Goal: Task Accomplishment & Management: Manage account settings

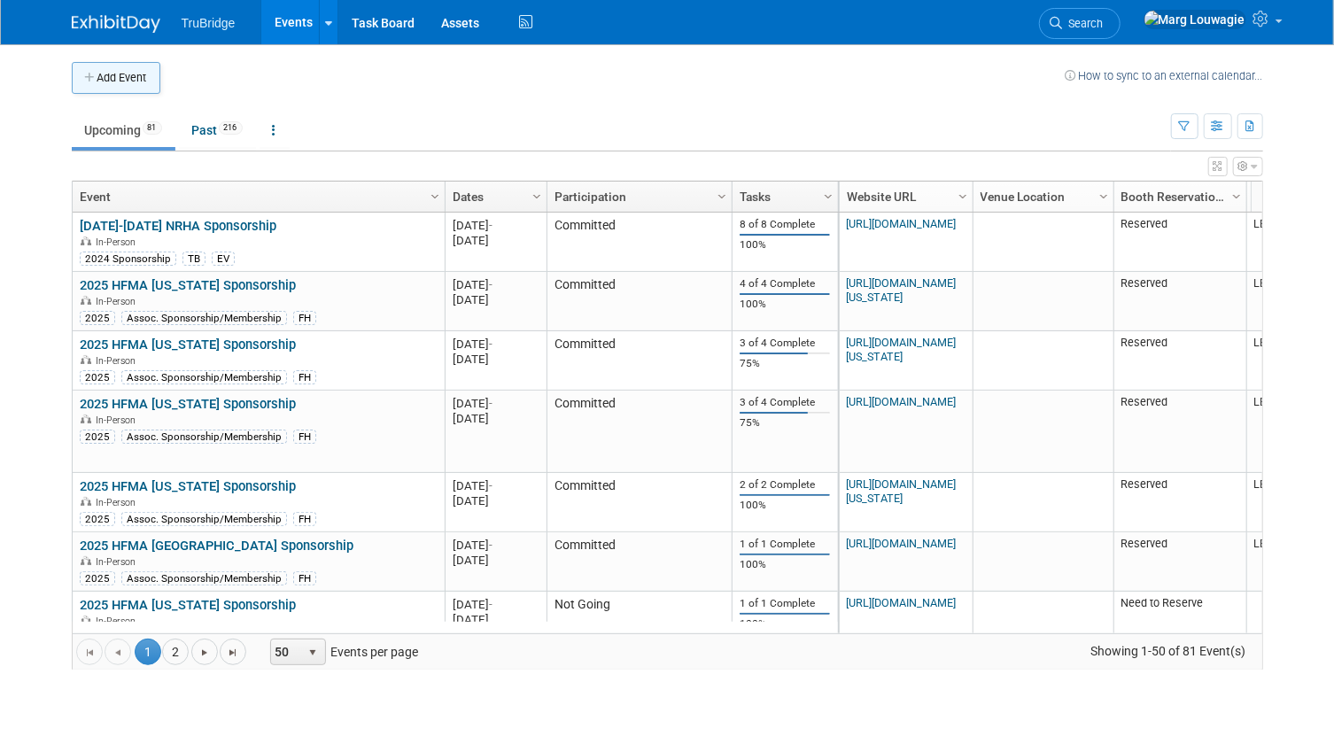
click at [123, 70] on button "Add Event" at bounding box center [116, 78] width 89 height 32
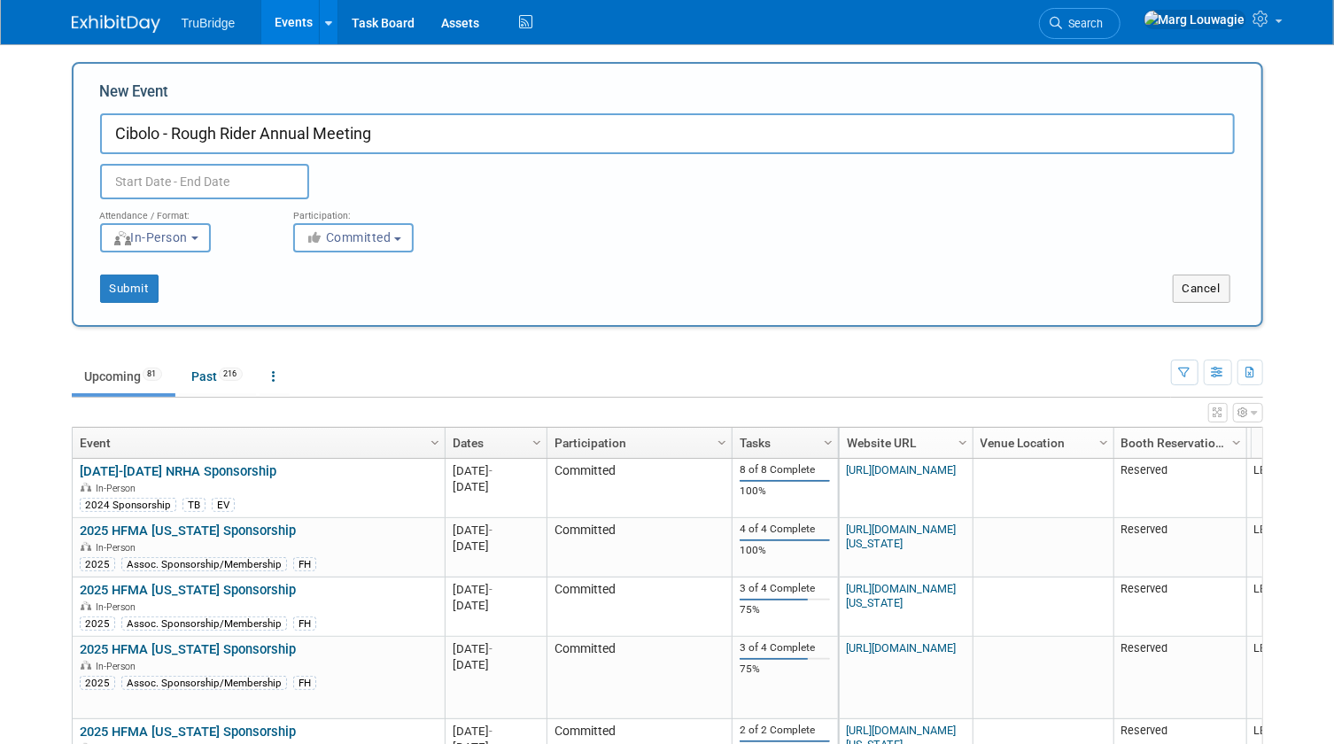
type input "Cibolo - Rough Rider Annual Meeting"
click at [167, 171] on input "text" at bounding box center [204, 181] width 209 height 35
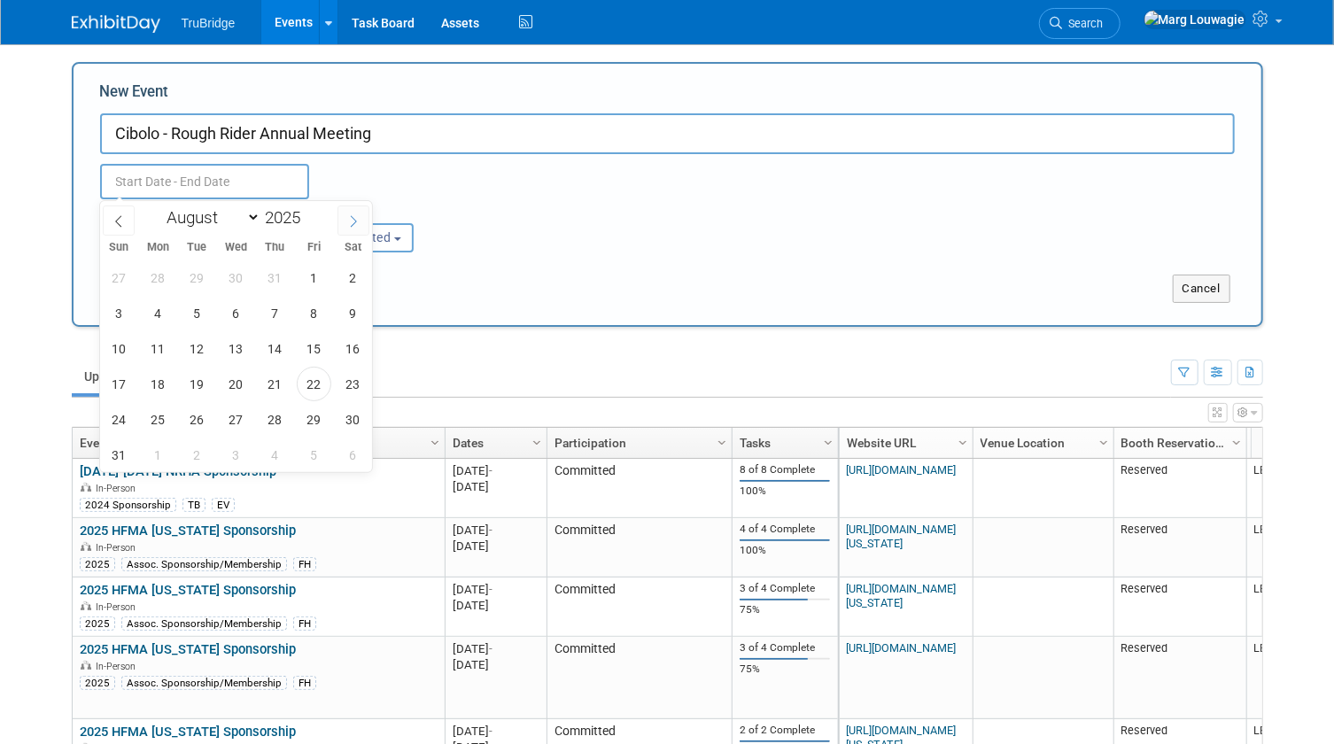
click at [340, 221] on span at bounding box center [354, 221] width 32 height 30
select select "8"
click at [159, 317] on span "8" at bounding box center [158, 313] width 35 height 35
click at [248, 311] on span "10" at bounding box center [236, 313] width 35 height 35
type input "[DATE] to [DATE]"
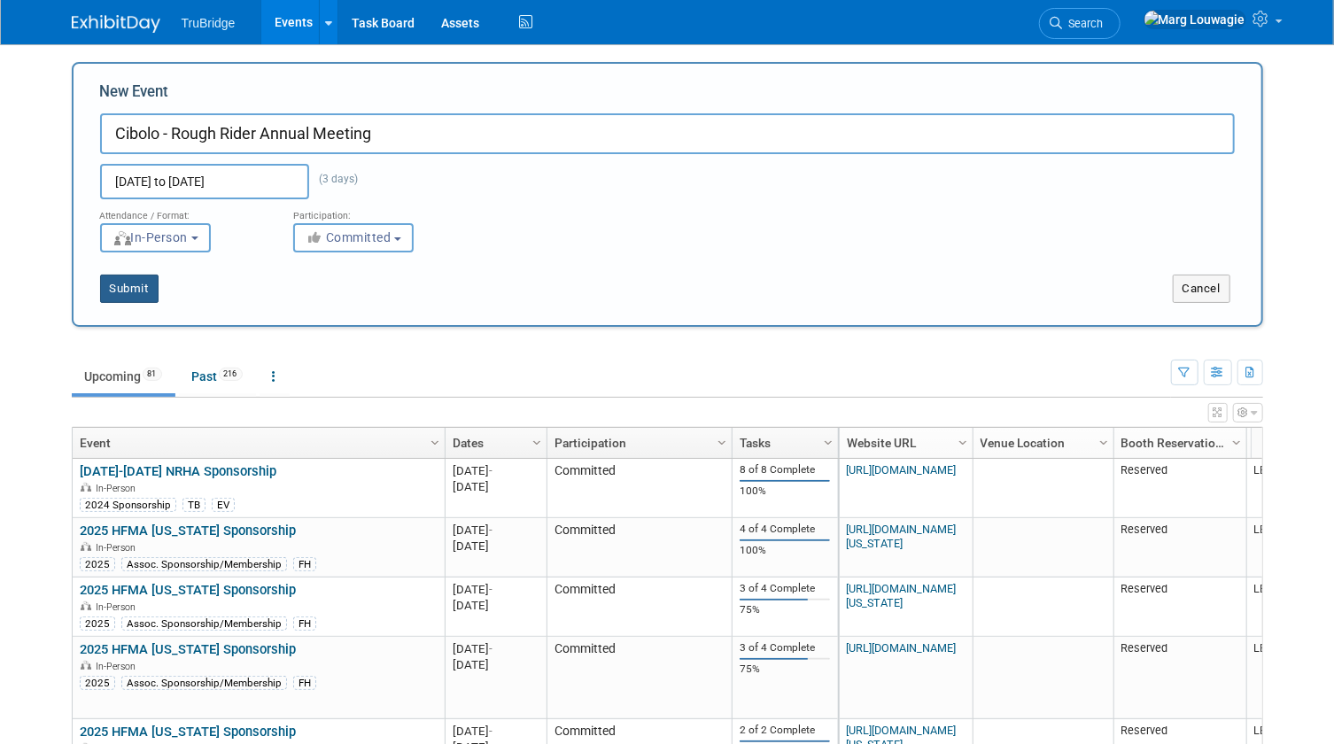
click at [144, 288] on button "Submit" at bounding box center [129, 289] width 58 height 28
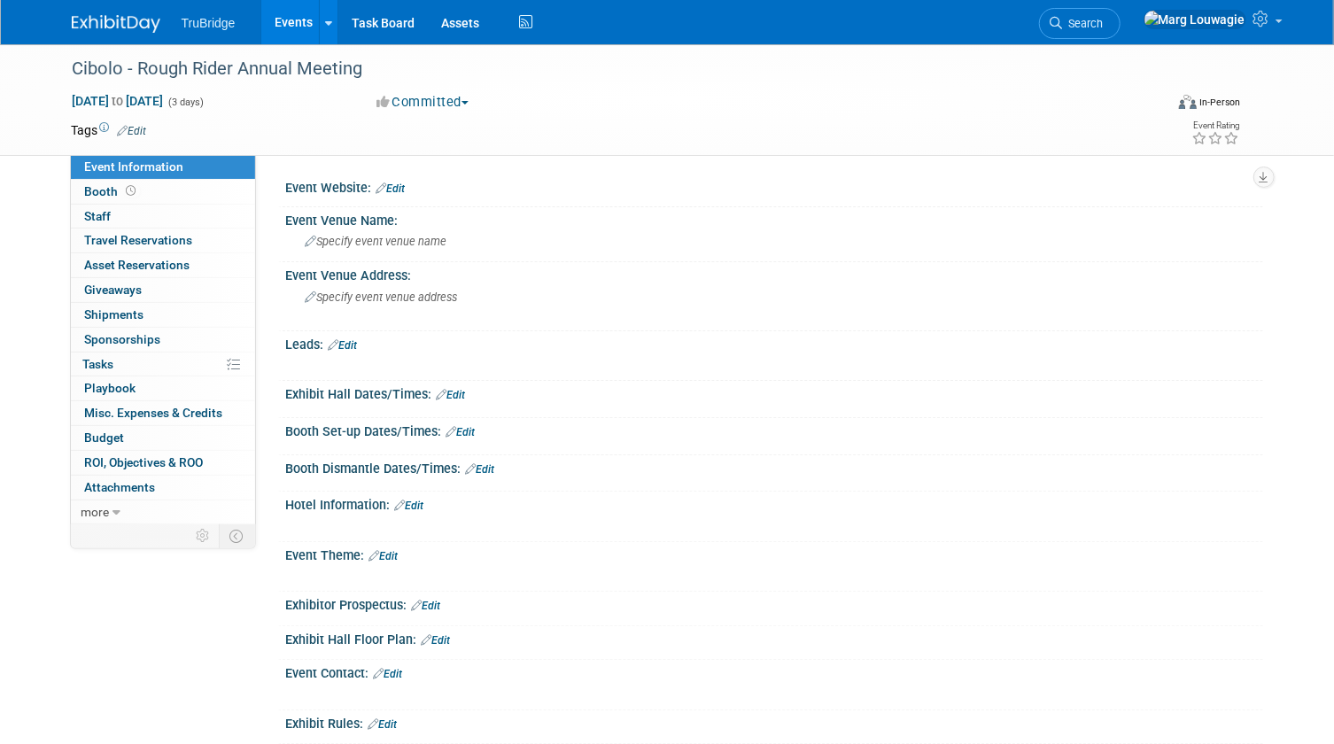
scroll to position [80, 0]
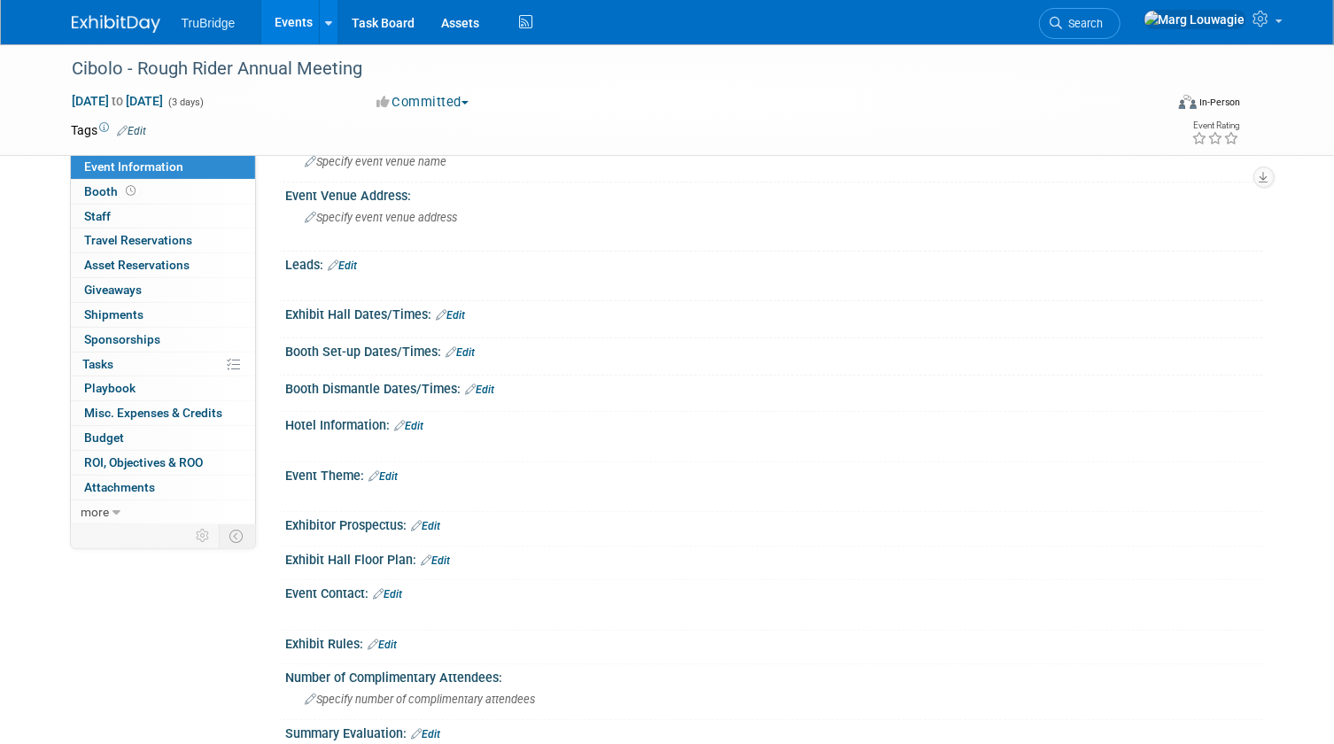
click at [424, 423] on link "Edit" at bounding box center [409, 426] width 29 height 12
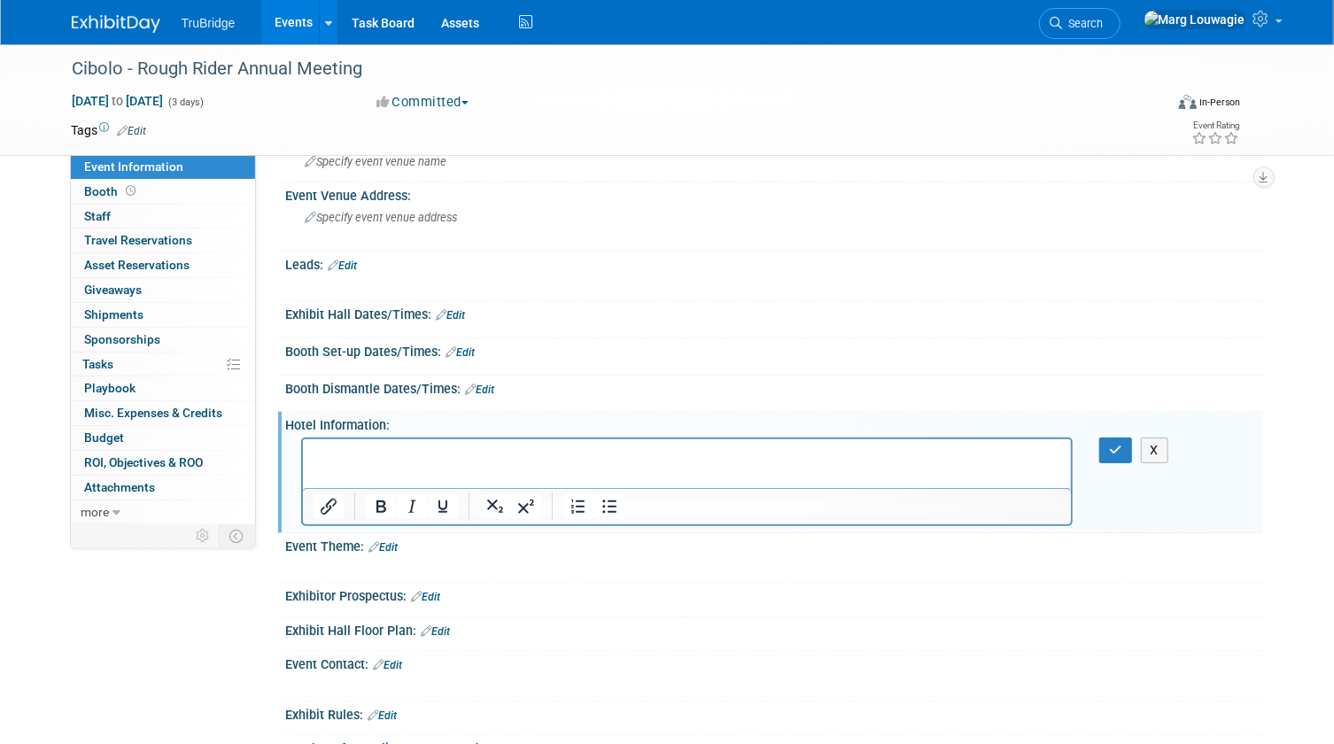
scroll to position [0, 0]
click at [322, 444] on html at bounding box center [686, 451] width 769 height 25
paste body "Rich Text Area. Press ALT-0 for help."
drag, startPoint x: 633, startPoint y: 447, endPoint x: 598, endPoint y: 884, distance: 438.2
click at [302, 447] on html "Please book your rooms and register by August 8." at bounding box center [686, 451] width 769 height 25
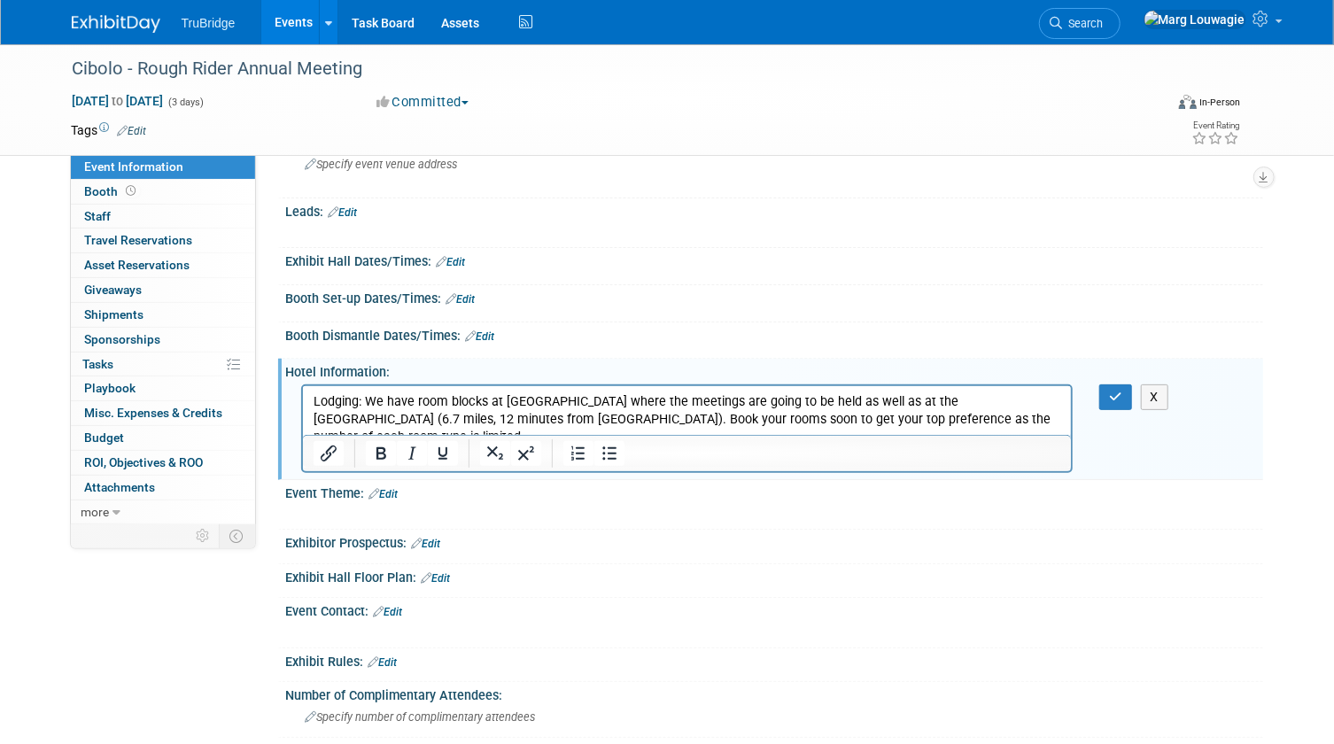
scroll to position [160, 0]
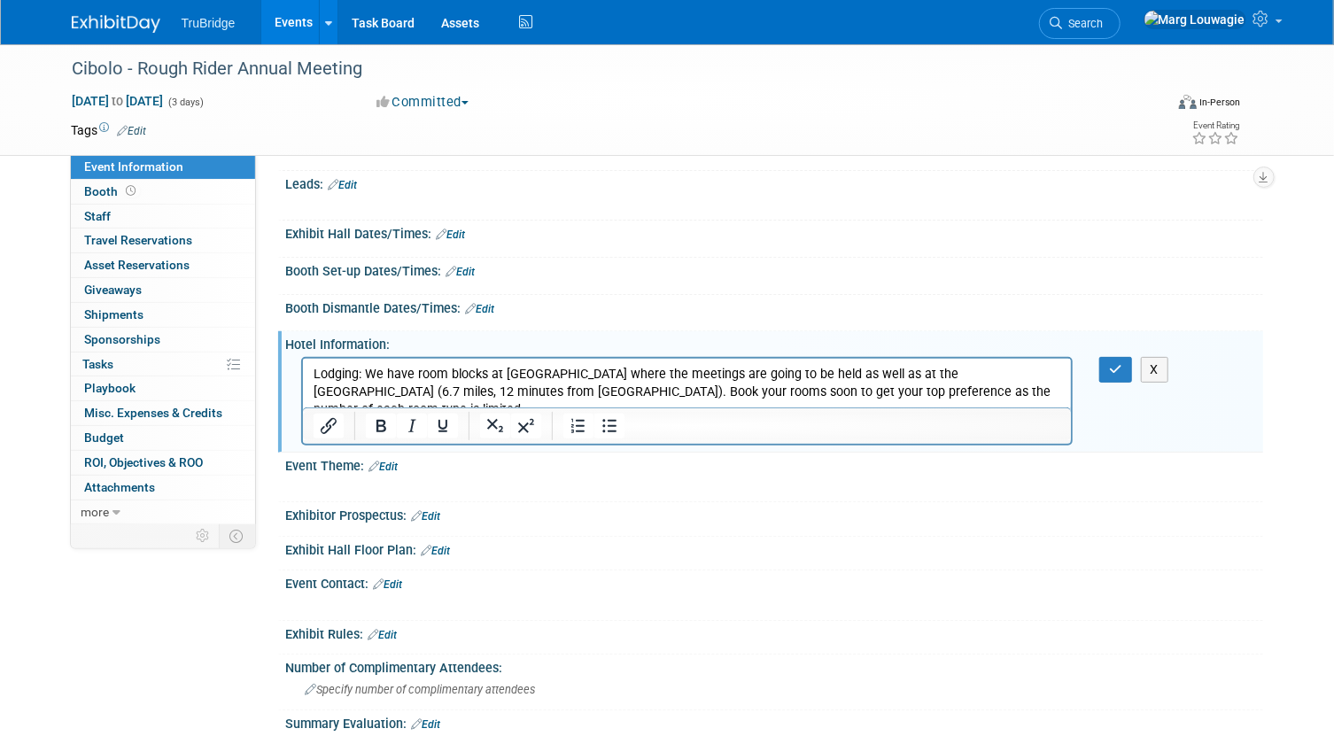
click at [1048, 392] on p "Lodging: We have room blocks at Woodland Resort where the meetings are going to…" at bounding box center [687, 391] width 749 height 53
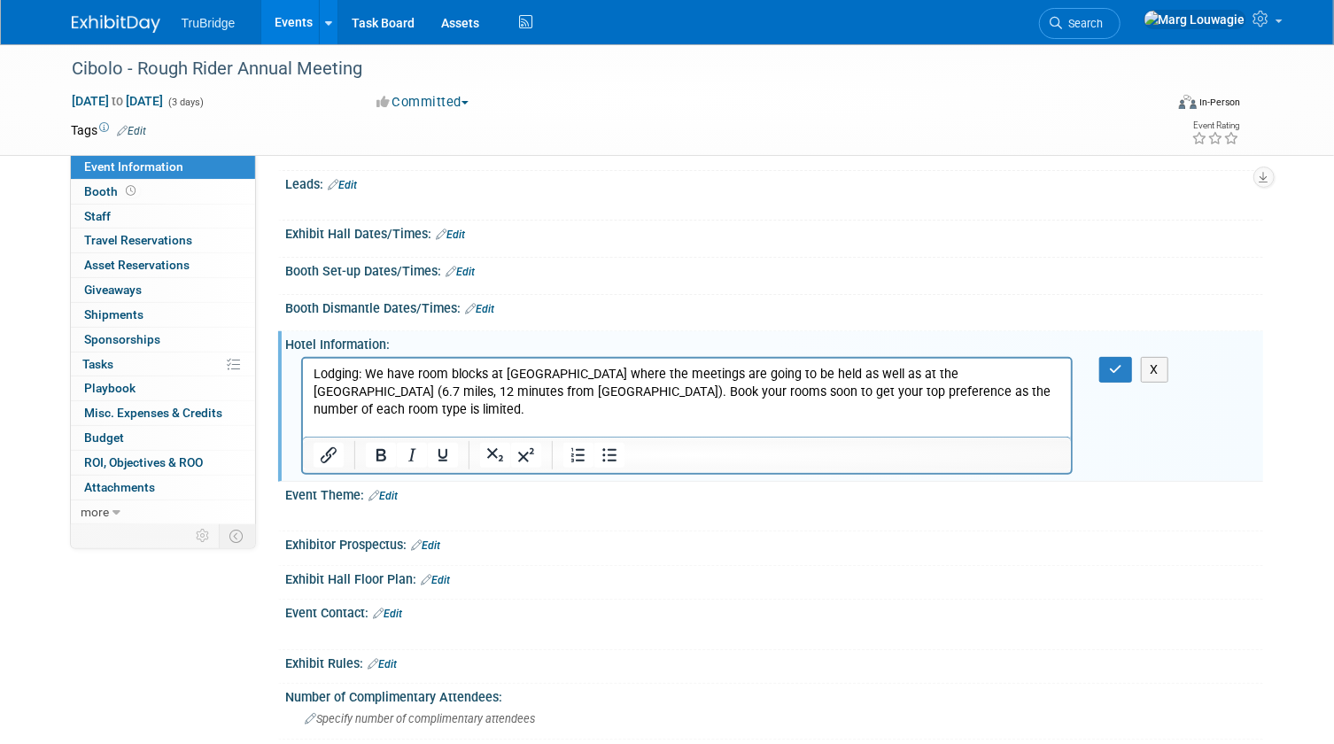
click at [326, 418] on p "Rich Text Area. Press ALT-0 for help." at bounding box center [687, 427] width 749 height 18
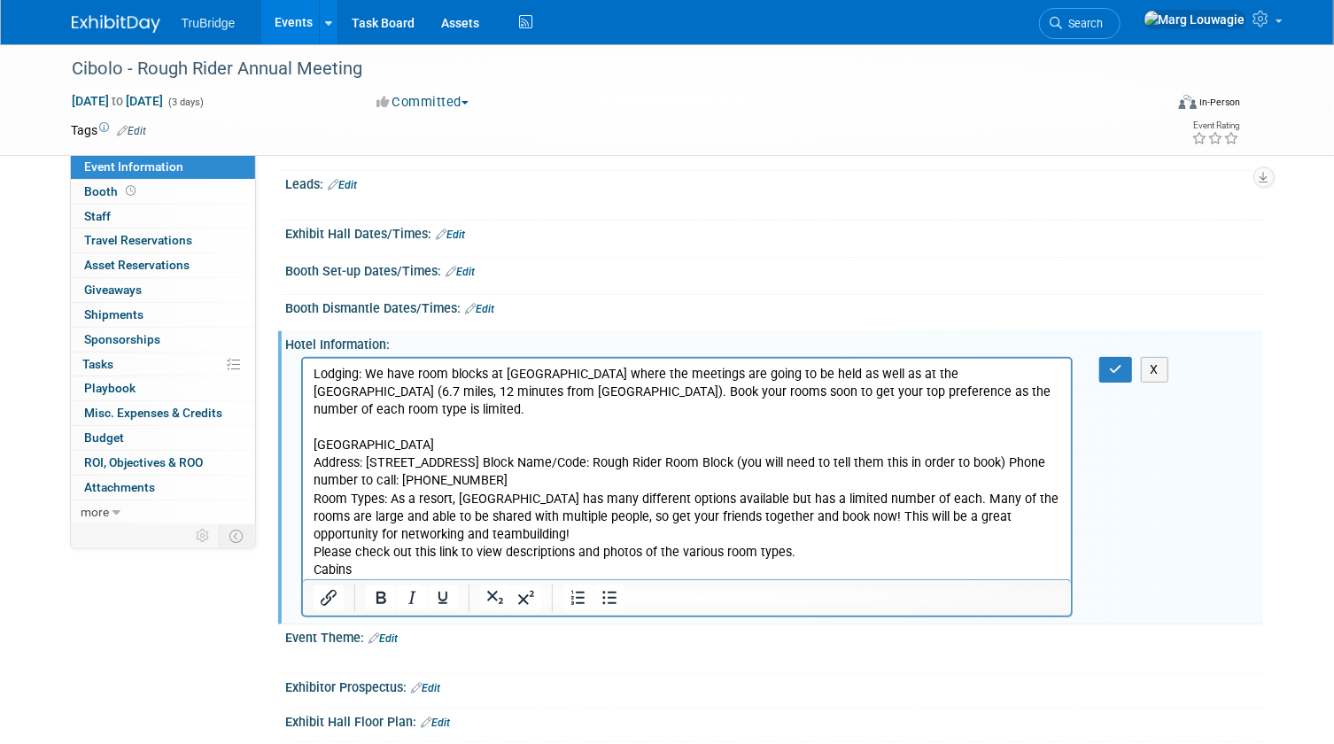
click at [381, 551] on p "Woodland Lodge Address: 1012 Woodland Drive, Devils Lake, ND Block Name/Code: R…" at bounding box center [687, 507] width 749 height 143
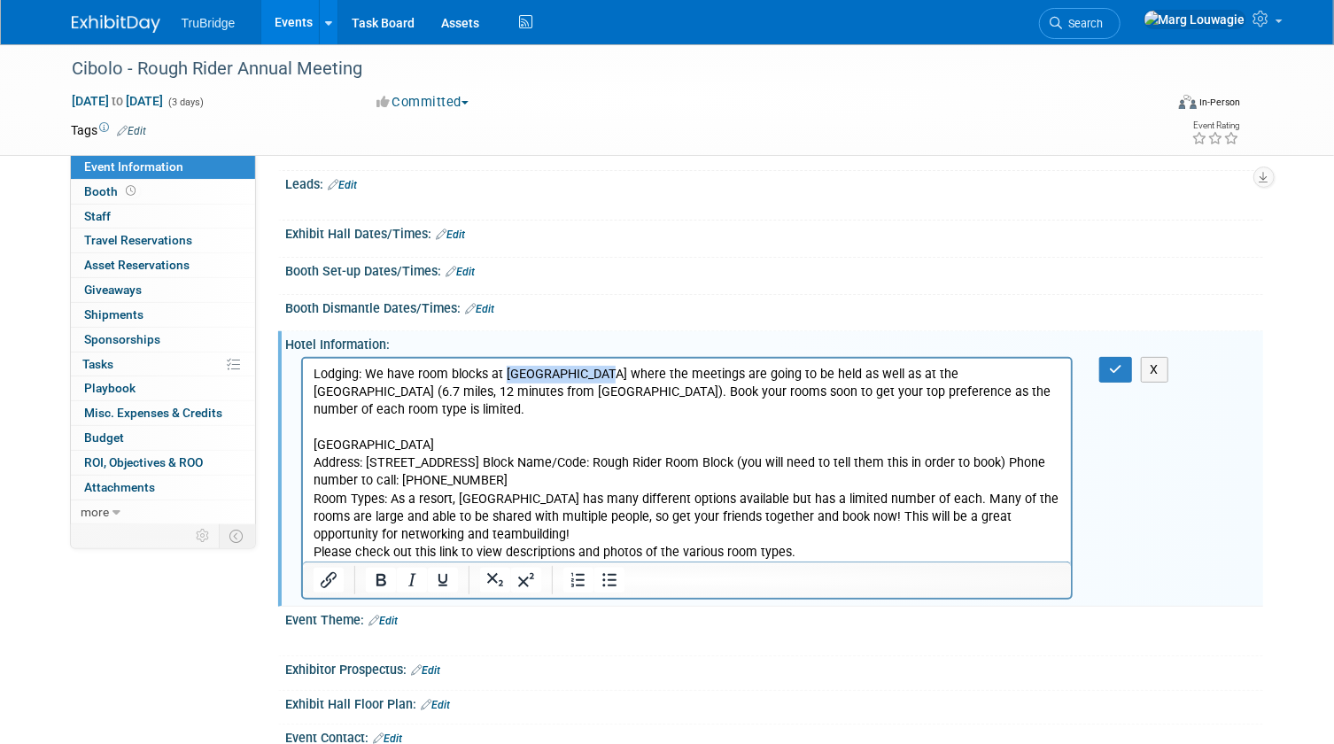
drag, startPoint x: 504, startPoint y: 373, endPoint x: 601, endPoint y: 375, distance: 96.6
click at [601, 375] on p "Lodging: We have room blocks at Woodland Resort where the meetings are going to…" at bounding box center [687, 391] width 749 height 53
click at [332, 574] on icon "Insert/edit link" at bounding box center [327, 580] width 21 height 21
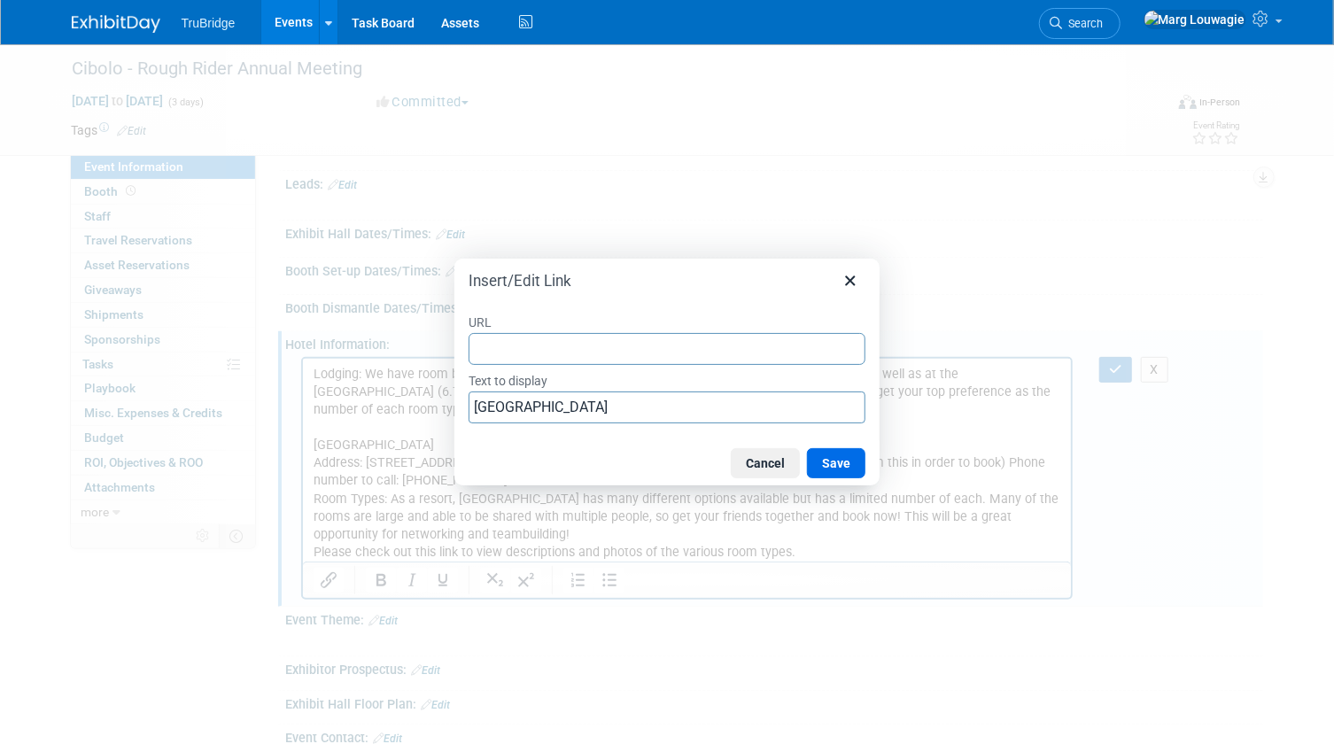
click at [502, 353] on input "URL" at bounding box center [667, 349] width 397 height 32
type input "https://www.woodlandresort.com/"
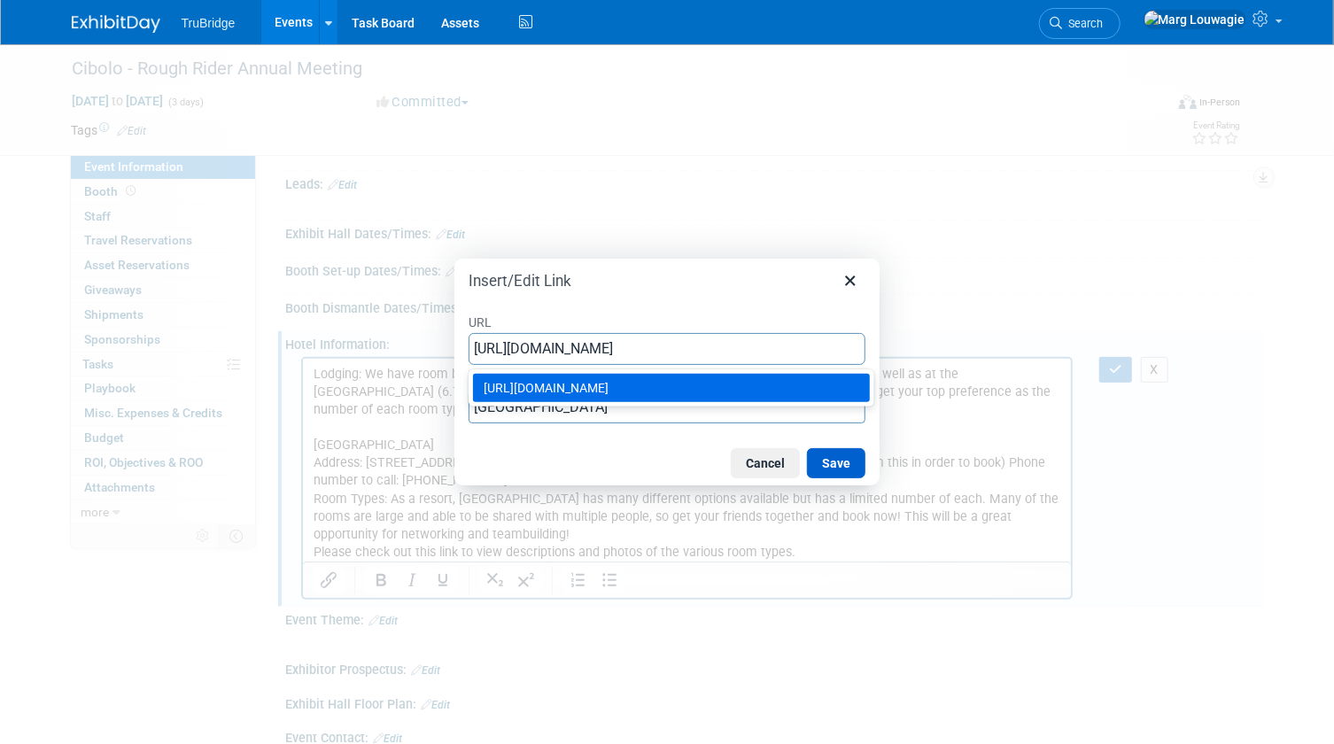
click at [846, 462] on button "Save" at bounding box center [836, 463] width 58 height 30
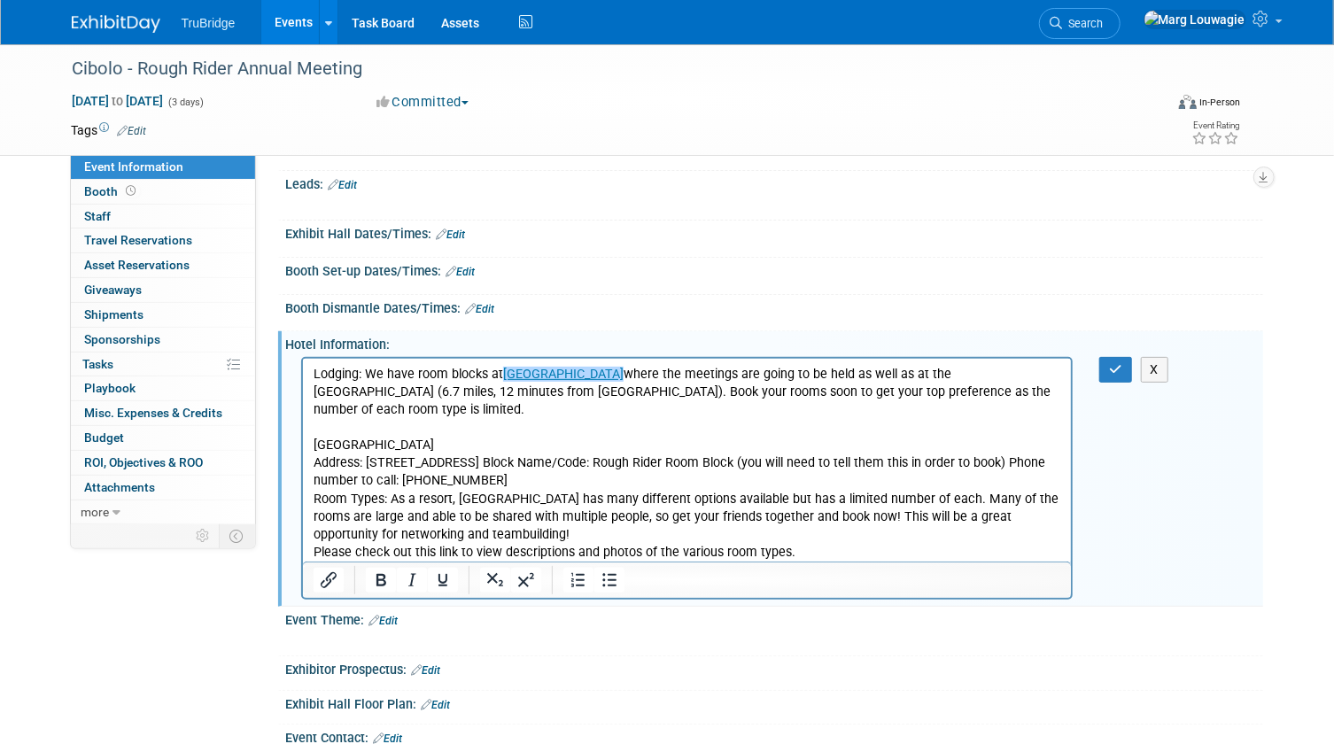
click at [602, 458] on p "Woodland Lodge Address: 1012 Woodland Drive, Devils Lake, ND Block Name/Code: R…" at bounding box center [687, 498] width 749 height 125
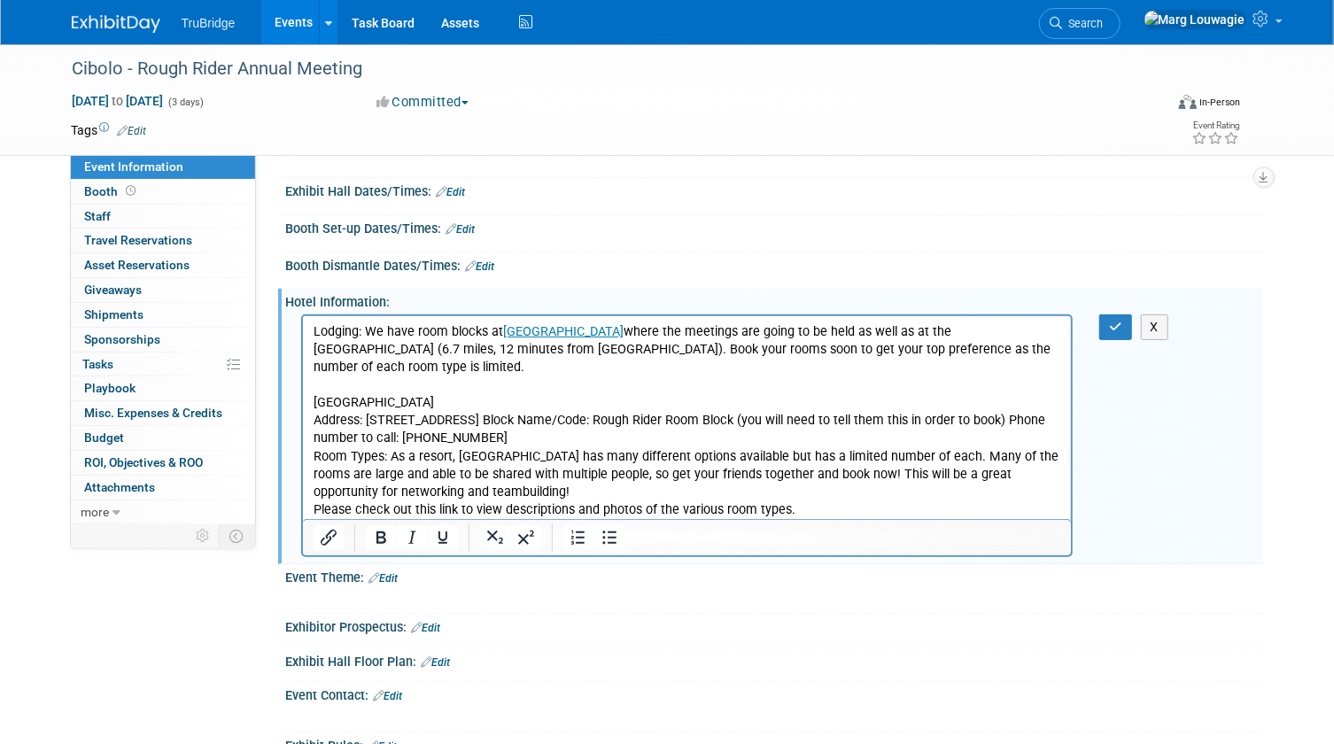
scroll to position [241, 0]
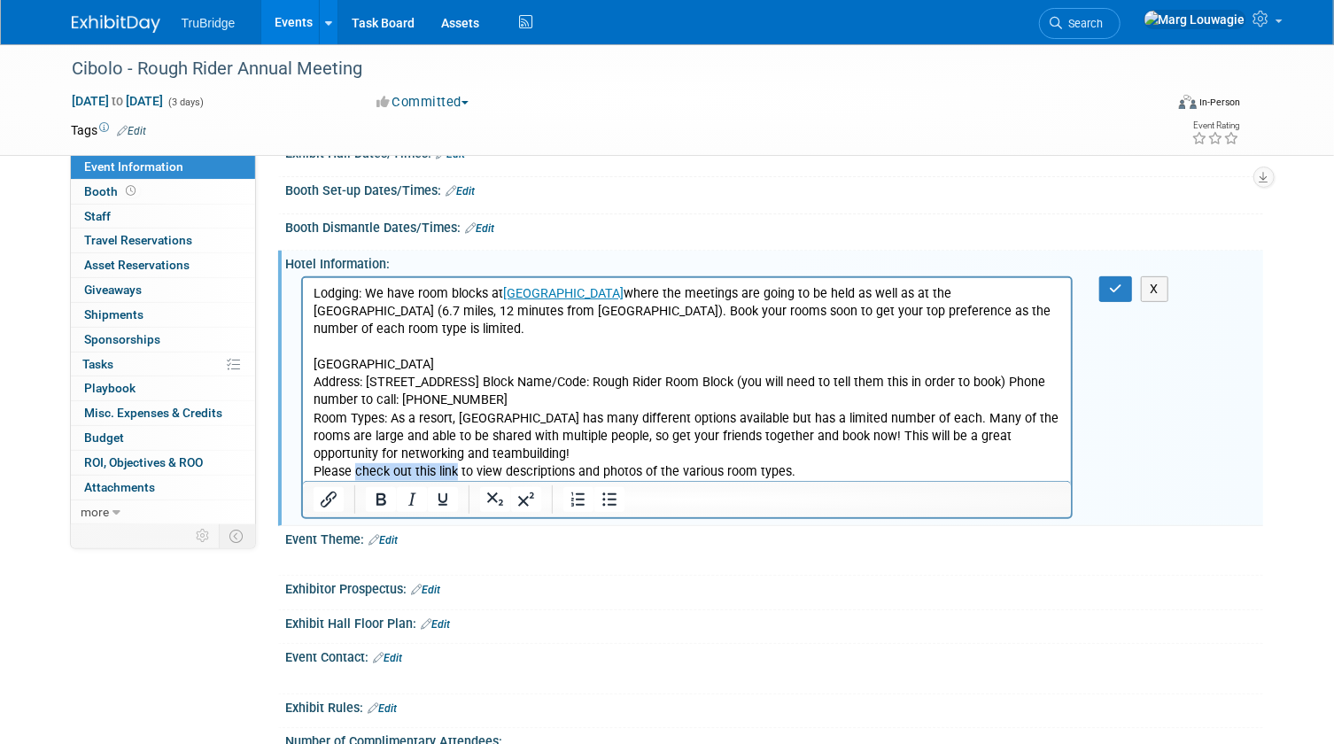
drag, startPoint x: 353, startPoint y: 450, endPoint x: 452, endPoint y: 449, distance: 99.2
click at [452, 449] on p "Woodland Lodge Address: 1012 Woodland Drive, Devils Lake, ND Block Name/Code: R…" at bounding box center [687, 417] width 749 height 125
click at [324, 496] on icon "Insert/edit link" at bounding box center [327, 499] width 21 height 21
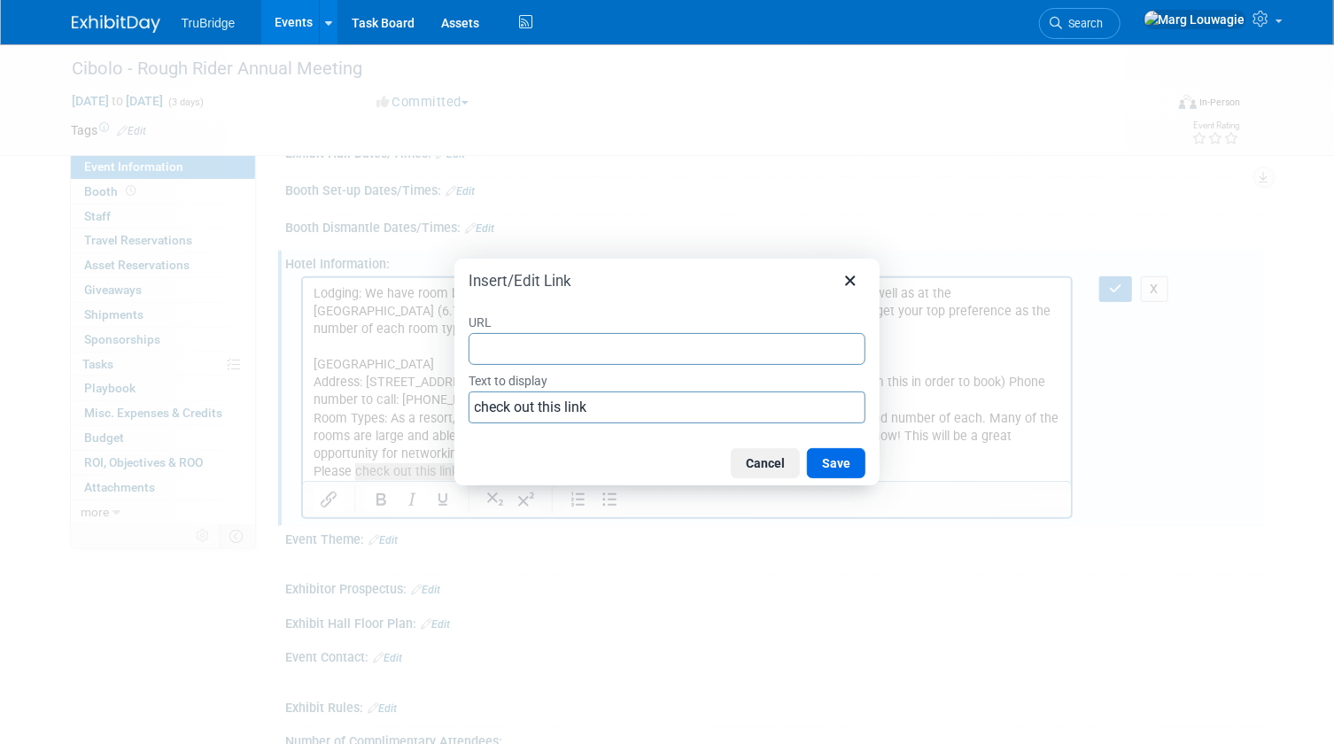
click at [523, 349] on input "URL" at bounding box center [667, 349] width 397 height 32
type input "https://www.woodlandresort.com/lodging"
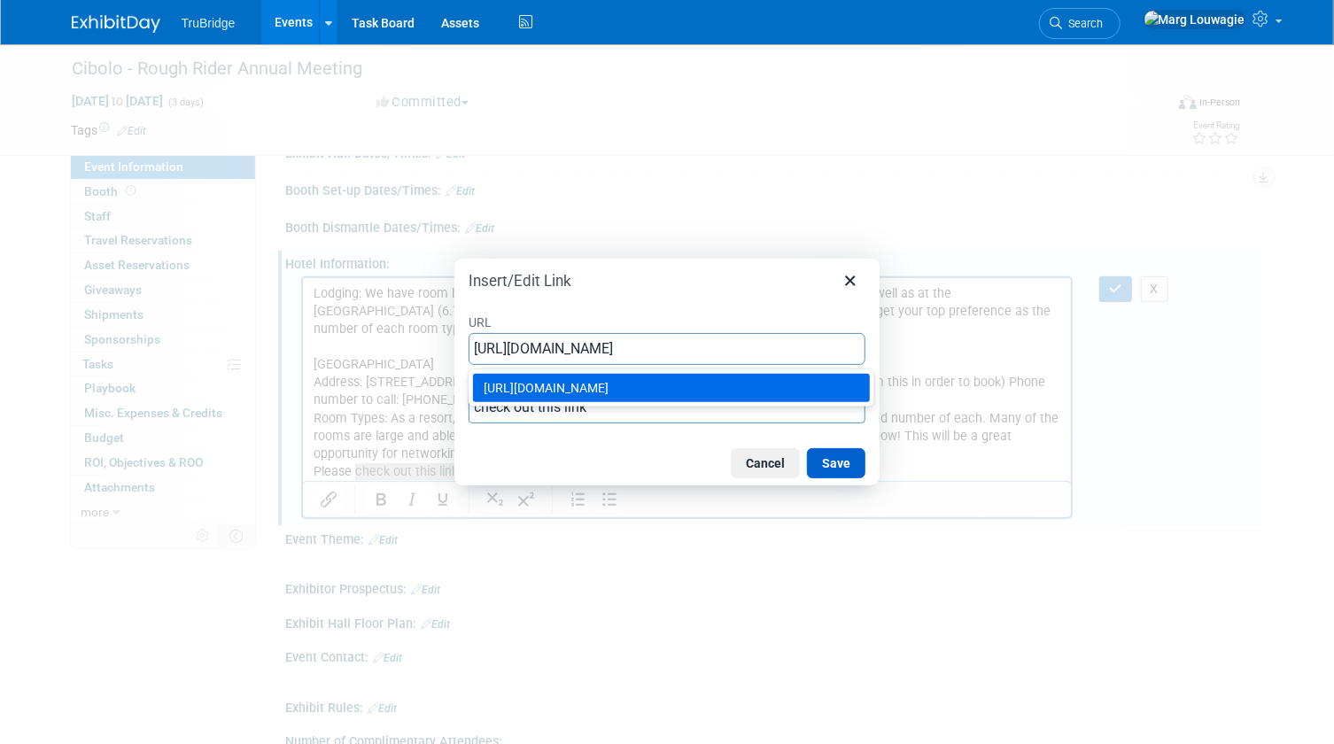
click at [842, 454] on button "Save" at bounding box center [836, 463] width 58 height 30
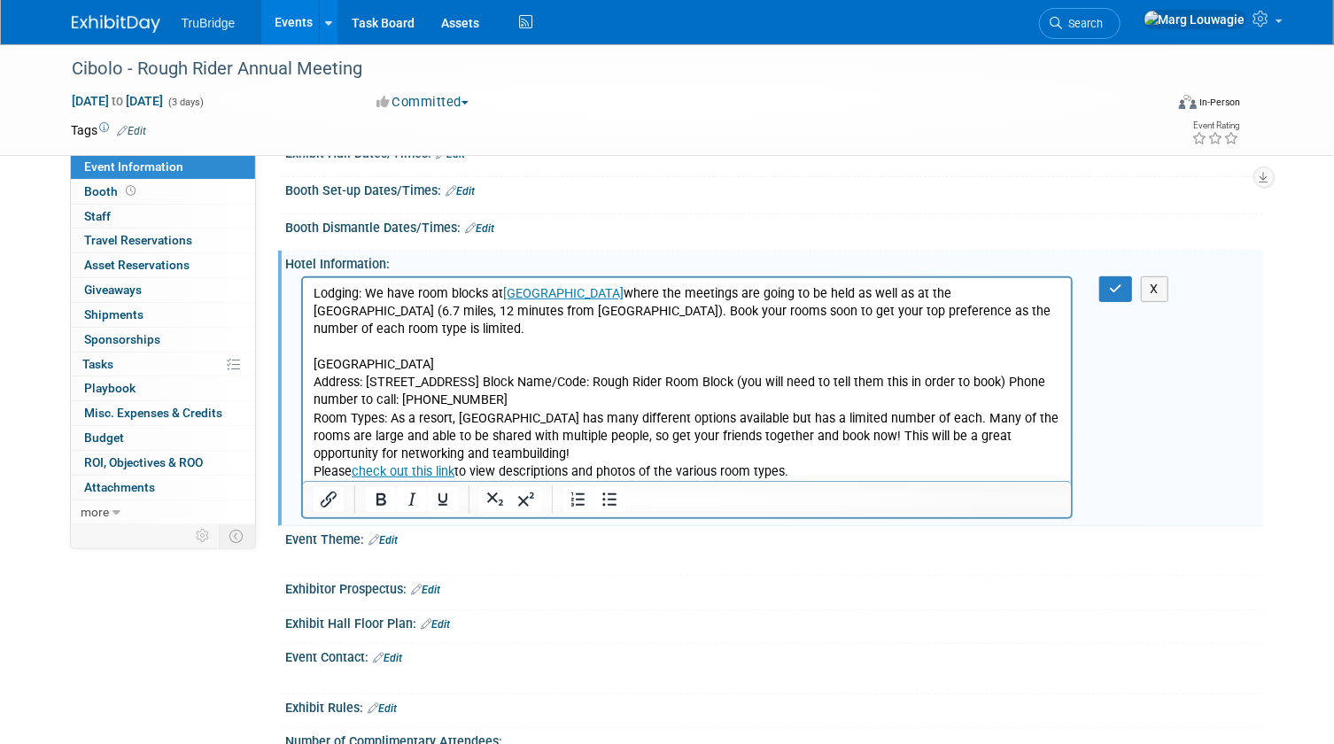
click at [815, 453] on p "Woodland Lodge Address: 1012 Woodland Drive, Devils Lake, ND Block Name/Code: R…" at bounding box center [687, 417] width 749 height 125
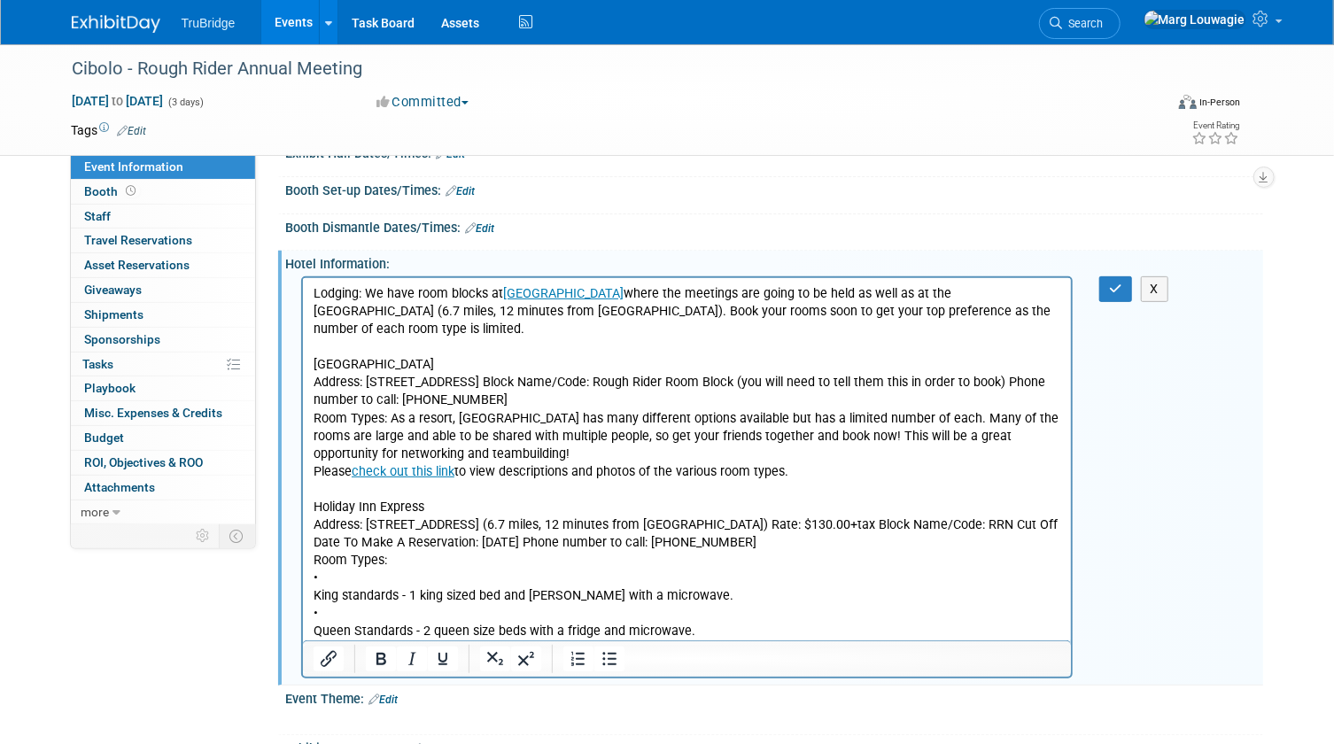
click at [327, 559] on p "Holiday Inn Express Address: 875 US-2, Devils Lake, ND (6.7 miles, 12 minutes f…" at bounding box center [687, 569] width 749 height 143
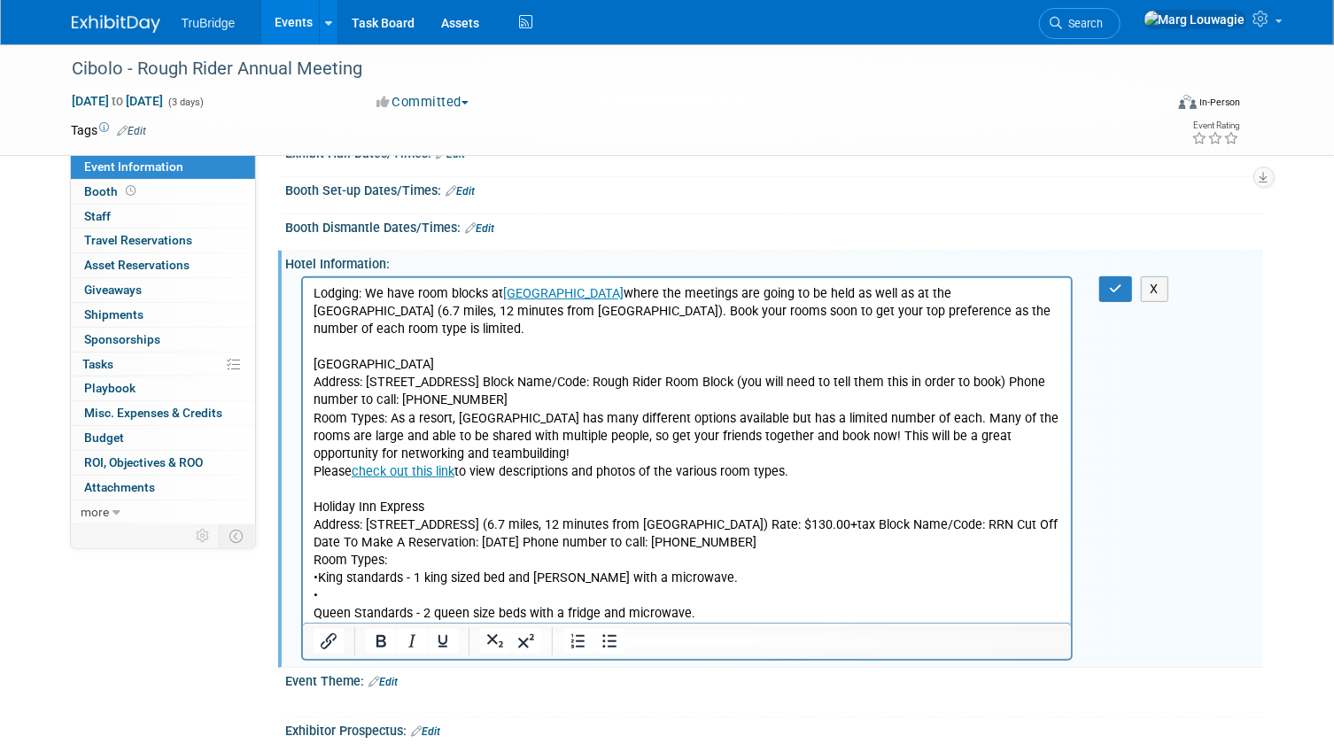
click at [327, 576] on p "Holiday Inn Express Address: 875 US-2, Devils Lake, ND (6.7 miles, 12 minutes f…" at bounding box center [687, 560] width 749 height 125
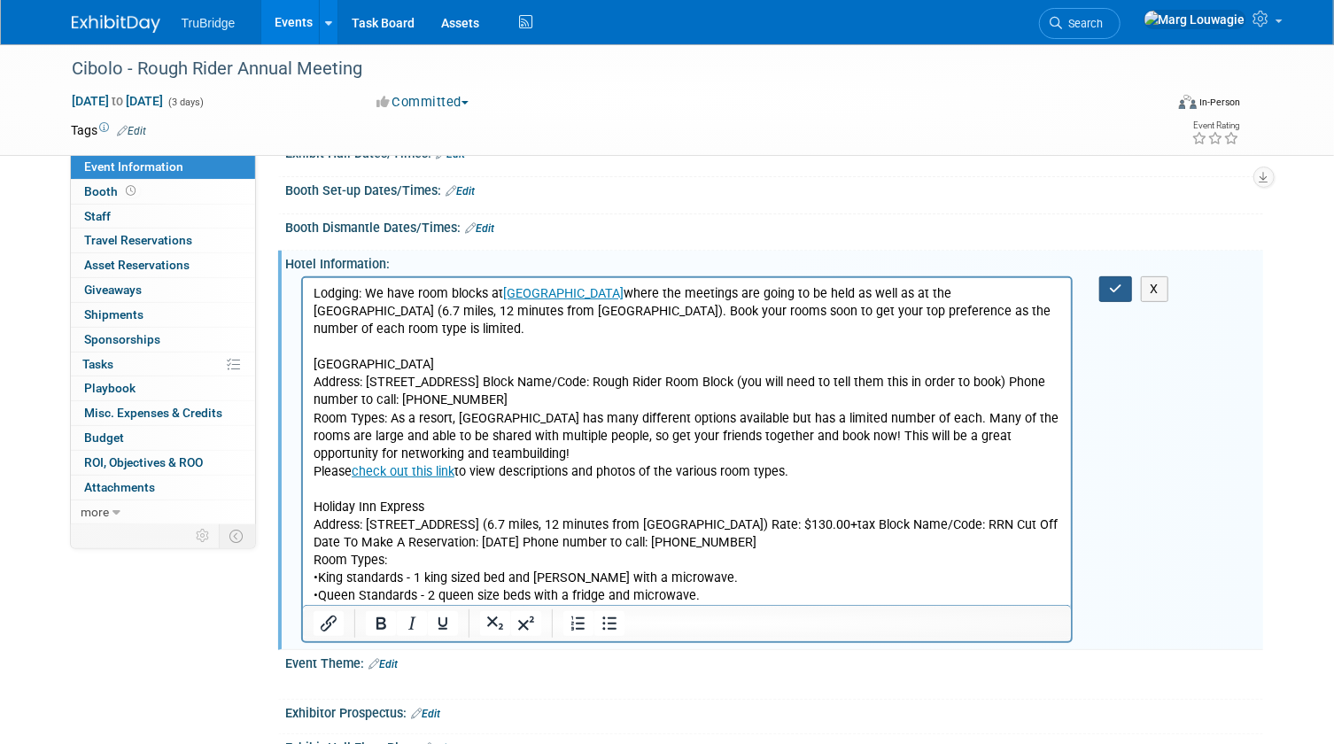
click at [1104, 283] on button "button" at bounding box center [1115, 289] width 33 height 26
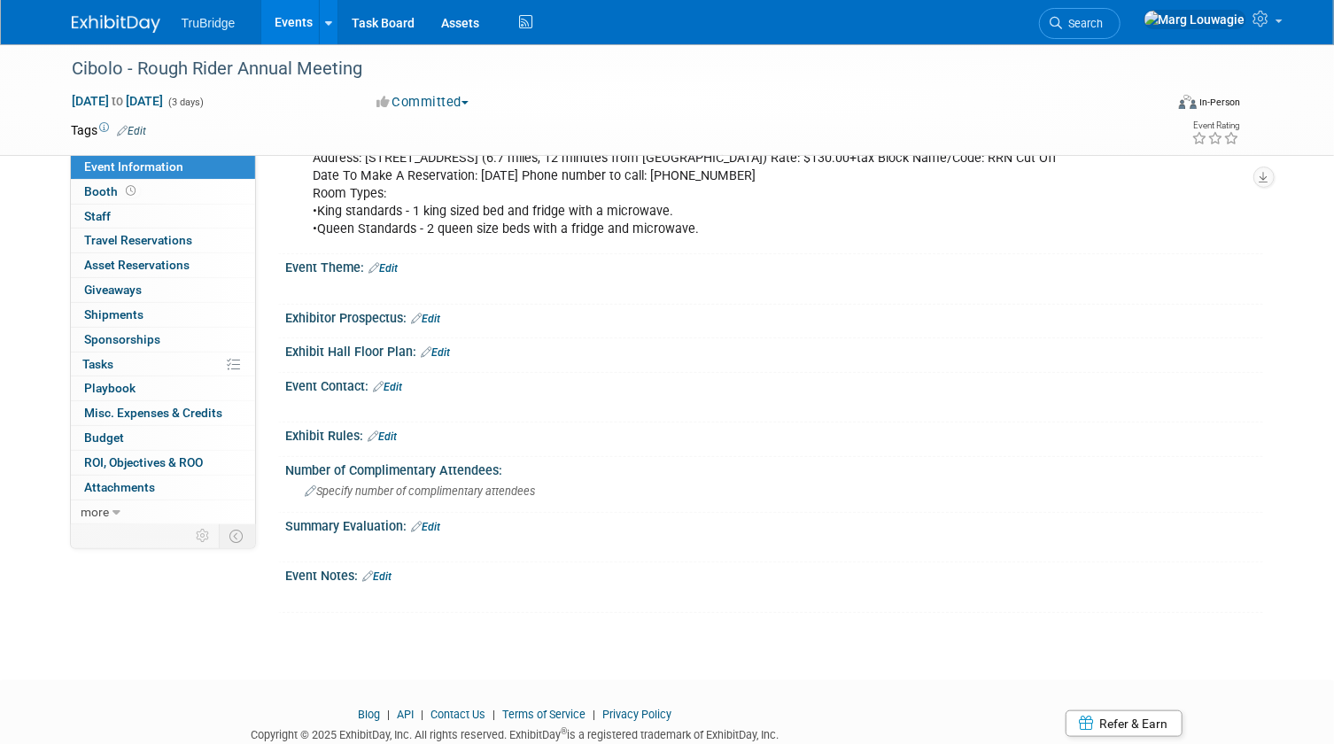
scroll to position [646, 0]
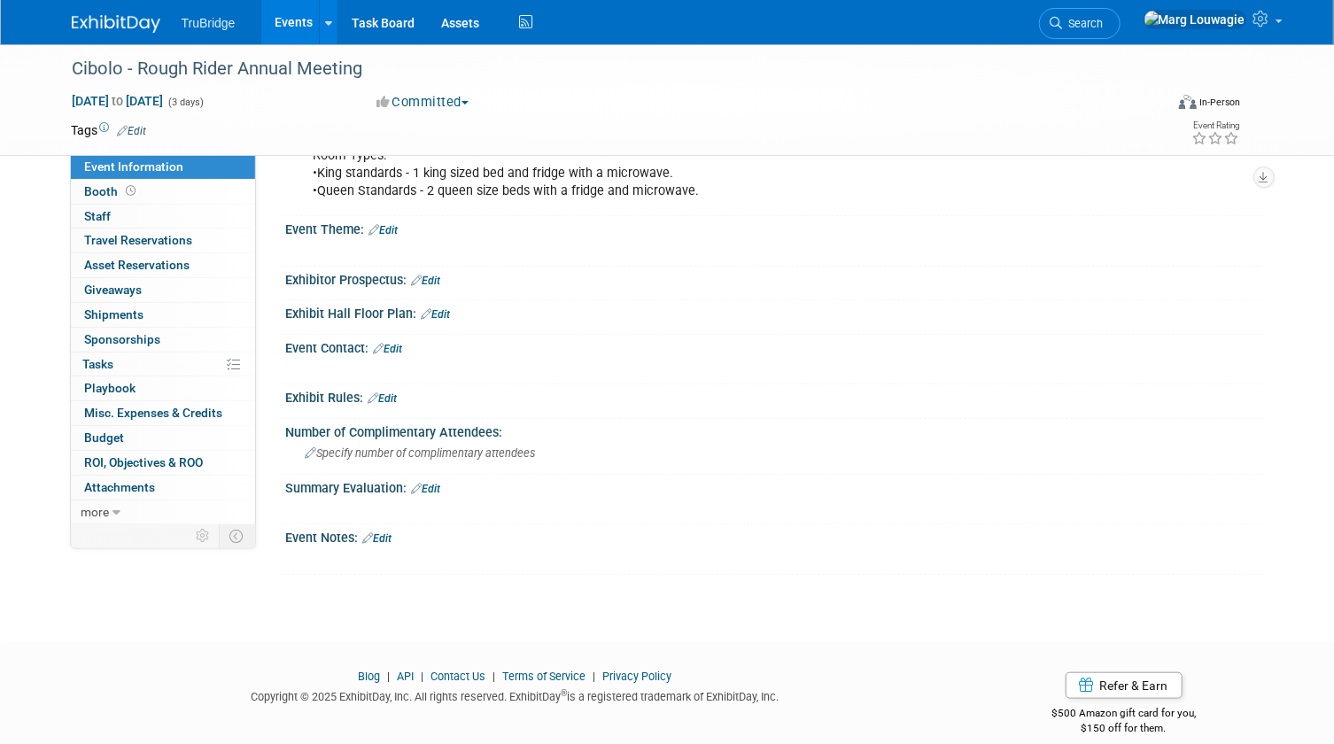
click at [385, 532] on link "Edit" at bounding box center [377, 538] width 29 height 12
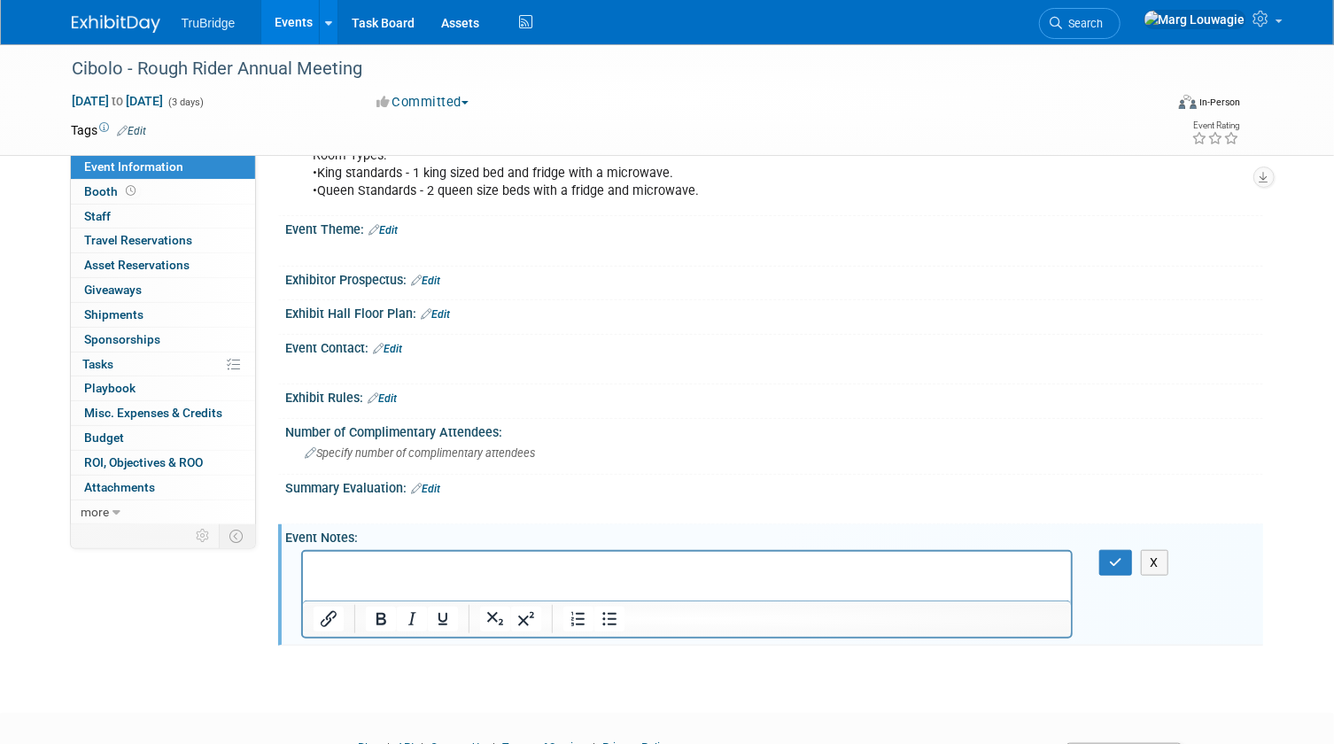
scroll to position [0, 0]
click at [332, 560] on p "Rich Text Area. Press ALT-0 for help." at bounding box center [687, 567] width 749 height 18
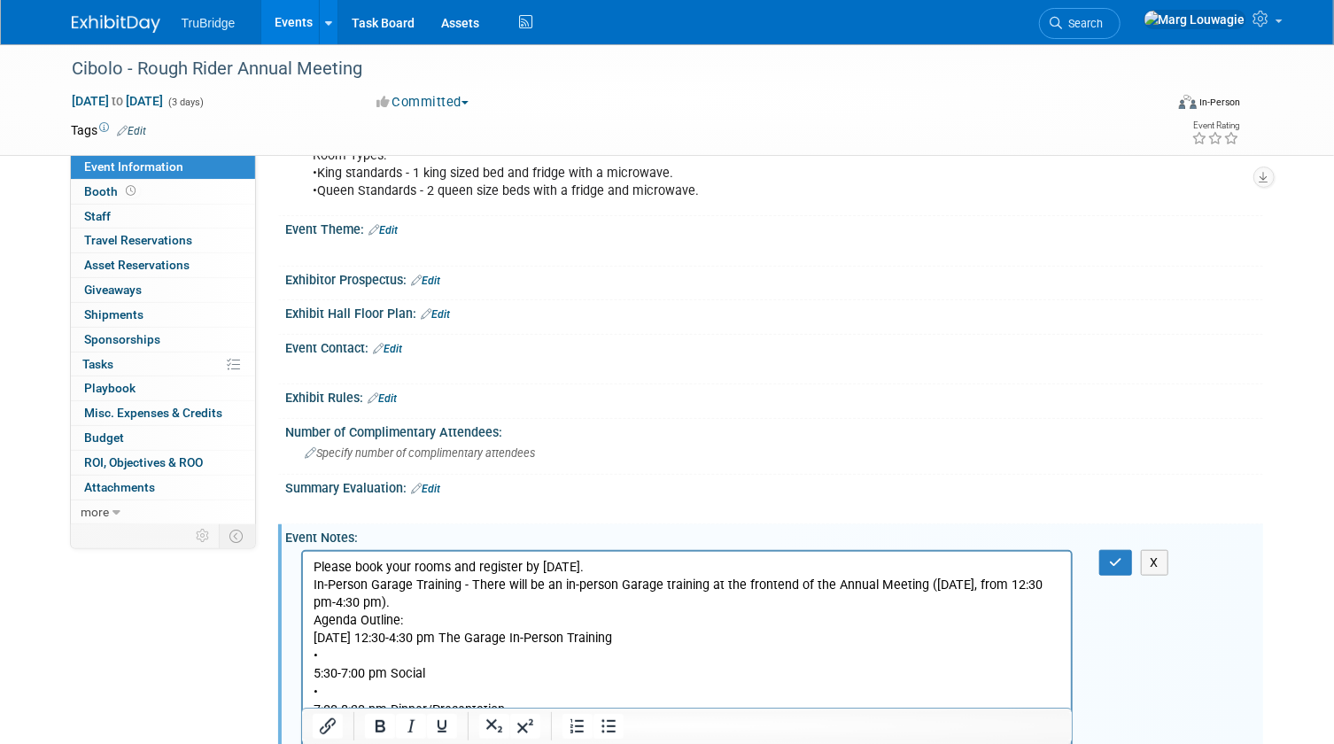
scroll to position [848, 0]
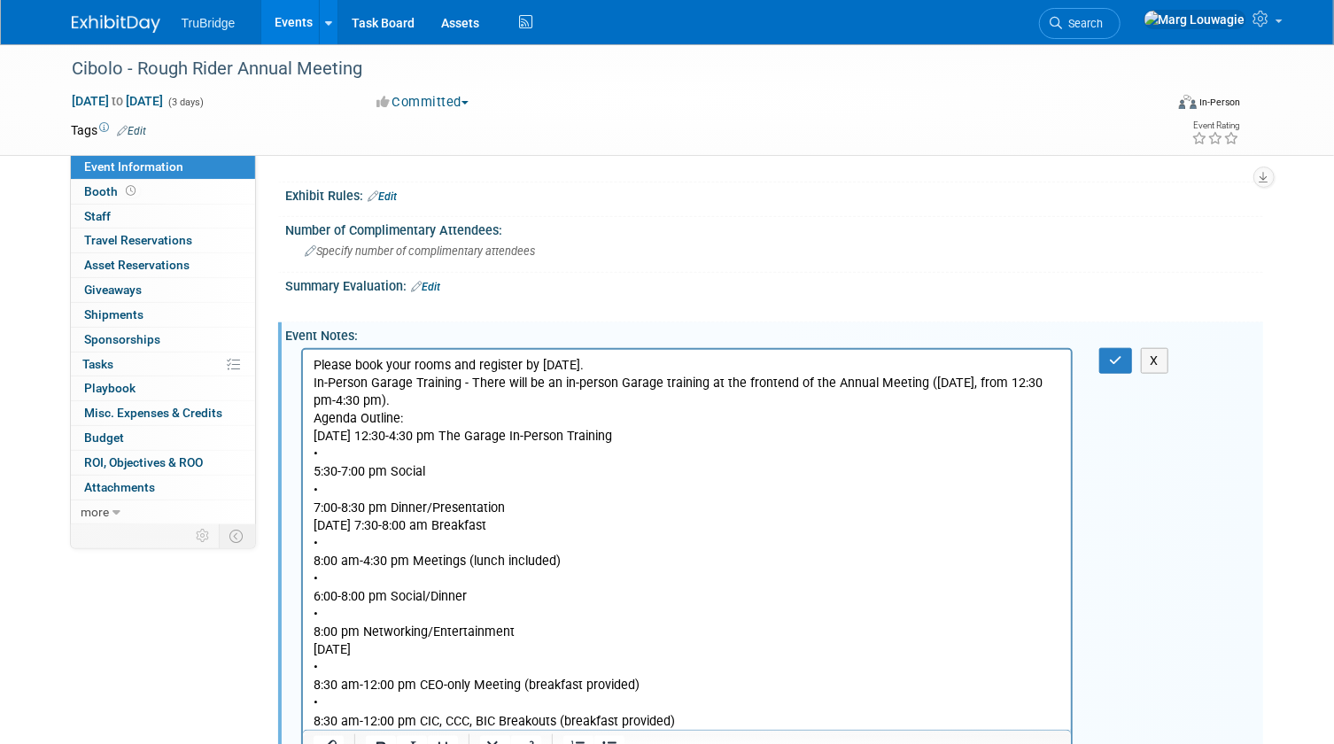
click at [338, 455] on p "Please book your rooms and register by August 8. In-Person Garage Training - Th…" at bounding box center [687, 543] width 749 height 374
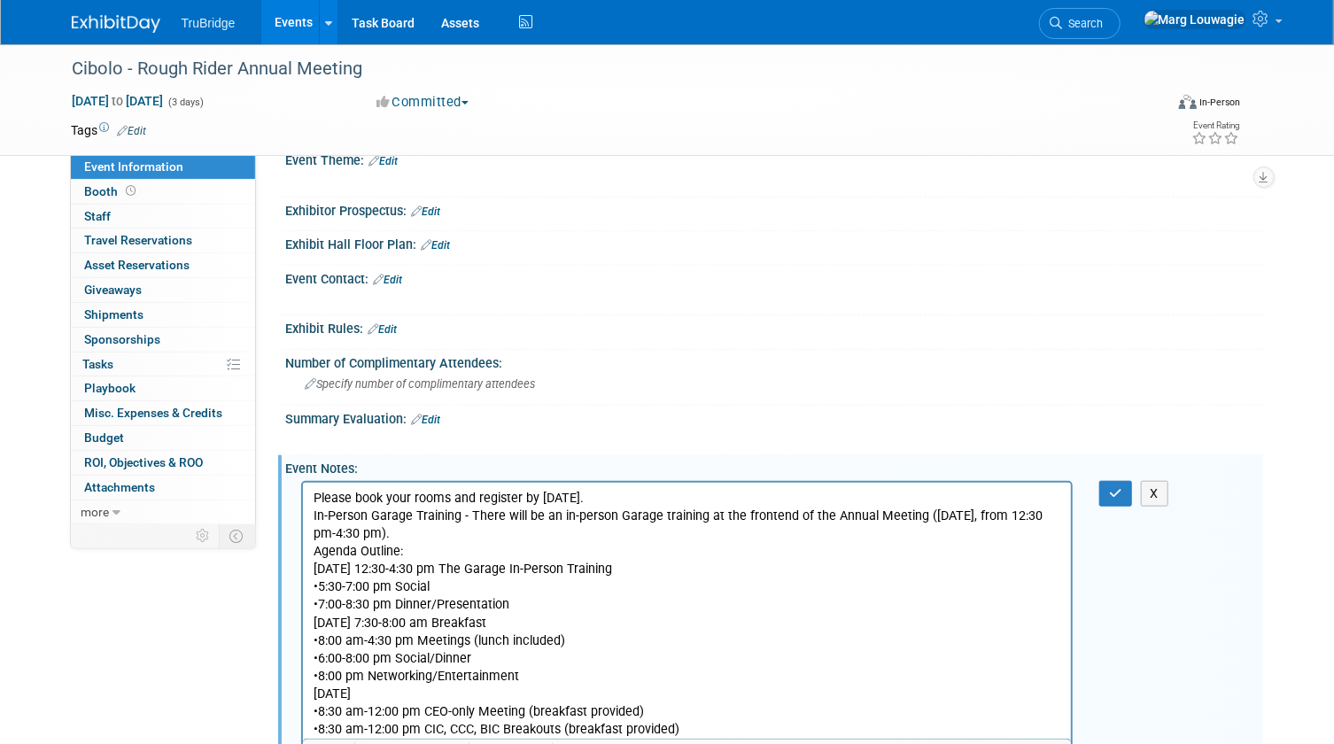
scroll to position [687, 0]
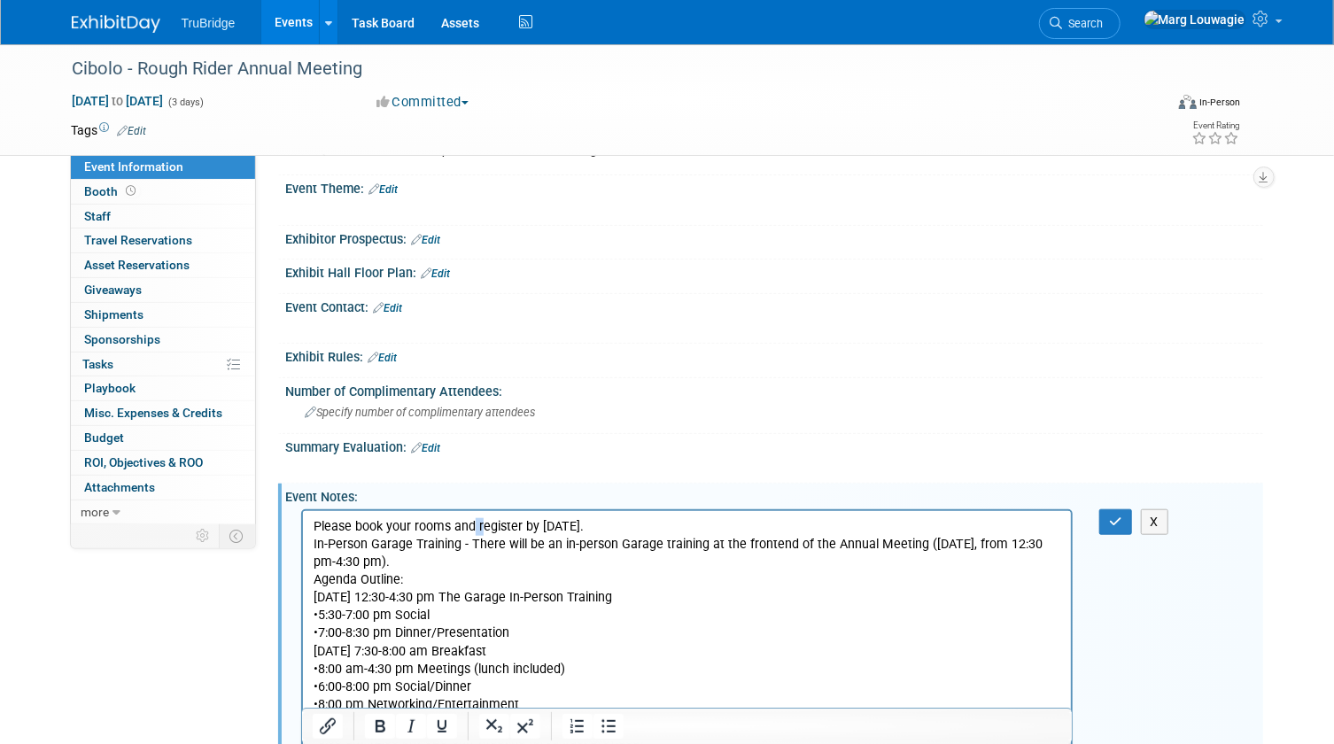
click at [479, 523] on p "Please book your rooms and register by August 8. In-Person Garage Training - Th…" at bounding box center [687, 641] width 749 height 249
click at [480, 522] on p "Please book your rooms and register by August 8. In-Person Garage Training - Th…" at bounding box center [687, 641] width 749 height 249
drag, startPoint x: 476, startPoint y: 525, endPoint x: 517, endPoint y: 525, distance: 41.6
click at [517, 525] on p "Please book your rooms and register by August 8. In-Person Garage Training - Th…" at bounding box center [687, 641] width 749 height 249
click at [319, 729] on icon "Insert/edit link" at bounding box center [327, 726] width 21 height 21
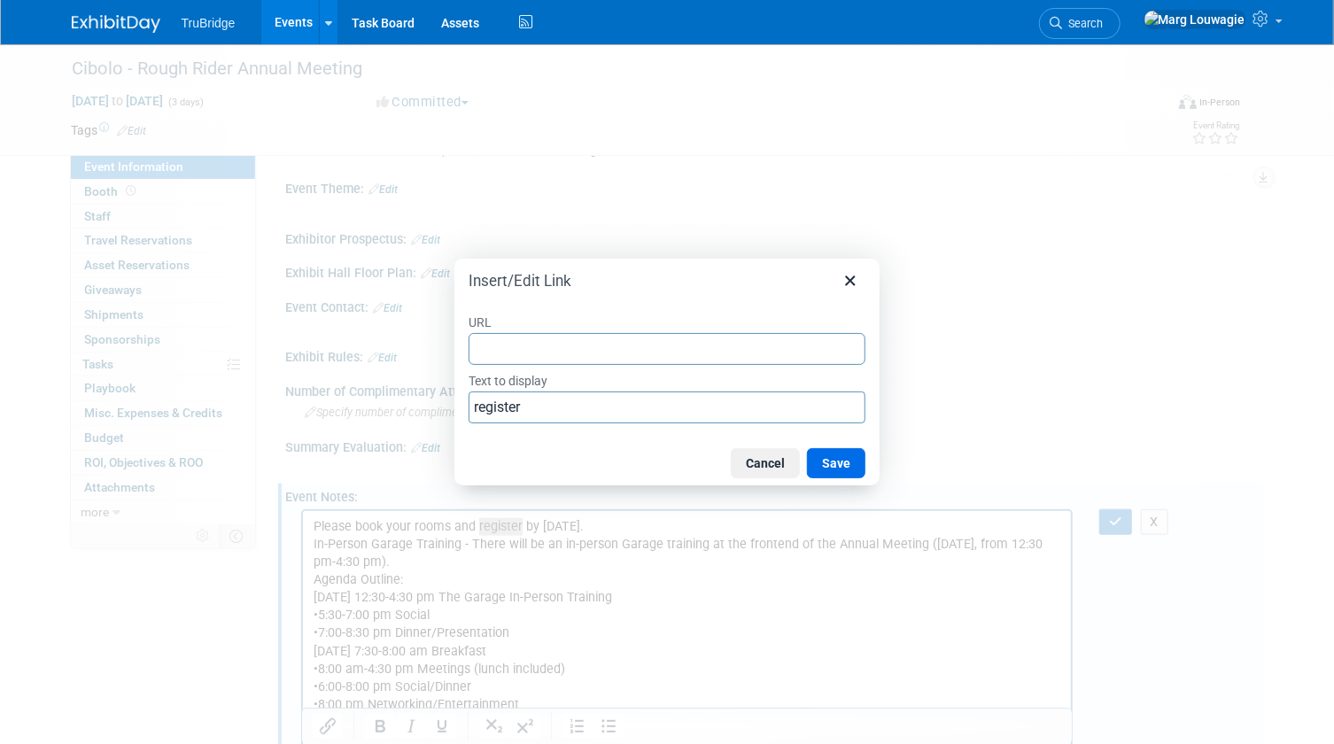
click at [534, 345] on input "URL" at bounding box center [667, 349] width 397 height 32
type input "https://nam09.safelinks.protection.outlook.com/?url=https%3A%2F%2Fwww.surveymon…"
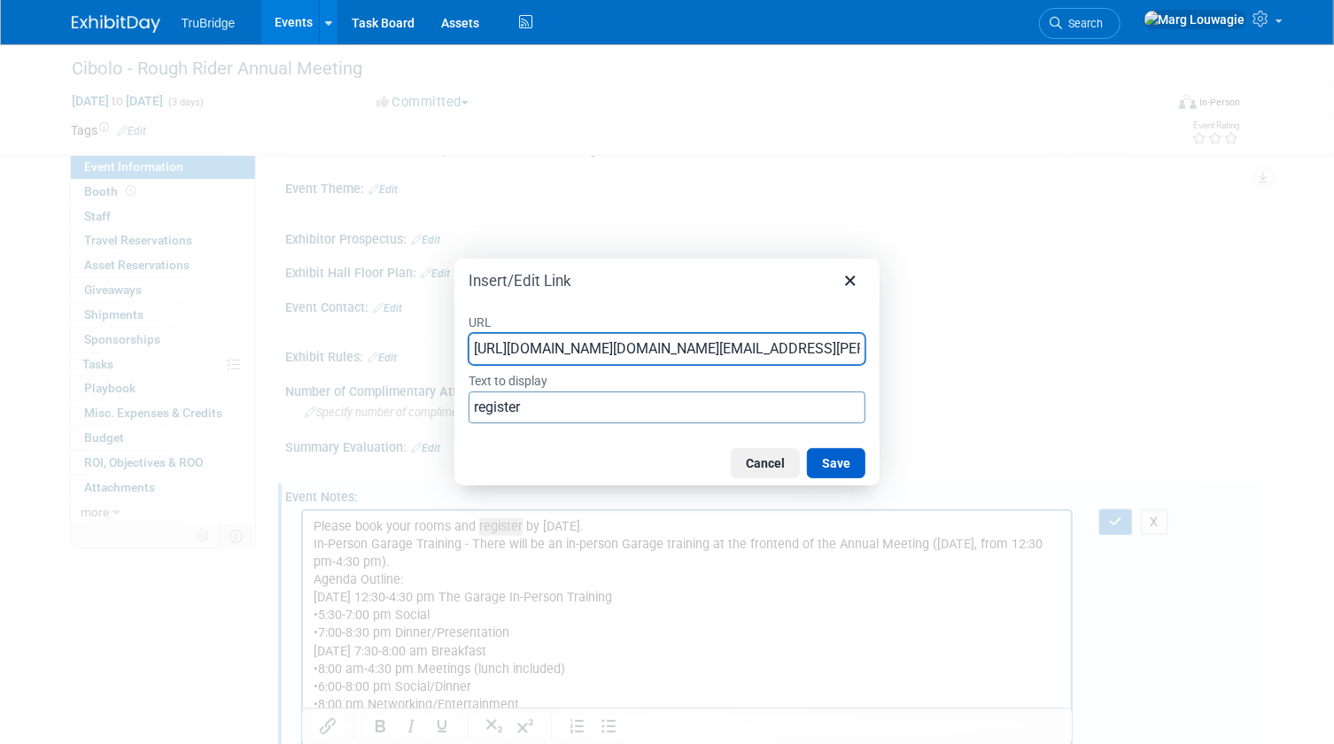
click at [853, 463] on button "Save" at bounding box center [836, 463] width 58 height 30
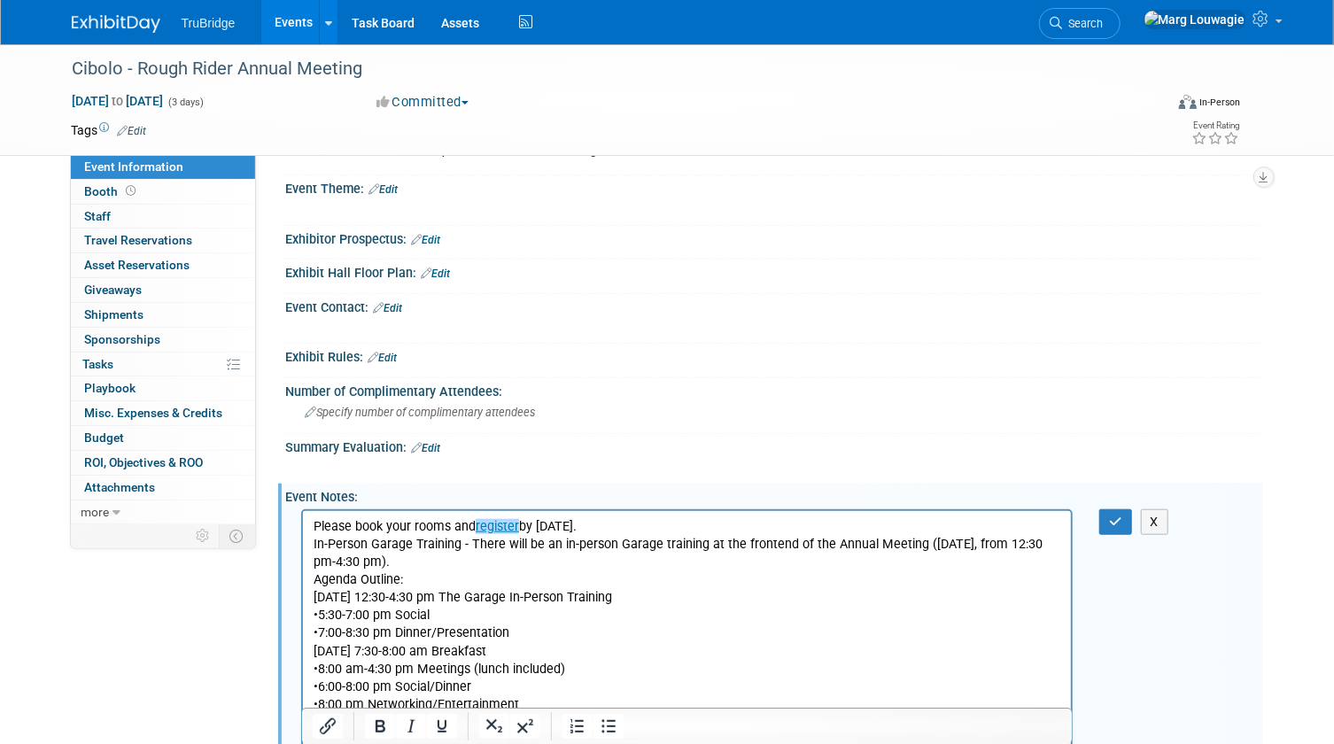
click at [653, 625] on p "Please book your rooms and register by August 8. In-Person Garage Training - Th…" at bounding box center [687, 641] width 749 height 249
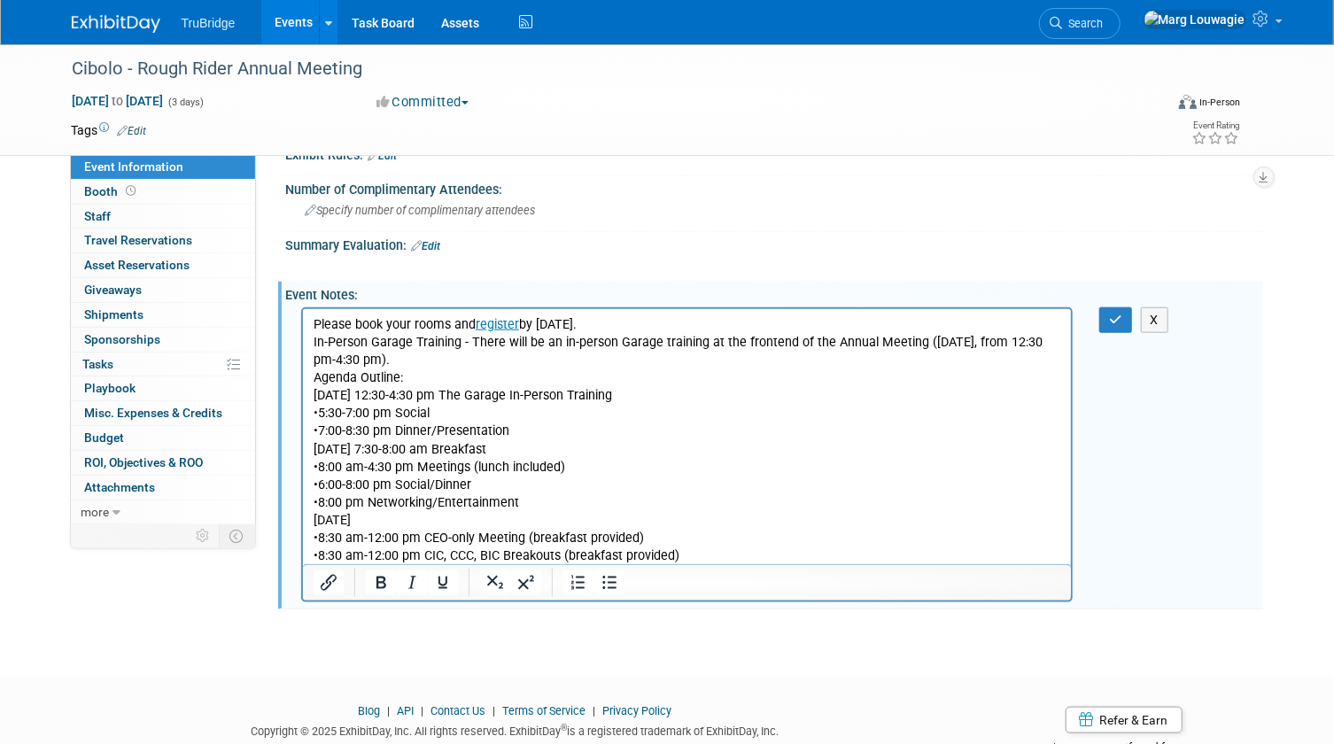
scroll to position [923, 0]
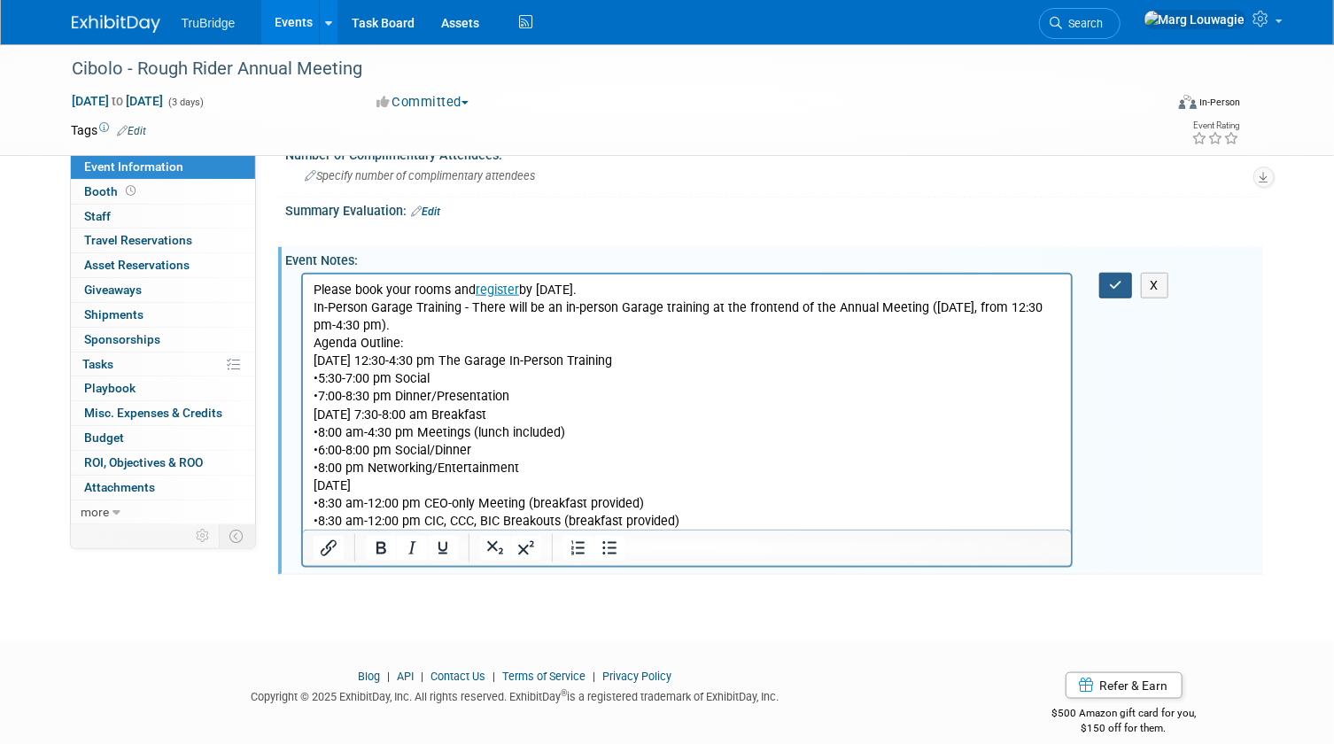
click at [1119, 279] on icon "button" at bounding box center [1115, 285] width 13 height 12
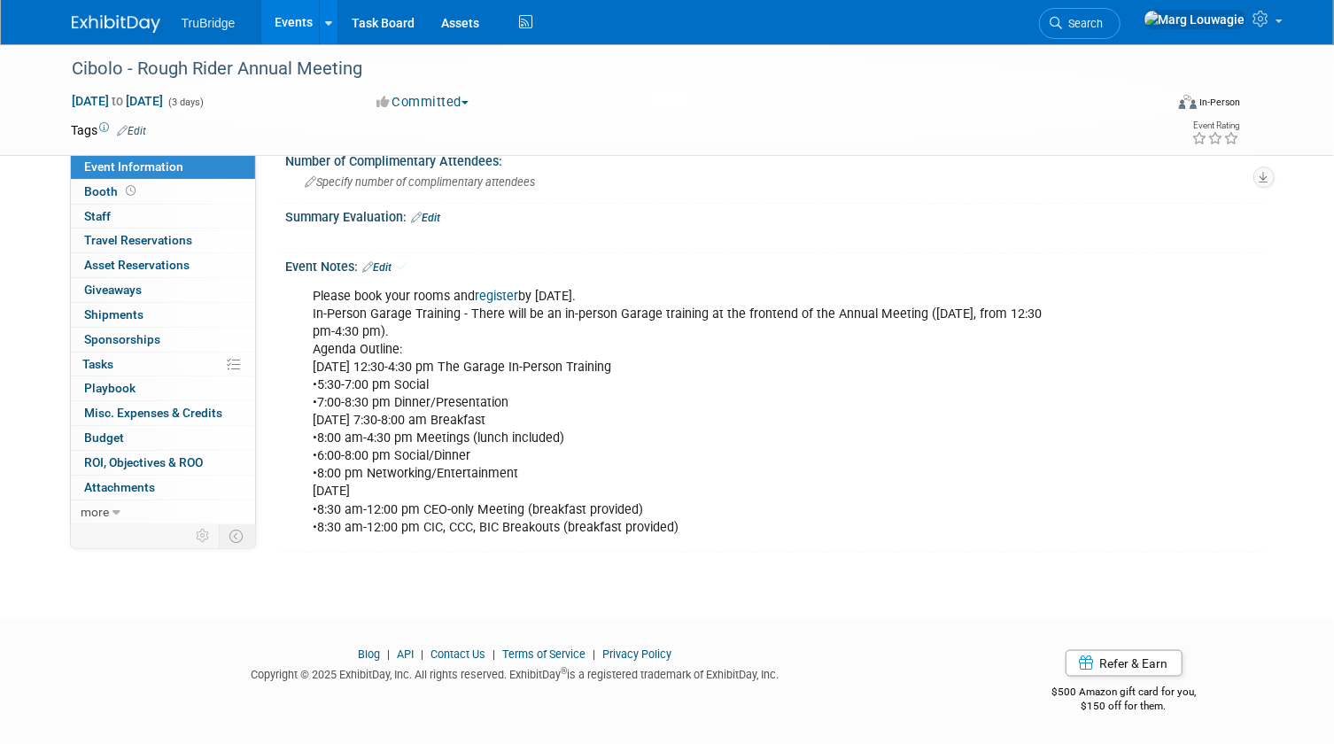
scroll to position [895, 0]
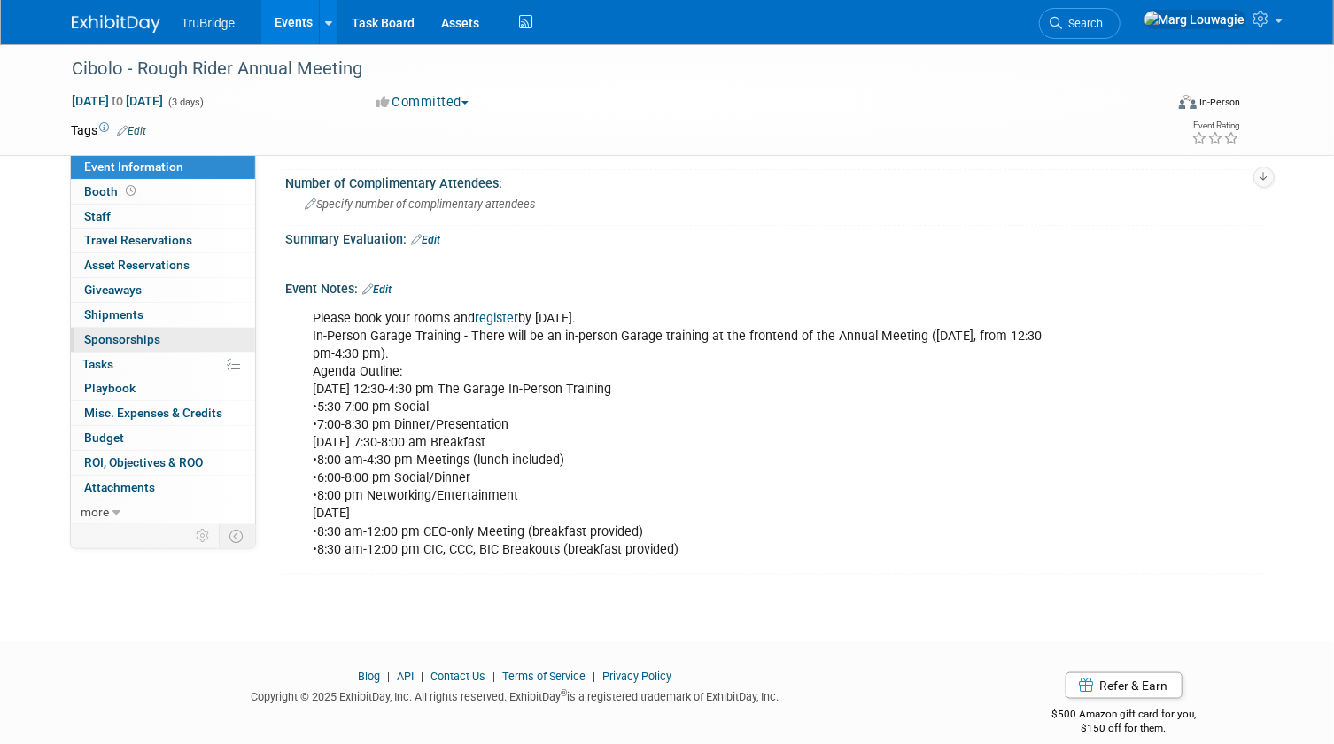
click at [157, 336] on span "Sponsorships 0" at bounding box center [123, 339] width 76 height 14
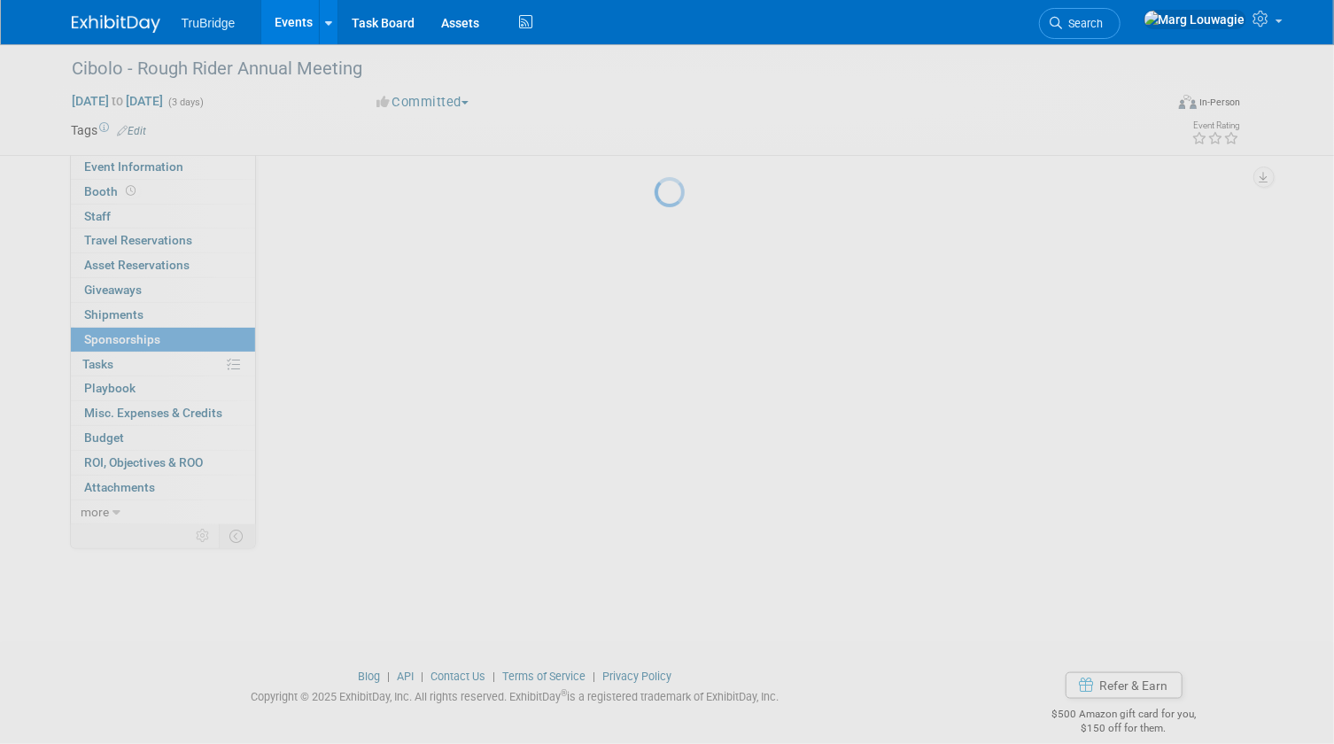
scroll to position [0, 0]
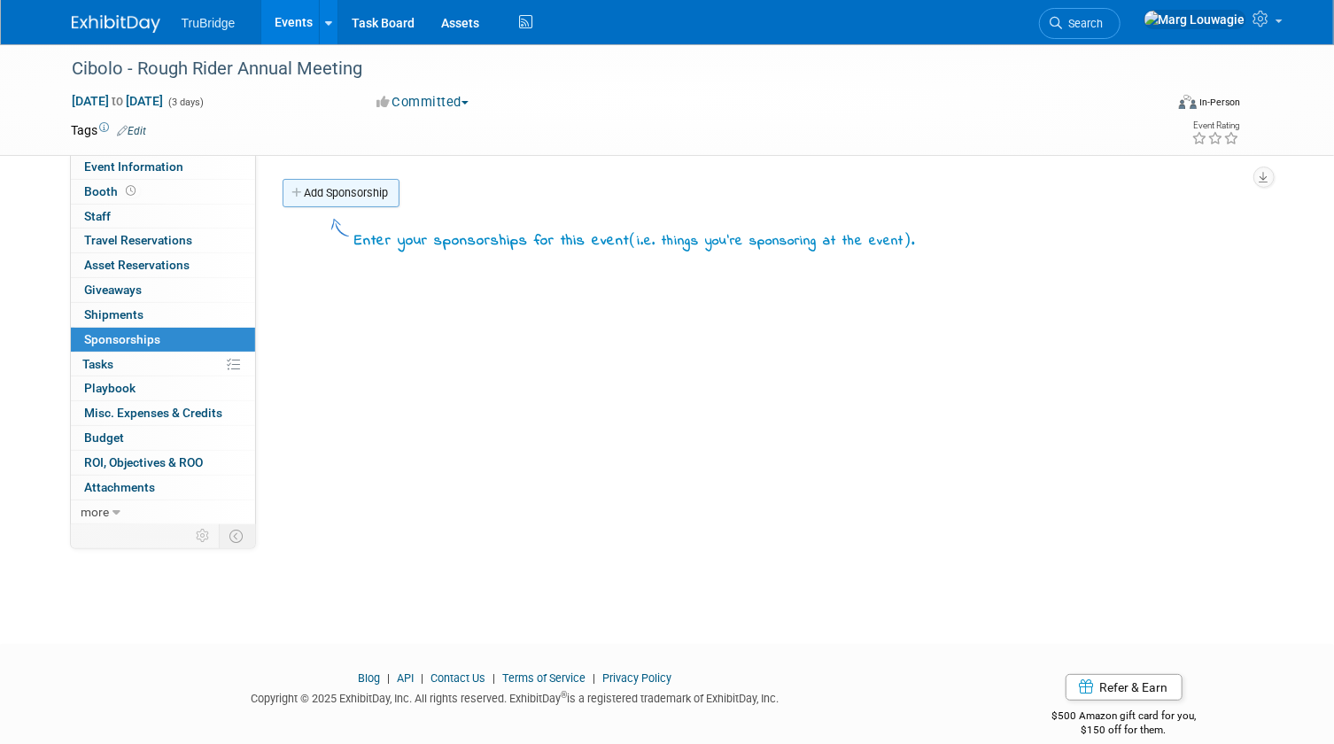
click at [368, 186] on link "Add Sponsorship" at bounding box center [341, 193] width 117 height 28
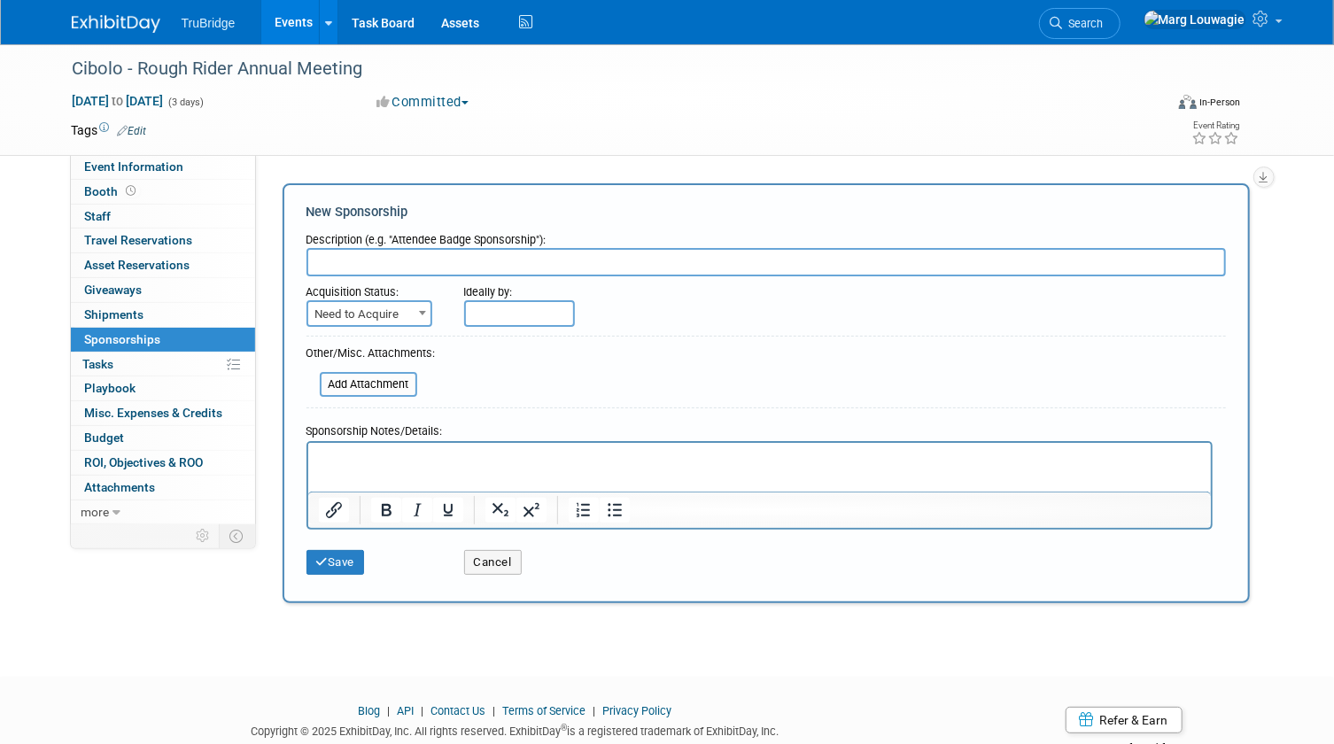
click at [382, 261] on input "text" at bounding box center [767, 262] width 920 height 28
type input "Sponsor of all the events so just adding this in the first one"
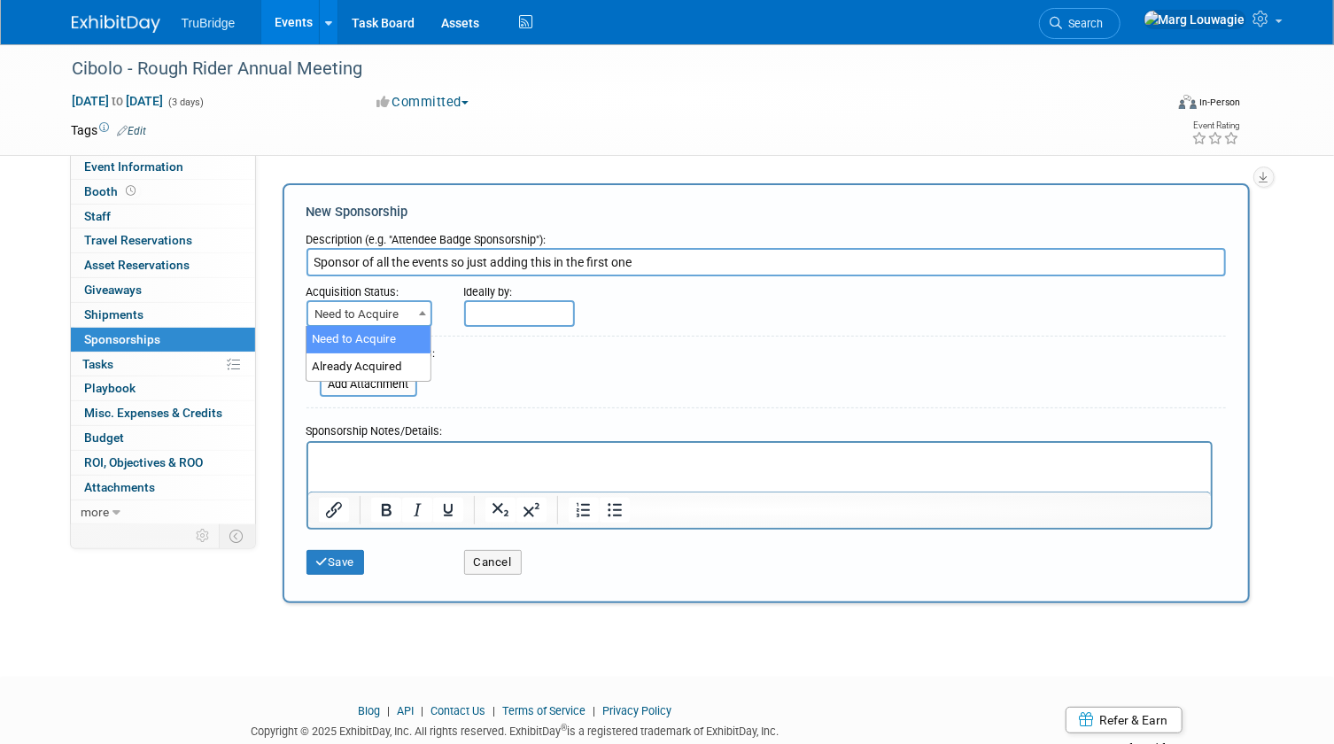
click at [414, 313] on span at bounding box center [423, 312] width 18 height 23
select select "2"
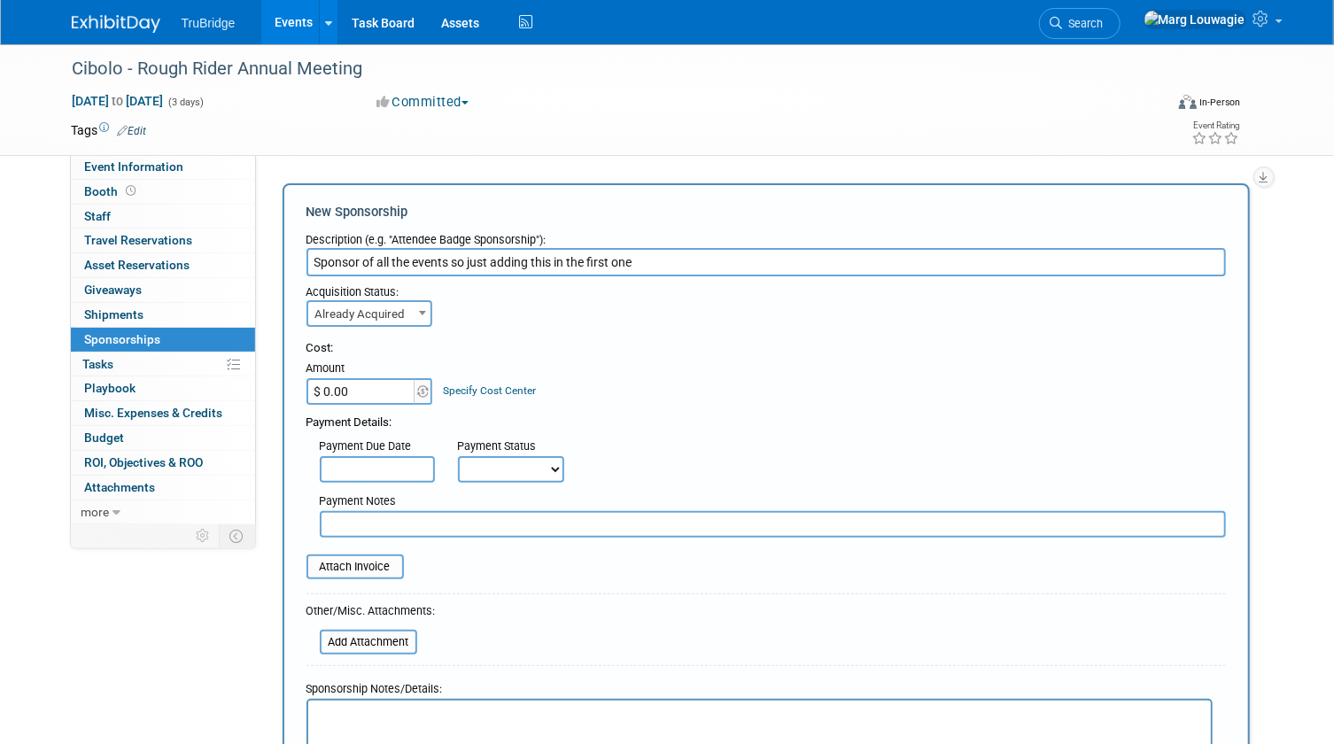
click at [387, 393] on input "$ 0.00" at bounding box center [362, 391] width 111 height 27
type input "$ 10,000.00"
click at [383, 561] on input "file" at bounding box center [296, 566] width 211 height 21
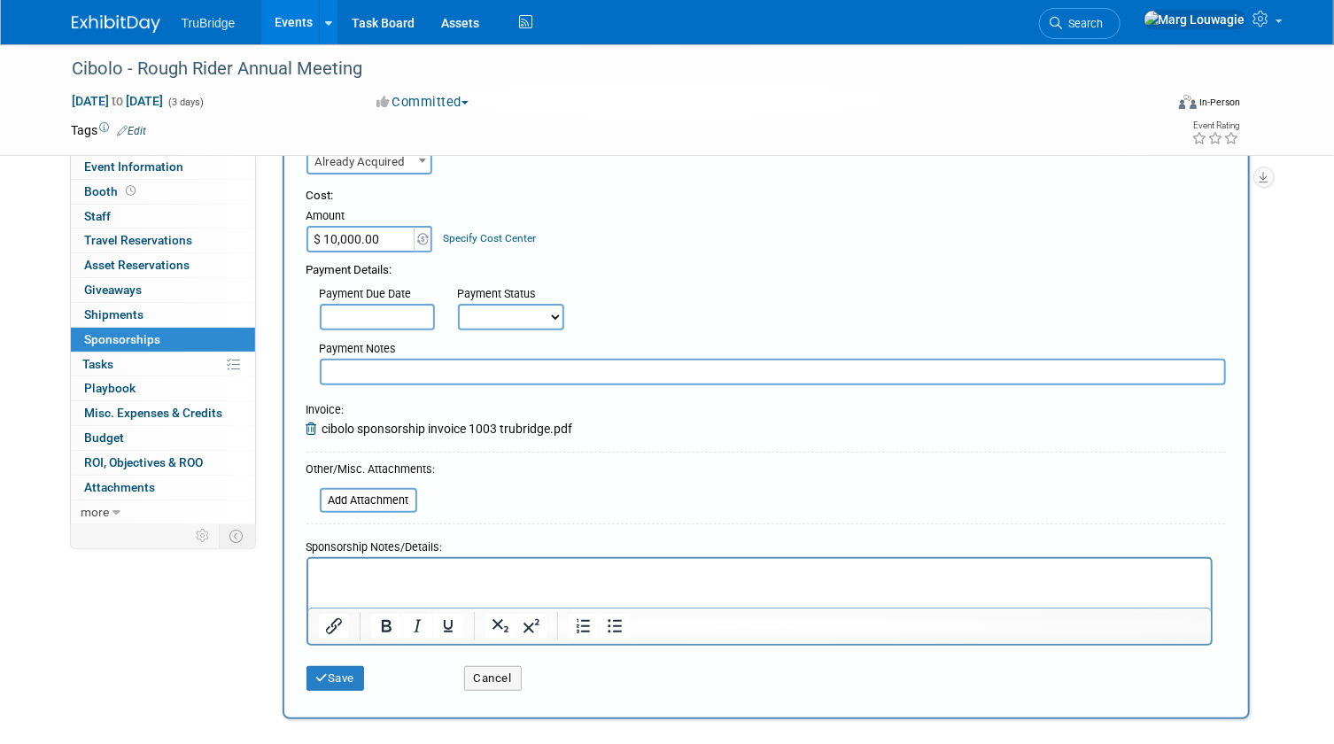
scroll to position [241, 0]
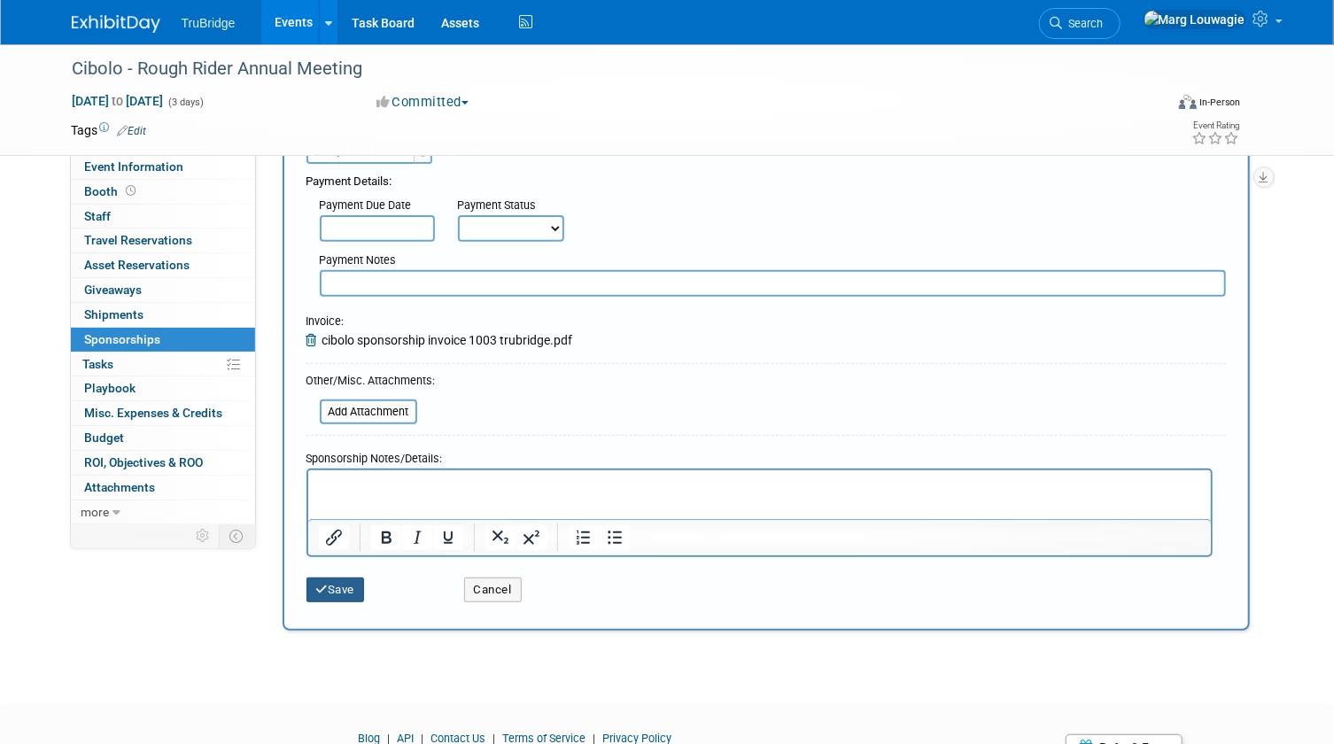
click at [347, 582] on button "Save" at bounding box center [336, 590] width 58 height 25
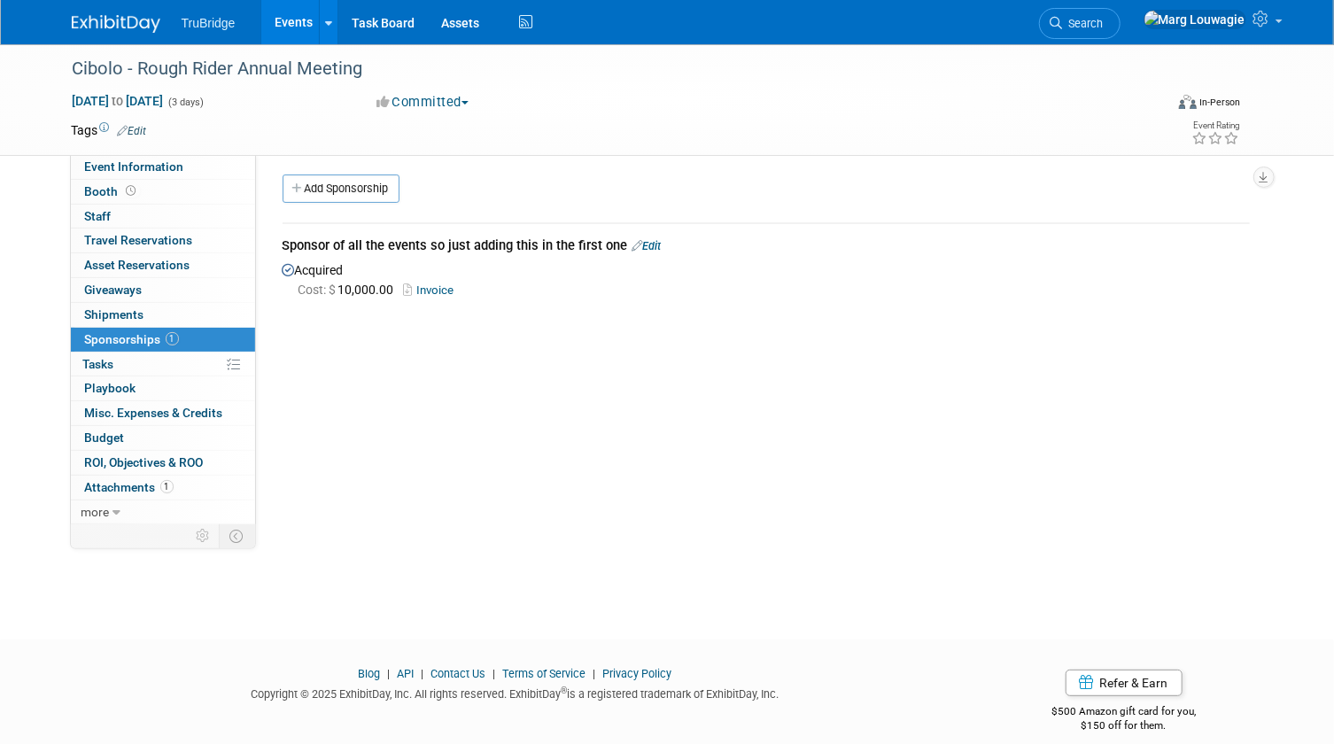
scroll to position [0, 0]
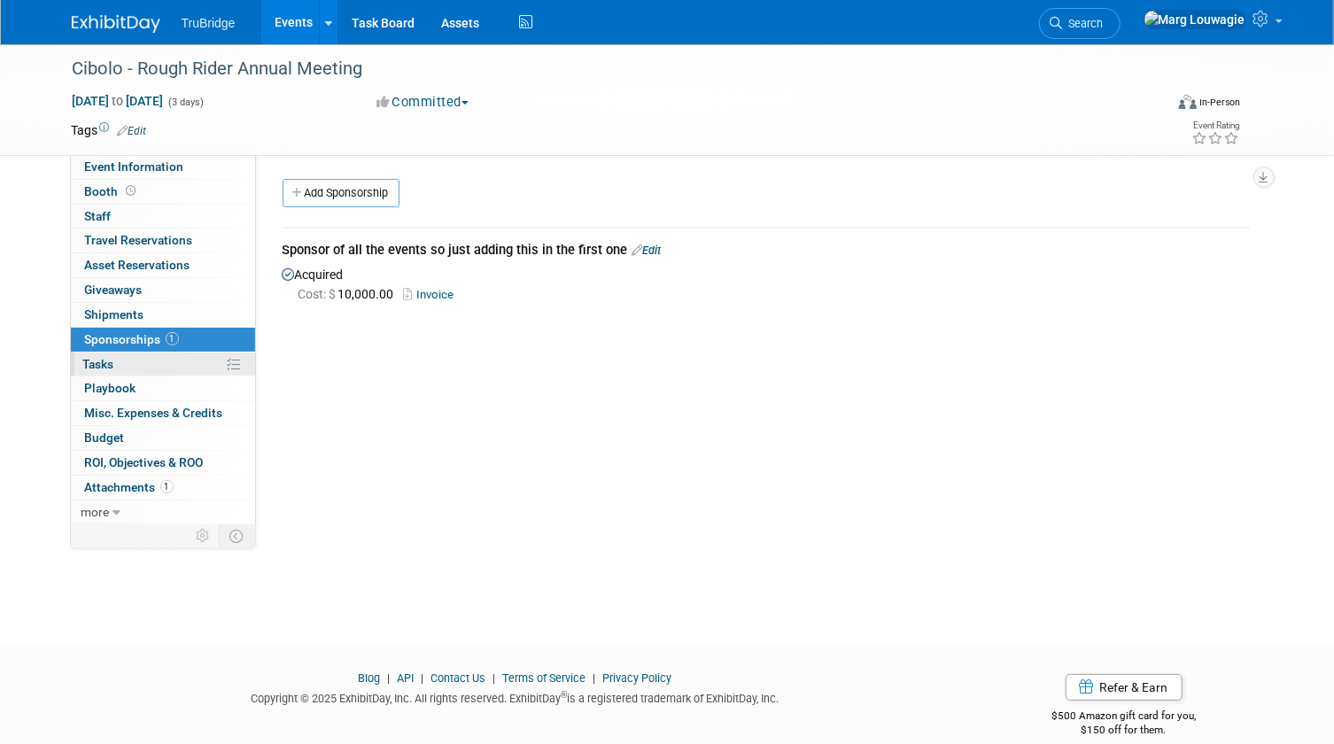
click at [87, 361] on span "Tasks 0%" at bounding box center [98, 364] width 31 height 14
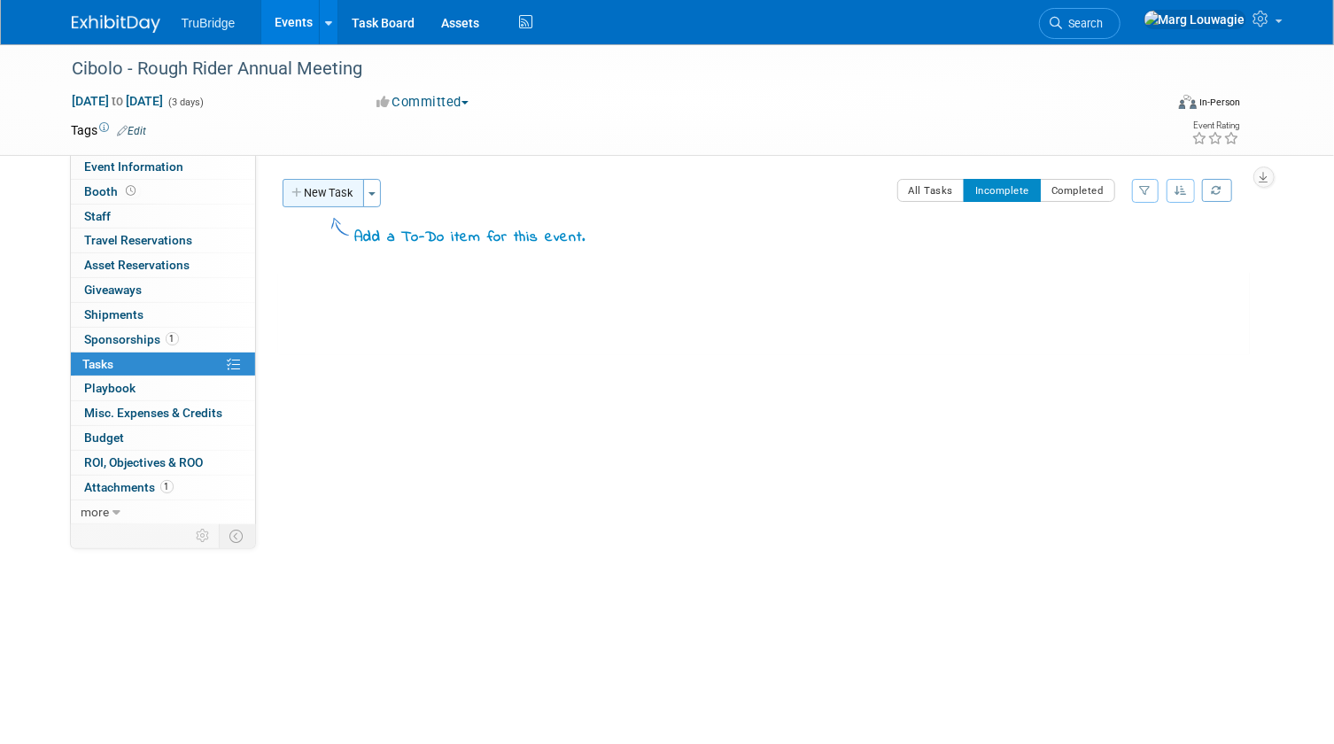
click at [328, 193] on button "New Task" at bounding box center [324, 193] width 82 height 28
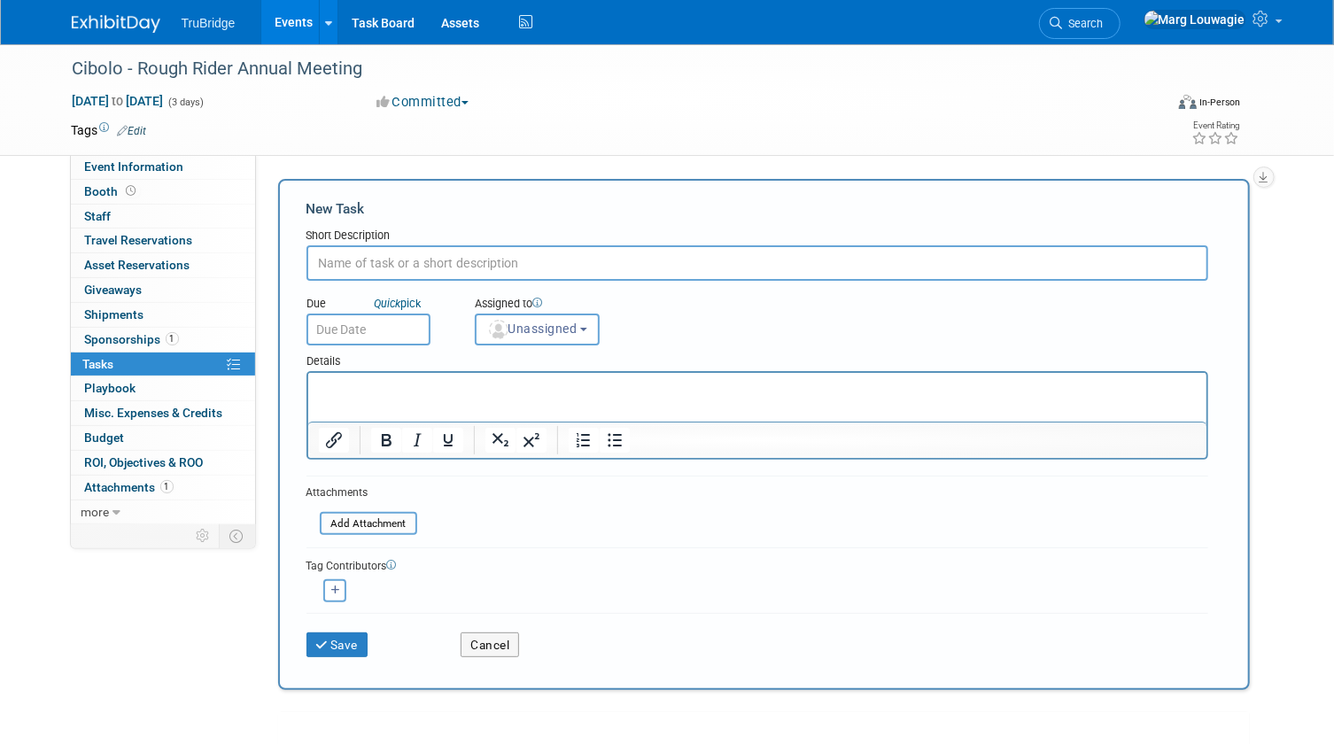
click at [417, 265] on input "text" at bounding box center [758, 262] width 902 height 35
type input "what are we taking?"
click at [522, 319] on button "Unassigned" at bounding box center [538, 330] width 126 height 32
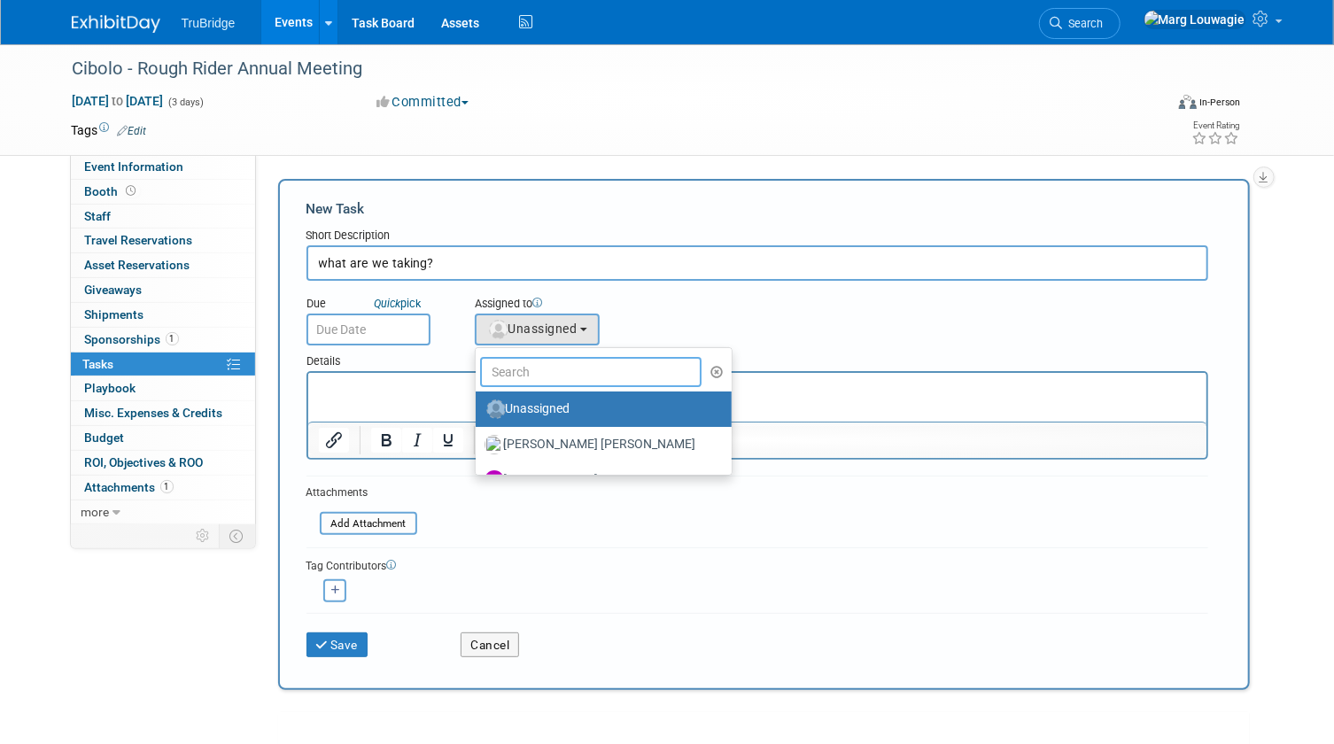
click at [550, 368] on input "text" at bounding box center [591, 372] width 222 height 30
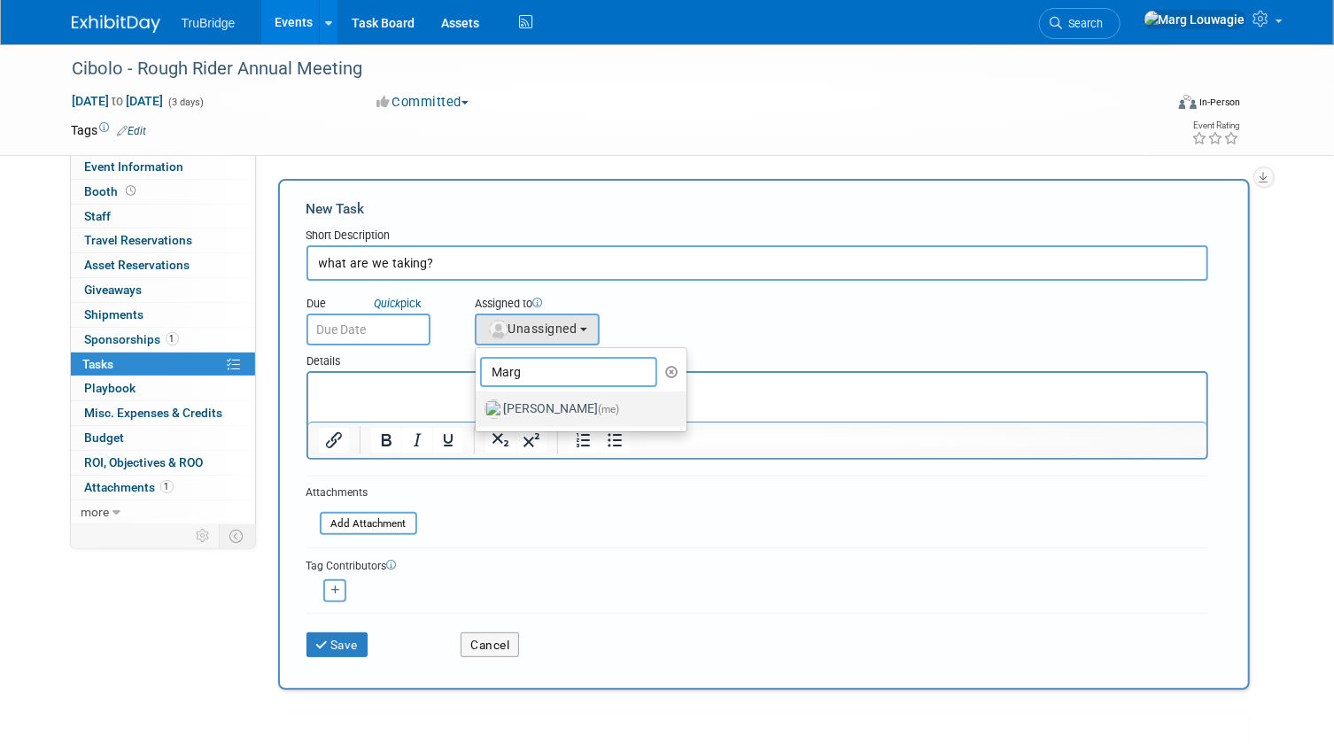
type input "Marg"
click at [550, 401] on label "Marg Louwagie (me)" at bounding box center [577, 409] width 185 height 28
click at [478, 401] on input "Marg Louwagie (me)" at bounding box center [473, 407] width 12 height 12
select select "0abee163-1570-438d-a0ea-e9129f2ffbd7"
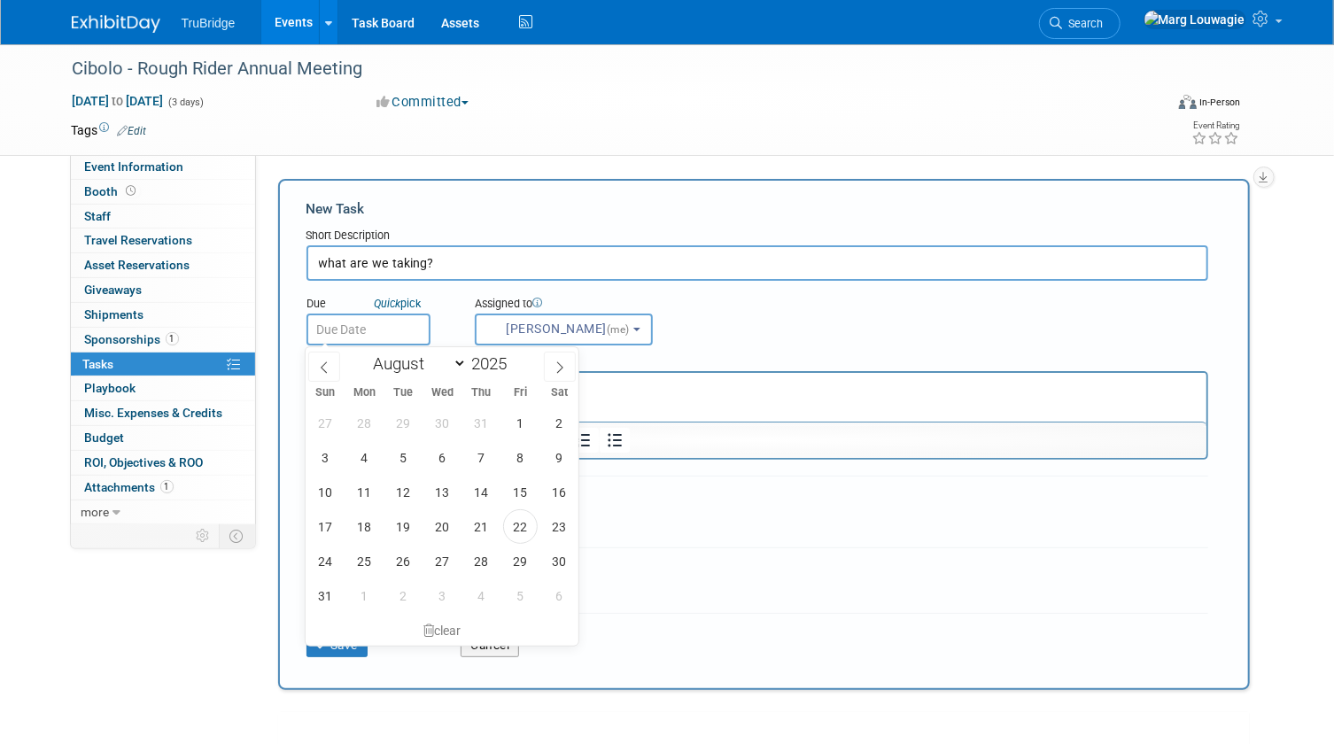
click at [410, 331] on input "text" at bounding box center [369, 330] width 124 height 32
click at [446, 563] on span "27" at bounding box center [442, 561] width 35 height 35
type input "[DATE]"
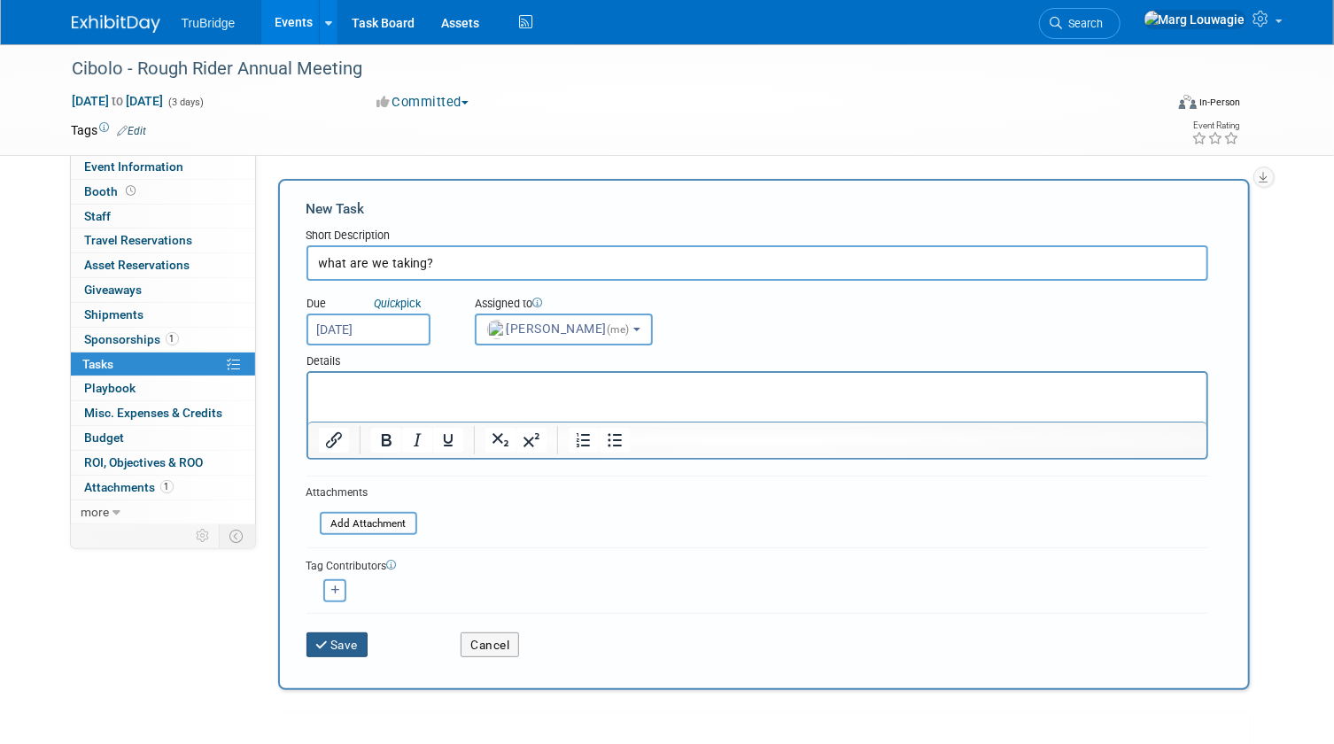
click at [351, 640] on button "Save" at bounding box center [338, 645] width 62 height 25
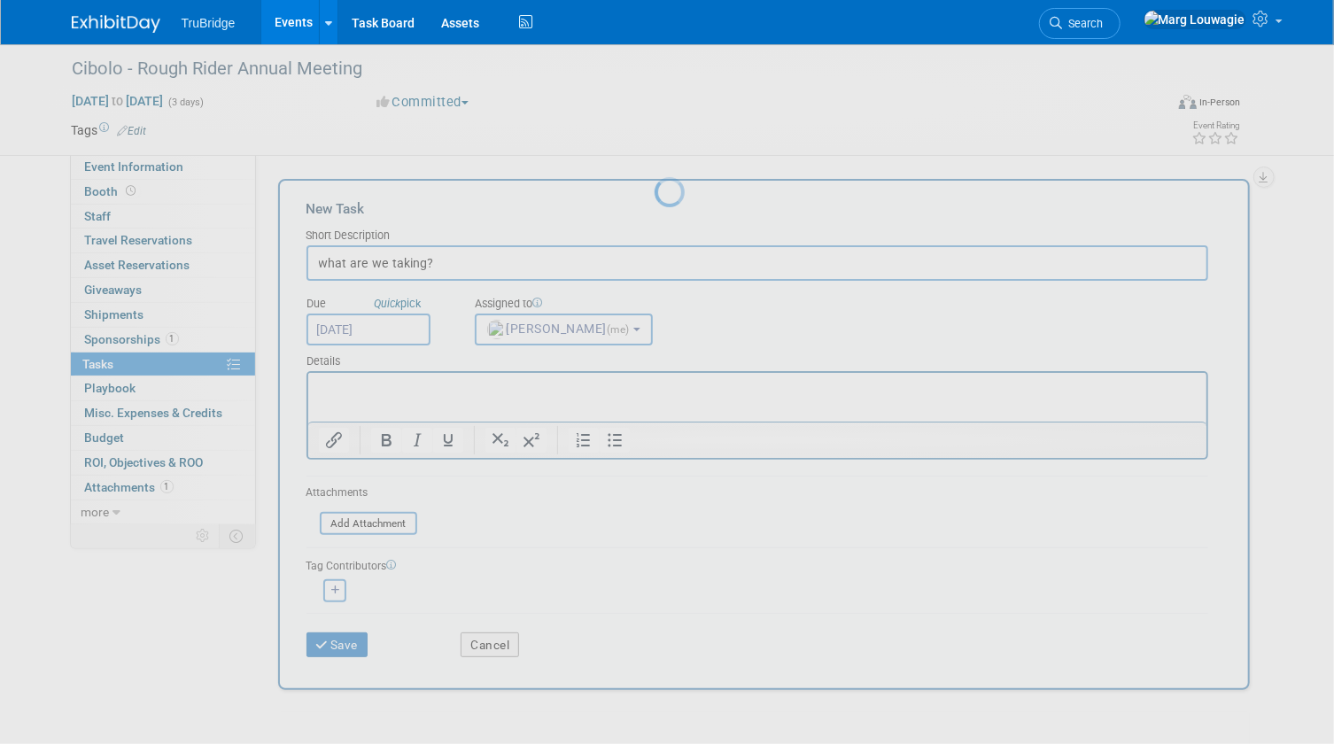
drag, startPoint x: 351, startPoint y: 640, endPoint x: 349, endPoint y: 625, distance: 14.3
click at [655, 637] on div at bounding box center [667, 372] width 25 height 744
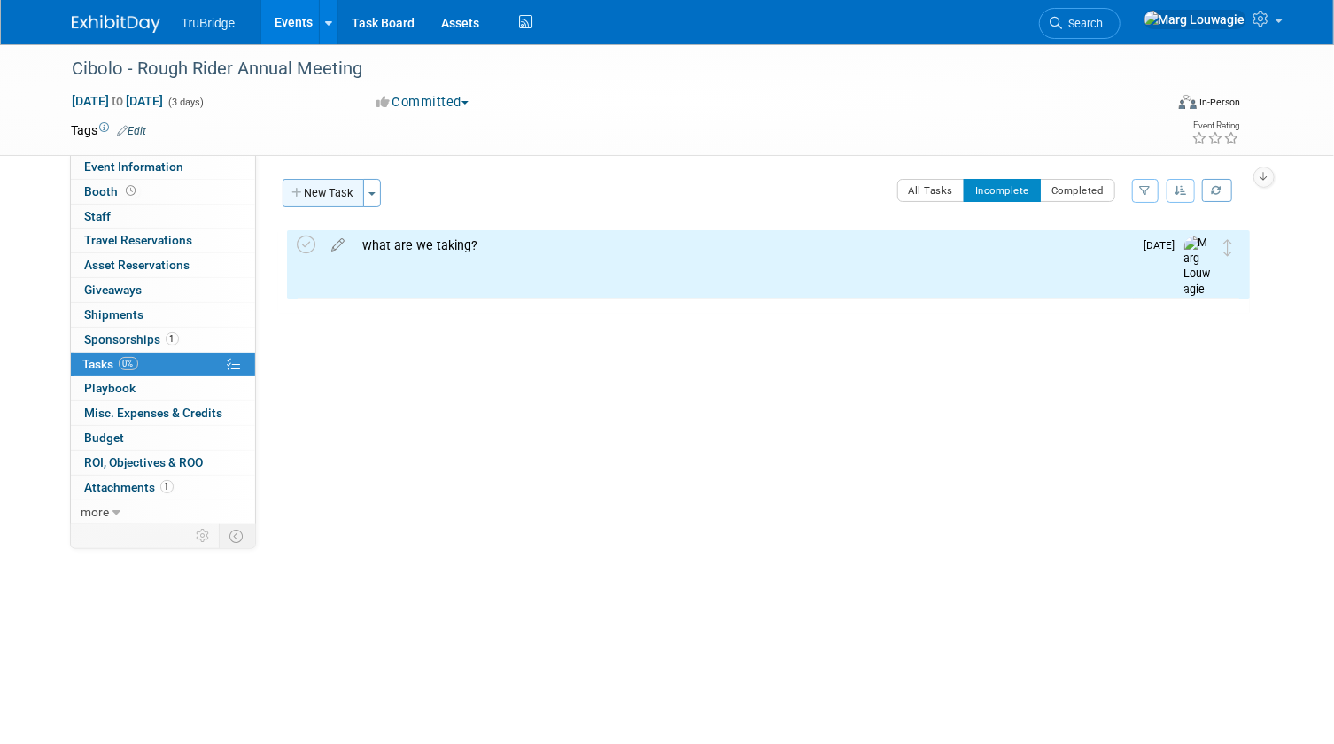
click at [319, 194] on button "New Task" at bounding box center [324, 193] width 82 height 28
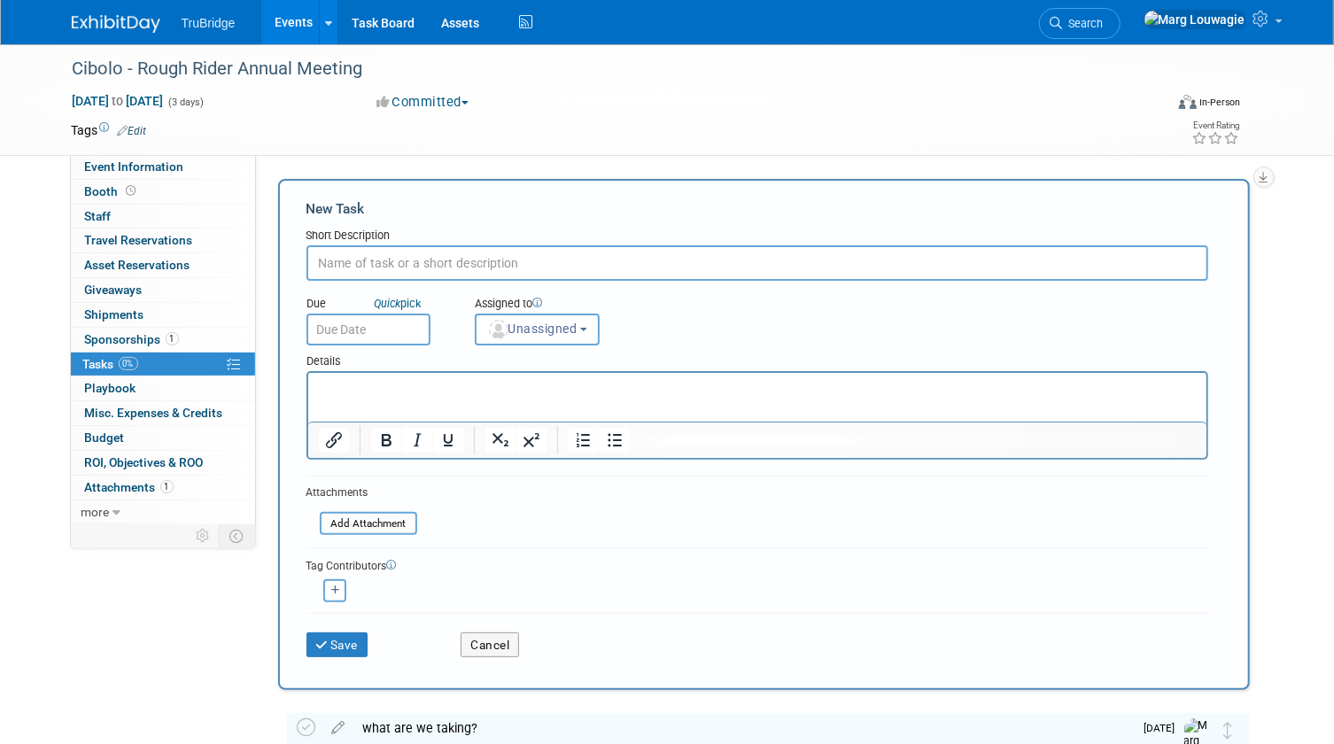
click at [391, 263] on input "text" at bounding box center [758, 262] width 902 height 35
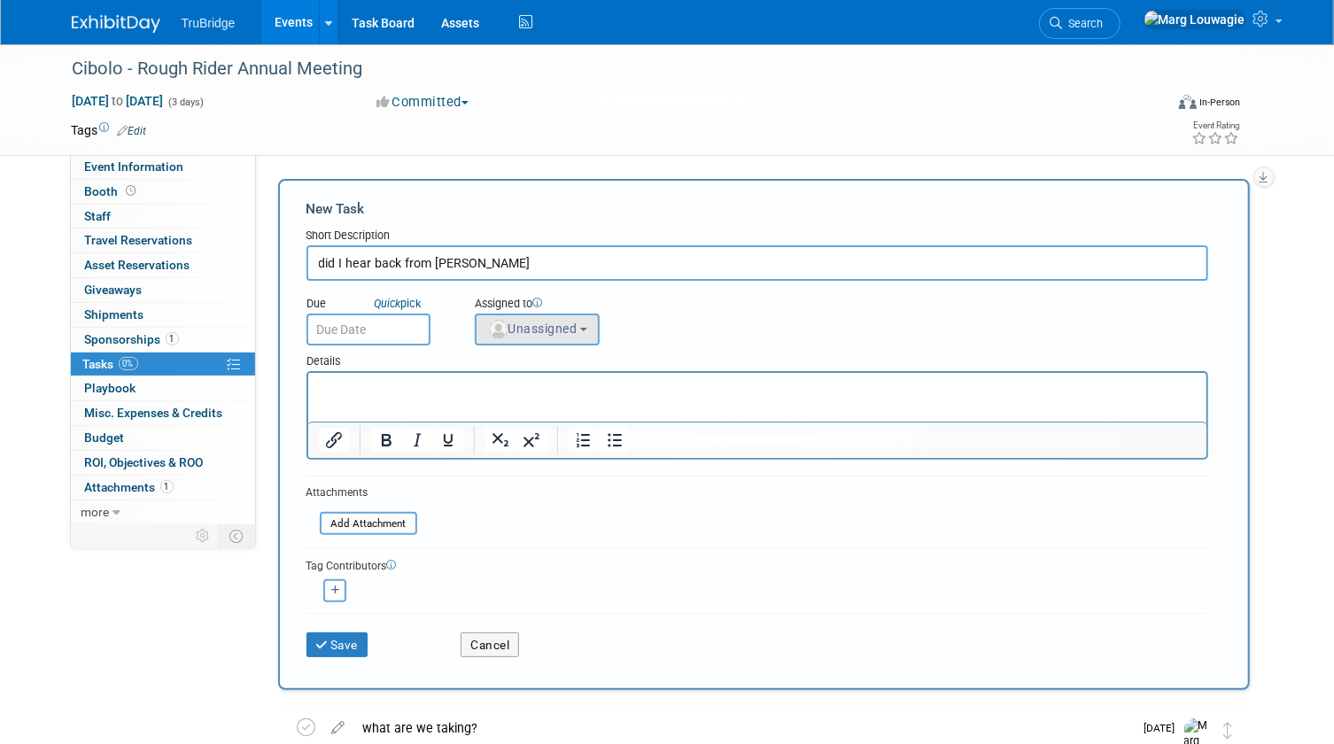
type input "did I hear back from Corey"
click at [523, 323] on span "Unassigned" at bounding box center [532, 329] width 90 height 14
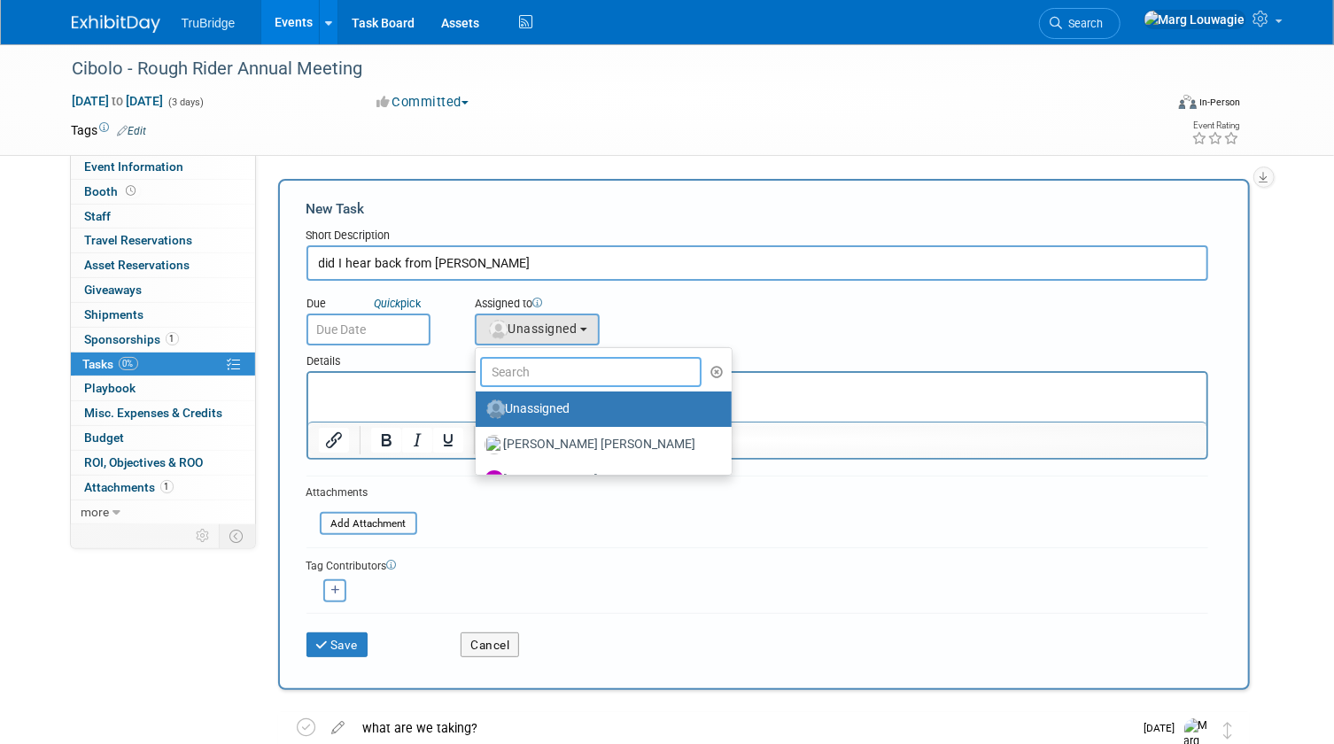
click at [537, 365] on input "text" at bounding box center [591, 372] width 222 height 30
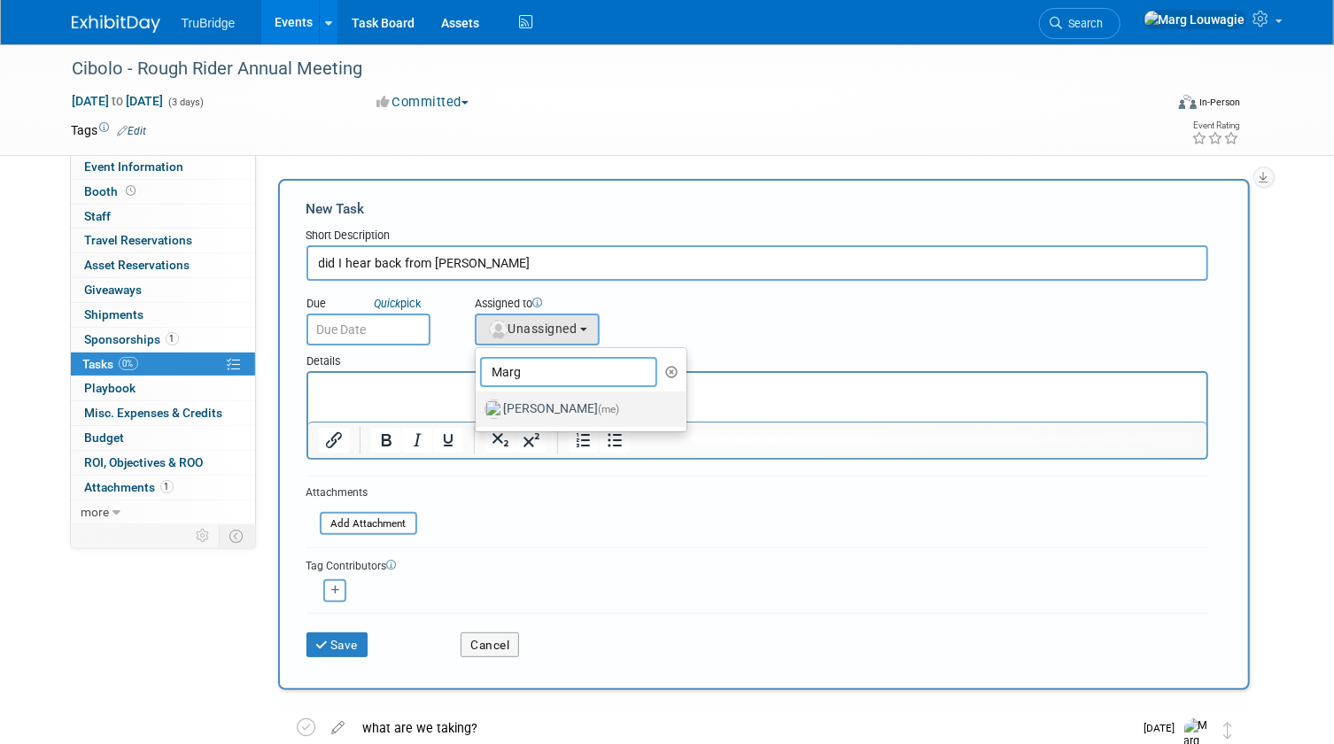
type input "Marg"
click at [559, 397] on label "Marg Louwagie (me)" at bounding box center [577, 409] width 185 height 28
click at [478, 401] on input "Marg Louwagie (me)" at bounding box center [473, 407] width 12 height 12
select select "0abee163-1570-438d-a0ea-e9129f2ffbd7"
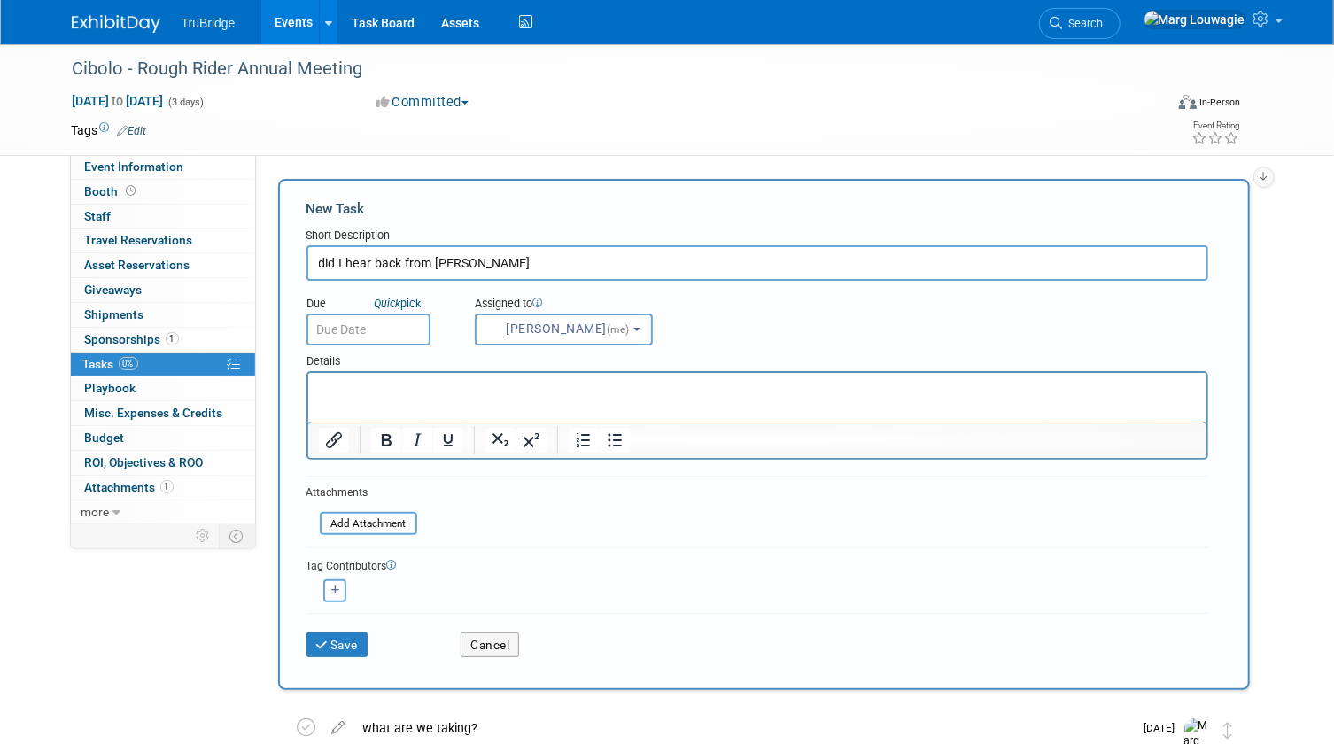
click at [398, 340] on input "text" at bounding box center [369, 330] width 124 height 32
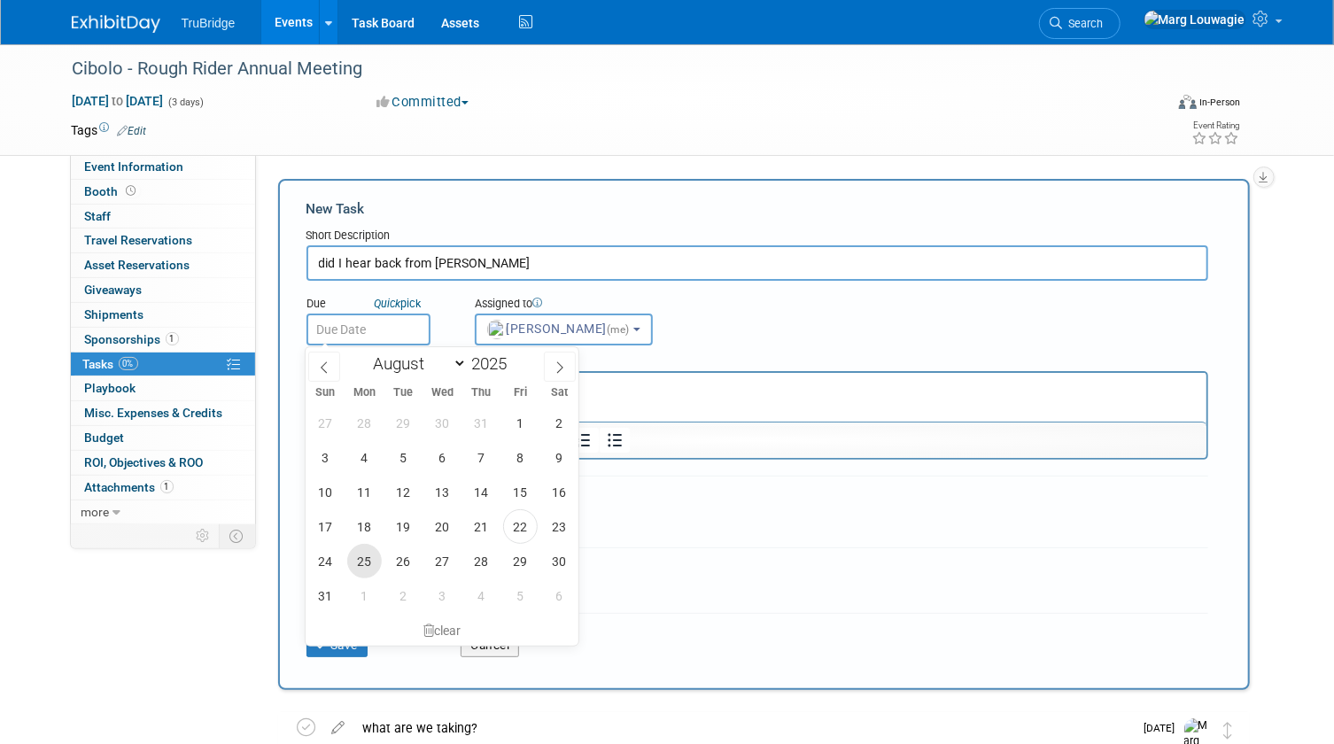
click at [370, 557] on span "25" at bounding box center [364, 561] width 35 height 35
type input "[DATE]"
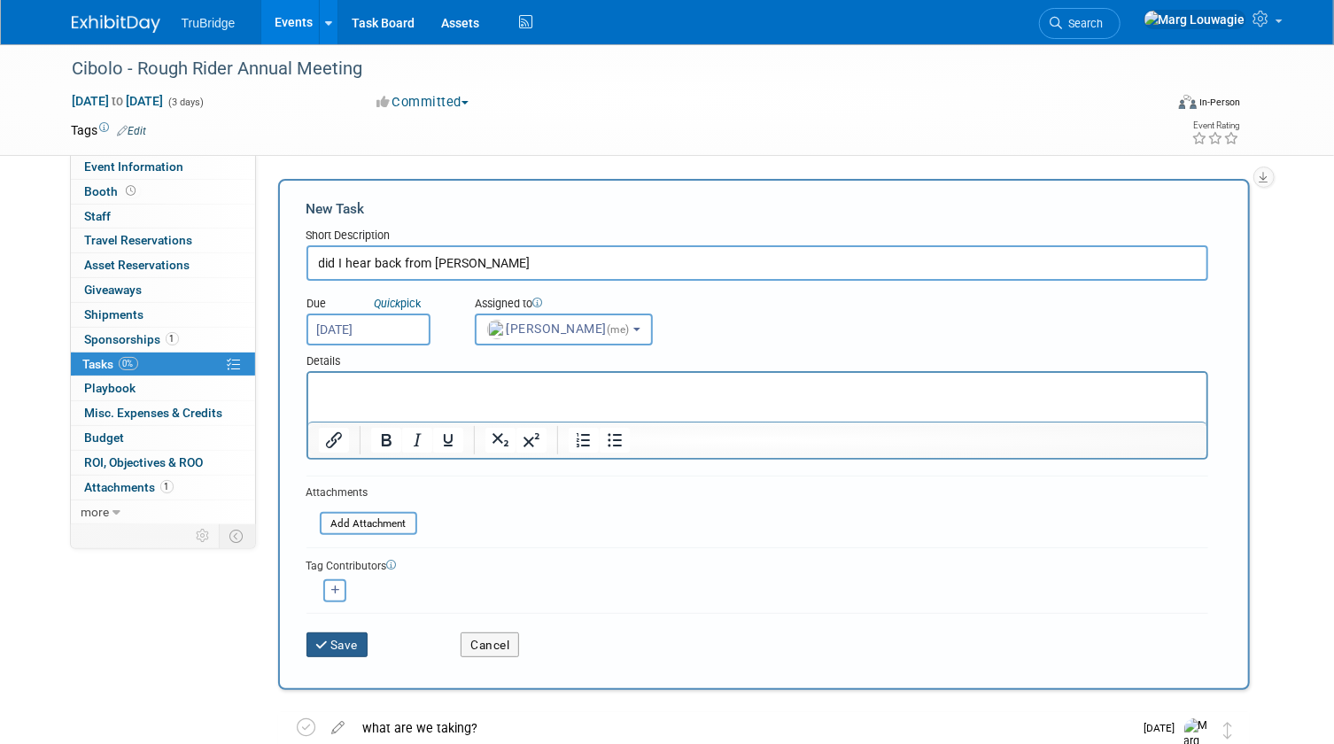
click at [356, 648] on button "Save" at bounding box center [338, 645] width 62 height 25
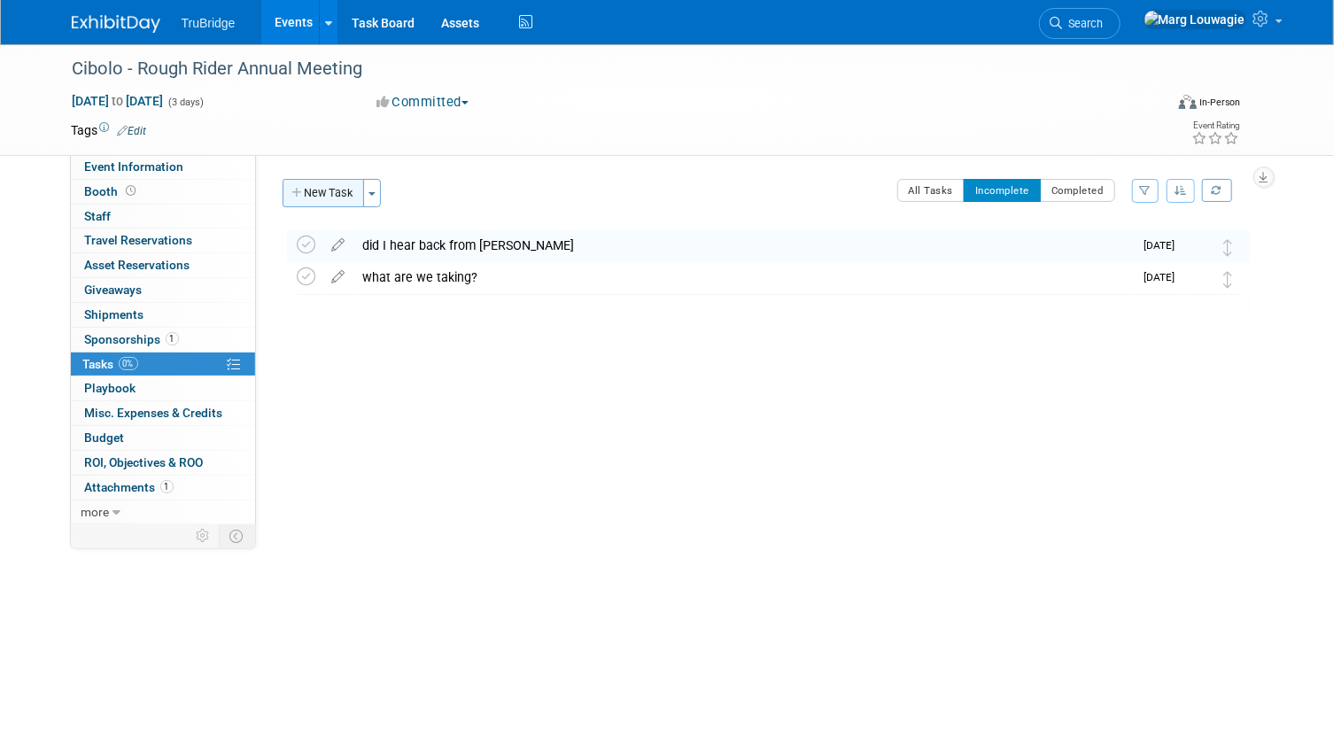
click at [345, 198] on button "New Task" at bounding box center [324, 193] width 82 height 28
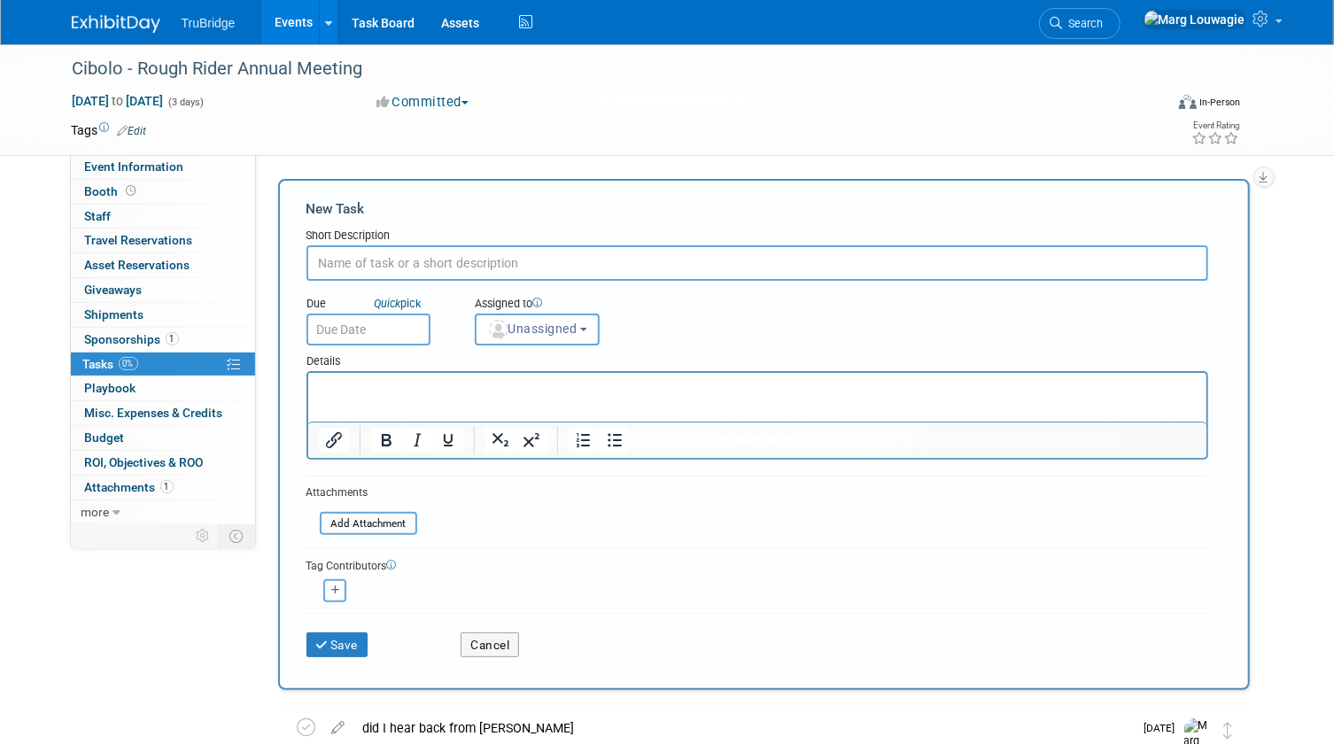
click at [398, 254] on input "text" at bounding box center [758, 262] width 902 height 35
type input "who is going?"
click at [557, 330] on span "Unassigned" at bounding box center [532, 329] width 90 height 14
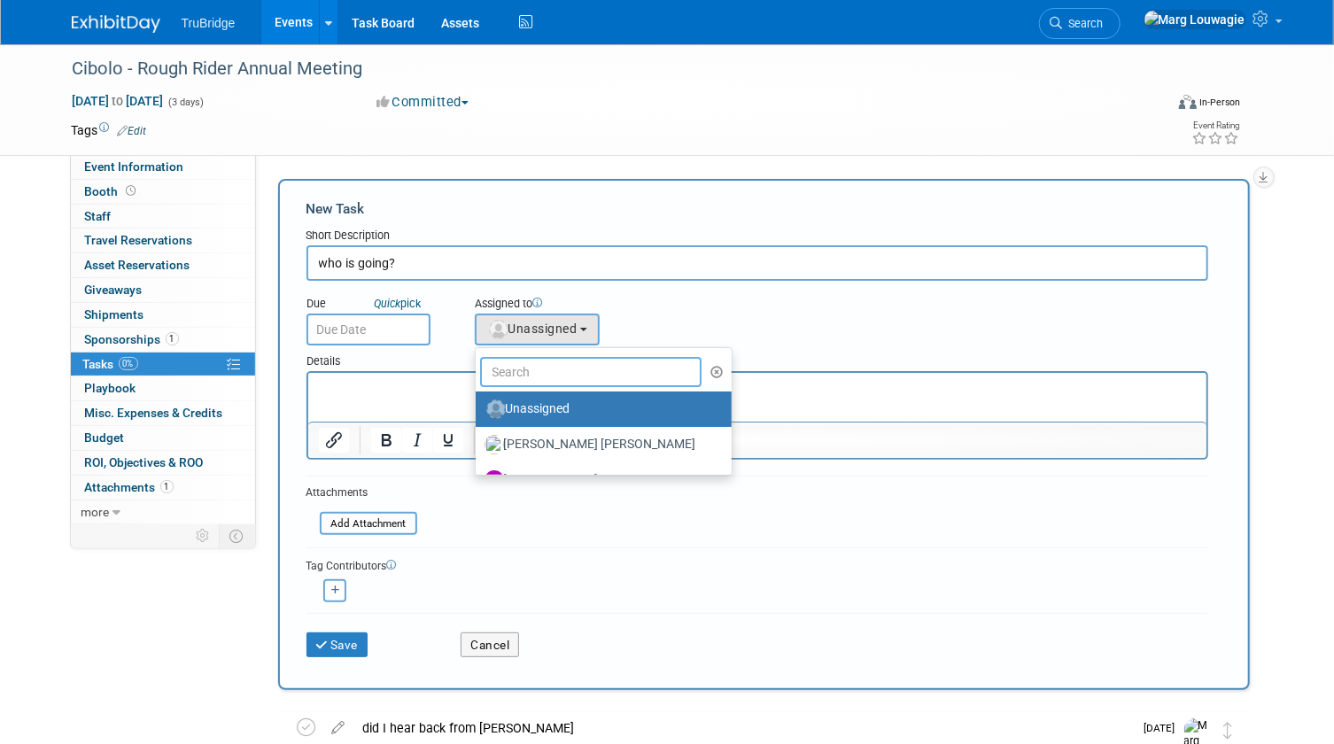
click at [552, 381] on input "text" at bounding box center [591, 372] width 222 height 30
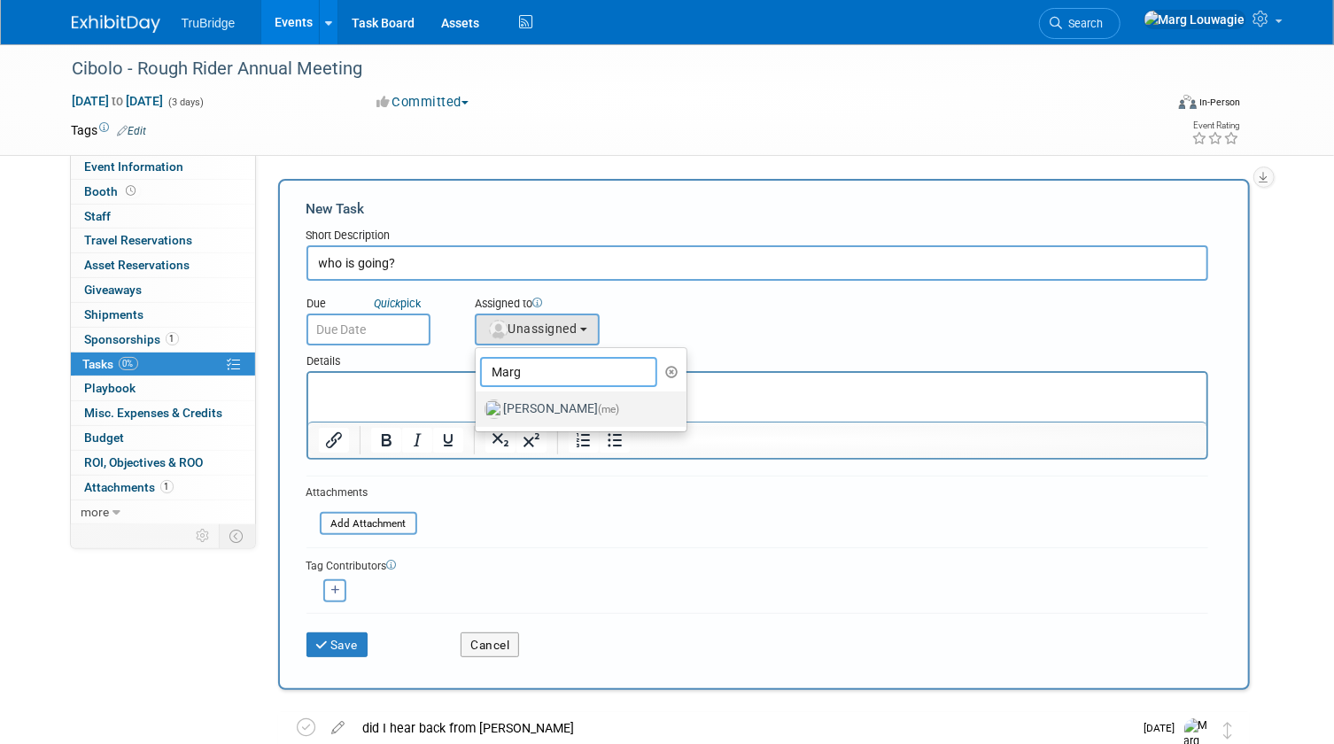
type input "Marg"
click at [576, 395] on label "Marg Louwagie (me)" at bounding box center [577, 409] width 185 height 28
click at [478, 401] on input "Marg Louwagie (me)" at bounding box center [473, 407] width 12 height 12
select select "0abee163-1570-438d-a0ea-e9129f2ffbd7"
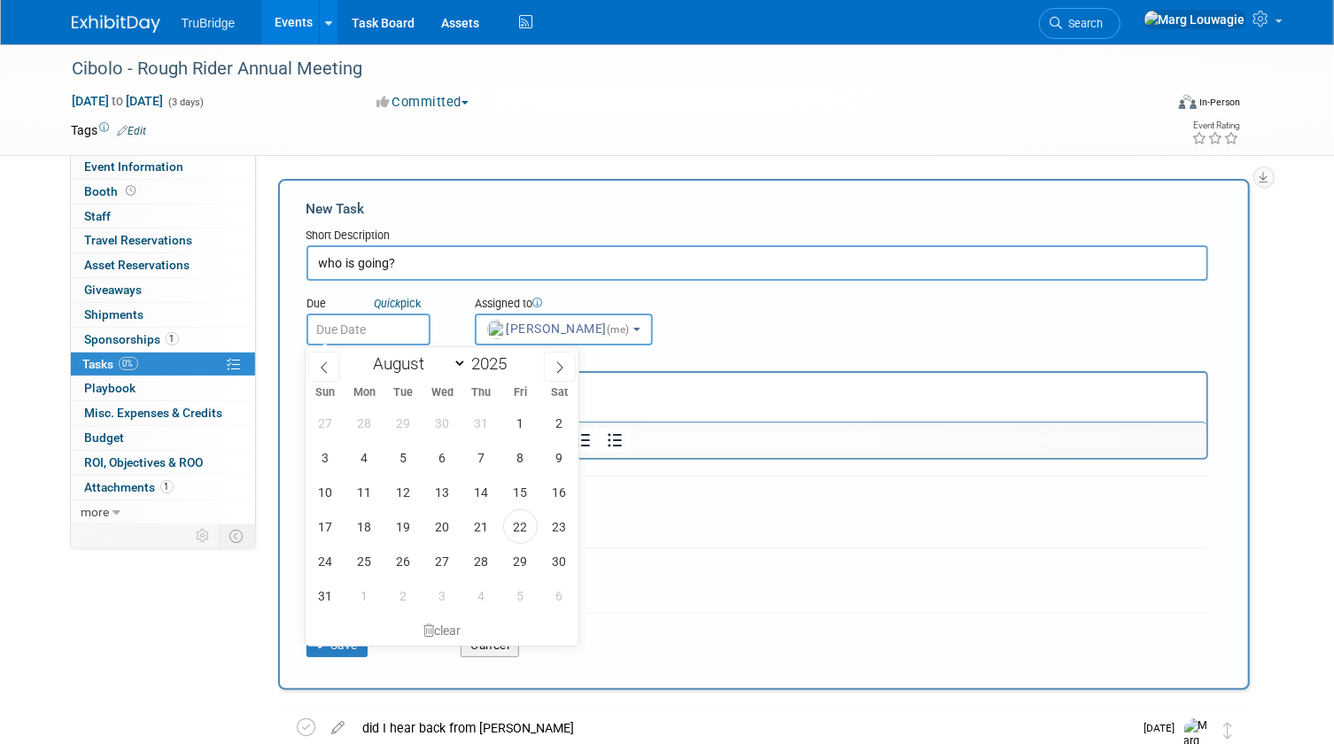
click at [411, 332] on input "text" at bounding box center [369, 330] width 124 height 32
click at [412, 558] on span "26" at bounding box center [403, 561] width 35 height 35
type input "[DATE]"
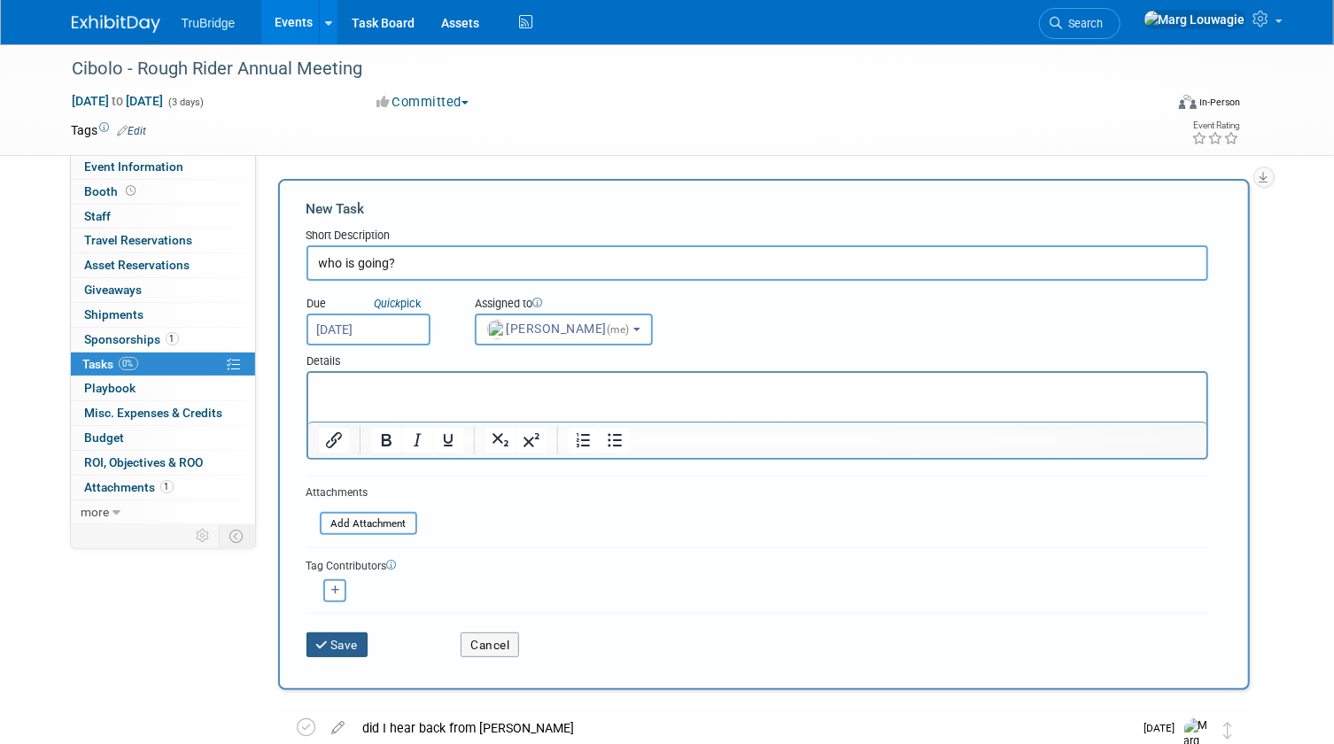
click at [356, 635] on button "Save" at bounding box center [338, 645] width 62 height 25
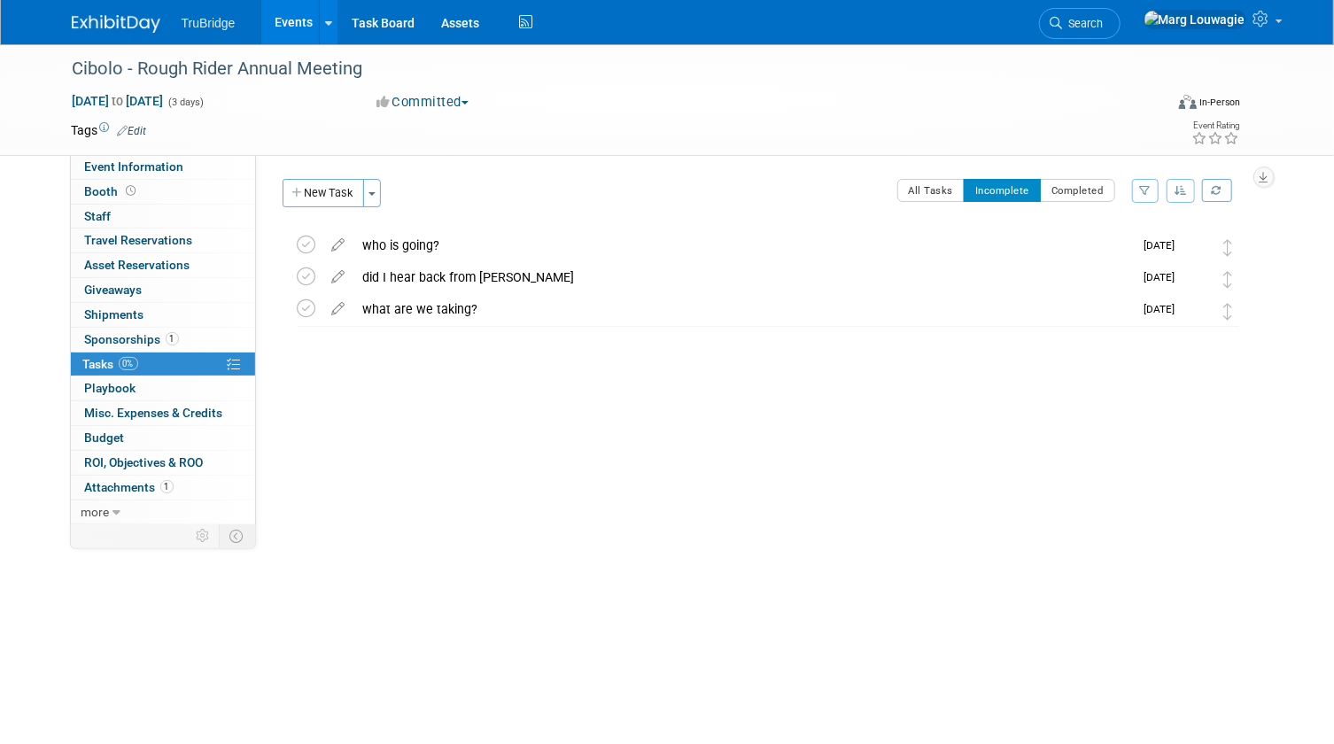
click at [298, 18] on link "Events" at bounding box center [293, 22] width 65 height 44
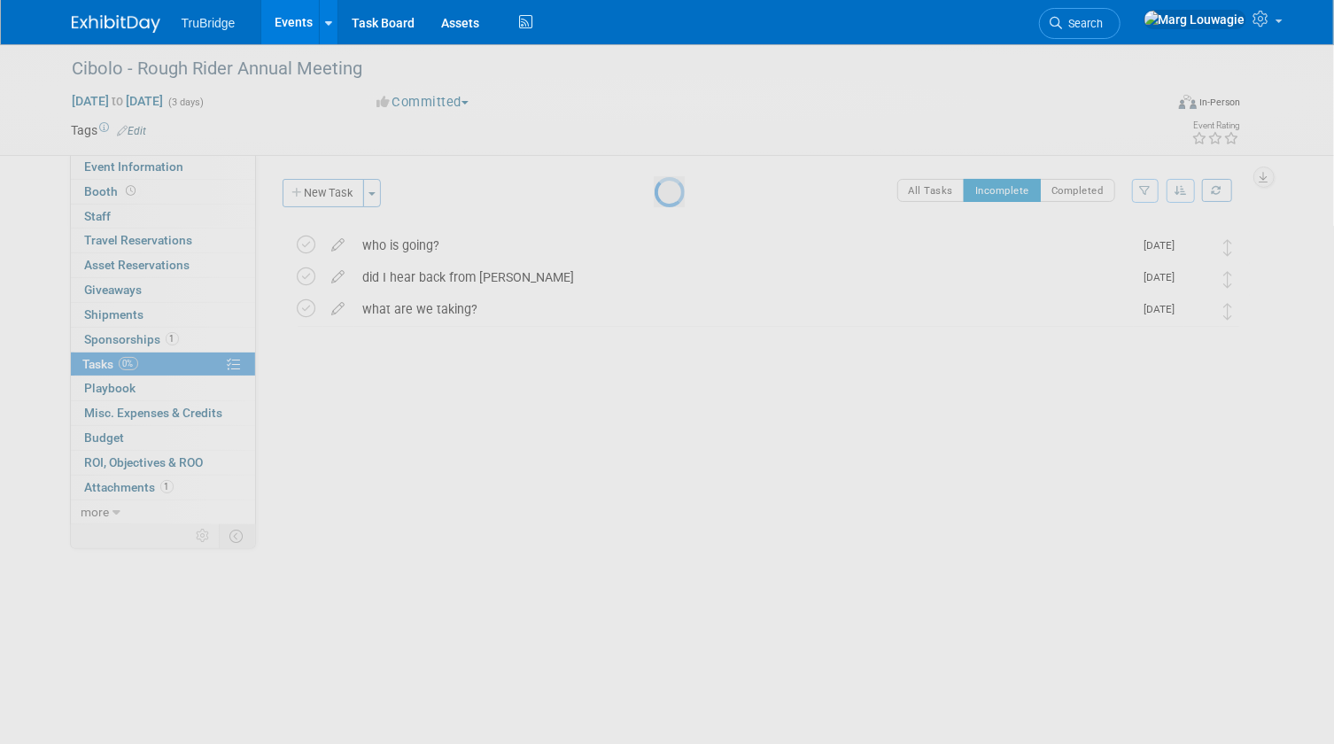
click at [298, 18] on link "Events" at bounding box center [293, 22] width 65 height 44
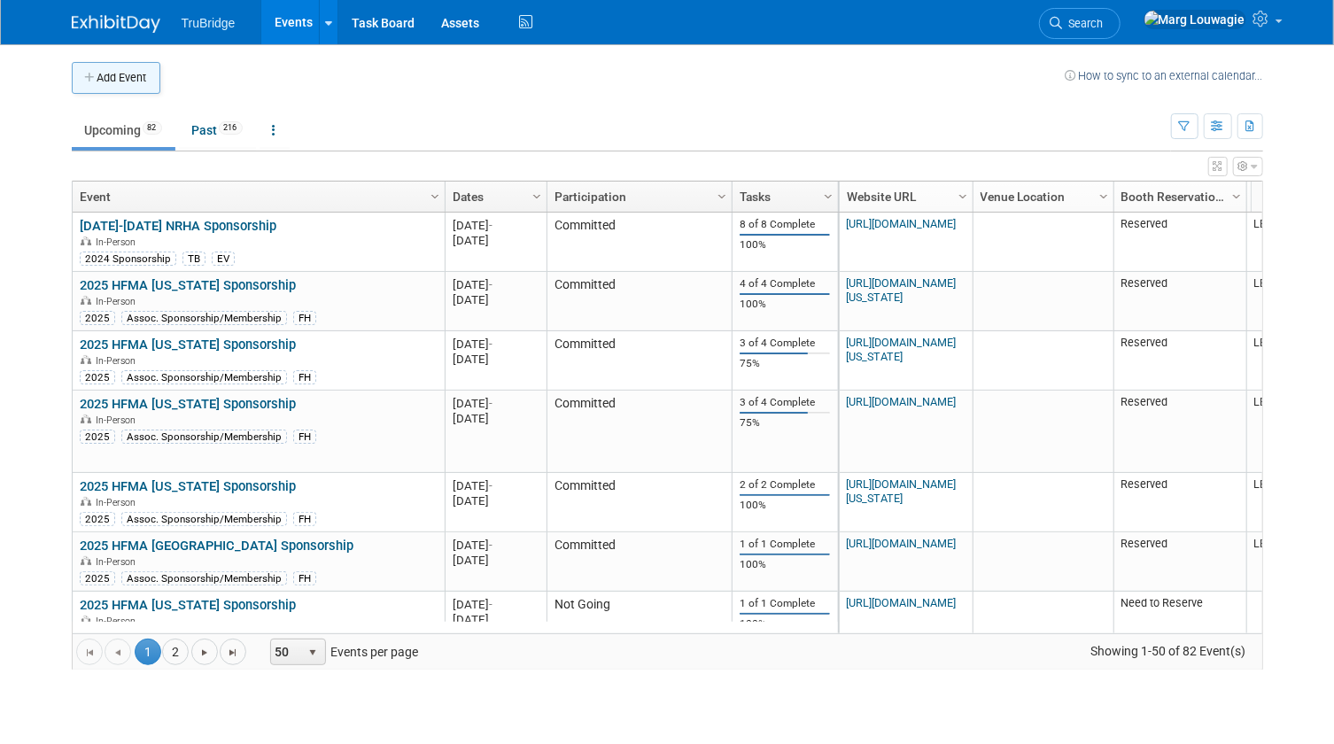
click at [154, 68] on button "Add Event" at bounding box center [116, 78] width 89 height 32
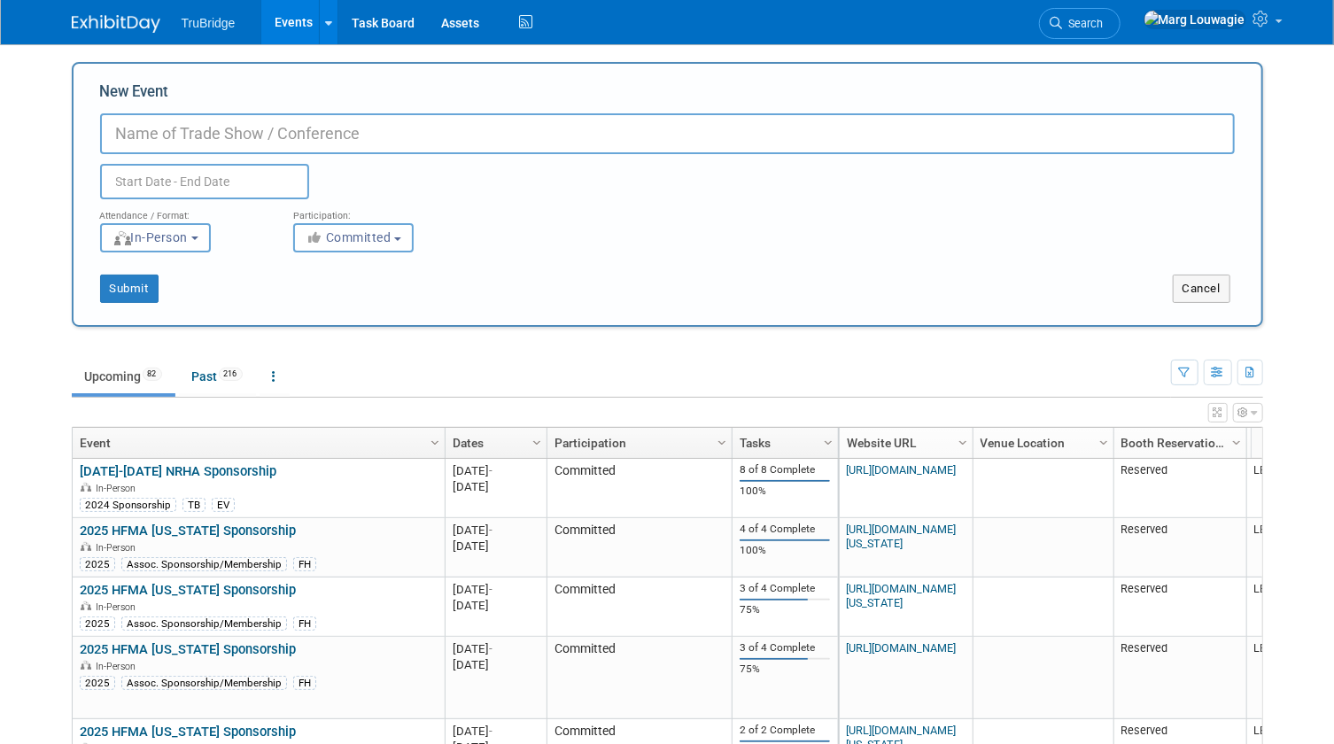
click at [175, 133] on input "New Event" at bounding box center [667, 133] width 1135 height 41
type input "Cibolo - Yellowstone Network Annual Meeting"
click at [283, 177] on input "text" at bounding box center [204, 181] width 209 height 35
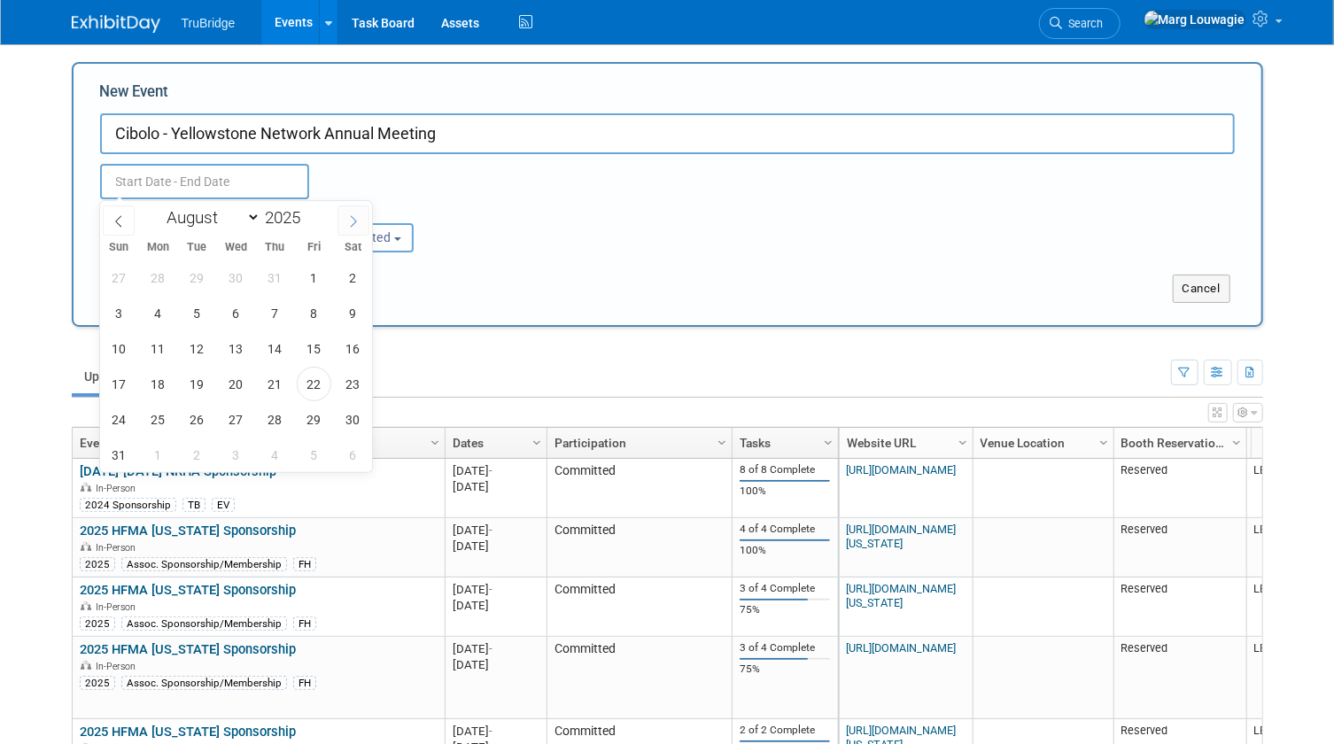
click at [350, 221] on icon at bounding box center [353, 221] width 12 height 12
select select "9"
click at [167, 317] on span "6" at bounding box center [158, 313] width 35 height 35
click at [185, 311] on span "7" at bounding box center [197, 313] width 35 height 35
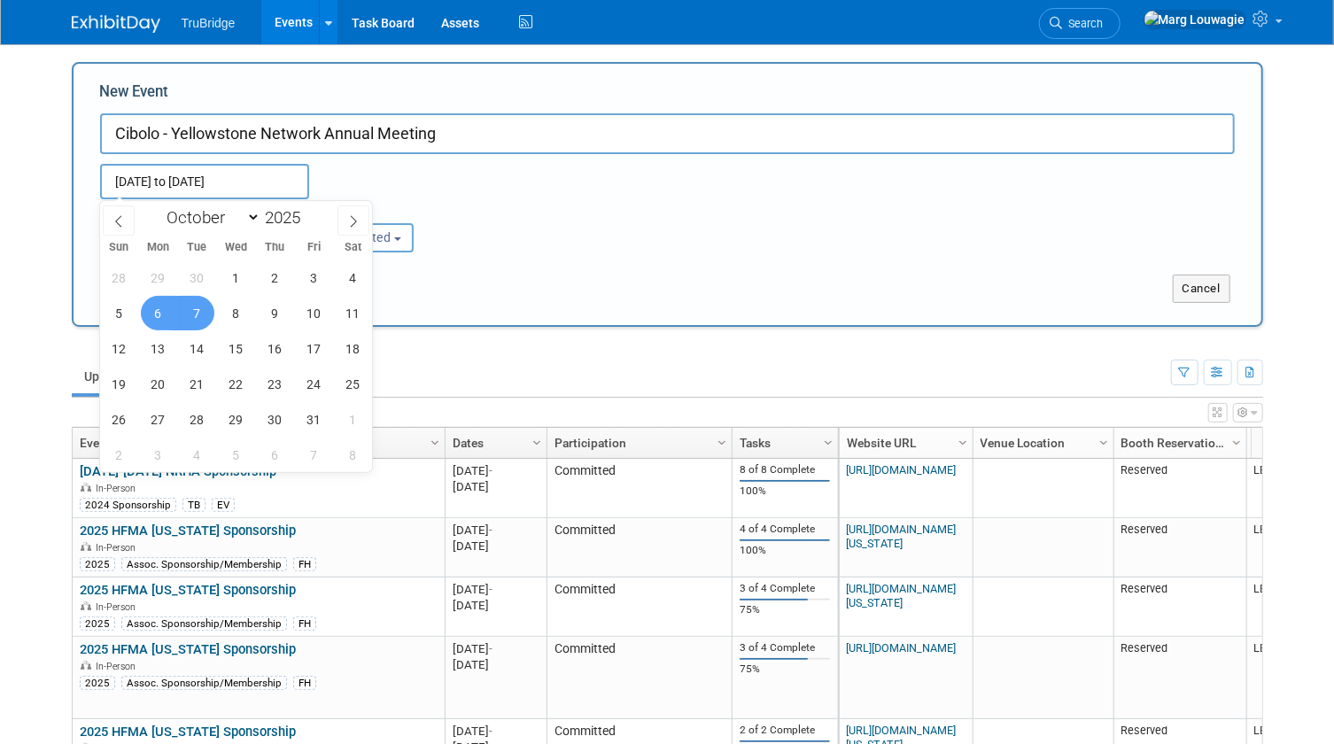
type input "Oct 6, 2025 to Oct 7, 2025"
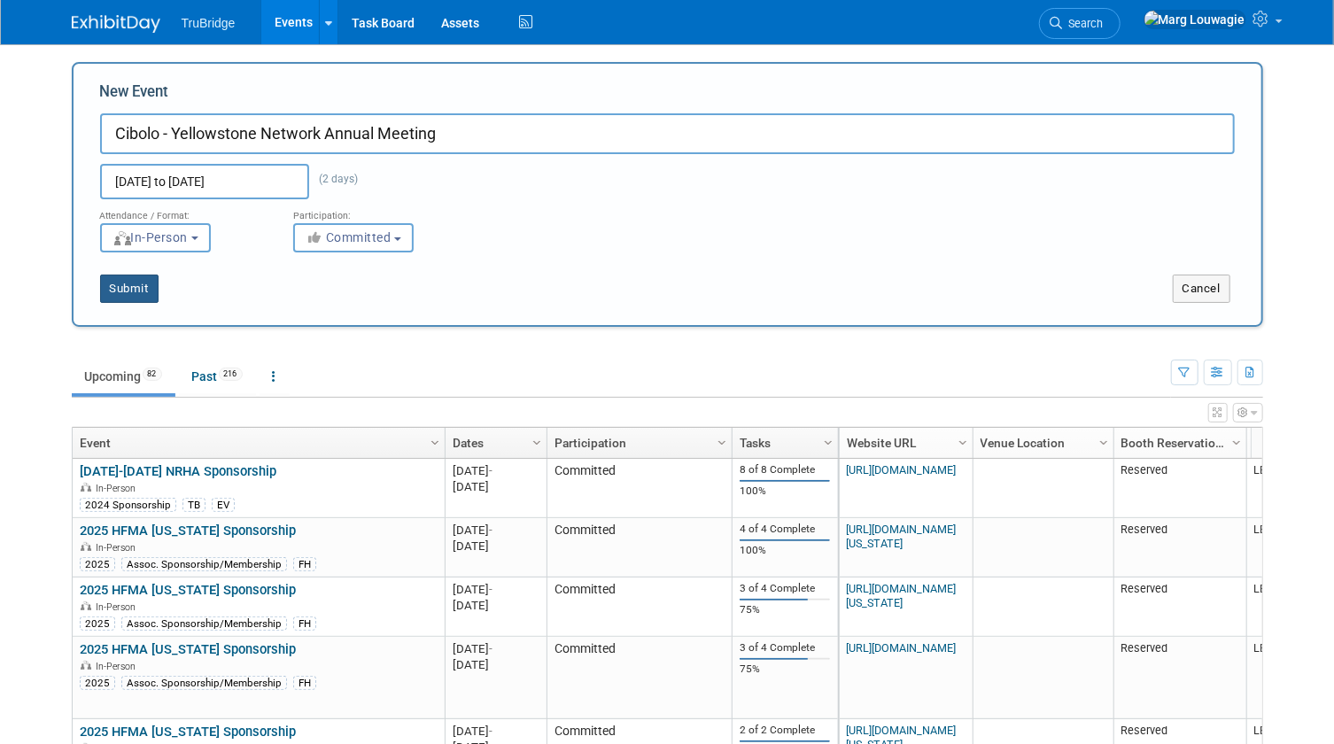
click at [134, 295] on button "Submit" at bounding box center [129, 289] width 58 height 28
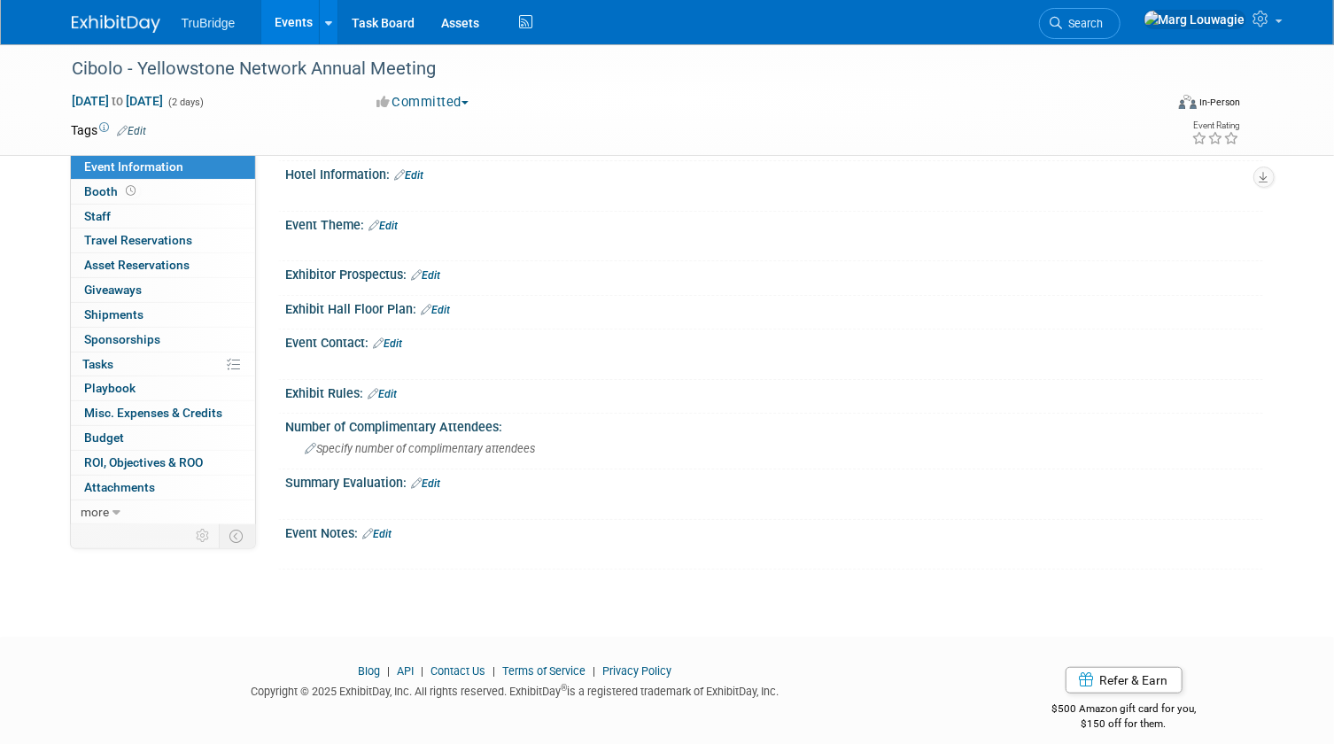
scroll to position [344, 0]
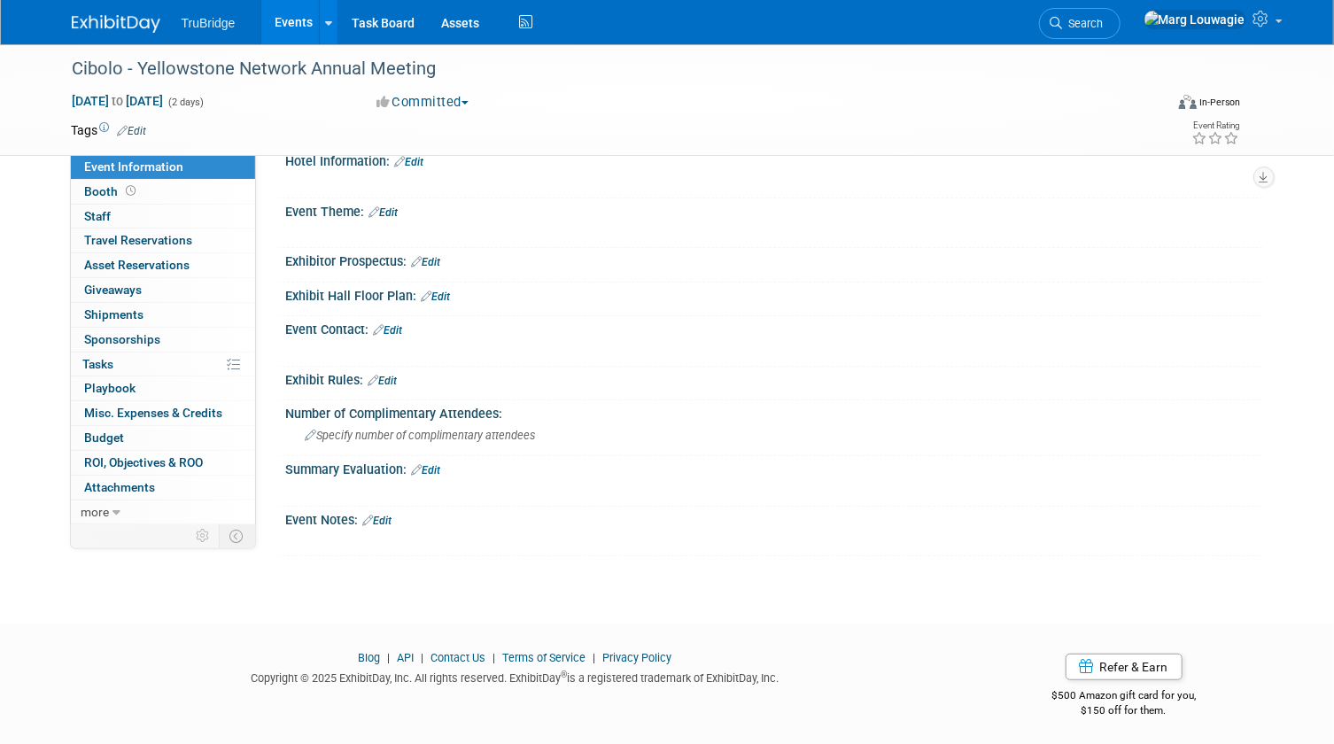
click at [384, 515] on link "Edit" at bounding box center [377, 521] width 29 height 12
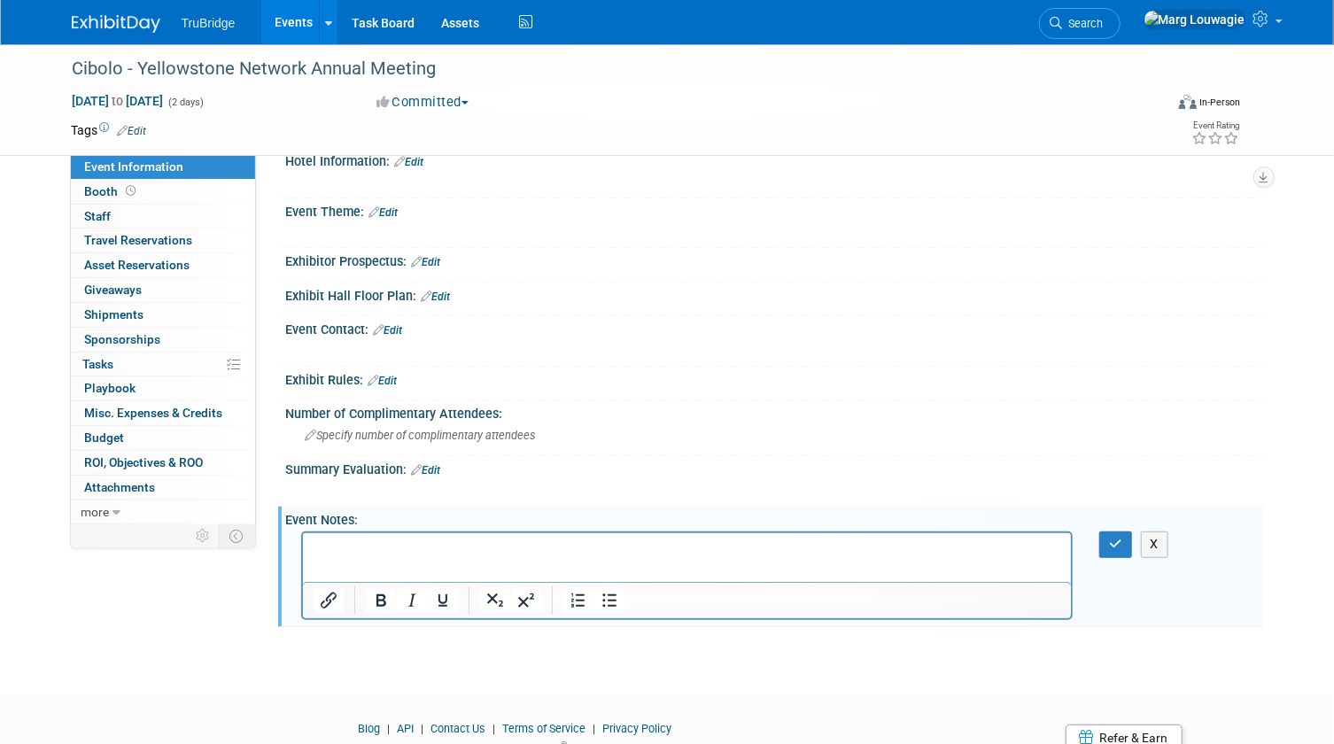
scroll to position [0, 0]
drag, startPoint x: 434, startPoint y: 542, endPoint x: 306, endPoint y: 545, distance: 128.5
click at [306, 545] on html "Click here to register" at bounding box center [686, 545] width 769 height 25
click at [332, 593] on icon "Insert/edit link" at bounding box center [327, 600] width 21 height 21
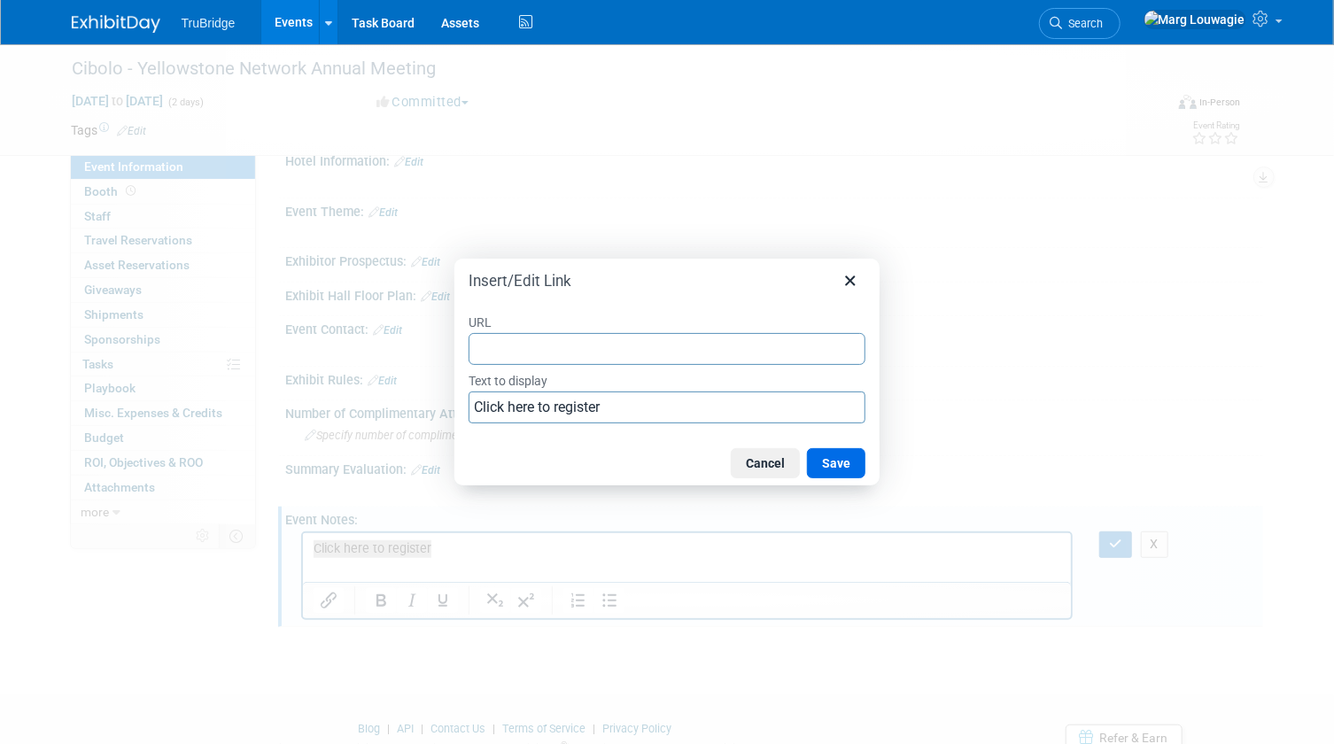
click at [516, 349] on input "URL" at bounding box center [667, 349] width 397 height 32
type input "https://www.surveymonkey.com/r/XYS6BDW"
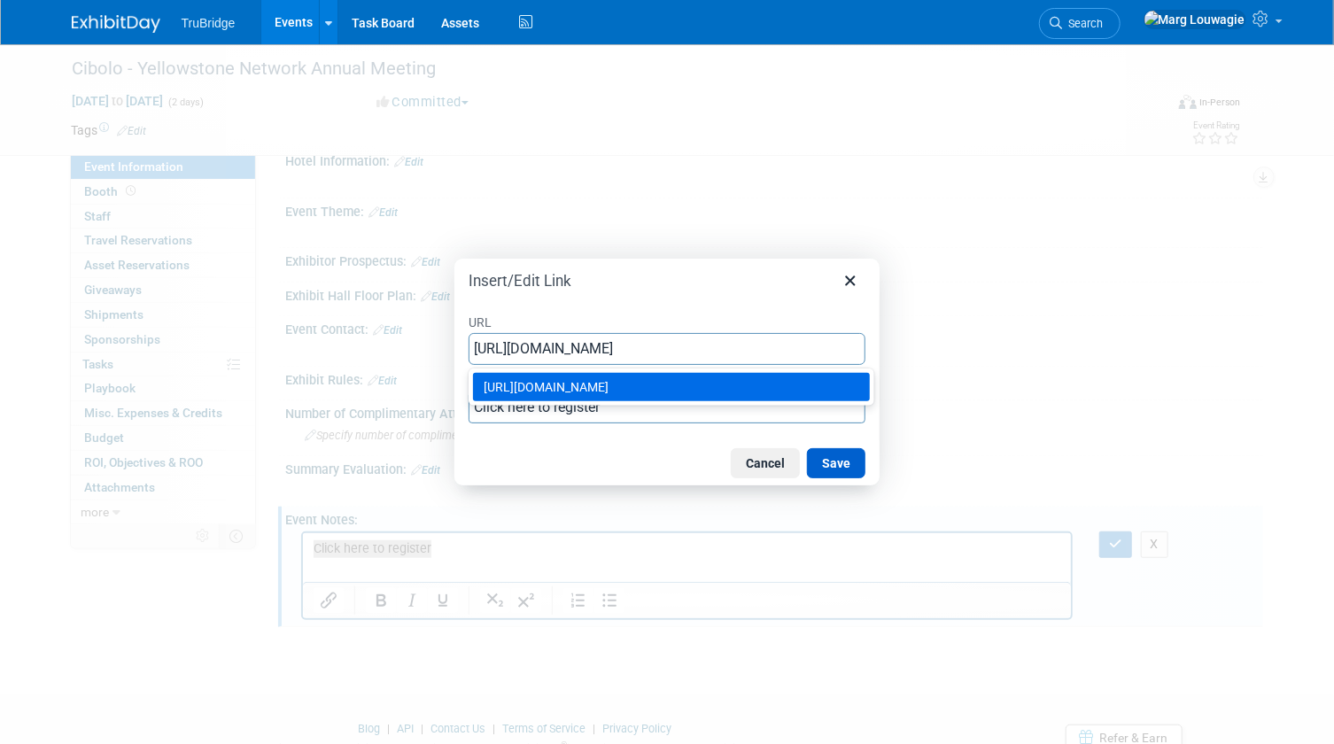
click at [846, 462] on button "Save" at bounding box center [836, 463] width 58 height 30
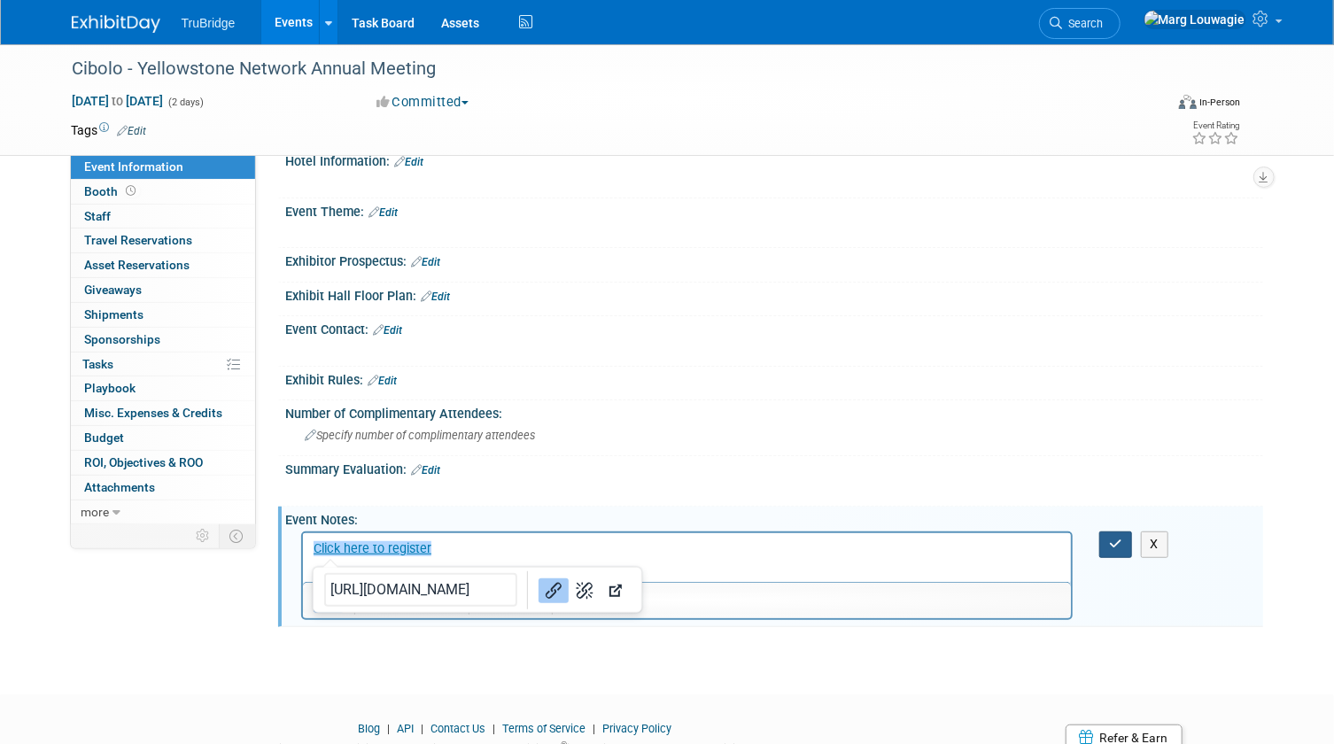
click at [1104, 540] on button "button" at bounding box center [1115, 545] width 33 height 26
click at [1104, 540] on div "X" at bounding box center [774, 574] width 977 height 95
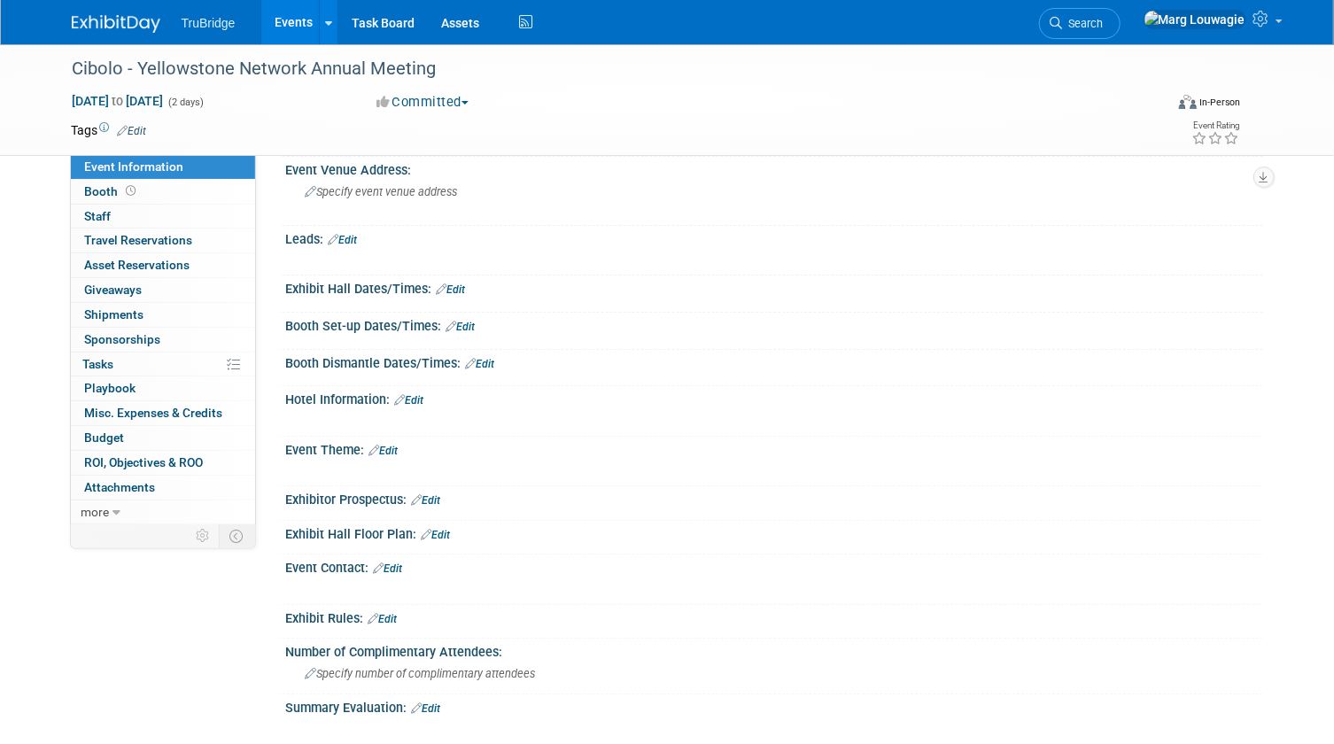
scroll to position [102, 0]
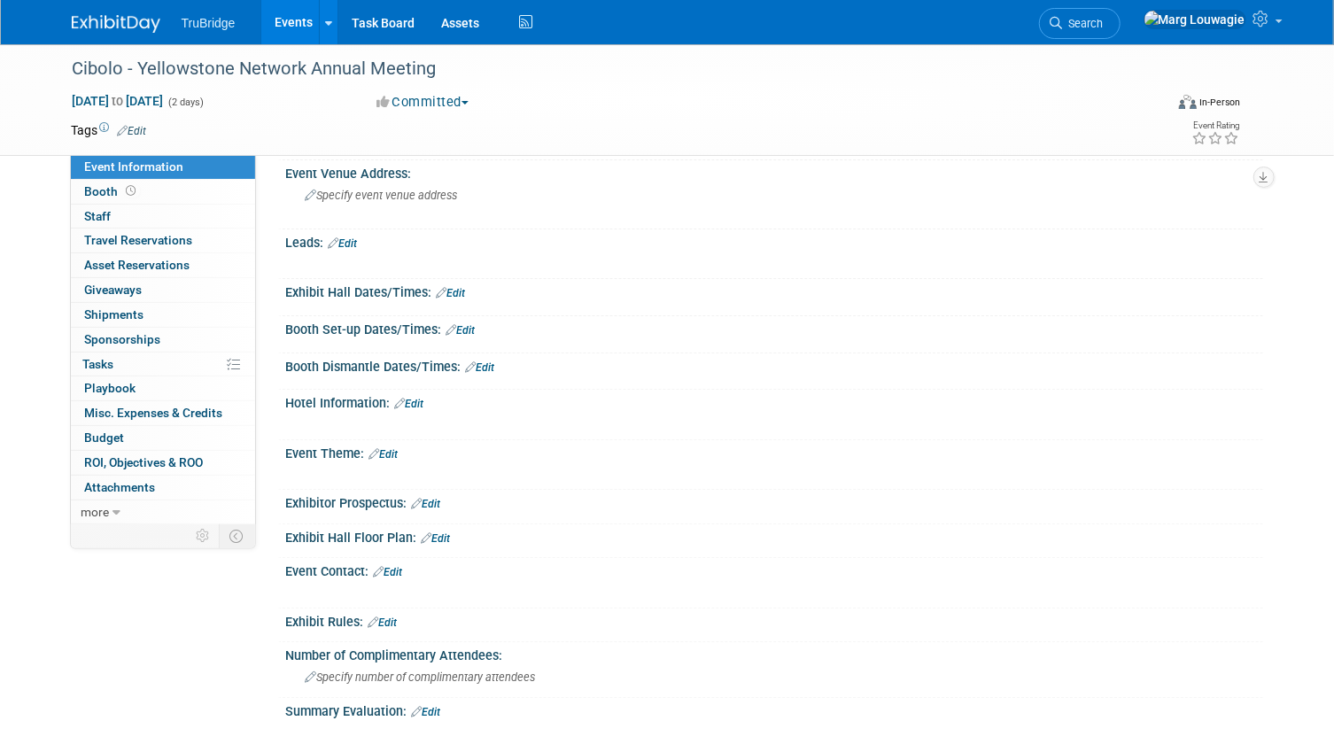
click at [413, 400] on link "Edit" at bounding box center [409, 404] width 29 height 12
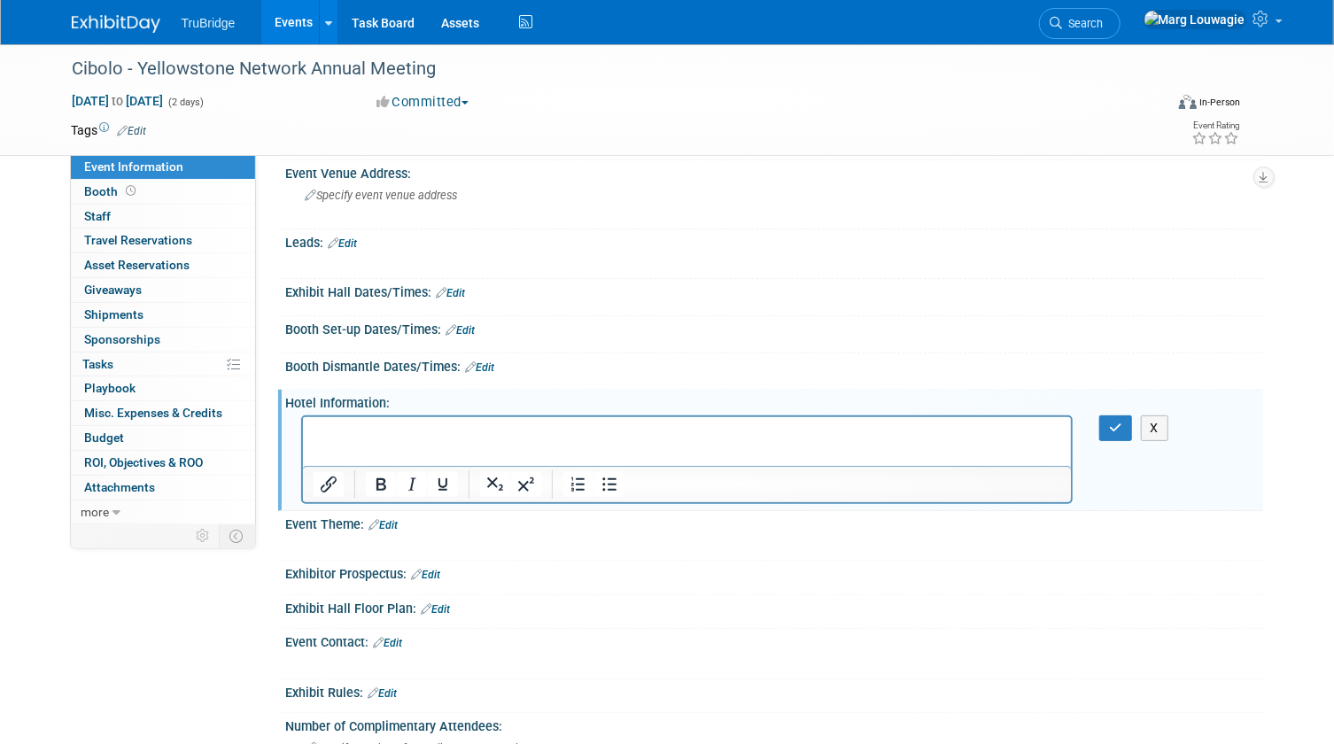
scroll to position [0, 0]
click at [383, 430] on p "Rich Text Area. Press ALT-0 for help." at bounding box center [687, 432] width 749 height 18
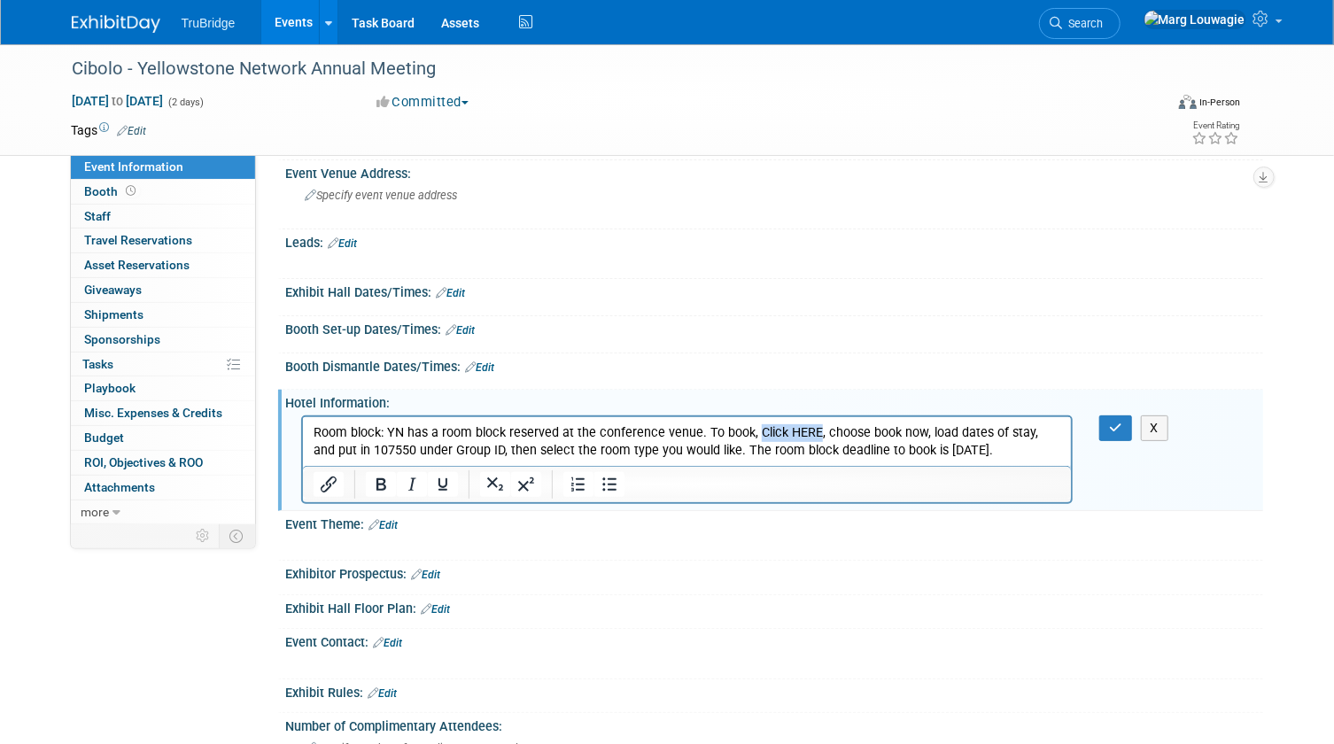
drag, startPoint x: 751, startPoint y: 431, endPoint x: 809, endPoint y: 432, distance: 57.6
click at [809, 432] on p "Room block: YN has a room block reserved at the conference venue. To book, Clic…" at bounding box center [687, 440] width 749 height 35
click at [337, 483] on icon "Insert/edit link" at bounding box center [327, 484] width 21 height 21
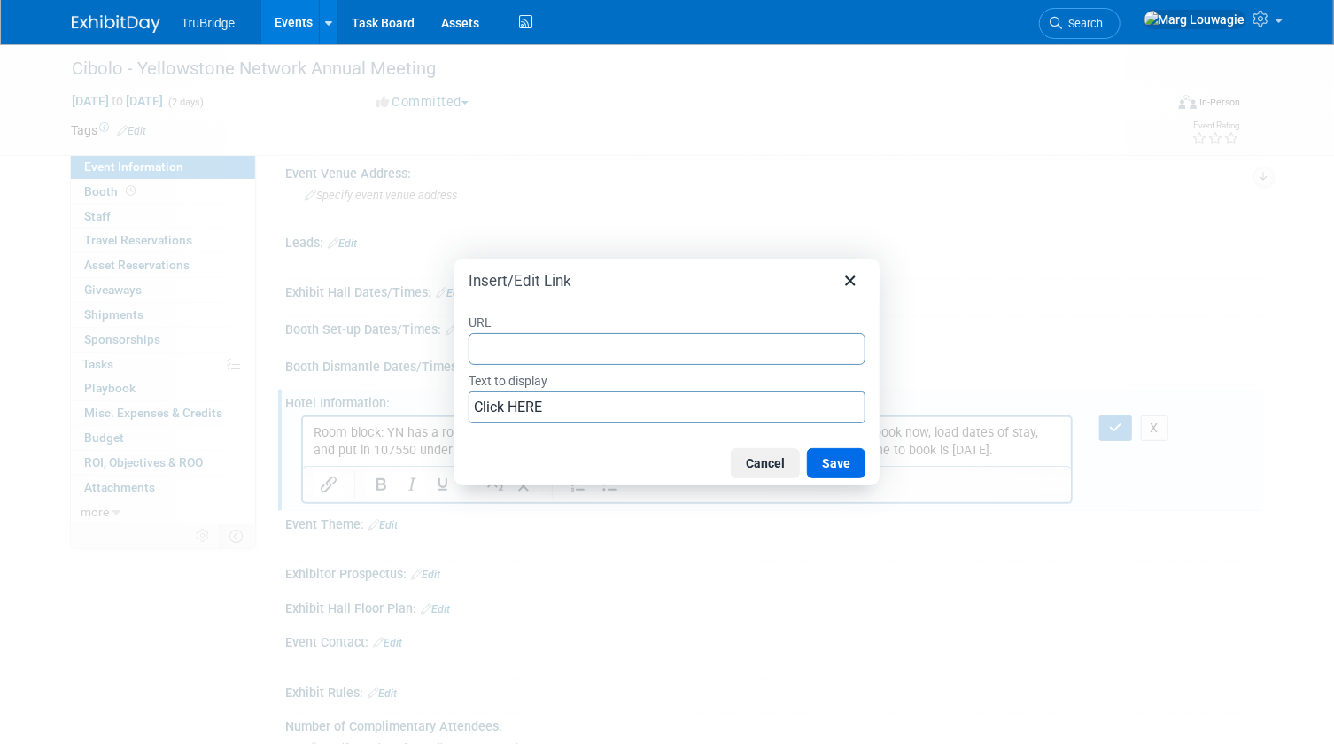
click at [576, 353] on input "URL" at bounding box center [667, 349] width 397 height 32
type input "http://www.billingshotelmt.com/"
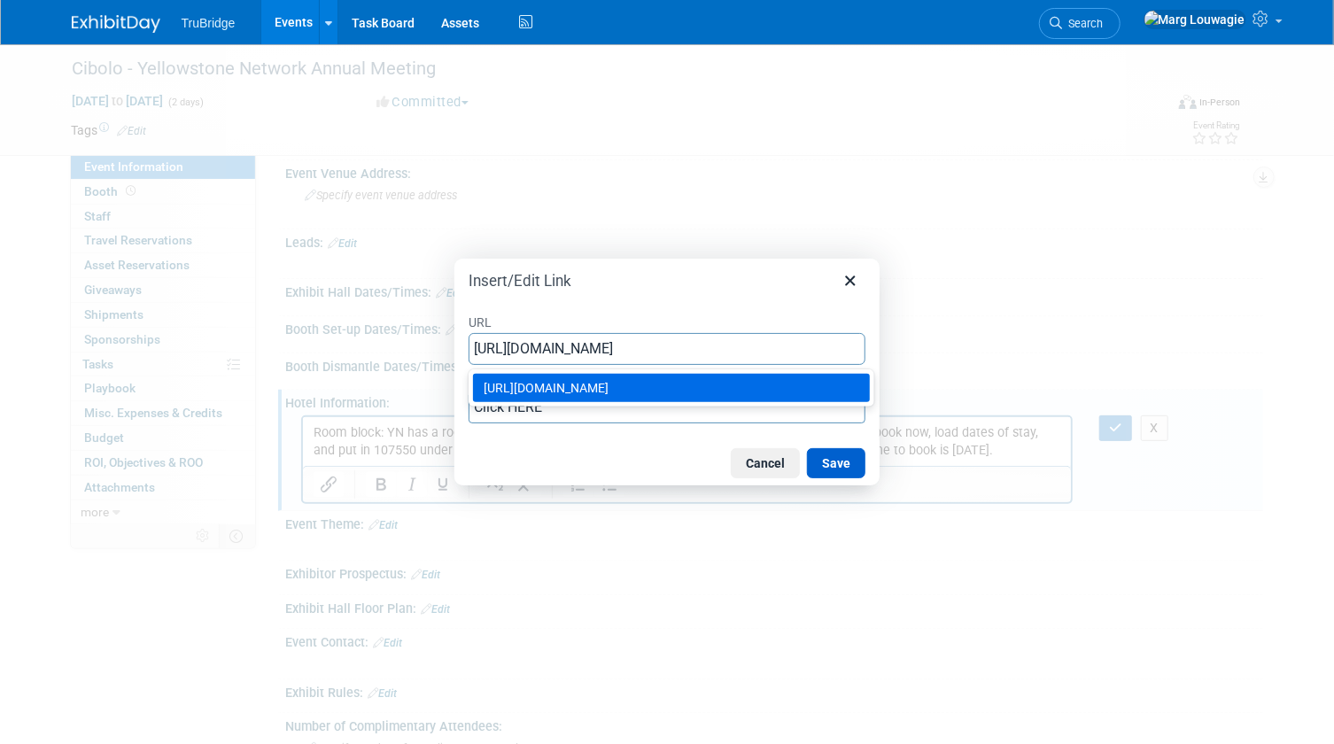
click at [858, 461] on button "Save" at bounding box center [836, 463] width 58 height 30
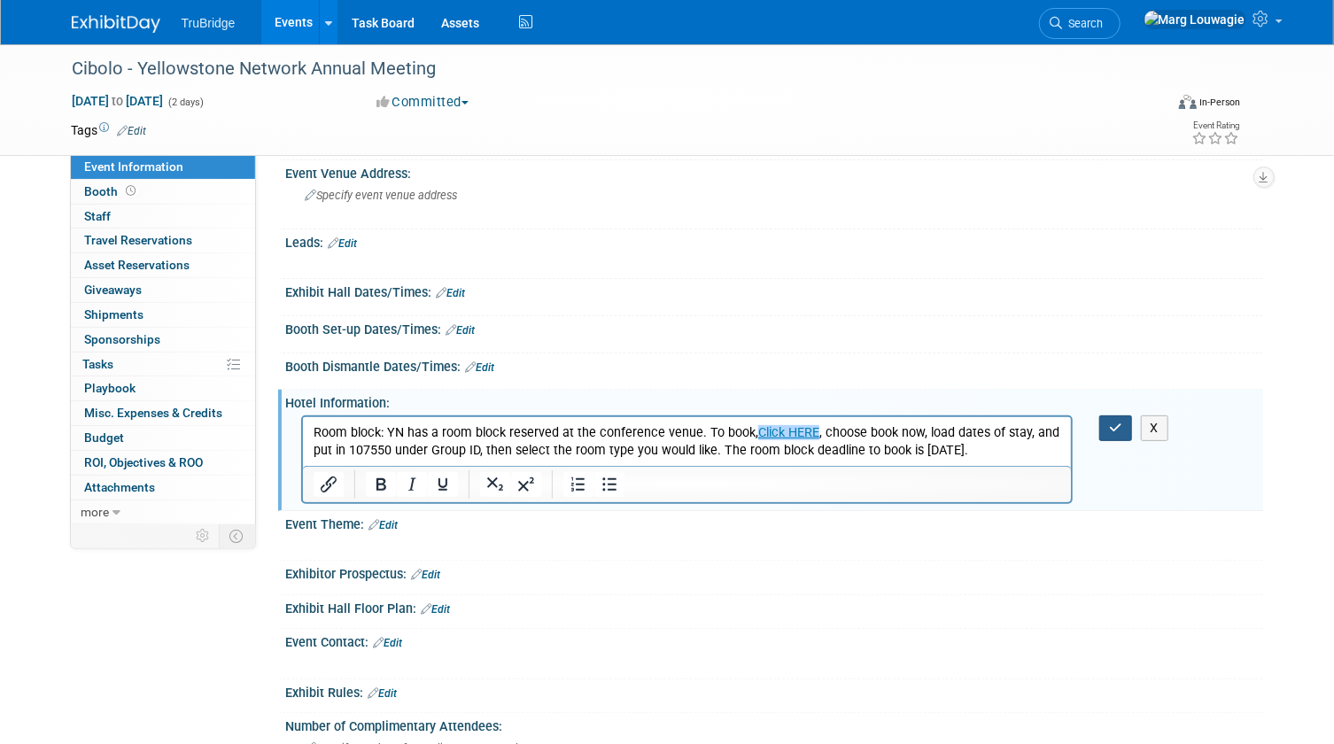
click at [1122, 422] on button "button" at bounding box center [1115, 428] width 33 height 26
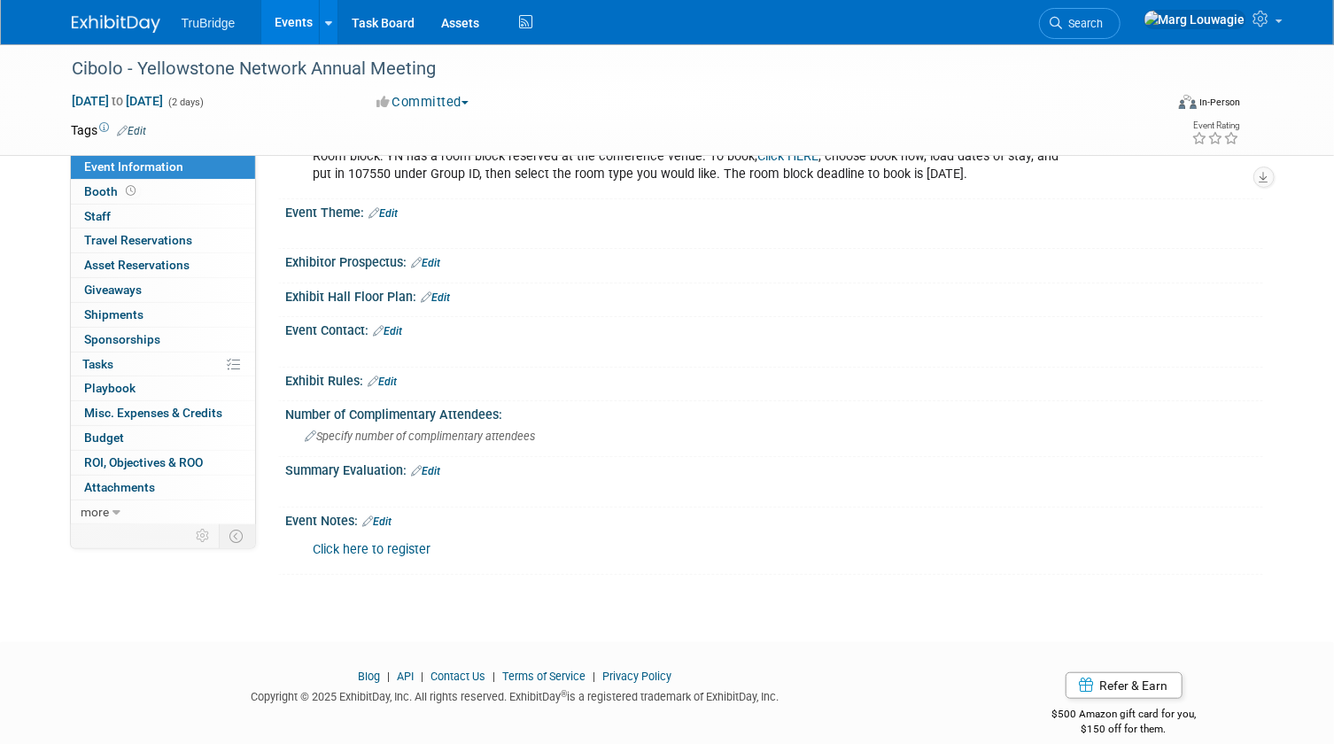
scroll to position [397, 0]
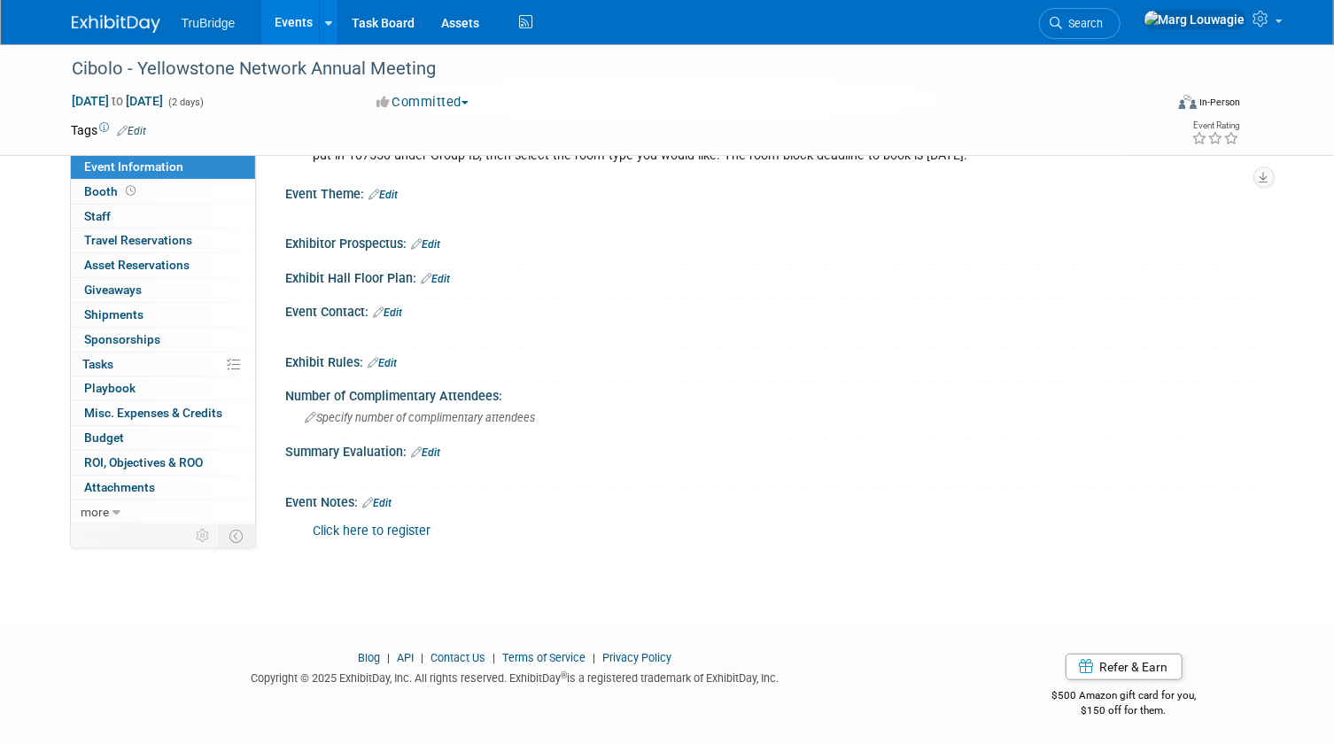
click at [384, 497] on link "Edit" at bounding box center [377, 503] width 29 height 12
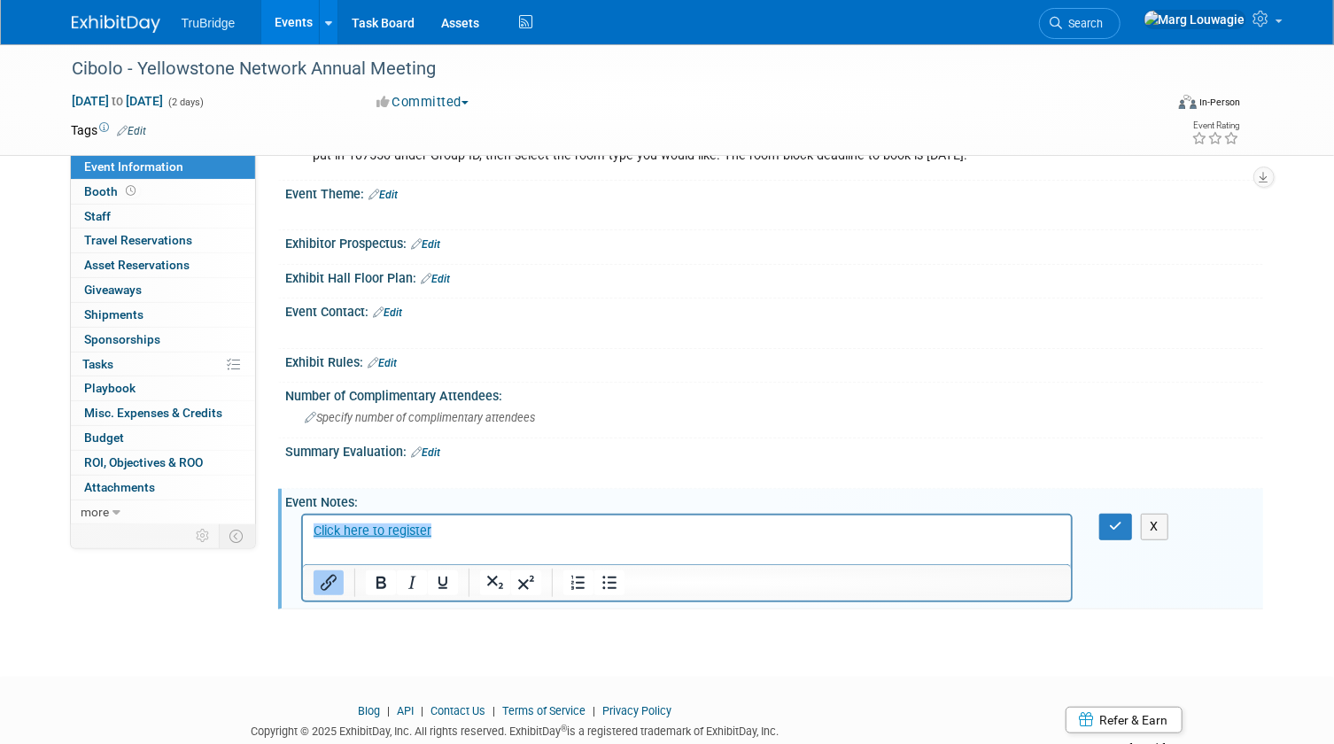
scroll to position [0, 0]
click at [487, 528] on p "﻿Click here to register" at bounding box center [687, 532] width 749 height 18
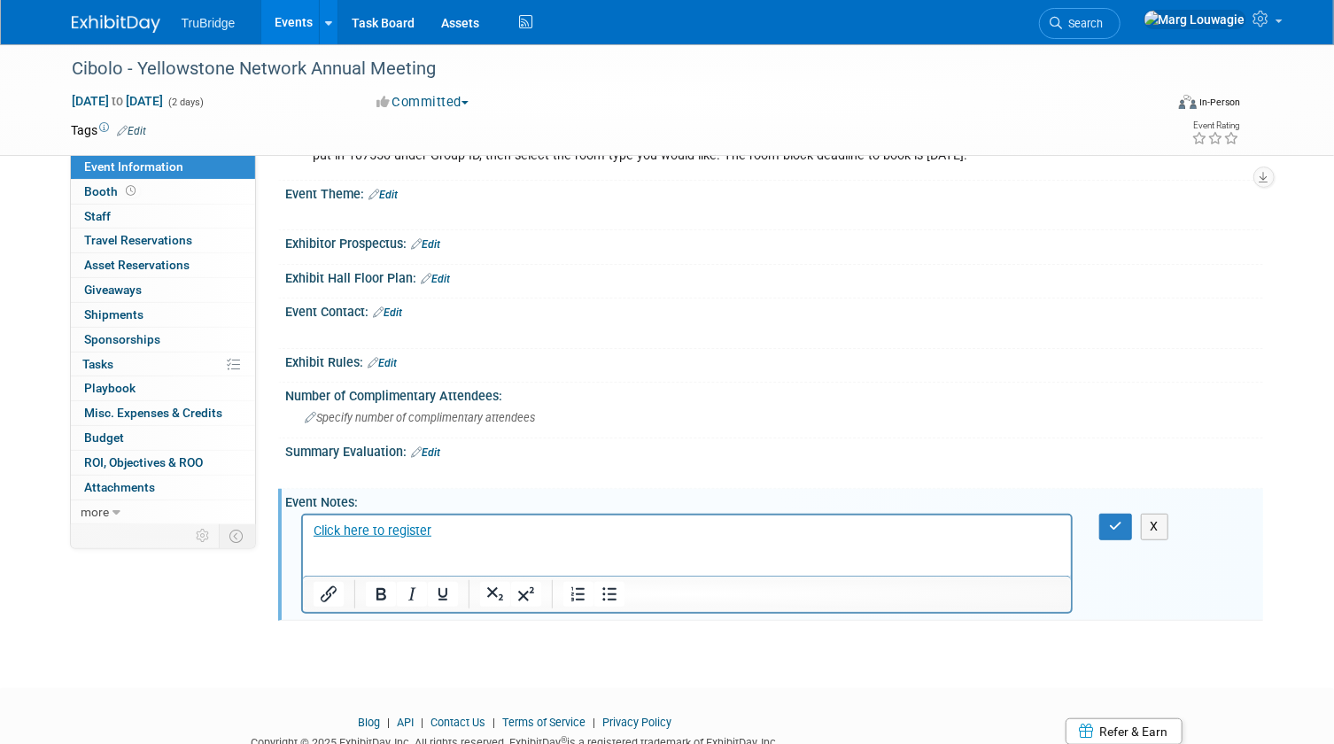
click at [334, 558] on p "Rich Text Area. Press ALT-0 for help." at bounding box center [687, 567] width 749 height 18
paste body "Rich Text Area. Press ALT-0 for help."
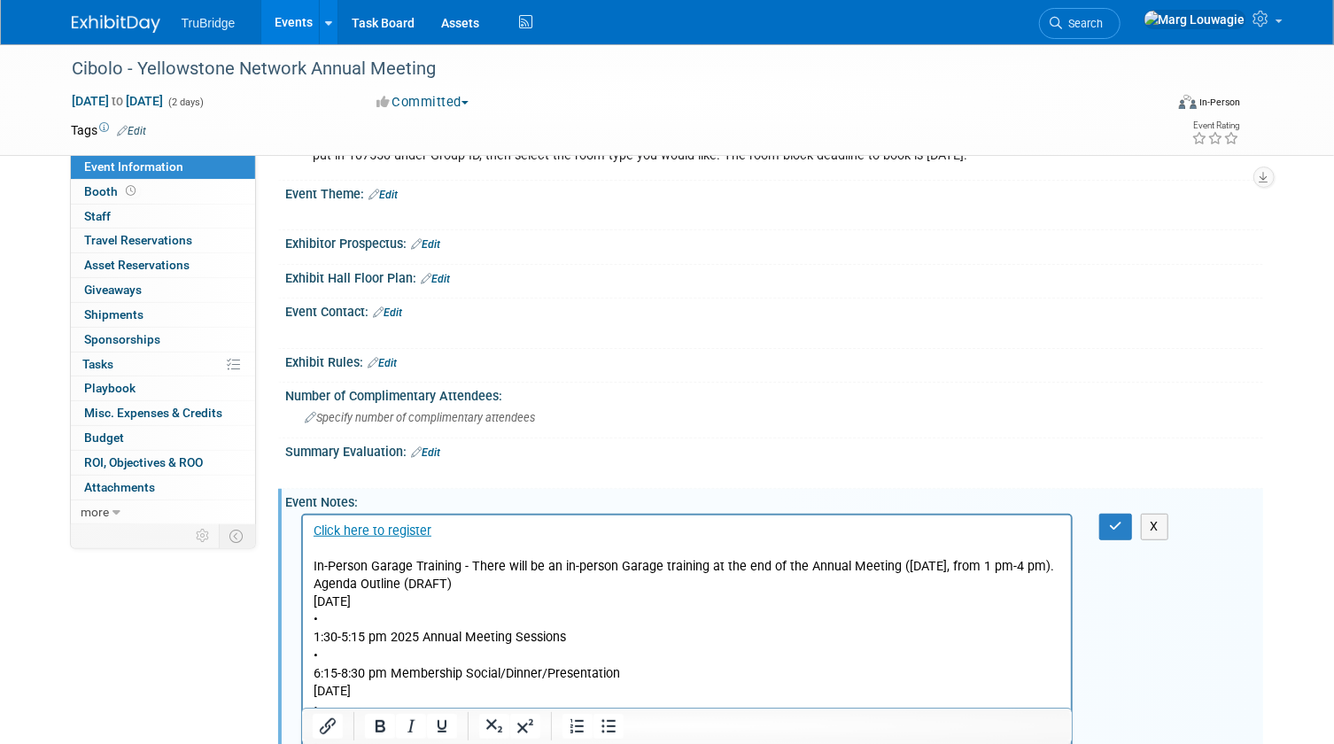
scroll to position [546, 0]
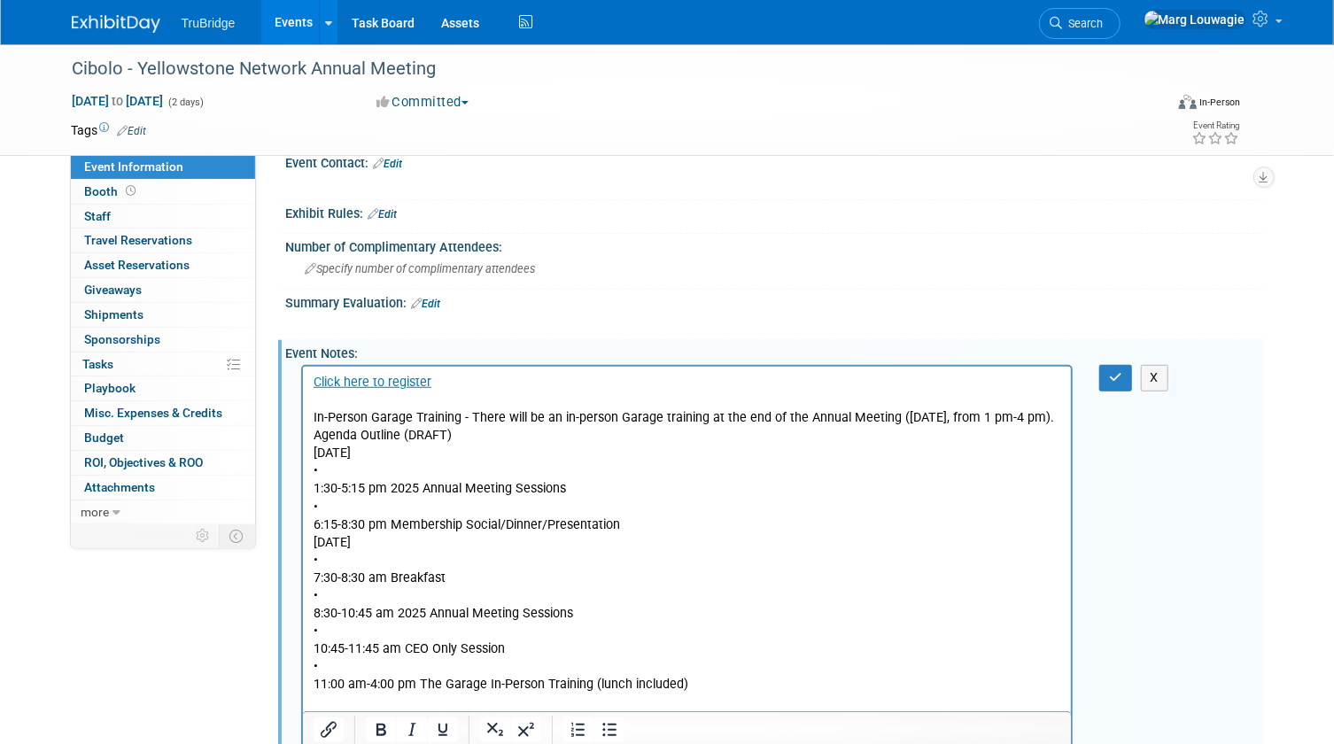
click at [376, 489] on p "In-Person Garage Training - There will be an in-person Garage training at the e…" at bounding box center [687, 551] width 749 height 284
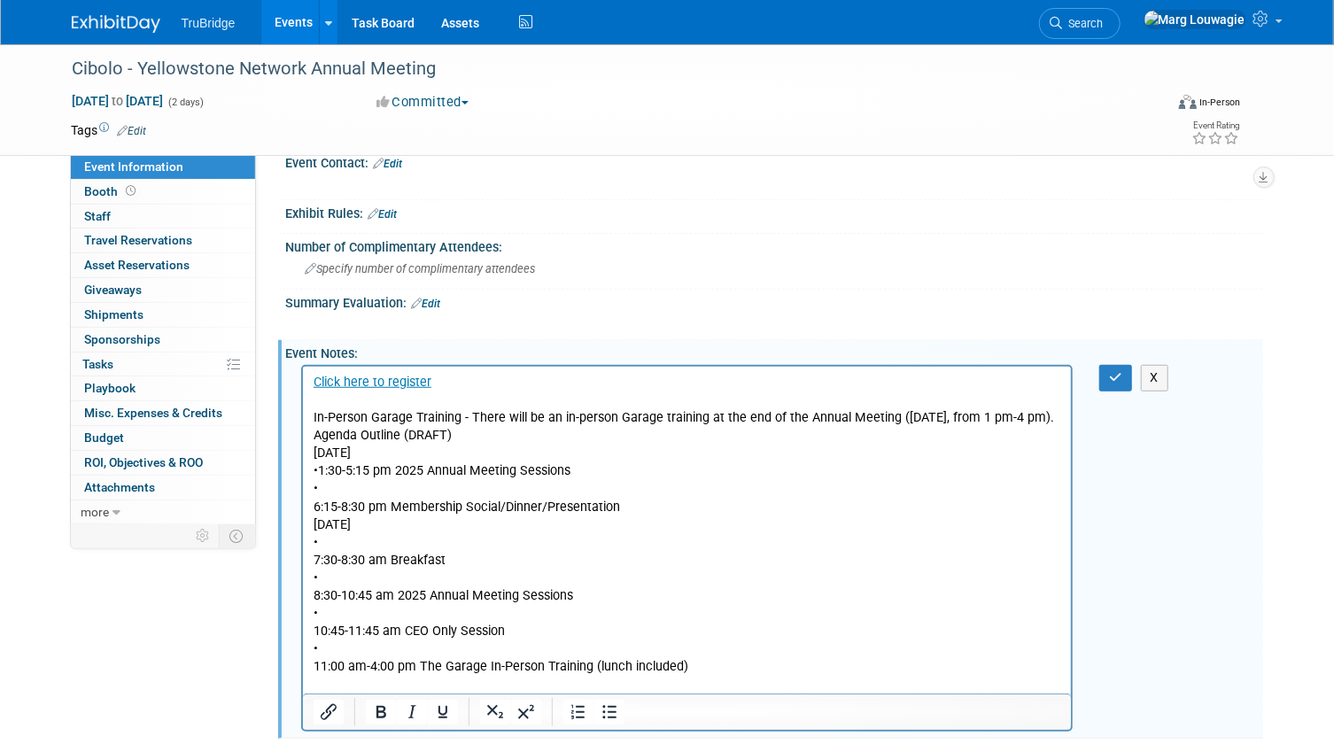
click at [348, 508] on p "In-Person Garage Training - There will be an in-person Garage training at the e…" at bounding box center [687, 542] width 749 height 267
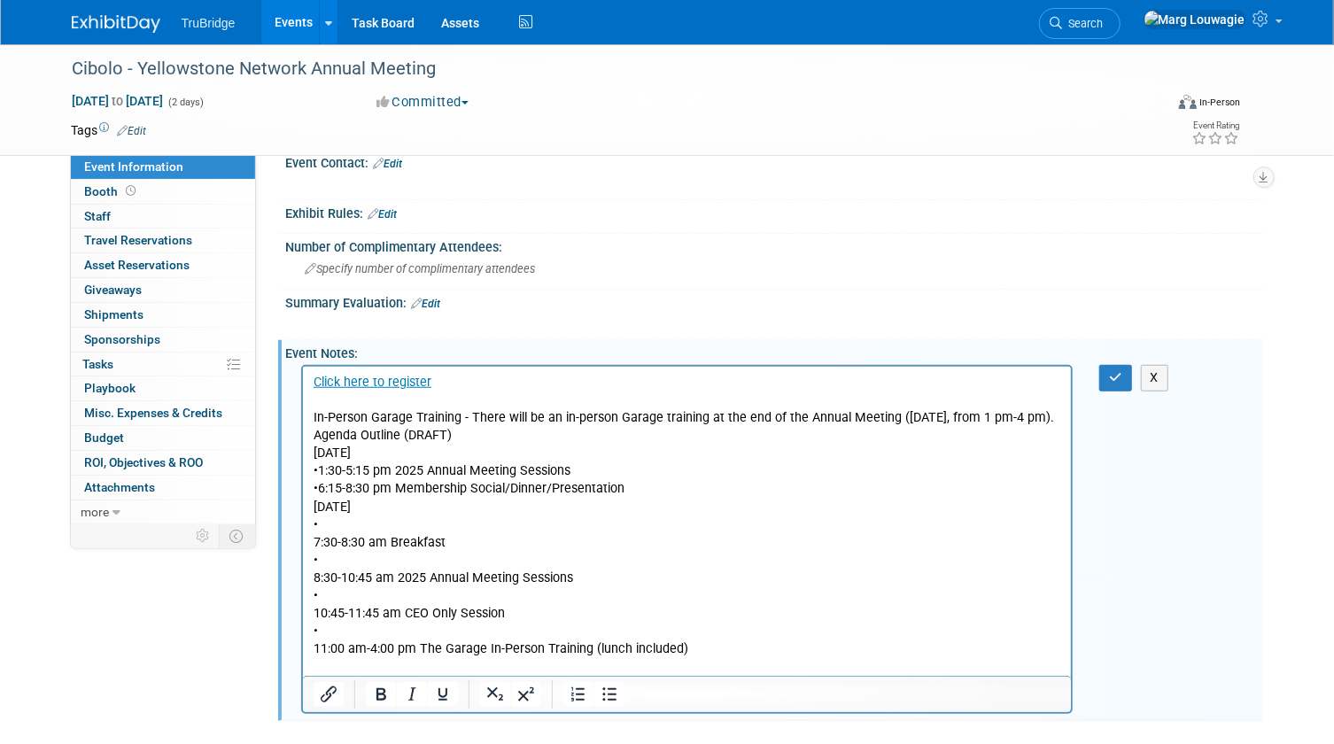
click at [331, 538] on p "In-Person Garage Training - There will be an in-person Garage training at the e…" at bounding box center [687, 533] width 749 height 249
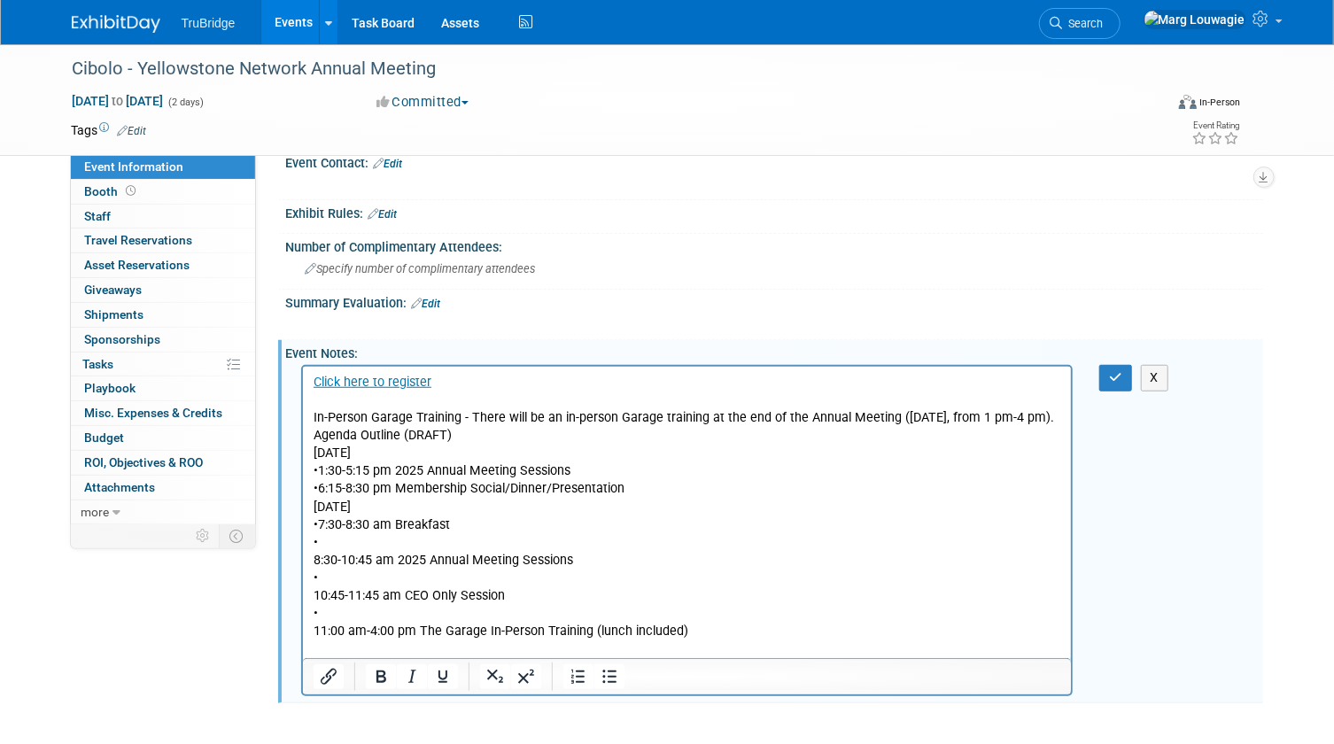
click at [337, 562] on p "In-Person Garage Training - There will be an in-person Garage training at the e…" at bounding box center [687, 524] width 749 height 231
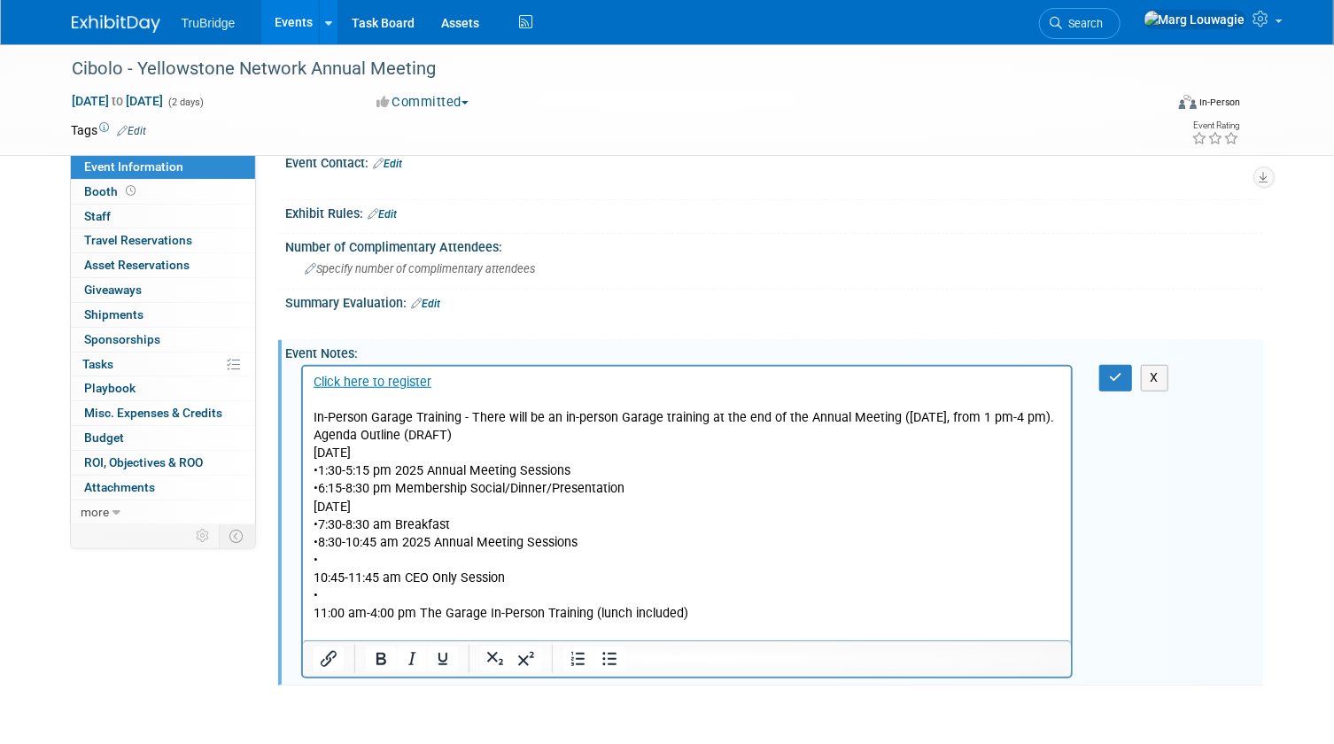
click at [329, 578] on p "In-Person Garage Training - There will be an in-person Garage training at the e…" at bounding box center [687, 515] width 749 height 213
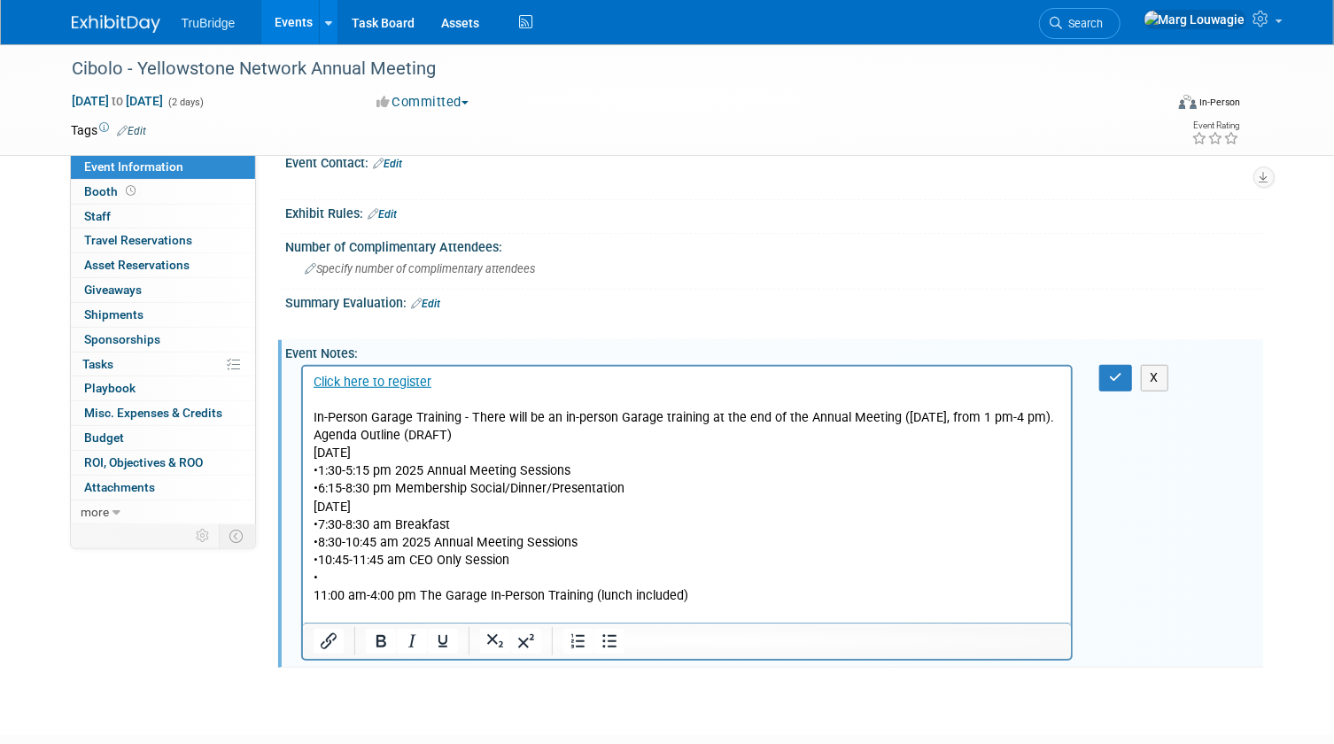
click at [326, 594] on p "In-Person Garage Training - There will be an in-person Garage training at the e…" at bounding box center [687, 507] width 749 height 196
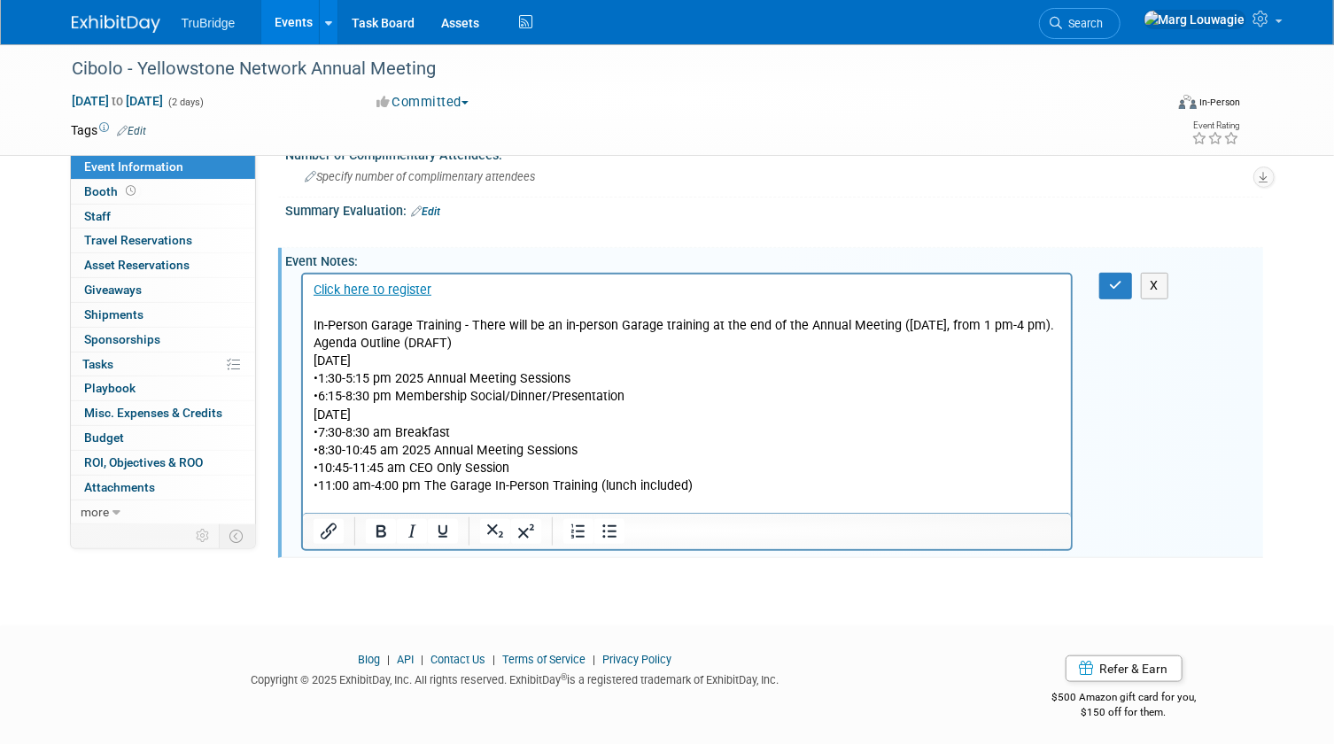
scroll to position [639, 0]
click at [1106, 283] on button "button" at bounding box center [1115, 285] width 33 height 26
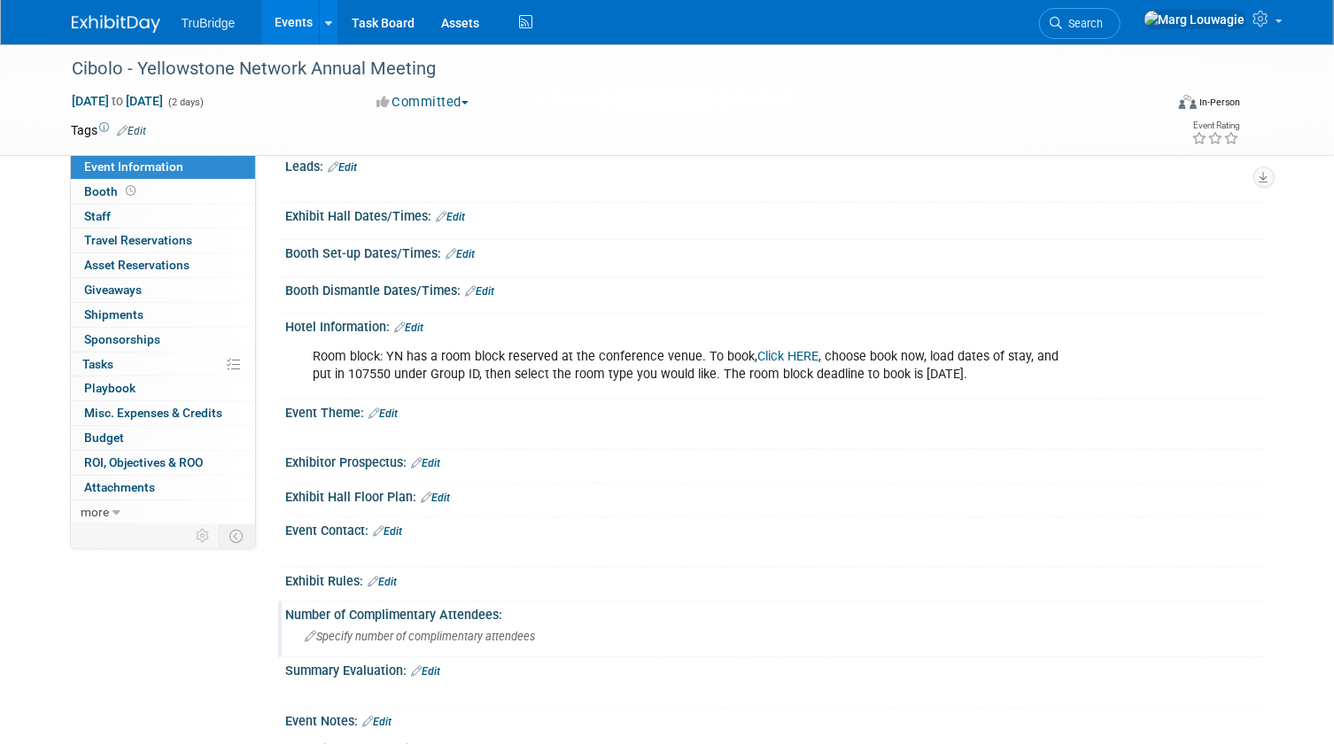
scroll to position [0, 0]
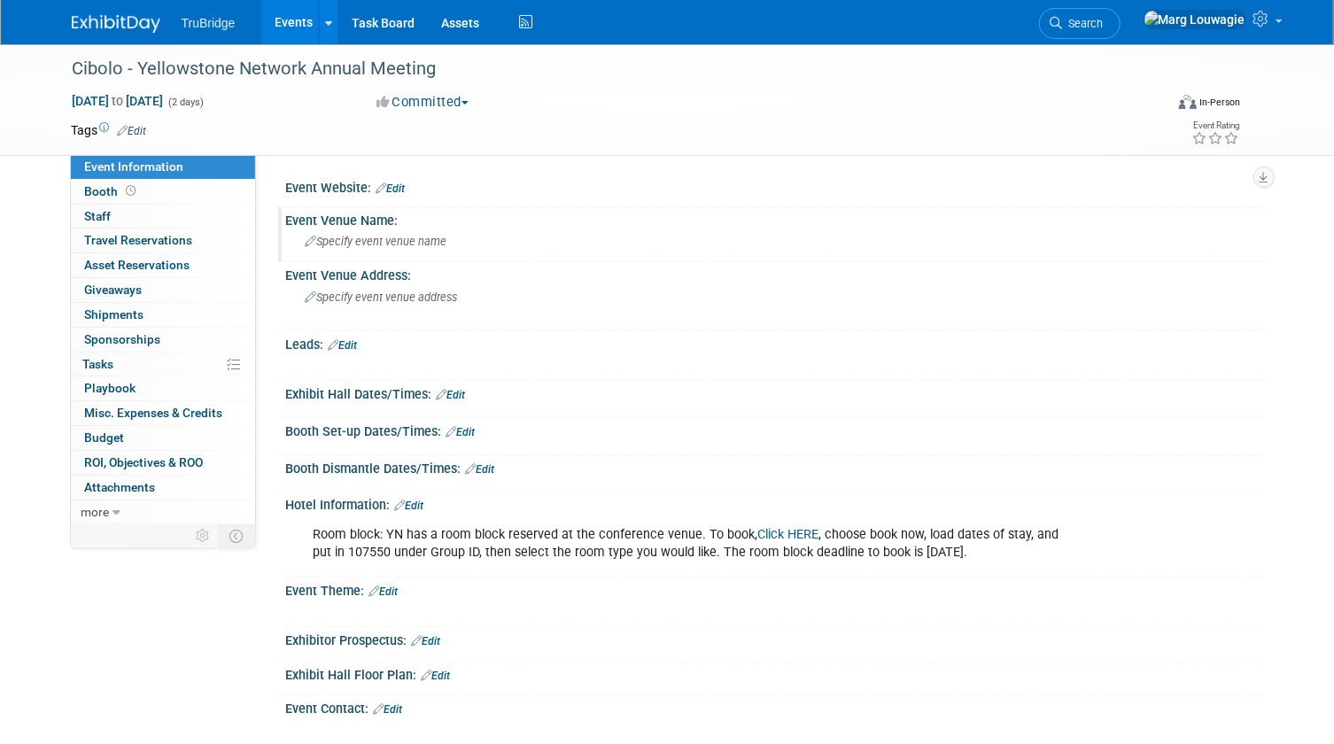
click at [394, 245] on span "Specify event venue name" at bounding box center [377, 241] width 142 height 13
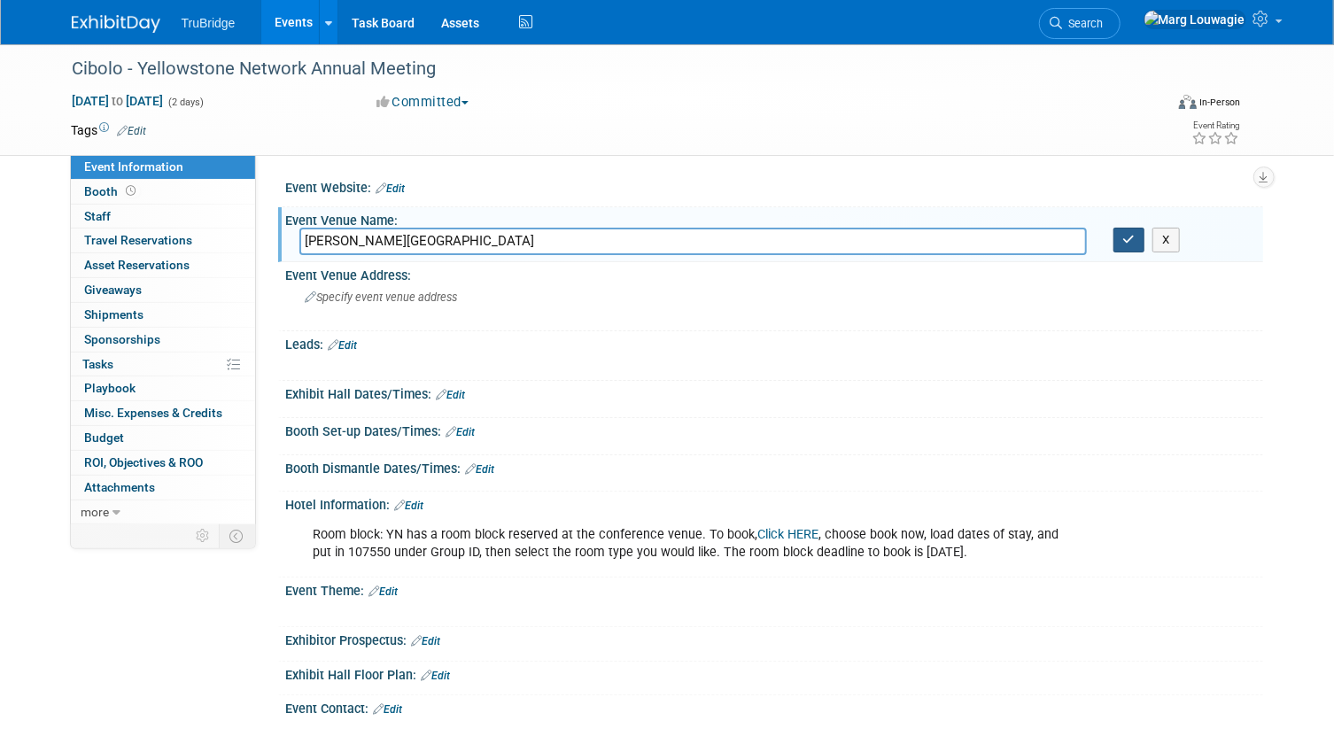
type input "Billings Hotel and Convention Center"
click at [1131, 246] on button "button" at bounding box center [1130, 240] width 32 height 25
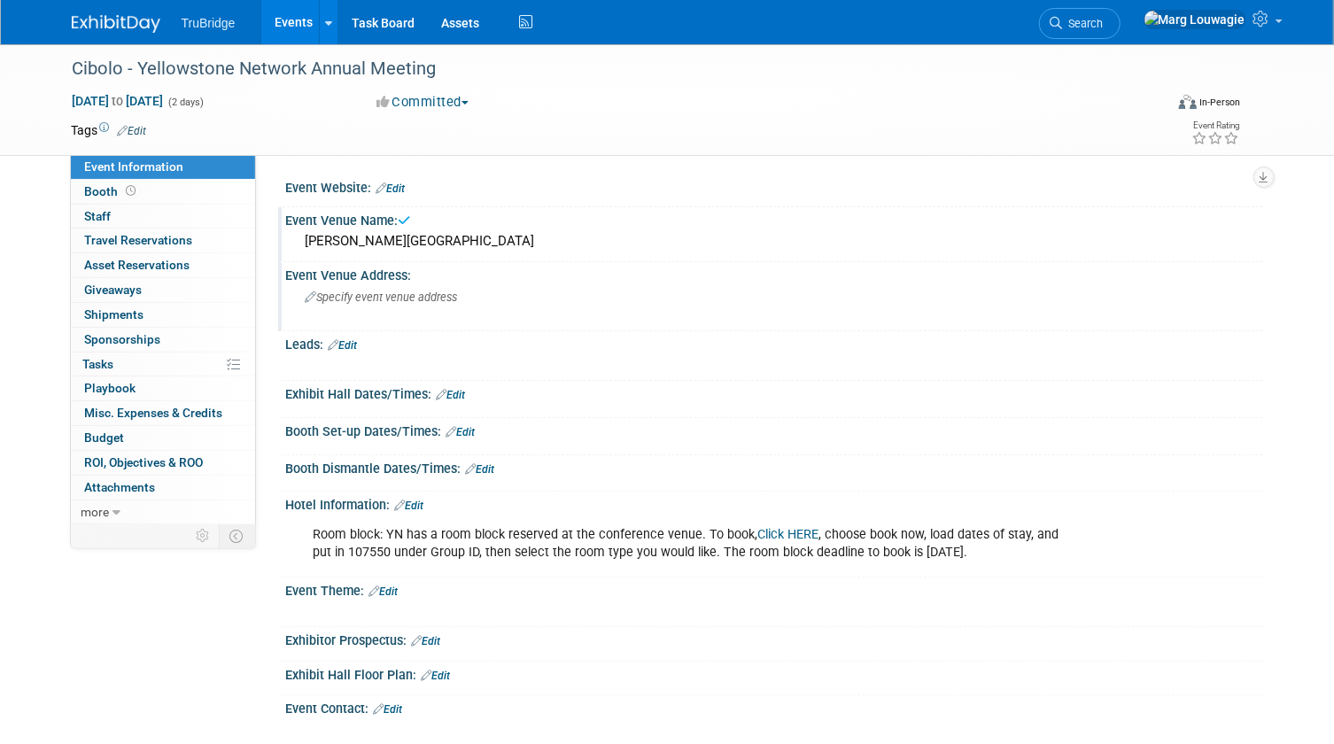
click at [421, 296] on span "Specify event venue address" at bounding box center [382, 297] width 152 height 13
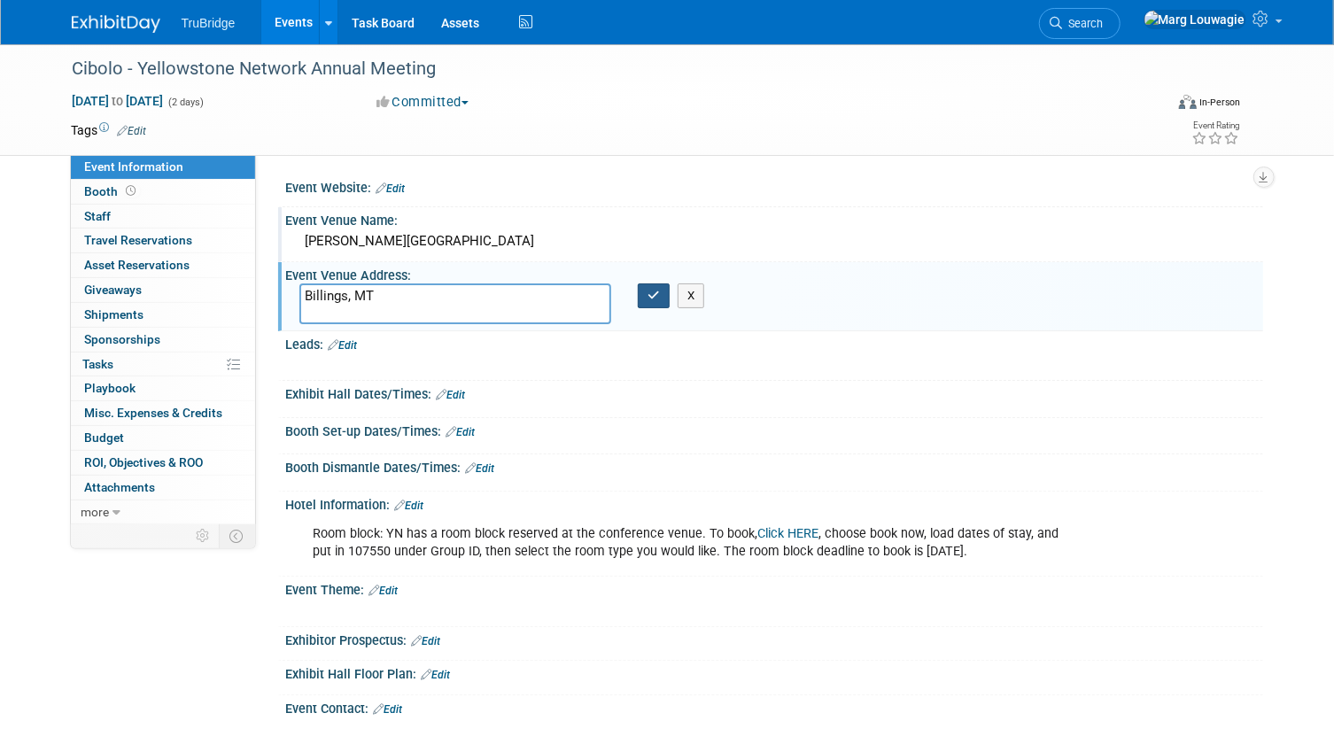
type textarea "Billings, MT"
click at [652, 299] on icon "button" at bounding box center [654, 296] width 12 height 12
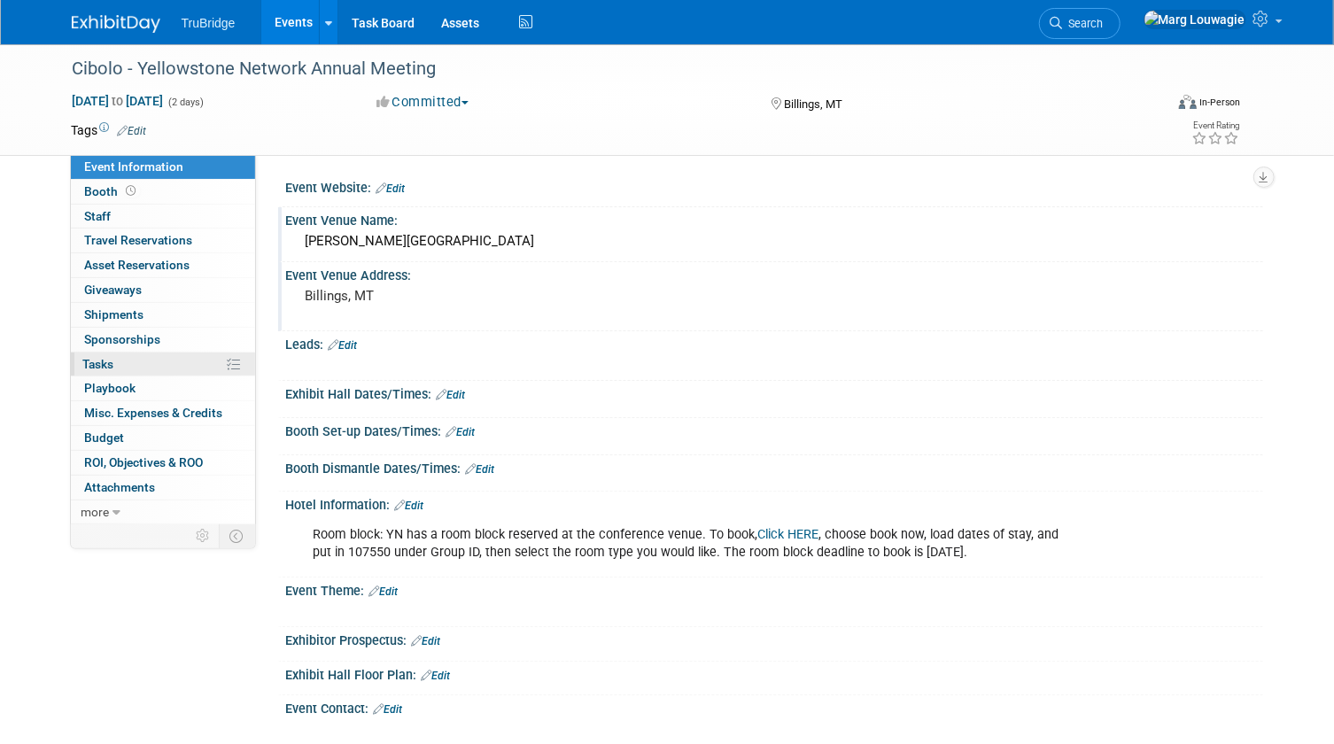
click at [113, 360] on span "Tasks 0%" at bounding box center [98, 364] width 31 height 14
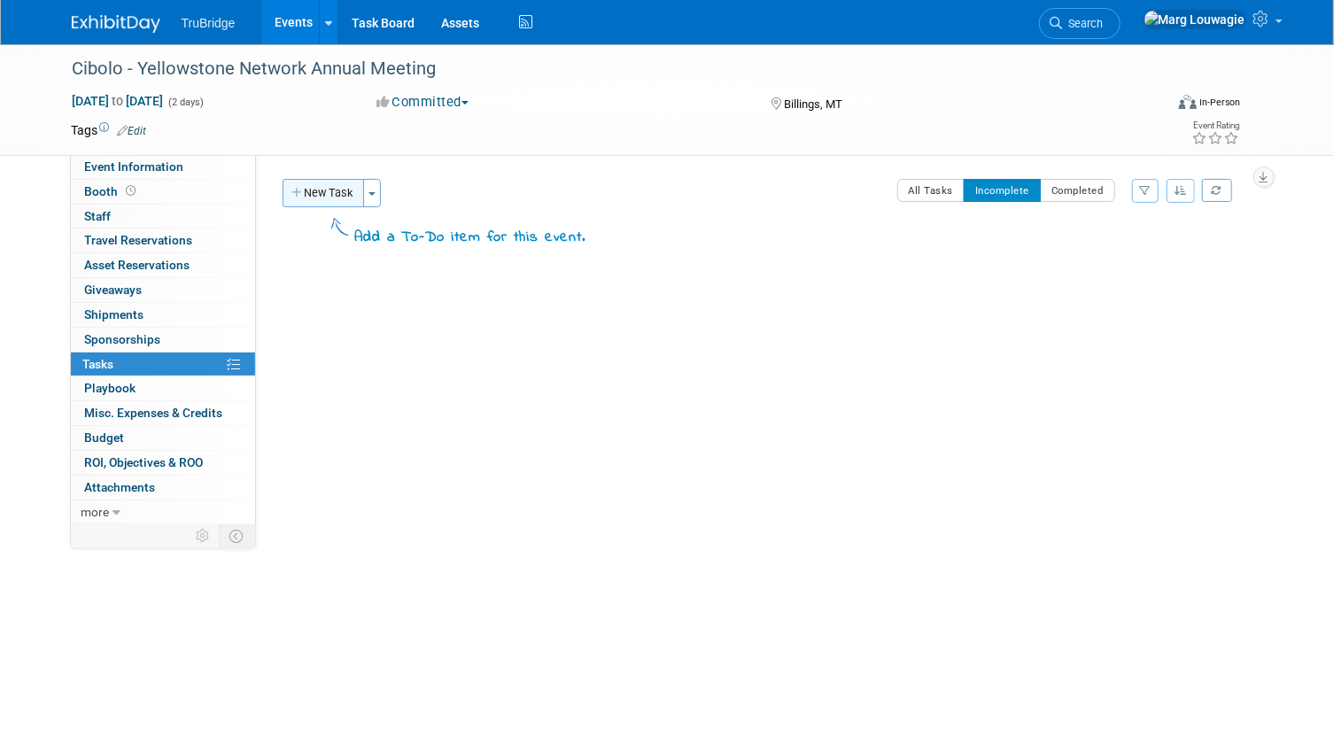
click at [335, 188] on button "New Task" at bounding box center [324, 193] width 82 height 28
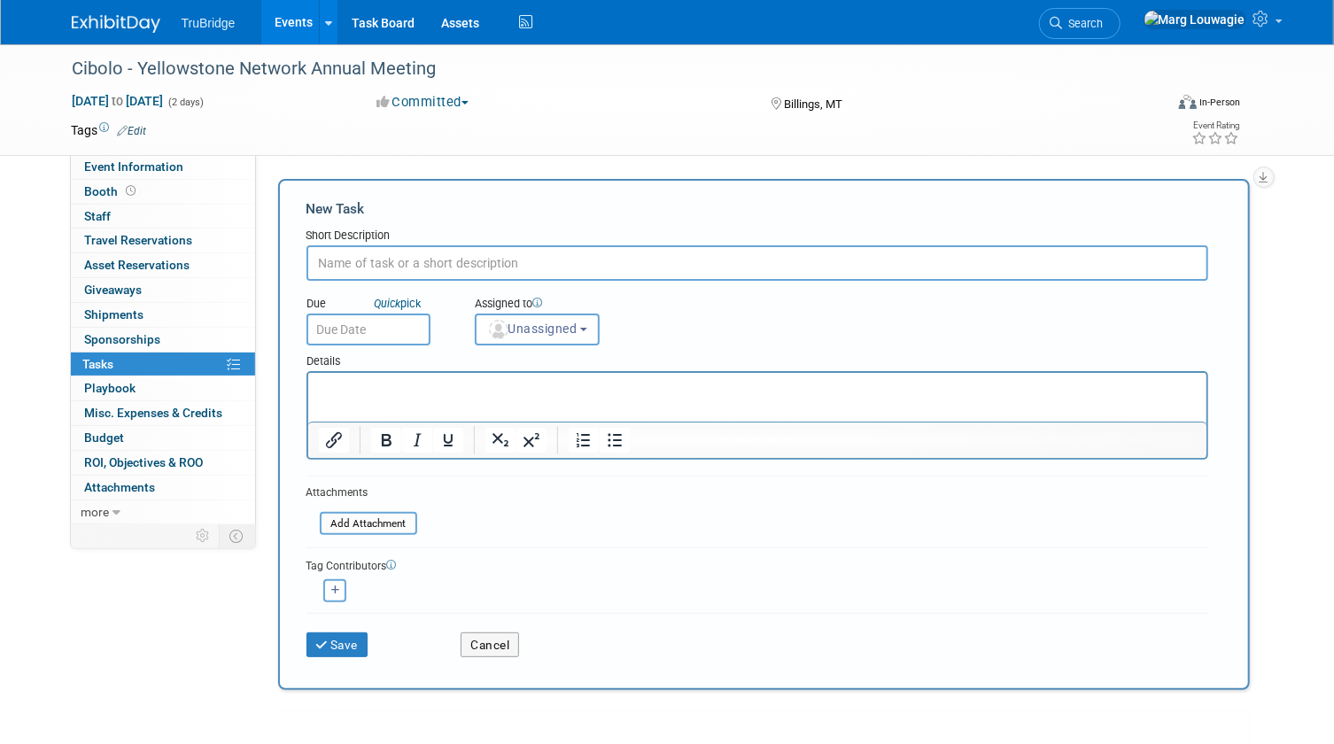
click at [417, 259] on input "text" at bounding box center [758, 262] width 902 height 35
type input "who is going?"
click at [583, 338] on button "Unassigned" at bounding box center [538, 330] width 126 height 32
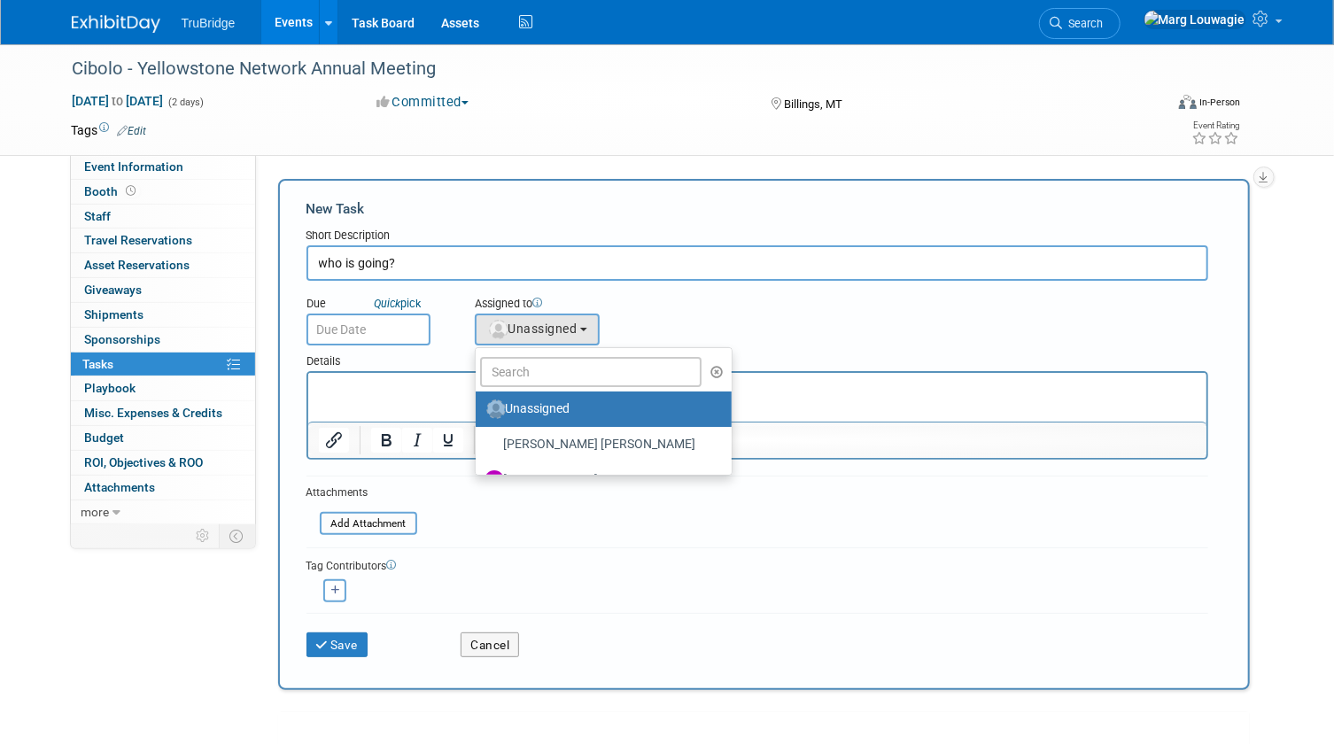
click at [578, 410] on label "Unassigned" at bounding box center [599, 409] width 229 height 28
click at [478, 410] on input "Unassigned" at bounding box center [473, 407] width 12 height 12
click at [573, 367] on input "text" at bounding box center [591, 372] width 222 height 30
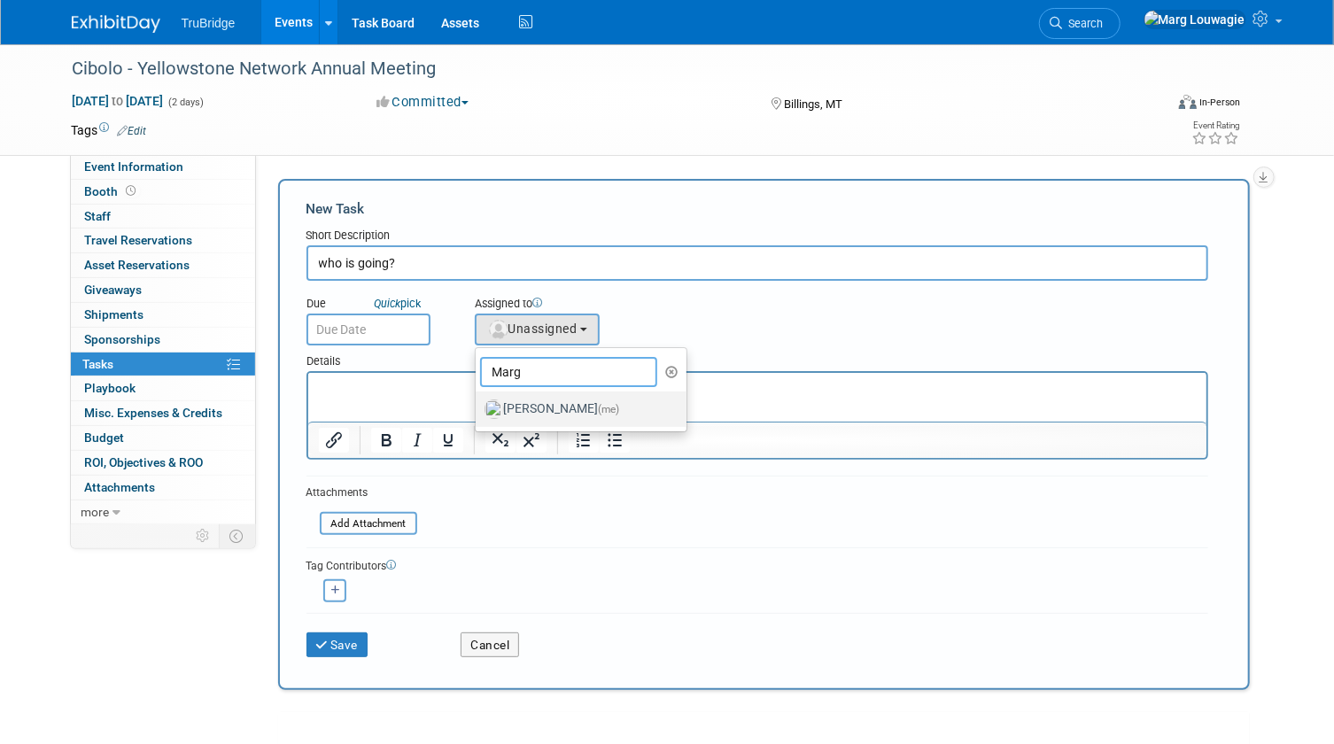
type input "Marg"
click at [563, 398] on label "Marg Louwagie (me)" at bounding box center [577, 409] width 185 height 28
click at [478, 401] on input "Marg Louwagie (me)" at bounding box center [473, 407] width 12 height 12
select select "0abee163-1570-438d-a0ea-e9129f2ffbd7"
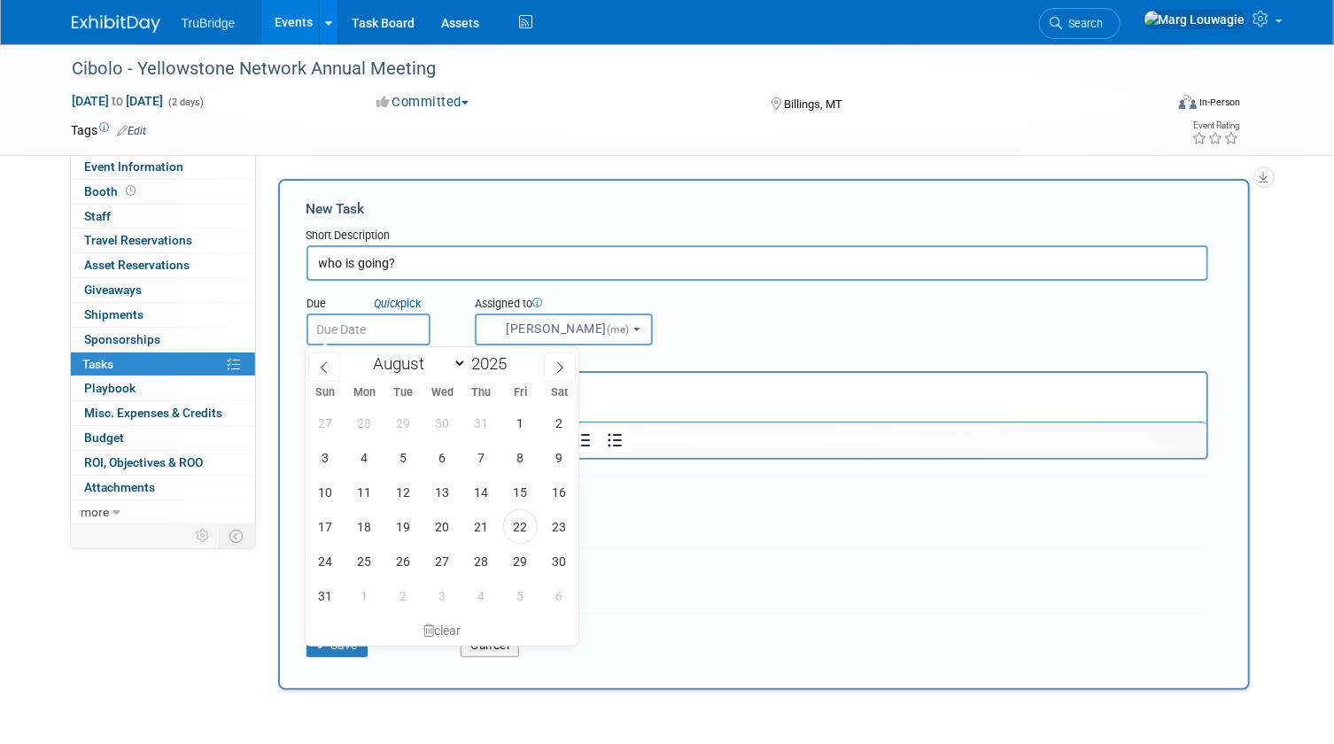
click at [398, 329] on input "text" at bounding box center [369, 330] width 124 height 32
click at [559, 364] on icon at bounding box center [560, 367] width 12 height 12
click at [331, 371] on span at bounding box center [324, 367] width 32 height 30
select select "8"
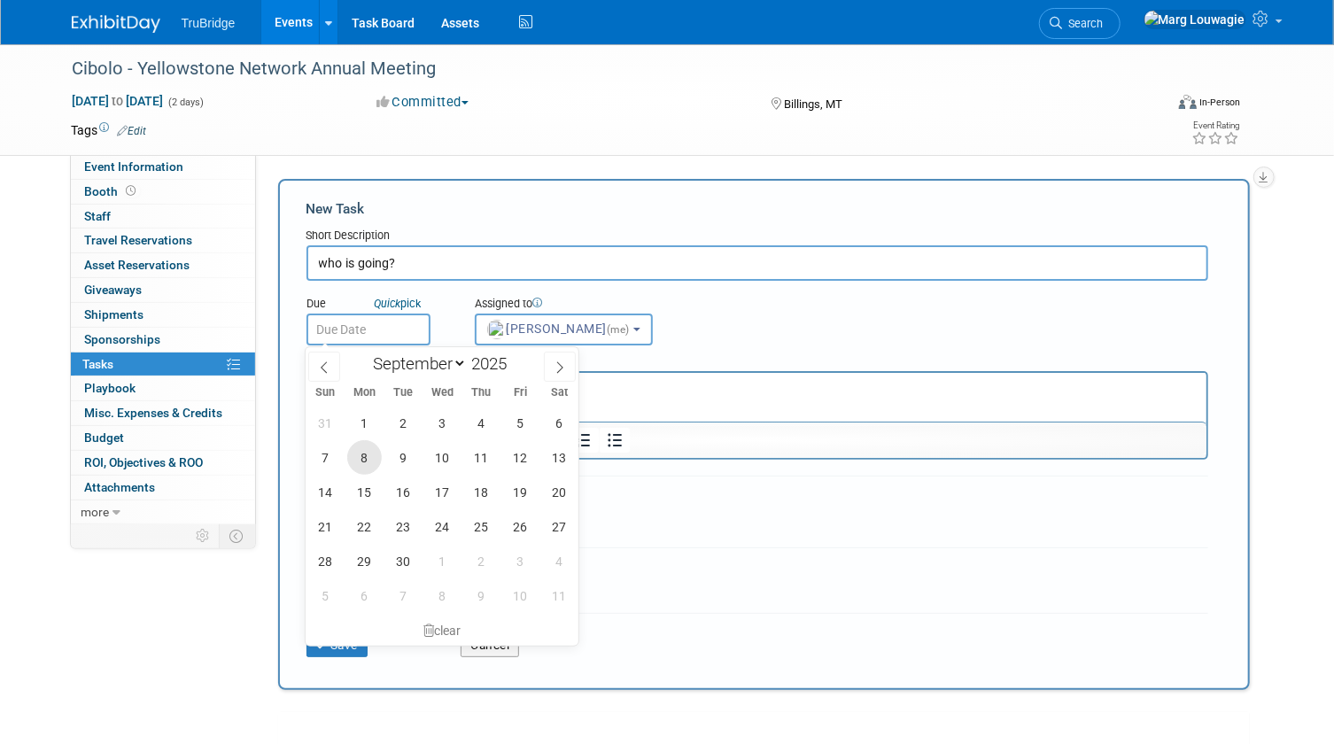
click at [361, 460] on span "8" at bounding box center [364, 457] width 35 height 35
type input "[DATE]"
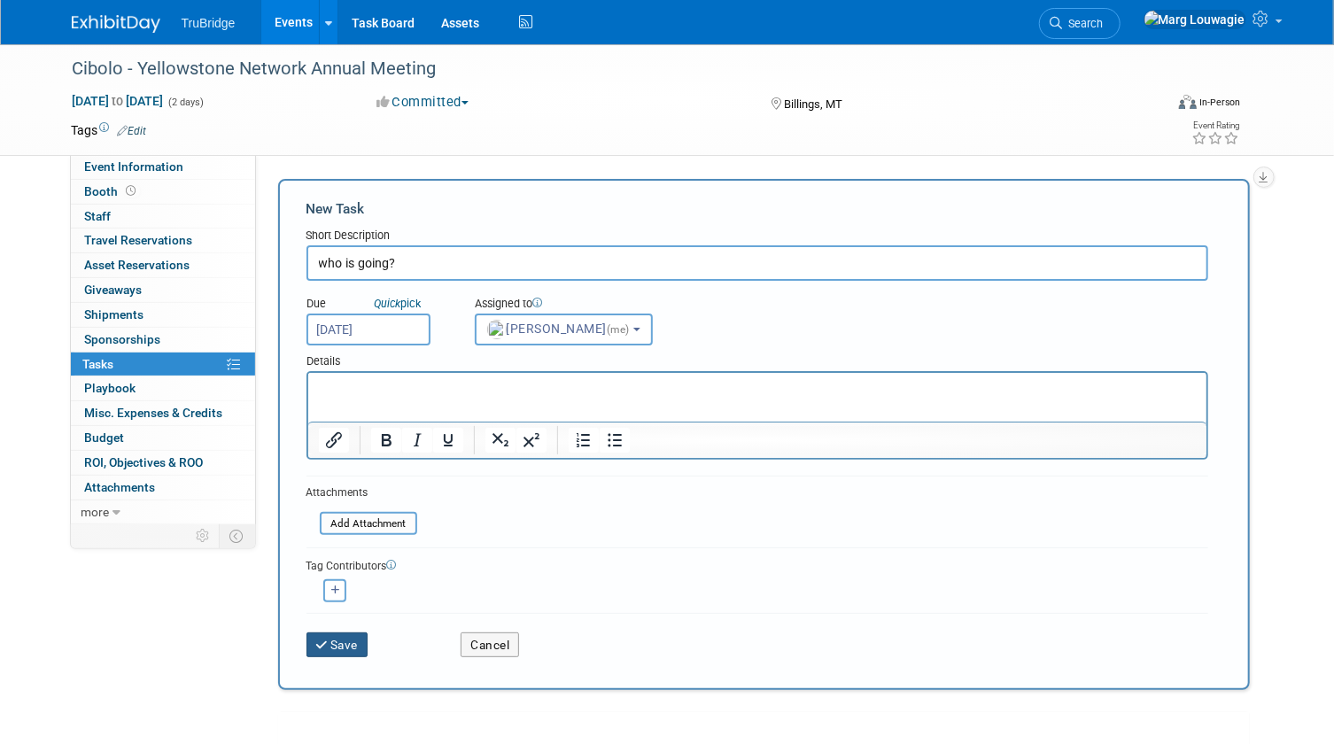
click at [353, 644] on button "Save" at bounding box center [338, 645] width 62 height 25
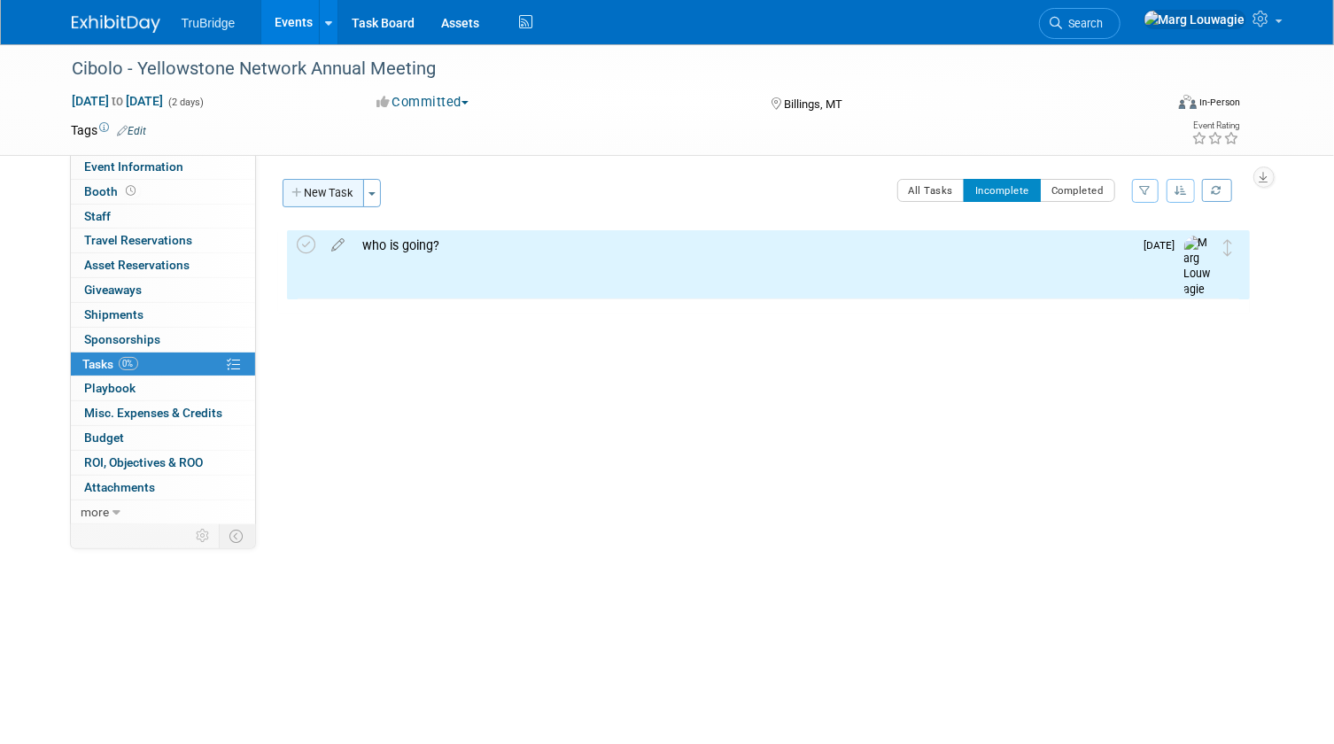
click at [343, 194] on button "New Task" at bounding box center [324, 193] width 82 height 28
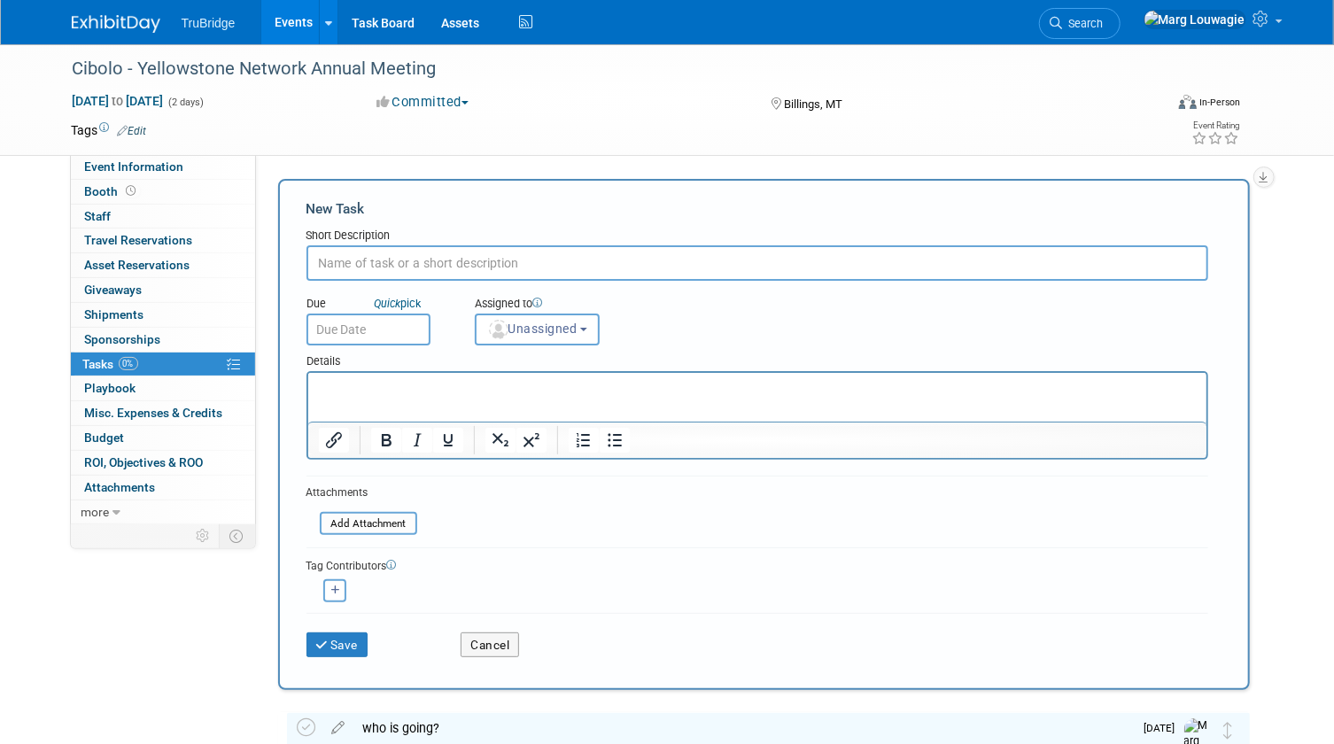
click at [372, 266] on input "text" at bounding box center [758, 262] width 902 height 35
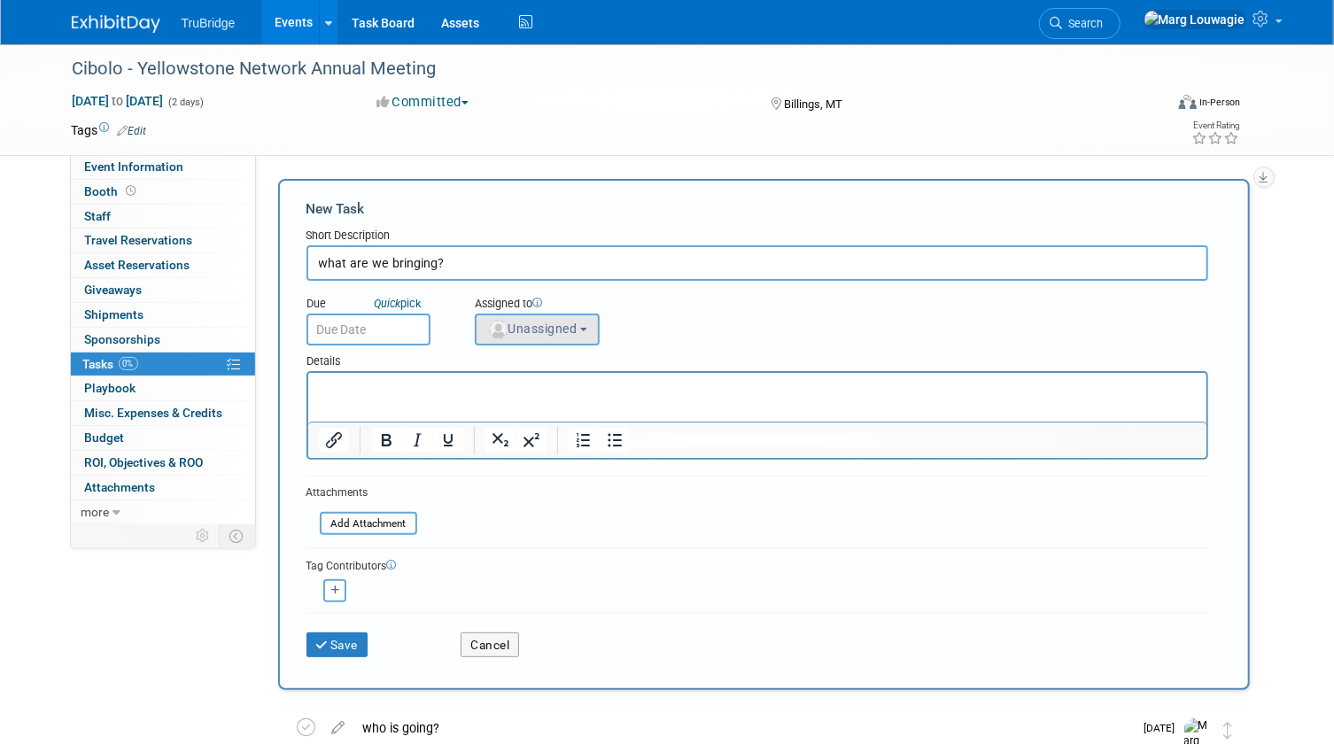
type input "what are we bringing?"
click at [542, 322] on span "Unassigned" at bounding box center [532, 329] width 90 height 14
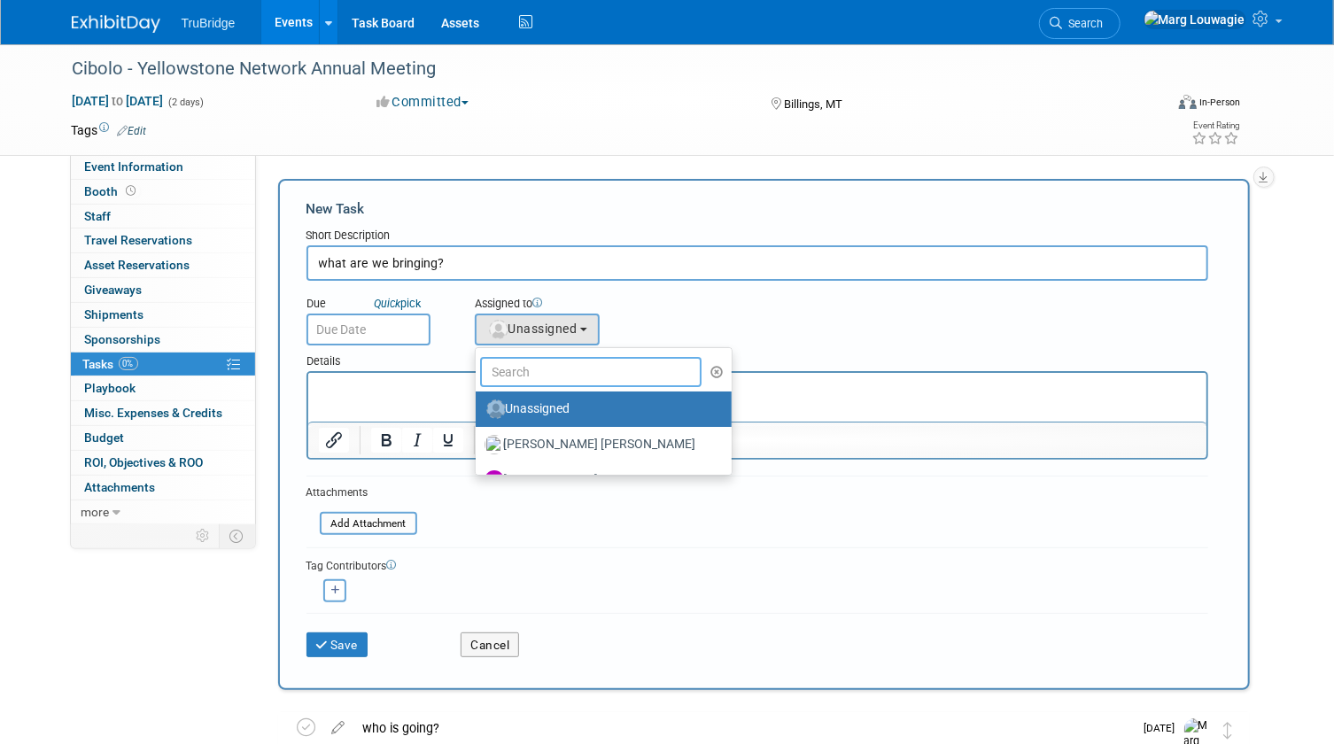
click at [588, 380] on input "text" at bounding box center [591, 372] width 222 height 30
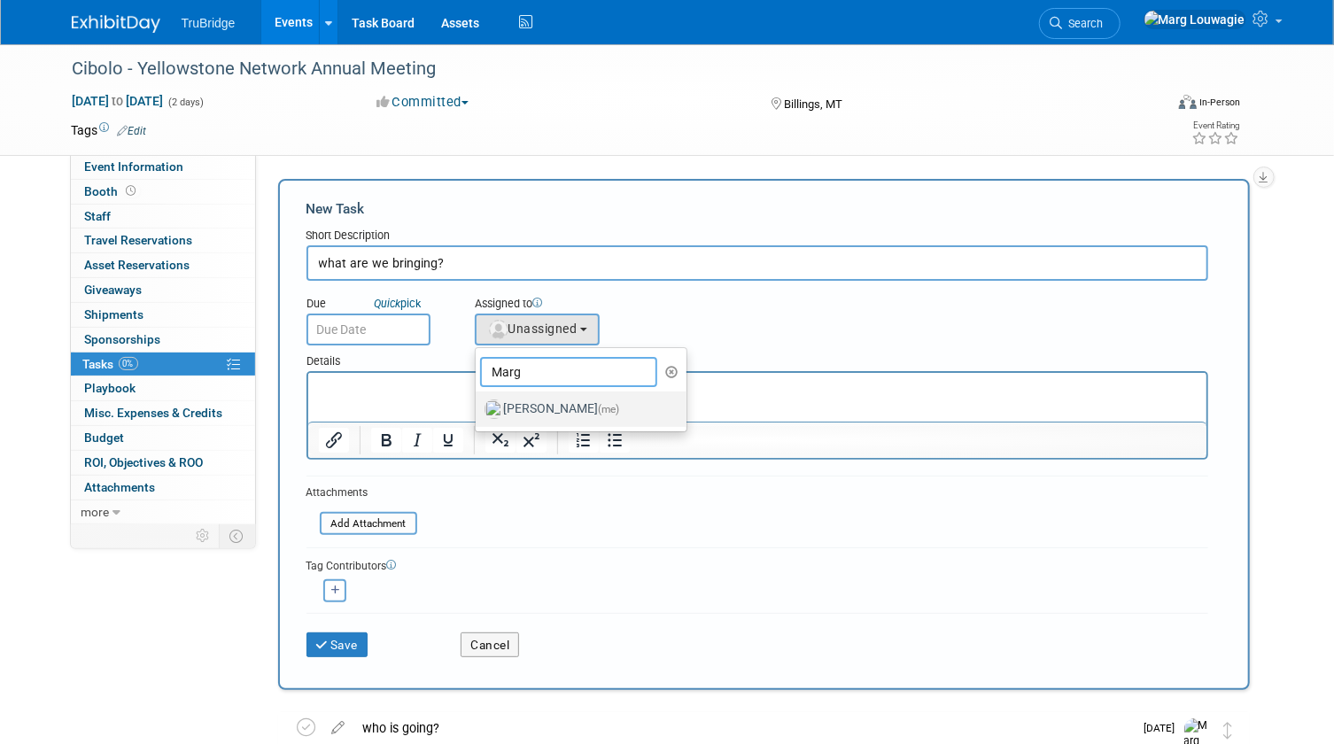
type input "Marg"
click at [581, 400] on label "Marg Louwagie (me)" at bounding box center [577, 409] width 185 height 28
click at [478, 401] on input "Marg Louwagie (me)" at bounding box center [473, 407] width 12 height 12
select select "0abee163-1570-438d-a0ea-e9129f2ffbd7"
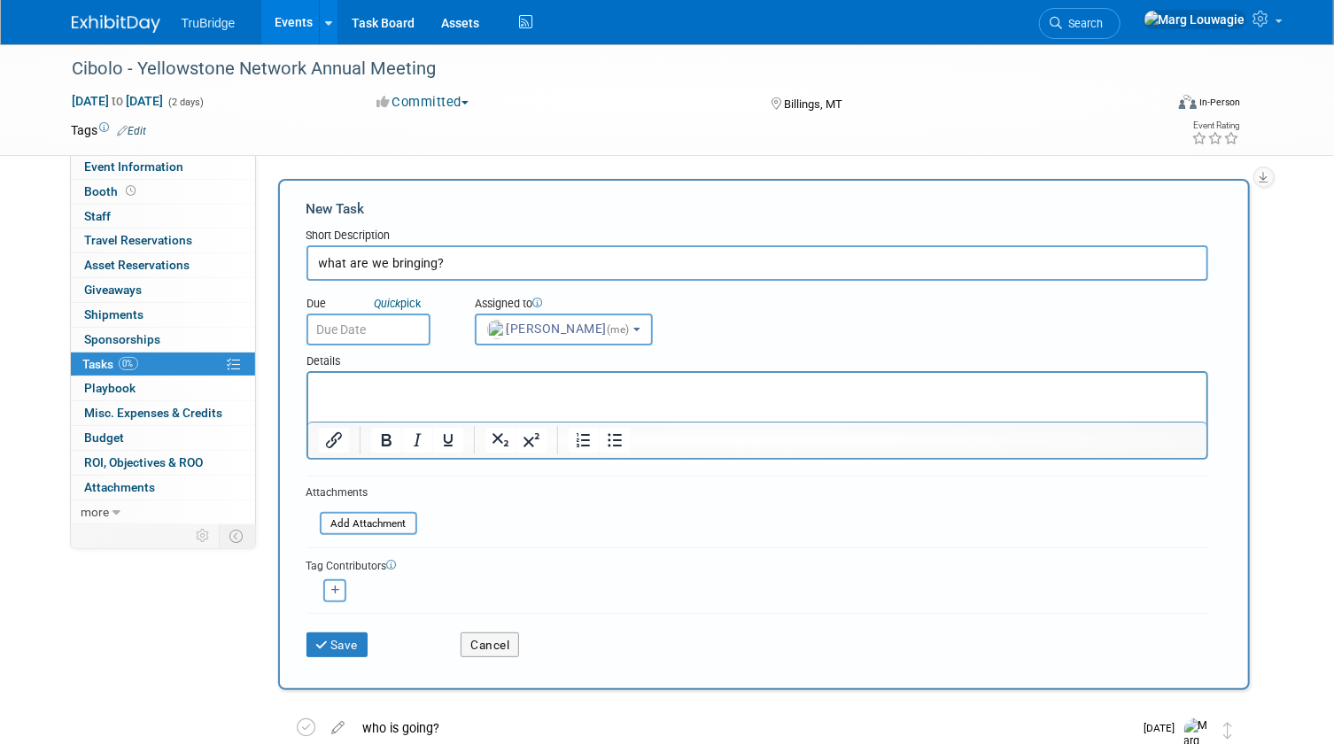
click at [384, 325] on input "text" at bounding box center [369, 330] width 124 height 32
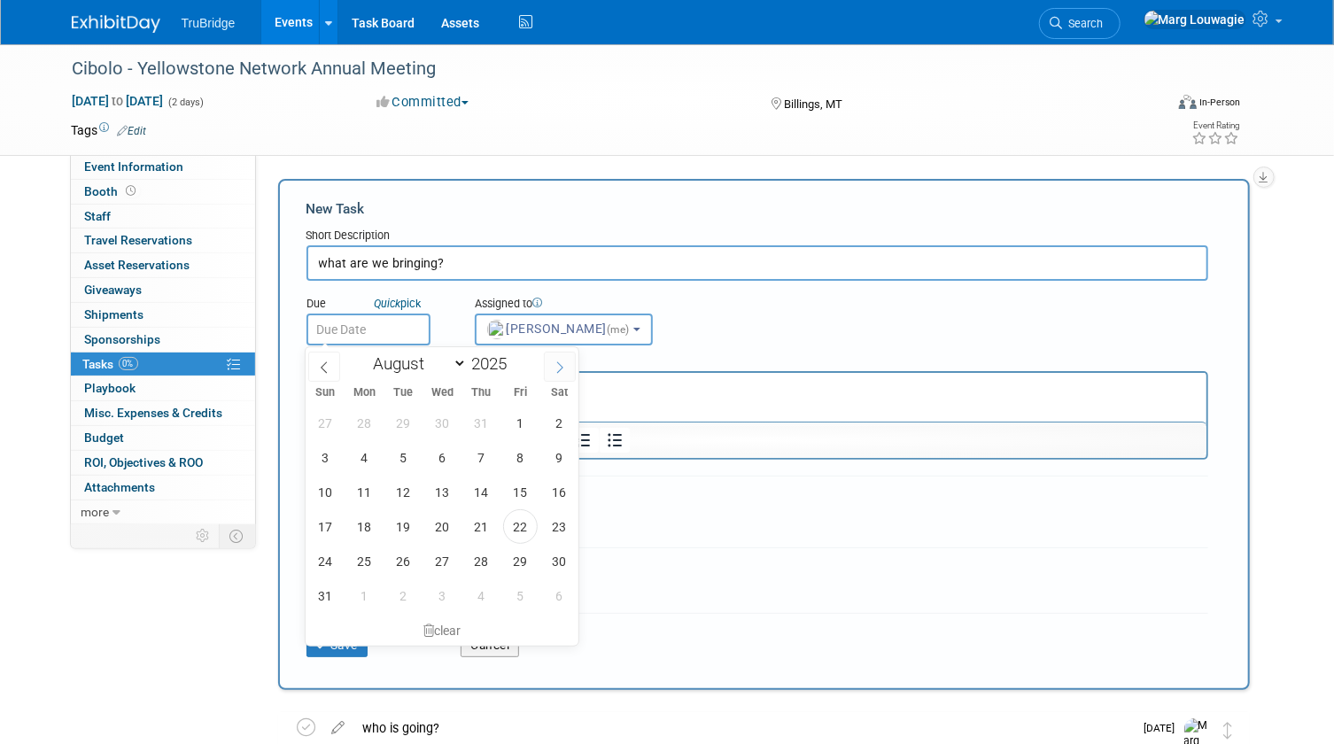
click at [548, 364] on span at bounding box center [560, 367] width 32 height 30
select select "8"
click at [377, 483] on span "15" at bounding box center [364, 492] width 35 height 35
type input "Sep 15, 2025"
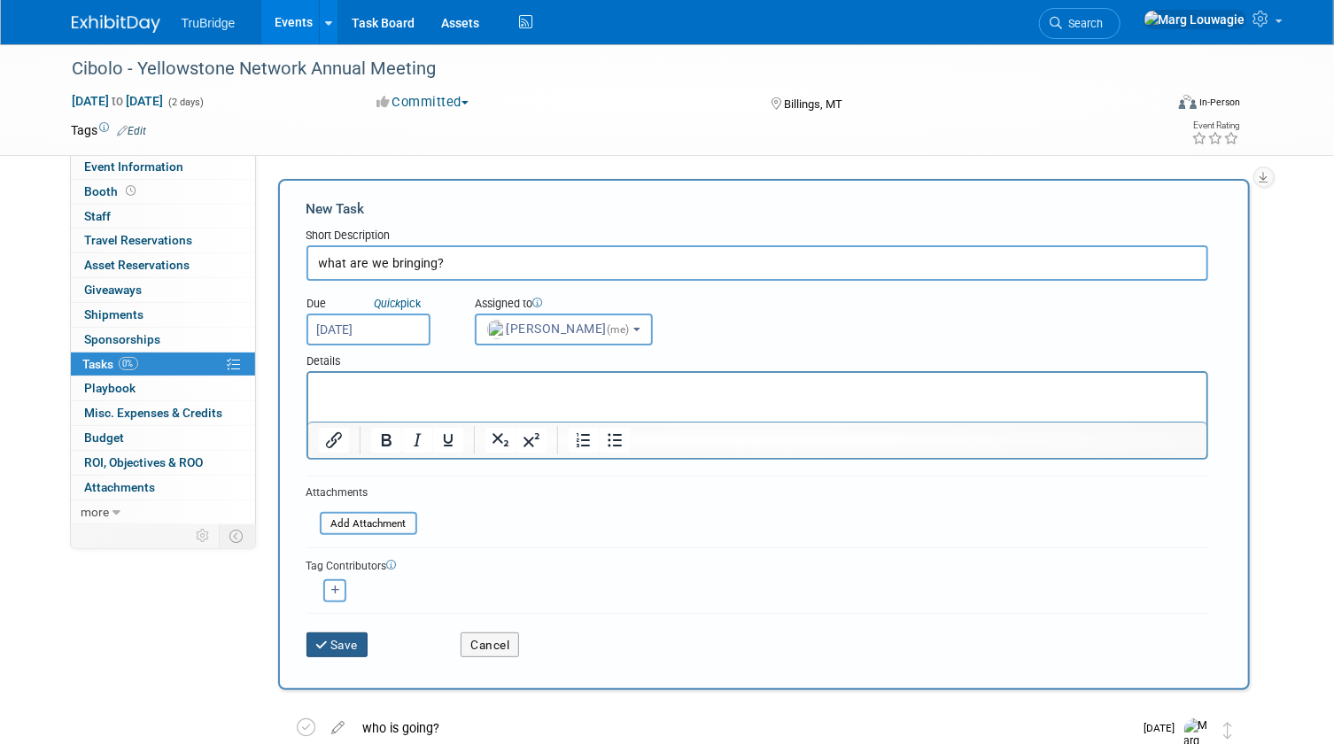
click at [354, 645] on button "Save" at bounding box center [338, 645] width 62 height 25
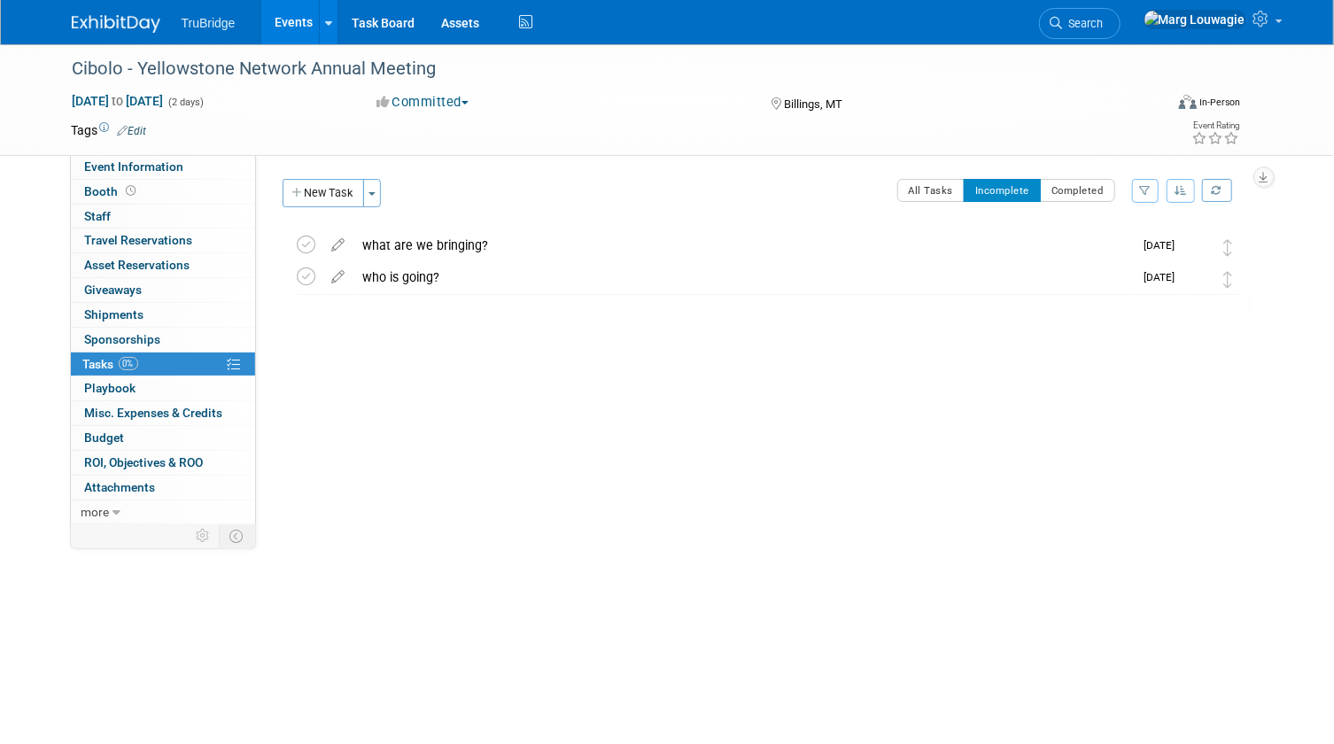
click at [285, 14] on link "Events" at bounding box center [293, 22] width 65 height 44
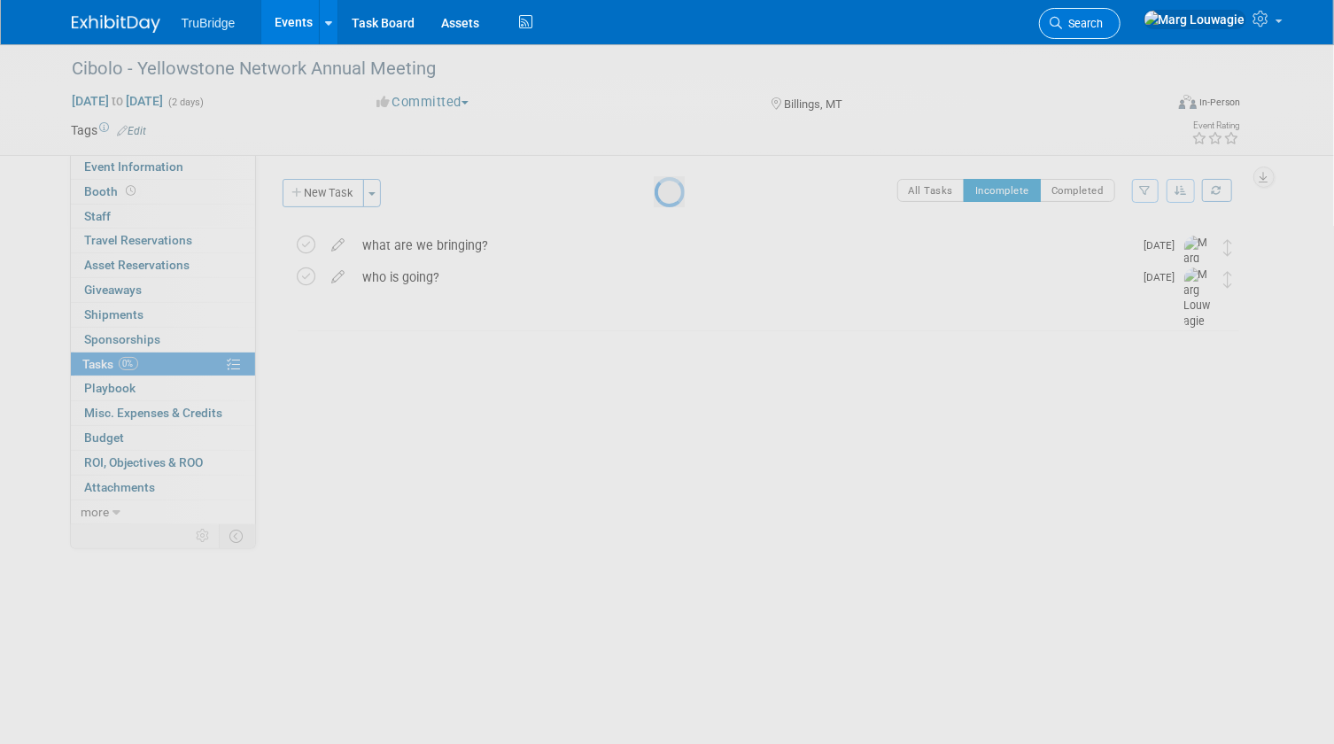
click at [1104, 24] on span "Search" at bounding box center [1083, 23] width 41 height 13
click at [1160, 24] on div "Recently Viewed Events: Cibolo - Yellowstone Network Annual Meeting In-Person O…" at bounding box center [668, 267] width 1019 height 532
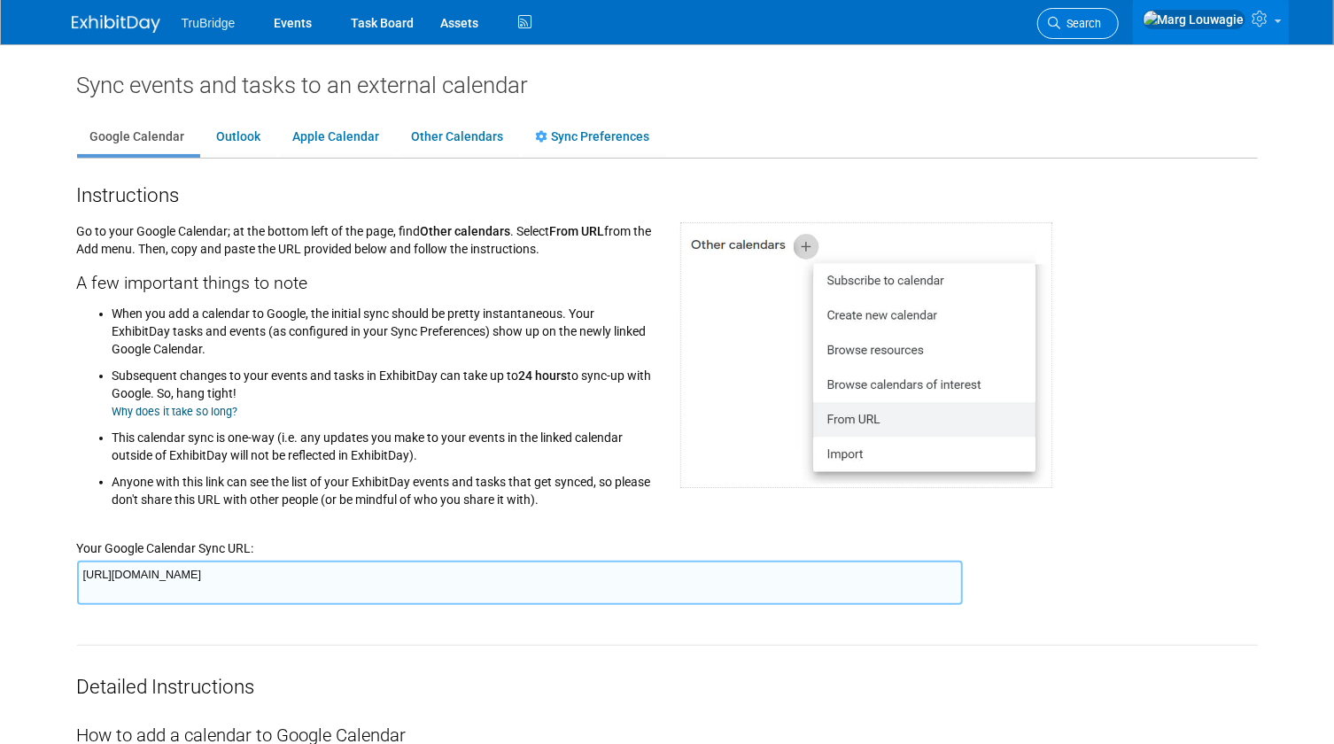
click at [1102, 27] on span "Search" at bounding box center [1081, 23] width 41 height 13
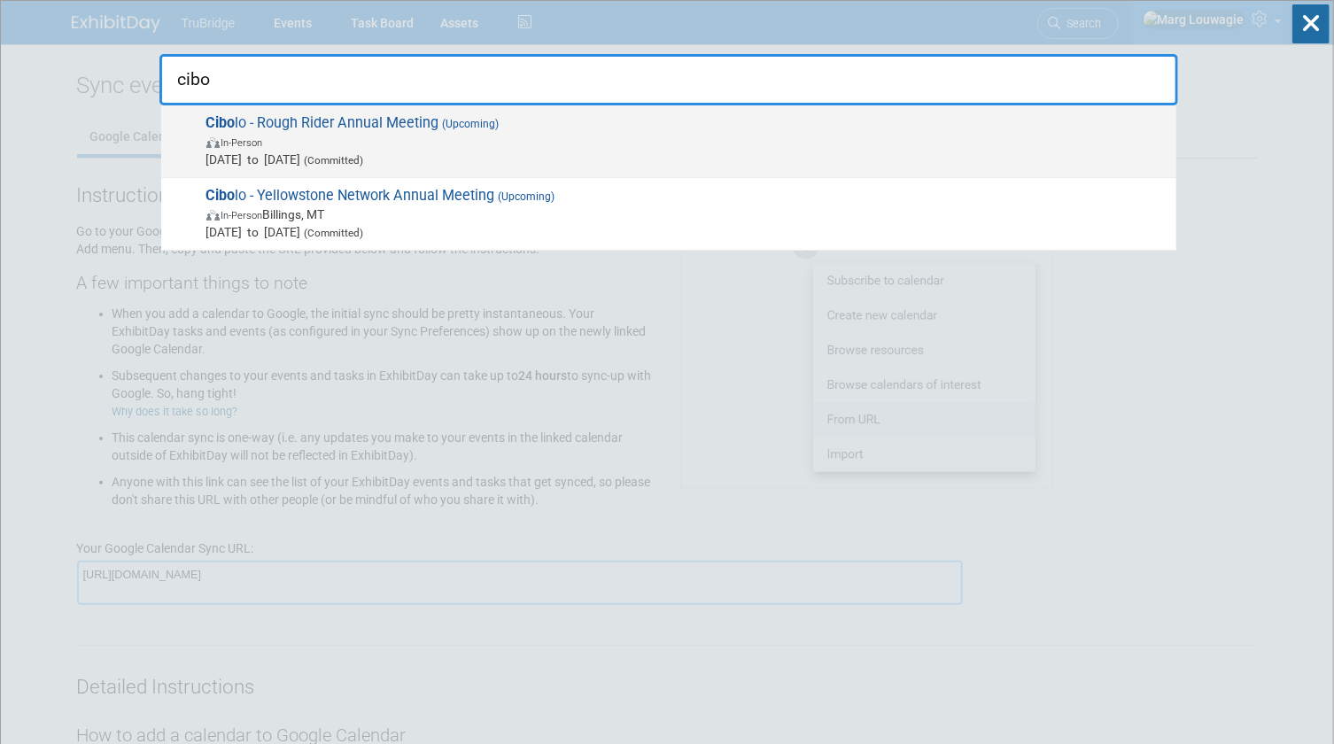
type input "cibo"
click at [450, 131] on span "Cibo lo - Rough Rider Annual Meeting (Upcoming) In-Person [DATE] to [DATE] (Com…" at bounding box center [684, 141] width 966 height 54
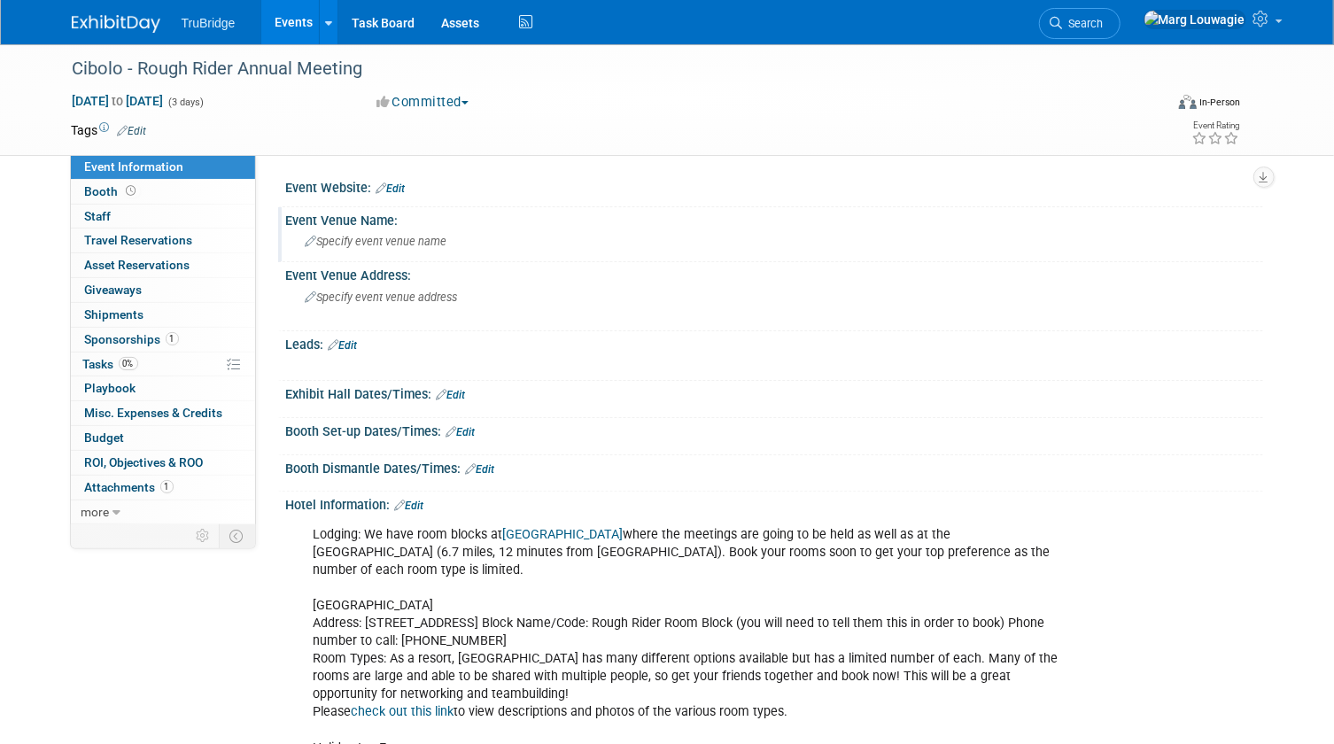
click at [385, 237] on span "Specify event venue name" at bounding box center [377, 241] width 142 height 13
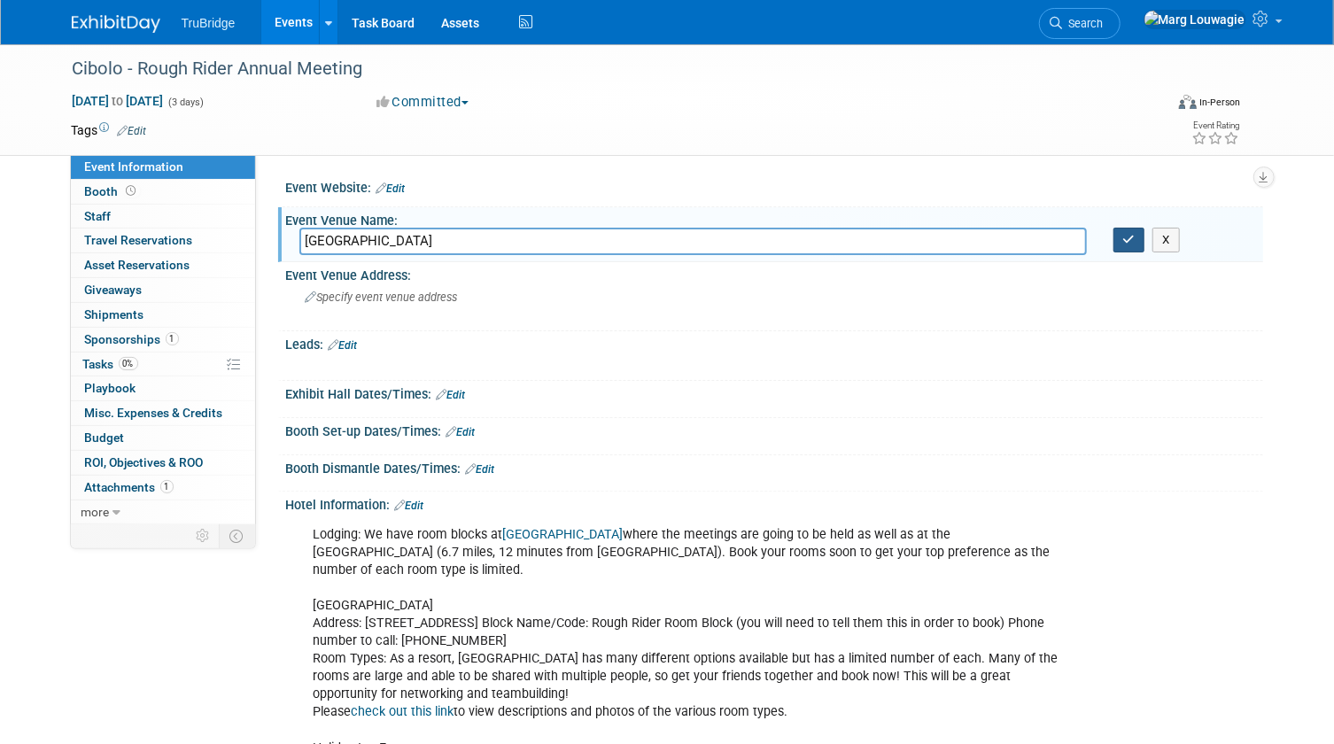
type input "Woodland Resort"
click at [1128, 228] on button "button" at bounding box center [1130, 240] width 32 height 25
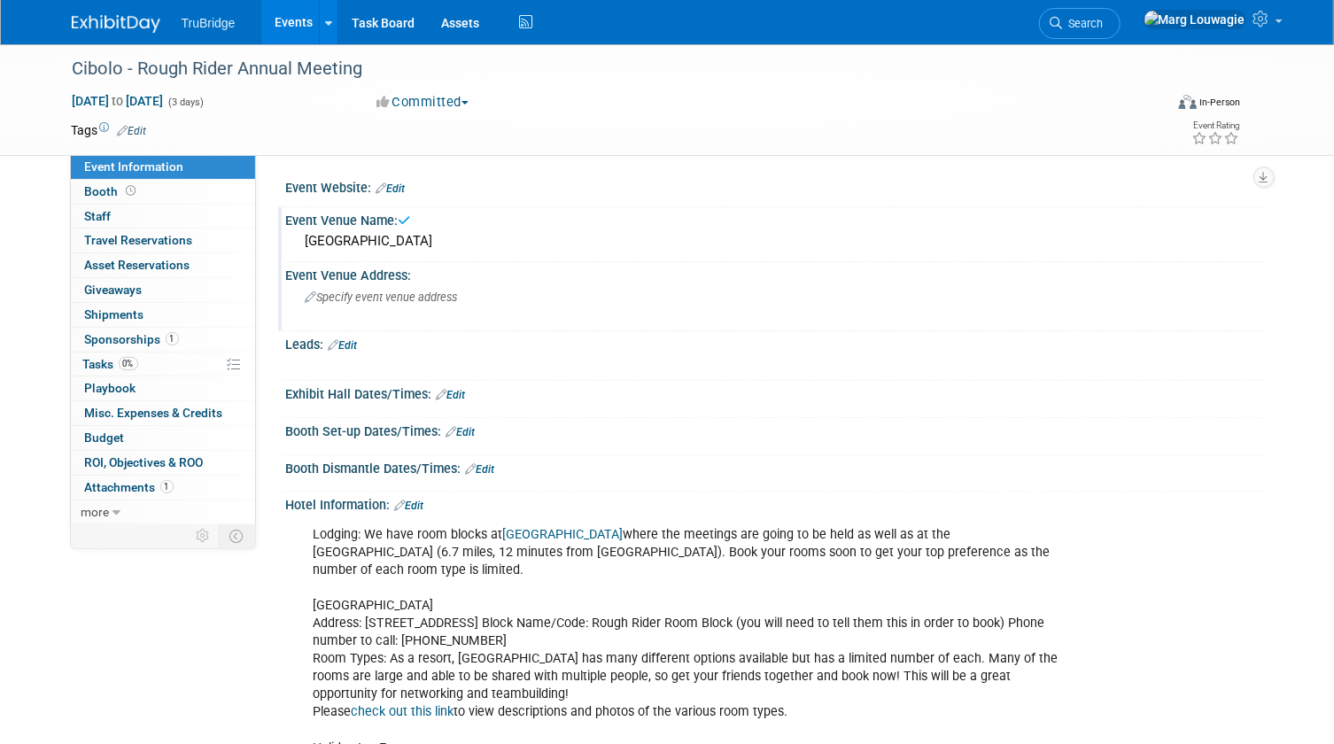
click at [441, 297] on span "Specify event venue address" at bounding box center [382, 297] width 152 height 13
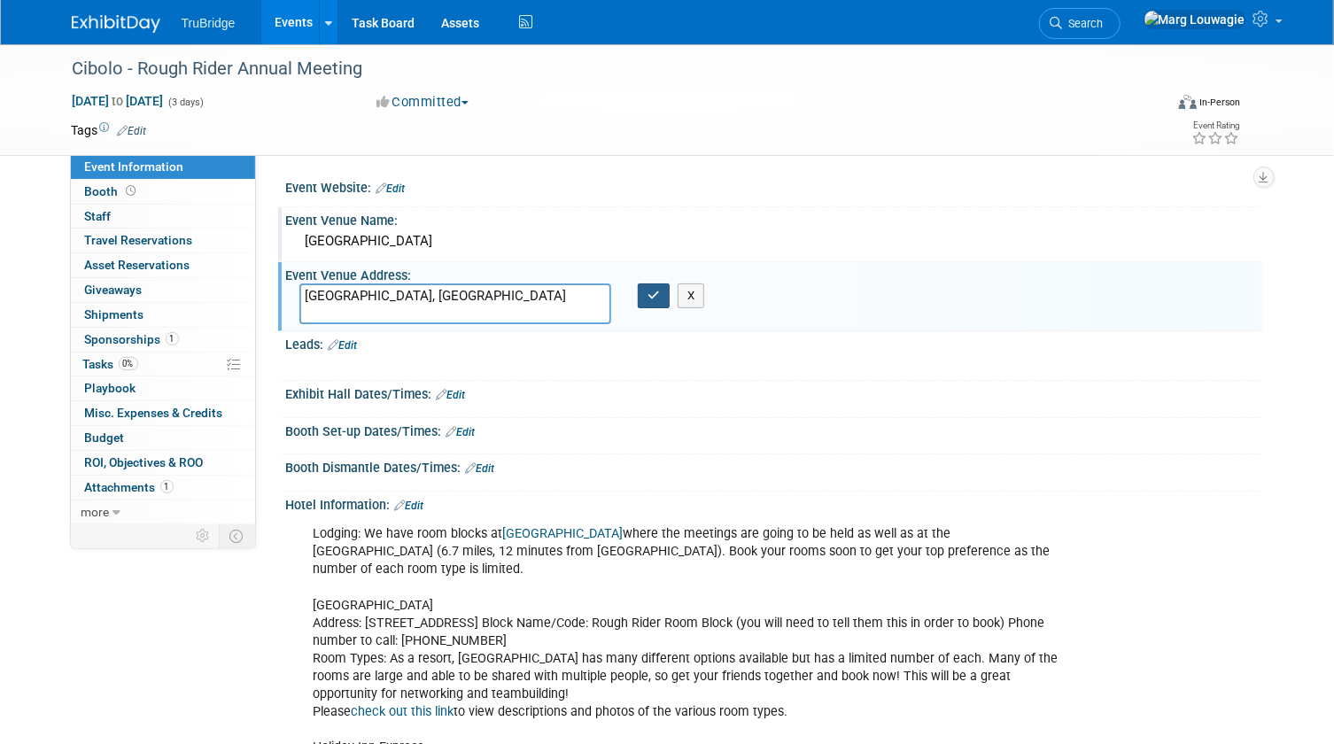
type textarea "[GEOGRAPHIC_DATA], [GEOGRAPHIC_DATA]"
click at [649, 290] on icon "button" at bounding box center [654, 296] width 12 height 12
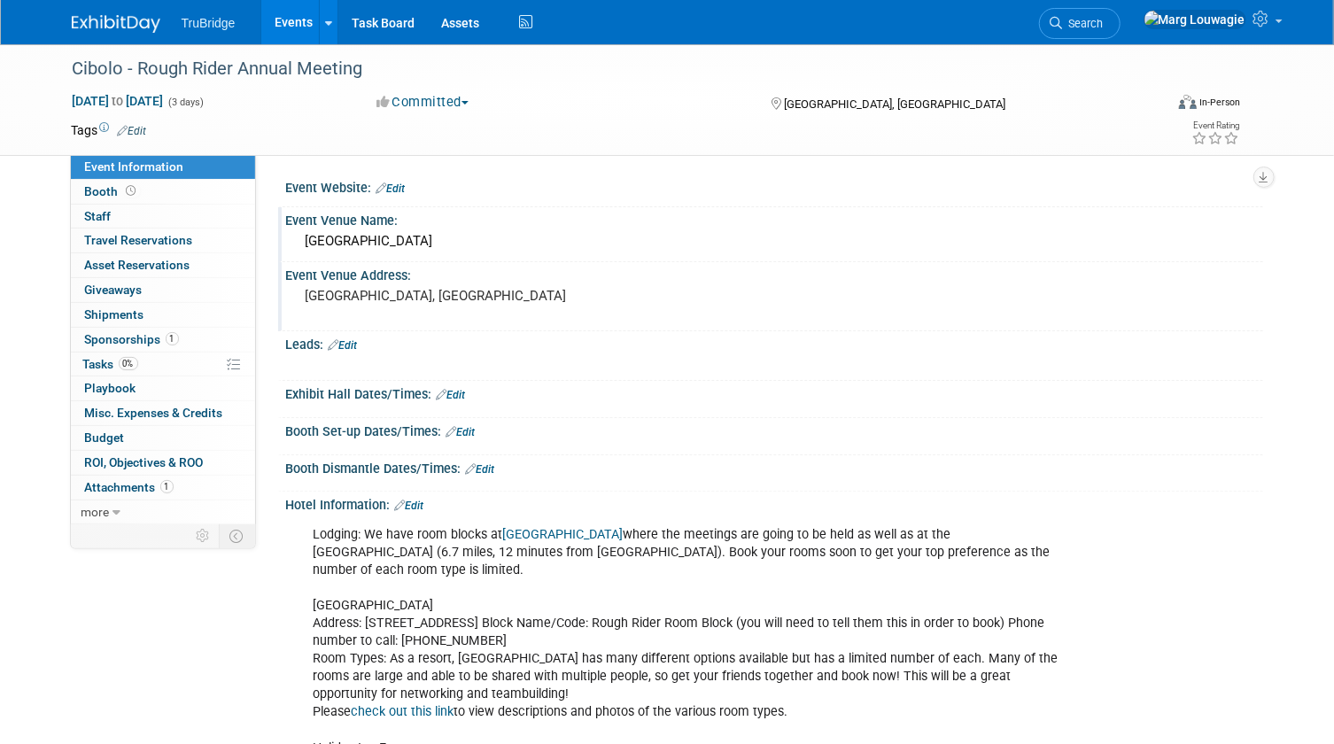
click at [295, 24] on link "Events" at bounding box center [293, 22] width 65 height 44
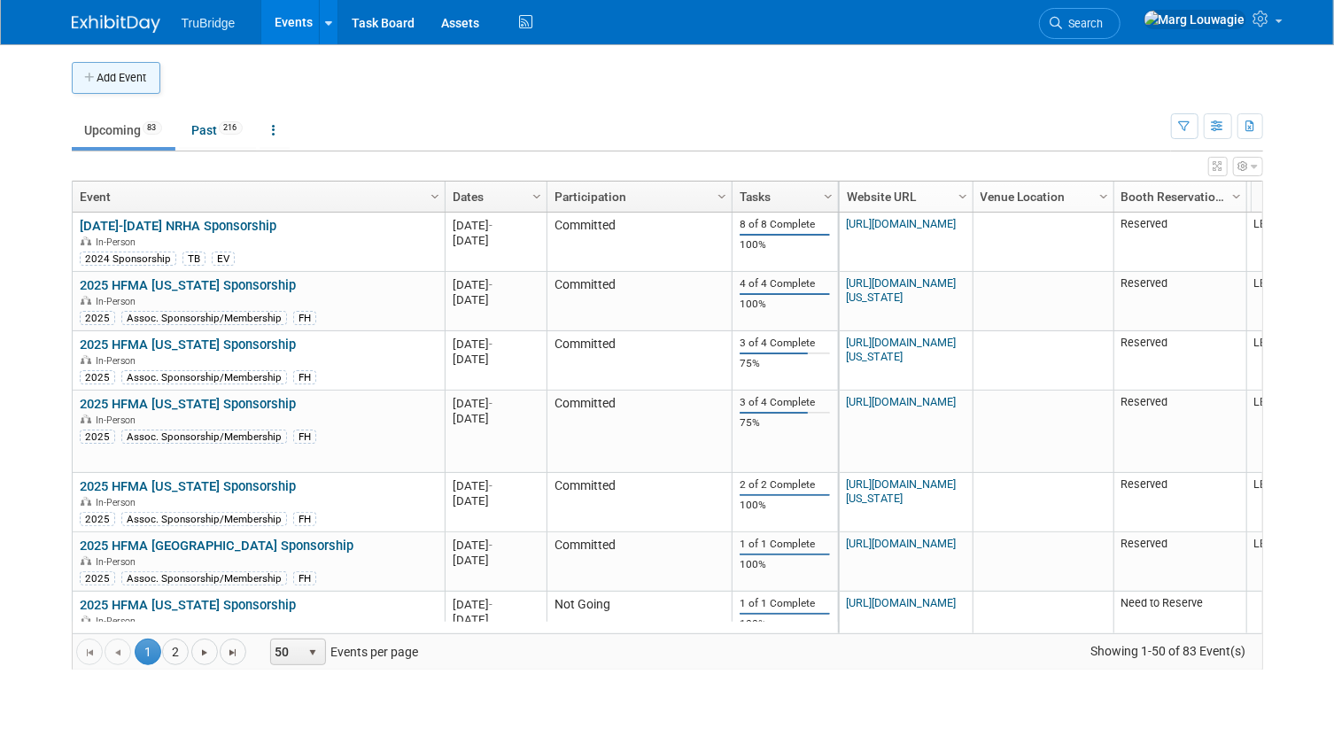
click at [113, 67] on button "Add Event" at bounding box center [116, 78] width 89 height 32
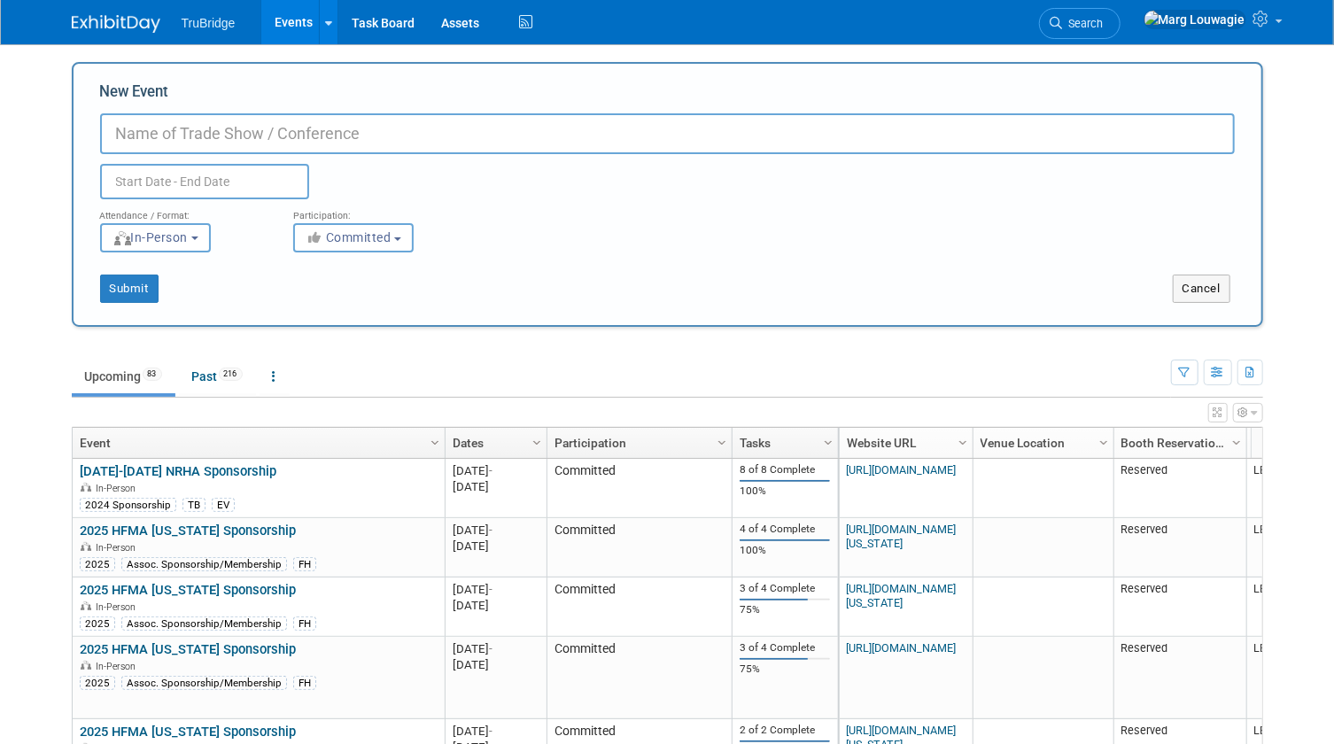
click at [193, 124] on input "New Event" at bounding box center [667, 133] width 1135 height 41
type input "Cibolo - [US_STATE] High Value Network"
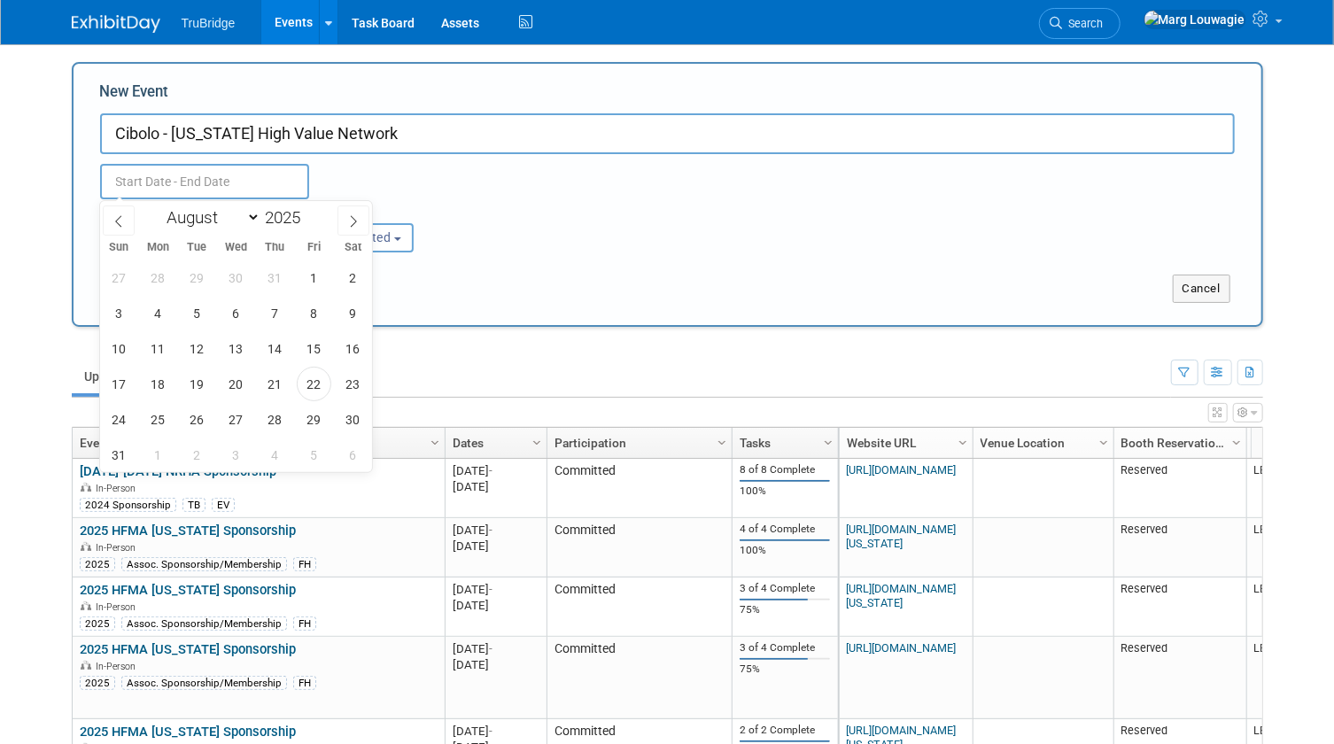
click at [206, 184] on input "text" at bounding box center [204, 181] width 209 height 35
click at [349, 227] on span at bounding box center [354, 221] width 32 height 30
select select "9"
click at [282, 345] on span "16" at bounding box center [275, 348] width 35 height 35
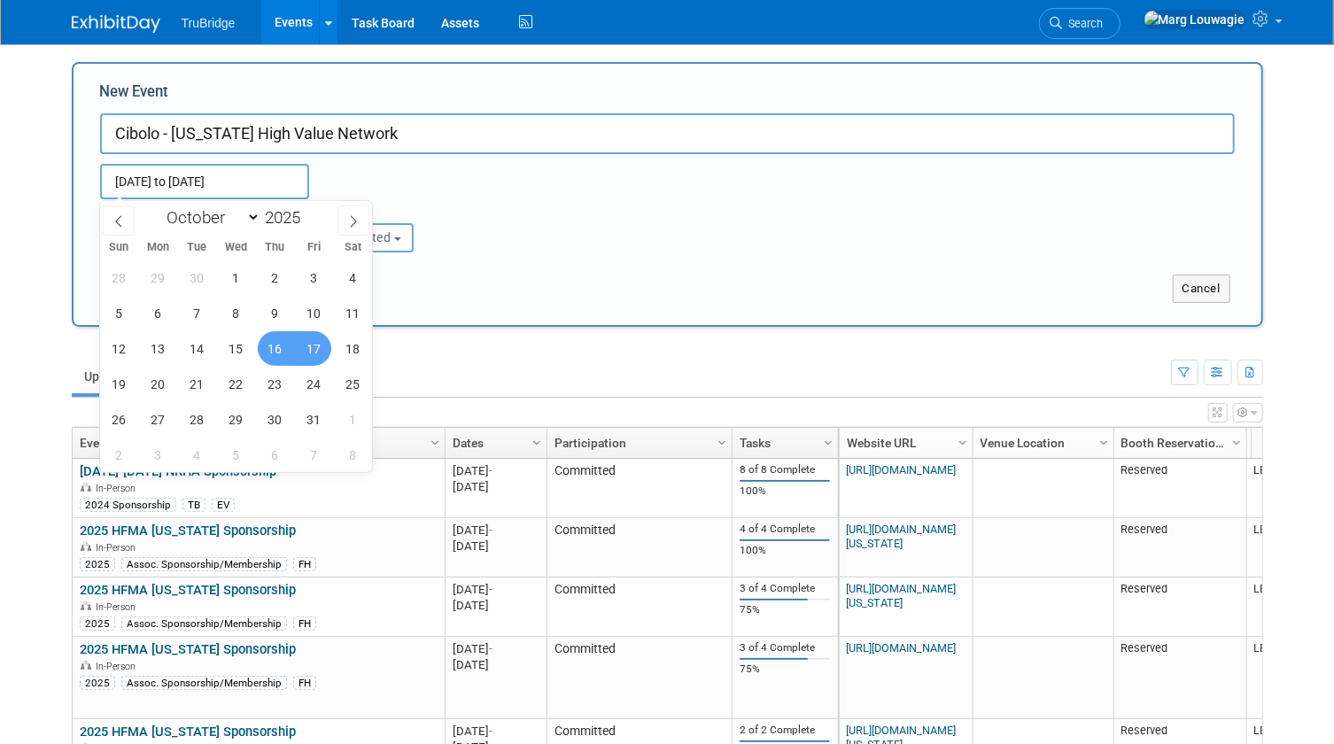
click at [318, 345] on span "17" at bounding box center [314, 348] width 35 height 35
type input "[DATE] to [DATE]"
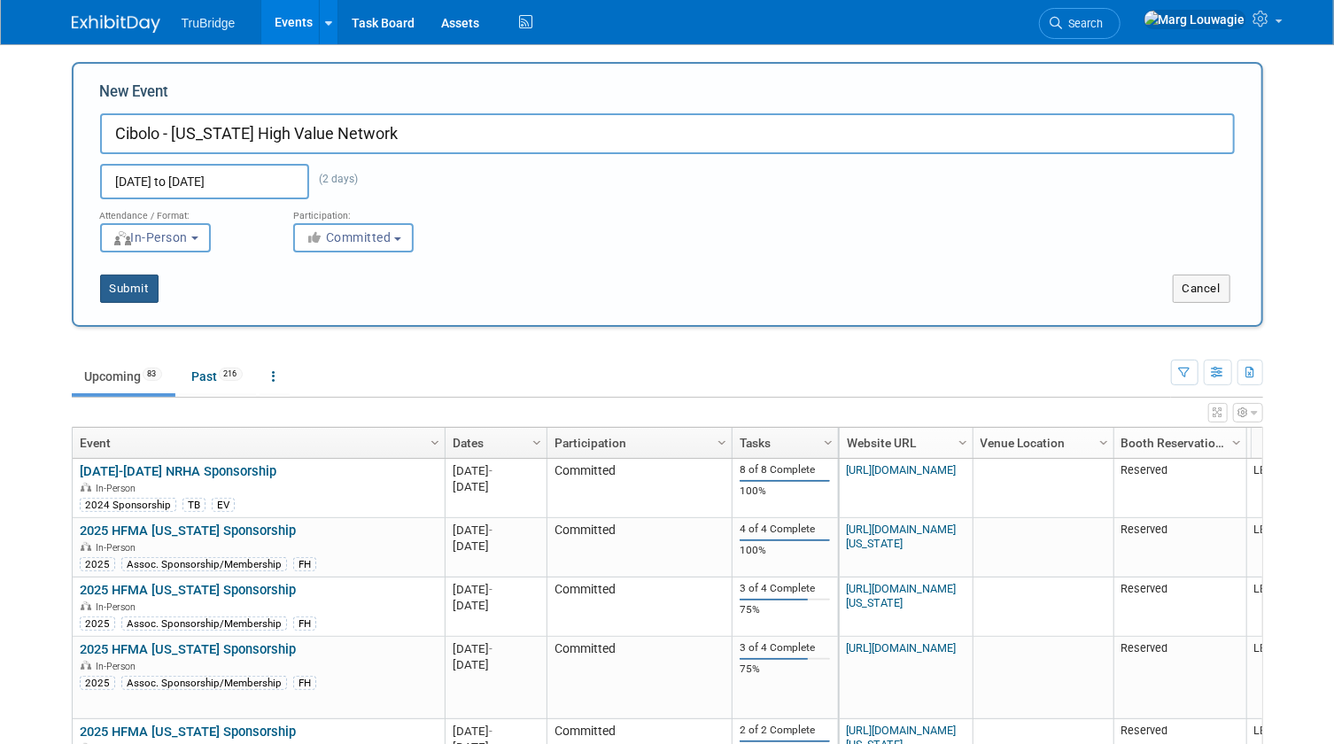
click at [136, 286] on button "Submit" at bounding box center [129, 289] width 58 height 28
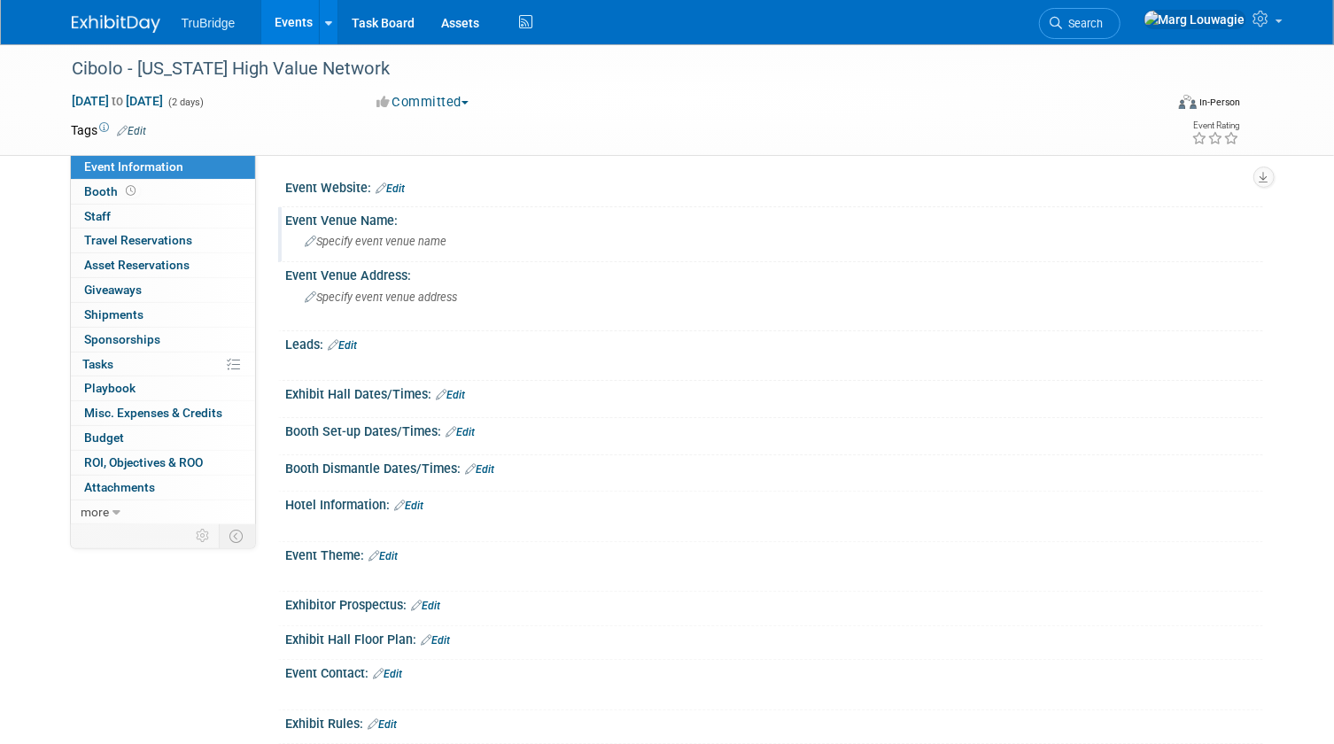
click at [400, 238] on span "Specify event venue name" at bounding box center [377, 241] width 142 height 13
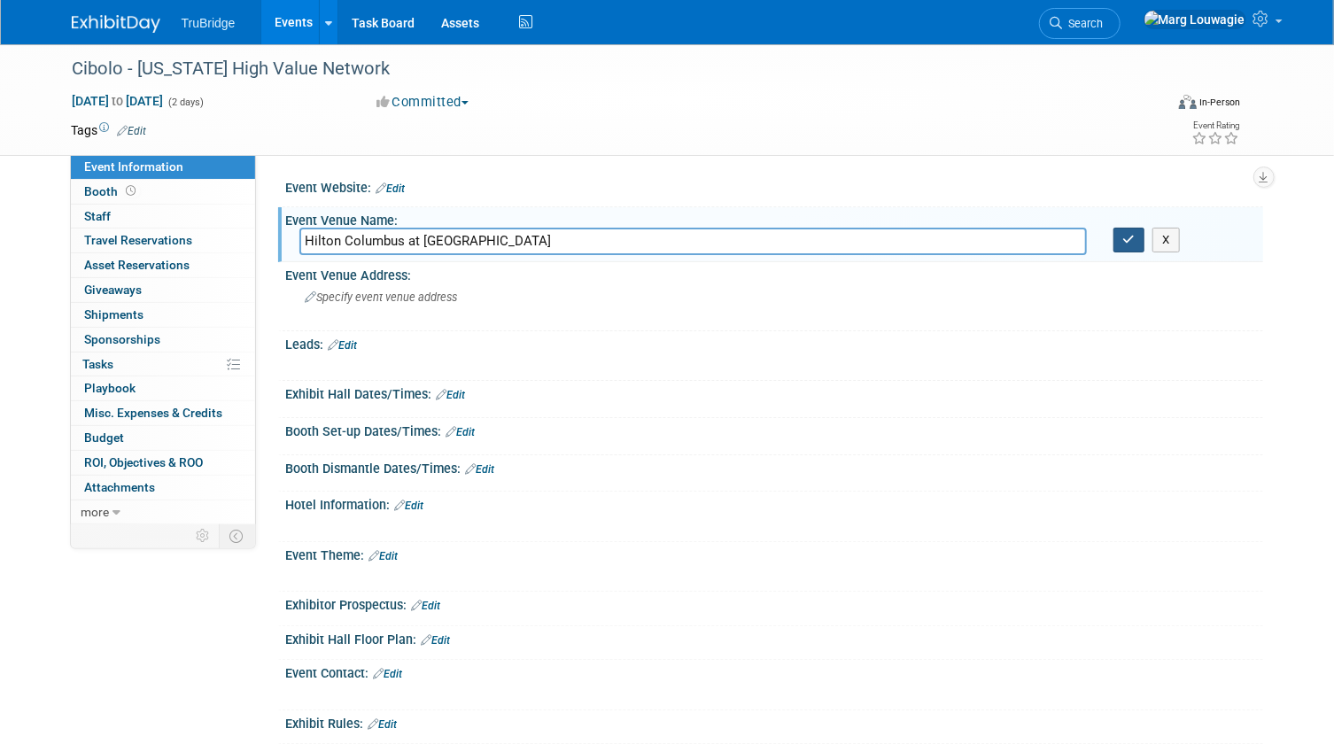
type input "Hilton Columbus at Easton"
click at [1137, 237] on button "button" at bounding box center [1130, 240] width 32 height 25
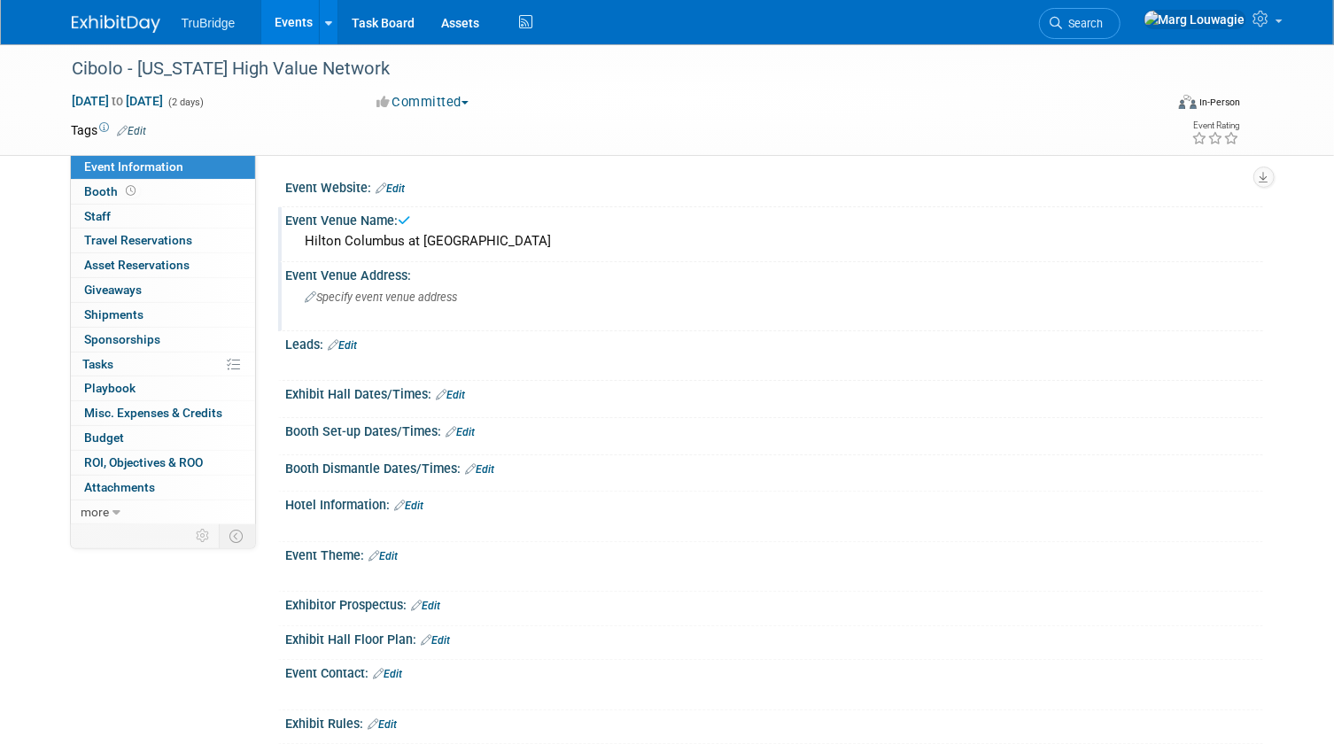
click at [436, 303] on span "Specify event venue address" at bounding box center [382, 297] width 152 height 13
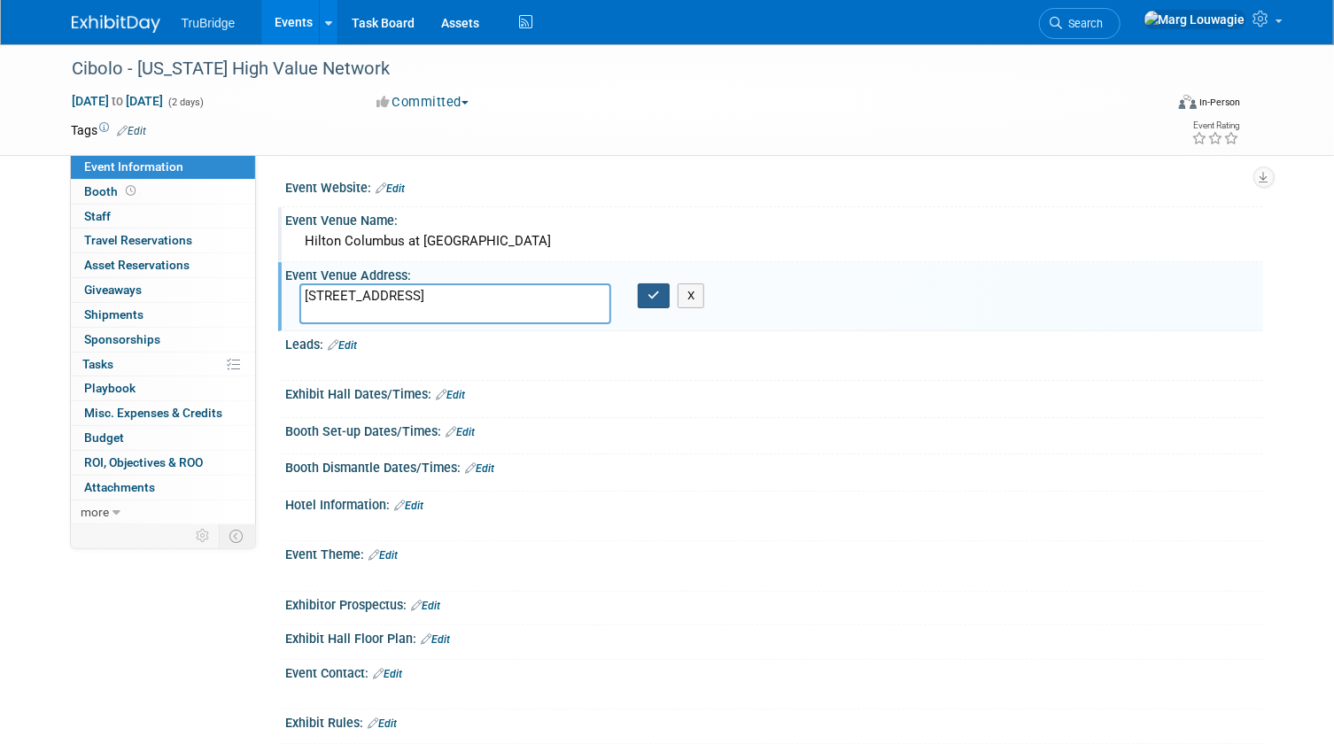
type textarea "3900 Chagrin Drive Columbus, OH"
click at [664, 291] on button "button" at bounding box center [654, 295] width 32 height 25
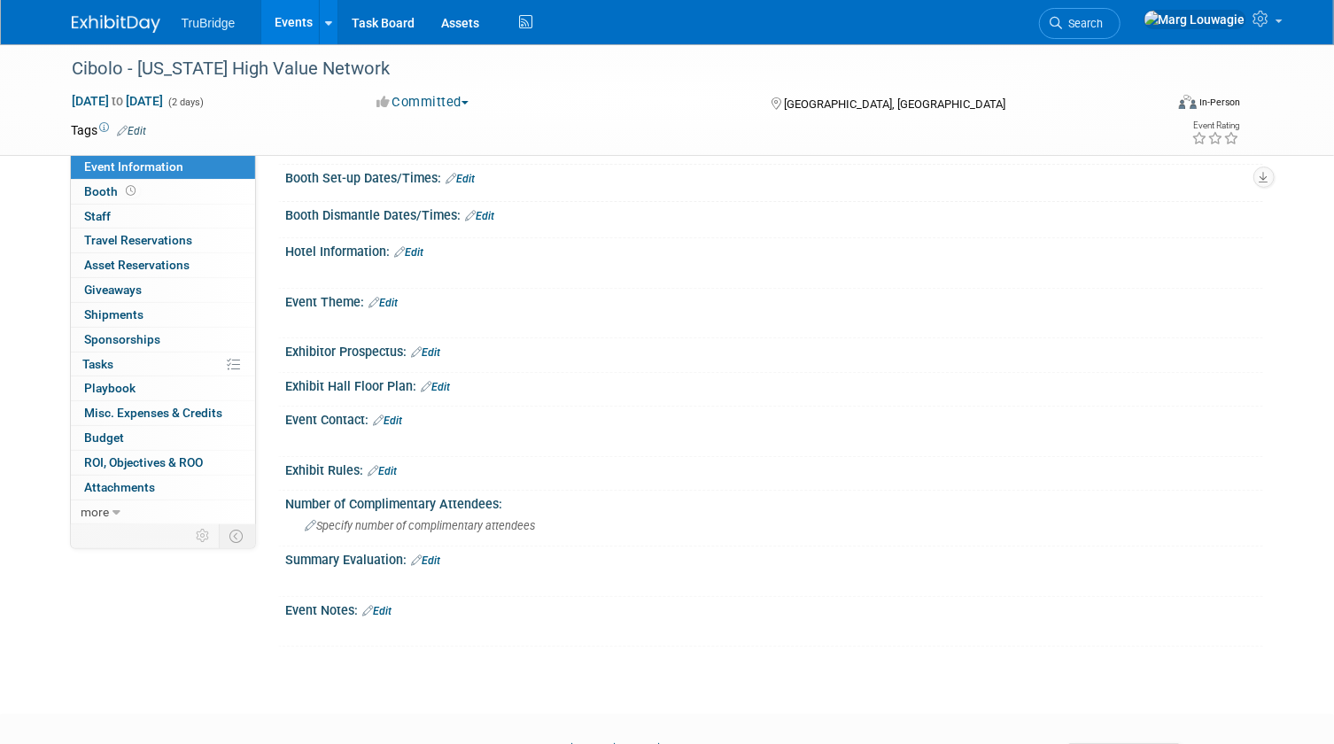
scroll to position [322, 0]
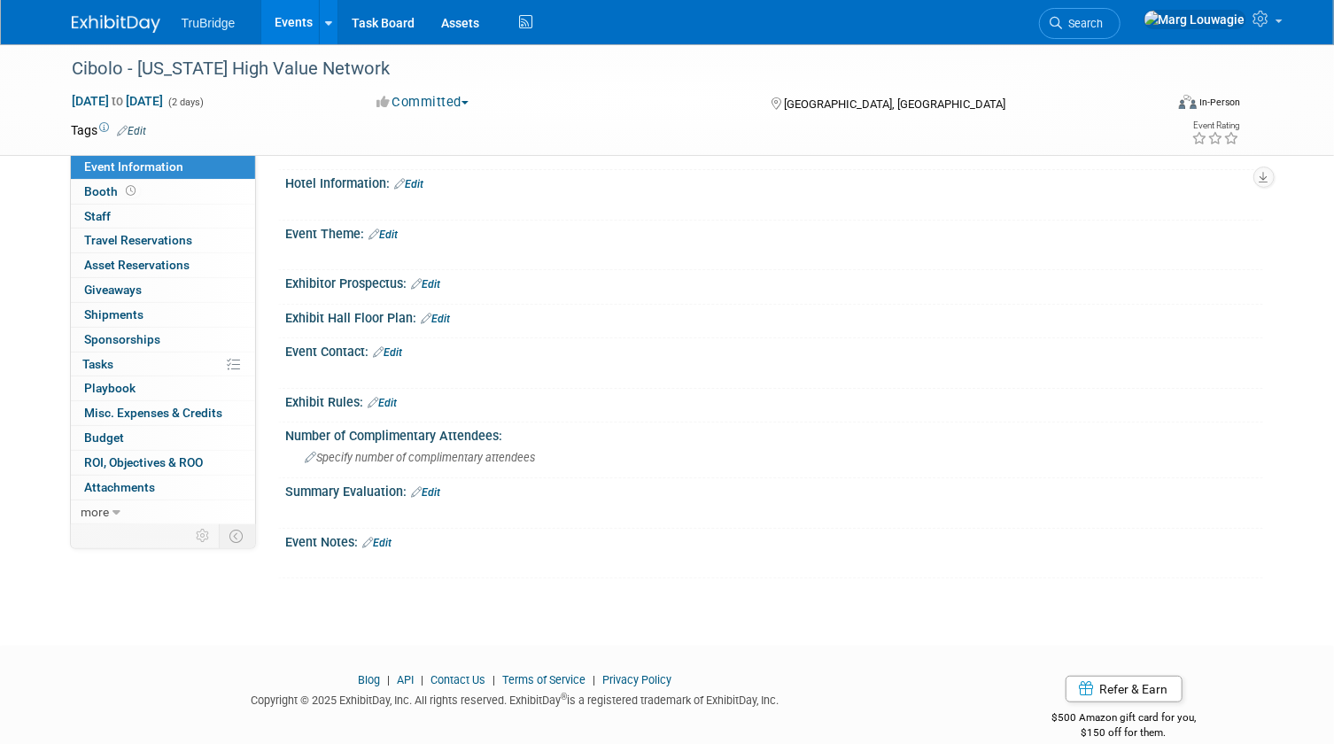
click at [392, 538] on link "Edit" at bounding box center [377, 543] width 29 height 12
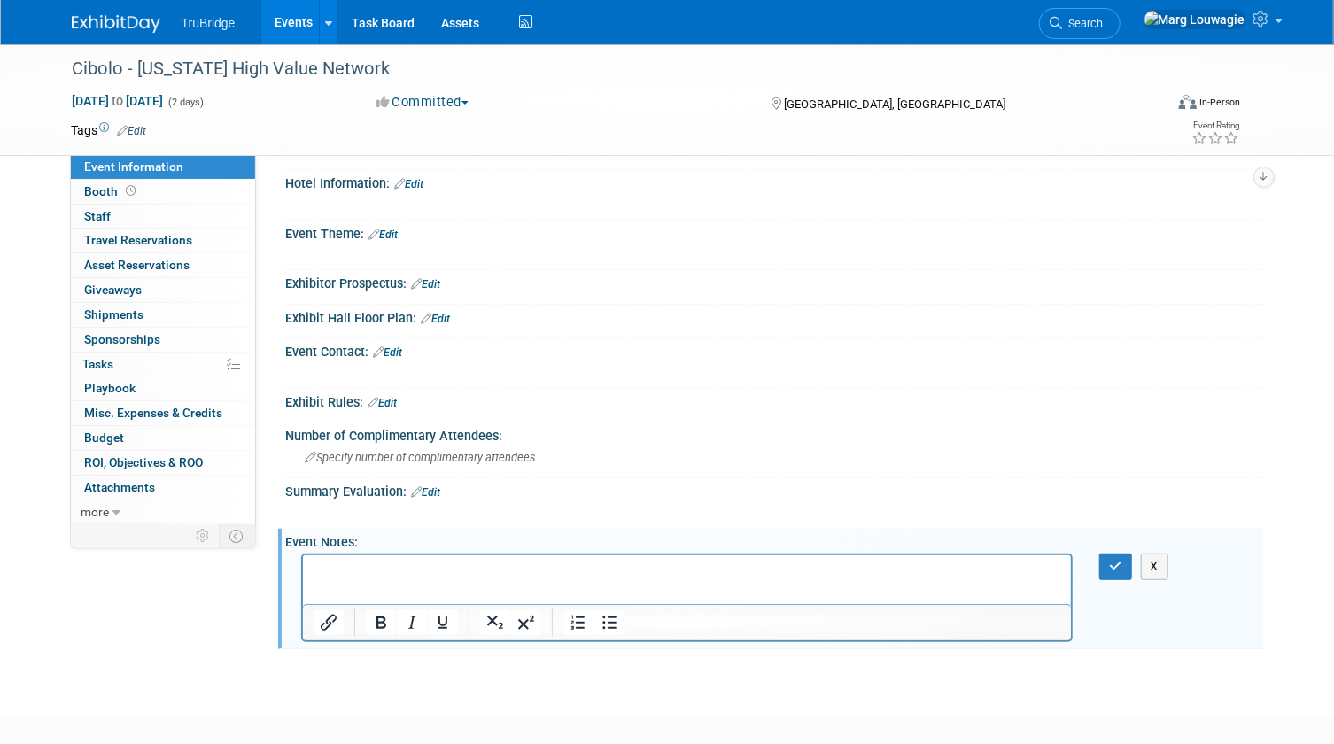
scroll to position [0, 0]
click at [353, 572] on p "Rich Text Area. Press ALT-0 for help." at bounding box center [687, 572] width 749 height 18
drag, startPoint x: 441, startPoint y: 578, endPoint x: 594, endPoint y: 1122, distance: 565.1
click at [302, 570] on html "Click here to register" at bounding box center [686, 567] width 769 height 25
click at [314, 620] on button "Insert/edit link" at bounding box center [329, 622] width 30 height 25
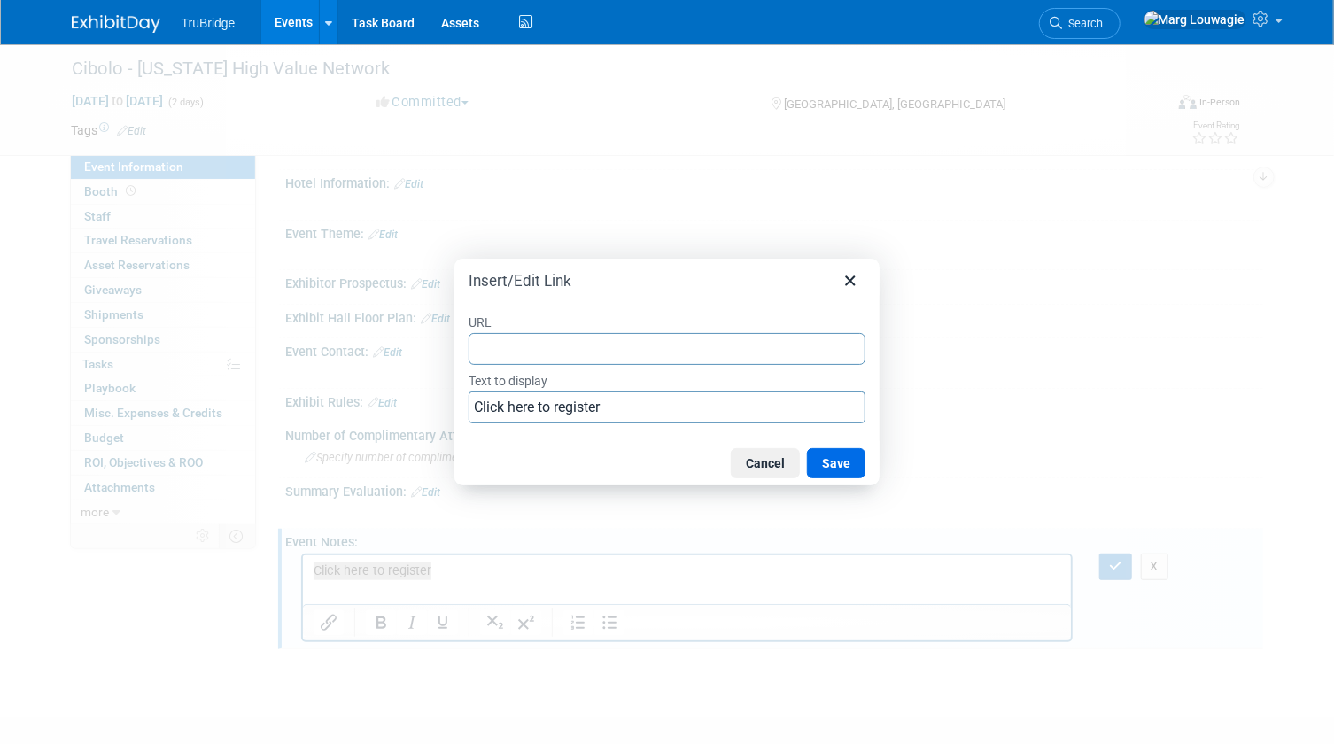
click at [494, 339] on input "URL" at bounding box center [667, 349] width 397 height 32
type input "https://www.surveymonkey.com/r/JB3TMMK"
click at [842, 459] on button "Save" at bounding box center [836, 463] width 58 height 30
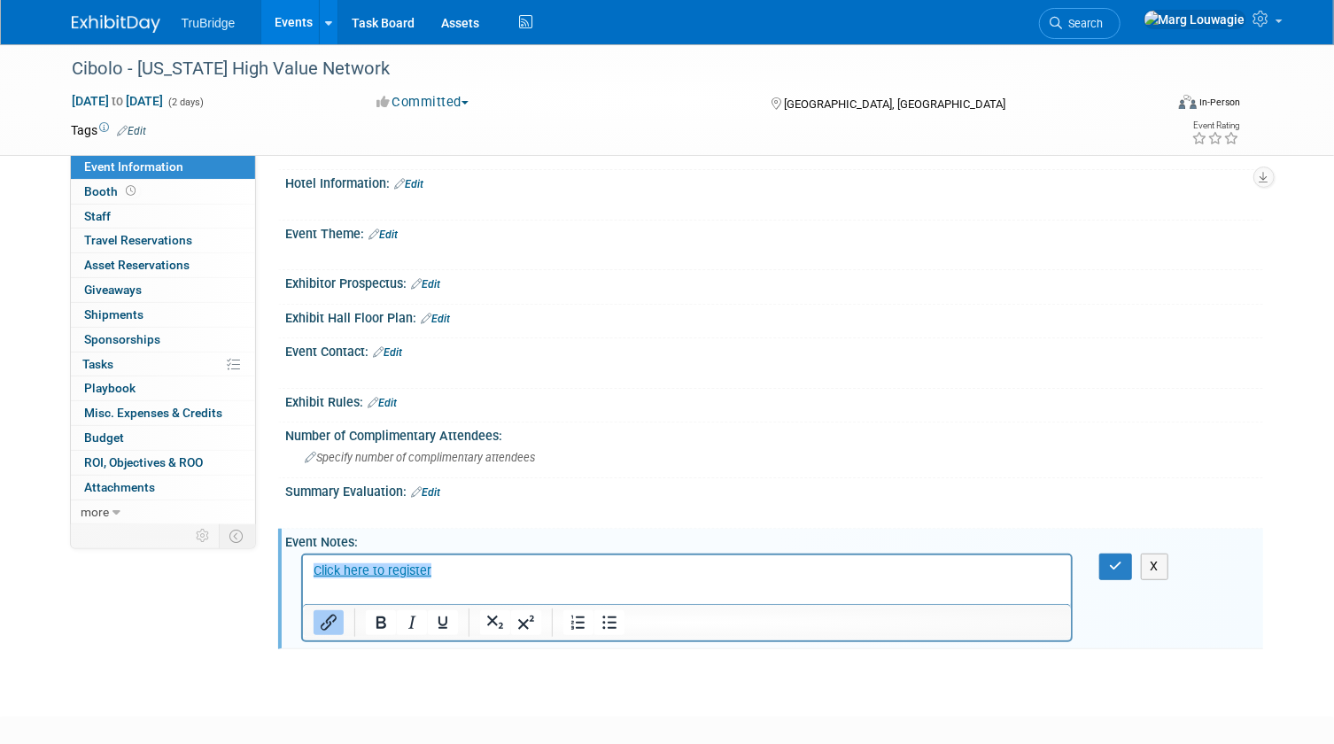
click at [472, 569] on p "Click here to register" at bounding box center [687, 572] width 749 height 18
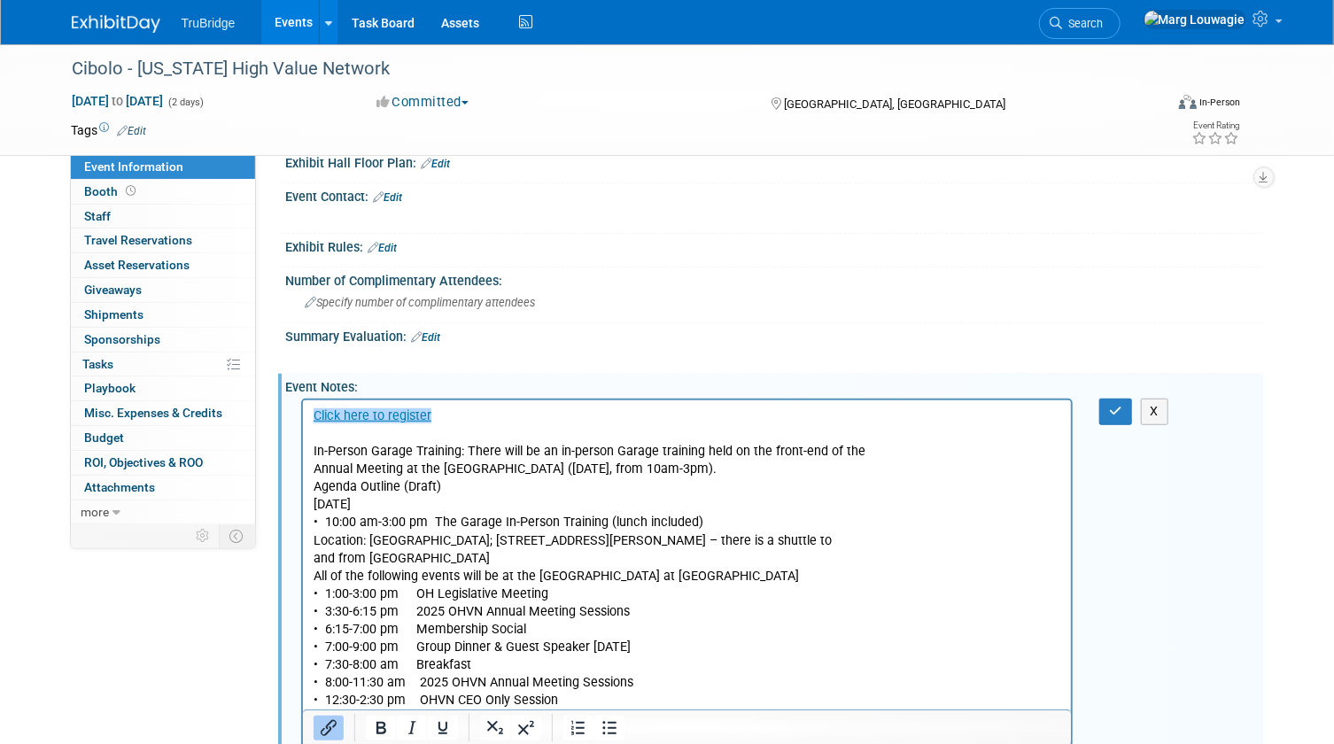
scroll to position [475, 0]
click at [1107, 412] on button "button" at bounding box center [1115, 413] width 33 height 26
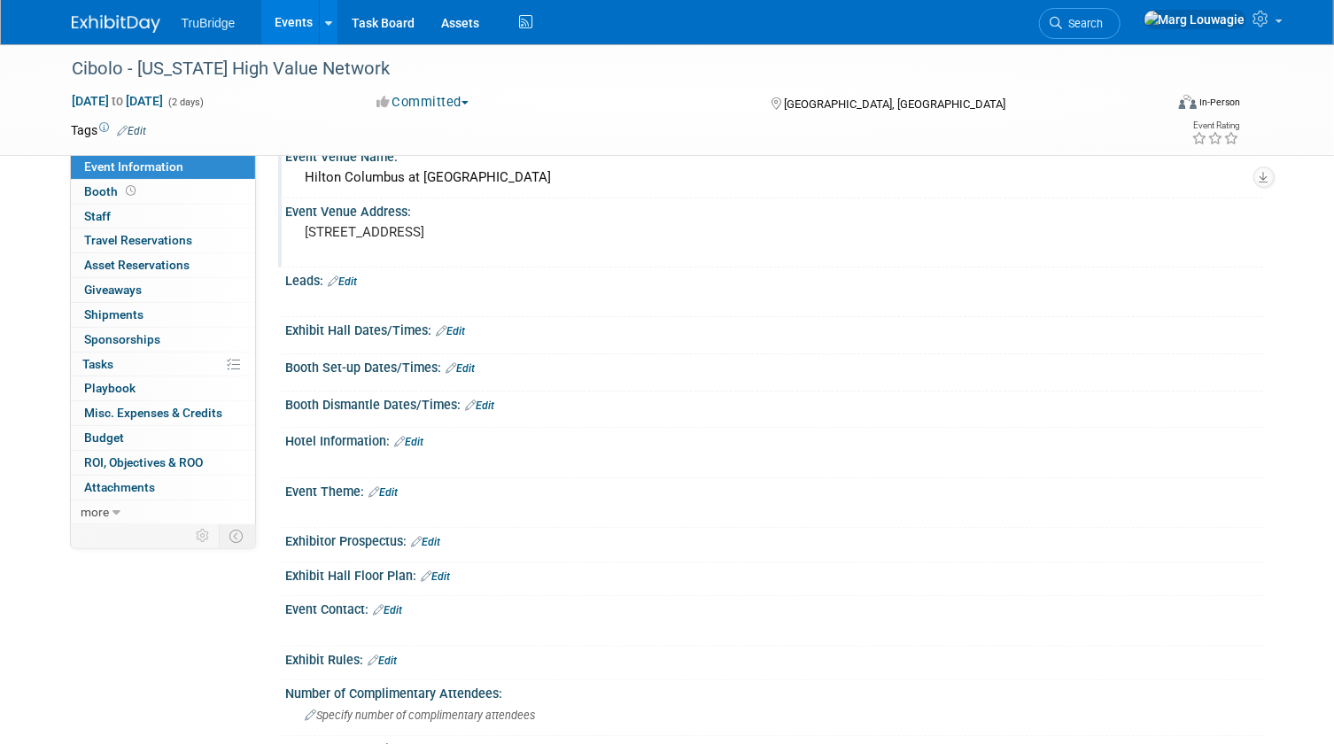
scroll to position [0, 0]
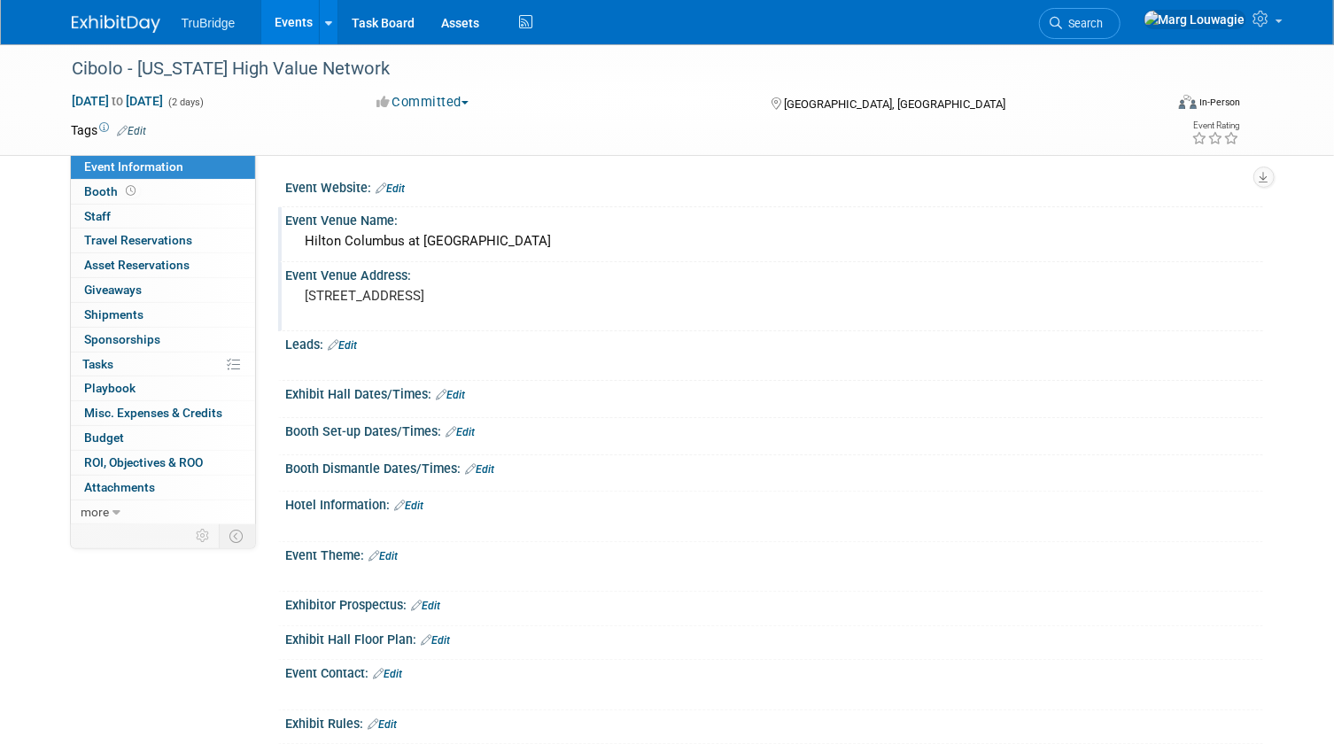
click at [422, 504] on link "Edit" at bounding box center [409, 506] width 29 height 12
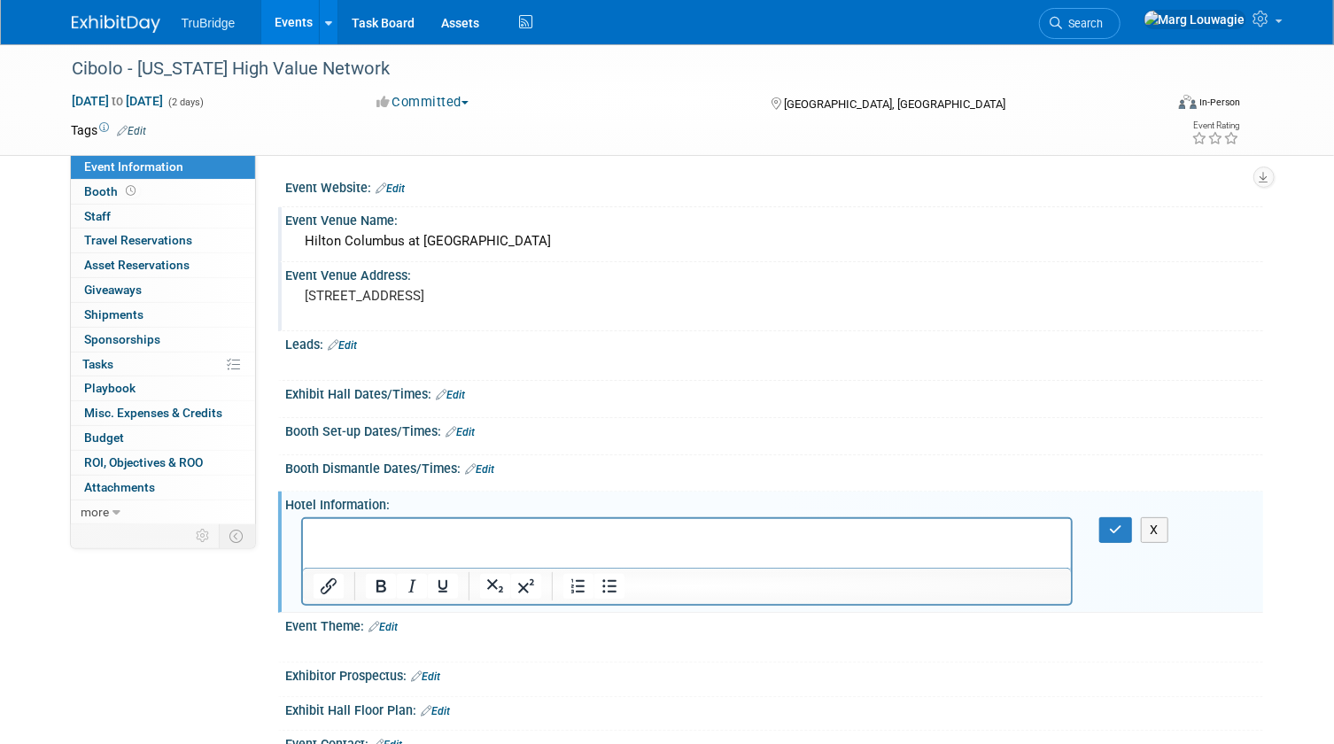
click at [353, 532] on p "Rich Text Area. Press ALT-0 for help." at bounding box center [687, 534] width 749 height 18
paste body "Rich Text Area. Press ALT-0 for help."
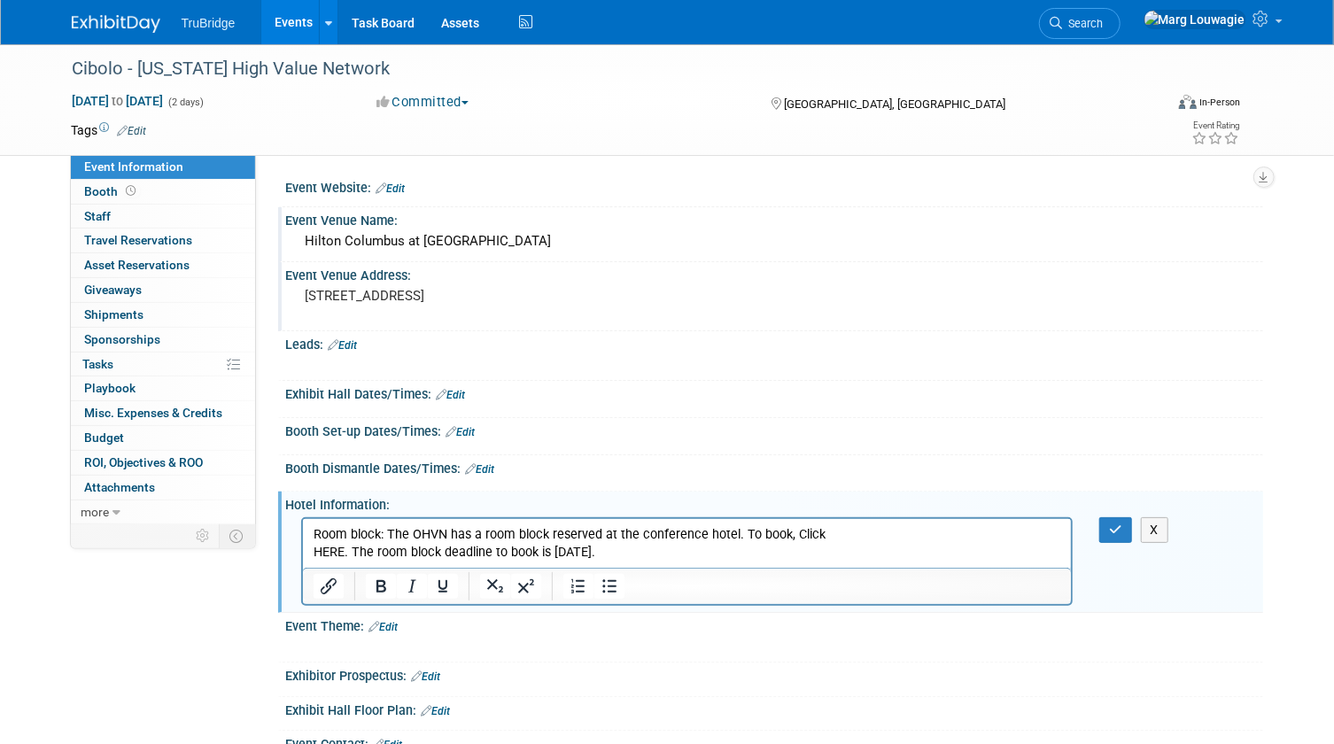
click at [830, 536] on p "Room block: The OHVN has a room block reserved at the conference hotel. To book…" at bounding box center [687, 542] width 749 height 35
drag, startPoint x: 788, startPoint y: 531, endPoint x: 849, endPoint y: 532, distance: 61.1
click at [849, 532] on p "Room block: The OHVN has a room block reserved at the conference hotel. To book…" at bounding box center [687, 542] width 749 height 35
click at [337, 577] on icon "Insert/edit link" at bounding box center [327, 586] width 21 height 21
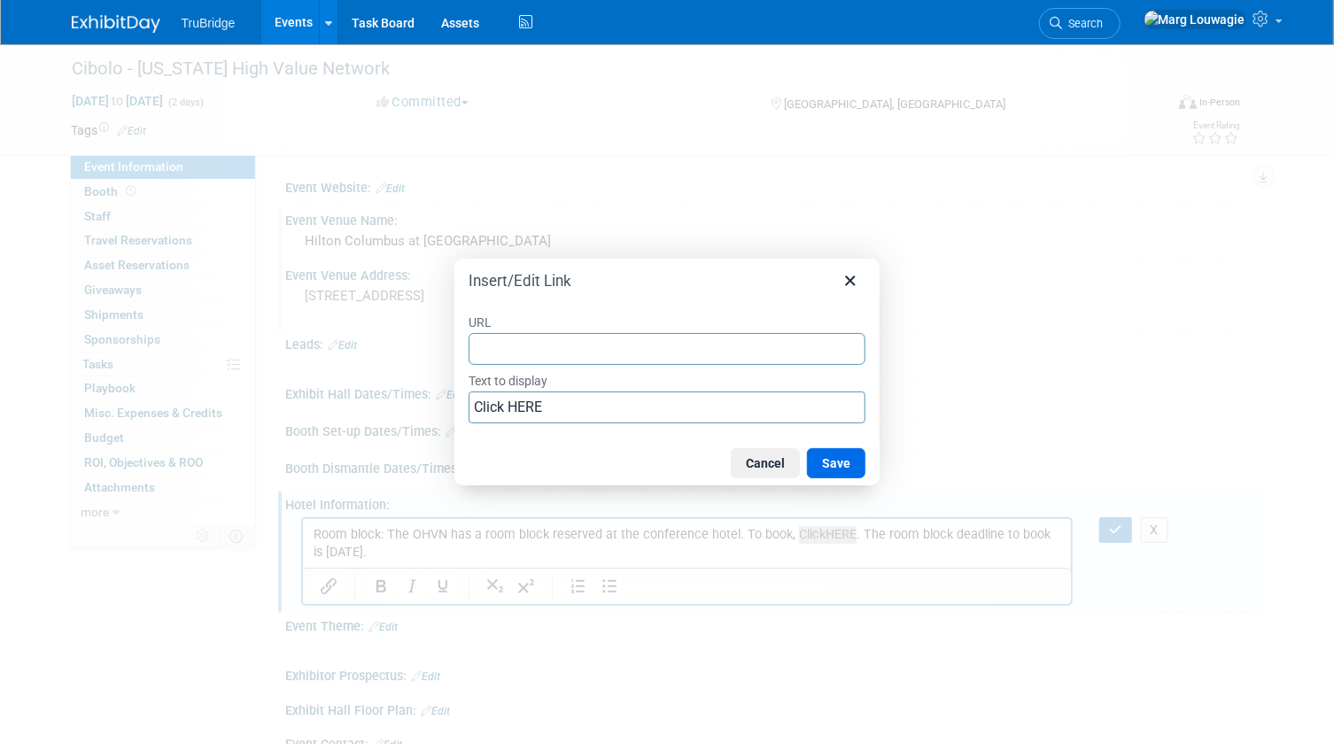
click at [525, 341] on input "URL" at bounding box center [667, 349] width 397 height 32
type input "https://nam09.safelinks.protection.outlook.com/?url=https%3A%2F%2Flinks.h6.hilt…"
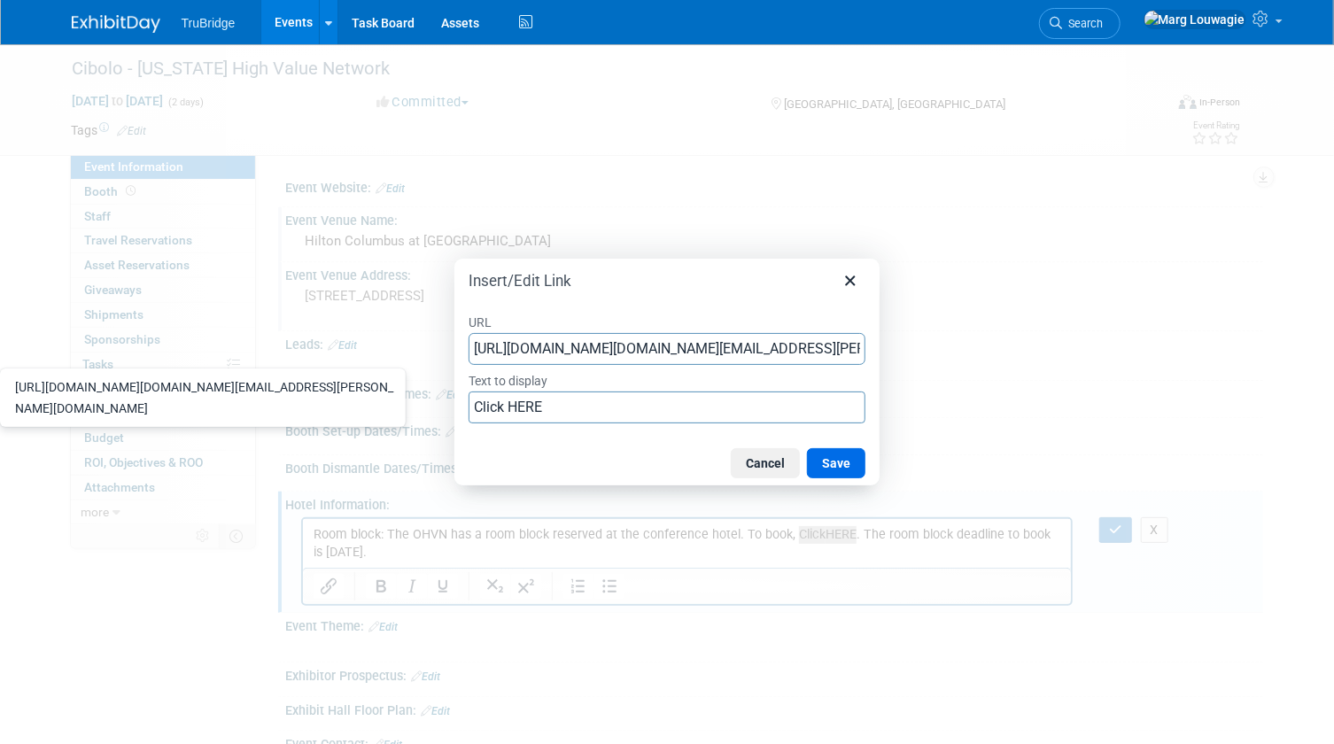
scroll to position [0, 4744]
click at [838, 461] on button "Save" at bounding box center [836, 463] width 58 height 30
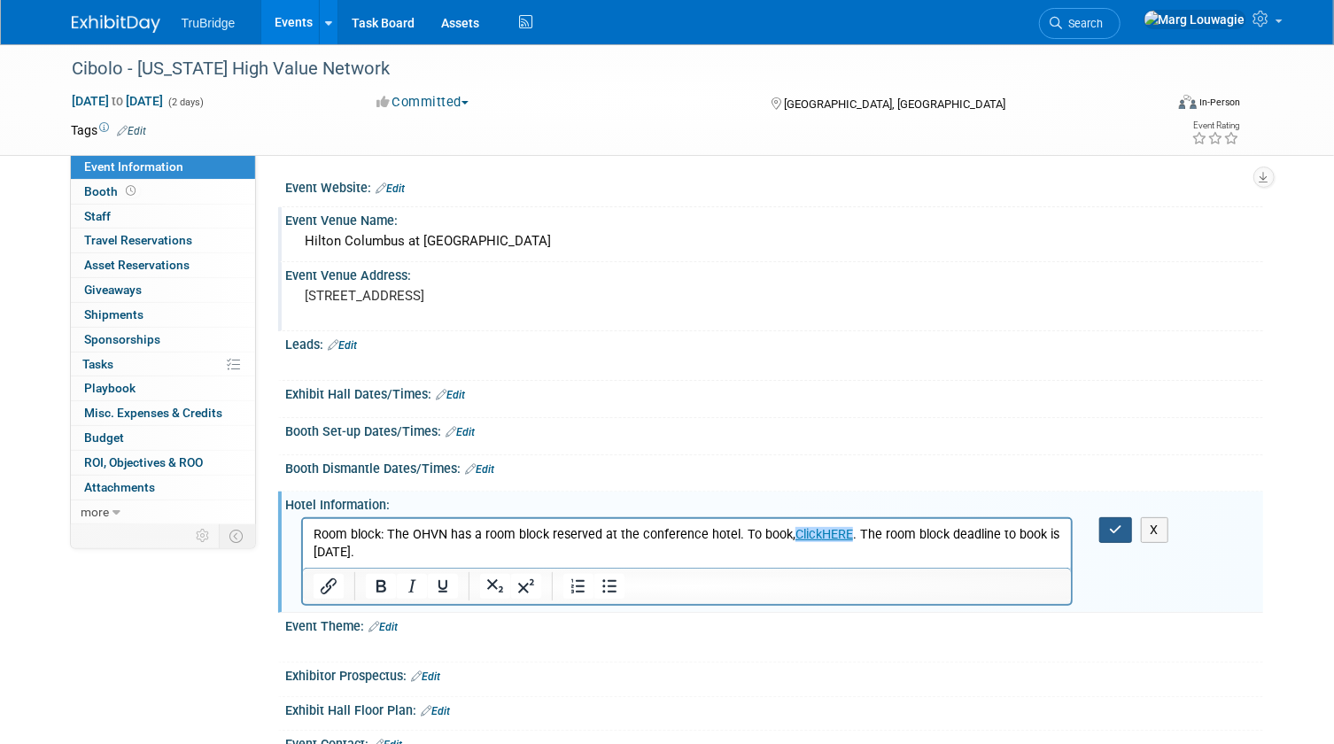
click at [1106, 524] on button "button" at bounding box center [1115, 530] width 33 height 26
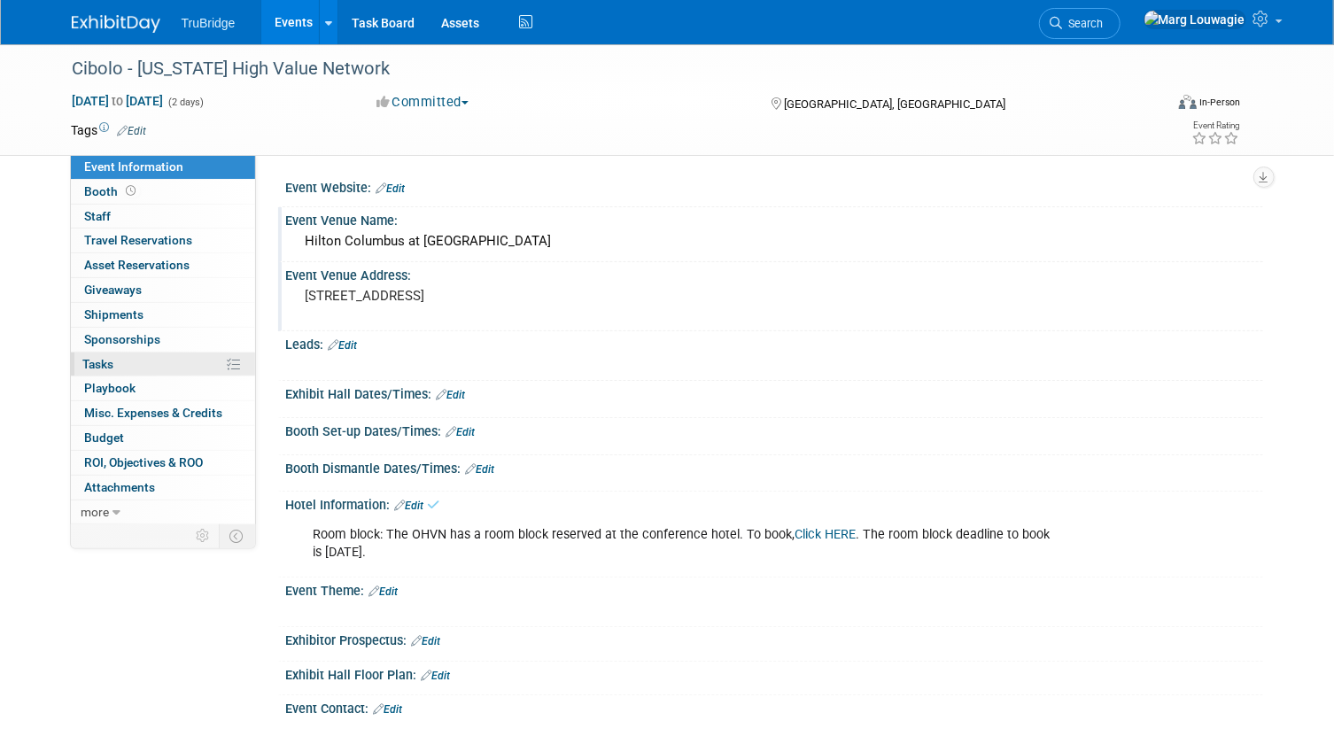
click at [125, 353] on link "0% Tasks 0%" at bounding box center [163, 365] width 184 height 24
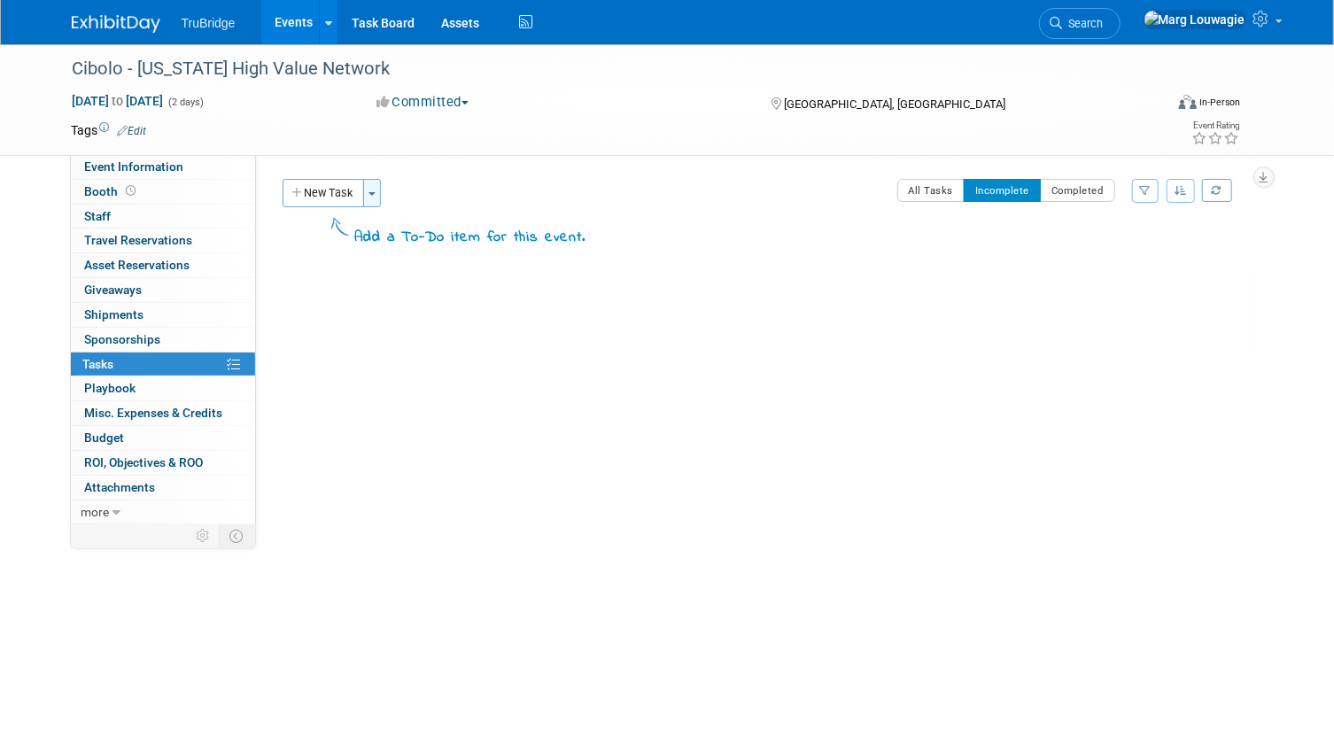
click at [372, 192] on span "button" at bounding box center [372, 194] width 7 height 4
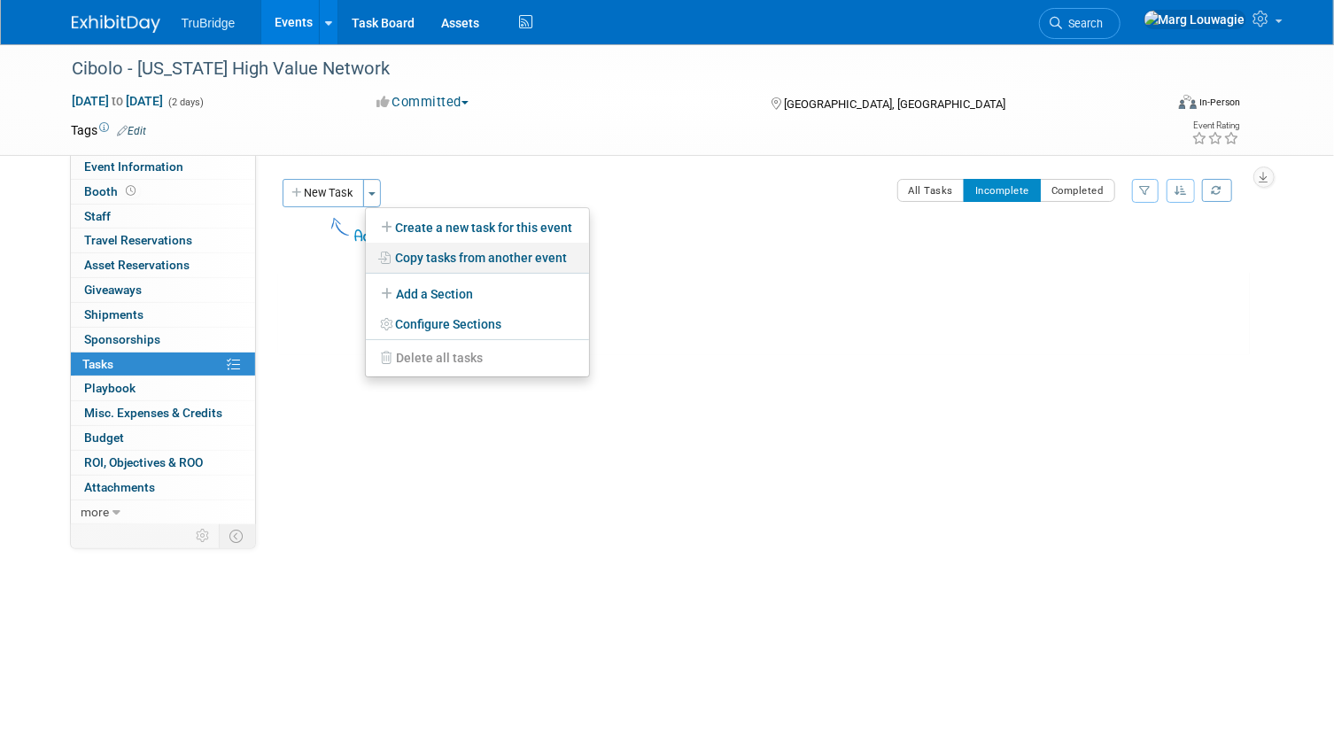
click at [484, 255] on link "Copy tasks from another event" at bounding box center [477, 258] width 223 height 30
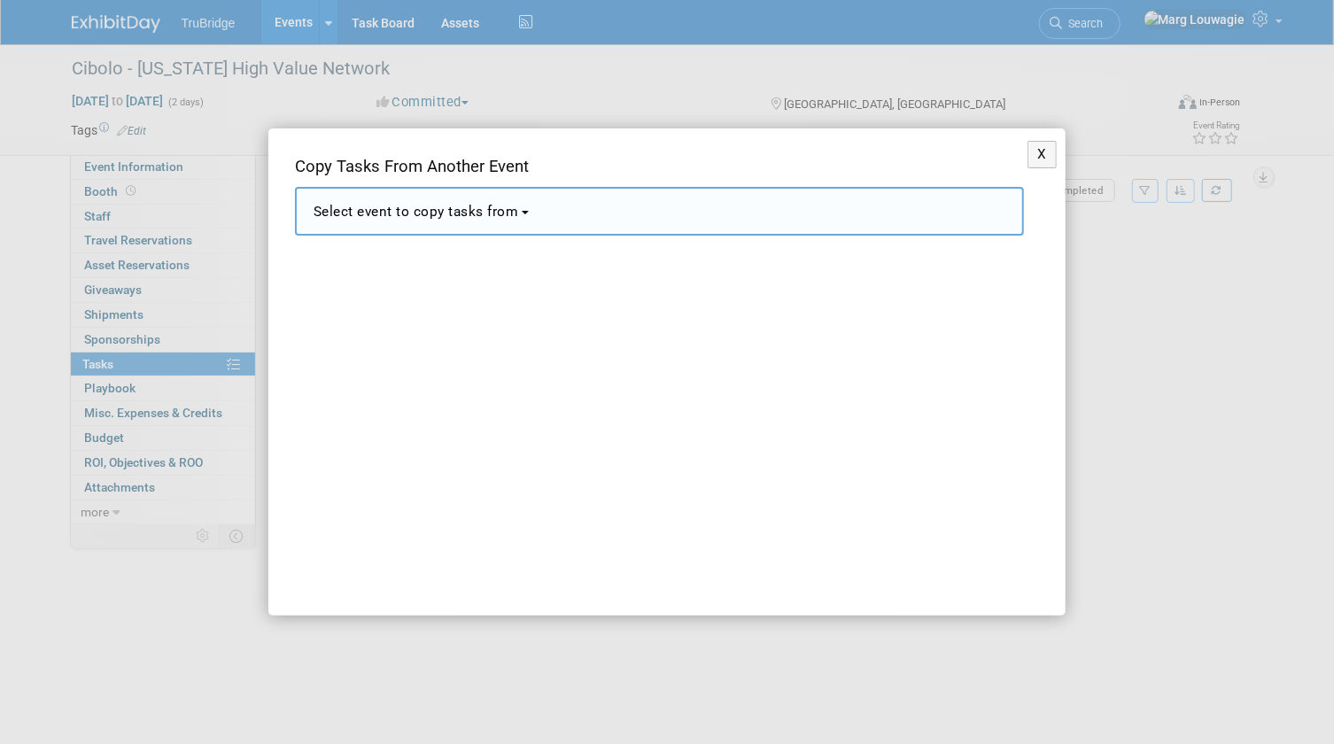
click at [537, 218] on button "Select event to copy tasks from" at bounding box center [659, 211] width 729 height 49
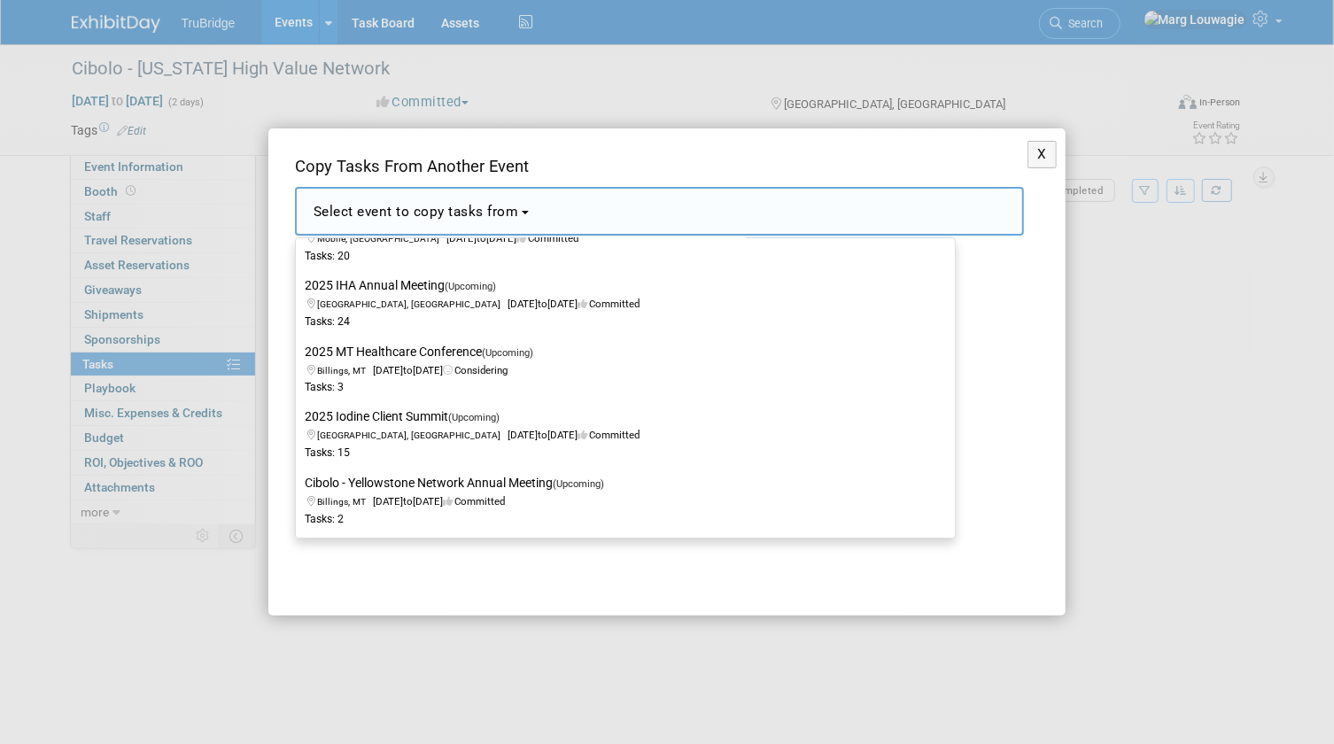
scroll to position [1772, 0]
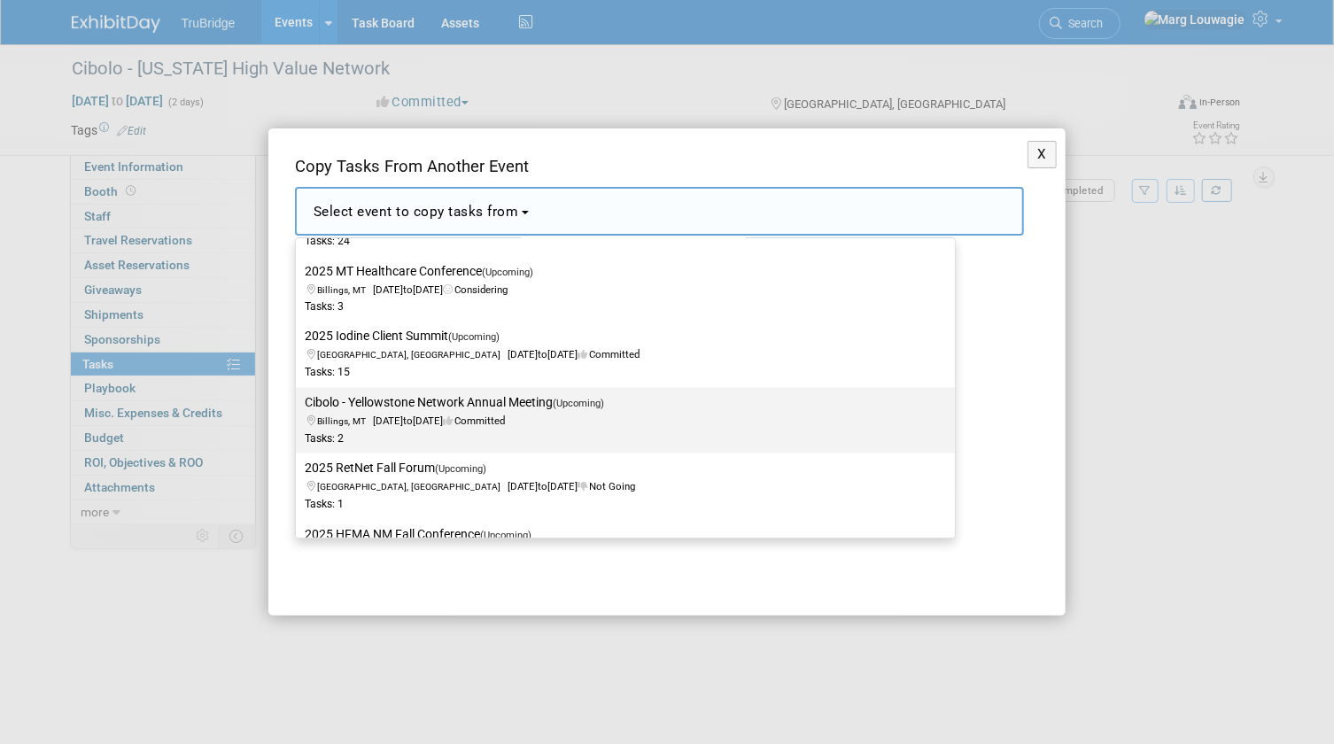
click at [539, 400] on label "Cibolo - Yellowstone Network Annual Meeting (Upcoming) Billings, MT Oct 6, 2025…" at bounding box center [621, 421] width 633 height 58
click at [299, 400] on input "Cibolo - Yellowstone Network Annual Meeting (Upcoming) Billings, MT Oct 6, 2025…" at bounding box center [293, 404] width 12 height 12
select select "11150216"
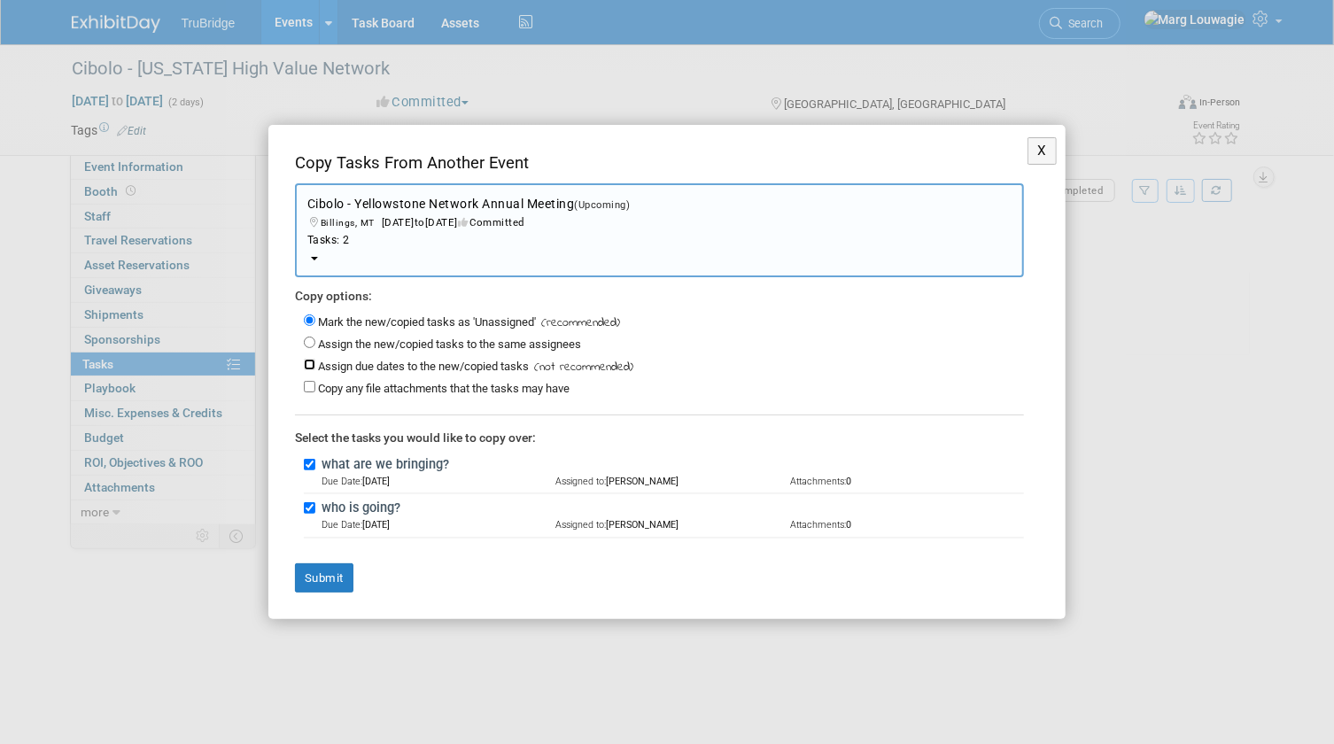
click at [306, 366] on input "Assign due dates to the new/copied tasks" at bounding box center [310, 365] width 12 height 12
checkbox input "true"
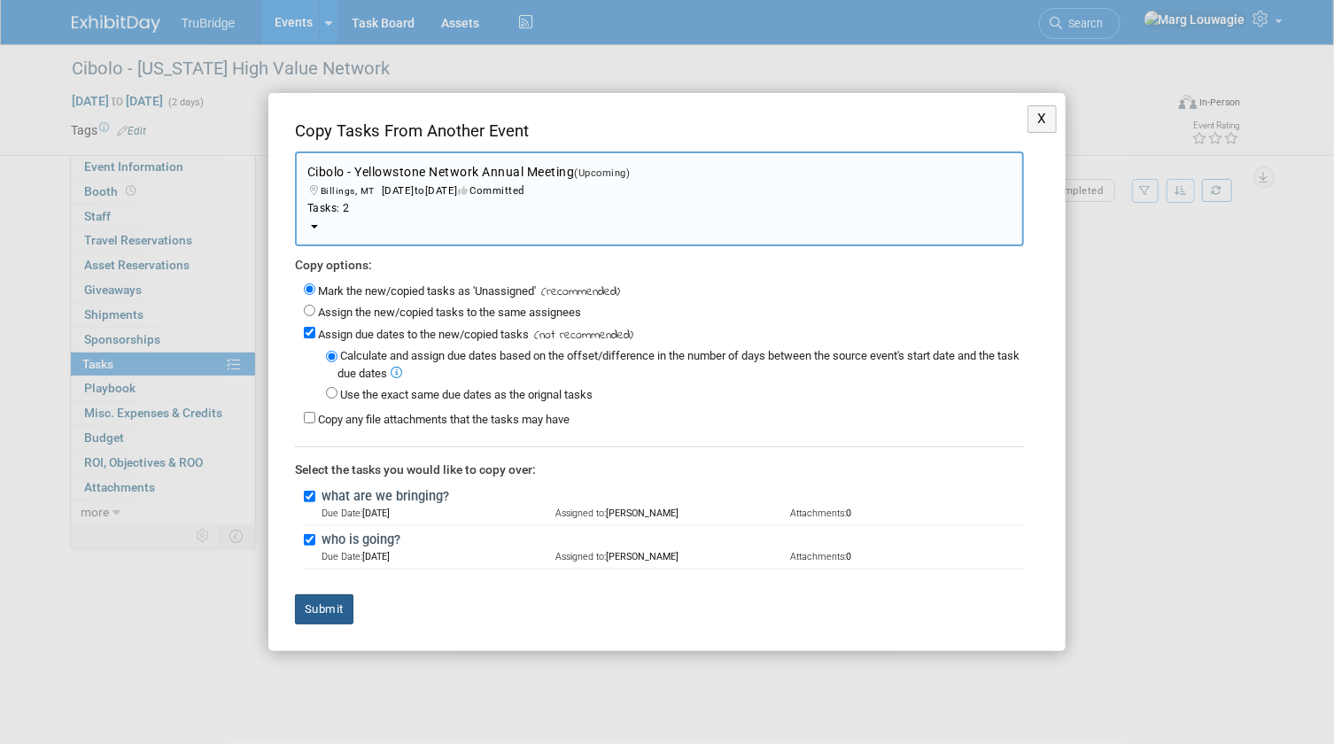
click at [338, 611] on button "Submit" at bounding box center [324, 609] width 58 height 30
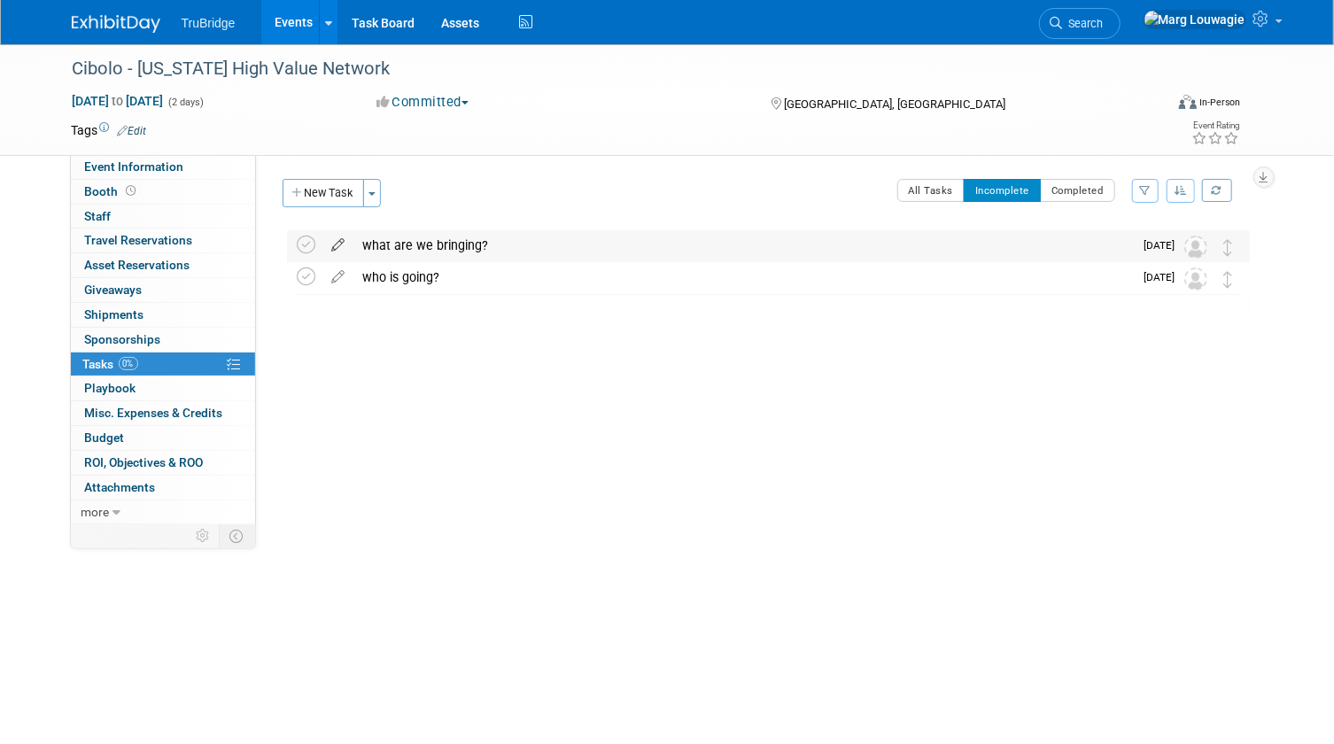
click at [341, 243] on icon at bounding box center [338, 241] width 31 height 22
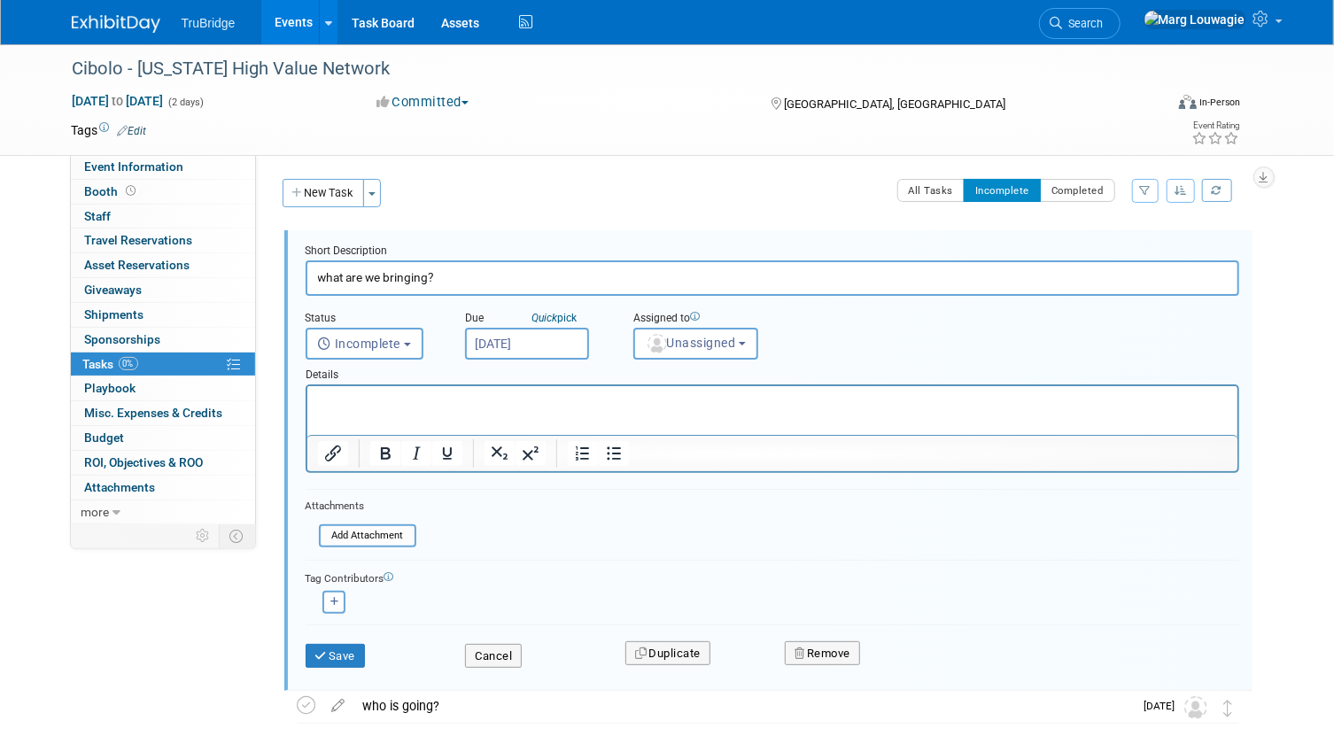
scroll to position [0, 0]
click at [671, 345] on span "Unassigned" at bounding box center [691, 343] width 90 height 14
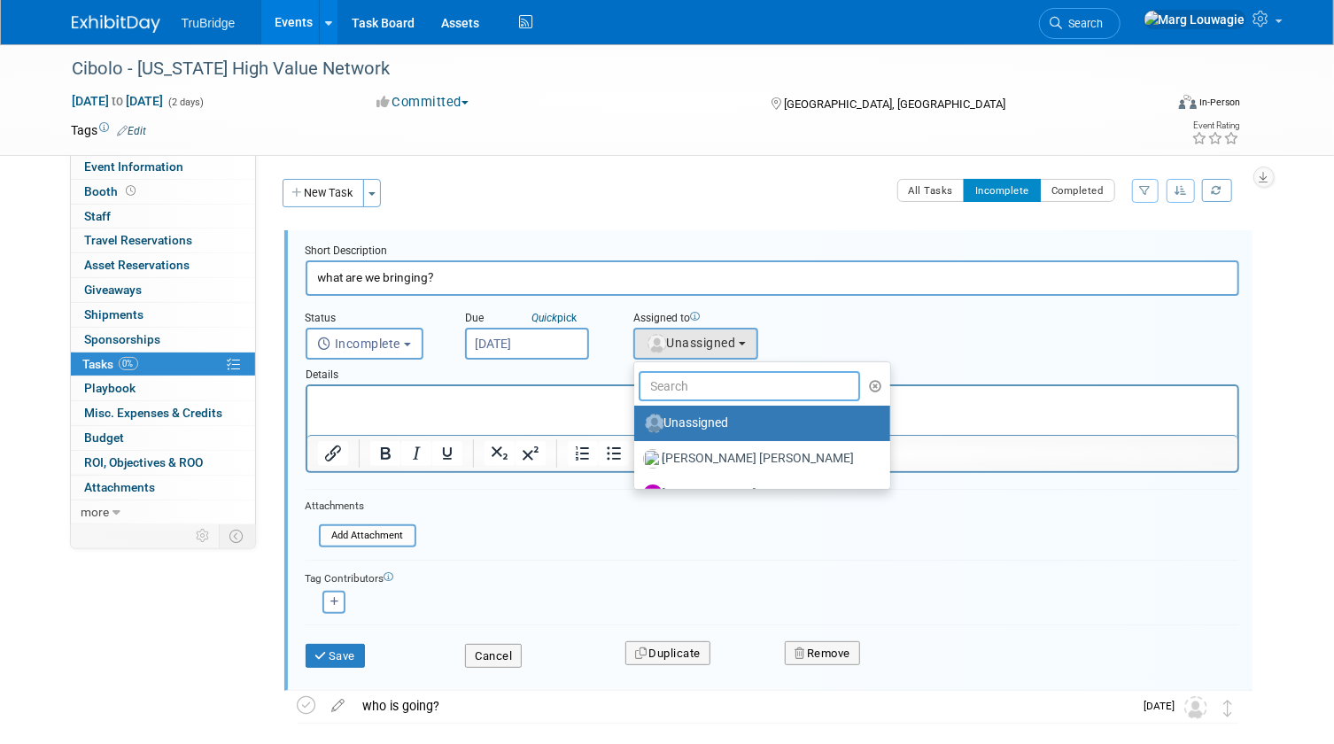
click at [687, 381] on input "text" at bounding box center [750, 386] width 222 height 30
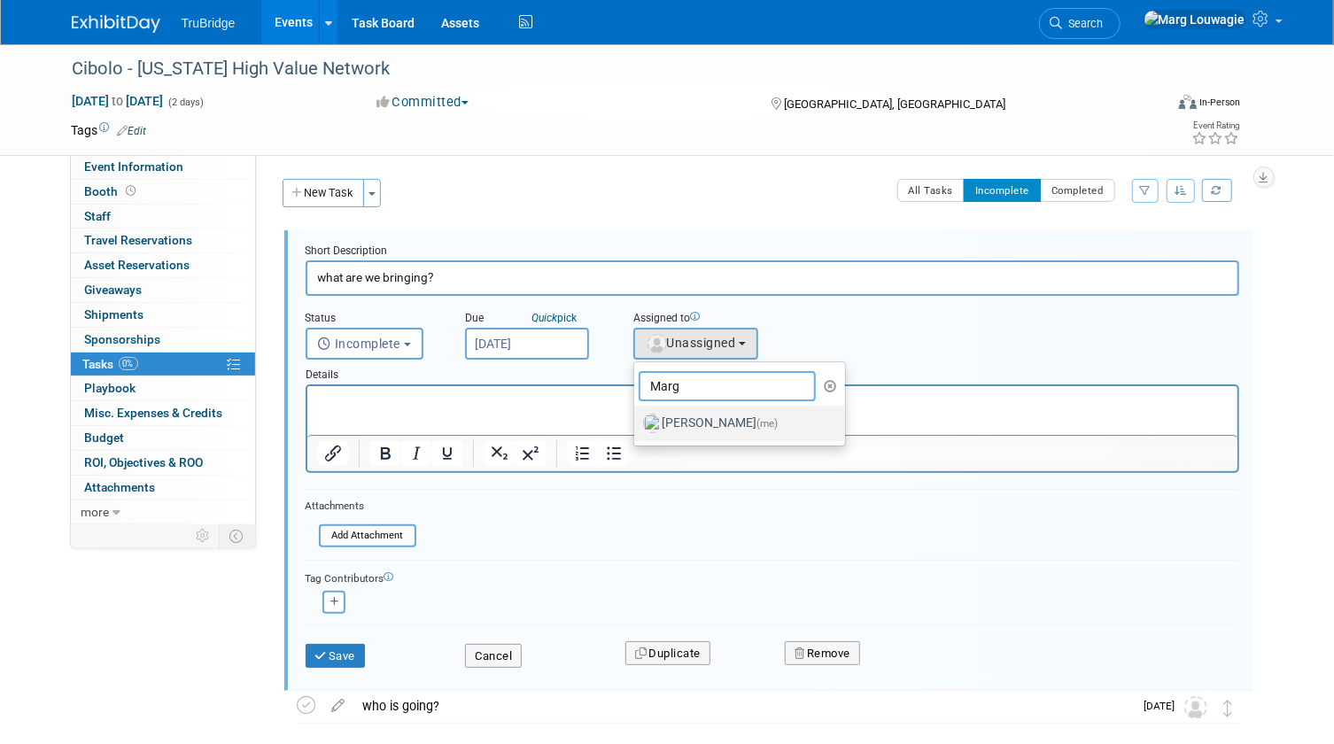
type input "Marg"
click at [695, 424] on label "Marg Louwagie (me)" at bounding box center [735, 423] width 185 height 28
click at [637, 424] on input "Marg Louwagie (me)" at bounding box center [631, 421] width 12 height 12
select select "0abee163-1570-438d-a0ea-e9129f2ffbd7"
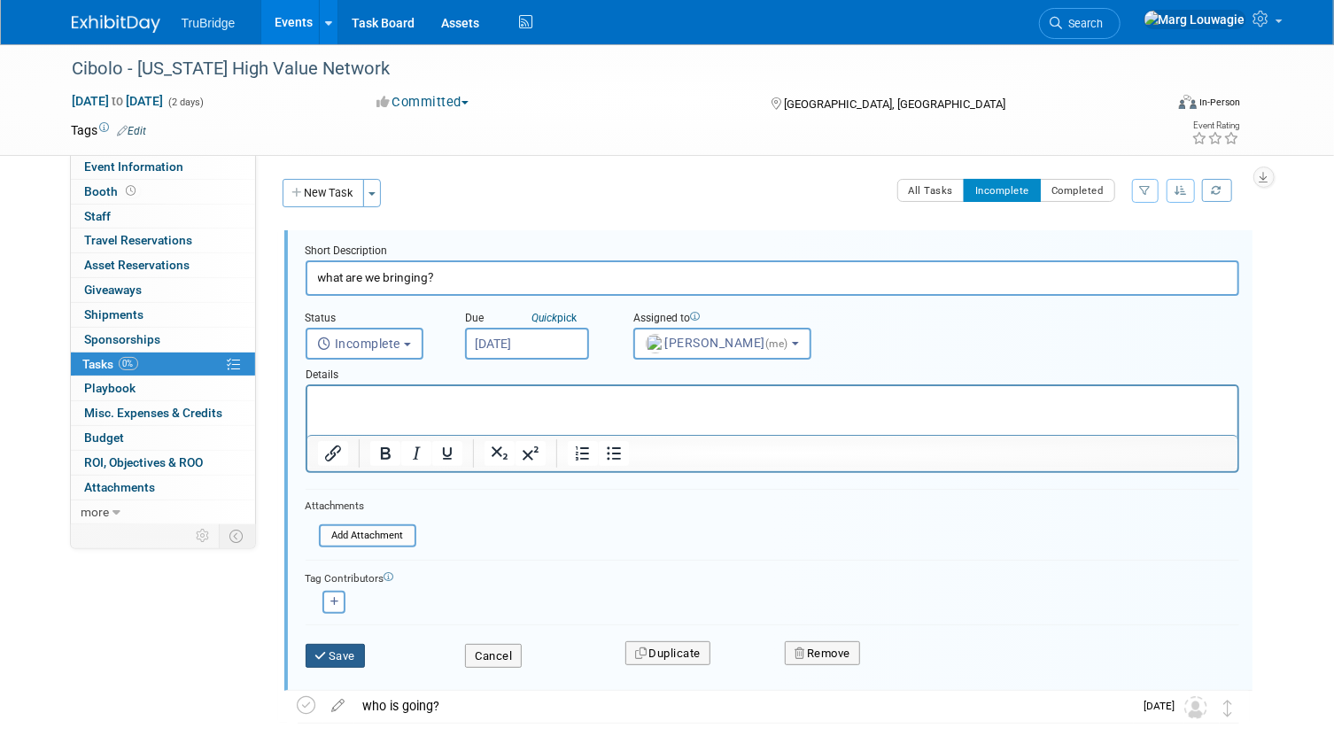
click at [354, 650] on button "Save" at bounding box center [336, 656] width 60 height 25
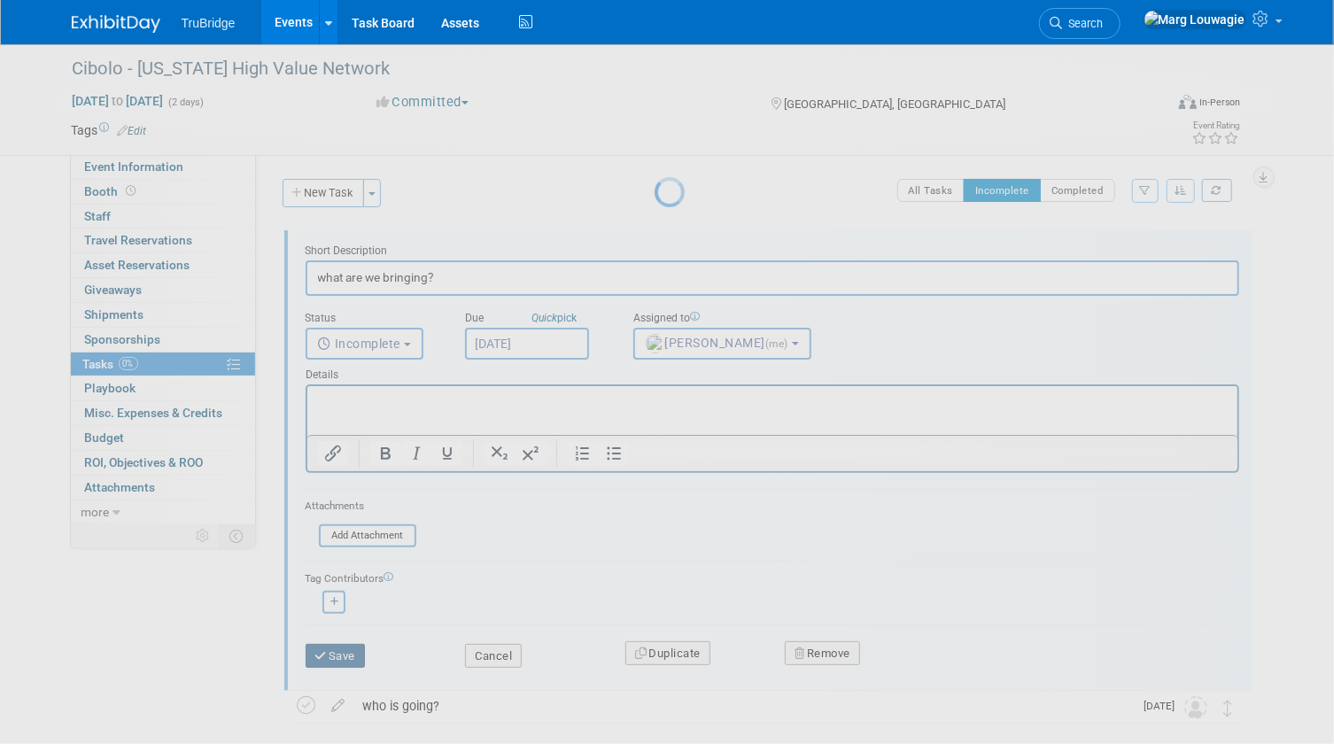
click at [655, 650] on div at bounding box center [667, 372] width 25 height 744
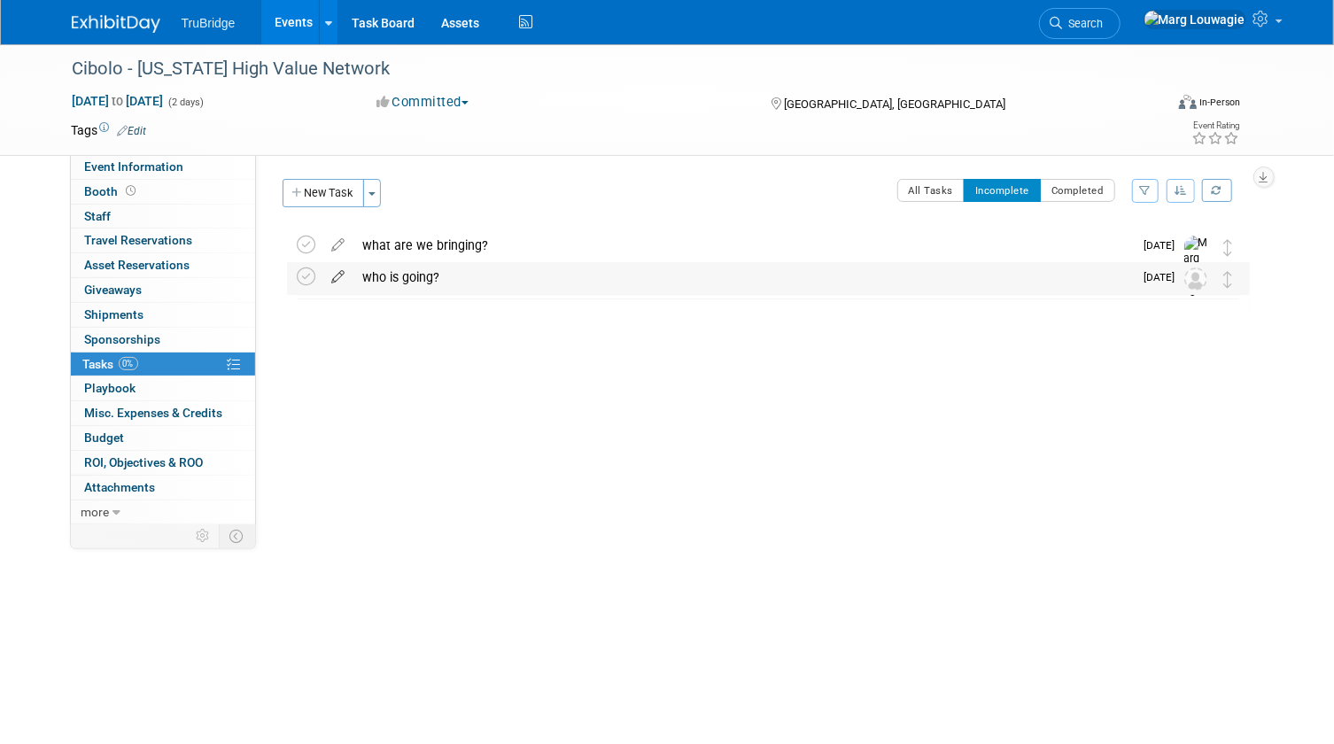
click at [337, 281] on icon at bounding box center [338, 273] width 31 height 22
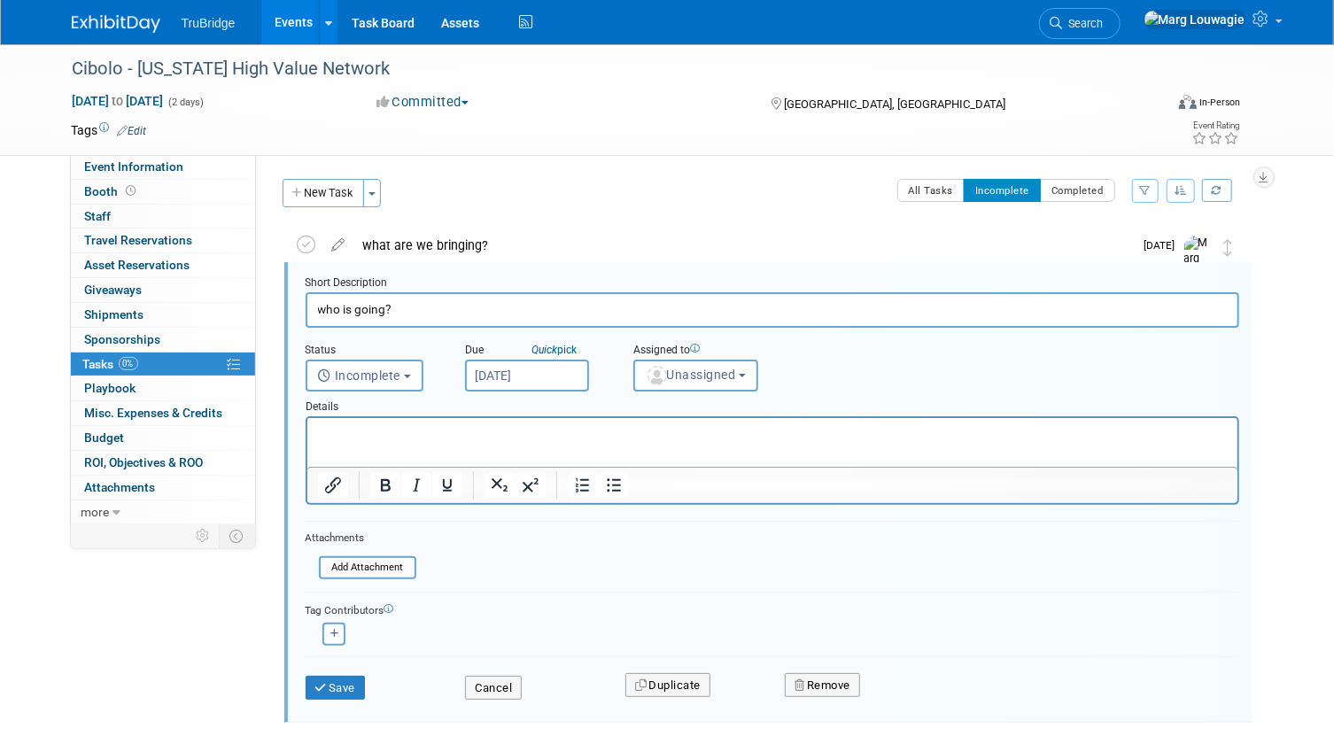
scroll to position [2, 0]
click at [702, 372] on span "Unassigned" at bounding box center [691, 373] width 90 height 14
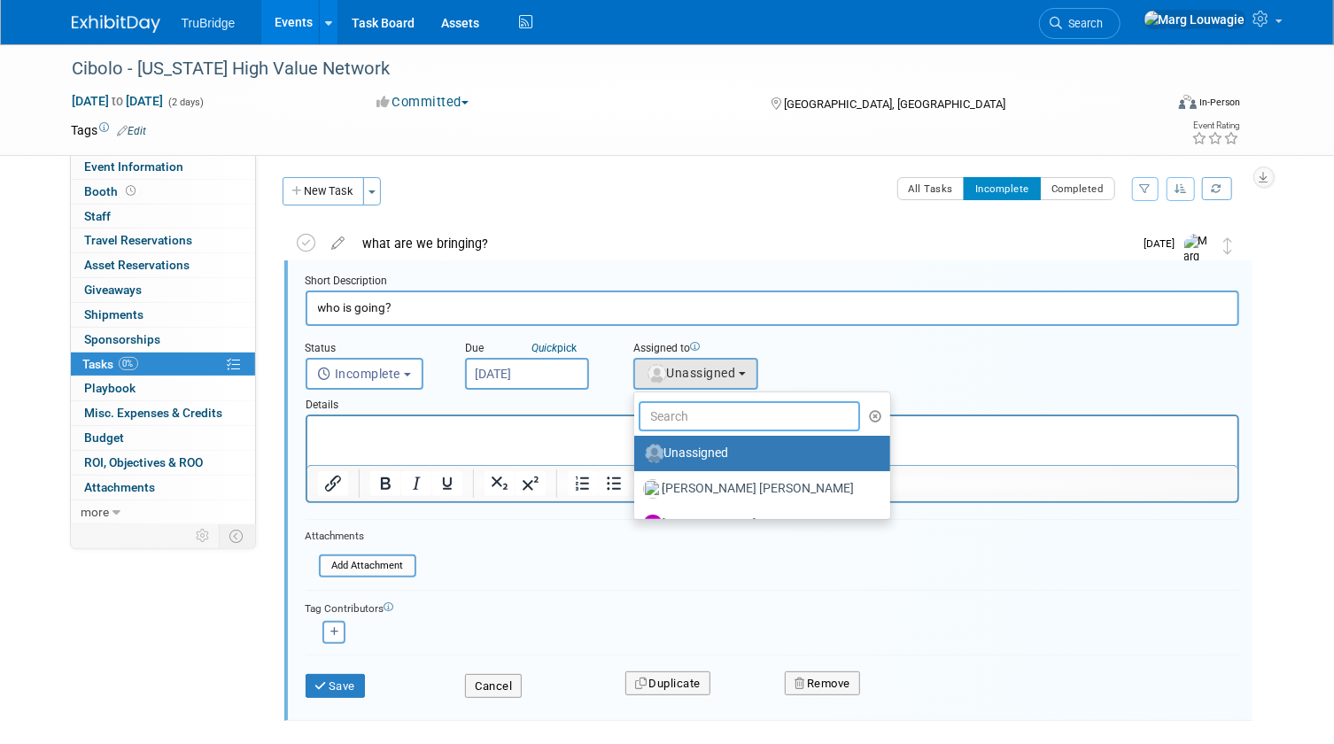
click at [700, 412] on input "text" at bounding box center [750, 416] width 222 height 30
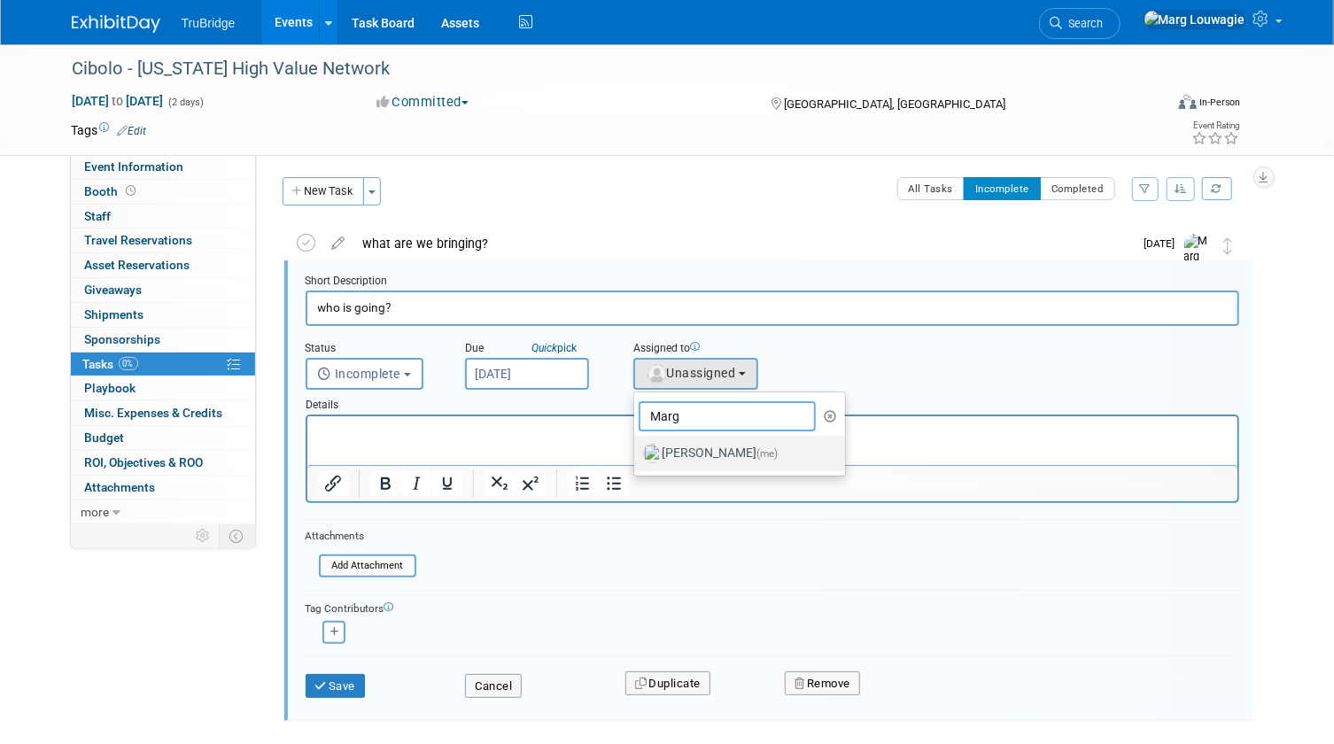
type input "Marg"
click at [715, 446] on label "Marg Louwagie (me)" at bounding box center [735, 453] width 185 height 28
click at [637, 446] on input "Marg Louwagie (me)" at bounding box center [631, 452] width 12 height 12
select select "0abee163-1570-438d-a0ea-e9129f2ffbd7"
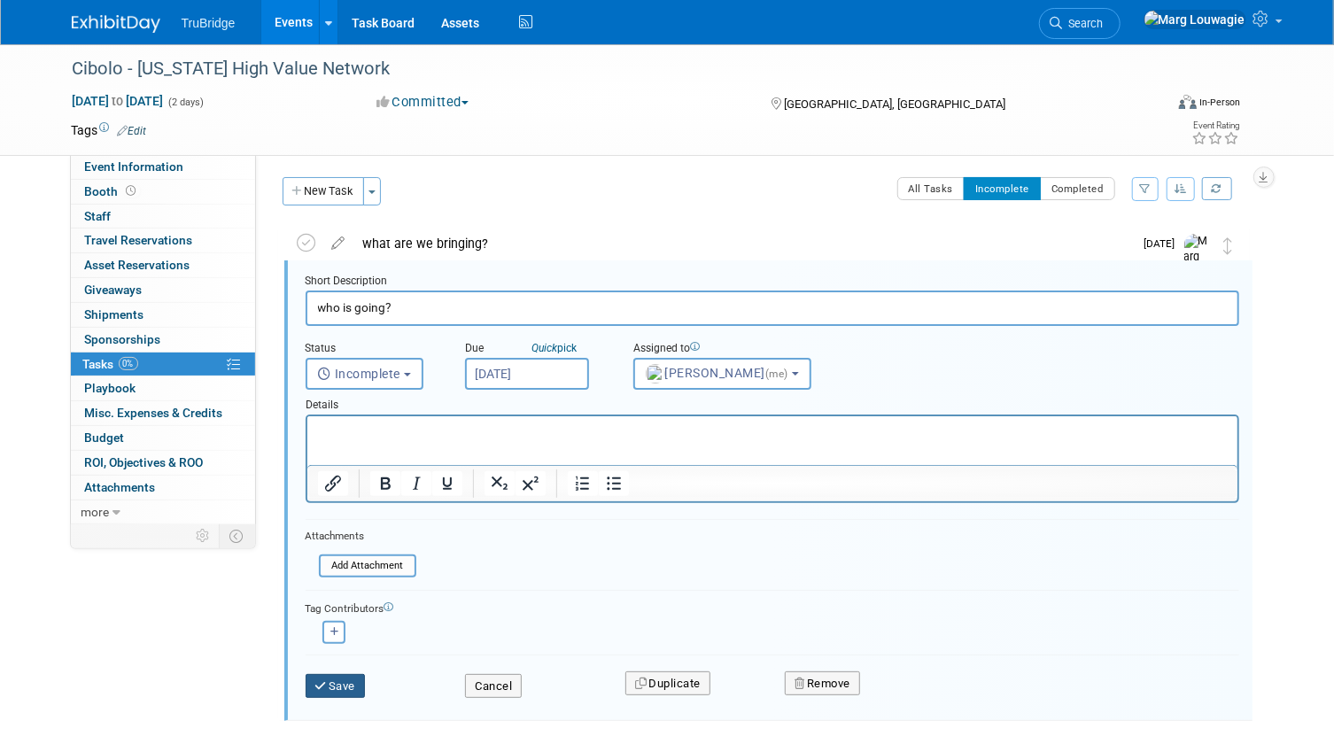
click at [354, 680] on button "Save" at bounding box center [336, 686] width 60 height 25
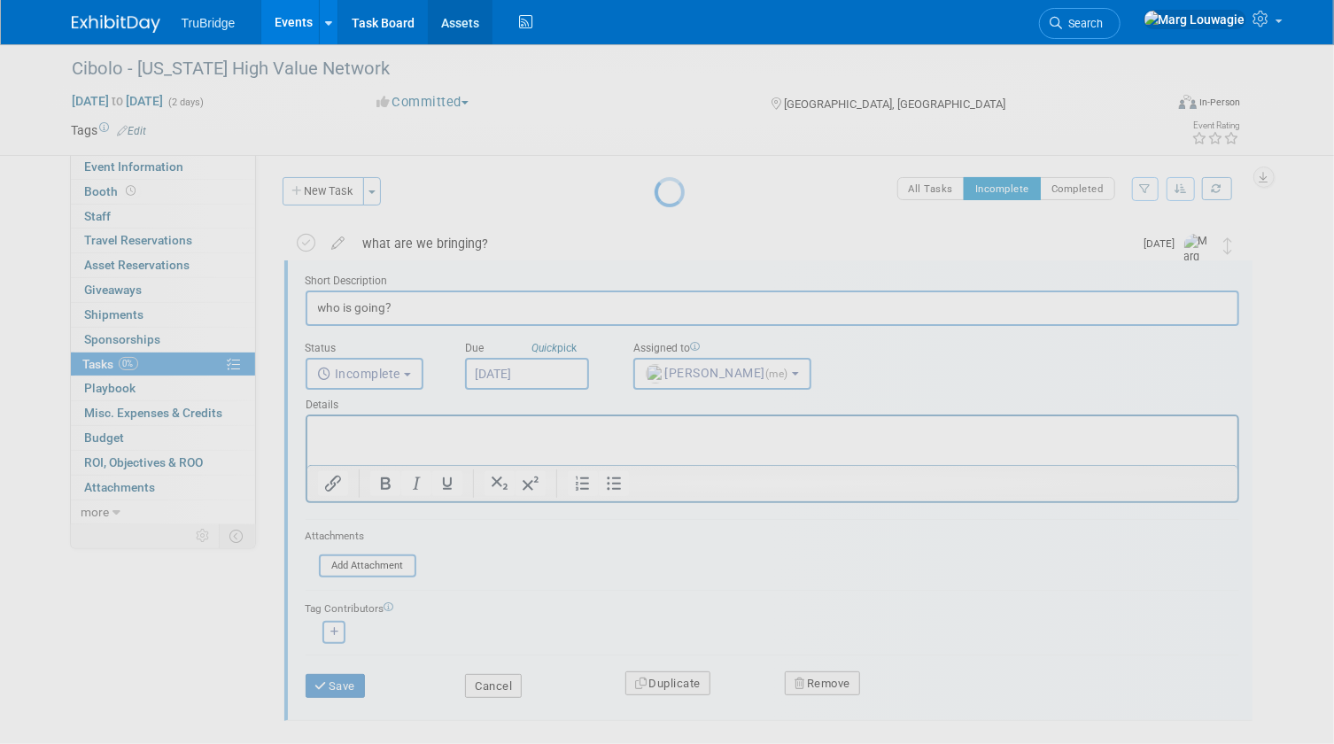
scroll to position [0, 0]
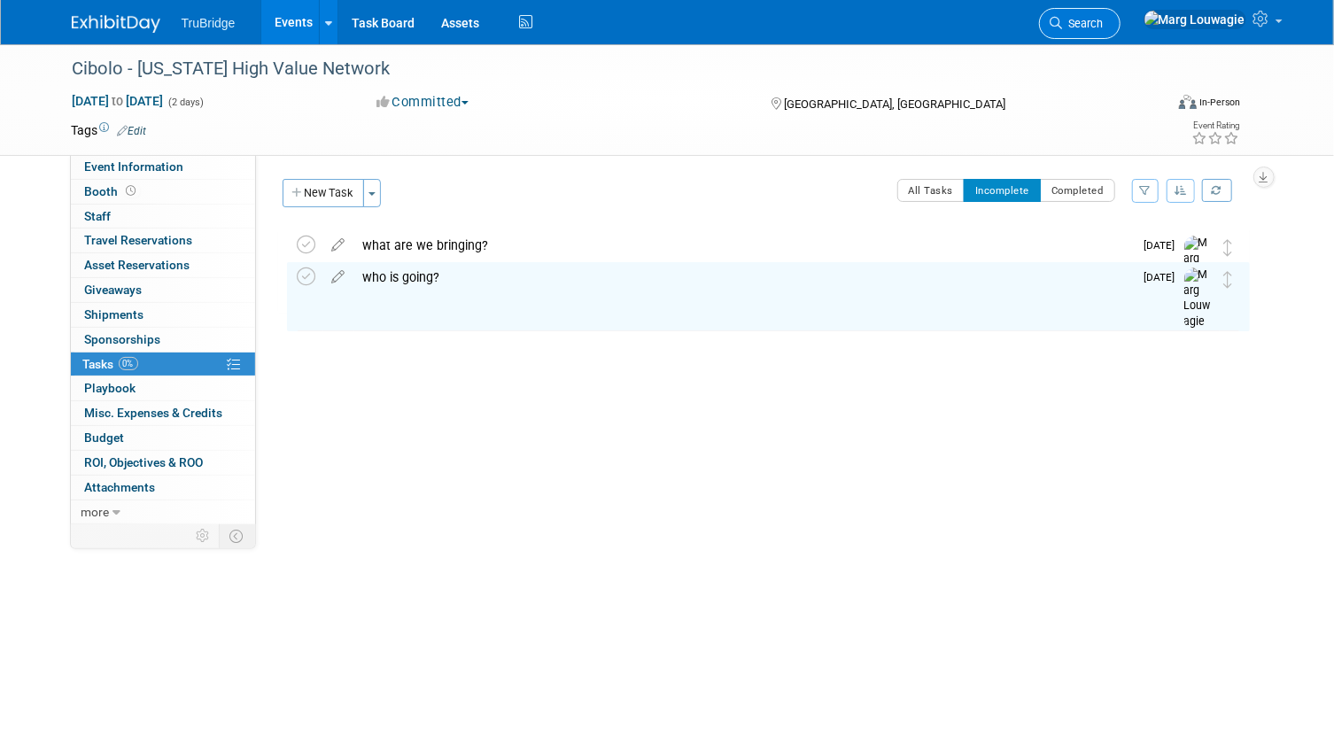
click at [1104, 19] on span "Search" at bounding box center [1083, 23] width 41 height 13
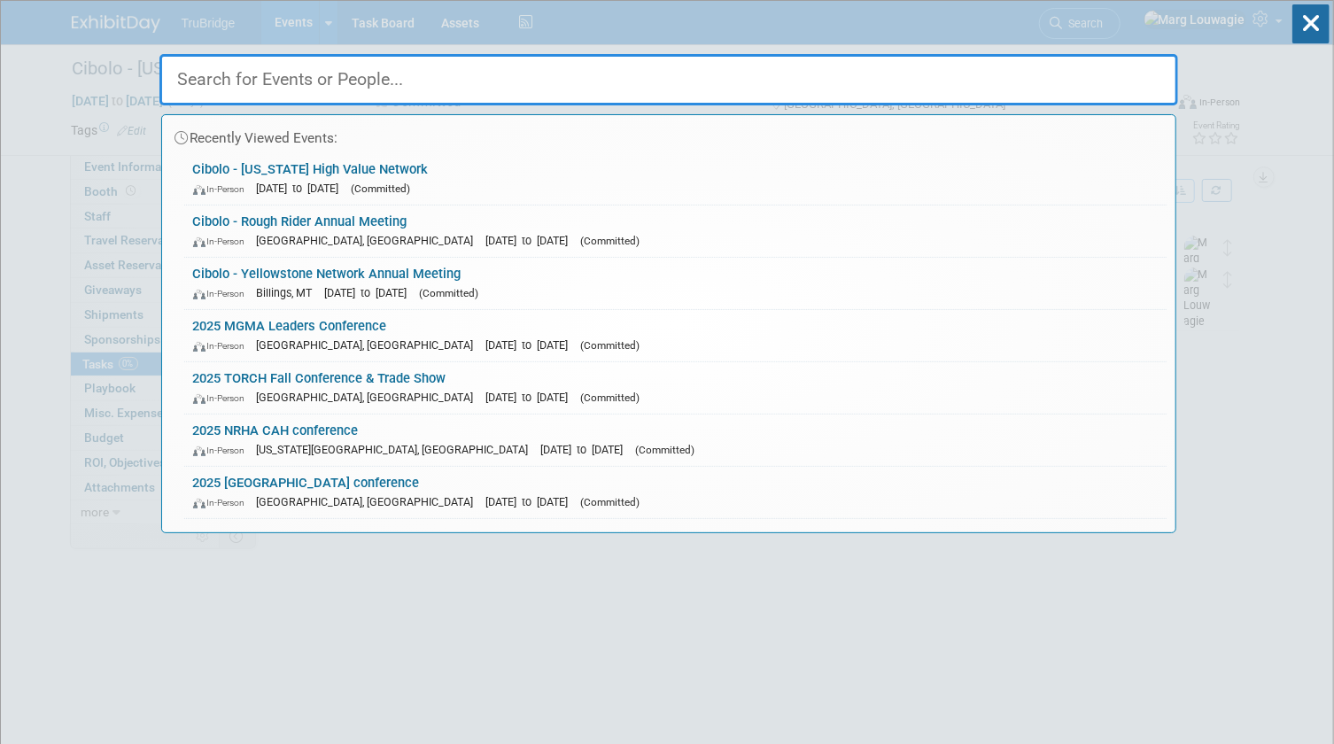
click at [1006, 73] on input "text" at bounding box center [668, 79] width 1019 height 51
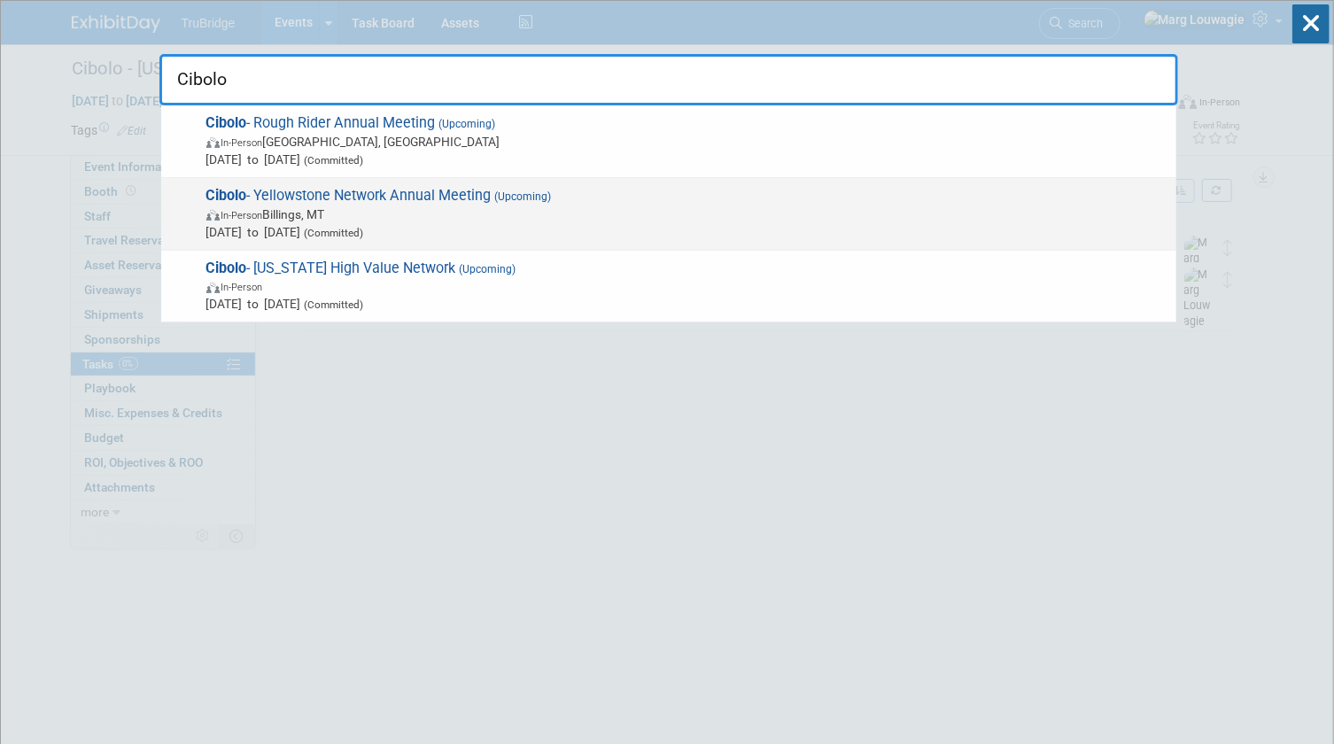
type input "Cibolo"
click at [455, 194] on span "Cibolo - Yellowstone Network Annual Meeting (Upcoming) In-Person Billings, MT O…" at bounding box center [684, 214] width 966 height 54
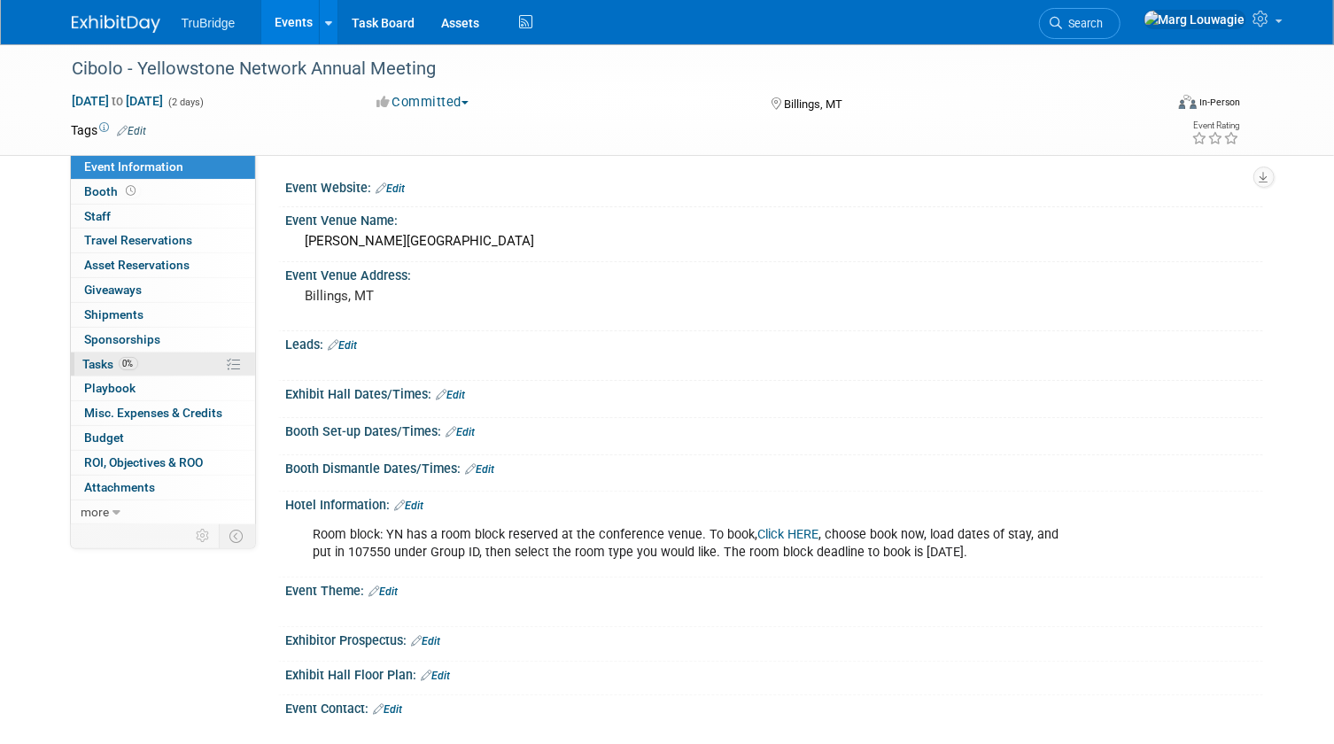
click at [127, 362] on span "0%" at bounding box center [128, 363] width 19 height 13
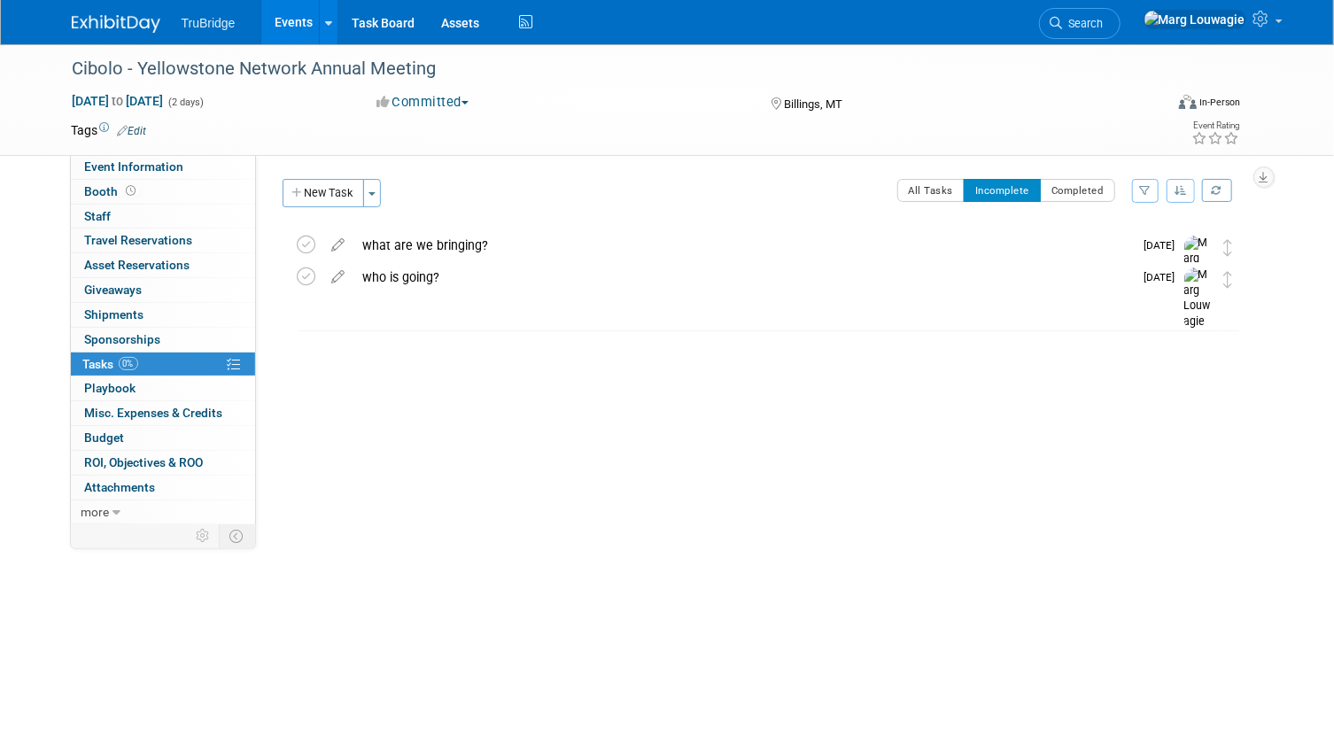
click at [283, 27] on link "Events" at bounding box center [293, 22] width 65 height 44
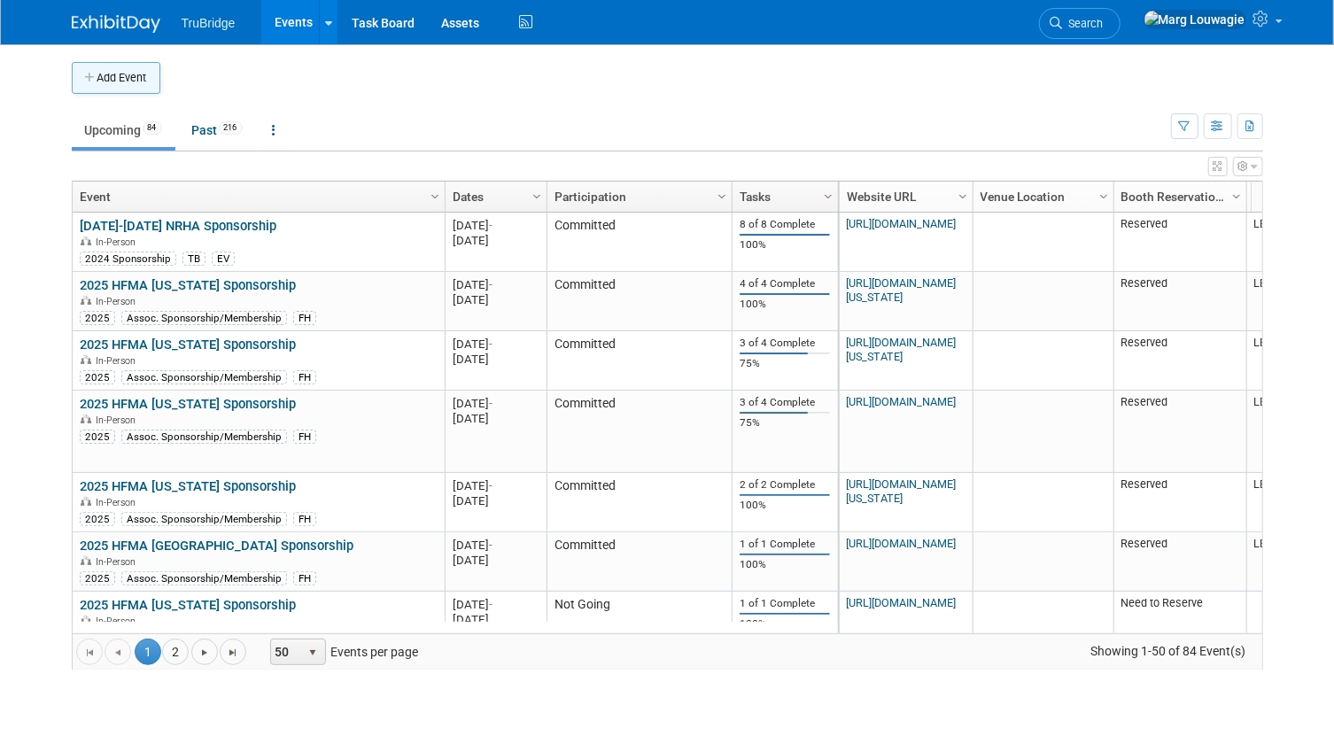
click at [147, 72] on button "Add Event" at bounding box center [116, 78] width 89 height 32
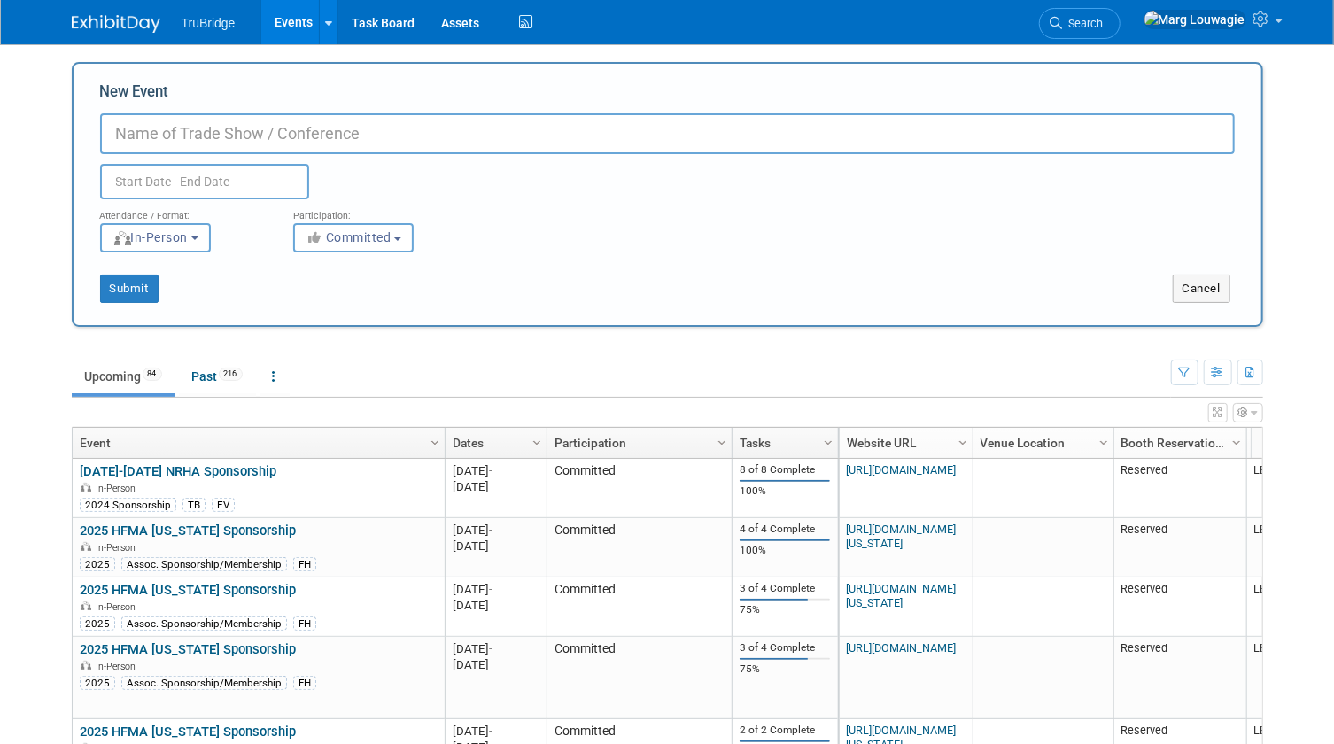
click at [185, 132] on input "New Event" at bounding box center [667, 133] width 1135 height 41
type input "Cibolo - Headwaters Annual Meeting"
click at [197, 170] on input "text" at bounding box center [204, 181] width 209 height 35
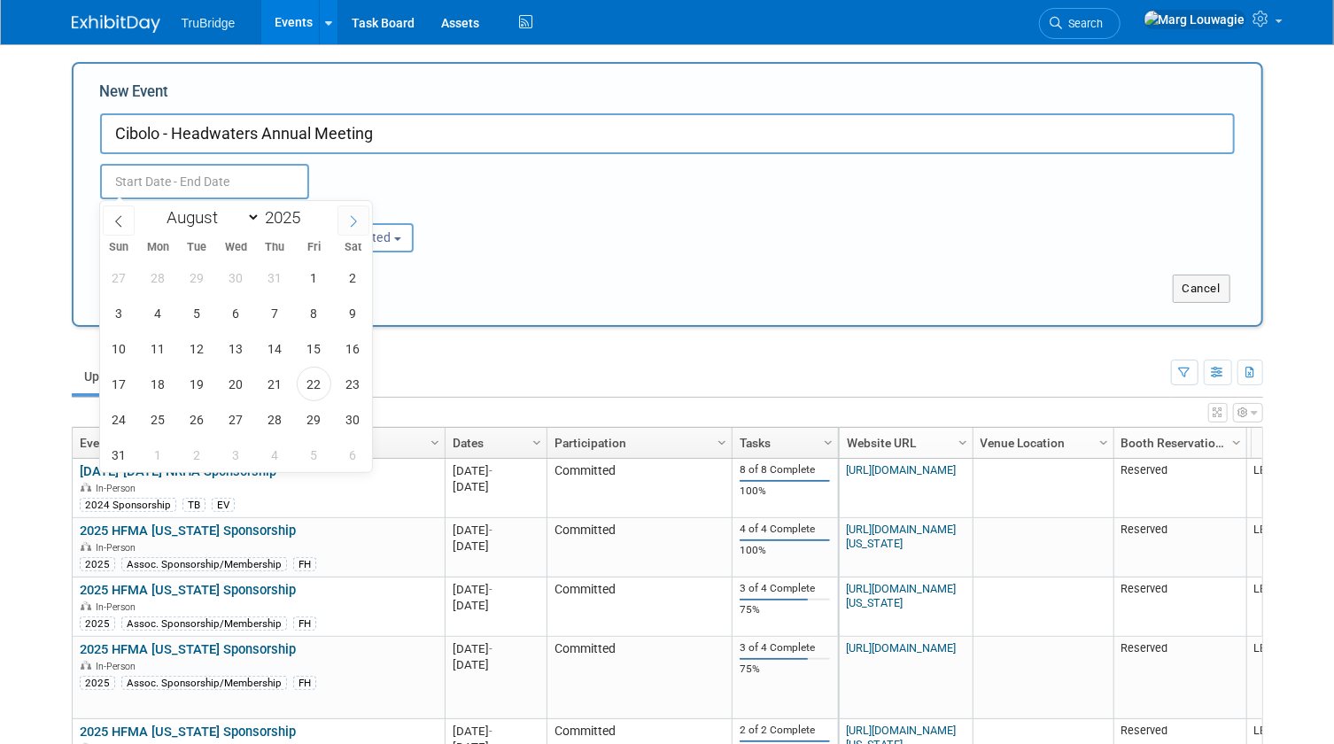
click at [363, 221] on span at bounding box center [354, 221] width 32 height 30
click at [358, 221] on icon at bounding box center [353, 221] width 12 height 12
select select "9"
click at [167, 385] on span "20" at bounding box center [158, 384] width 35 height 35
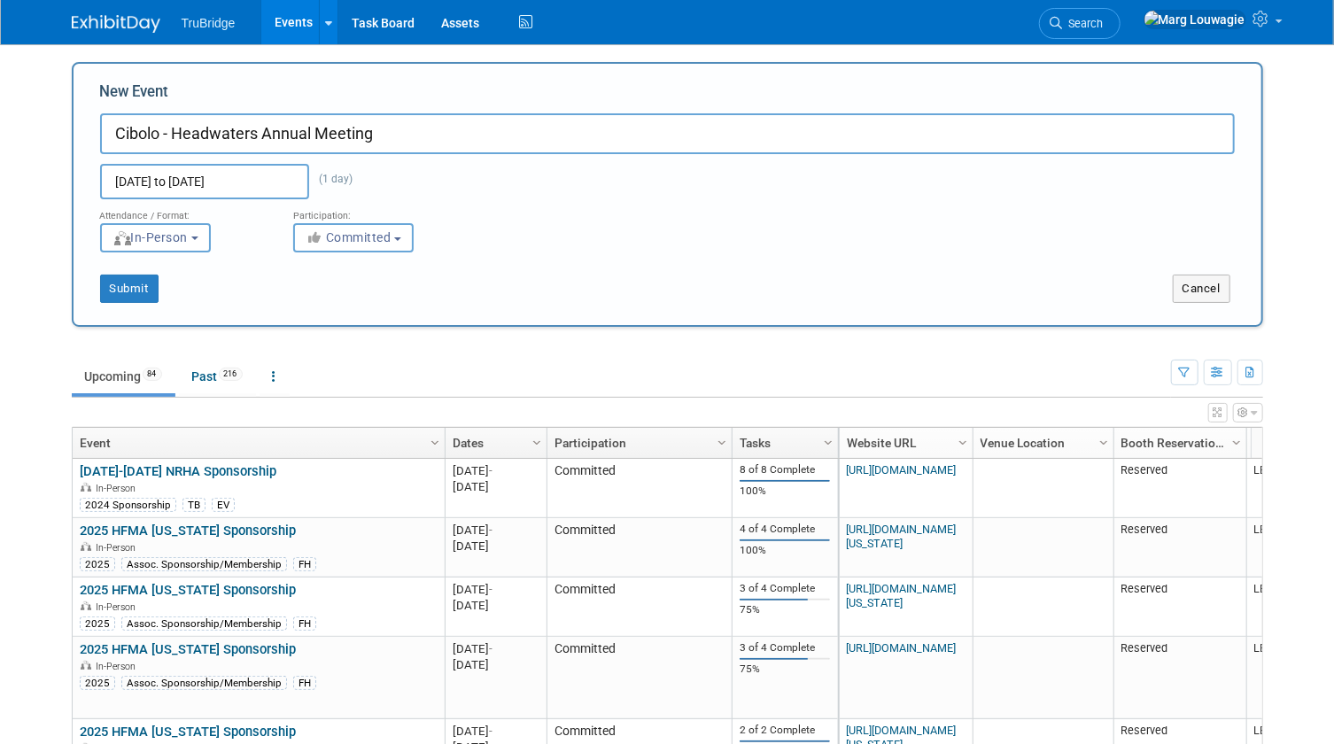
click at [236, 184] on input "Oct 20, 2025 to Oct 20, 2025" at bounding box center [204, 181] width 209 height 35
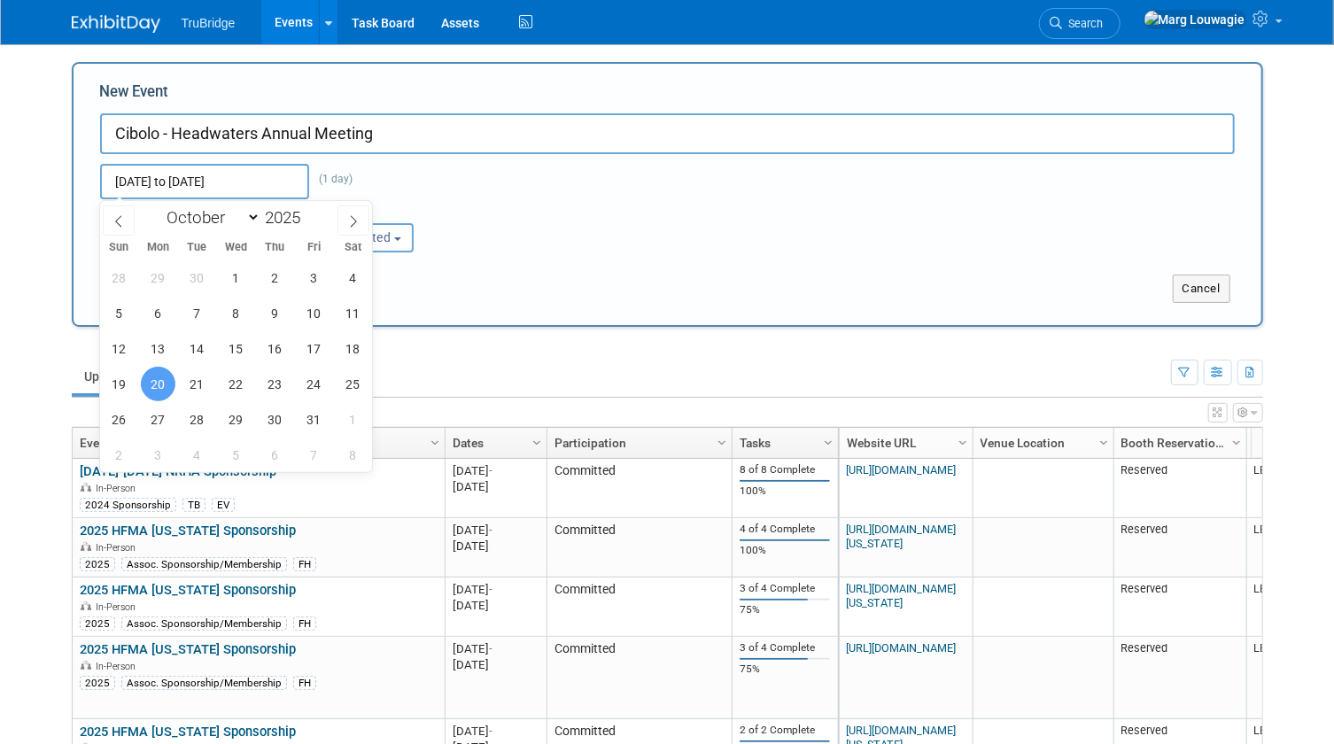
click at [163, 384] on span "20" at bounding box center [158, 384] width 35 height 35
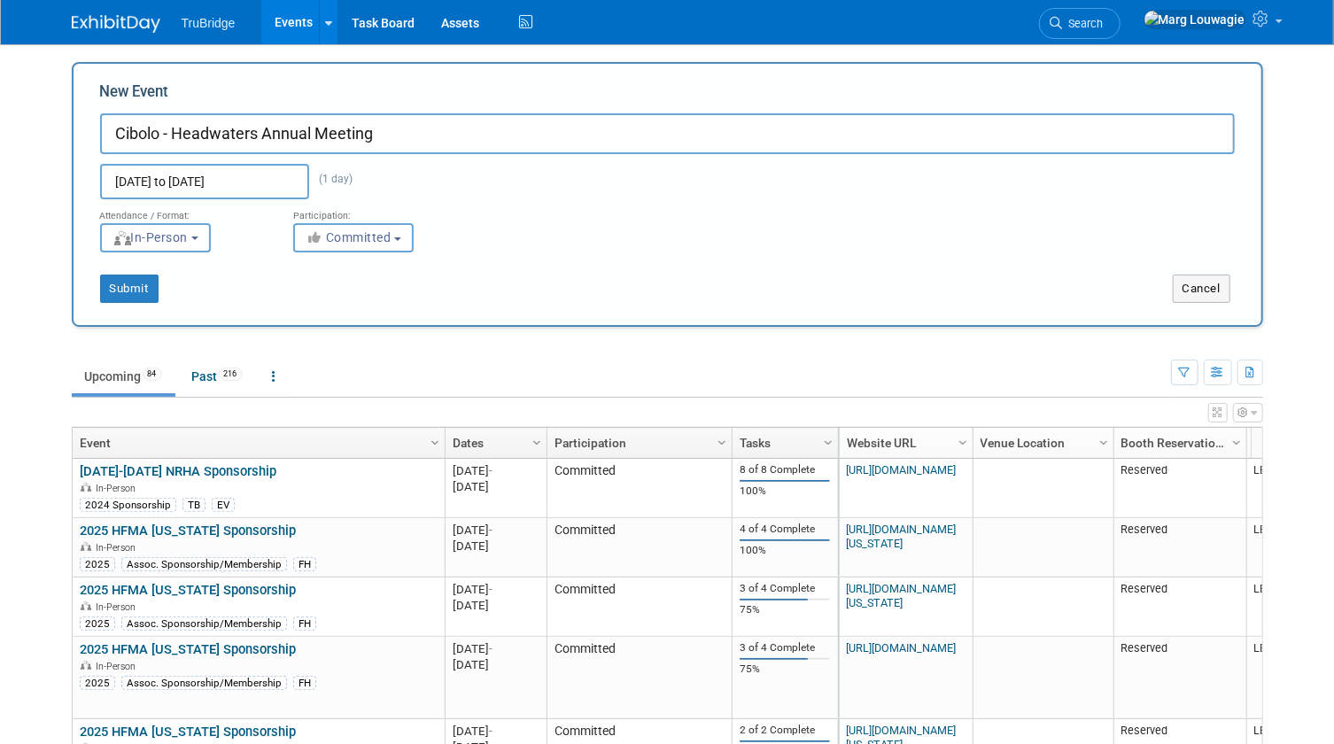
click at [194, 183] on input "Oct 20, 2025 to Oct 20, 2025" at bounding box center [204, 181] width 209 height 35
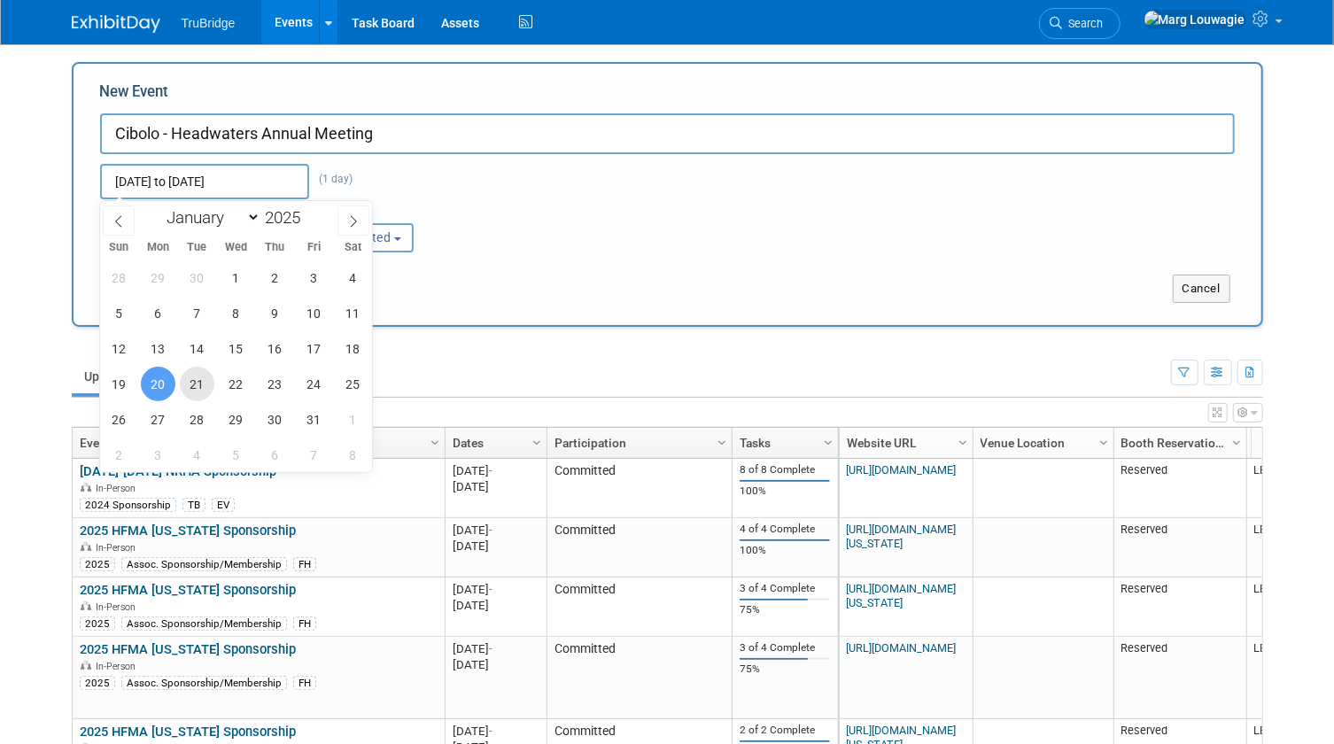
click at [197, 377] on span "21" at bounding box center [197, 384] width 35 height 35
click at [162, 380] on span "20" at bounding box center [158, 384] width 35 height 35
type input "Oct 20, 2025 to Oct 21, 2025"
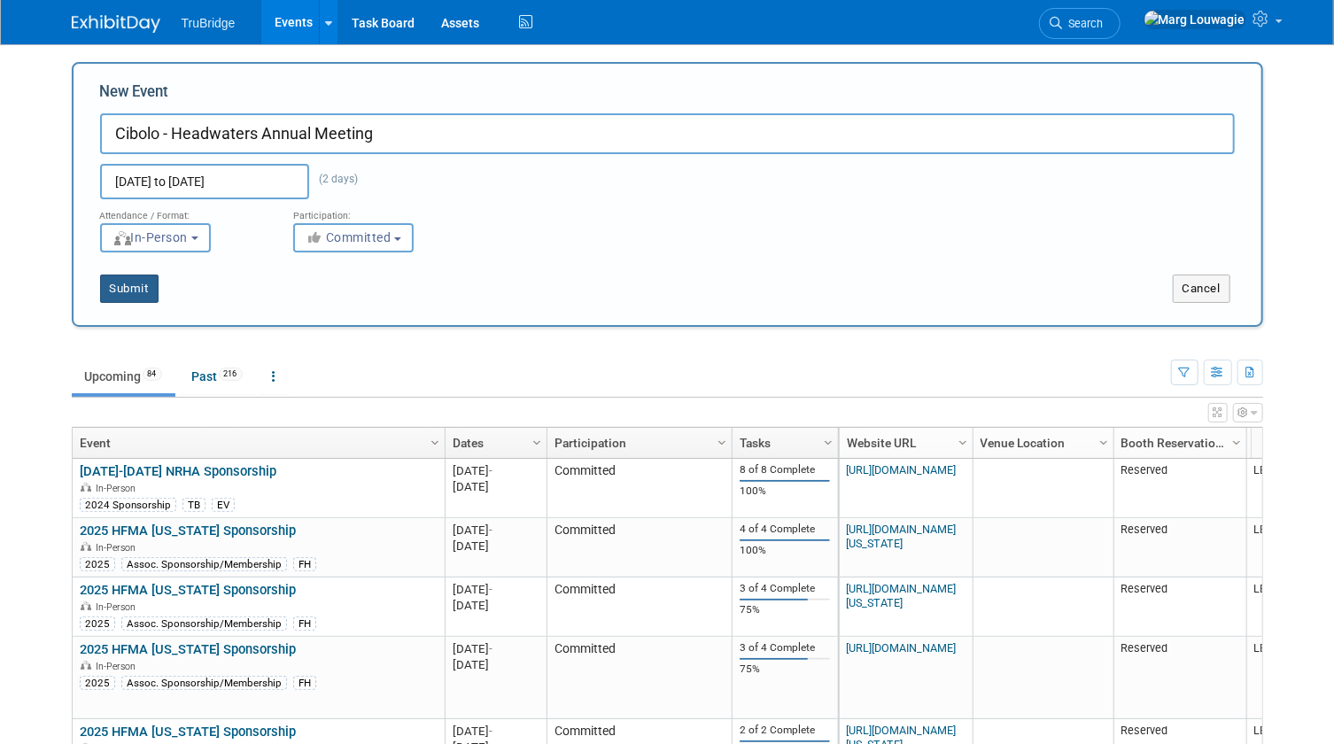
click at [136, 291] on button "Submit" at bounding box center [129, 289] width 58 height 28
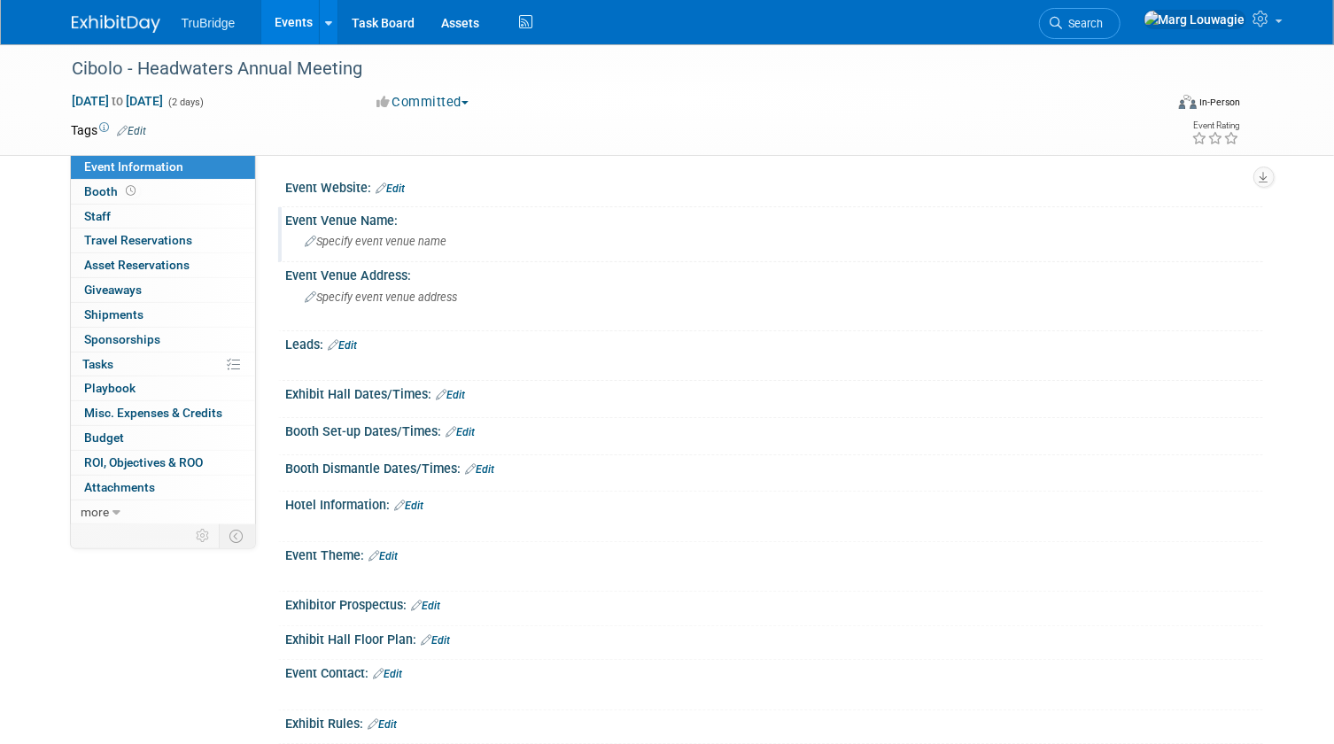
click at [396, 236] on span "Specify event venue name" at bounding box center [377, 241] width 142 height 13
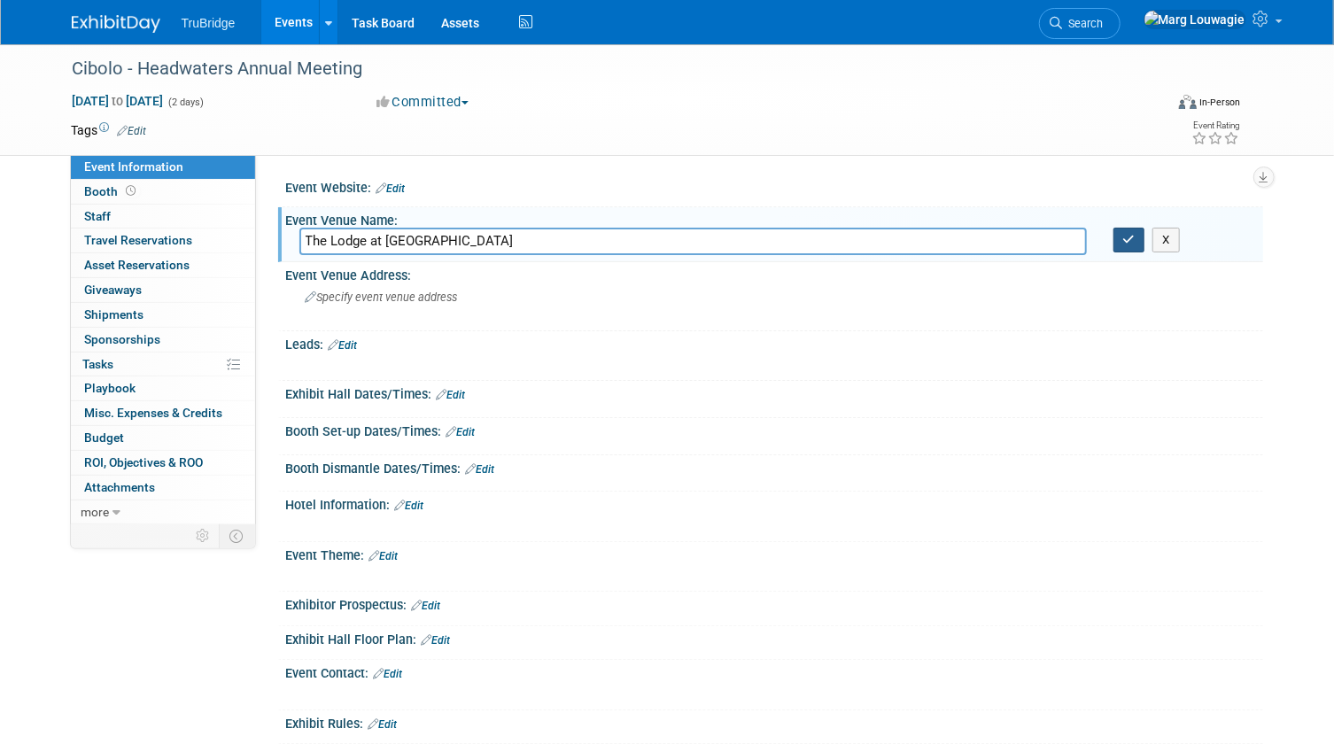
type input "The Lodge at Brainerd Lakes"
click at [1129, 244] on icon "button" at bounding box center [1129, 240] width 12 height 12
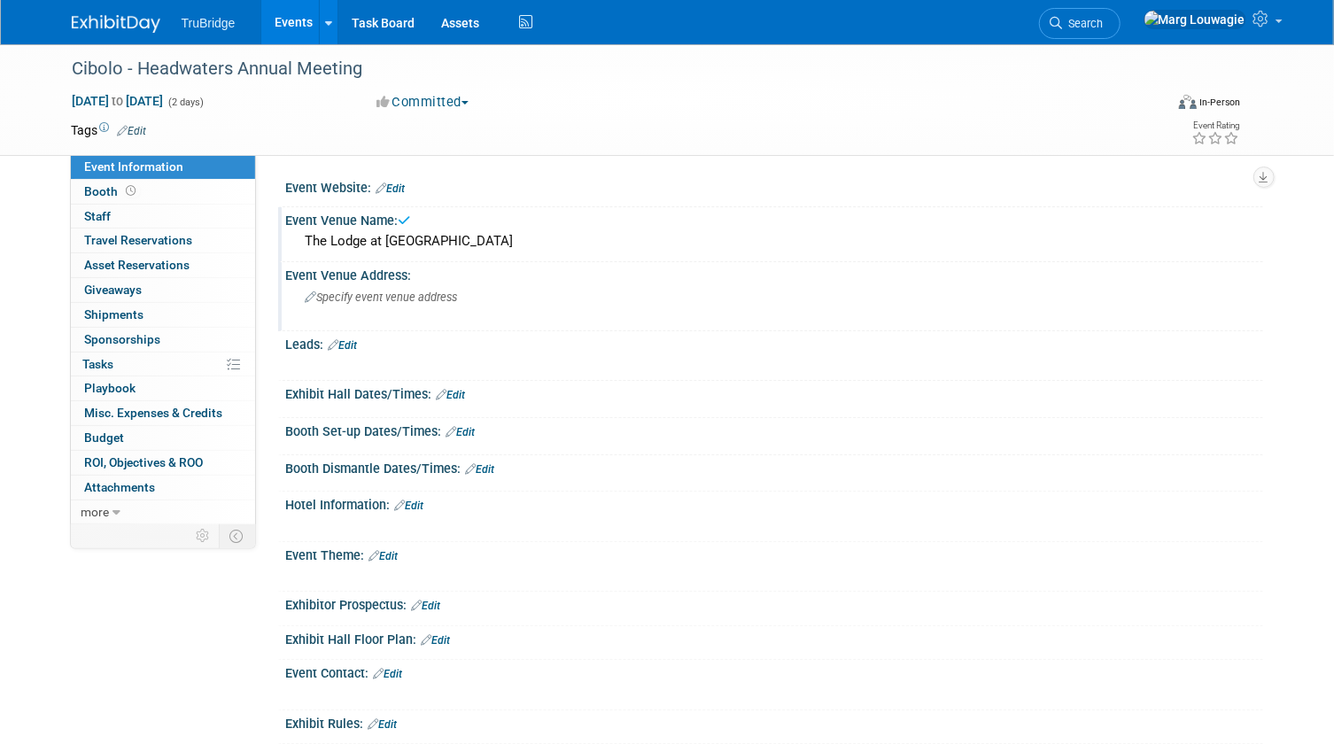
click at [441, 302] on span "Specify event venue address" at bounding box center [382, 297] width 152 height 13
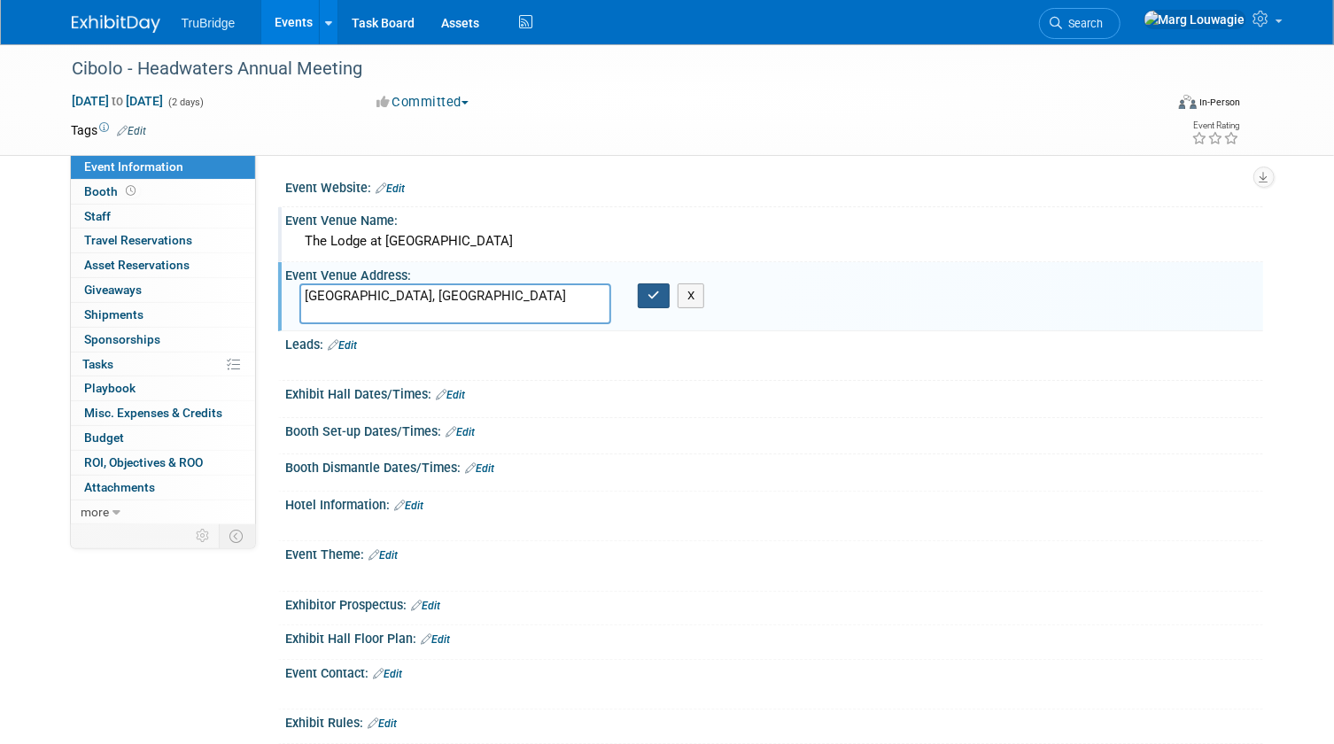
type textarea "[GEOGRAPHIC_DATA], [GEOGRAPHIC_DATA]"
click at [649, 292] on icon "button" at bounding box center [654, 296] width 12 height 12
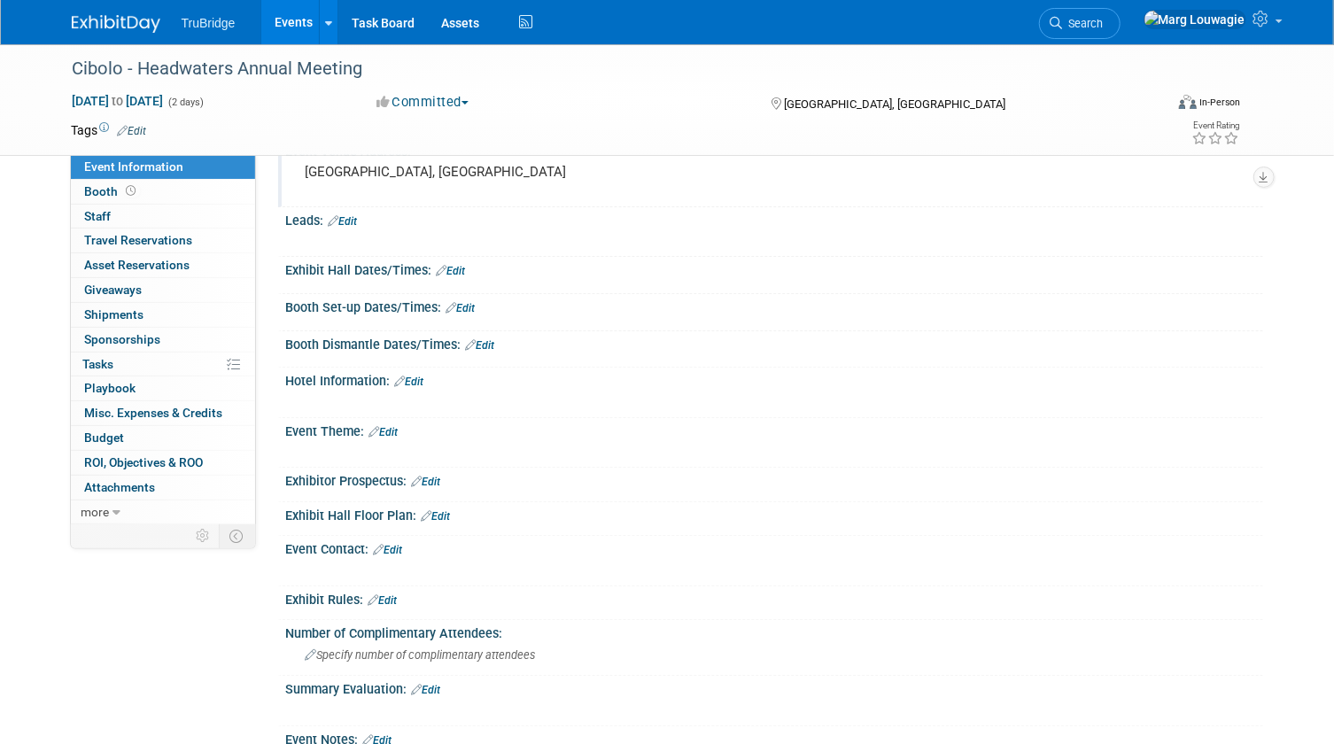
scroll to position [160, 0]
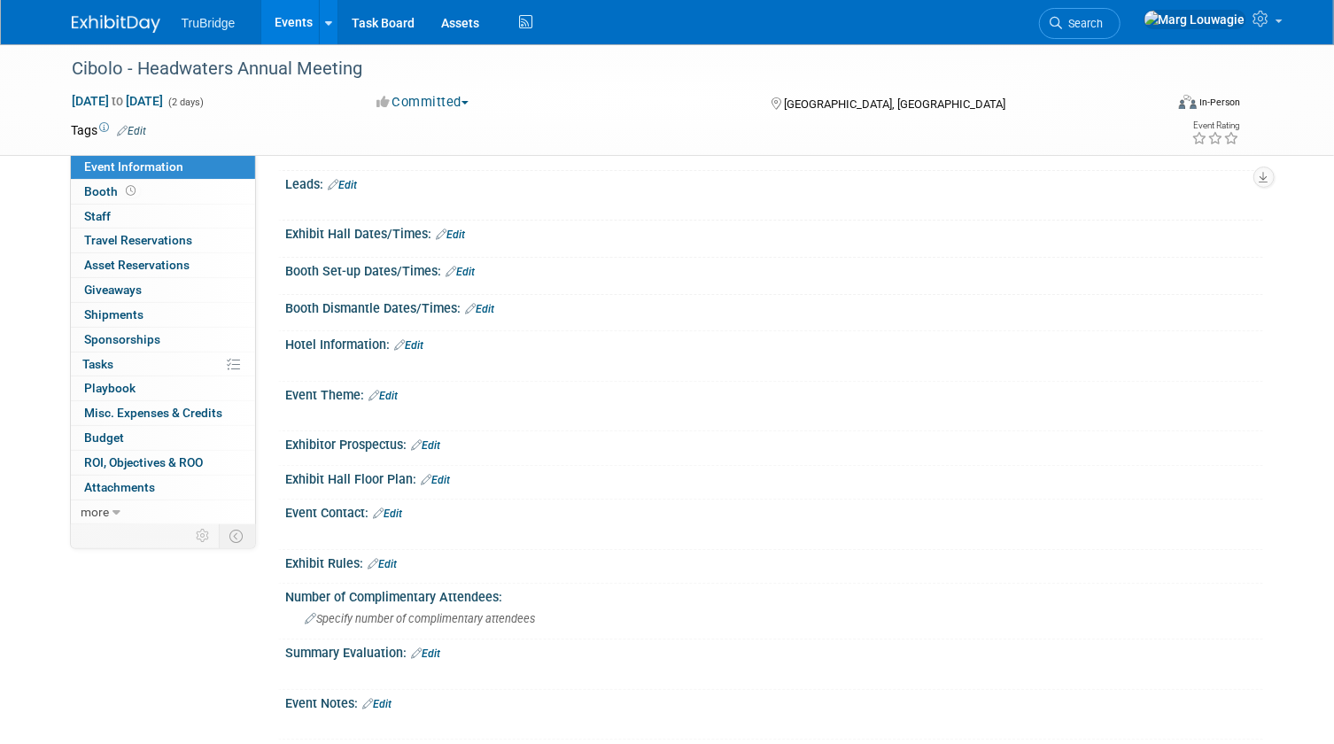
click at [423, 340] on link "Edit" at bounding box center [409, 345] width 29 height 12
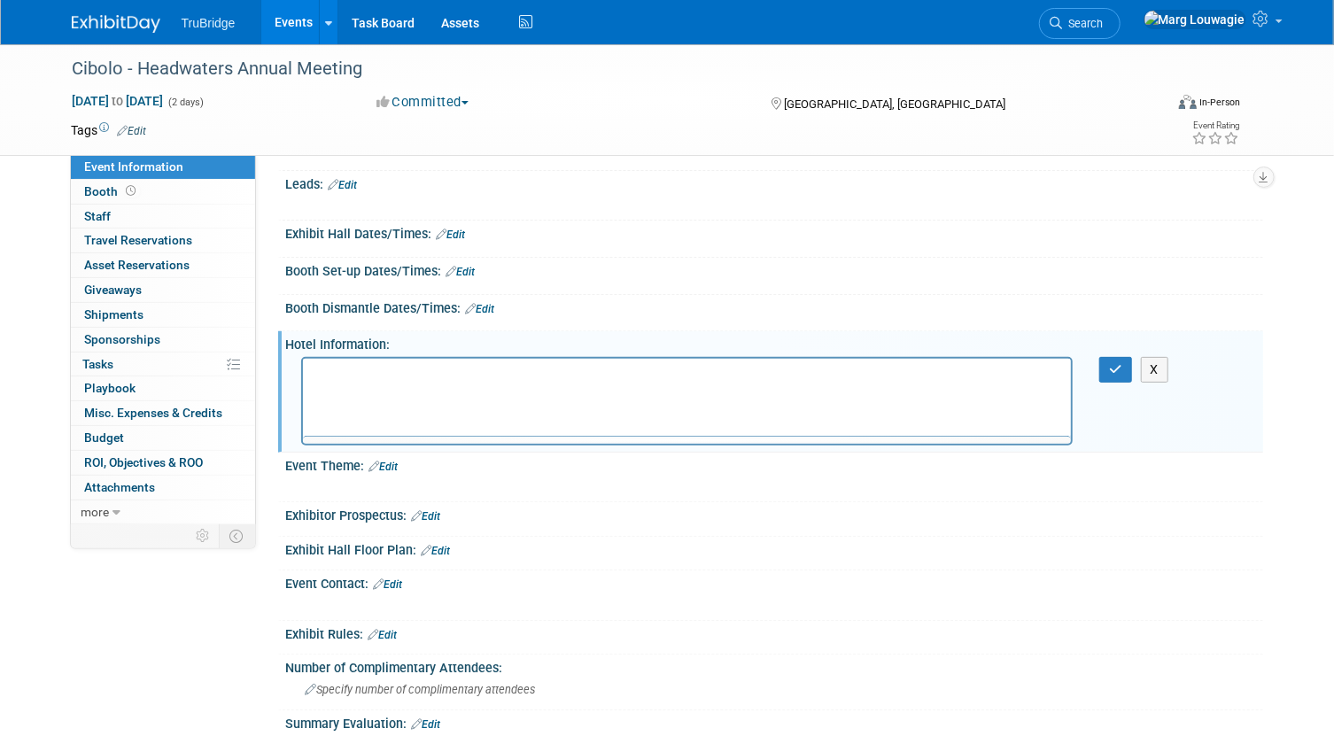
scroll to position [0, 0]
click at [379, 365] on p "Rich Text Area. Press ALT-0 for help." at bounding box center [687, 374] width 749 height 18
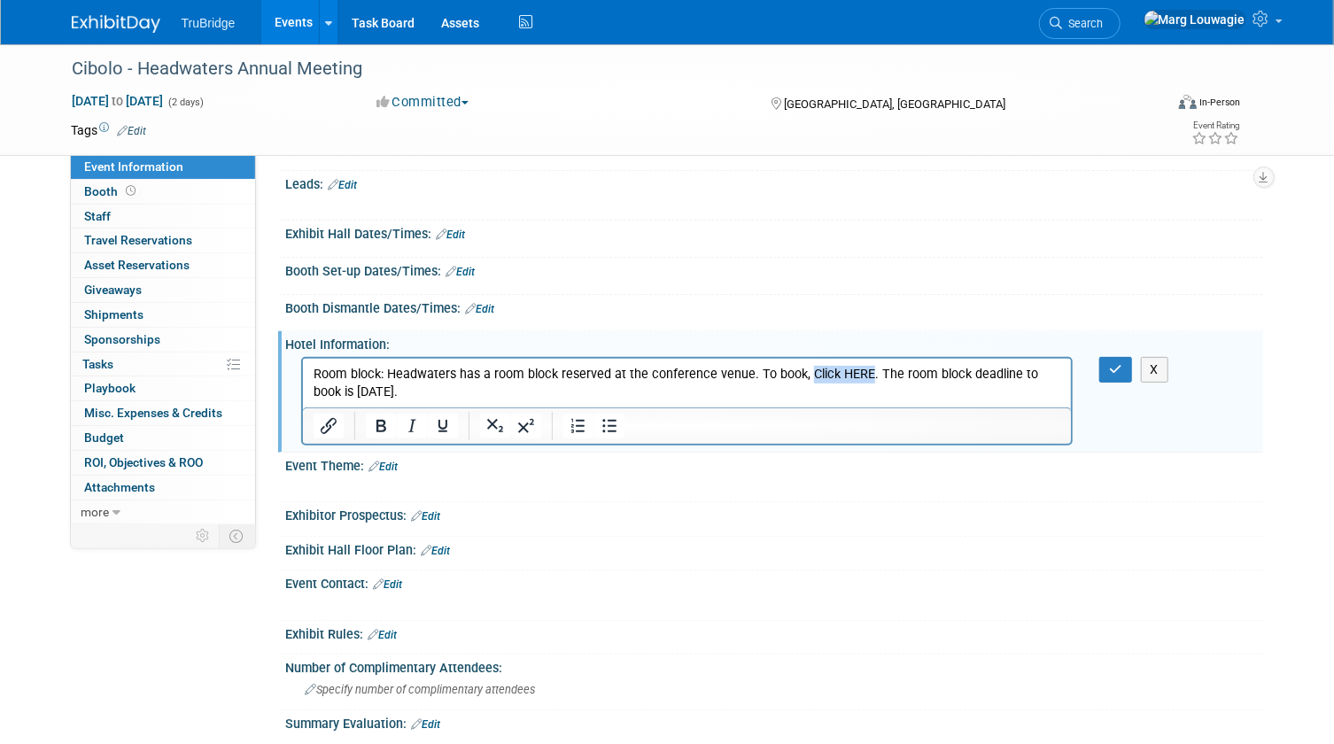
drag, startPoint x: 803, startPoint y: 373, endPoint x: 860, endPoint y: 374, distance: 57.6
click at [860, 374] on p "Room block: Headwaters has a room block reserved at the conference venue. To bo…" at bounding box center [687, 382] width 749 height 35
click at [314, 422] on button "Insert/edit link" at bounding box center [329, 426] width 30 height 25
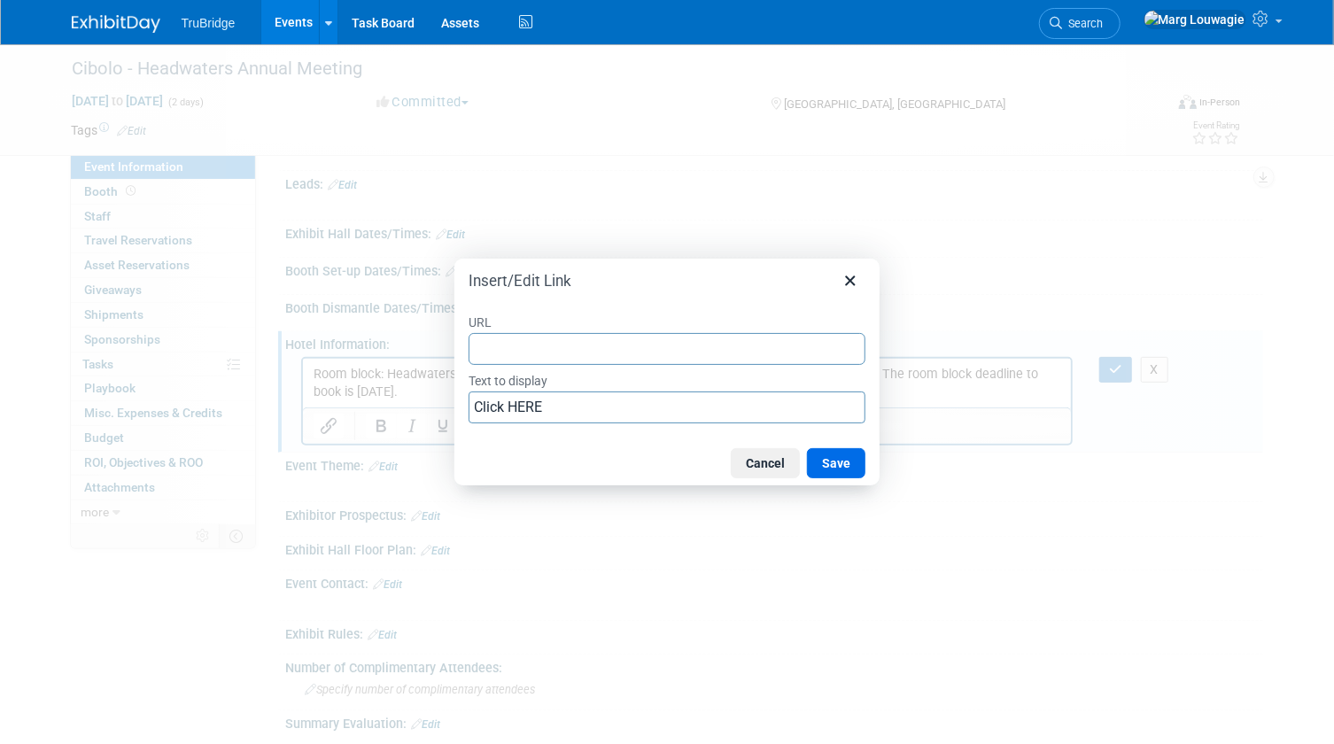
click at [532, 346] on input "URL" at bounding box center [667, 349] width 397 height 32
type input "https://www.wyndhamhotels.com/trademark/baxter-minnesota/the-lodge-at-brainerd-…"
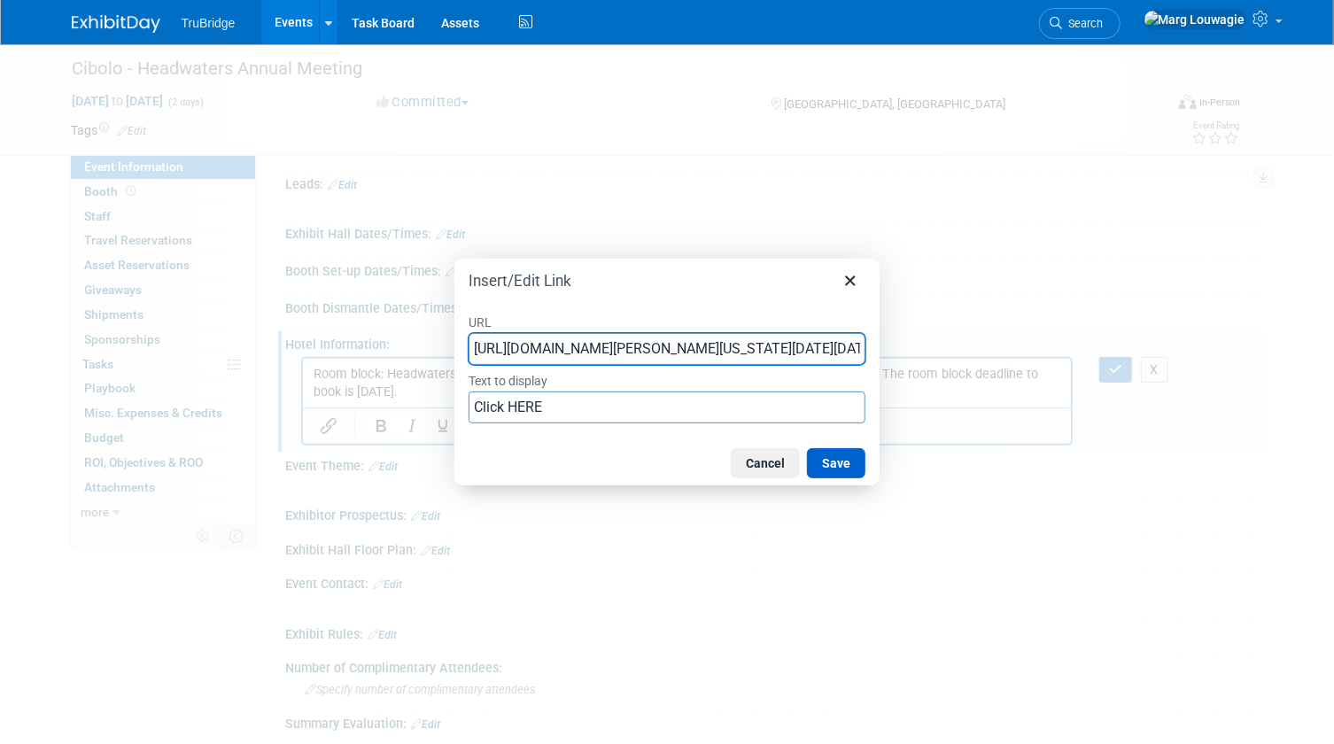
click at [832, 462] on button "Save" at bounding box center [836, 463] width 58 height 30
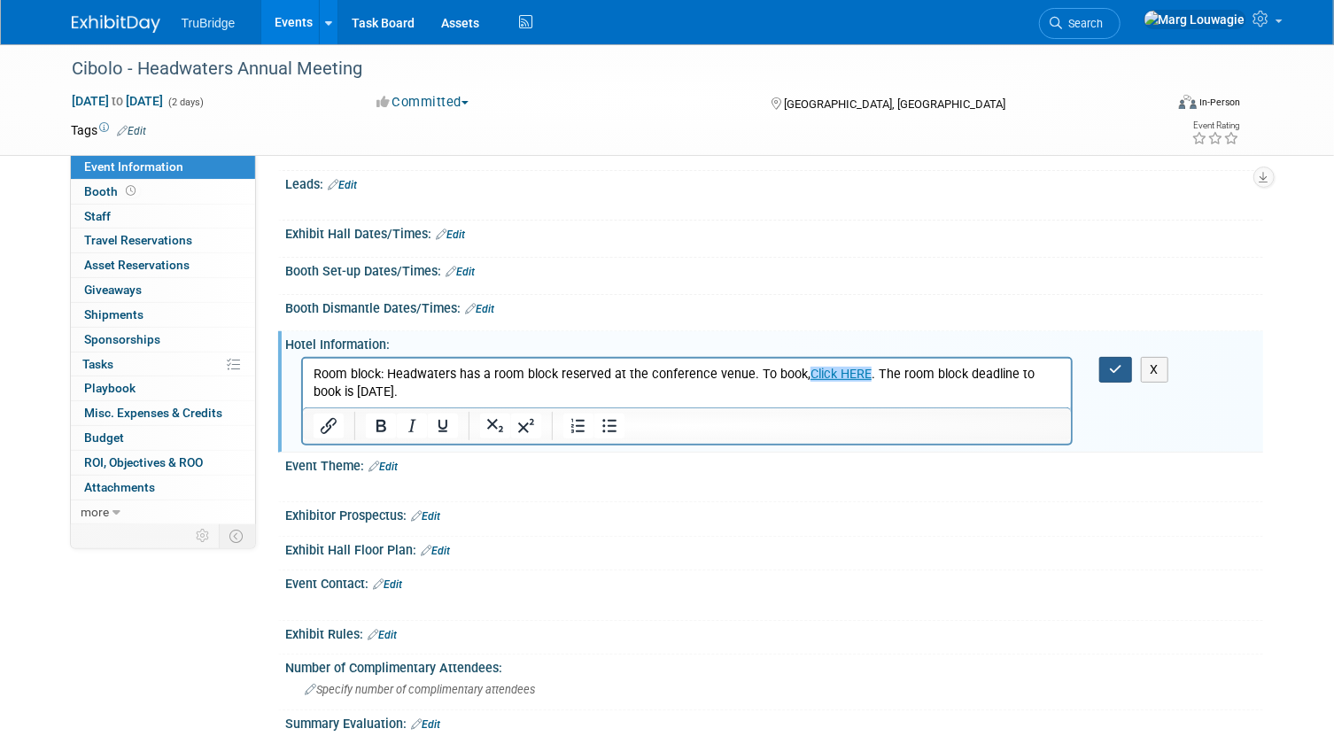
click at [1116, 363] on icon "button" at bounding box center [1115, 369] width 13 height 12
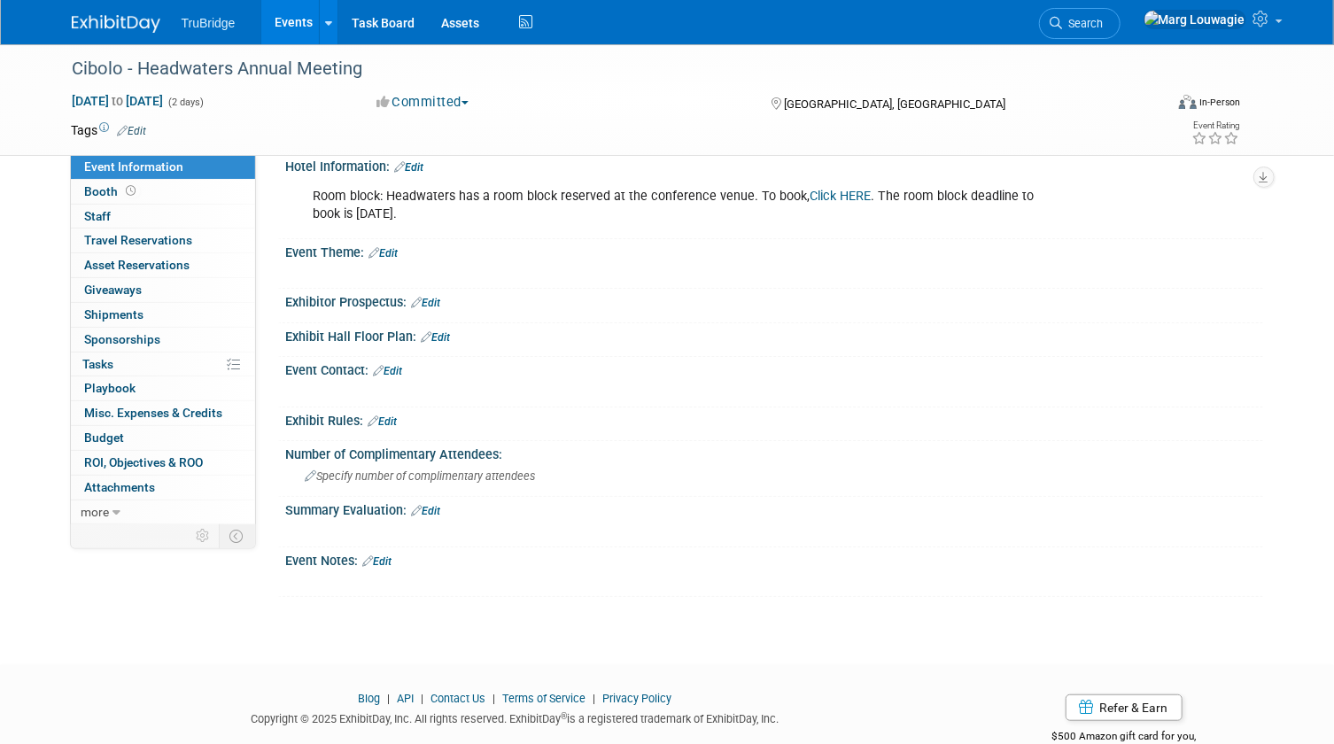
scroll to position [379, 0]
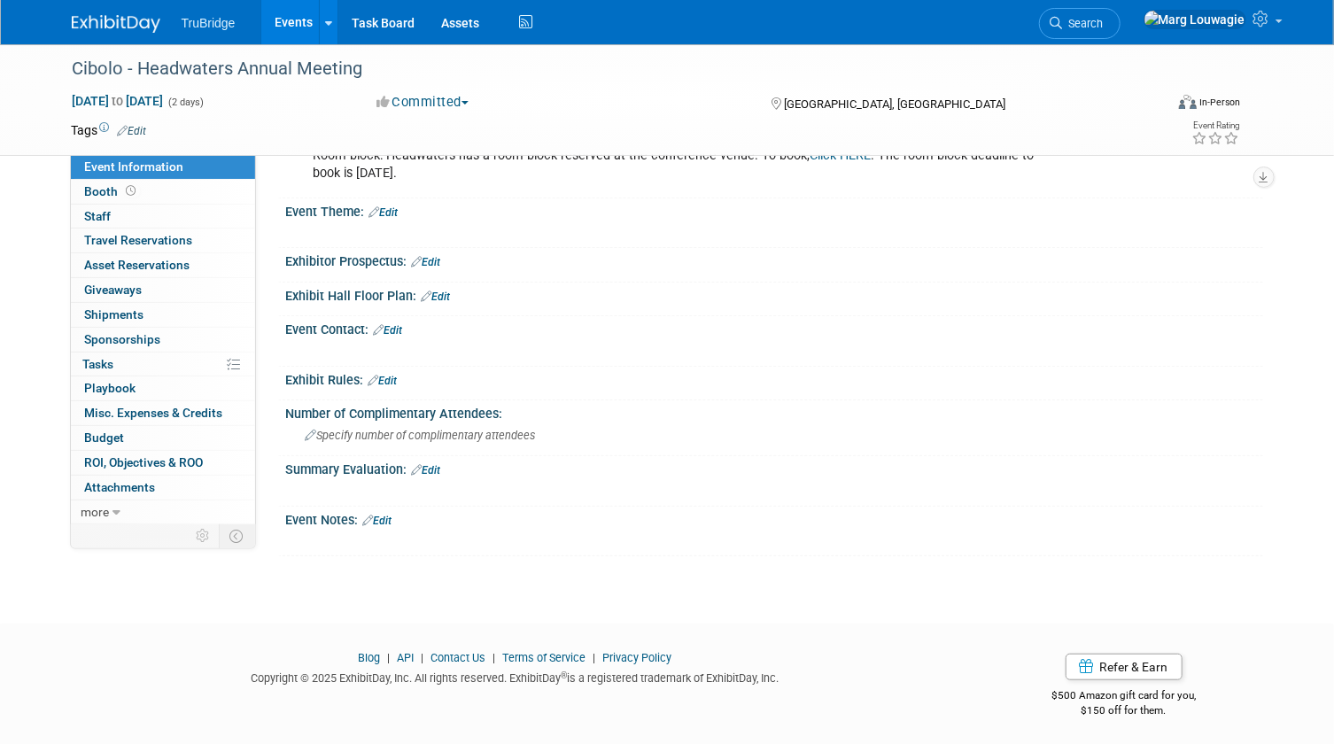
click at [392, 517] on link "Edit" at bounding box center [377, 521] width 29 height 12
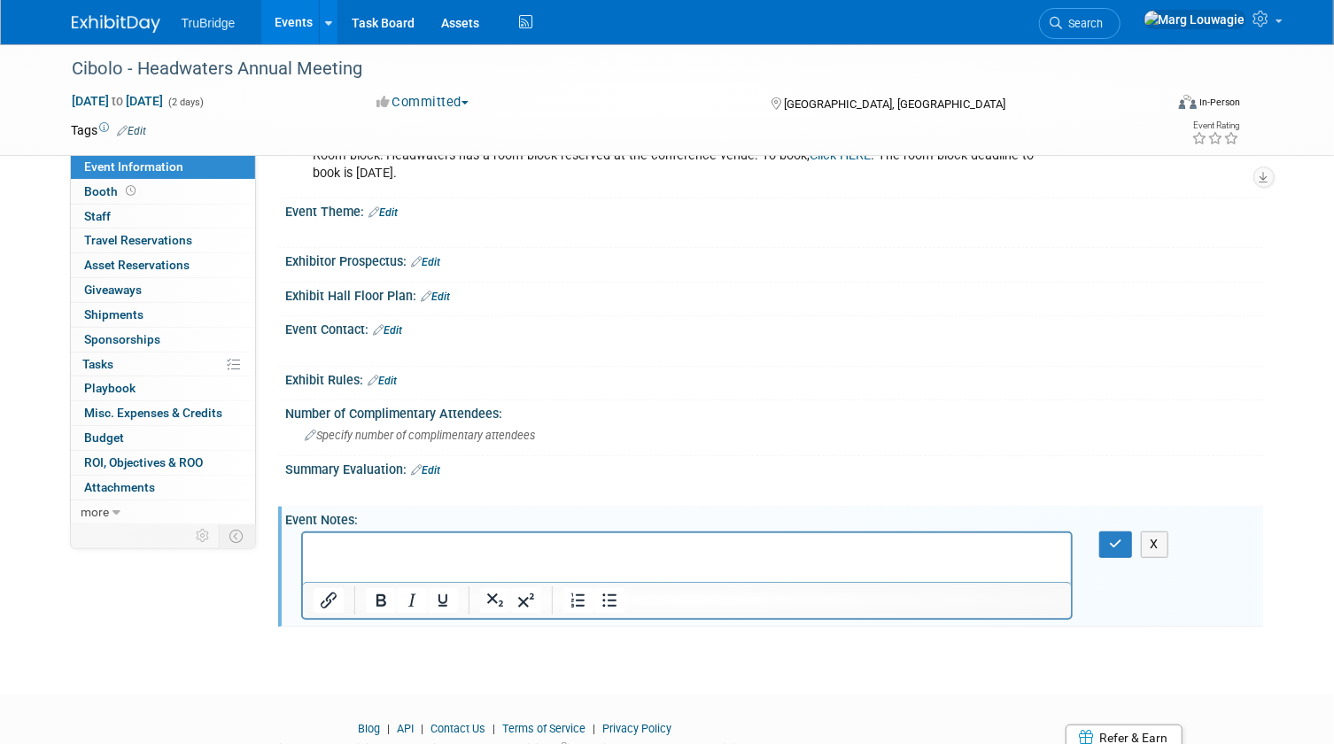
scroll to position [0, 0]
click at [363, 546] on p "Rich Text Area. Press ALT-0 for help." at bounding box center [687, 549] width 749 height 18
drag, startPoint x: 439, startPoint y: 545, endPoint x: 296, endPoint y: 554, distance: 143.8
click at [302, 554] on html "Click here to register" at bounding box center [686, 545] width 769 height 25
click at [328, 591] on icon "Insert/edit link" at bounding box center [327, 600] width 21 height 21
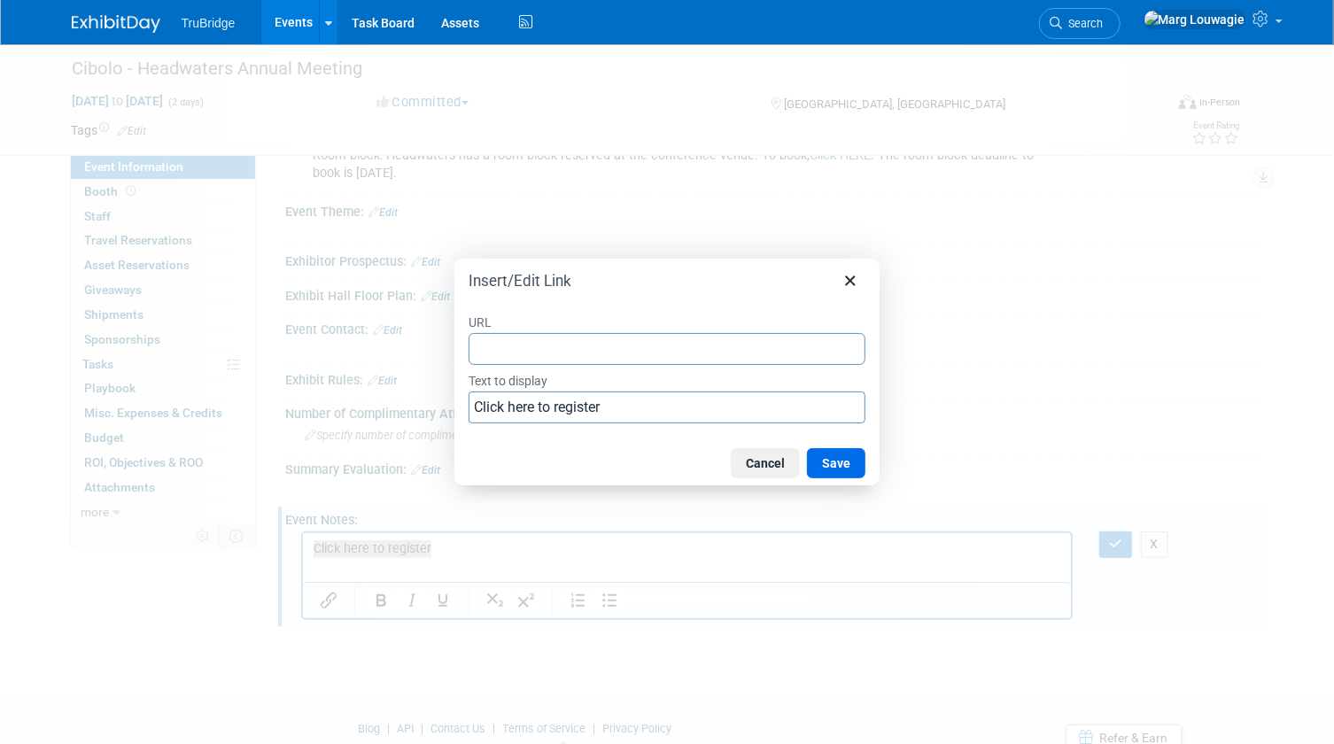
click at [550, 349] on input "URL" at bounding box center [667, 349] width 397 height 32
type input "https://www.surveymonkey.com/r/SBV5VG5"
click at [843, 459] on button "Save" at bounding box center [836, 463] width 58 height 30
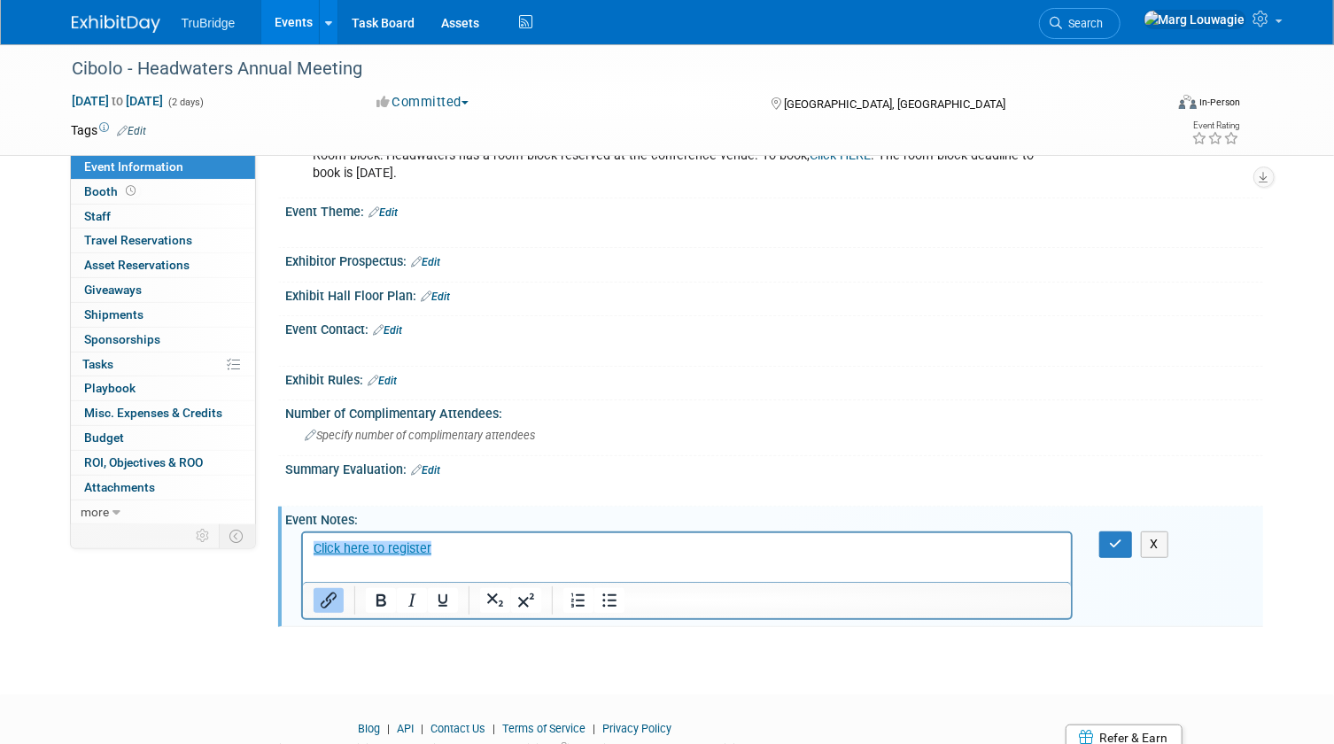
scroll to position [450, 0]
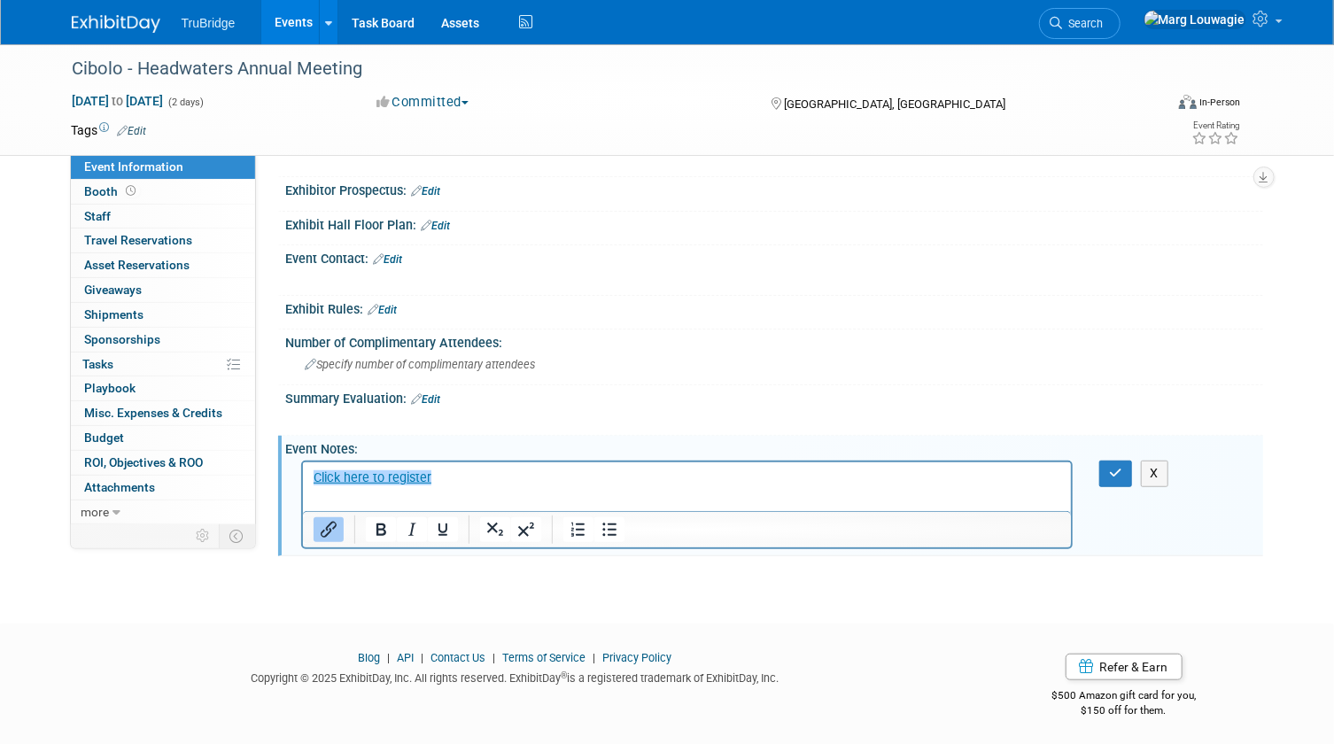
click at [559, 483] on p "Click here to register" at bounding box center [687, 479] width 749 height 18
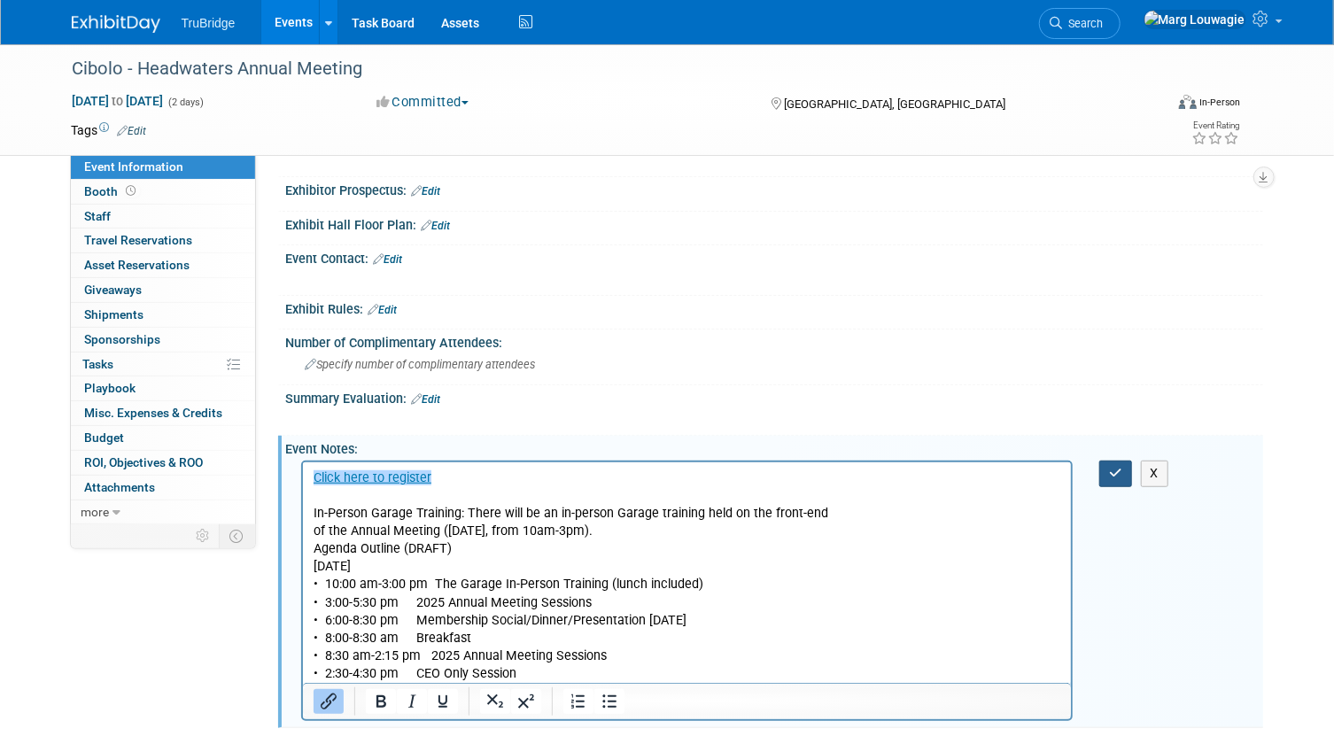
click at [1122, 466] on button "button" at bounding box center [1115, 474] width 33 height 26
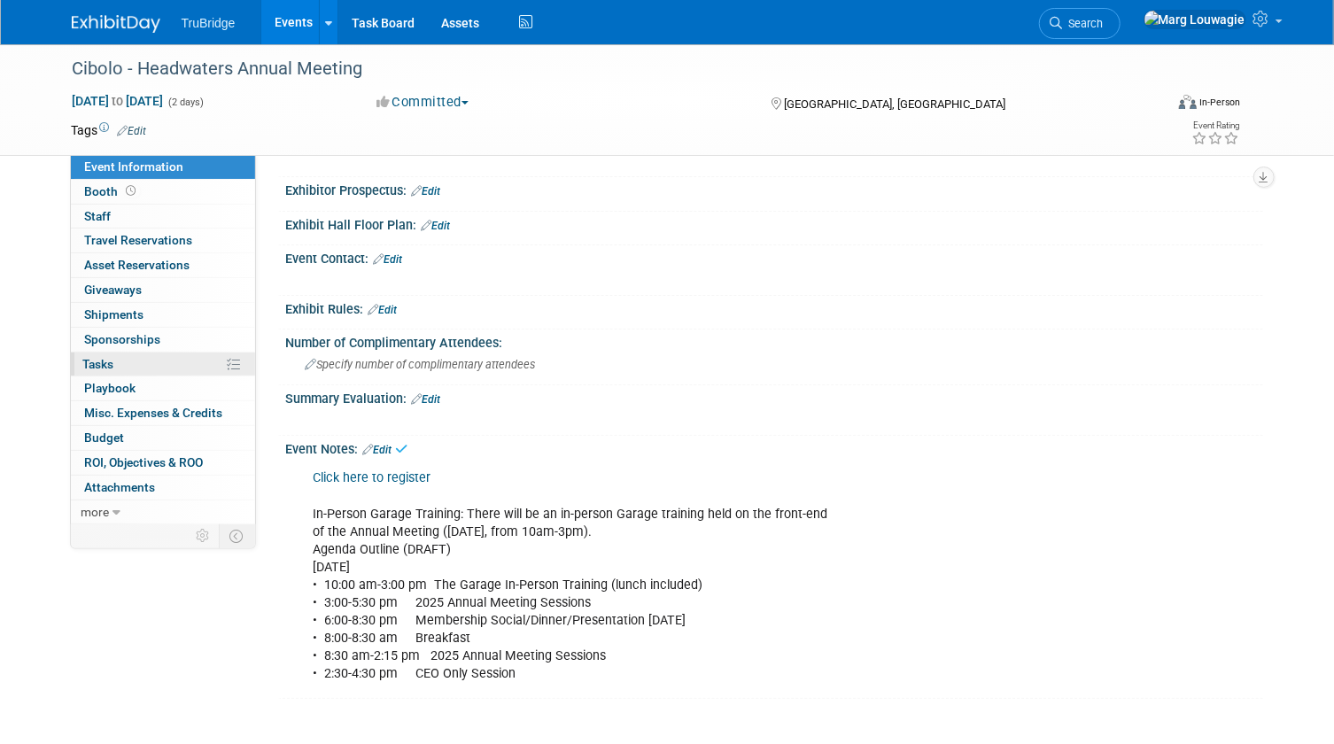
click at [115, 356] on link "0% Tasks 0%" at bounding box center [163, 365] width 184 height 24
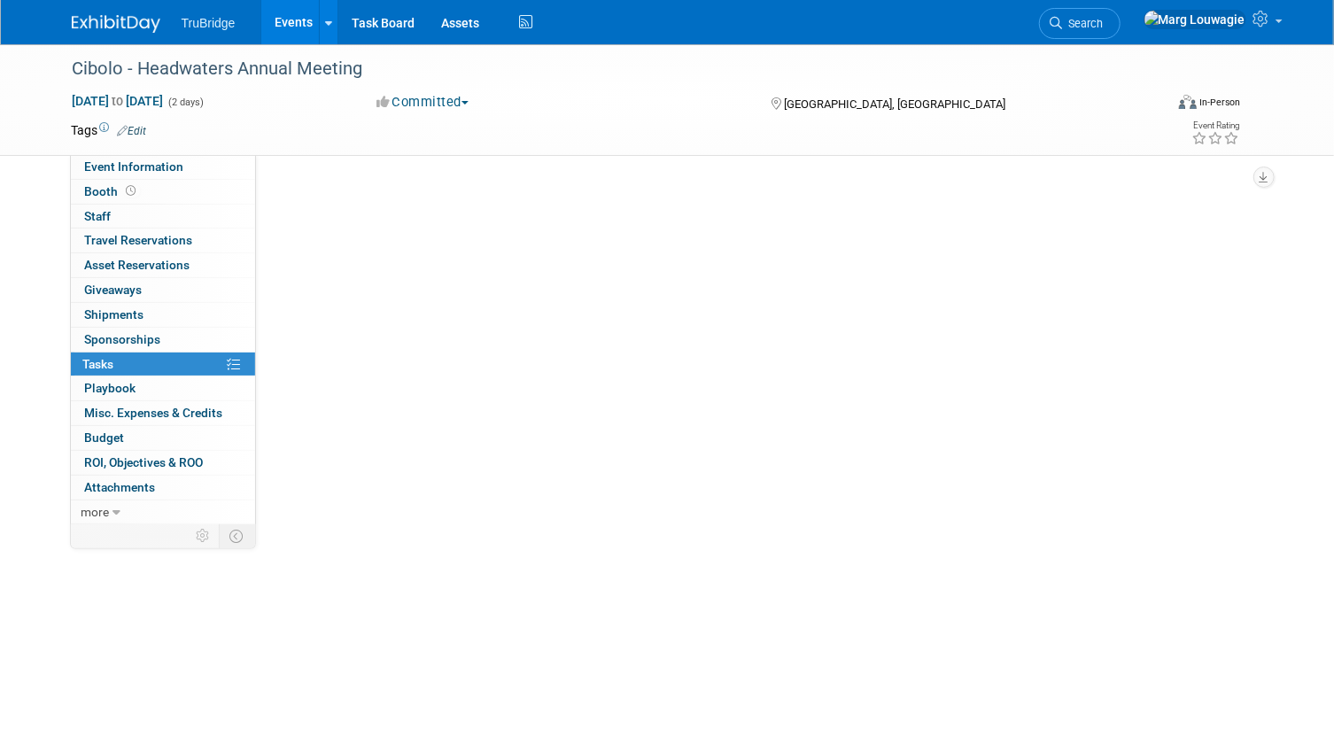
scroll to position [0, 0]
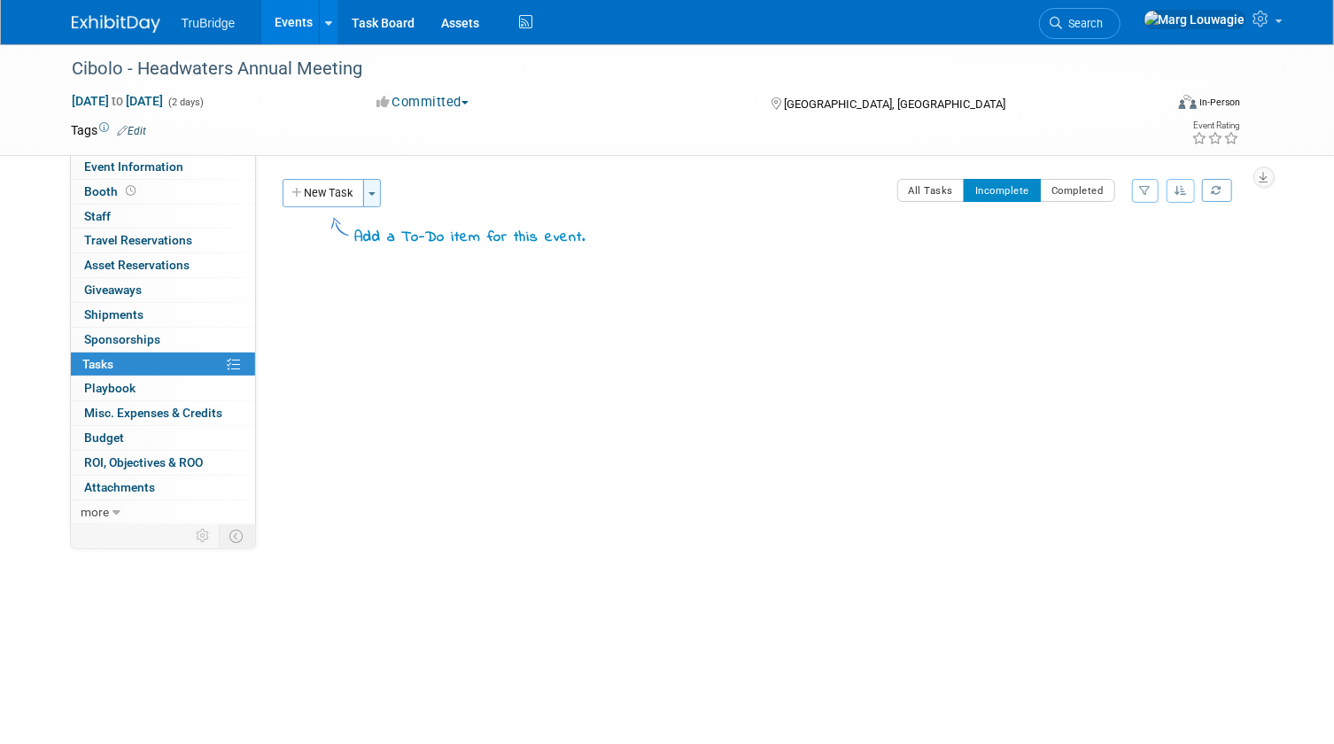
click at [376, 187] on button "Toggle Dropdown" at bounding box center [372, 193] width 18 height 28
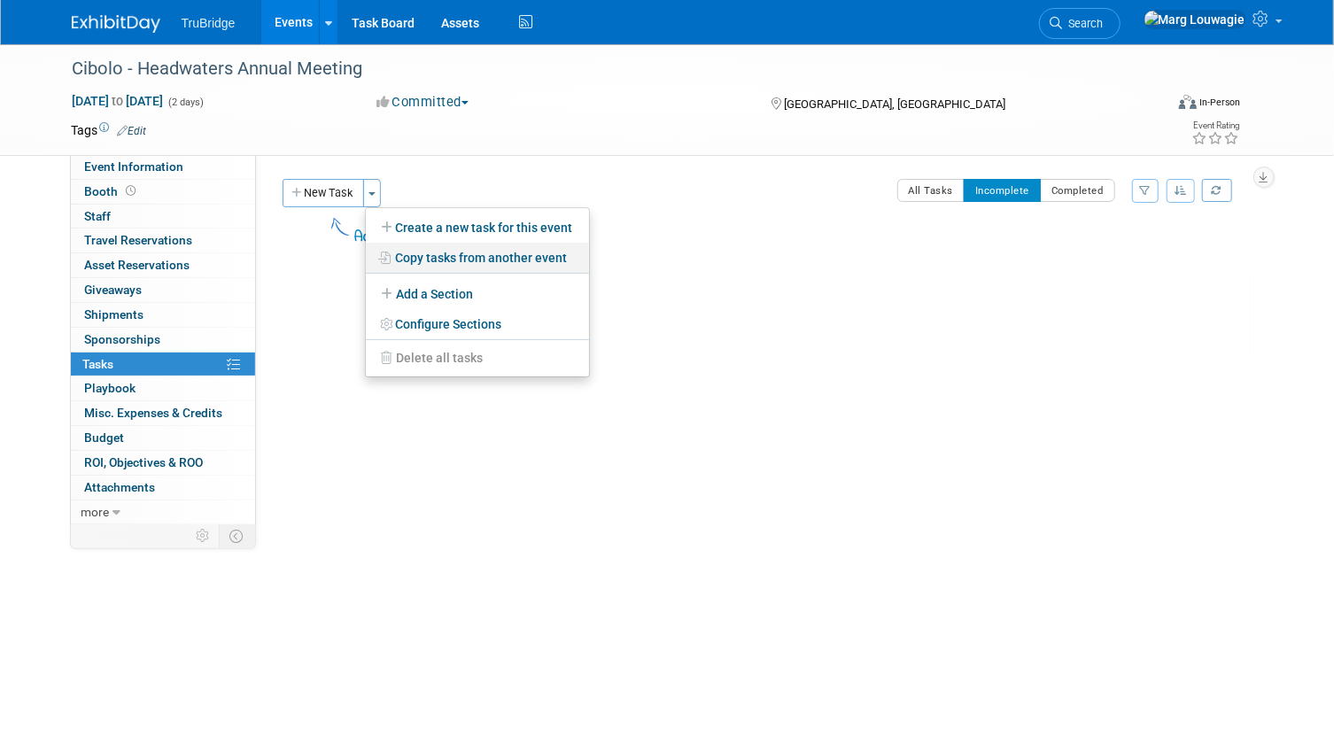
click at [445, 257] on link "Copy tasks from another event" at bounding box center [477, 258] width 223 height 30
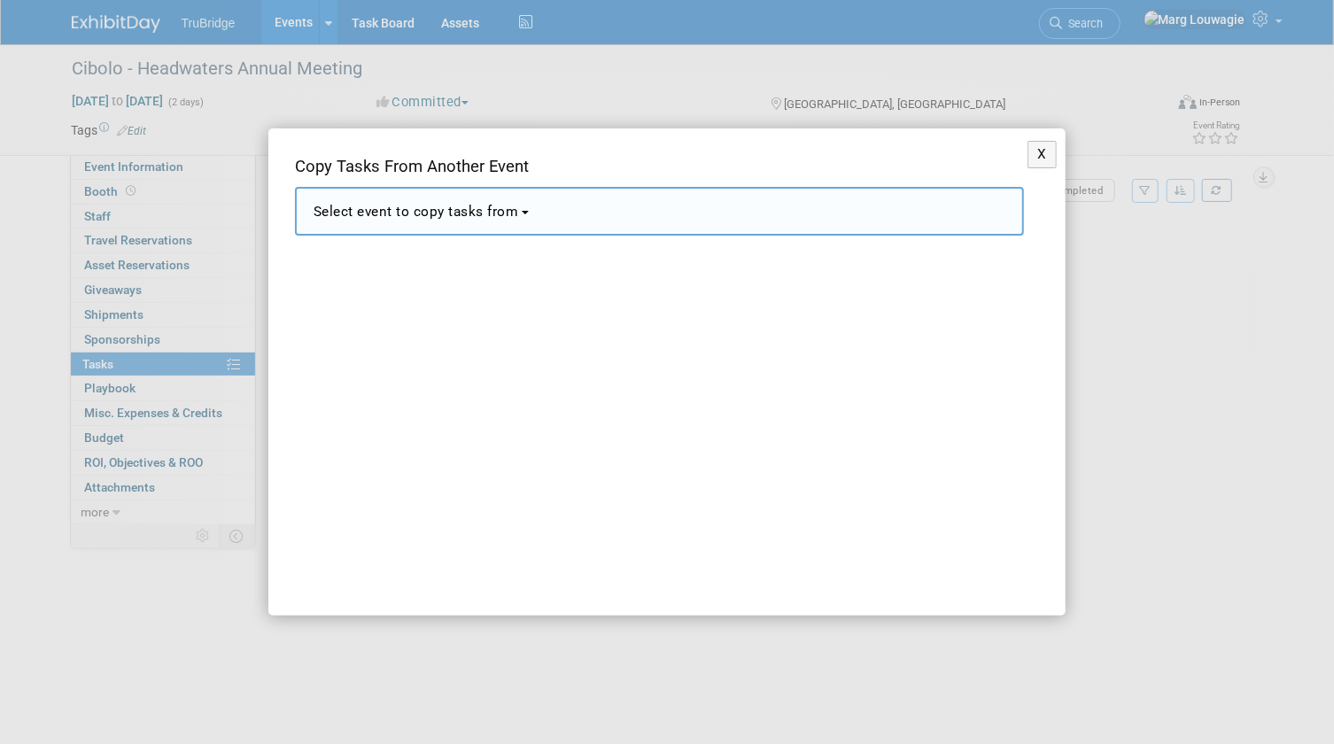
click at [535, 226] on button "Select event to copy tasks from" at bounding box center [659, 211] width 729 height 49
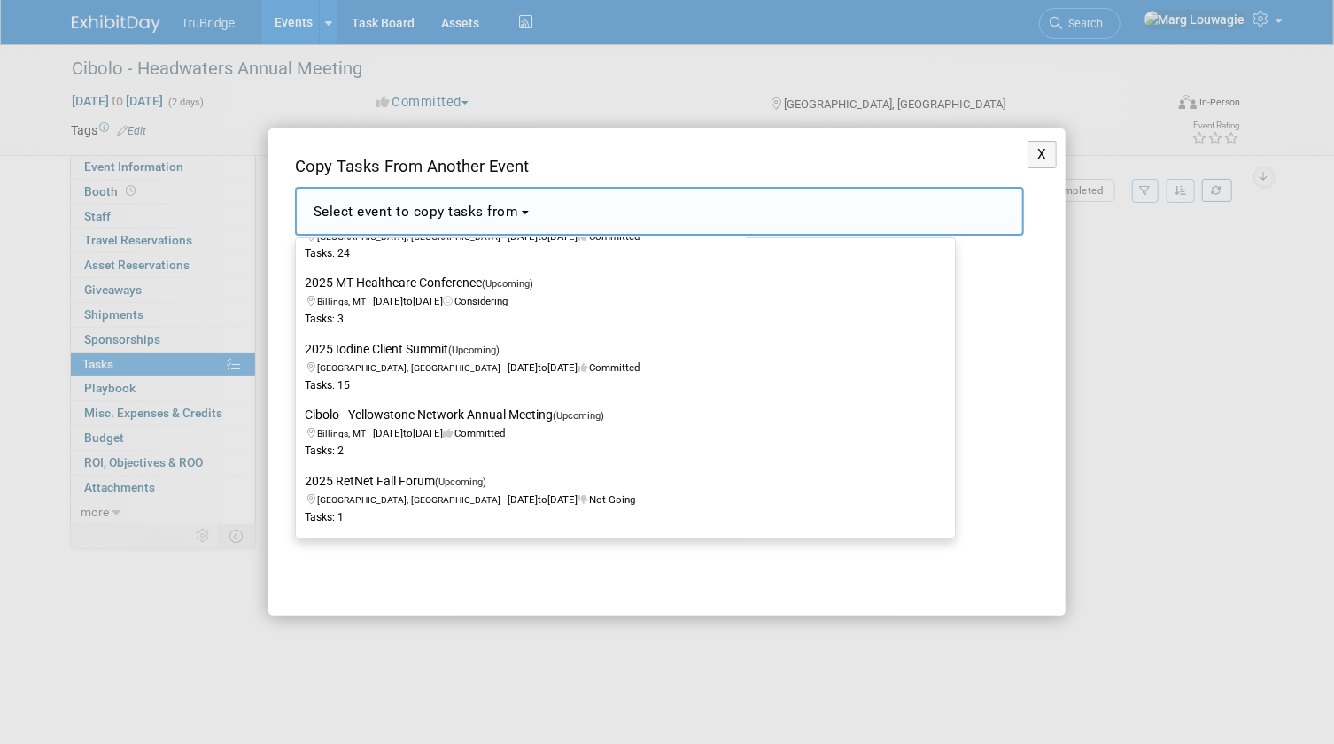
scroll to position [1851, 0]
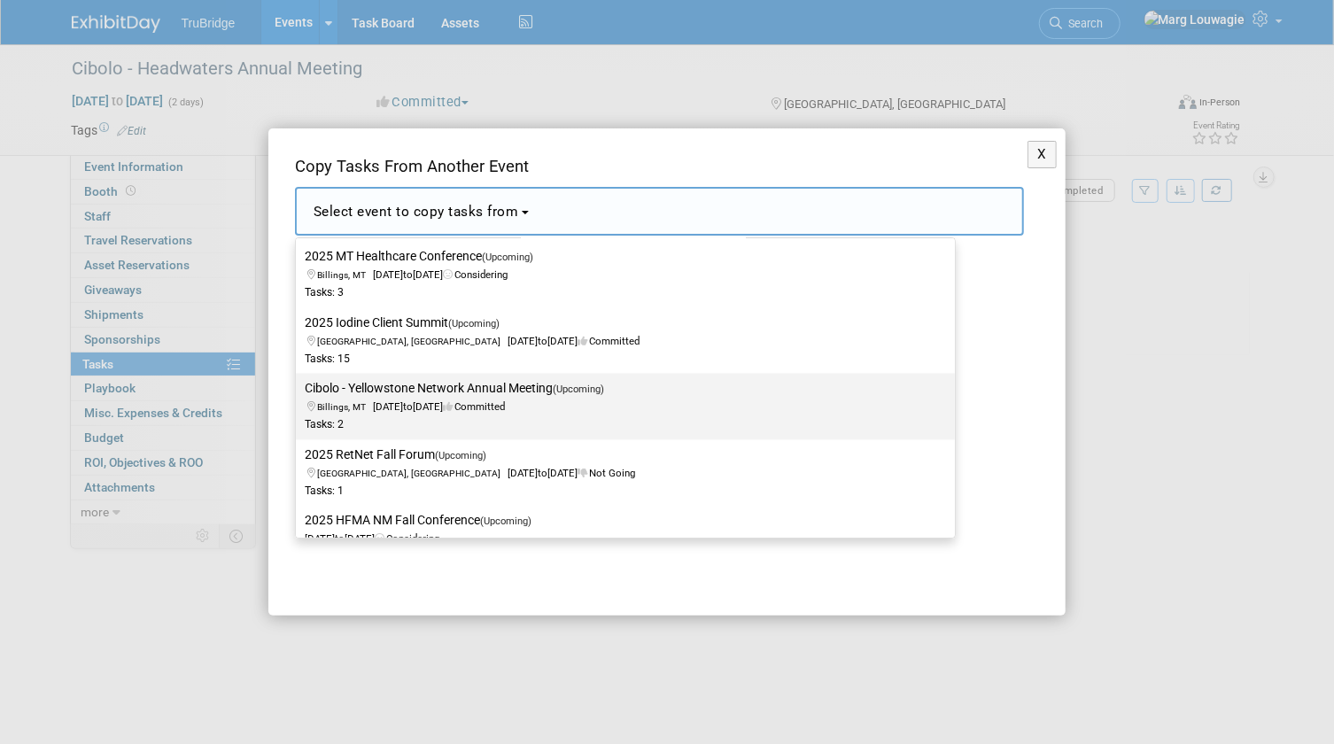
click at [493, 385] on label "Cibolo - Yellowstone Network Annual Meeting (Upcoming) Billings, MT [DATE] to […" at bounding box center [621, 406] width 633 height 58
click at [299, 385] on input "Cibolo - Yellowstone Network Annual Meeting (Upcoming) Billings, MT [DATE] to […" at bounding box center [293, 390] width 12 height 12
select select "11150216"
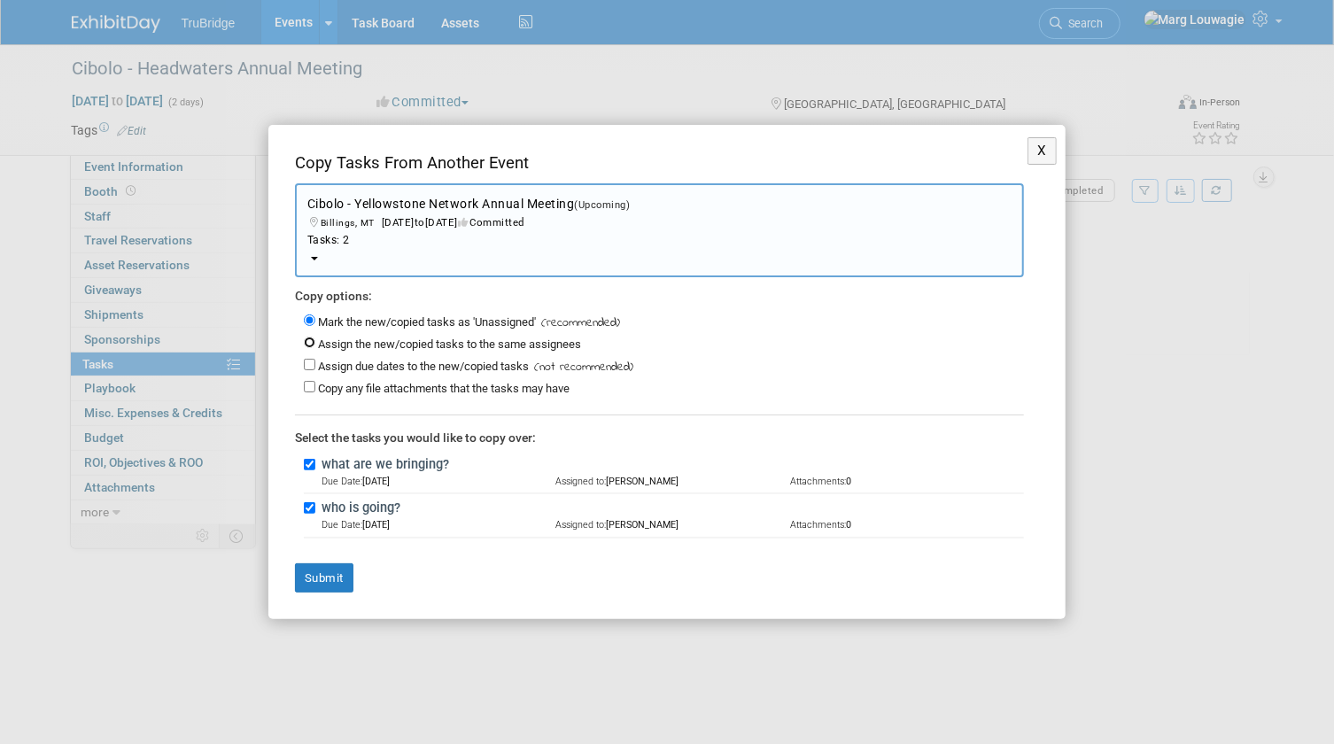
click at [310, 341] on input "Assign the new/copied tasks to the same assignees" at bounding box center [310, 343] width 12 height 12
radio input "true"
click at [304, 367] on input "Assign due dates to the new/copied tasks" at bounding box center [310, 365] width 12 height 12
checkbox input "true"
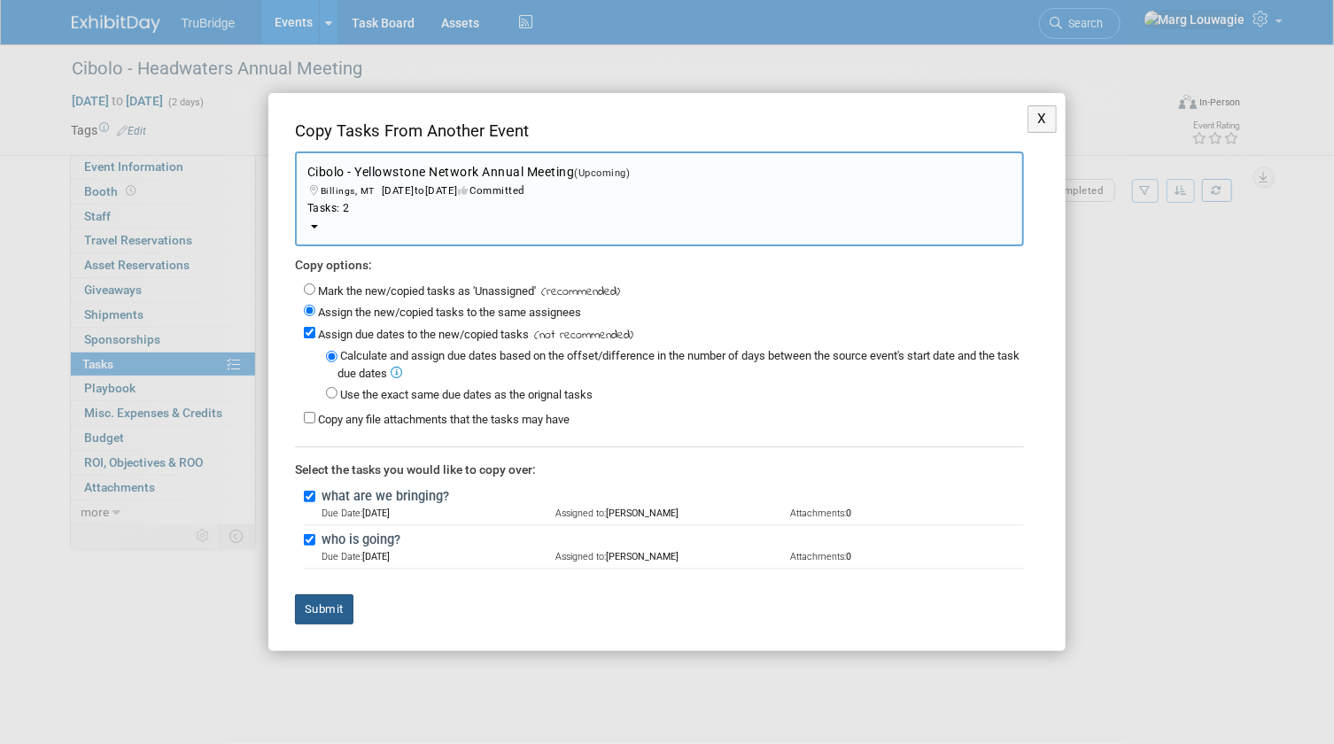
click at [320, 604] on button "Submit" at bounding box center [324, 609] width 58 height 30
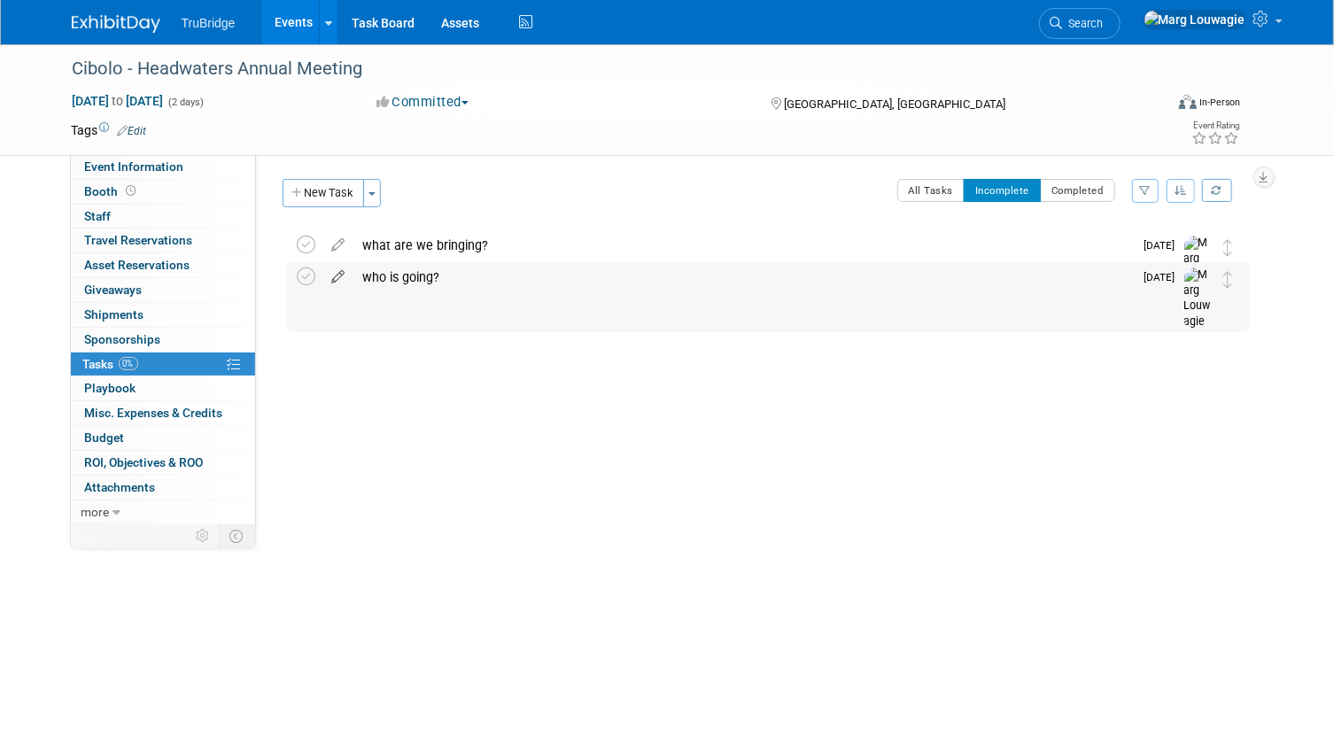
click at [336, 279] on icon at bounding box center [338, 273] width 31 height 22
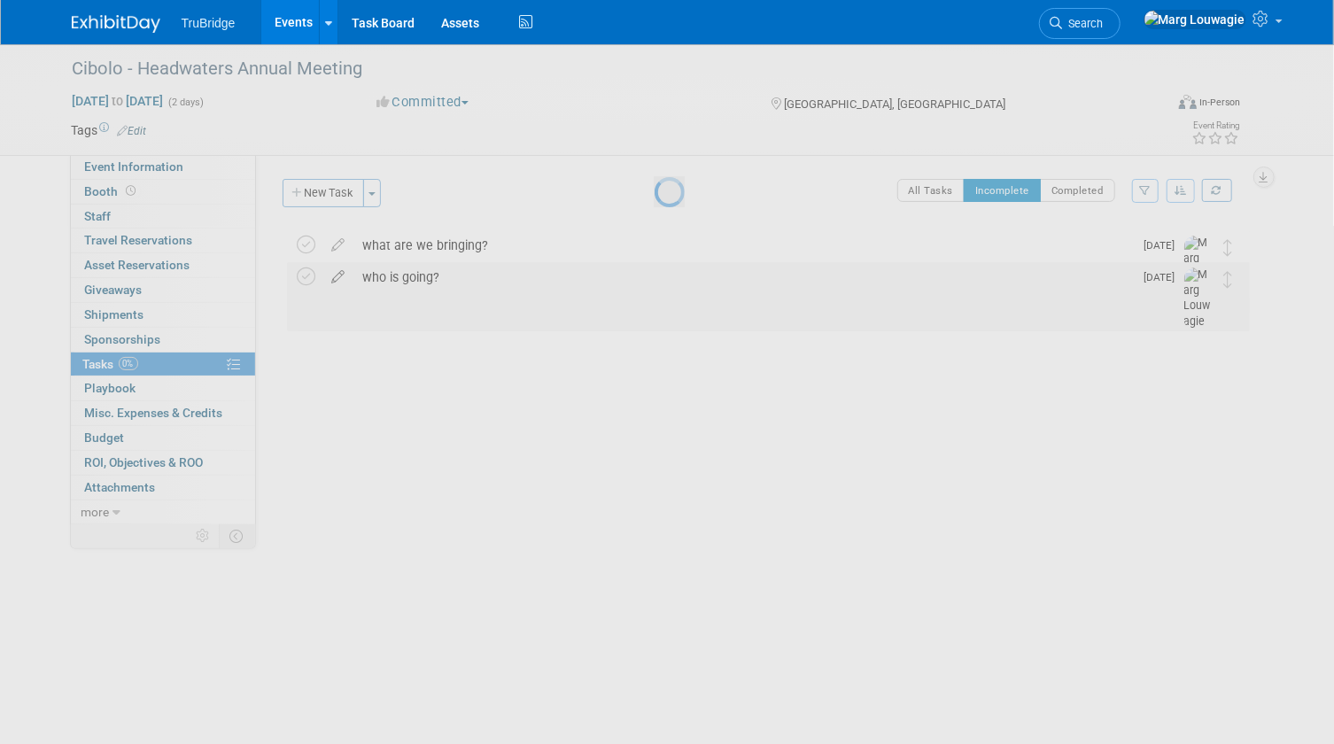
select select "8"
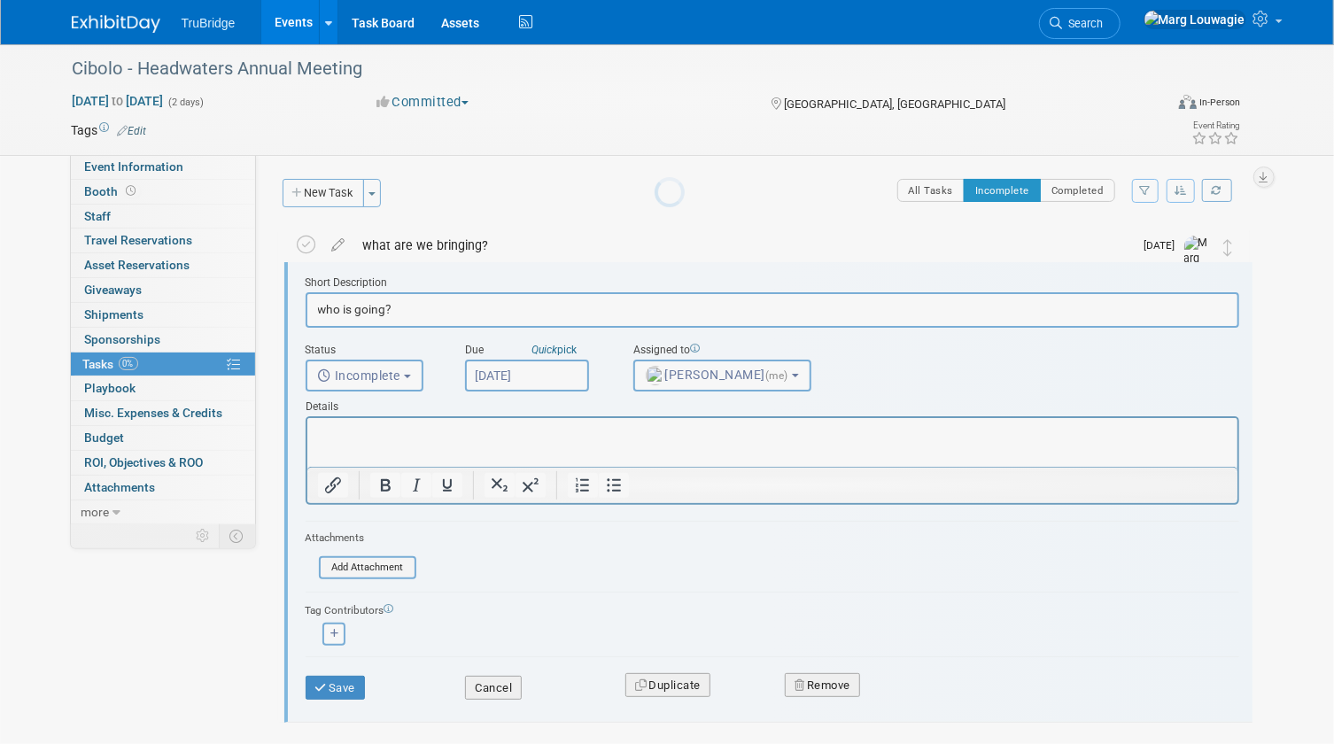
scroll to position [2, 0]
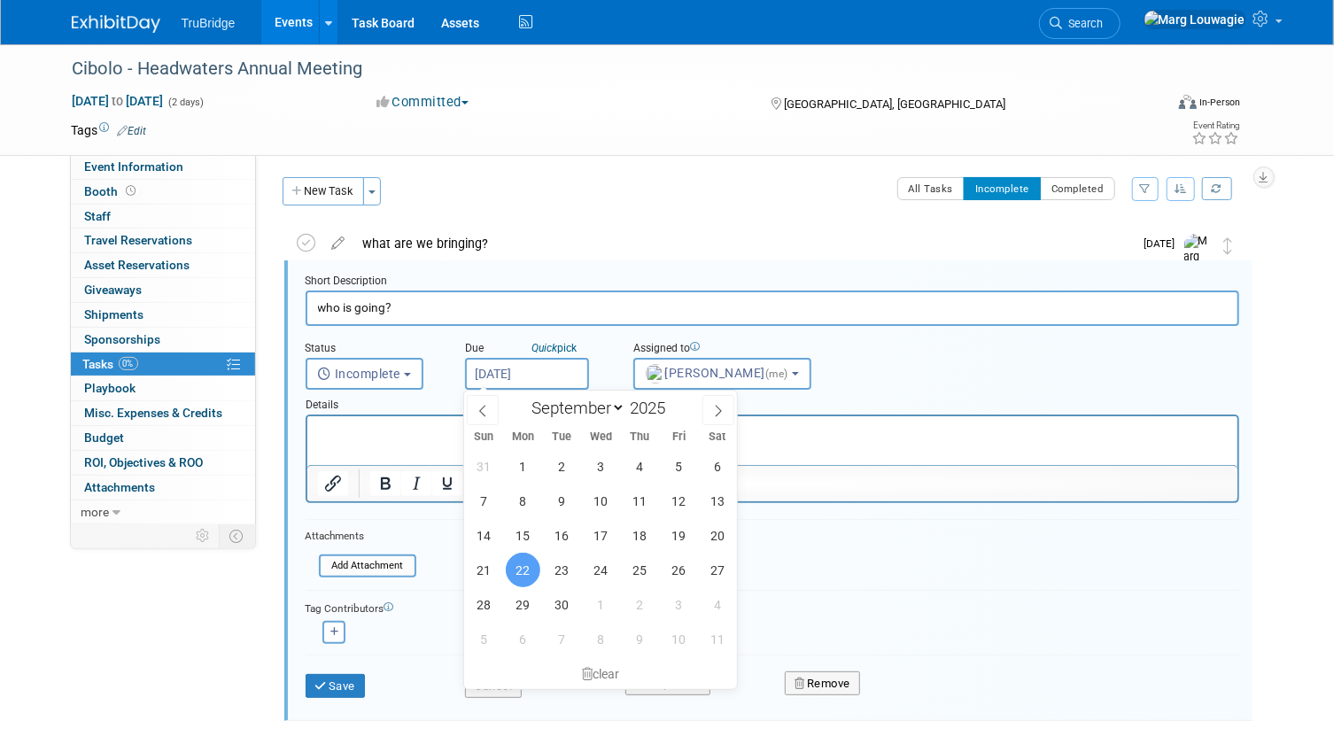
click at [526, 376] on input "Sep 22, 2025" at bounding box center [527, 374] width 124 height 32
click at [527, 529] on span "15" at bounding box center [523, 535] width 35 height 35
type input "Sep 15, 2025"
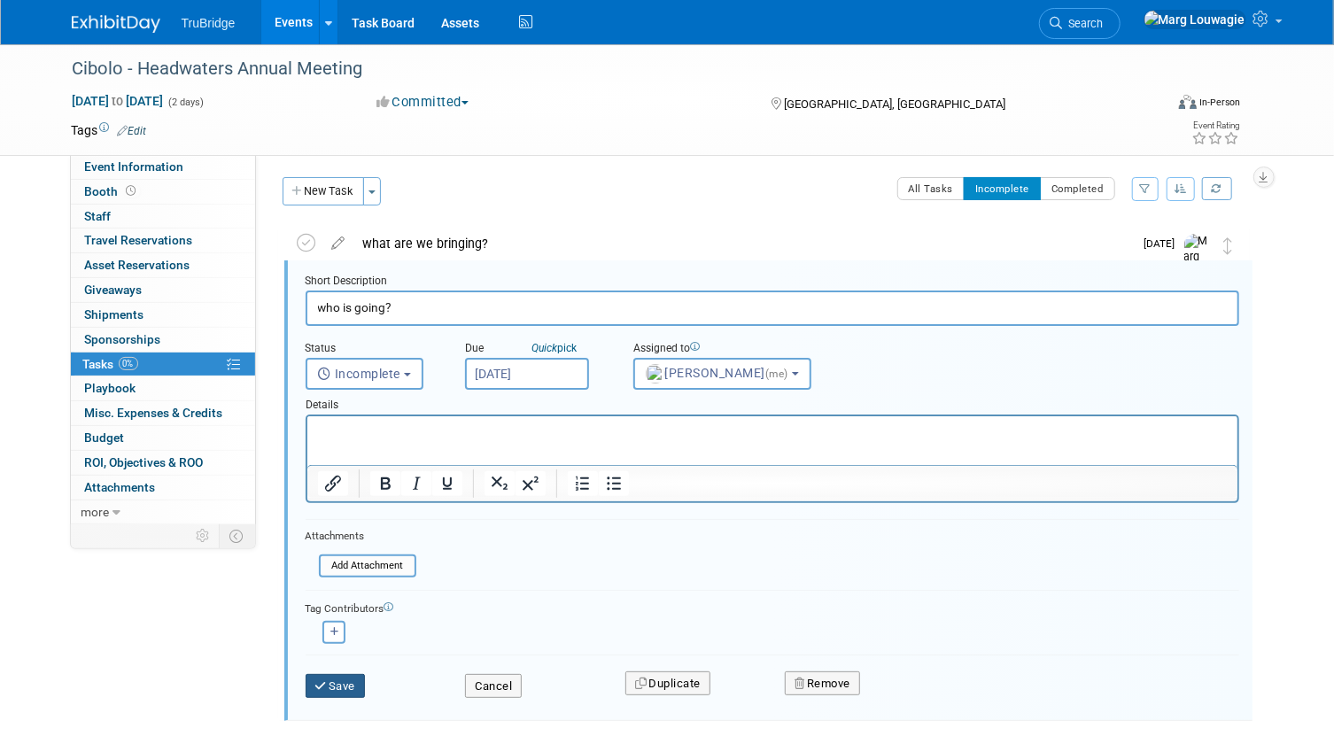
click at [350, 675] on button "Save" at bounding box center [336, 686] width 60 height 25
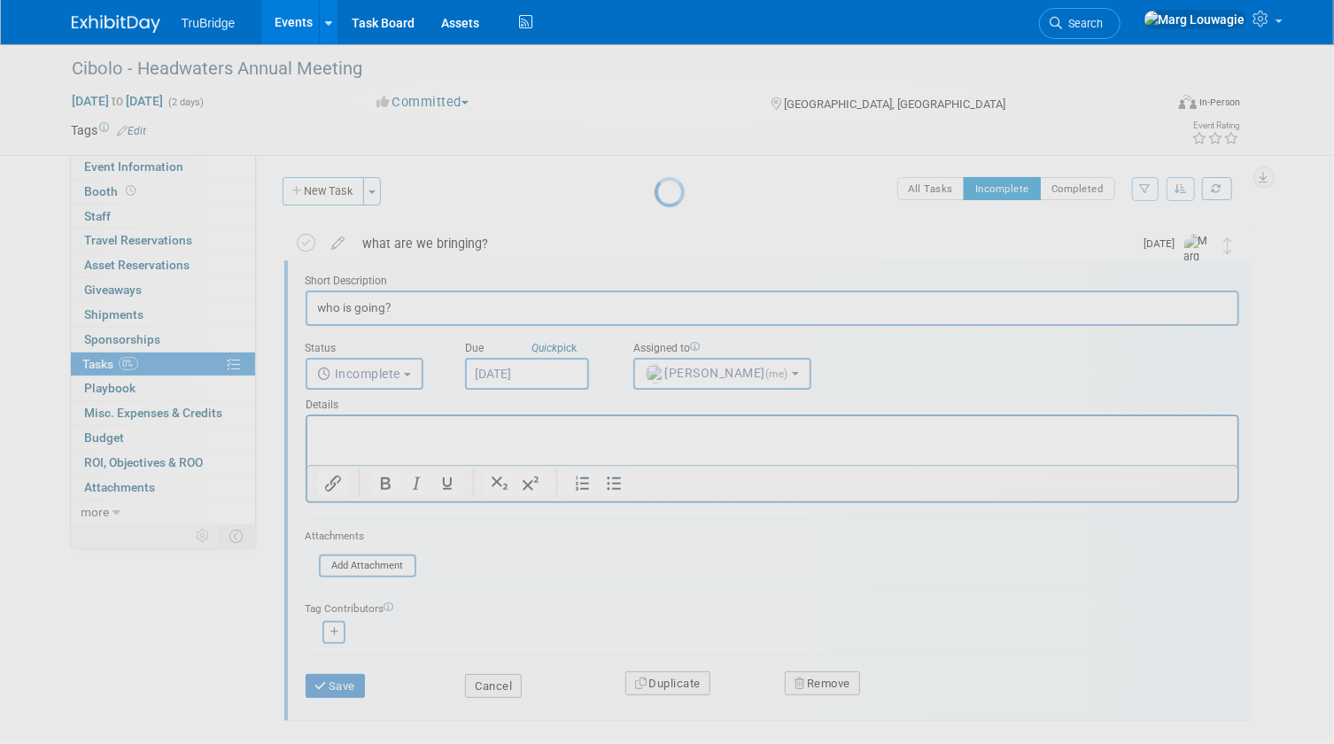
scroll to position [0, 0]
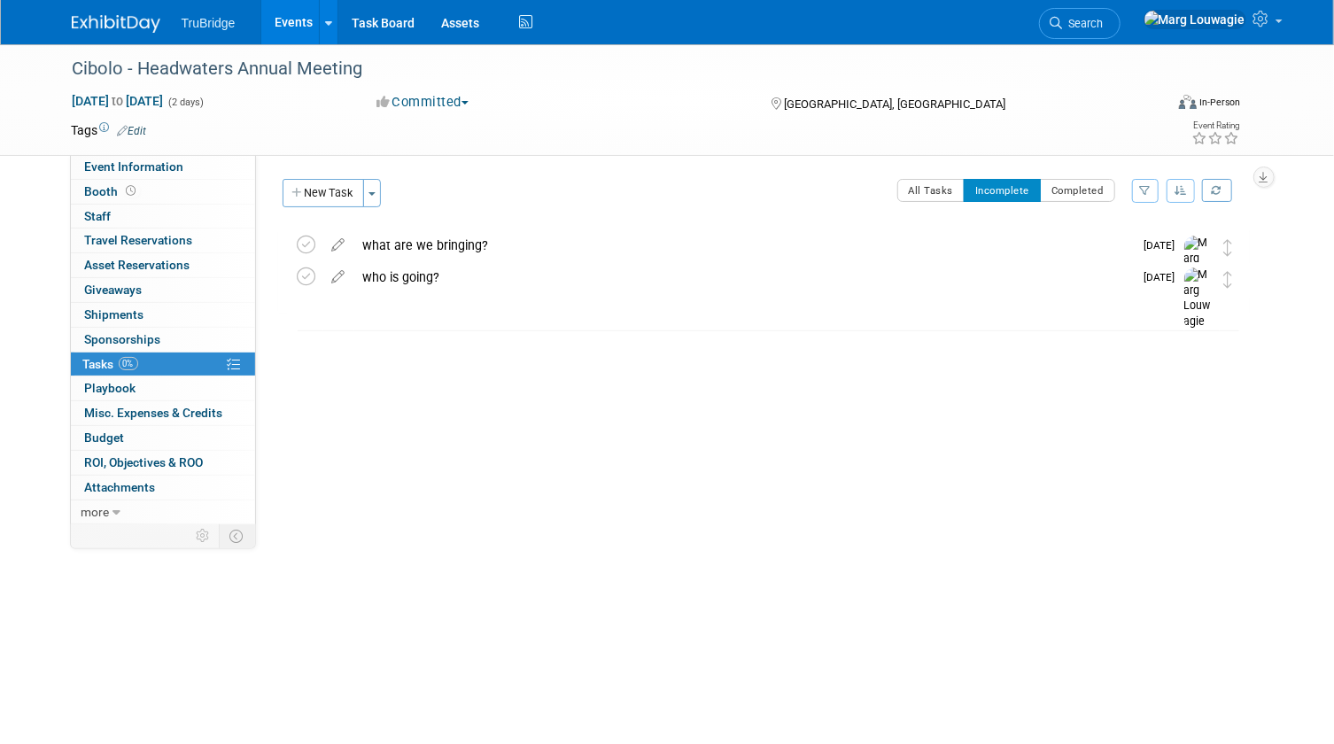
click at [301, 18] on link "Events" at bounding box center [293, 22] width 65 height 44
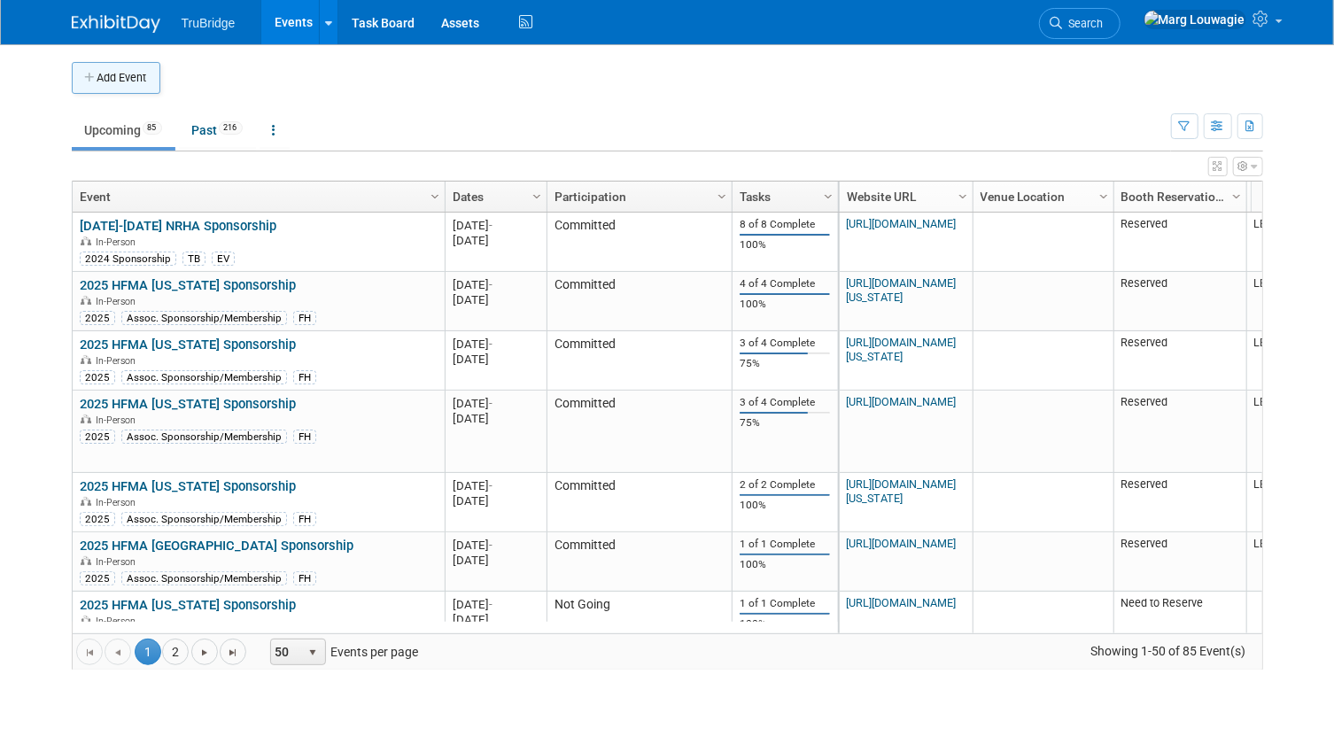
click at [120, 74] on button "Add Event" at bounding box center [116, 78] width 89 height 32
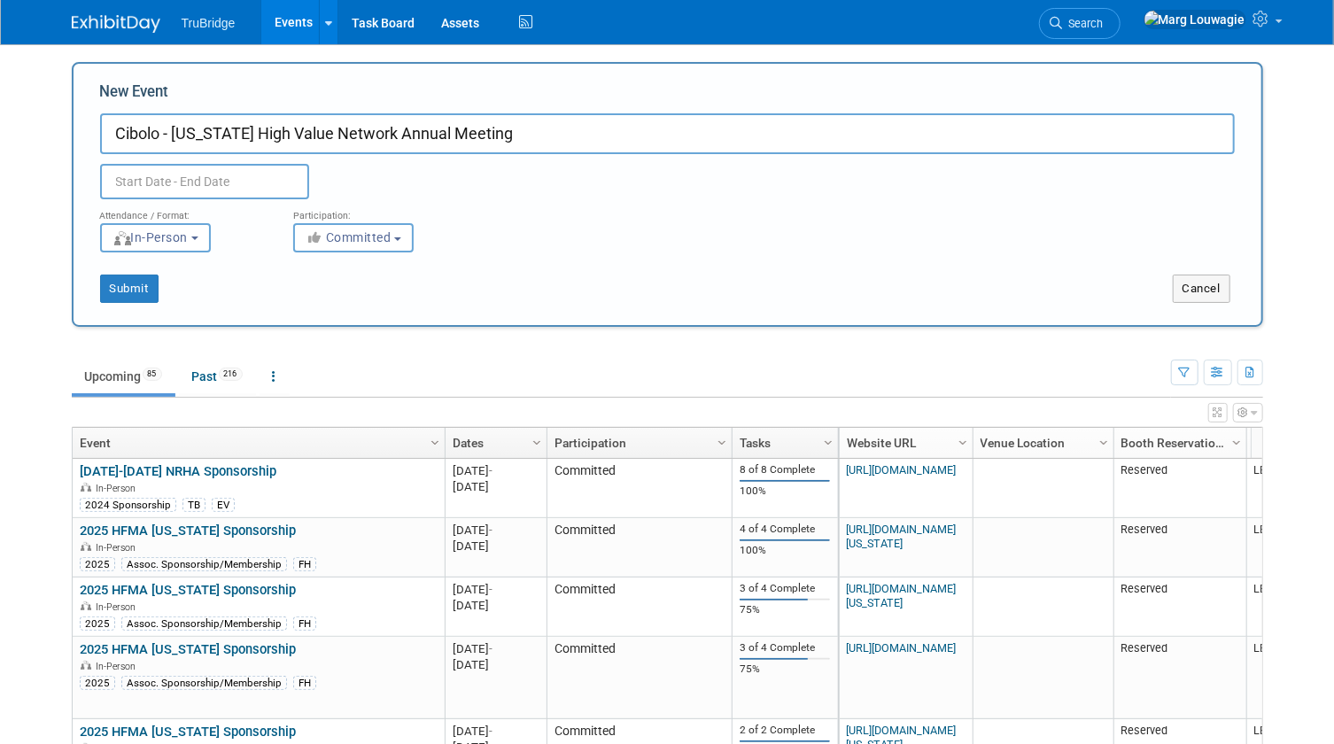
type input "Cibolo - Nebraska High Value Network Annual Meeting"
click at [167, 178] on input "text" at bounding box center [204, 181] width 209 height 35
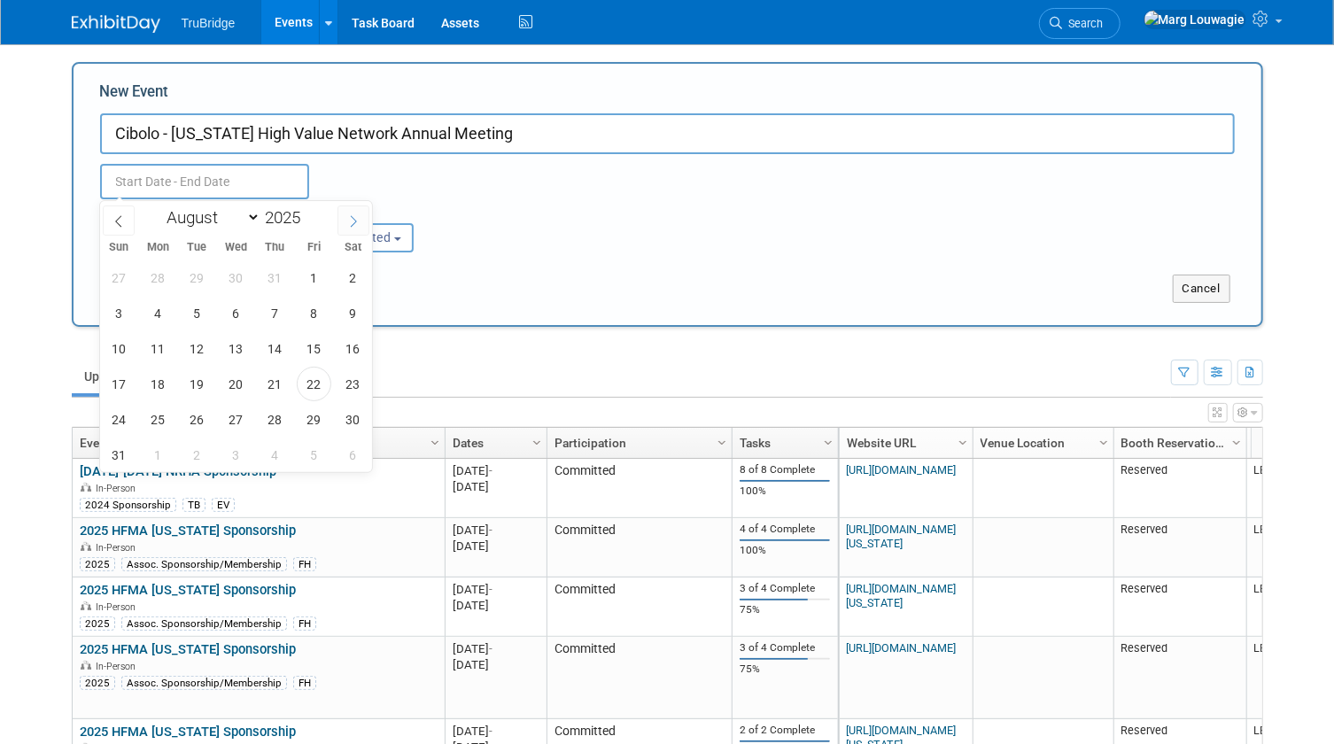
click at [345, 215] on span at bounding box center [354, 221] width 32 height 30
select select "10"
click at [231, 313] on span "5" at bounding box center [236, 313] width 35 height 35
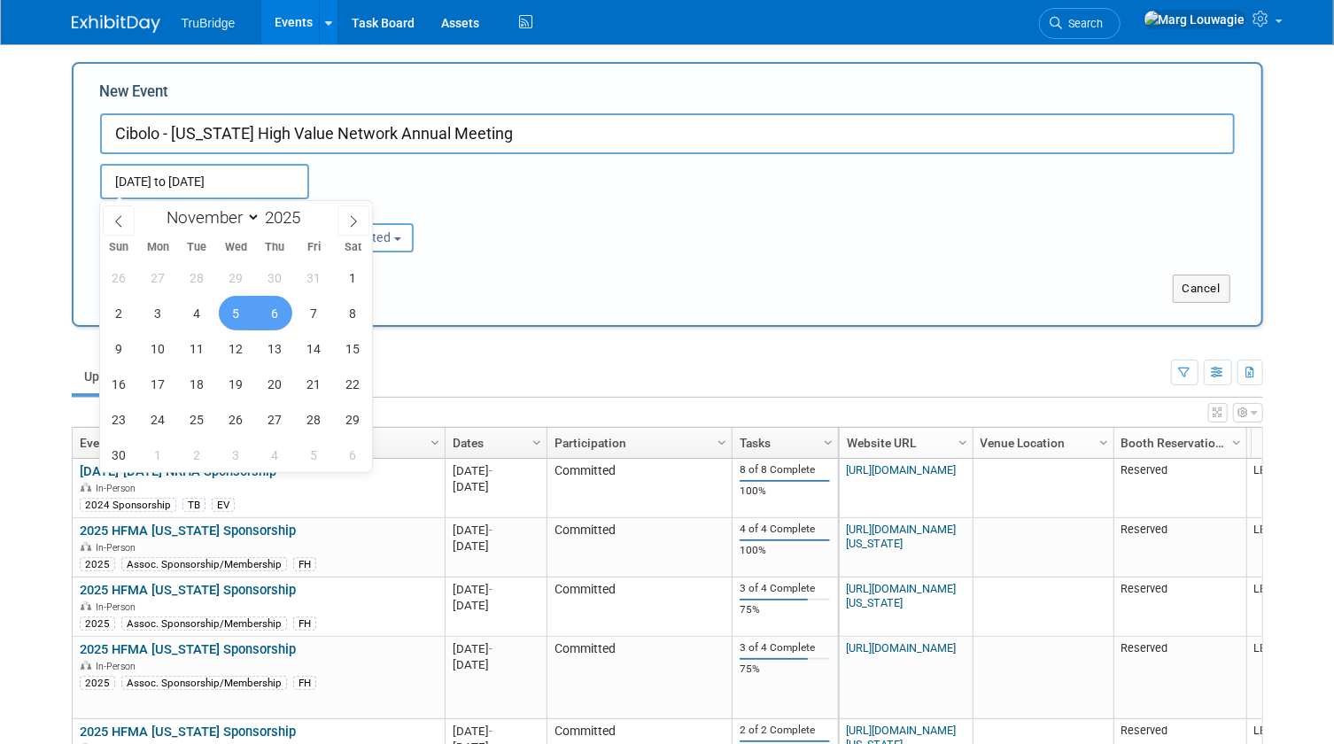
click at [275, 306] on span "6" at bounding box center [275, 313] width 35 height 35
type input "Nov 5, 2025 to Nov 6, 2025"
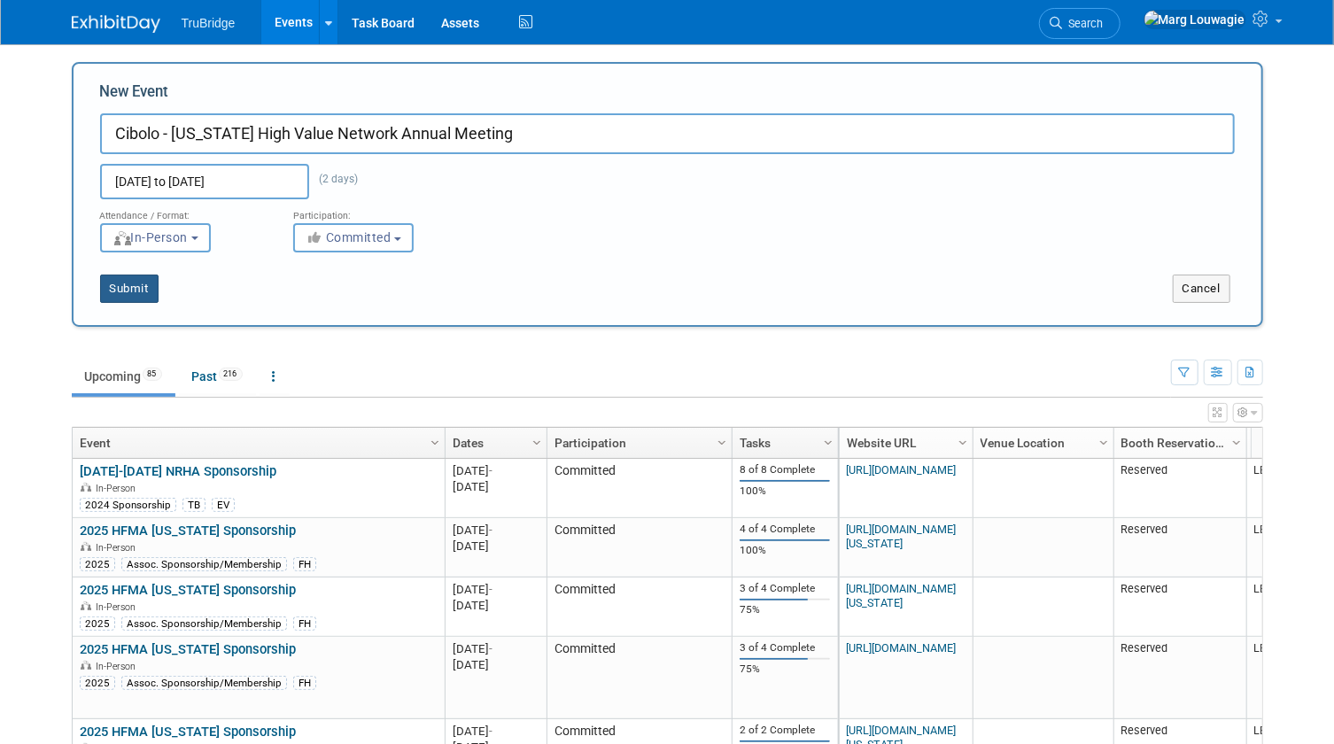
click at [150, 286] on button "Submit" at bounding box center [129, 289] width 58 height 28
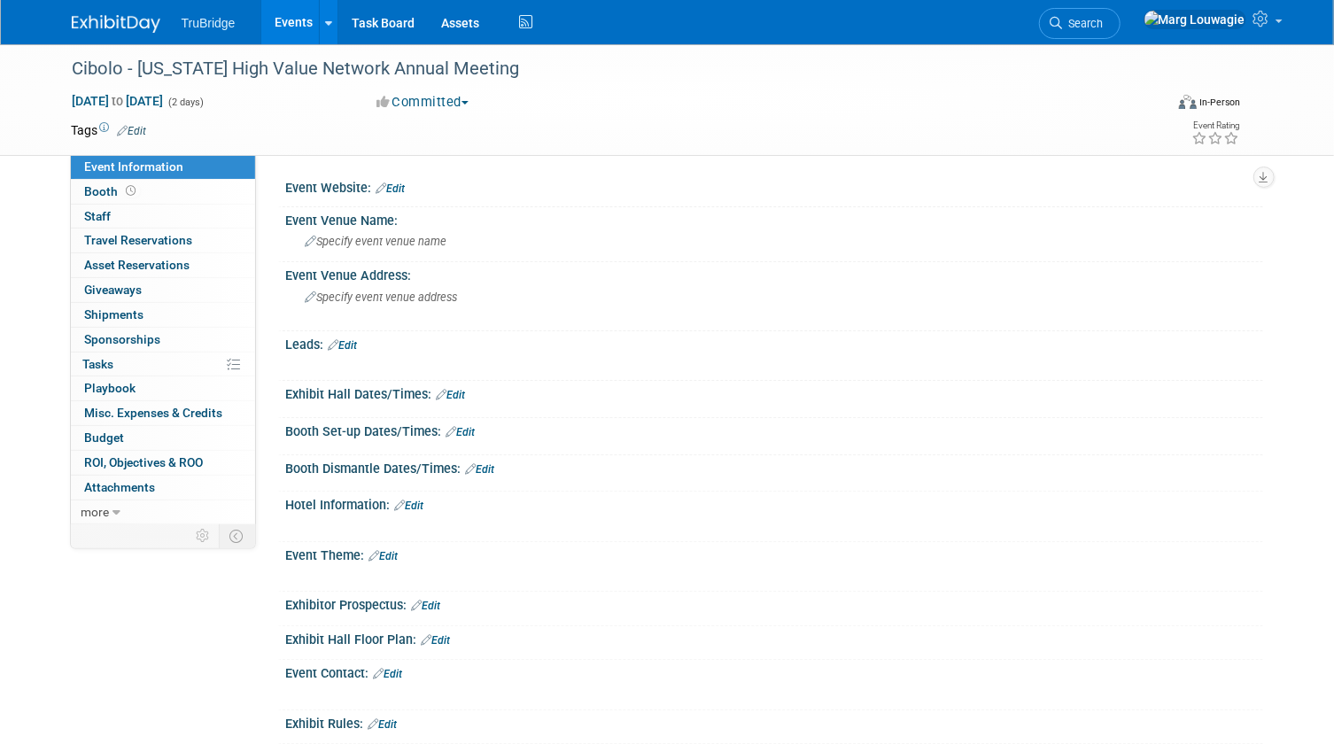
click at [406, 184] on link "Edit" at bounding box center [390, 188] width 29 height 12
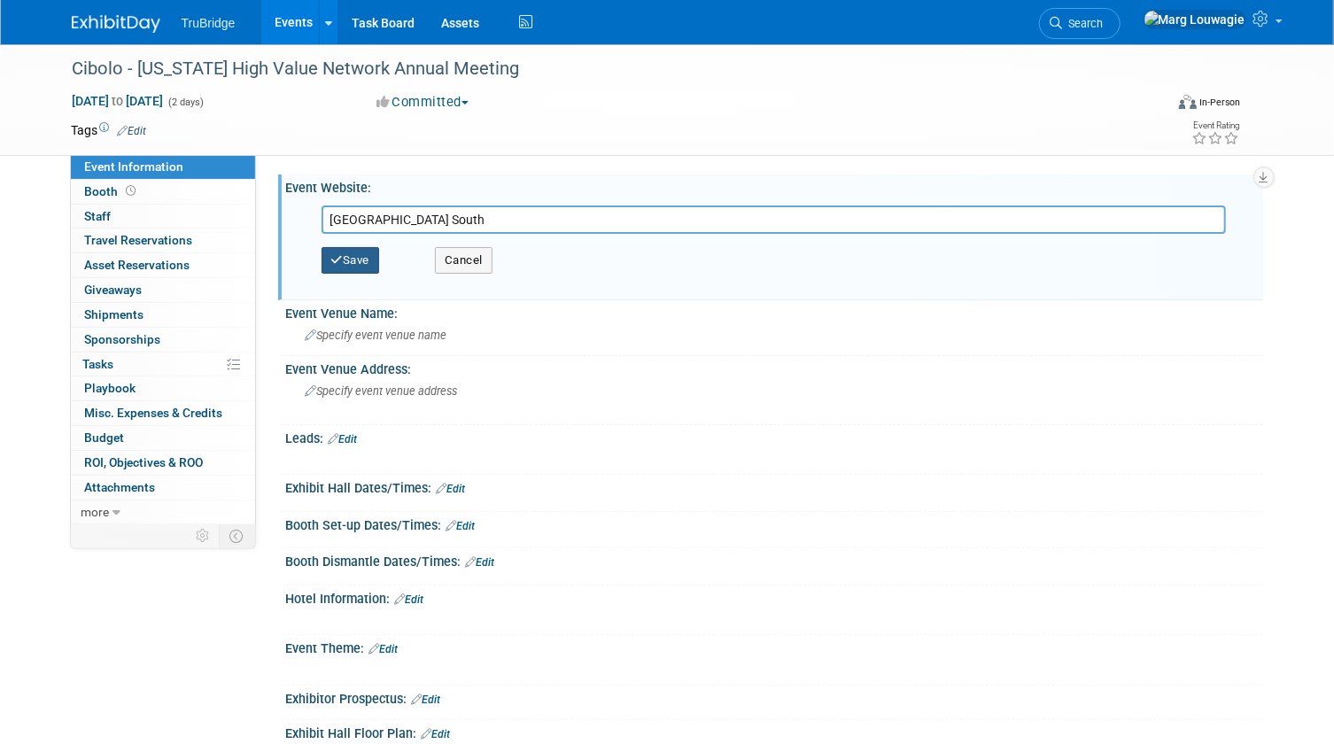
type input "[GEOGRAPHIC_DATA] South"
click at [372, 253] on button "Save" at bounding box center [351, 260] width 58 height 27
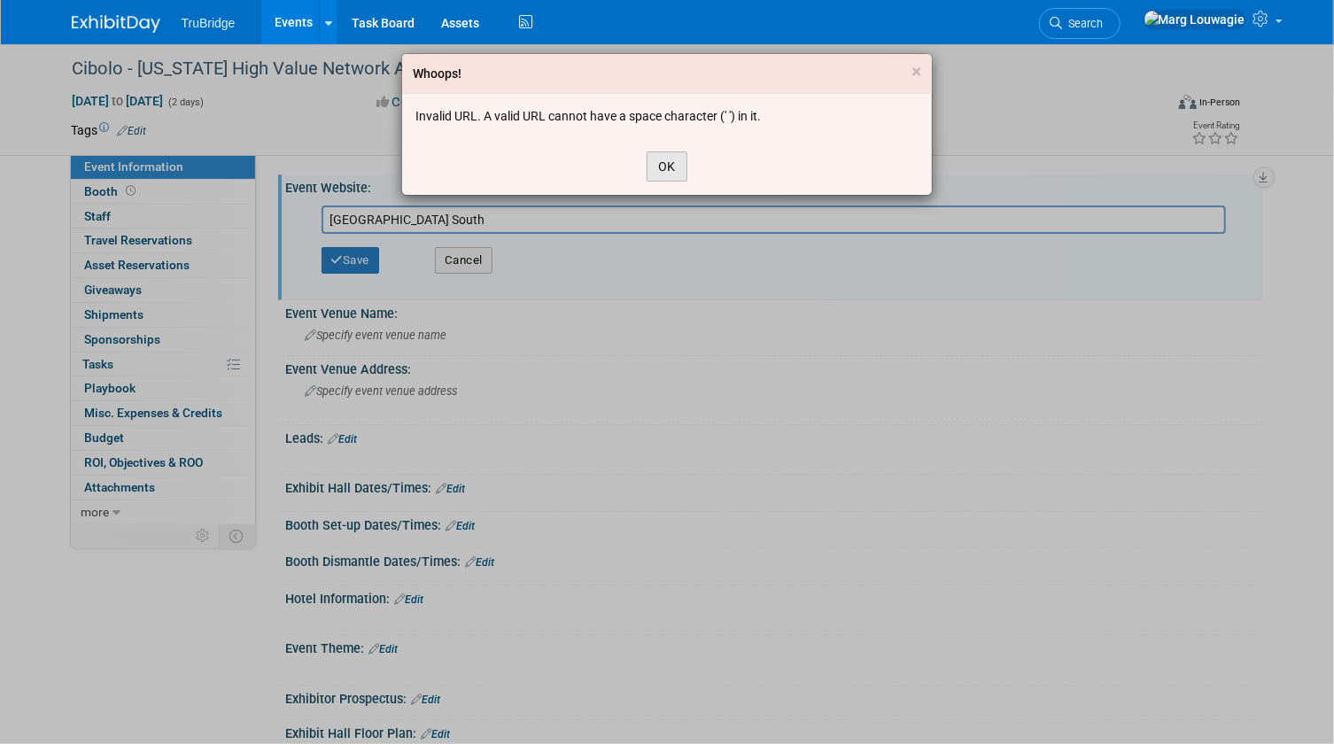
click at [665, 161] on button "OK" at bounding box center [667, 166] width 41 height 30
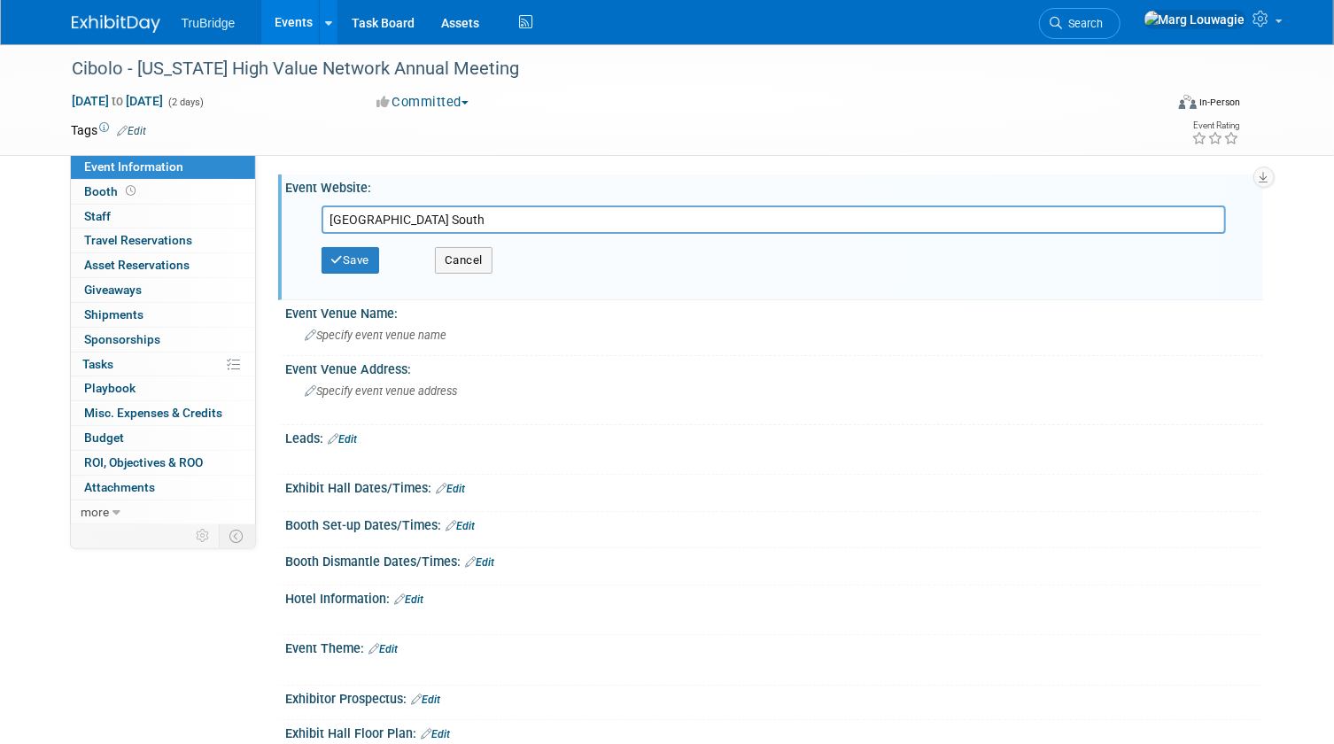
drag, startPoint x: 567, startPoint y: 220, endPoint x: 291, endPoint y: 221, distance: 276.4
click at [291, 221] on div "[GEOGRAPHIC_DATA] South Save Cancel" at bounding box center [774, 245] width 977 height 100
click at [482, 258] on button "Cancel" at bounding box center [464, 260] width 58 height 27
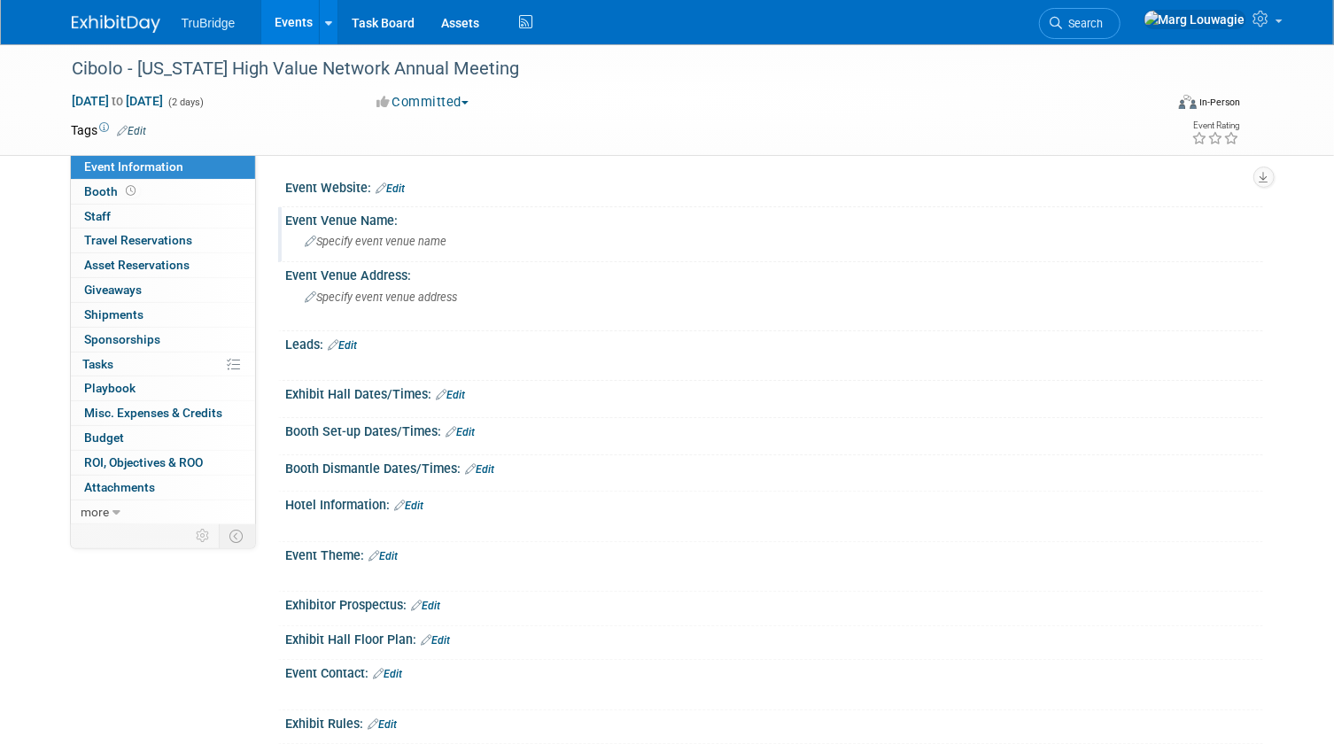
click at [400, 239] on span "Specify event venue name" at bounding box center [377, 241] width 142 height 13
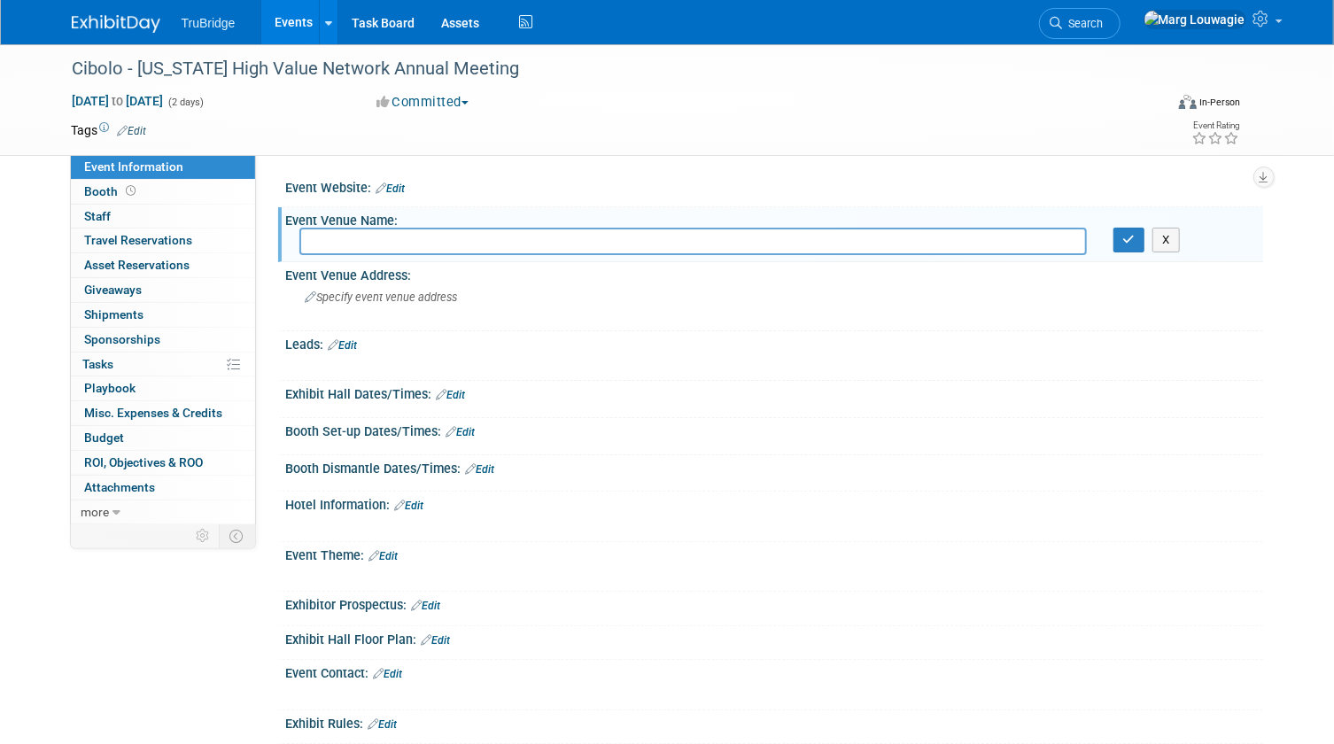
type input "[GEOGRAPHIC_DATA] South"
drag, startPoint x: 1130, startPoint y: 242, endPoint x: 966, endPoint y: 275, distance: 167.1
click at [1130, 242] on icon "button" at bounding box center [1129, 240] width 12 height 12
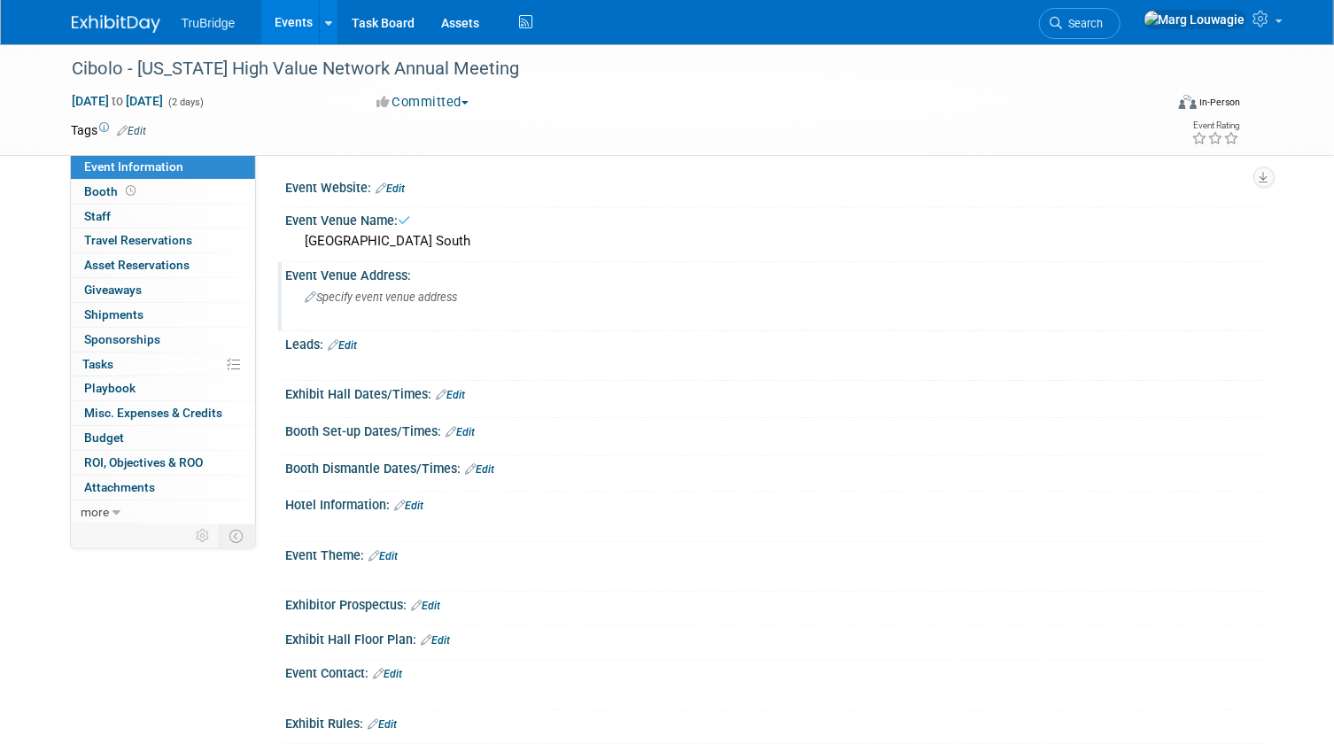
click at [421, 301] on span "Specify event venue address" at bounding box center [382, 297] width 152 height 13
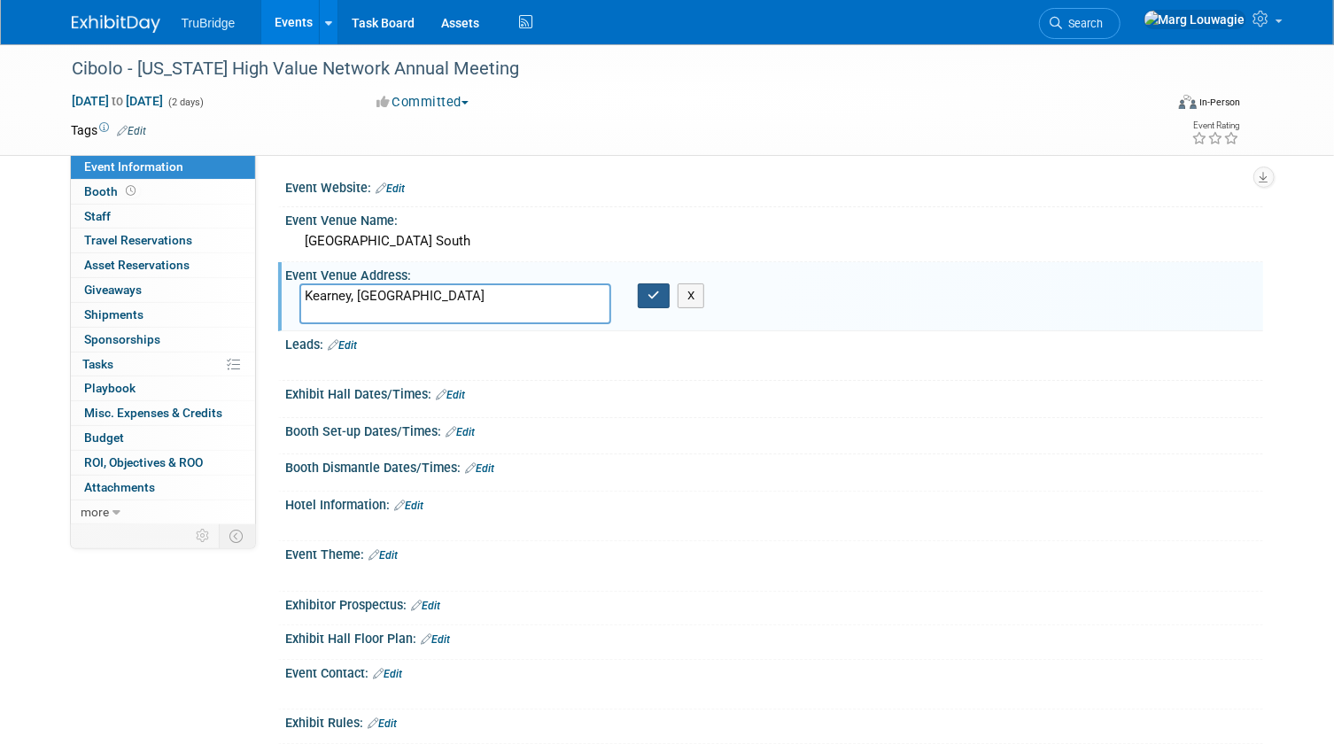
type textarea "Kearney, [GEOGRAPHIC_DATA]"
click at [646, 292] on button "button" at bounding box center [654, 295] width 32 height 25
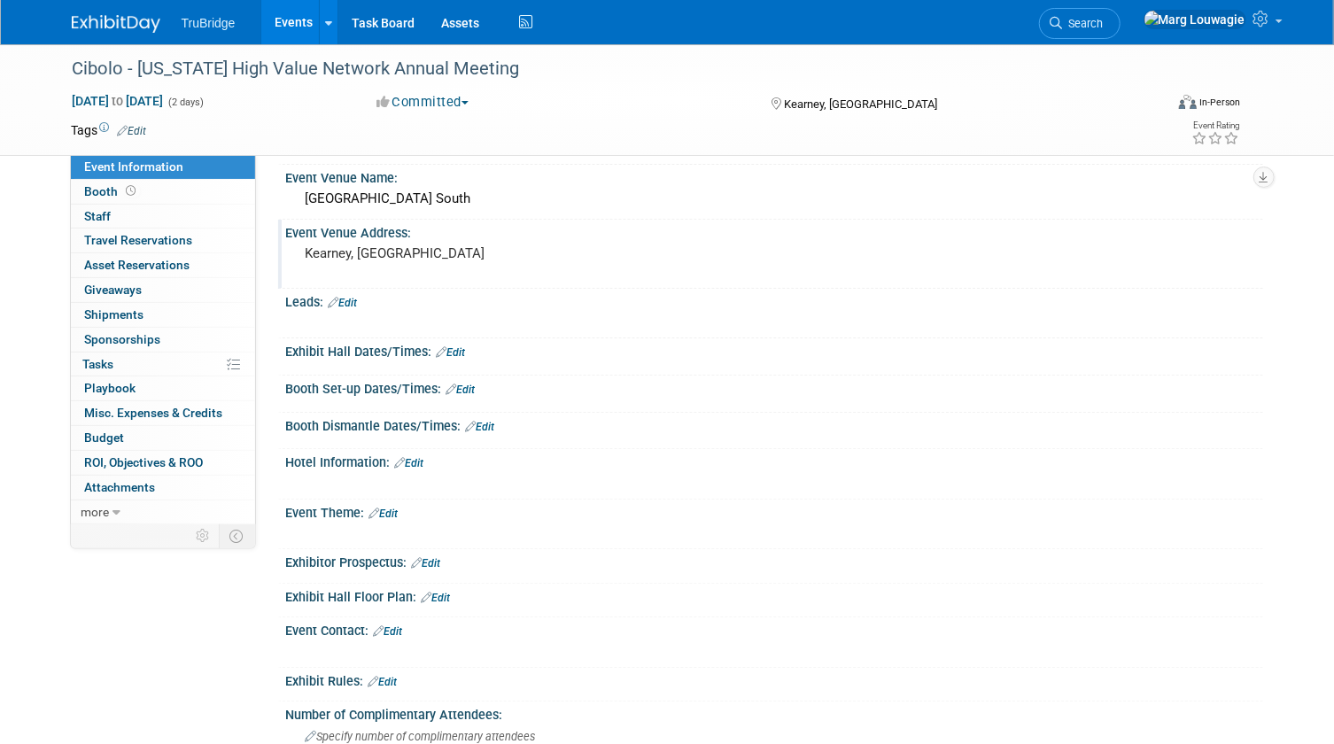
scroll to position [80, 0]
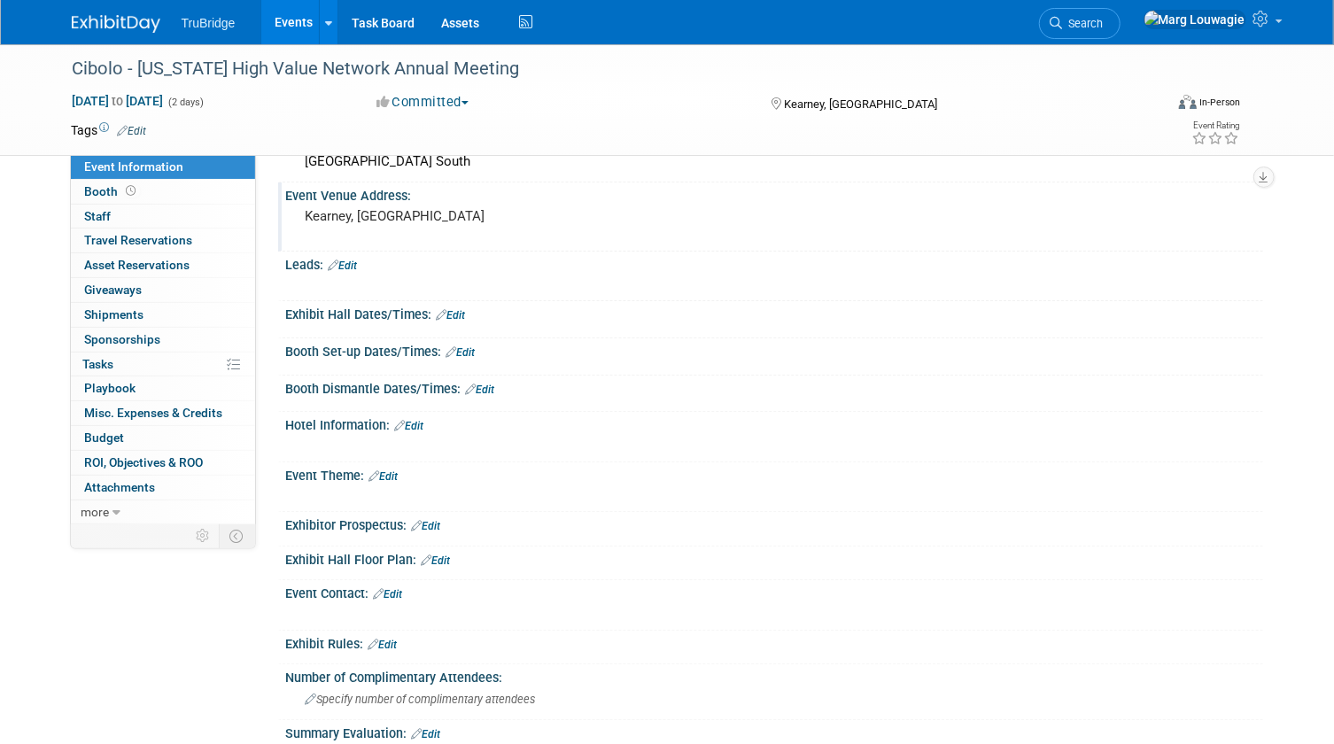
click at [424, 420] on link "Edit" at bounding box center [409, 426] width 29 height 12
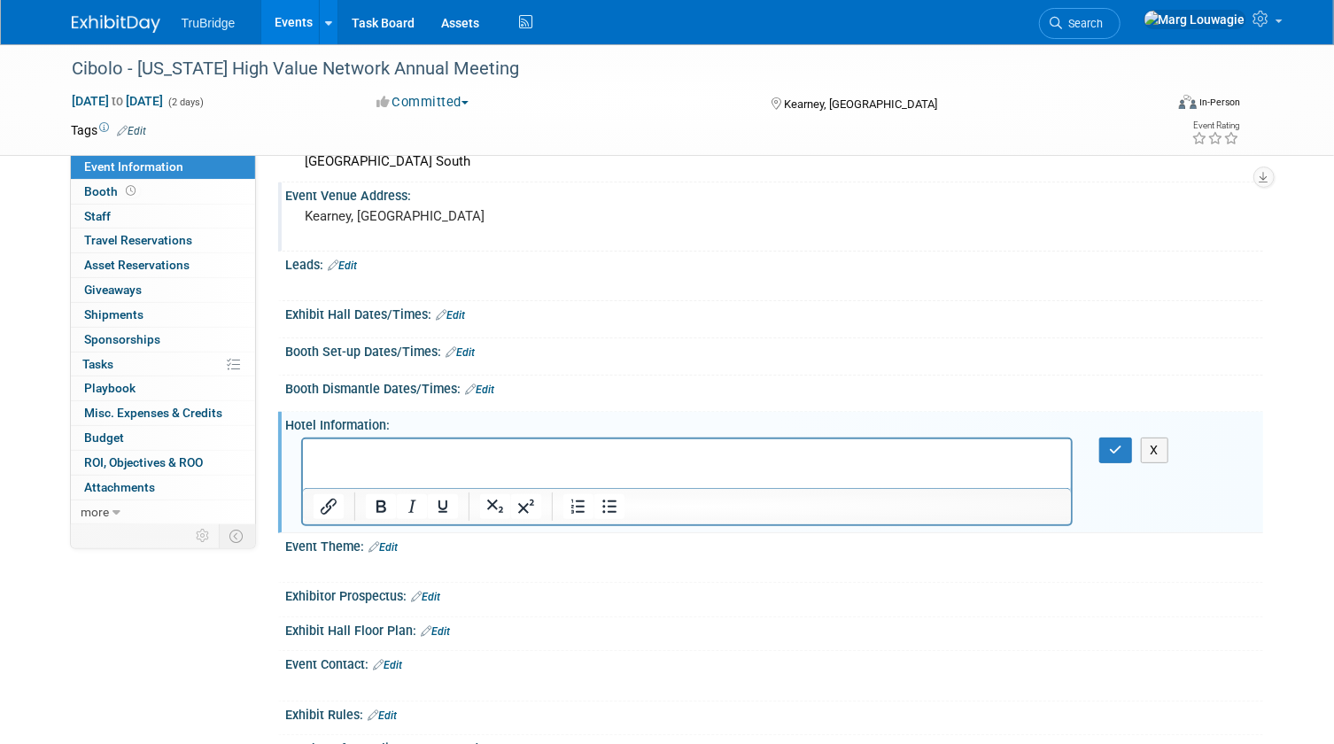
scroll to position [0, 0]
click at [363, 449] on p "Rich Text Area. Press ALT-0 for help." at bounding box center [687, 455] width 749 height 18
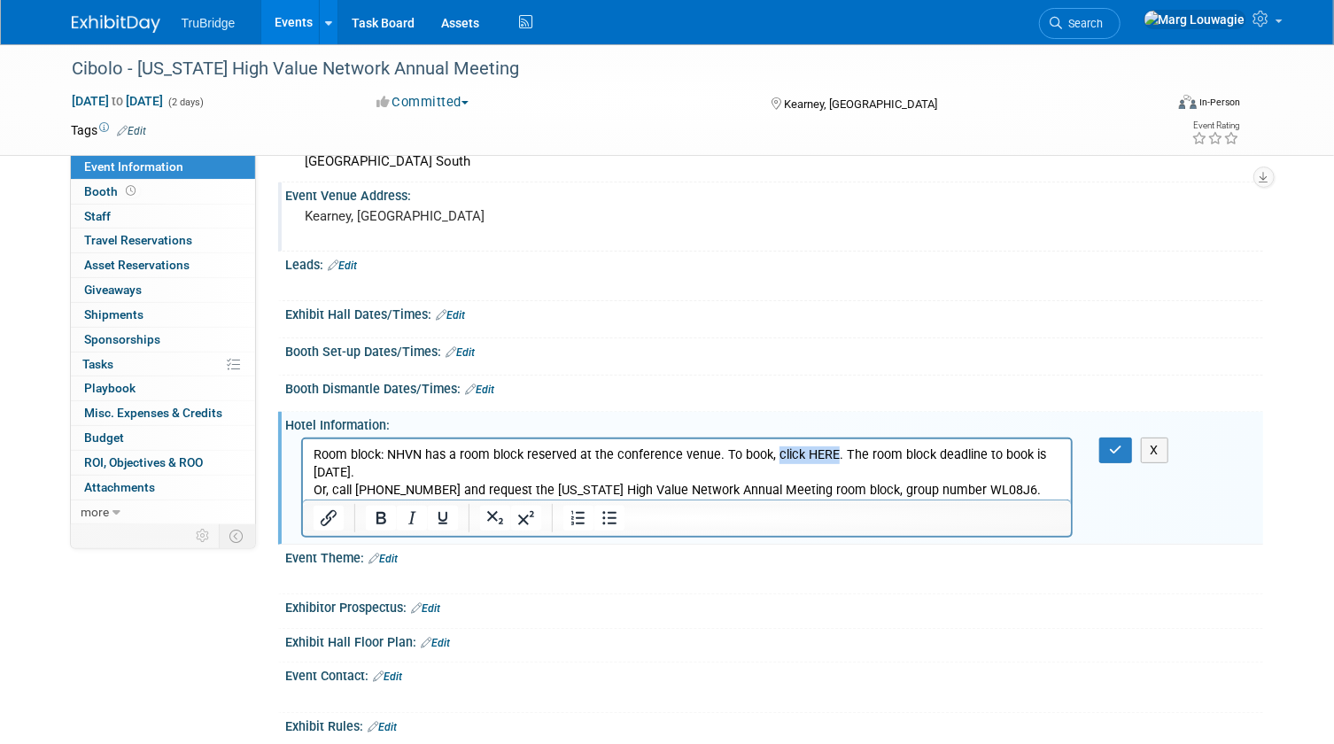
drag, startPoint x: 770, startPoint y: 454, endPoint x: 830, endPoint y: 454, distance: 60.2
click at [830, 454] on p "Room block: NHVN has a room block reserved at the conference venue. To book, cl…" at bounding box center [687, 472] width 749 height 53
click at [828, 454] on p "Room block: NHVN has a room block reserved at the conference venue. To book, cl…" at bounding box center [687, 472] width 749 height 53
click at [331, 516] on icon "Insert/edit link" at bounding box center [327, 518] width 21 height 21
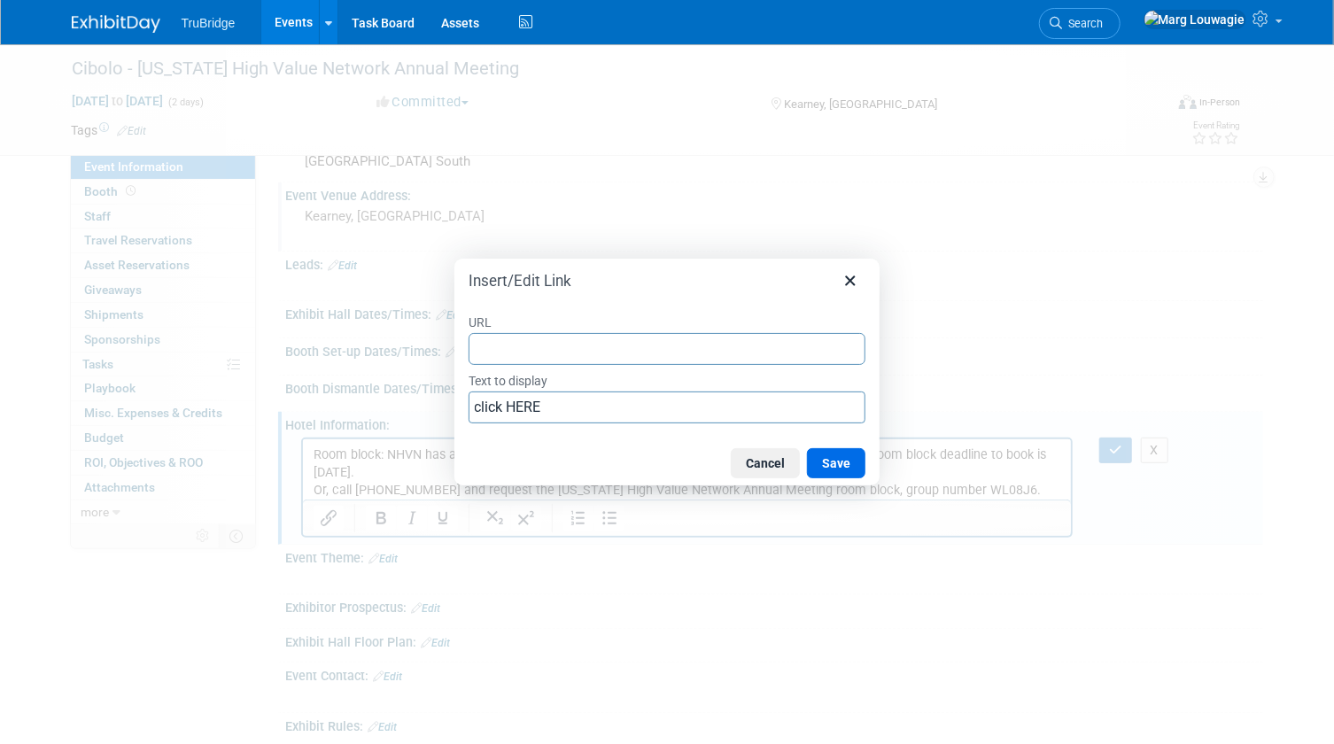
click at [491, 346] on input "URL" at bounding box center [667, 349] width 397 height 32
type input "https://nam09.safelinks.protection.outlook.com/?url=https%3A%2F%2Furldefense.pr…"
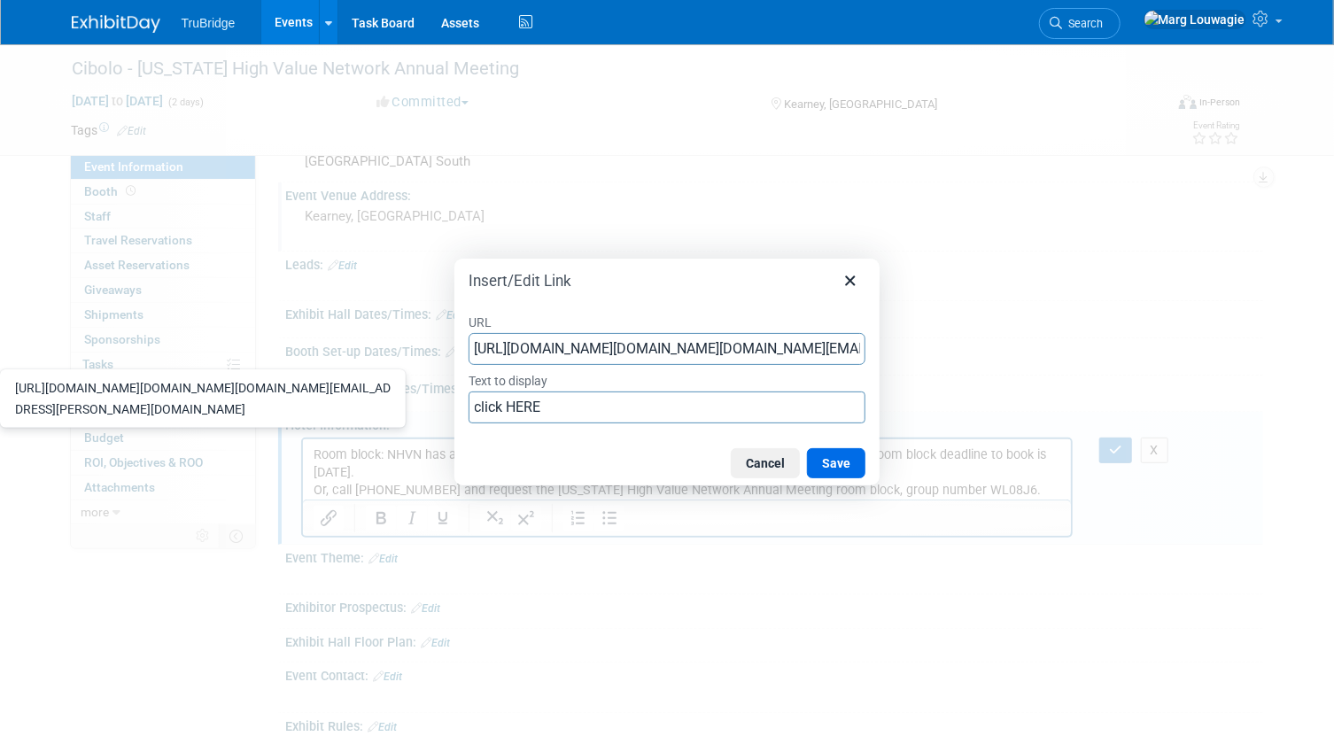
scroll to position [0, 6027]
click at [852, 454] on button "Save" at bounding box center [836, 463] width 58 height 30
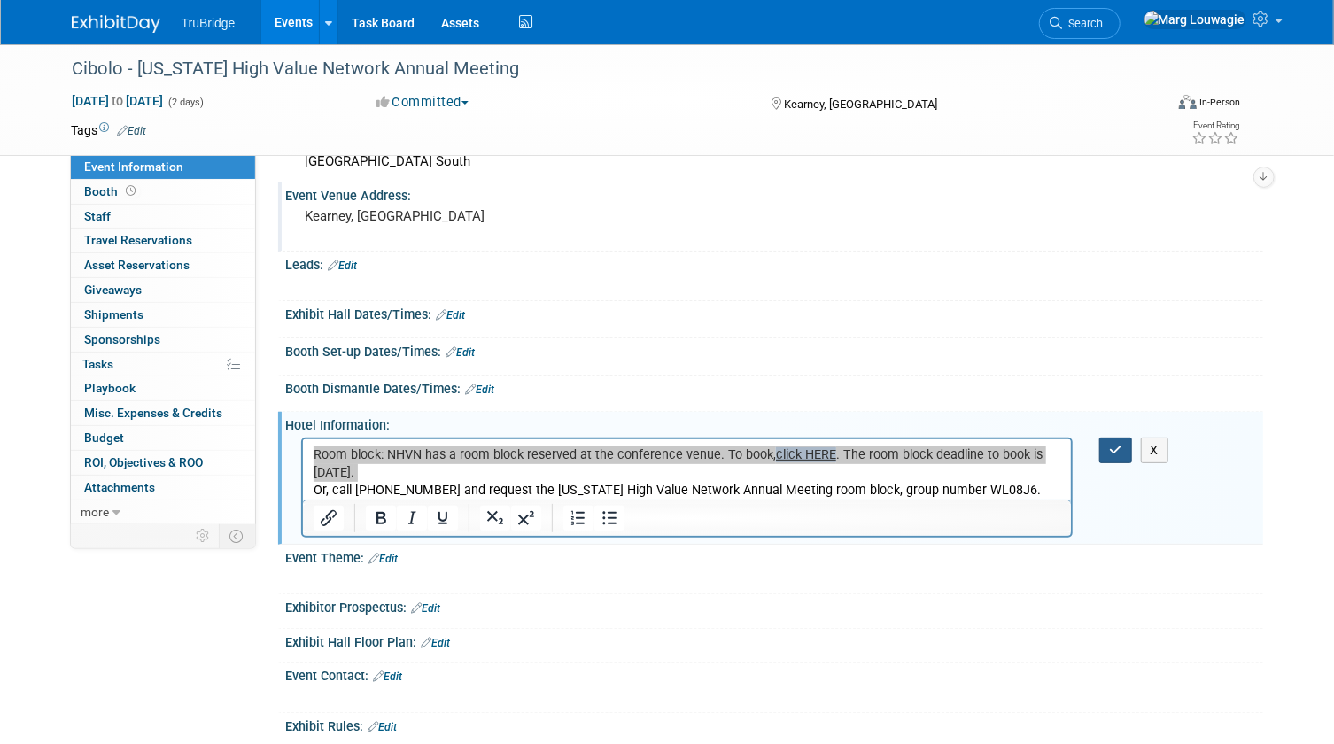
click at [1113, 444] on icon "button" at bounding box center [1115, 450] width 13 height 12
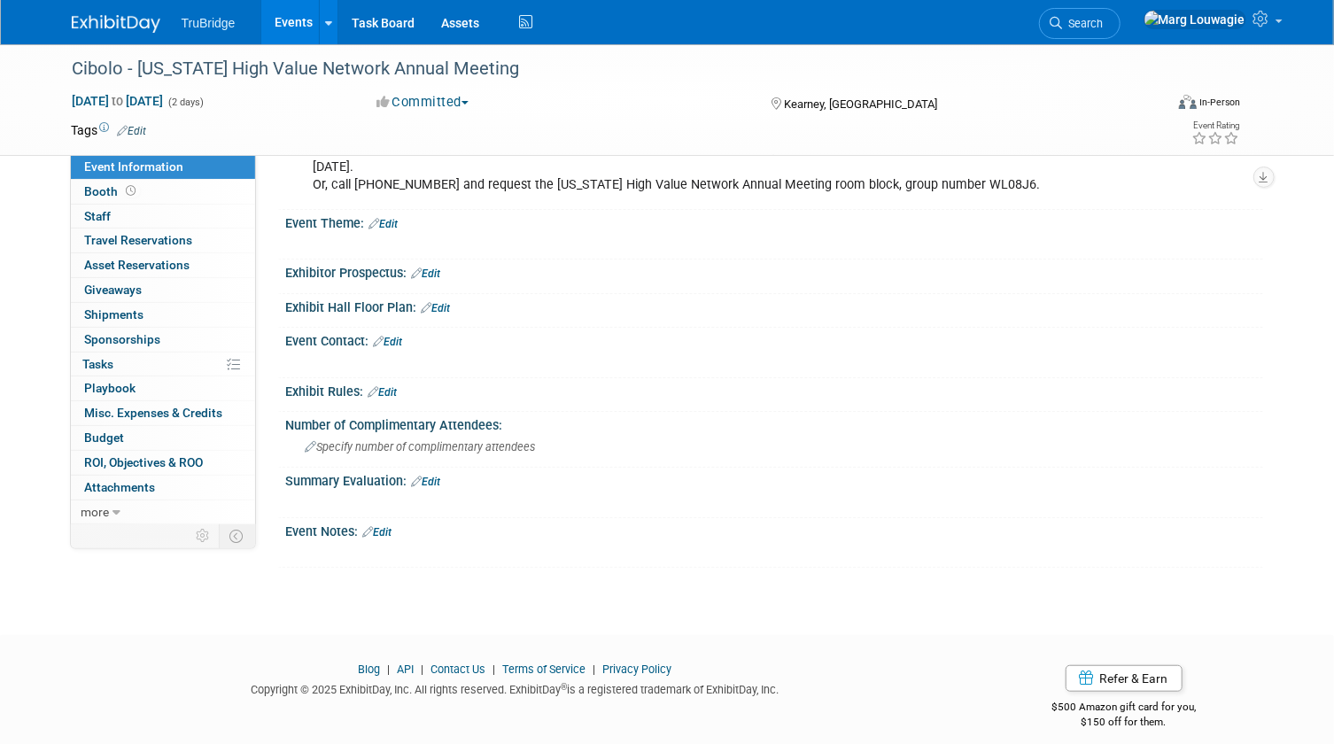
scroll to position [397, 0]
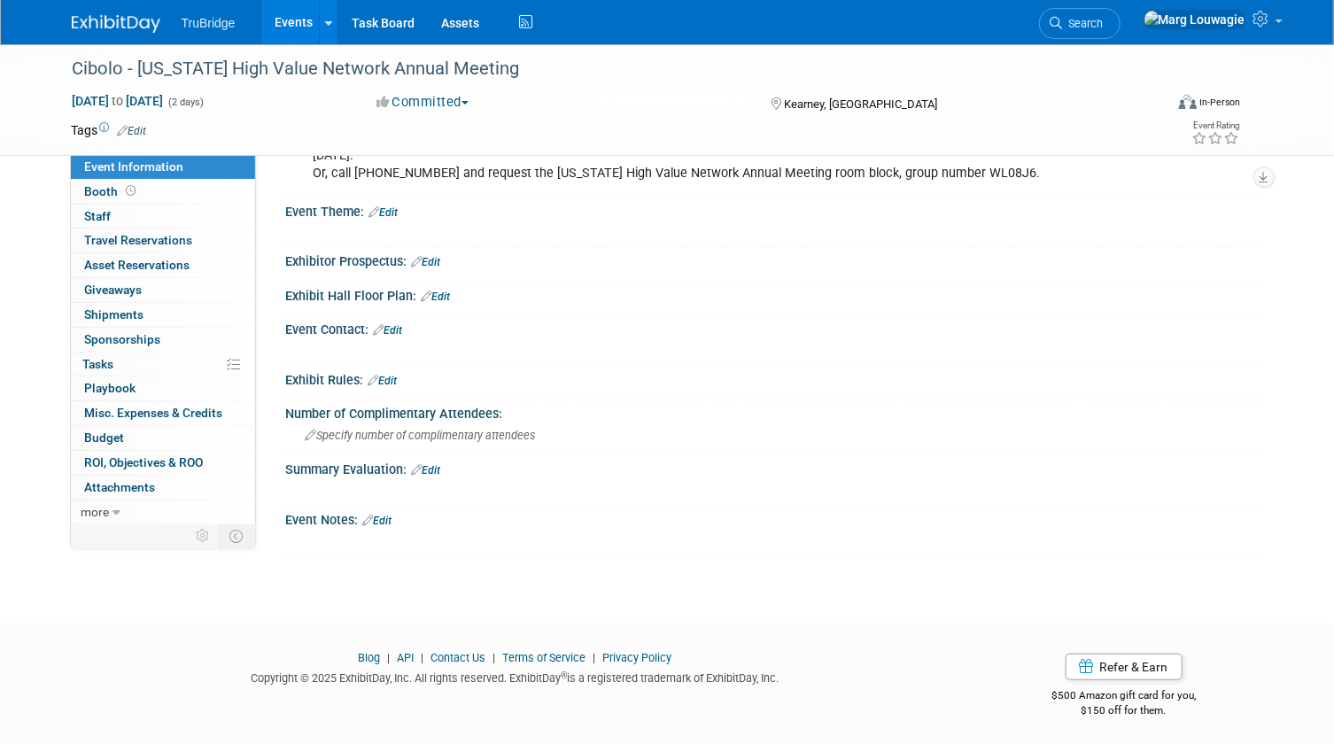
click at [392, 515] on link "Edit" at bounding box center [377, 521] width 29 height 12
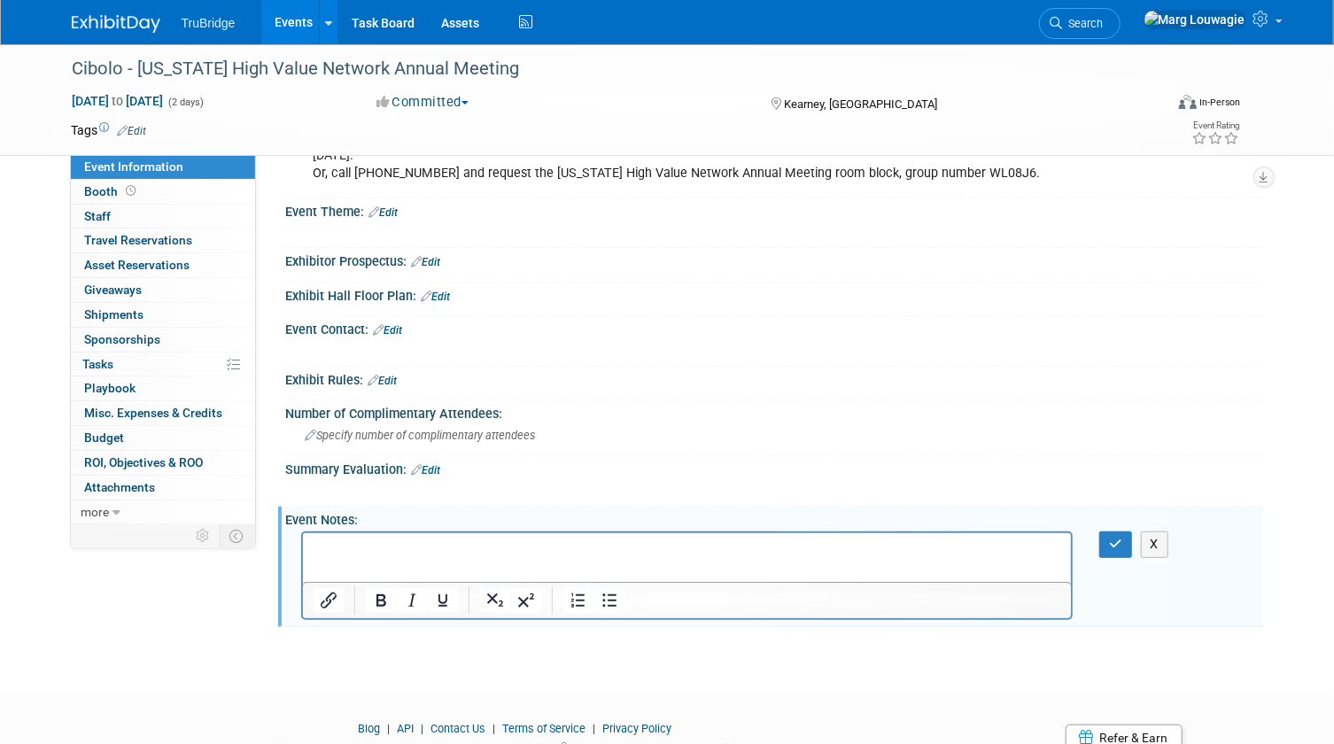
scroll to position [0, 0]
click at [343, 545] on p "Rich Text Area. Press ALT-0 for help." at bounding box center [687, 549] width 749 height 18
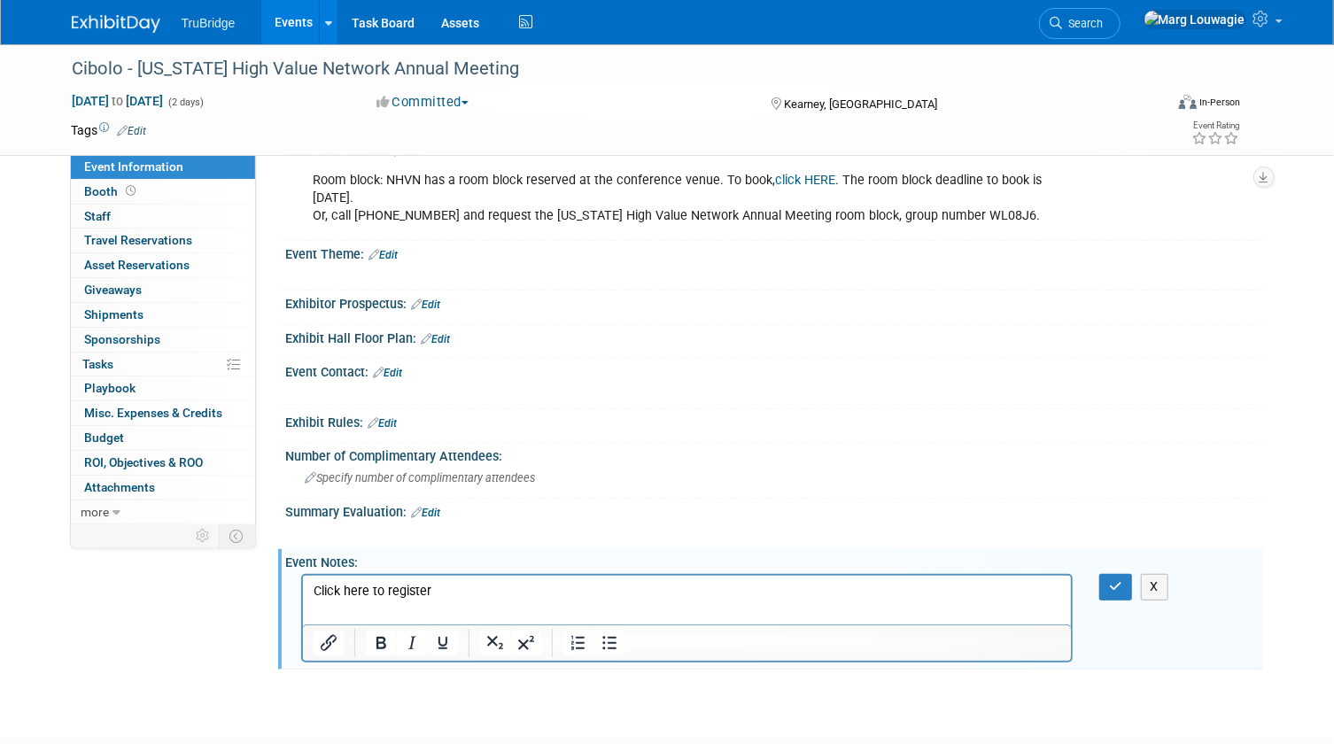
scroll to position [316, 0]
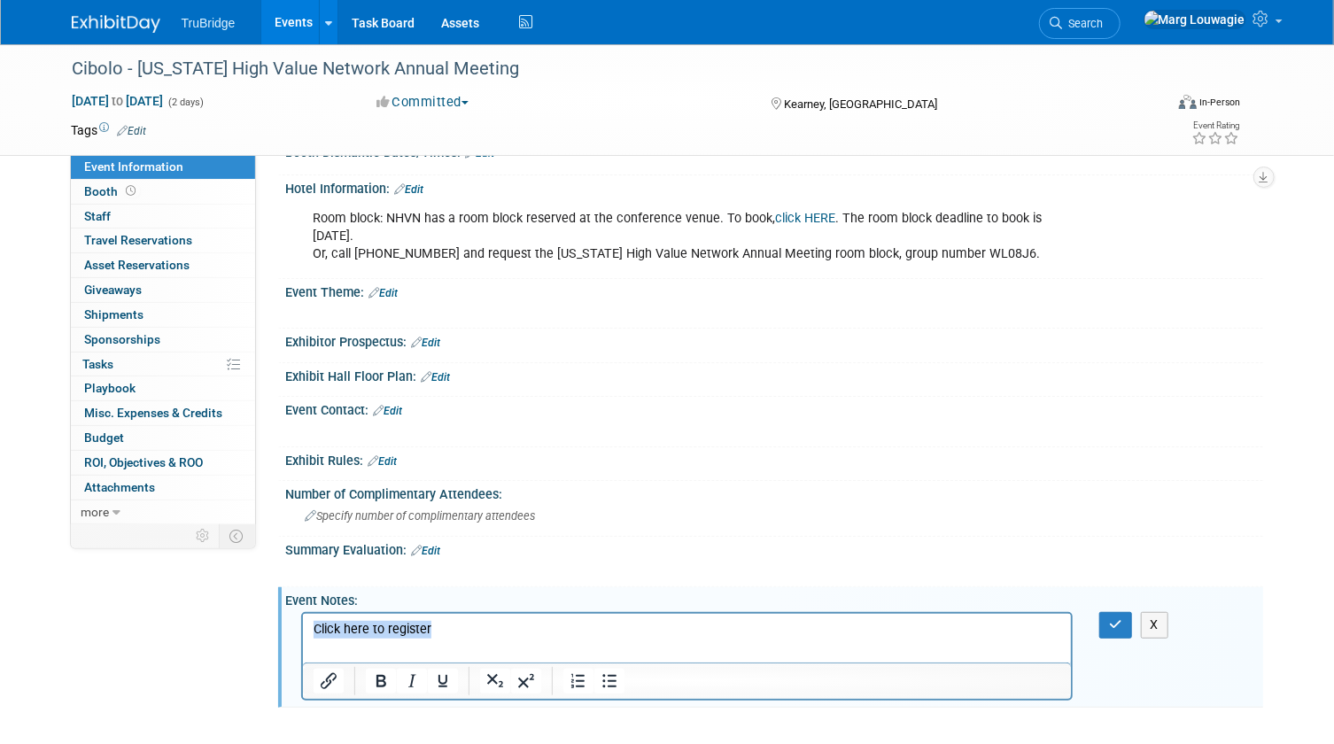
drag, startPoint x: 438, startPoint y: 627, endPoint x: 307, endPoint y: 629, distance: 131.1
click at [307, 629] on html "Click here to register" at bounding box center [686, 626] width 769 height 25
click at [326, 679] on icon "Insert/edit link" at bounding box center [329, 681] width 16 height 16
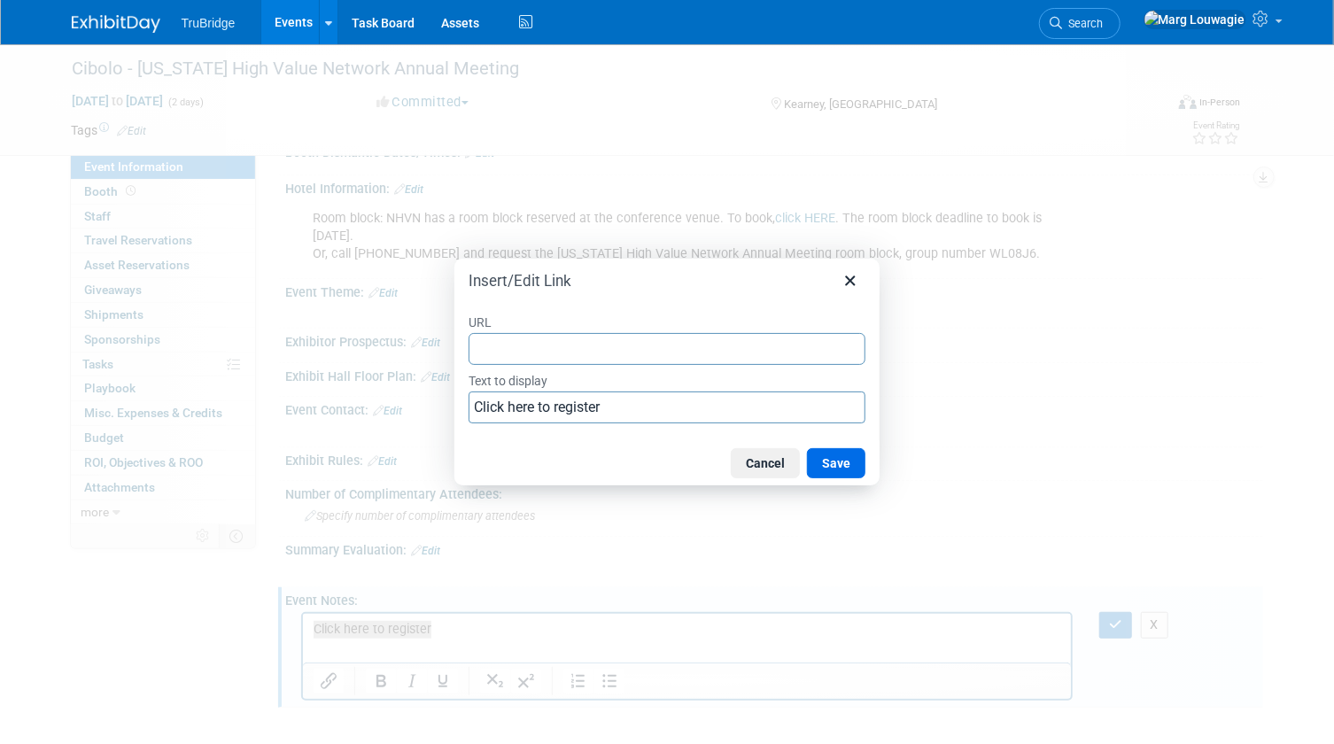
click at [527, 352] on input "URL" at bounding box center [667, 349] width 397 height 32
type input "https://www.surveymonkey.com/r/M2DQRNV"
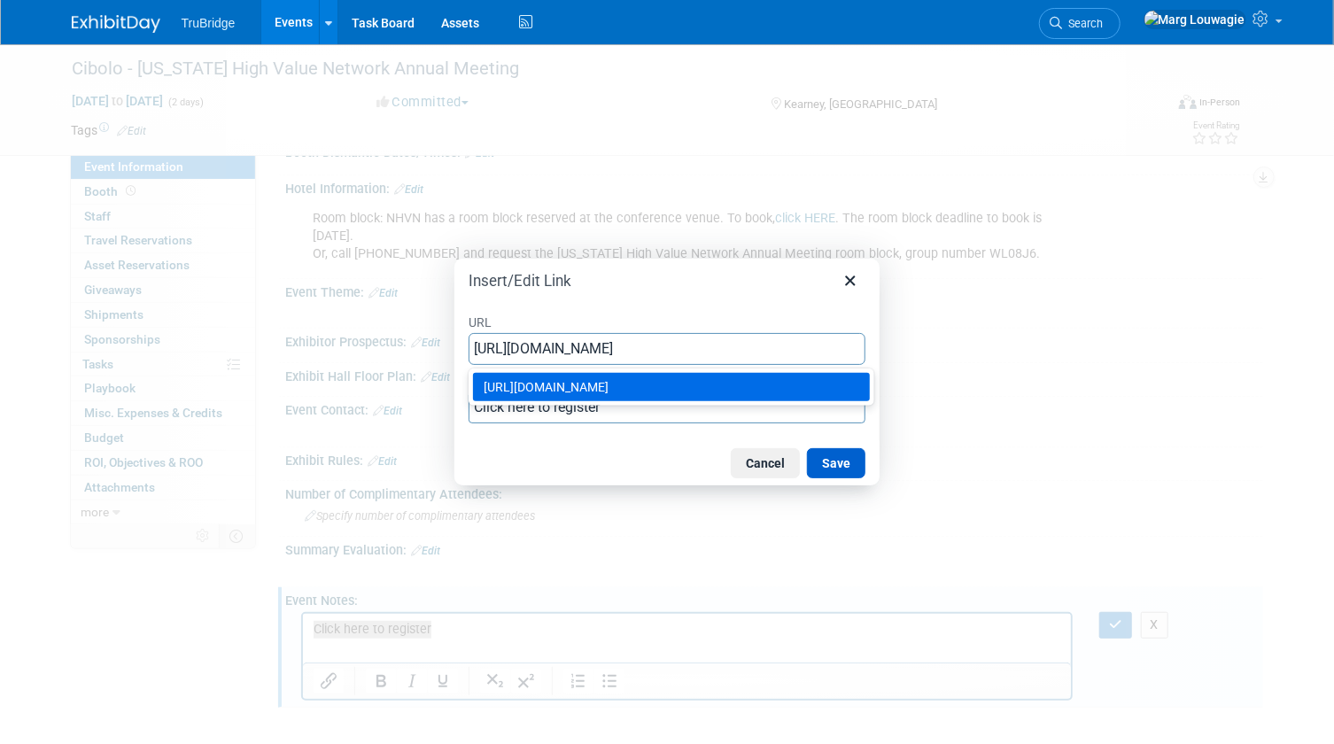
click at [823, 454] on button "Save" at bounding box center [836, 463] width 58 height 30
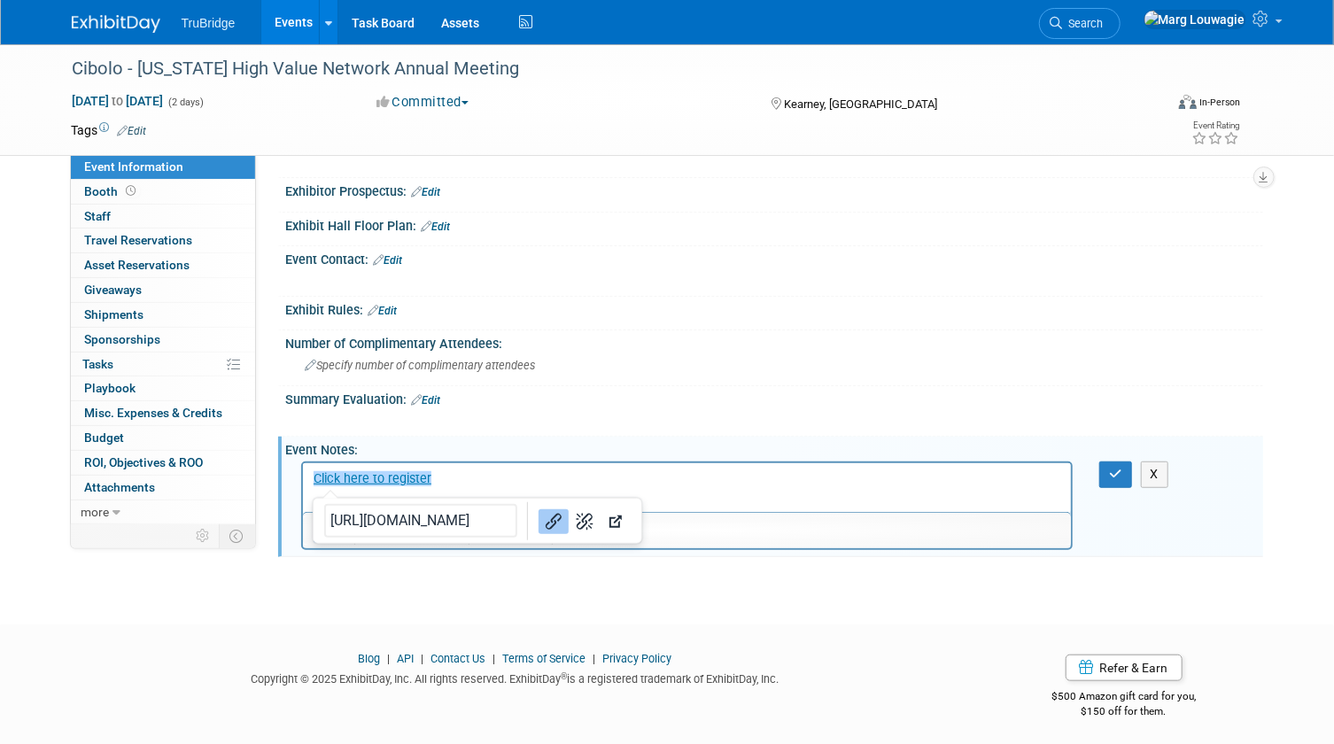
scroll to position [468, 0]
click at [494, 473] on p "Click here to register" at bounding box center [687, 479] width 749 height 18
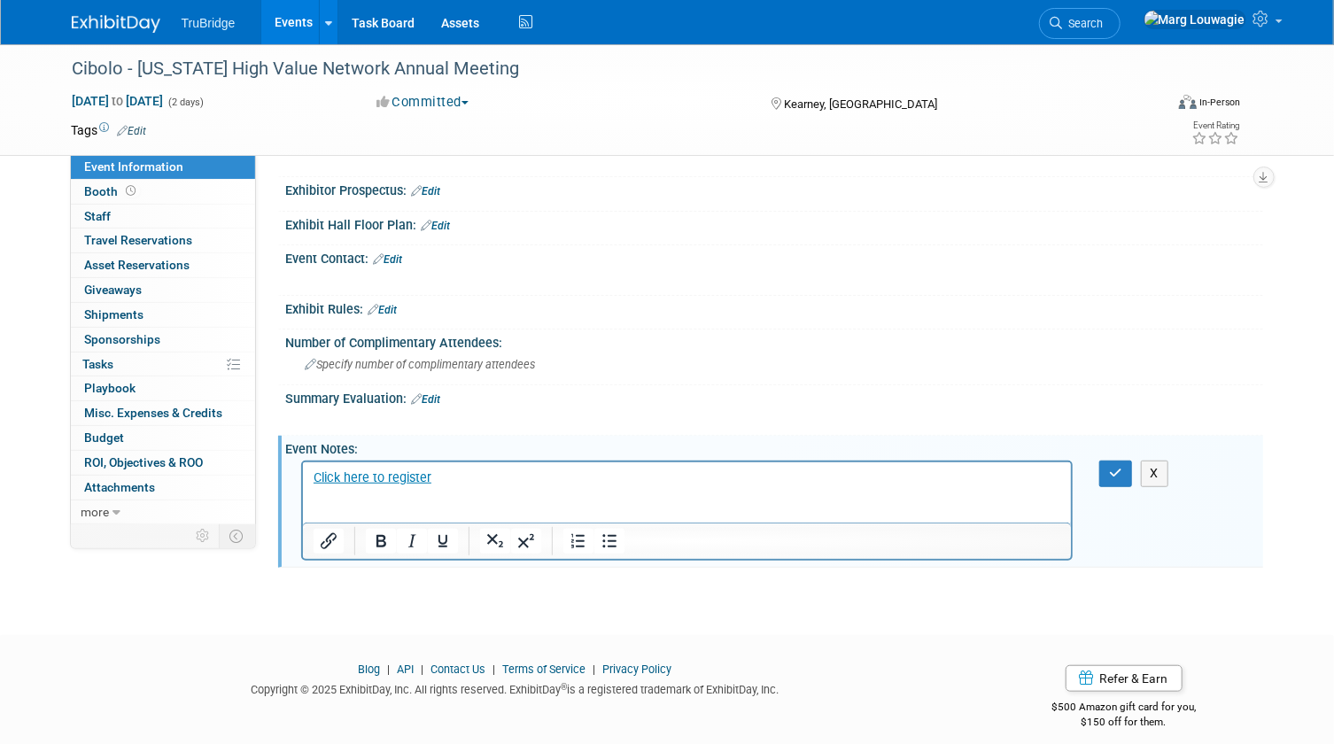
click at [325, 505] on p "Rich Text Area. Press ALT-0 for help." at bounding box center [687, 514] width 749 height 18
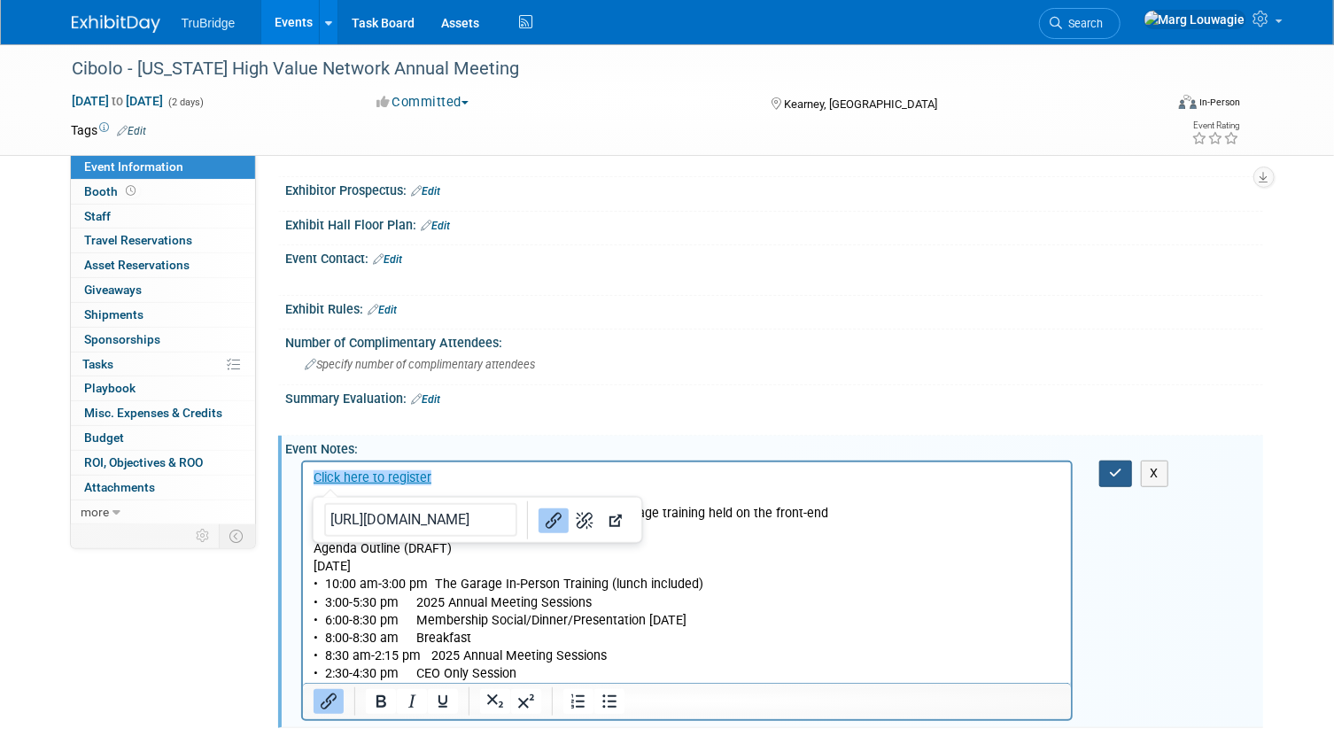
click at [1112, 470] on icon "button" at bounding box center [1115, 473] width 13 height 12
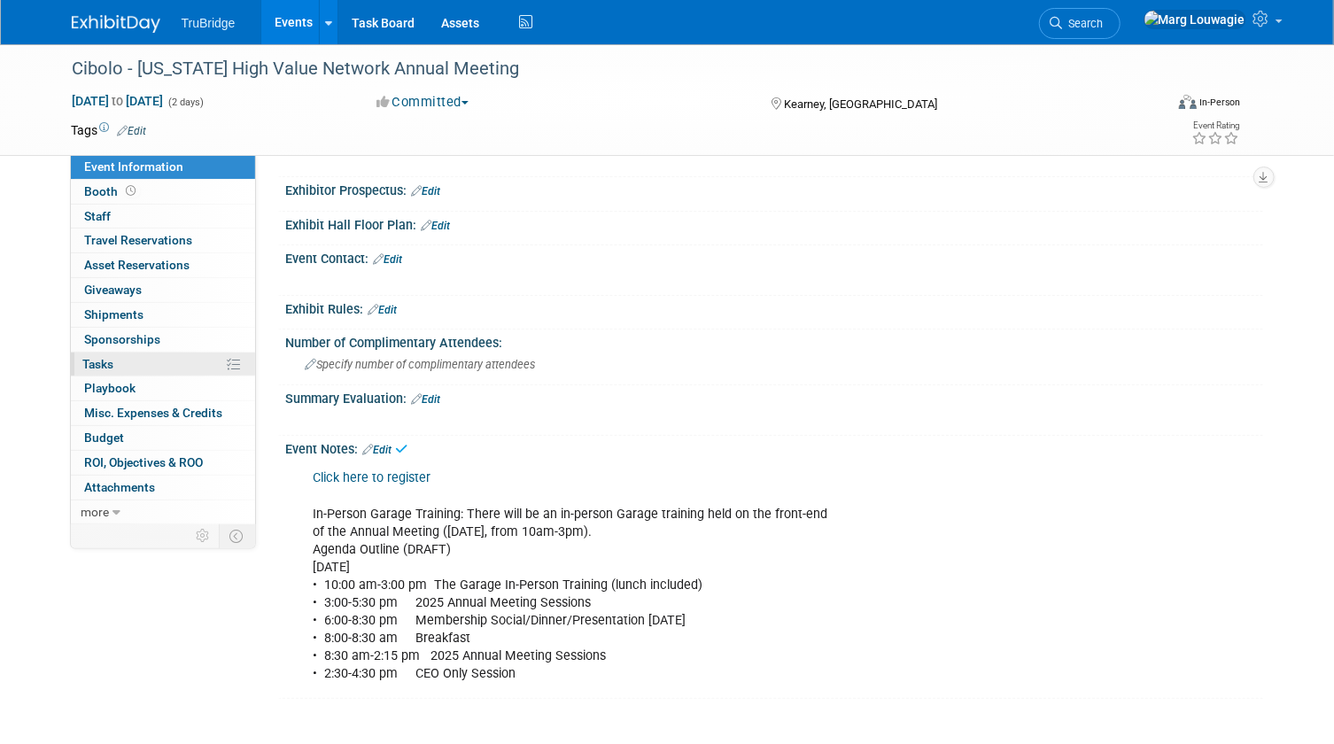
click at [135, 363] on link "0% Tasks 0%" at bounding box center [163, 365] width 184 height 24
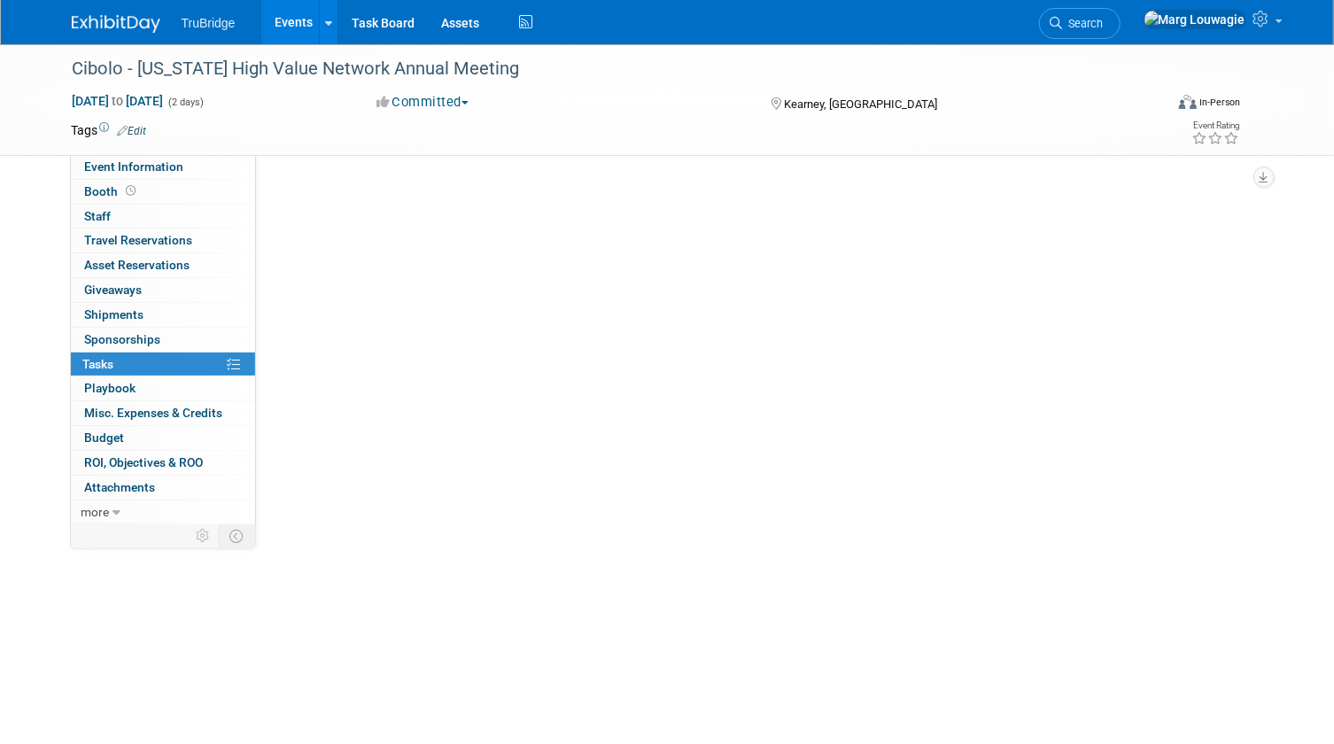
scroll to position [0, 0]
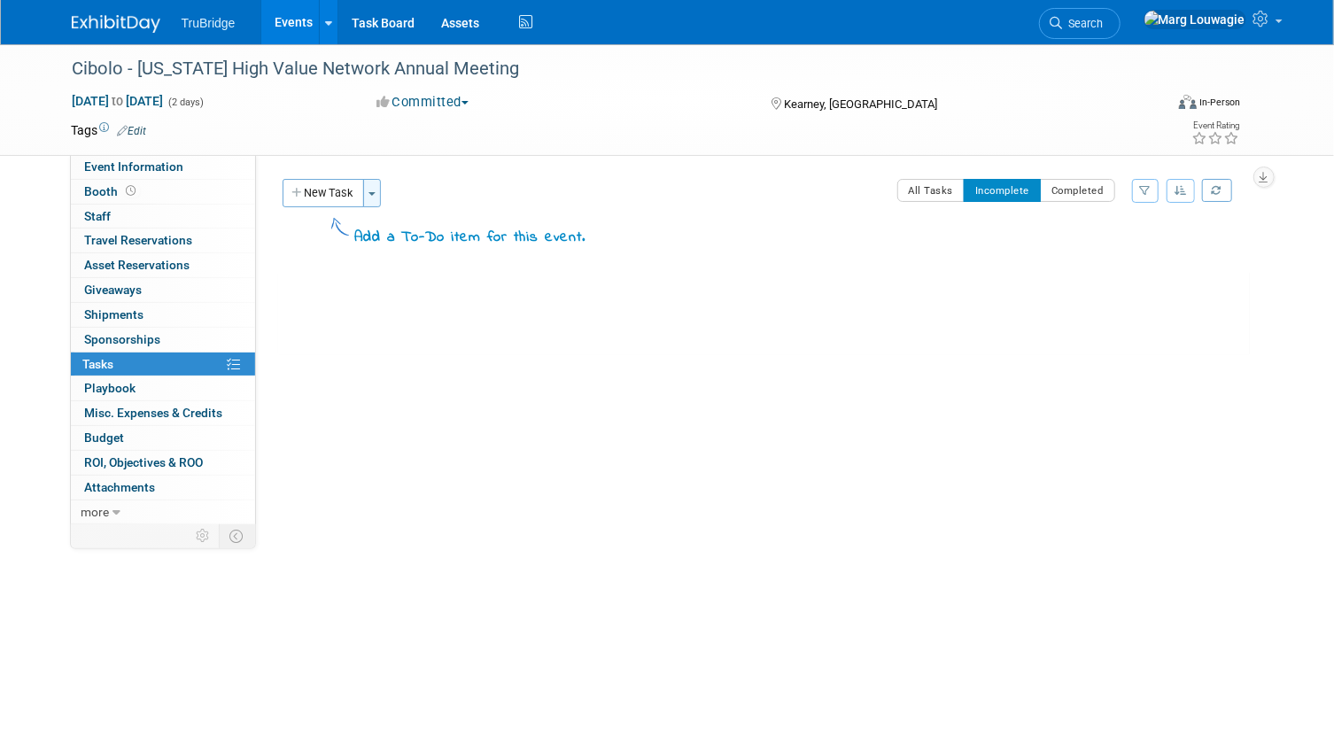
click at [372, 190] on button "Toggle Dropdown" at bounding box center [372, 193] width 18 height 28
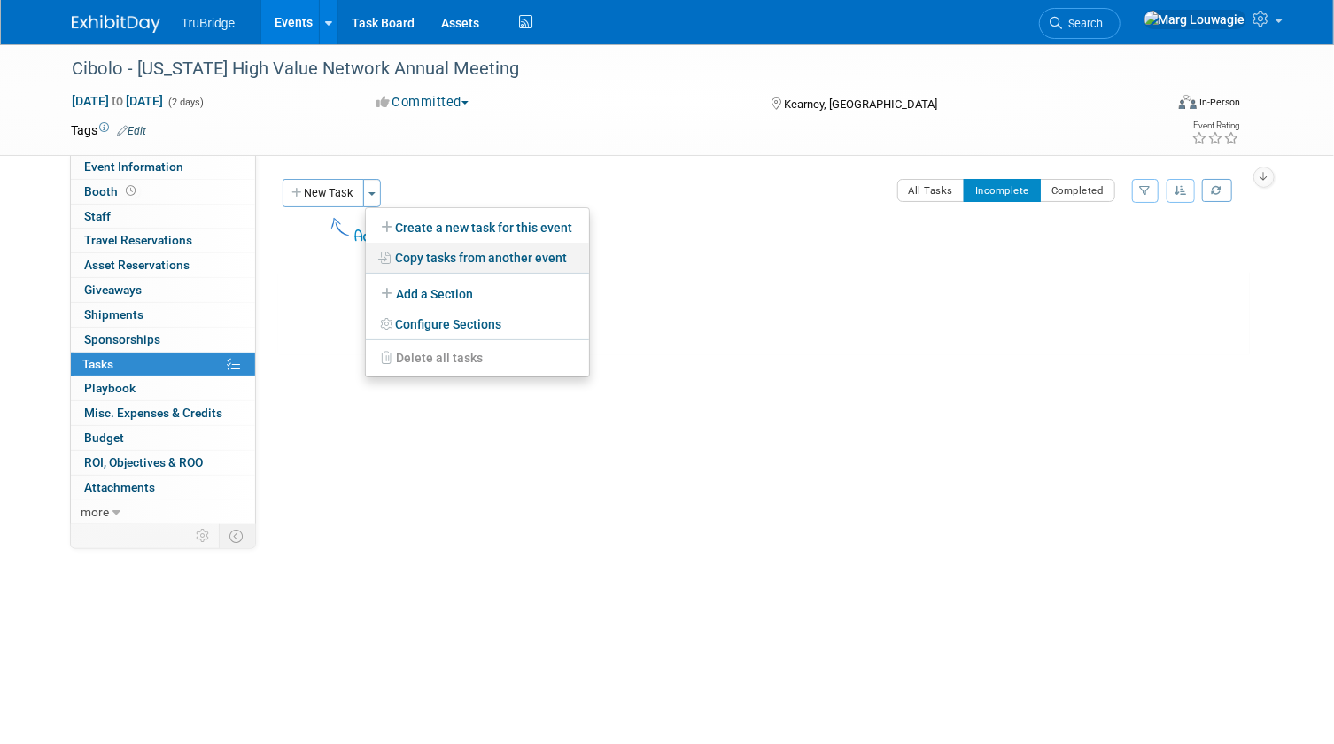
click at [446, 256] on link "Copy tasks from another event" at bounding box center [477, 258] width 223 height 30
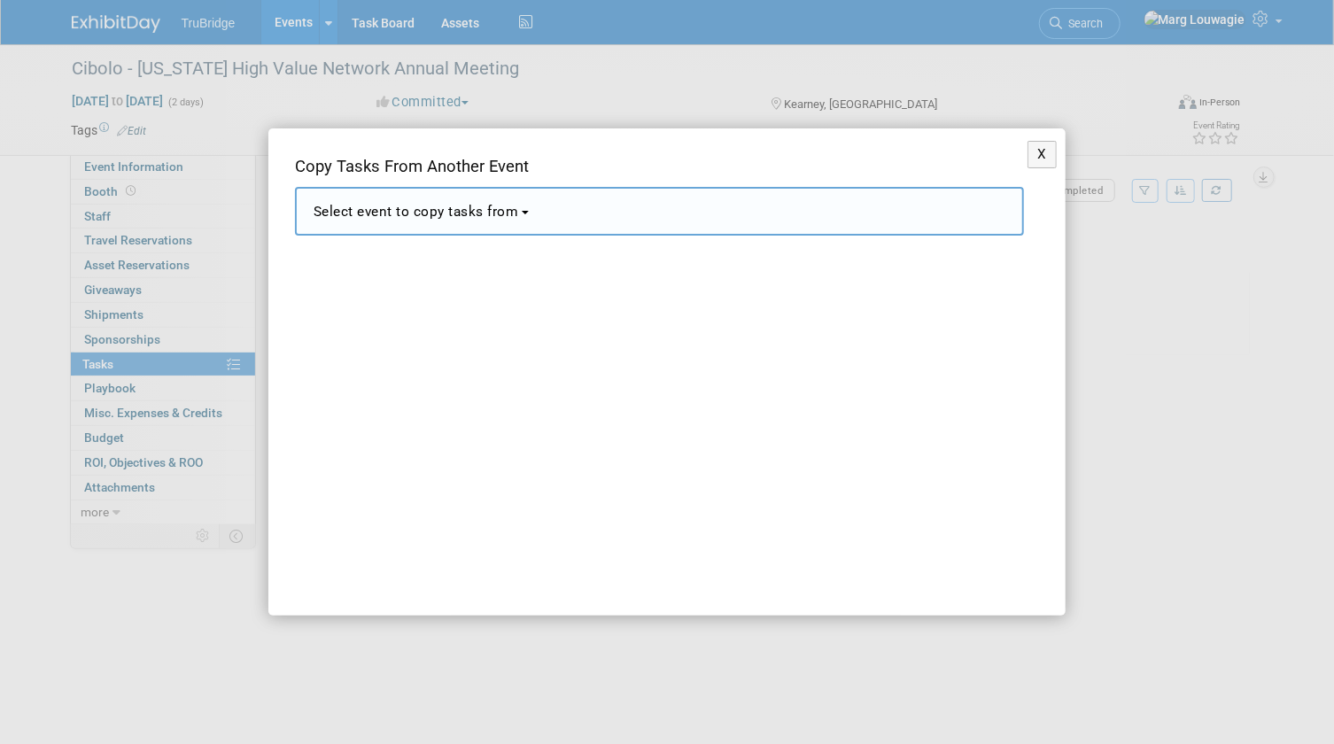
click at [513, 215] on span "Select event to copy tasks from" at bounding box center [417, 212] width 206 height 16
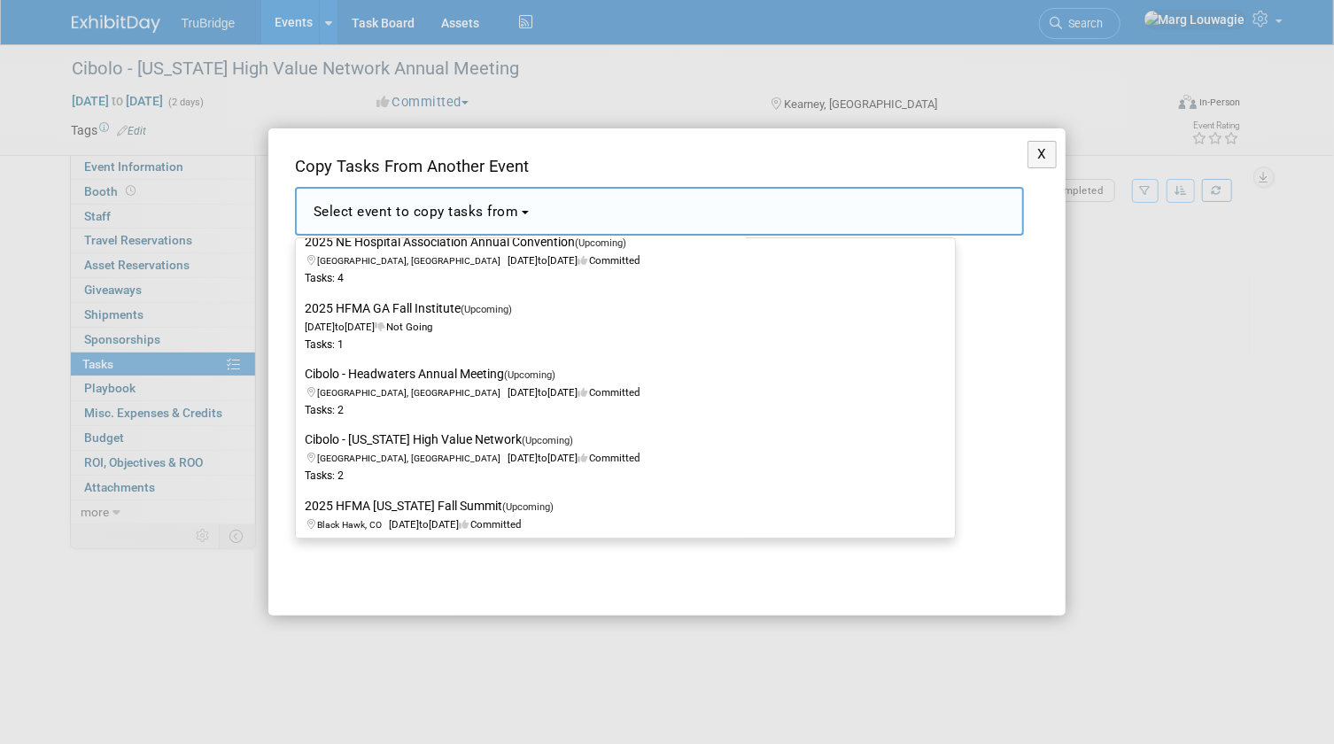
scroll to position [1288, 0]
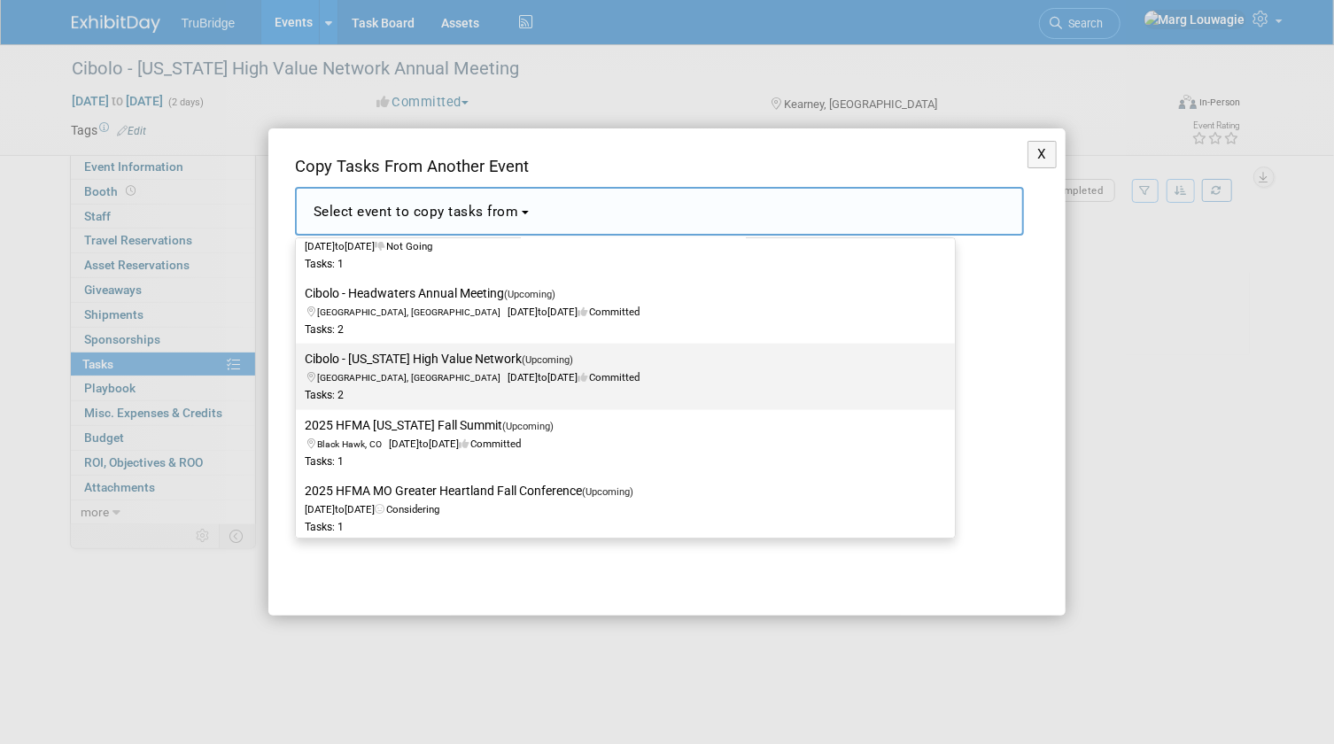
click at [479, 352] on label "Cibolo - Ohio High Value Network (Upcoming) Columbus, OH Oct 16, 2025 to Oct 17…" at bounding box center [621, 376] width 633 height 58
click at [299, 353] on input "Cibolo - Ohio High Value Network (Upcoming) Columbus, OH Oct 16, 2025 to Oct 17…" at bounding box center [293, 359] width 12 height 12
select select "11150217"
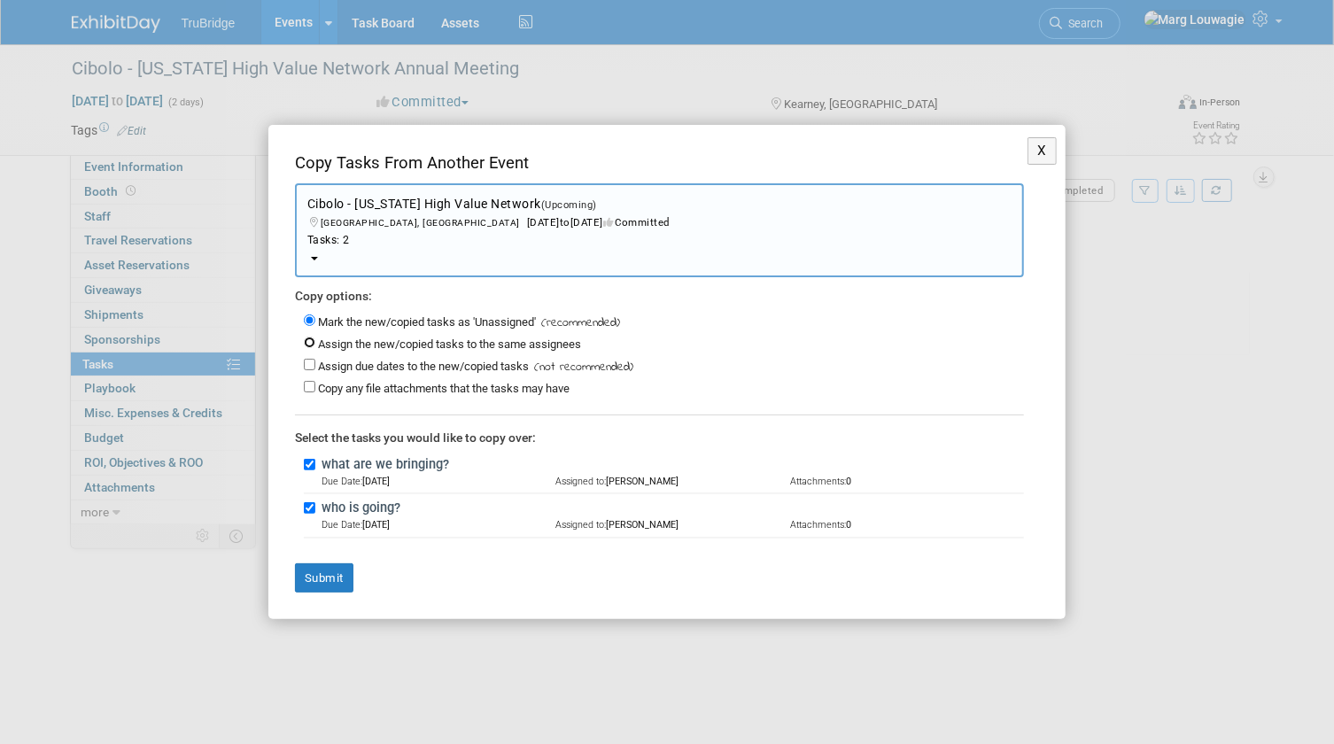
click at [311, 339] on input "Assign the new/copied tasks to the same assignees" at bounding box center [310, 343] width 12 height 12
radio input "true"
click at [309, 361] on input "Assign due dates to the new/copied tasks" at bounding box center [310, 365] width 12 height 12
checkbox input "true"
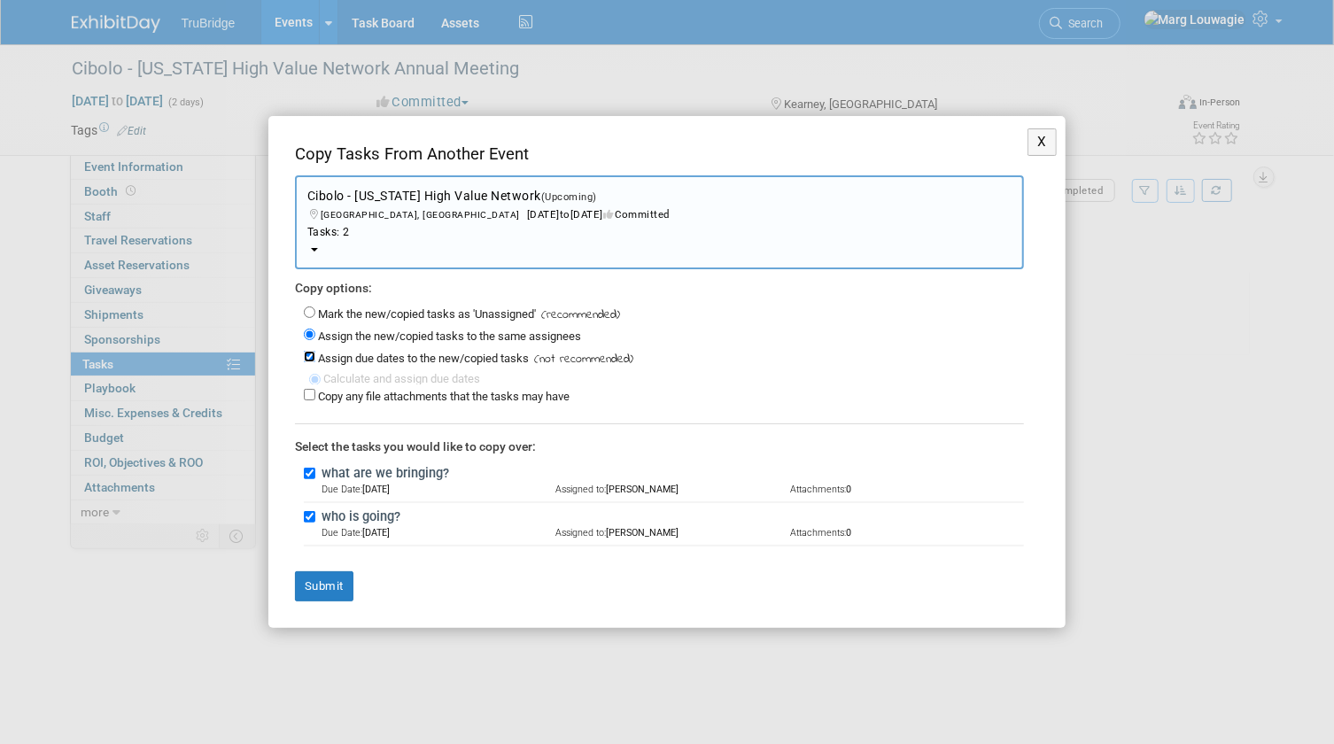
click at [309, 361] on div "Assign due dates to the new/copied tasks (not recommended)" at bounding box center [664, 358] width 720 height 22
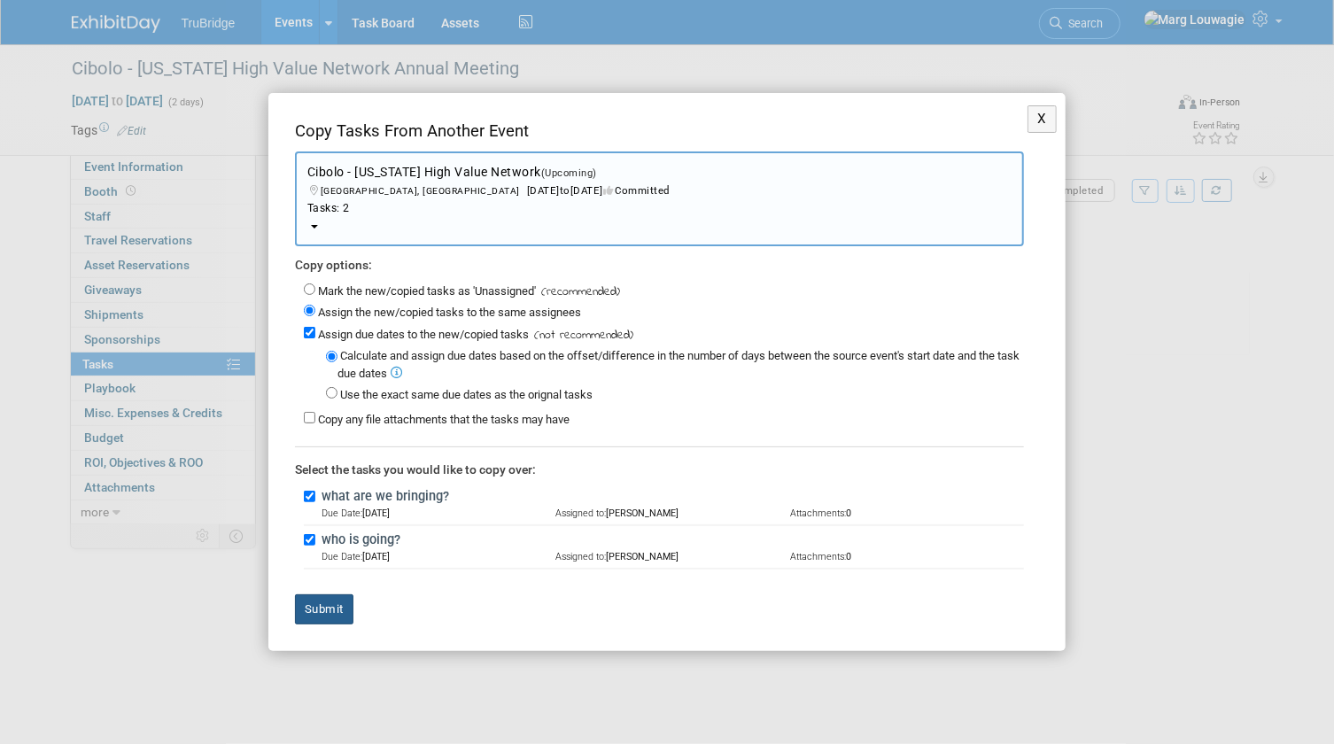
click at [324, 606] on button "Submit" at bounding box center [324, 609] width 58 height 30
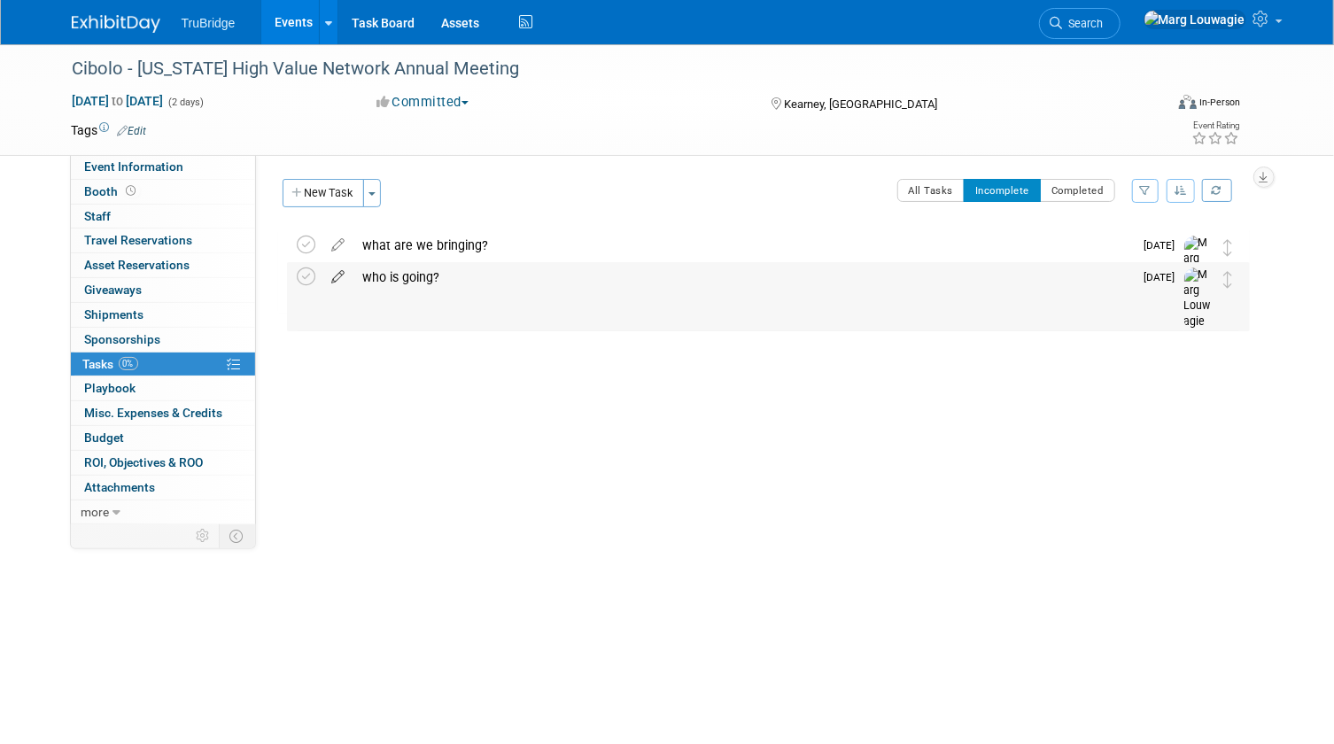
click at [338, 275] on icon at bounding box center [338, 273] width 31 height 22
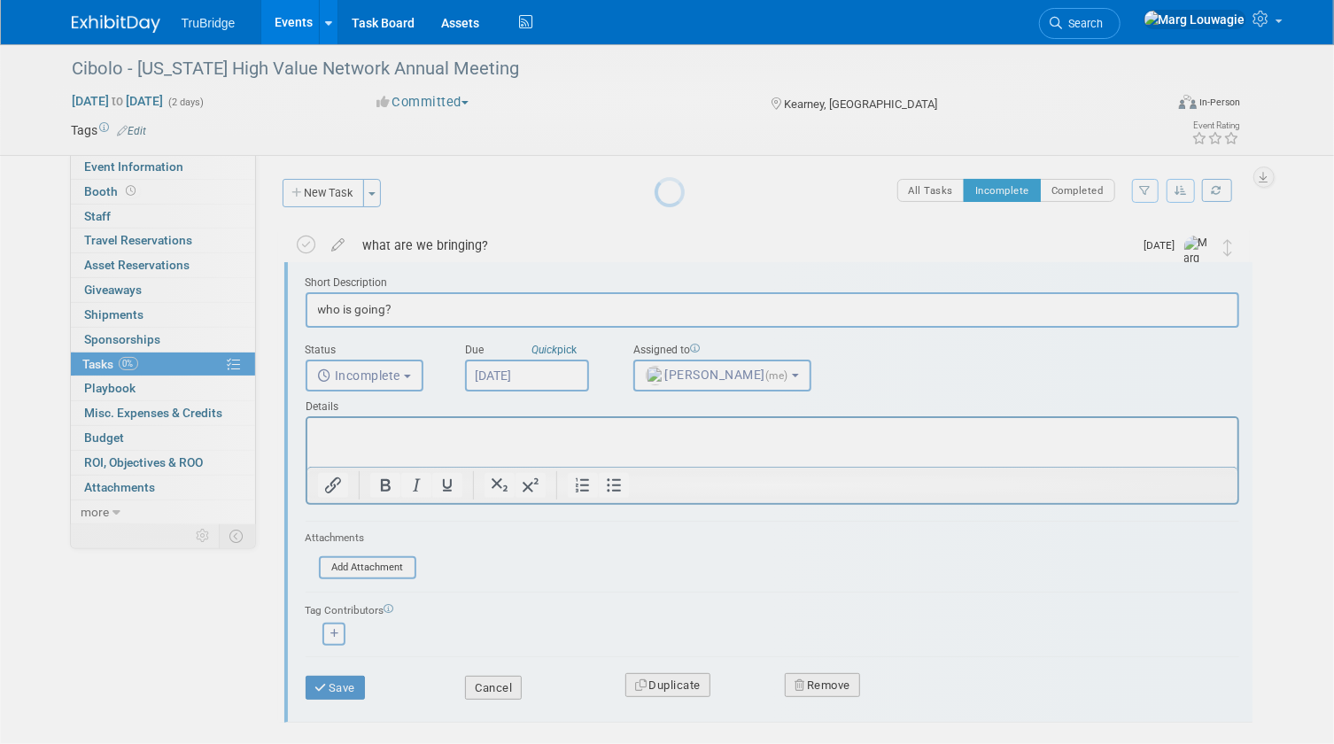
scroll to position [2, 0]
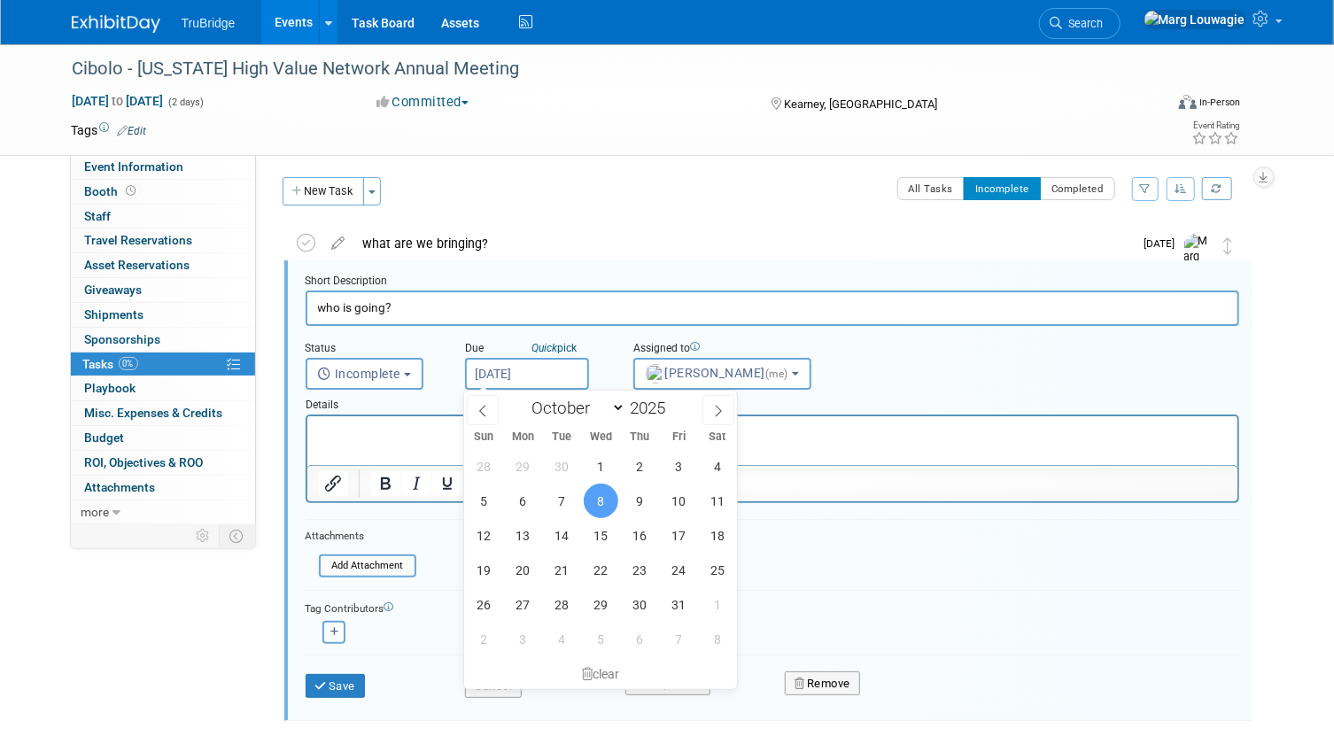
click at [498, 374] on input "Oct 8, 2025" at bounding box center [527, 374] width 124 height 32
click at [607, 462] on span "1" at bounding box center [601, 466] width 35 height 35
type input "Oct 1, 2025"
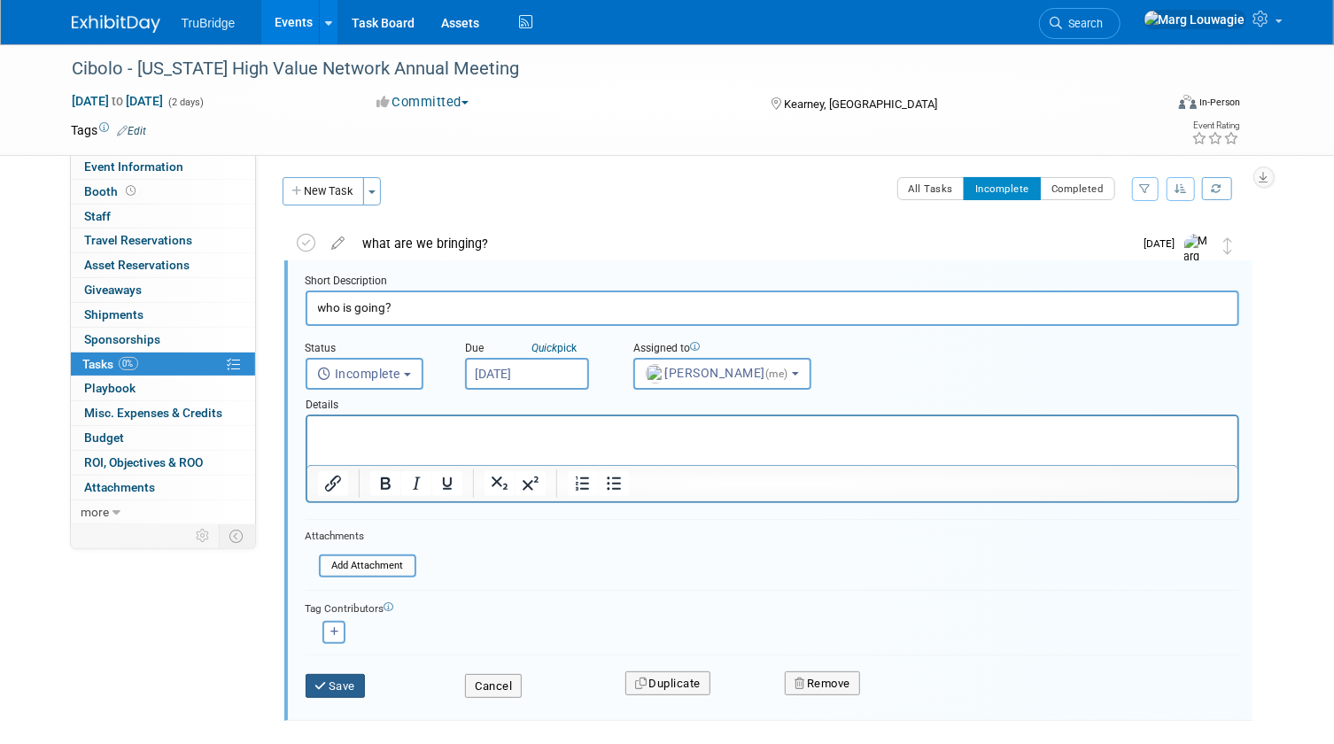
click at [334, 684] on button "Save" at bounding box center [336, 686] width 60 height 25
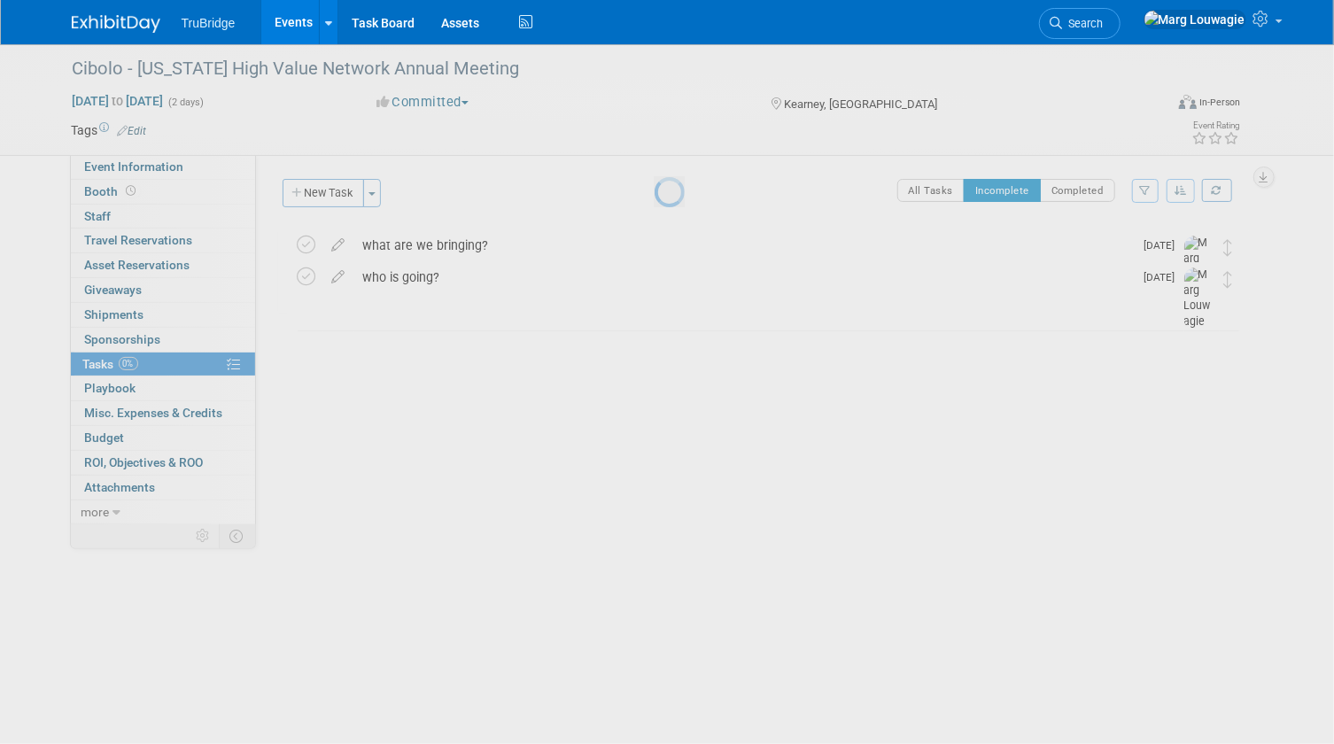
scroll to position [0, 0]
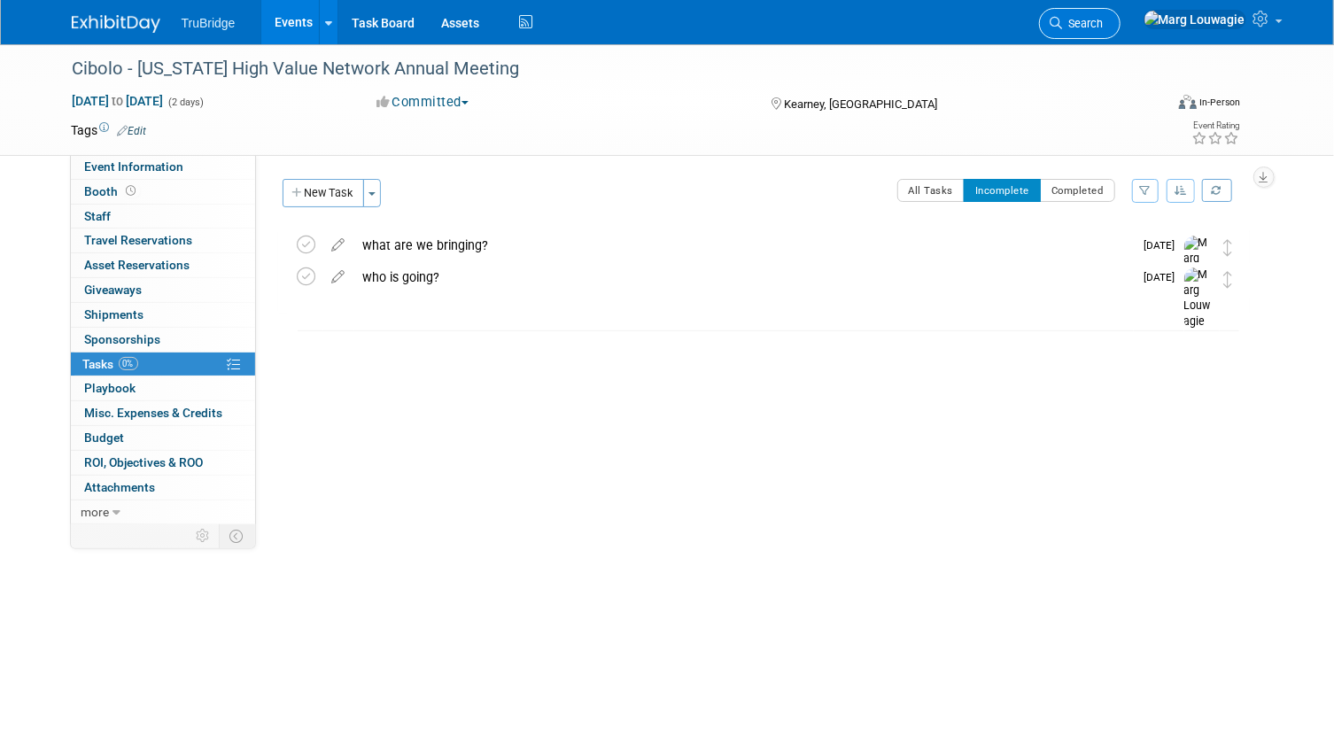
click at [1121, 12] on link "Search" at bounding box center [1080, 23] width 82 height 31
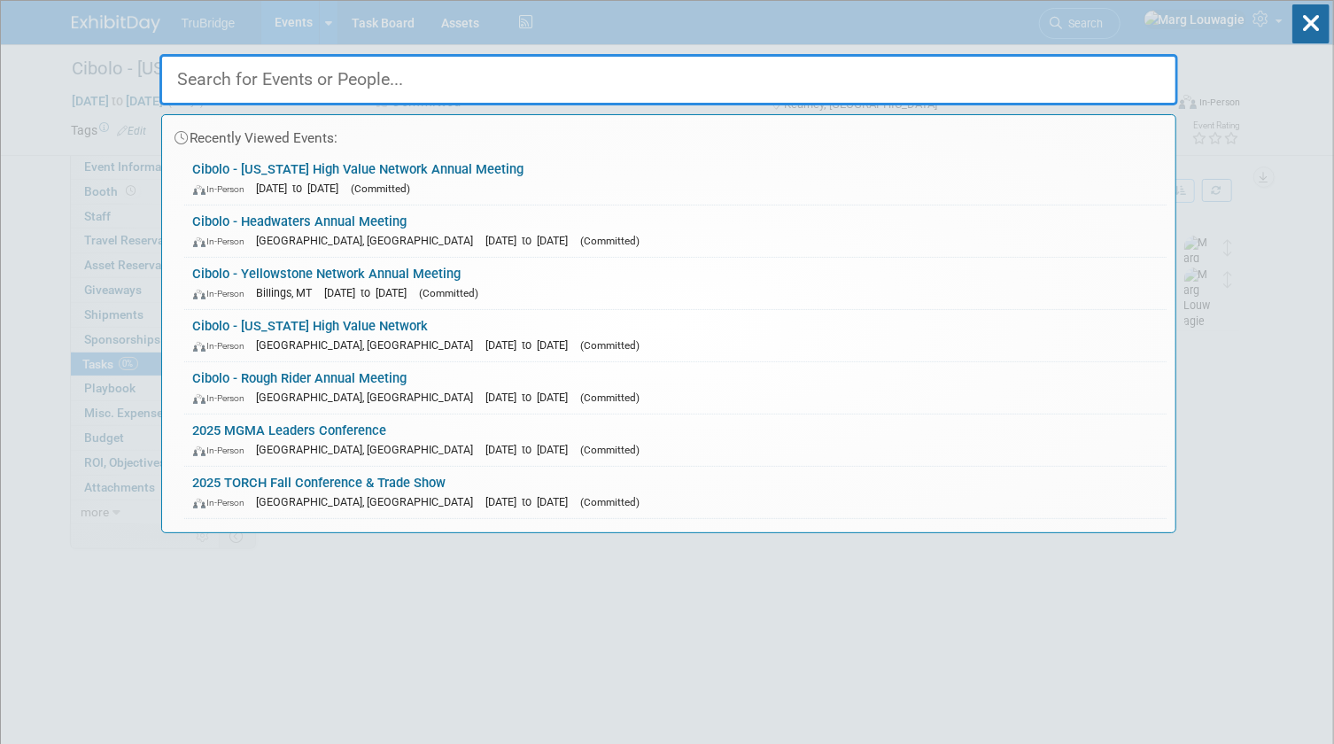
click at [1116, 74] on input "text" at bounding box center [668, 79] width 1019 height 51
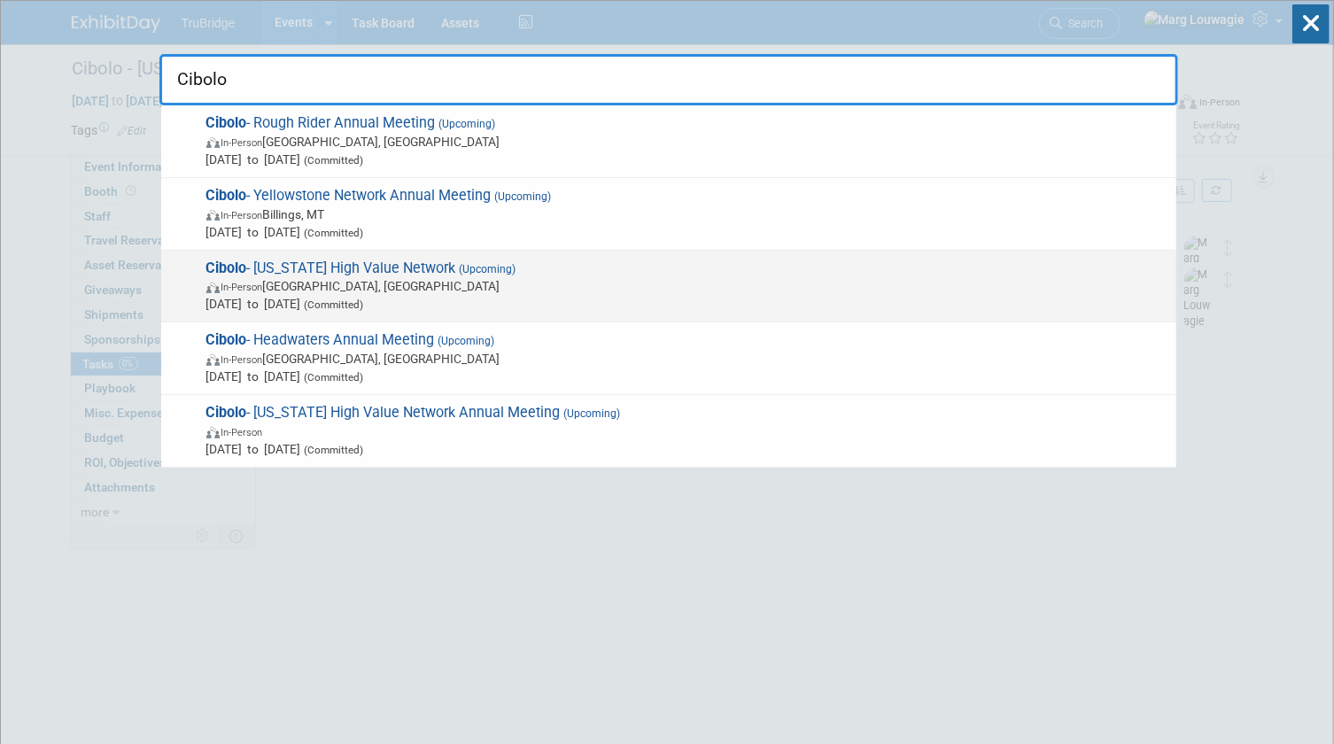
type input "Cibolo"
click at [441, 280] on span "In-Person Columbus, OH" at bounding box center [686, 286] width 961 height 18
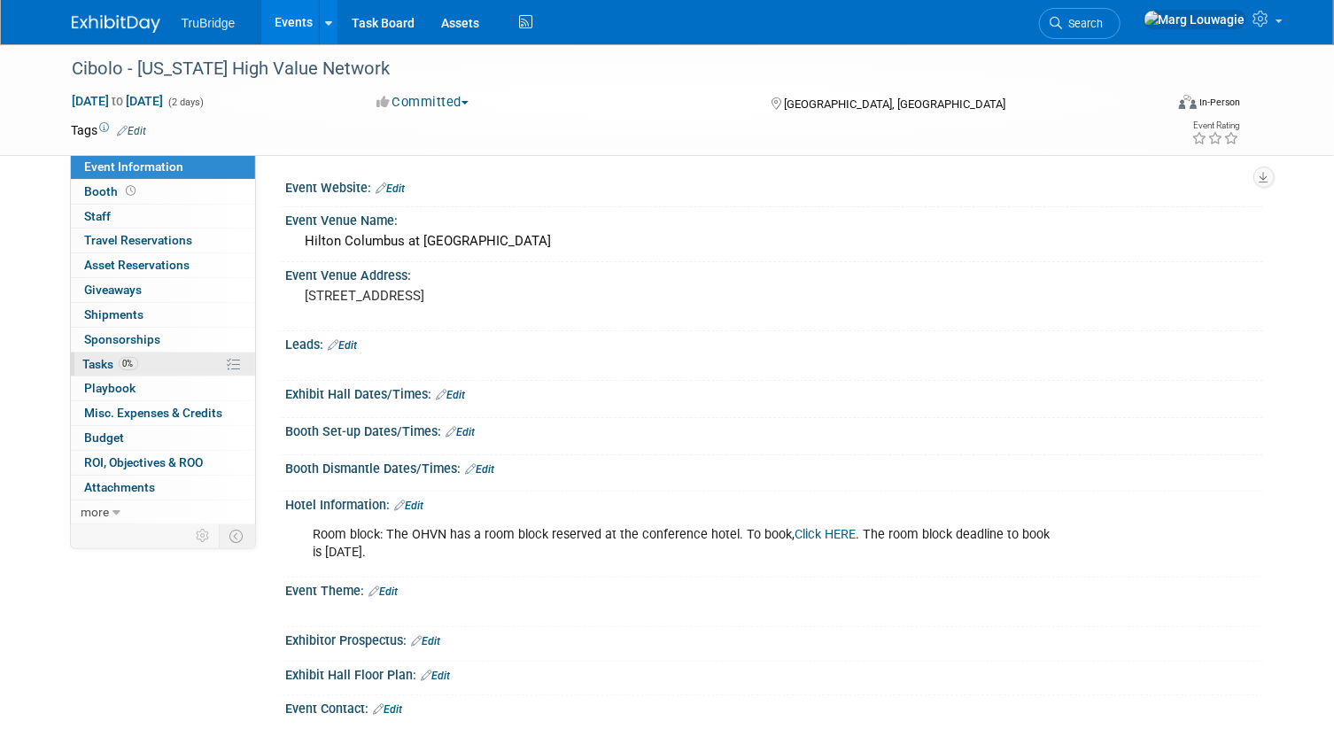
click at [101, 369] on span "Tasks 0%" at bounding box center [110, 364] width 55 height 14
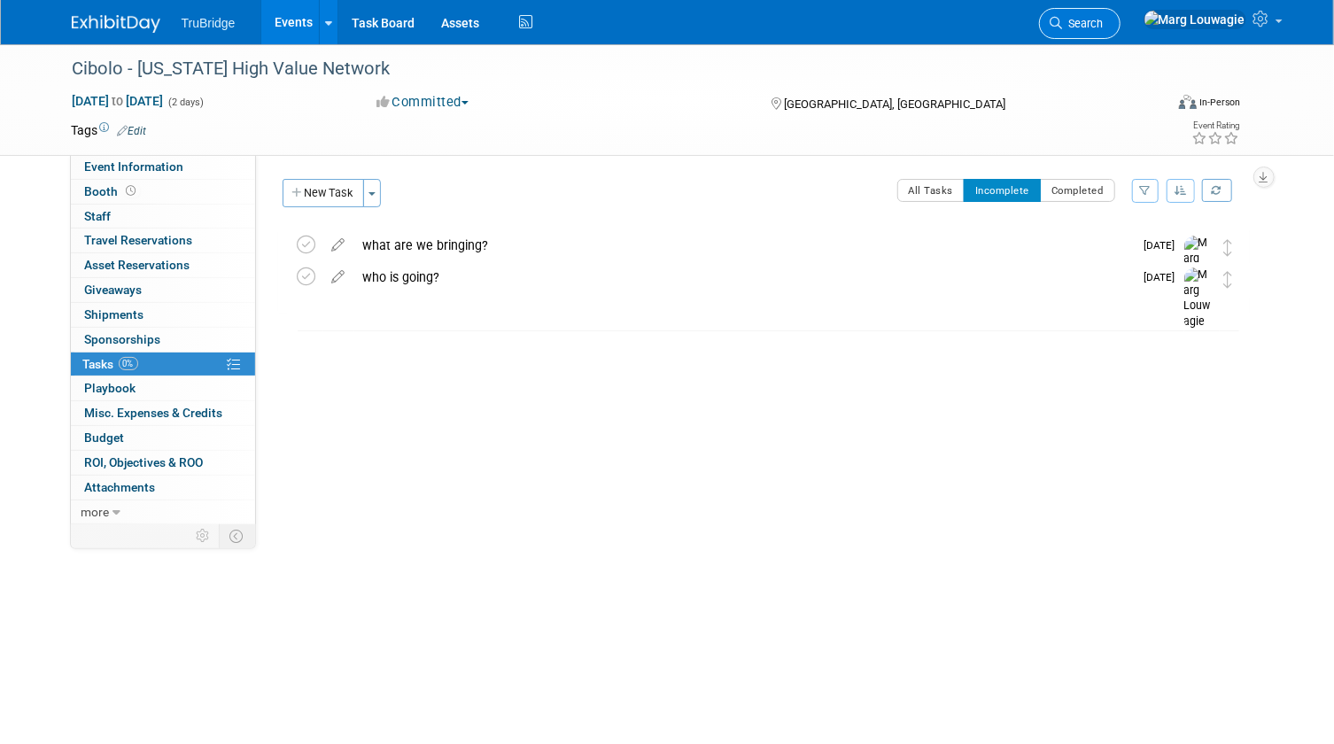
click at [1104, 27] on span "Search" at bounding box center [1083, 23] width 41 height 13
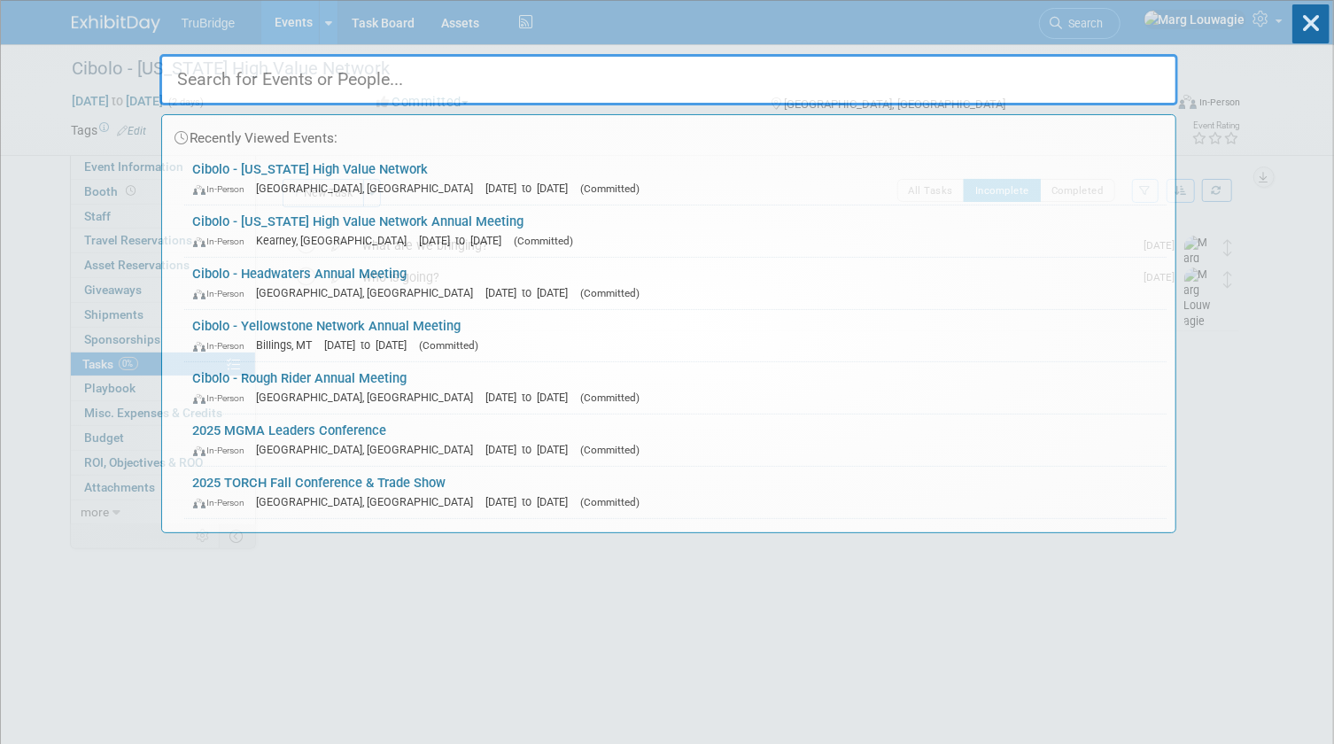
click at [1098, 76] on input "text" at bounding box center [668, 79] width 1019 height 51
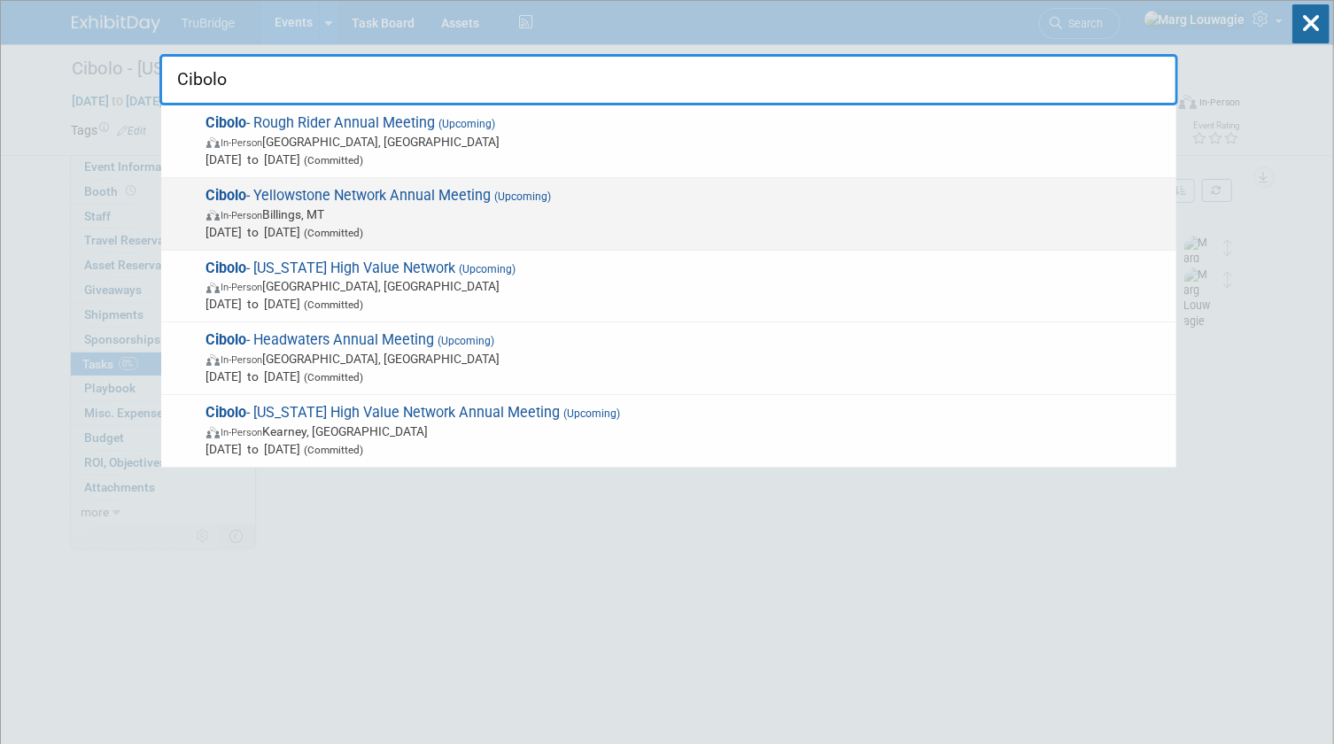
type input "Cibolo"
click at [480, 199] on span "Cibolo - Yellowstone Network Annual Meeting (Upcoming) In-Person Billings, MT […" at bounding box center [684, 214] width 966 height 54
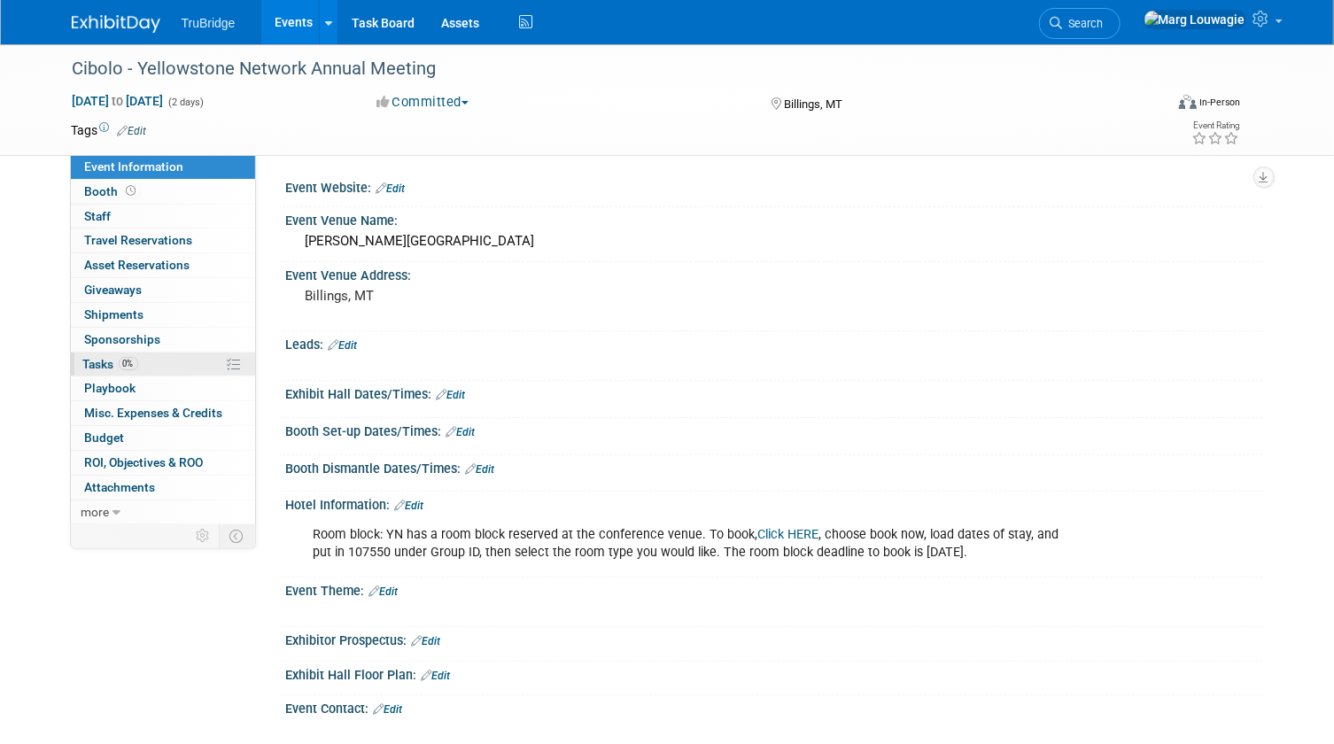
click at [105, 358] on span "Tasks 0%" at bounding box center [110, 364] width 55 height 14
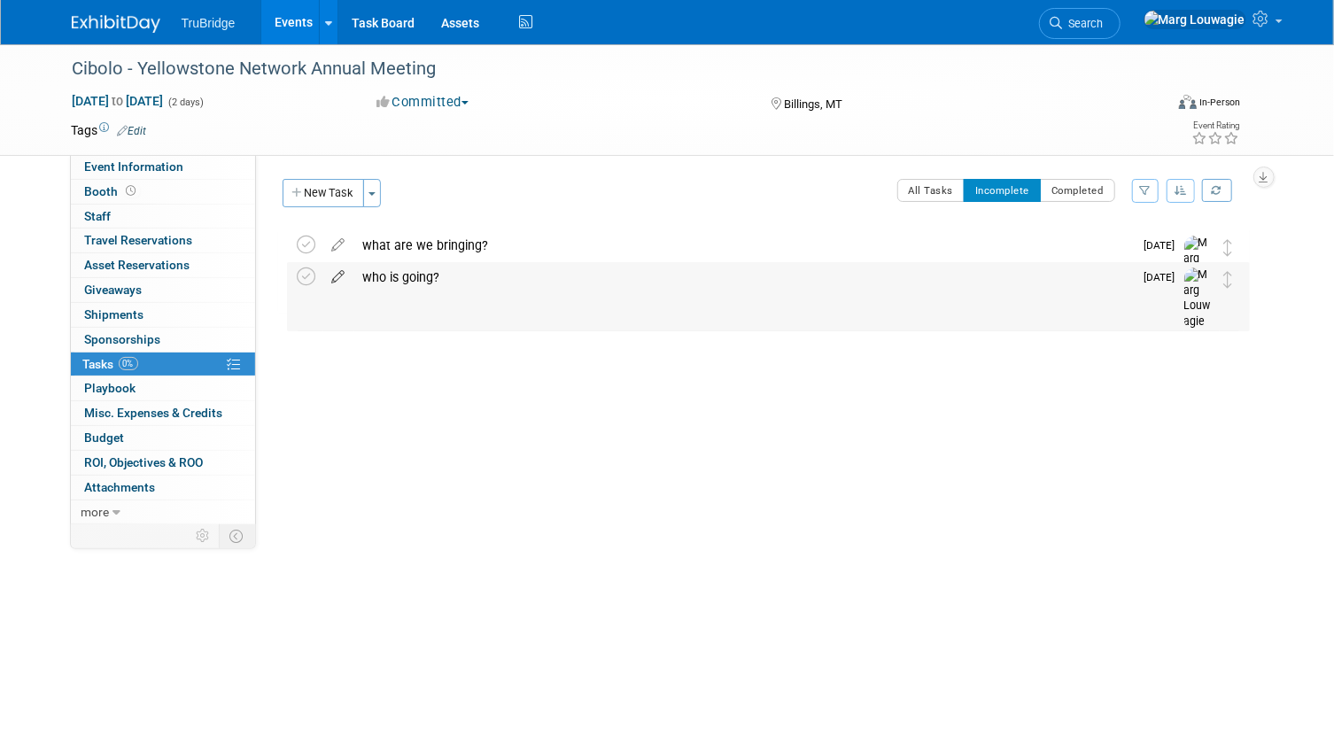
click at [338, 276] on icon at bounding box center [338, 273] width 31 height 22
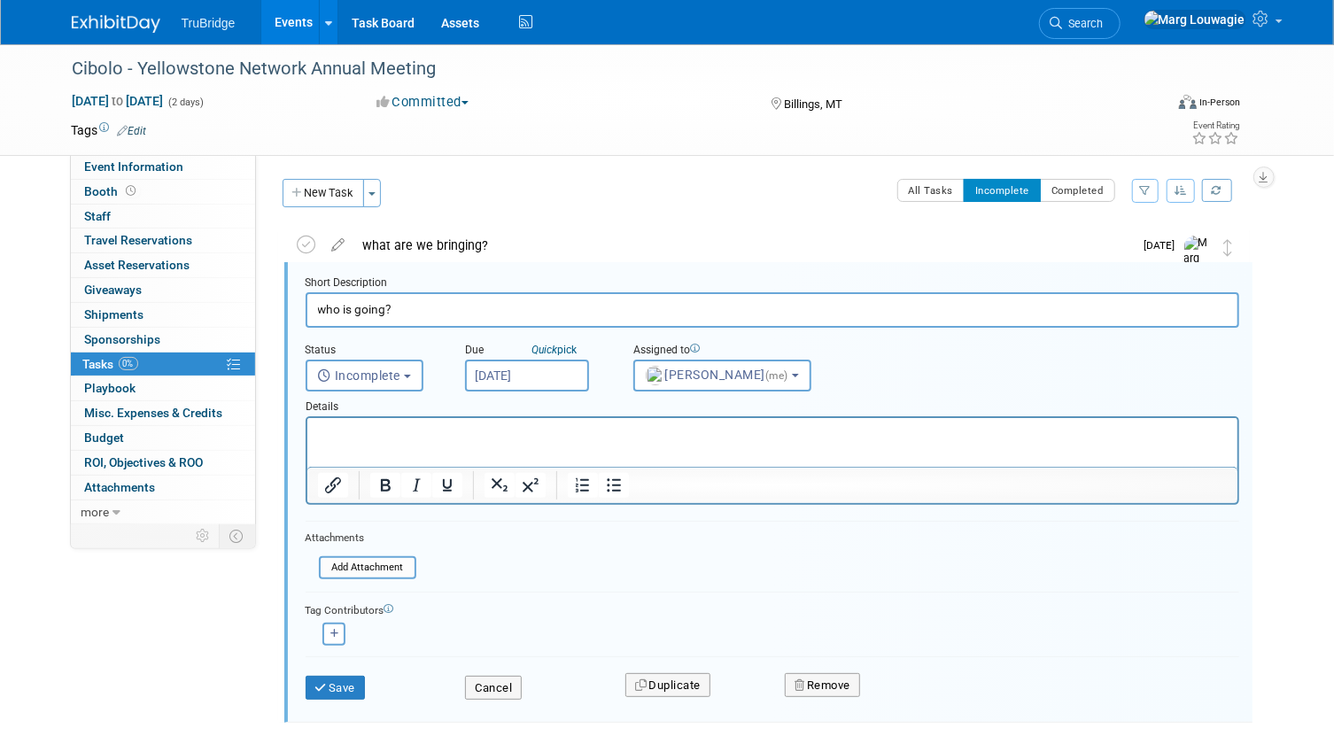
scroll to position [2, 0]
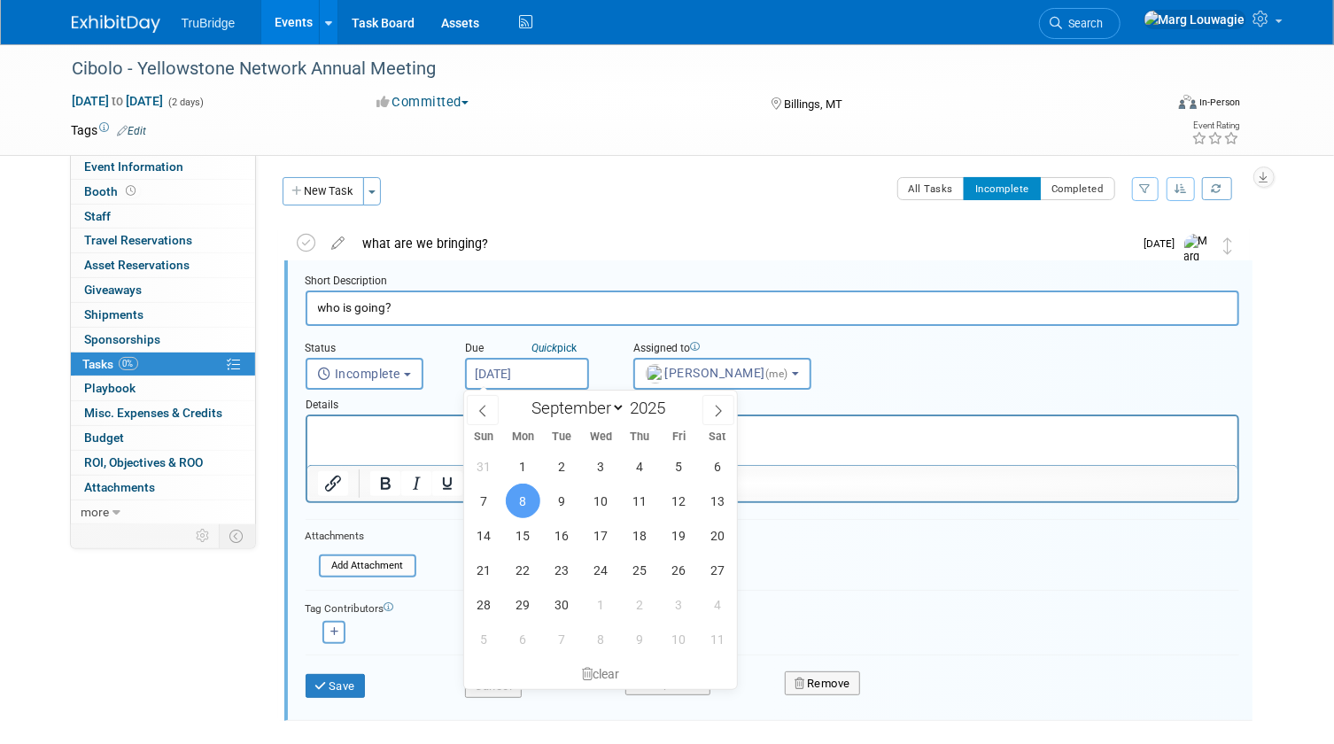
click at [494, 366] on input "[DATE]" at bounding box center [527, 374] width 124 height 32
click at [672, 470] on span "5" at bounding box center [679, 466] width 35 height 35
type input "Sep 5, 2025"
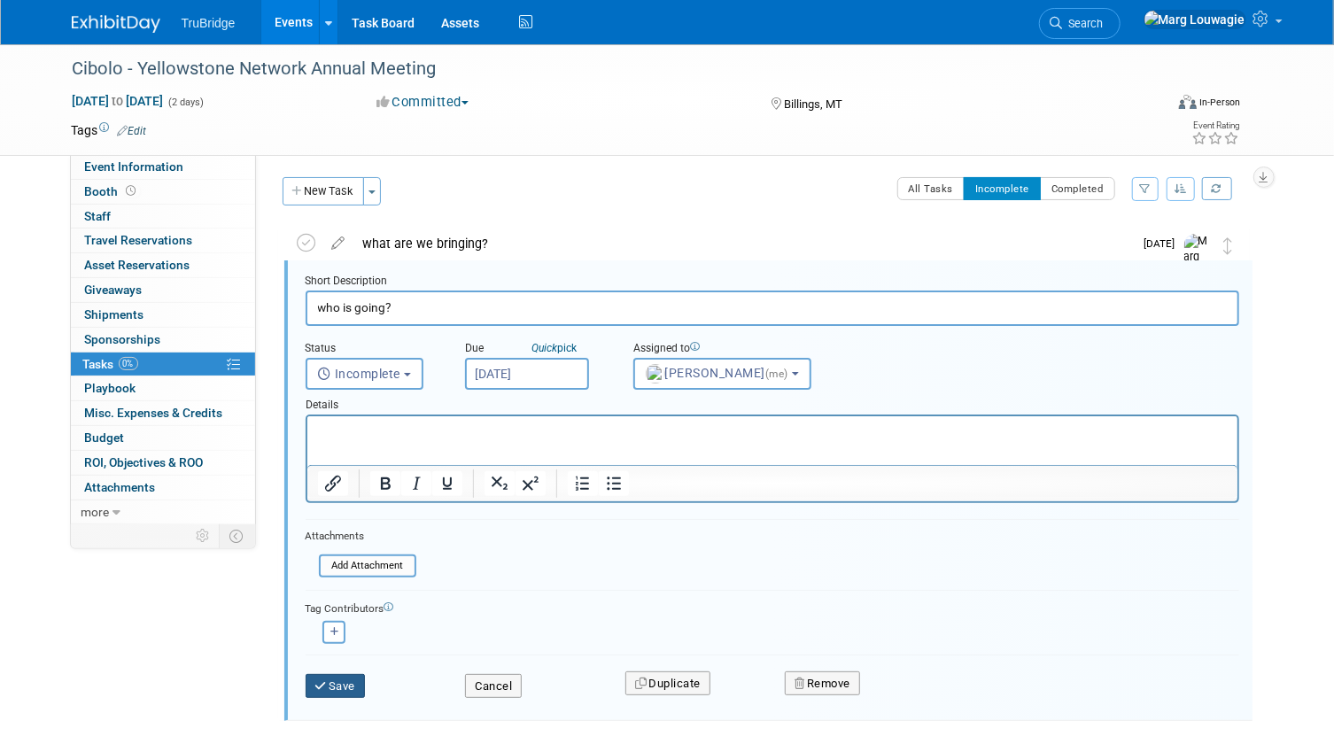
click at [353, 679] on button "Save" at bounding box center [336, 686] width 60 height 25
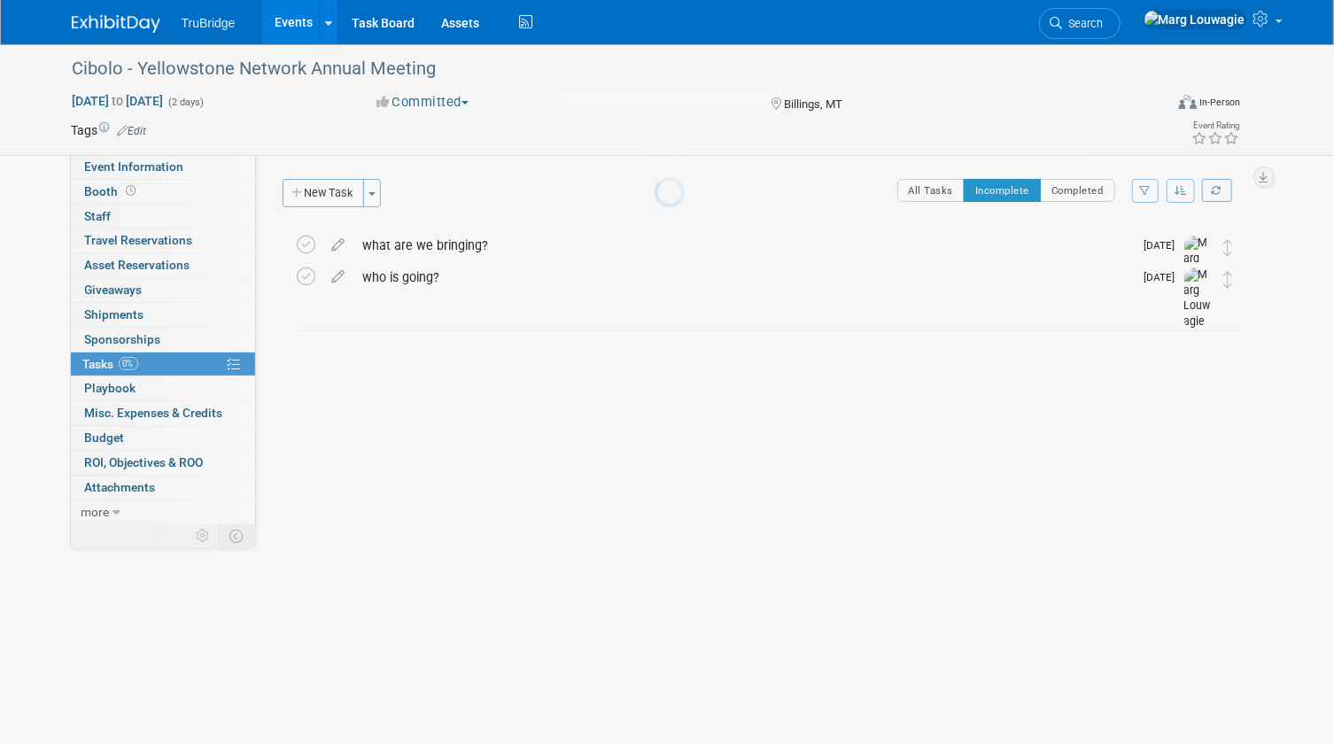
scroll to position [0, 0]
click at [144, 493] on link "0 Attachments 0" at bounding box center [163, 488] width 184 height 24
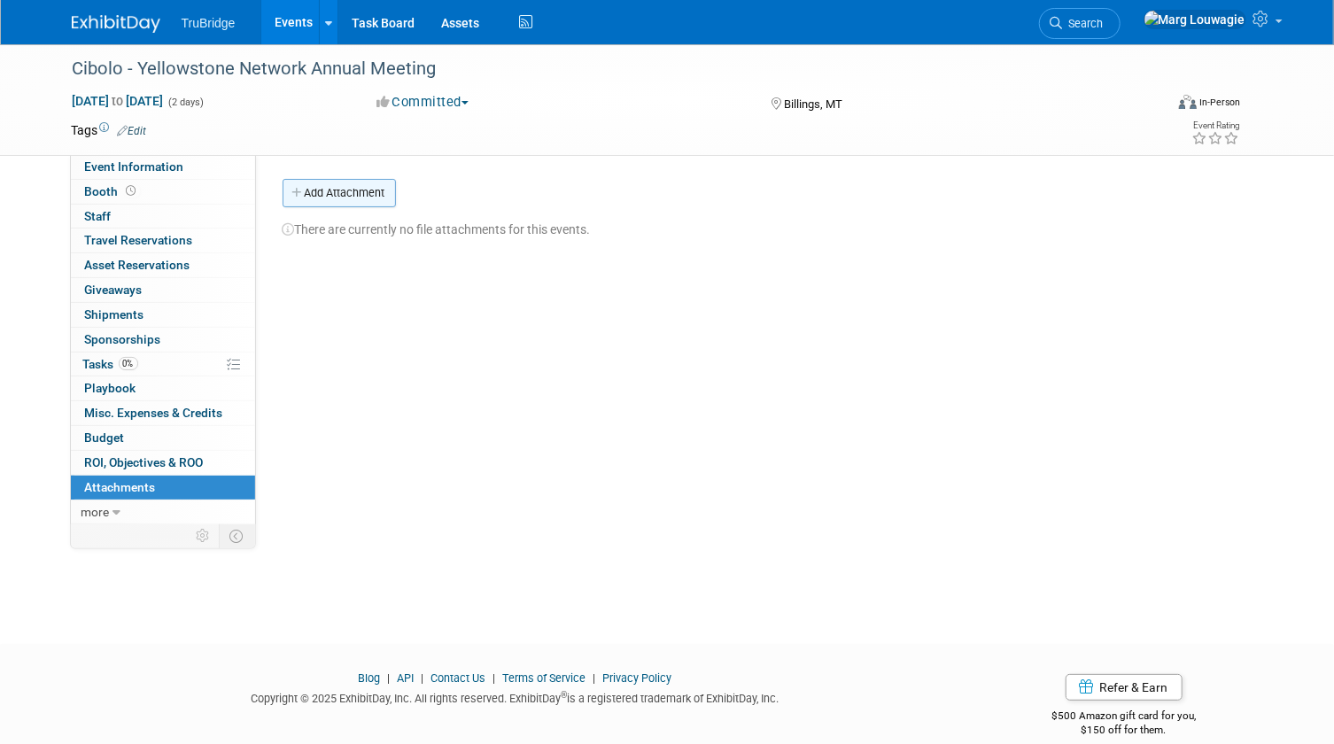
click at [348, 195] on button "Add Attachment" at bounding box center [339, 193] width 113 height 28
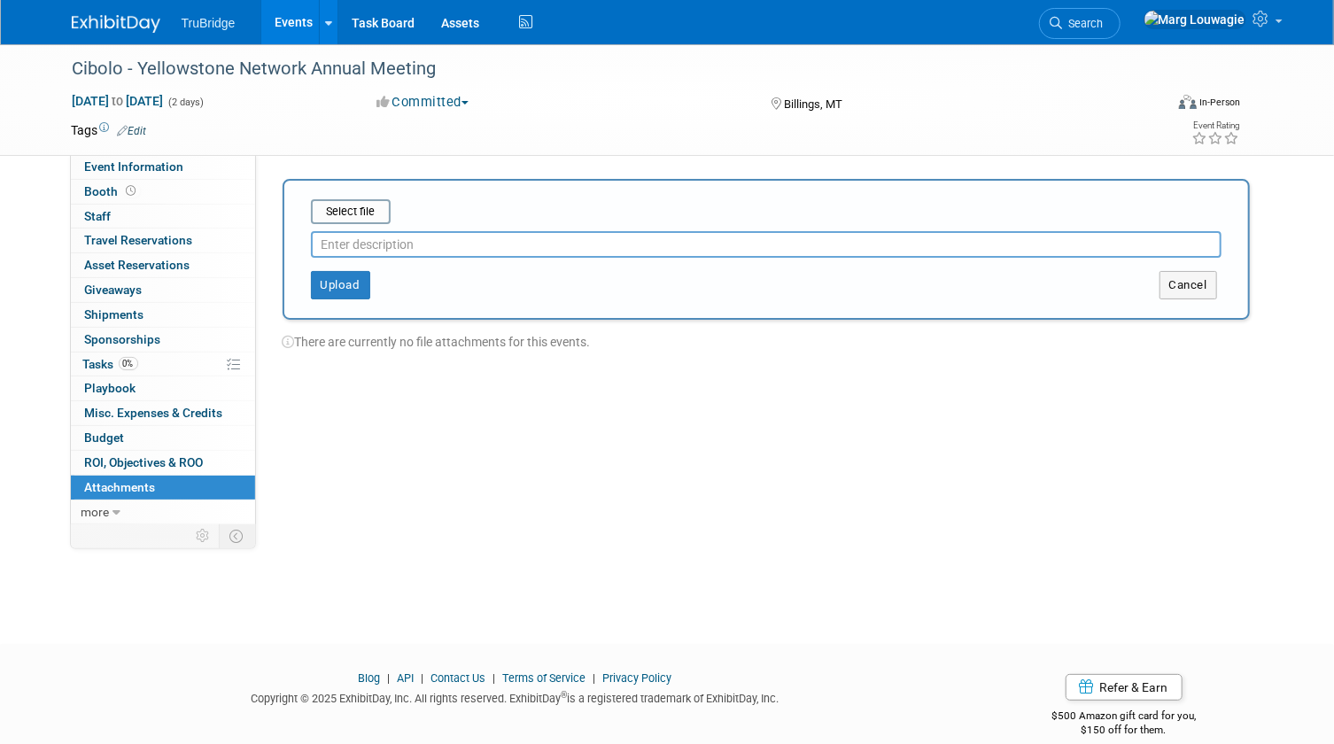
click at [367, 243] on input "text" at bounding box center [766, 244] width 911 height 27
type input "Annual Meeting Info"
click at [370, 206] on input "file" at bounding box center [283, 211] width 211 height 21
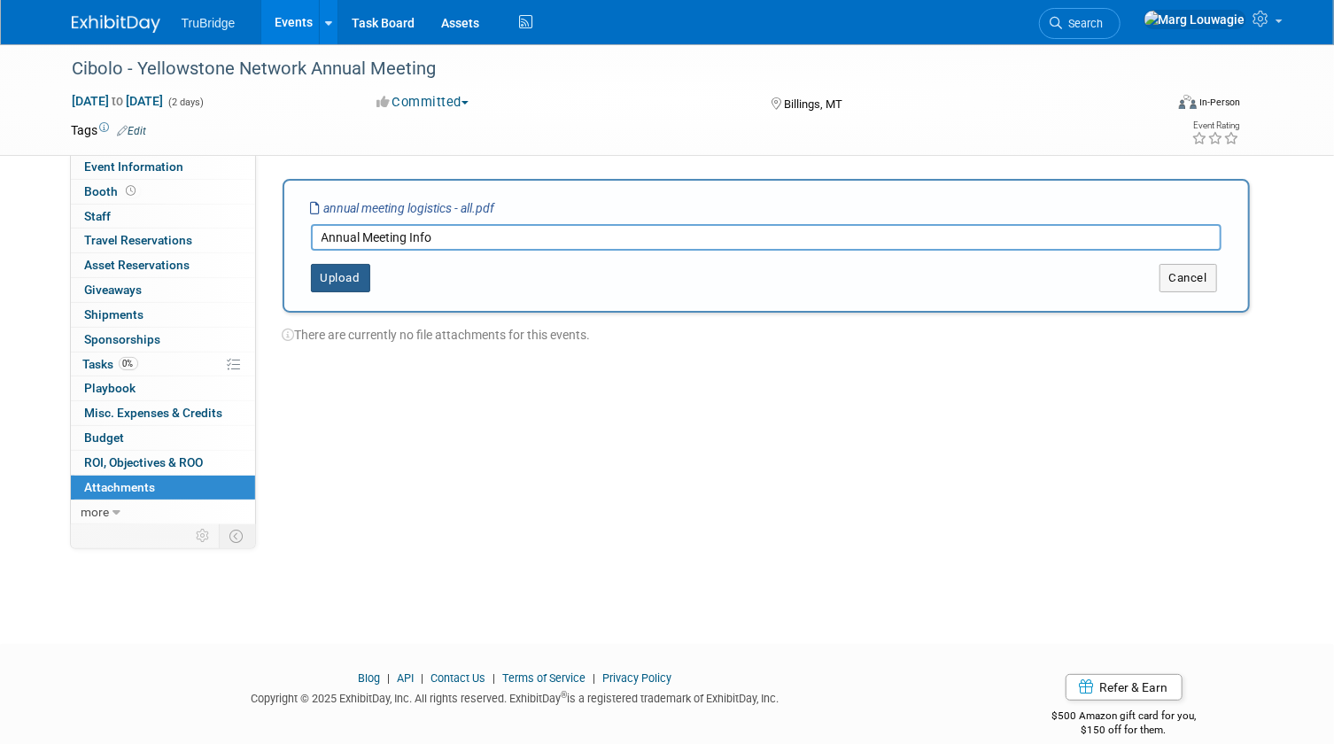
click at [348, 271] on button "Upload" at bounding box center [340, 278] width 59 height 28
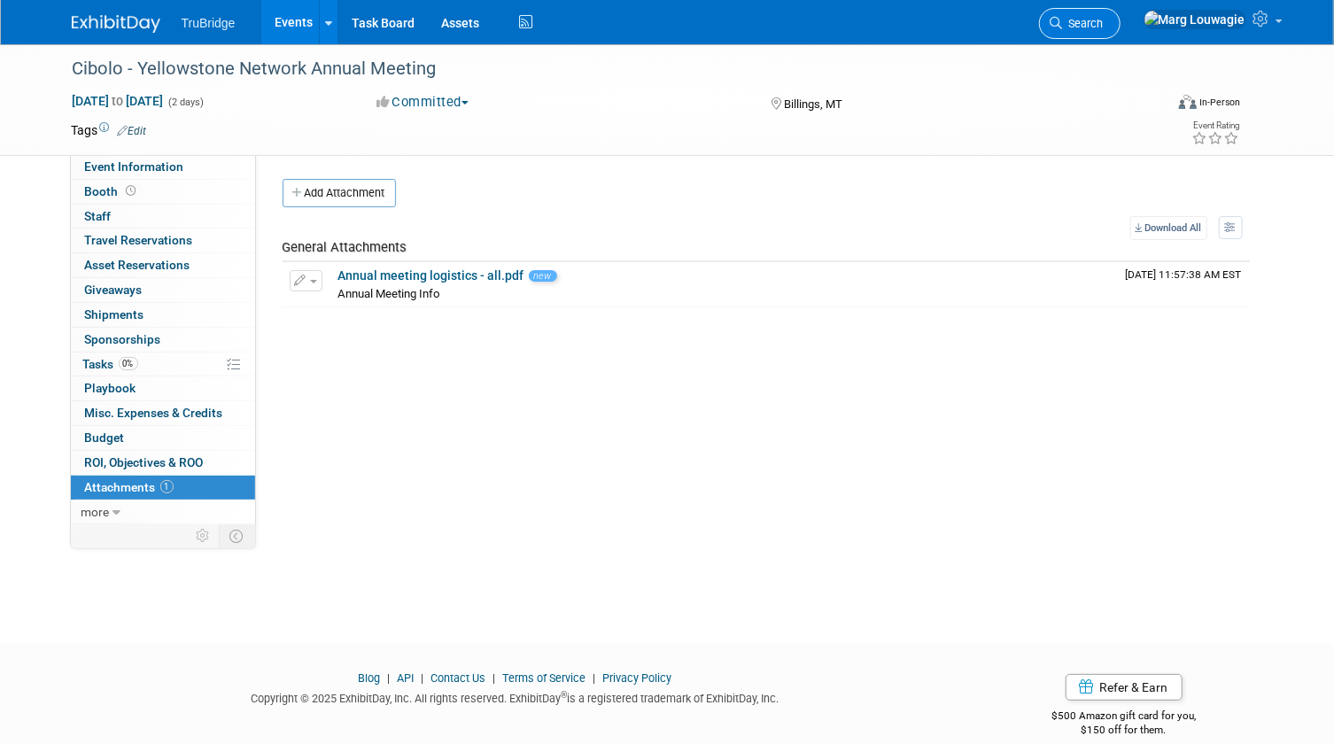
click at [1104, 19] on span "Search" at bounding box center [1083, 23] width 41 height 13
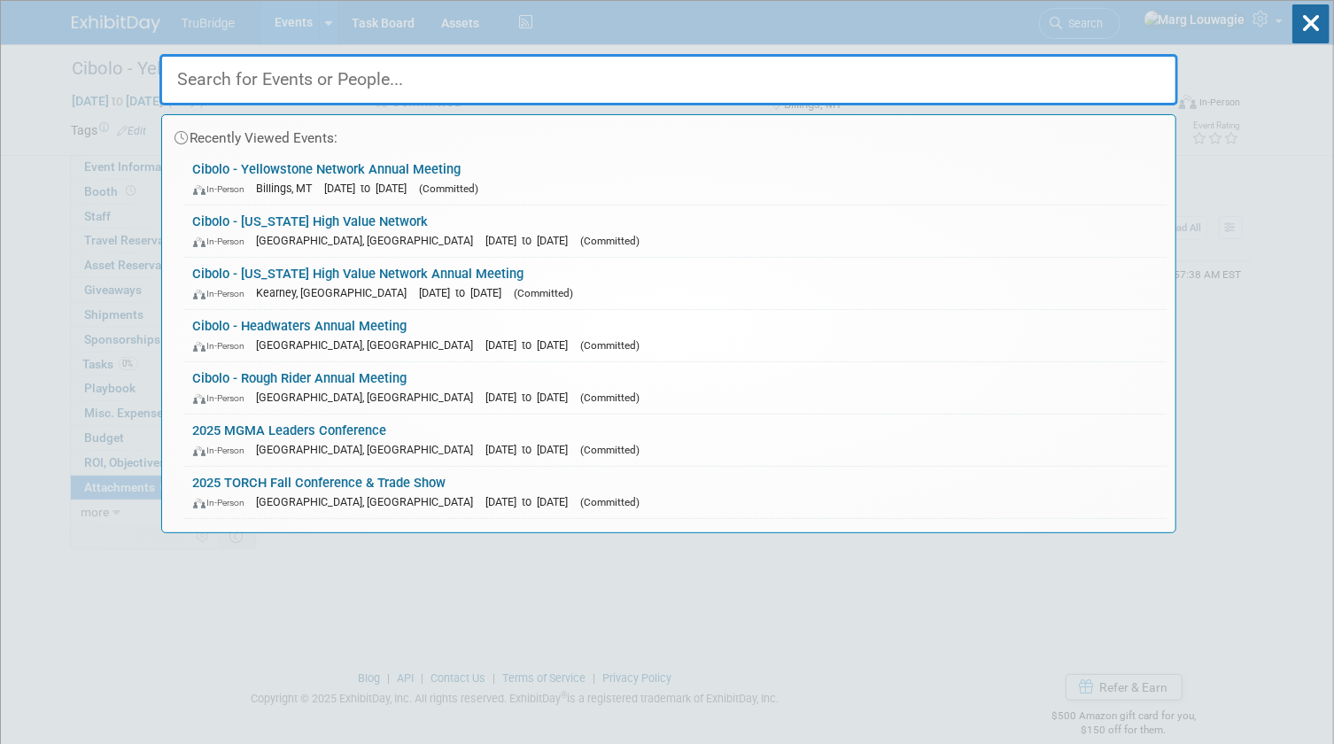
click at [1092, 78] on input "text" at bounding box center [668, 79] width 1019 height 51
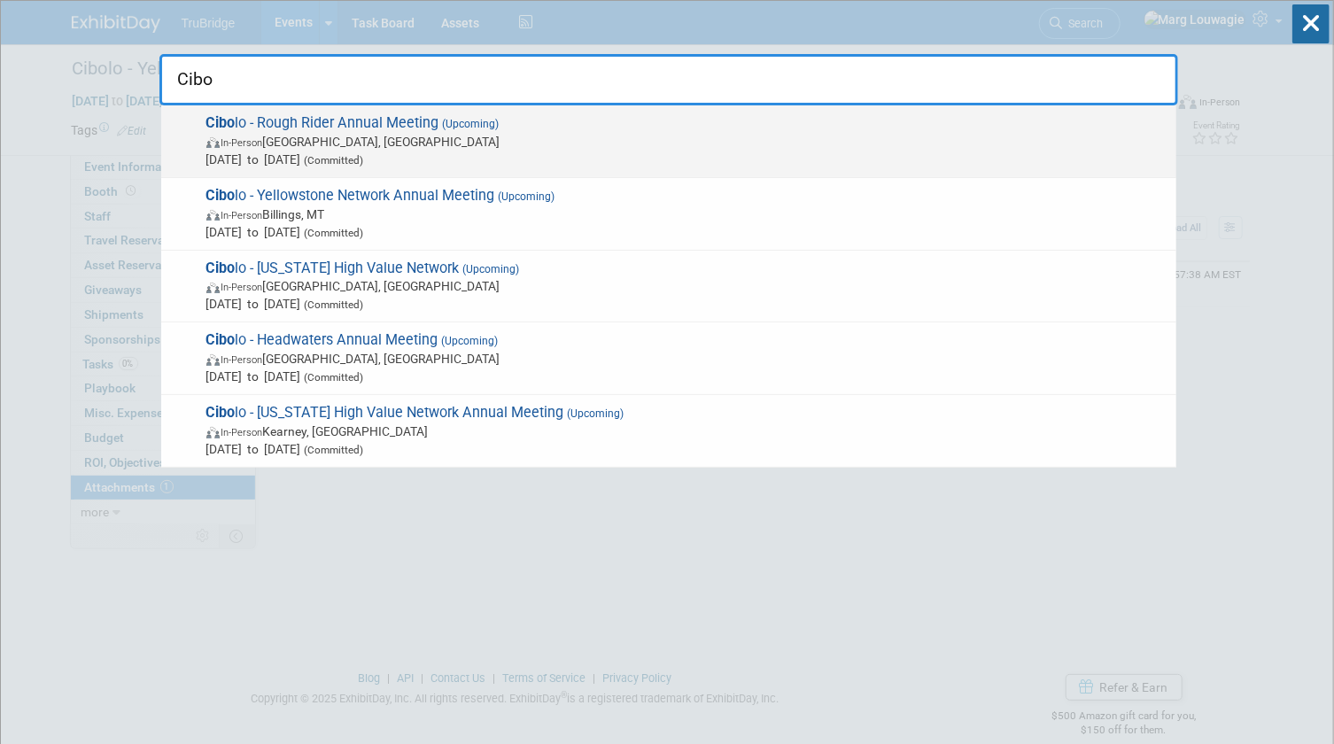
type input "Cibo"
click at [454, 134] on span "In-Person Devils Lake, ND" at bounding box center [686, 142] width 961 height 18
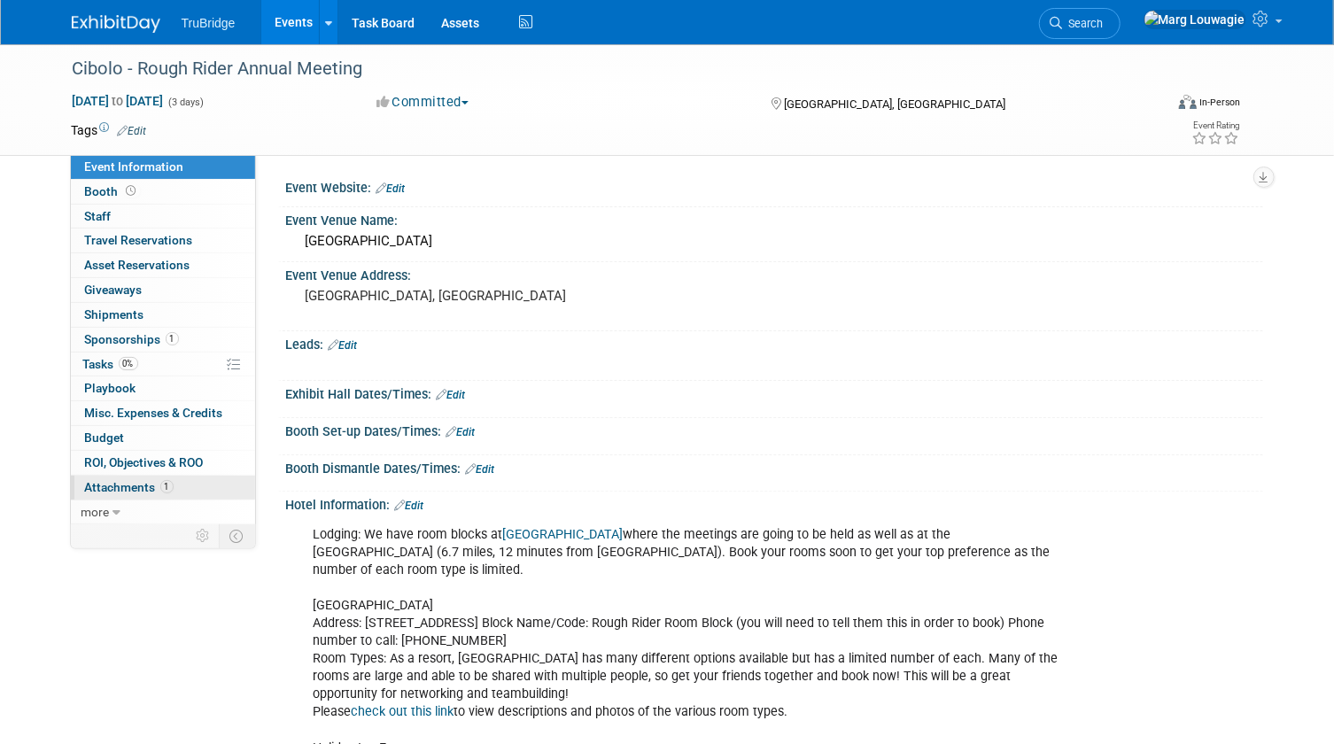
click at [141, 480] on span "Attachments 1" at bounding box center [129, 487] width 89 height 14
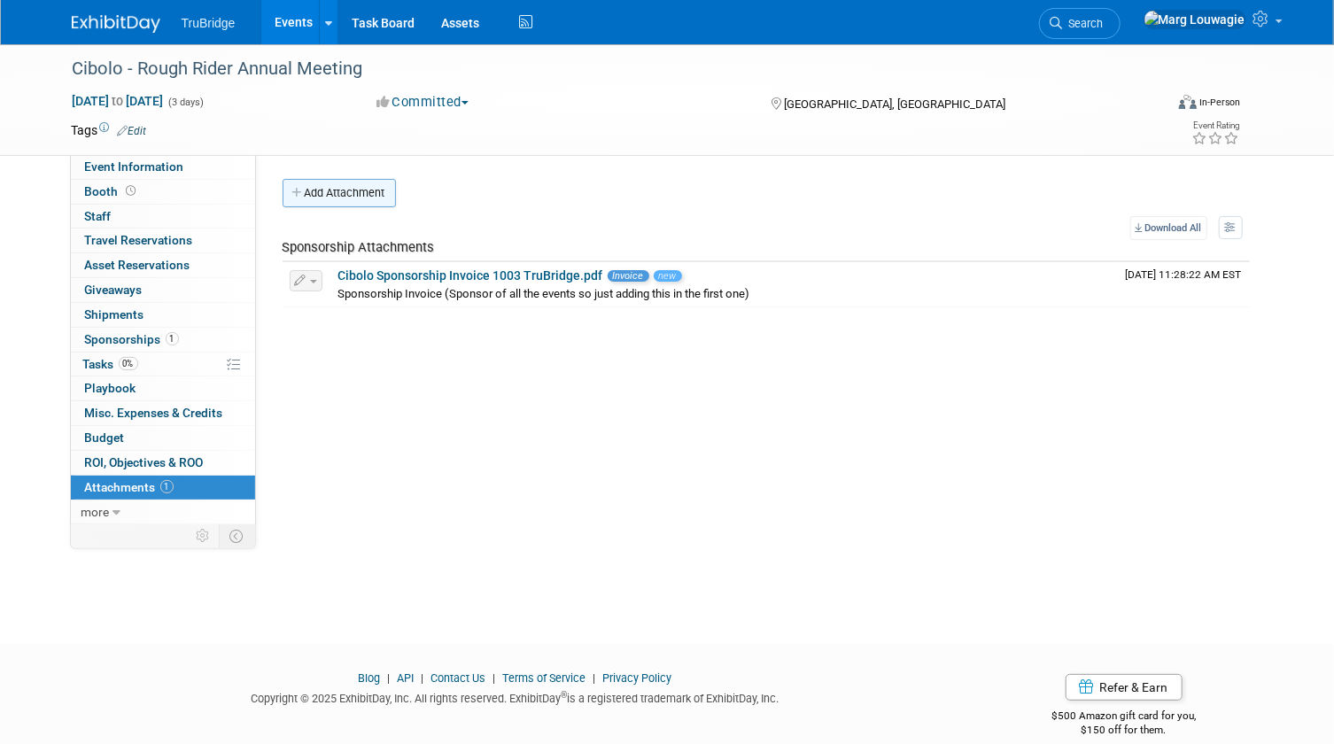
click at [357, 191] on button "Add Attachment" at bounding box center [339, 193] width 113 height 28
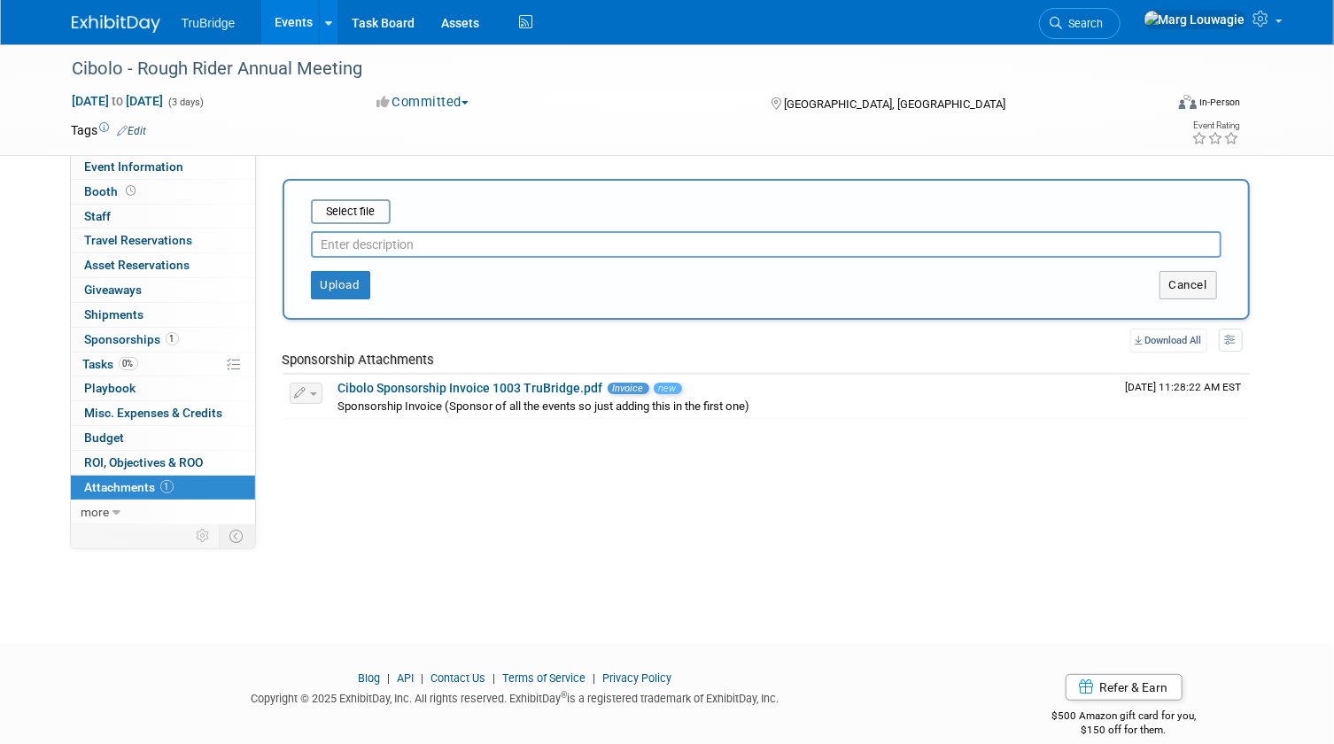
click at [363, 239] on input "text" at bounding box center [766, 244] width 911 height 27
type input "Annual meeting info"
click at [361, 215] on input "file" at bounding box center [283, 211] width 211 height 21
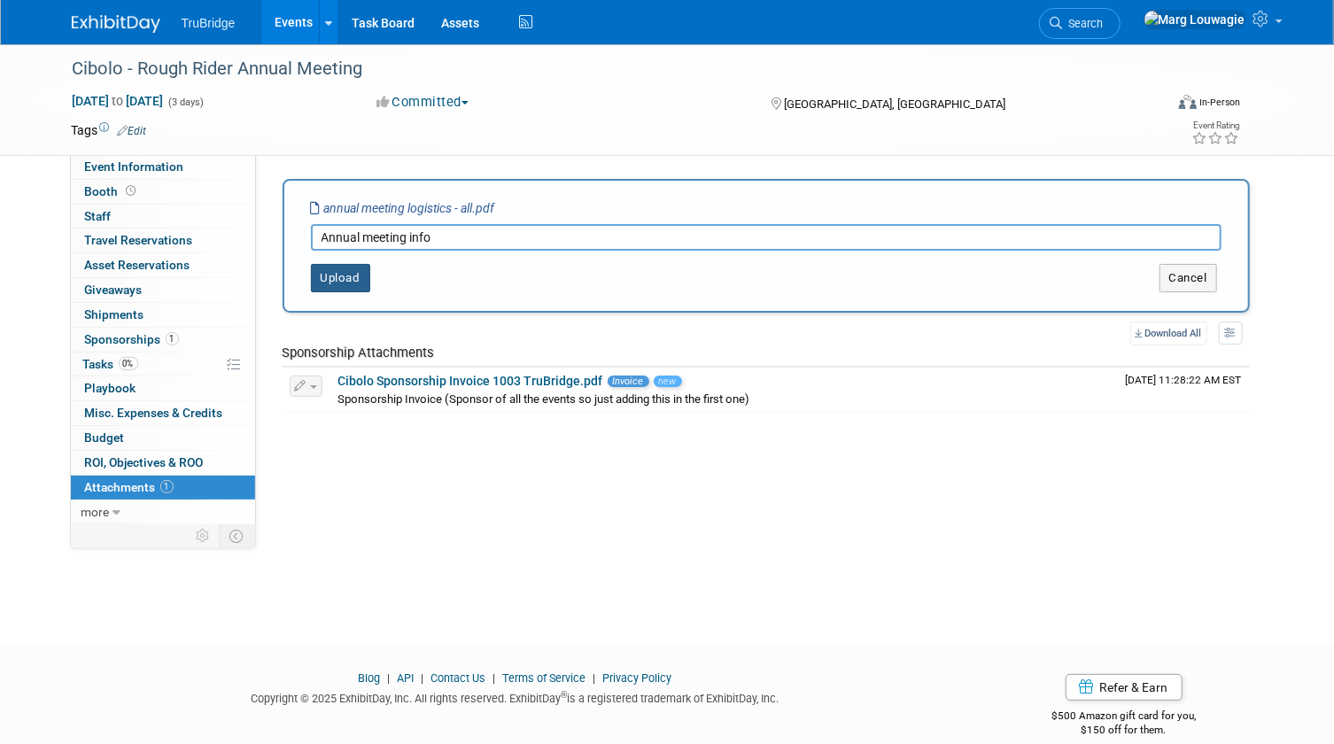
click at [354, 279] on button "Upload" at bounding box center [340, 278] width 59 height 28
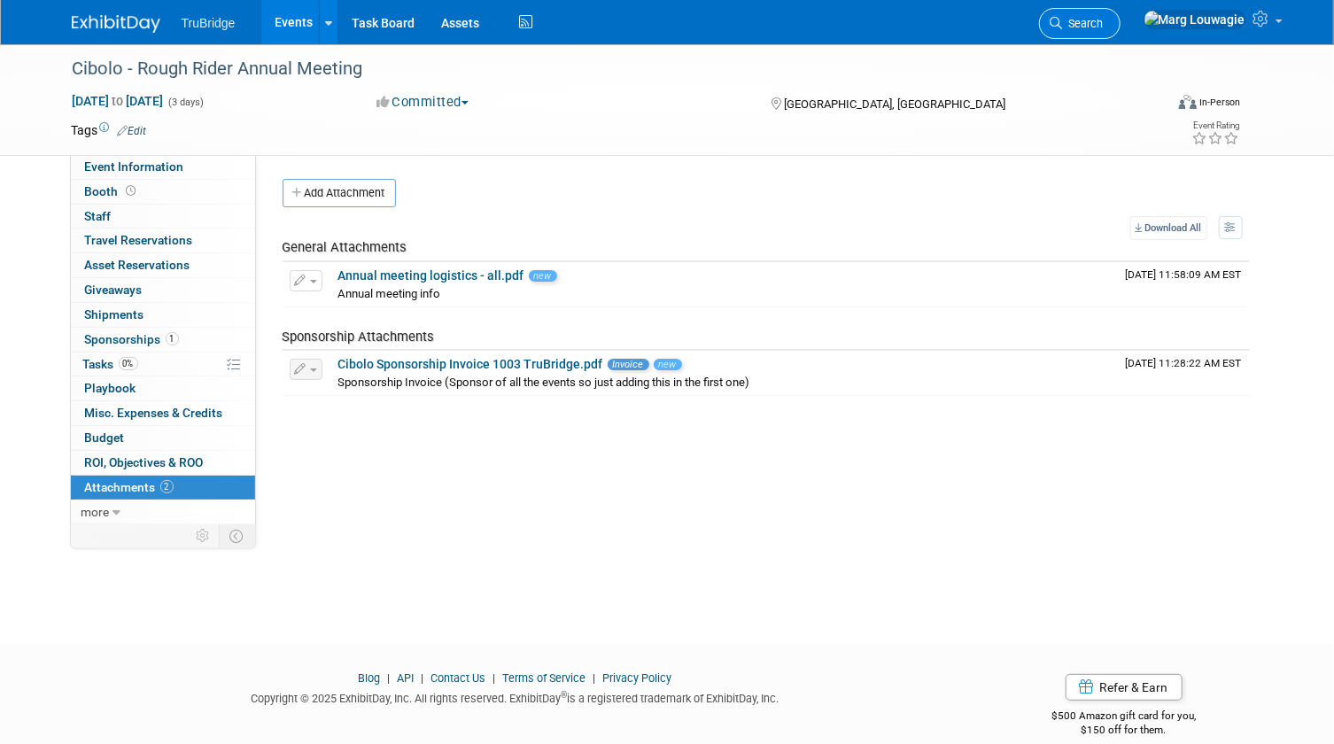
click at [1121, 30] on link "Search" at bounding box center [1080, 23] width 82 height 31
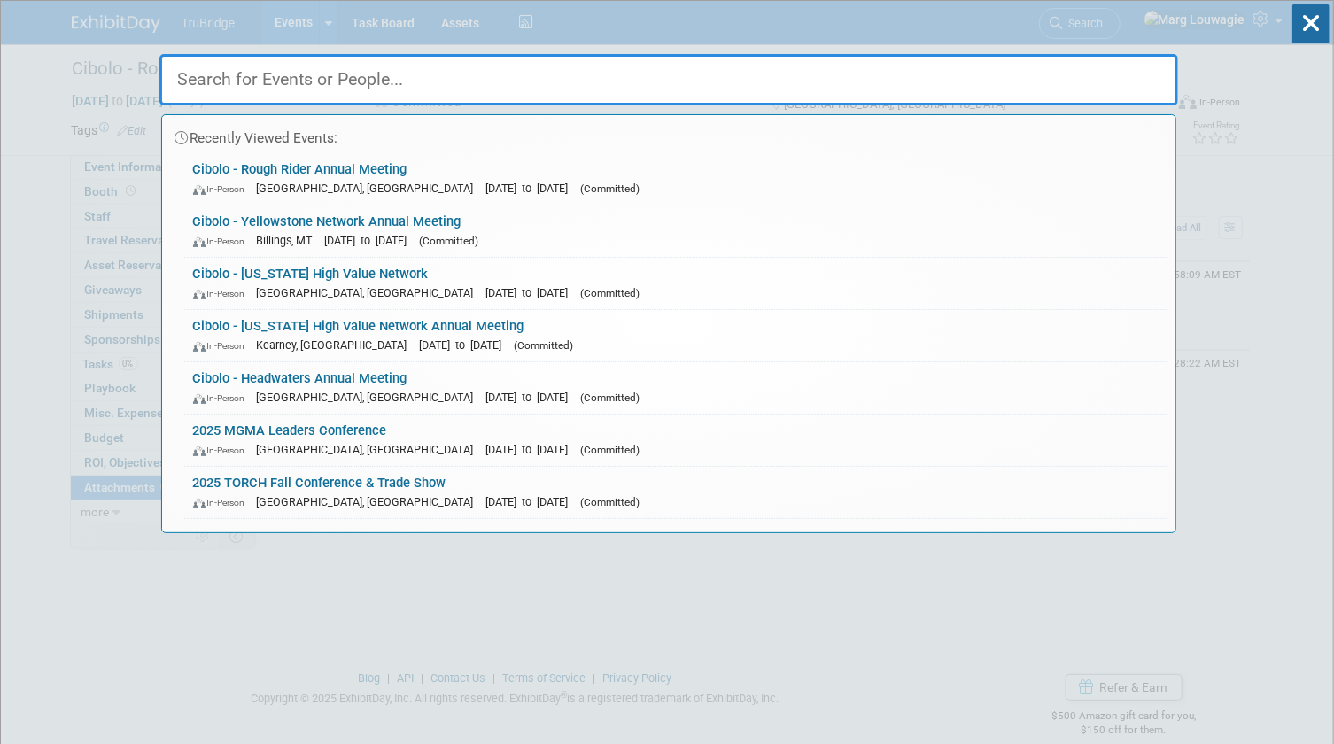
click at [1114, 78] on input "text" at bounding box center [668, 79] width 1019 height 51
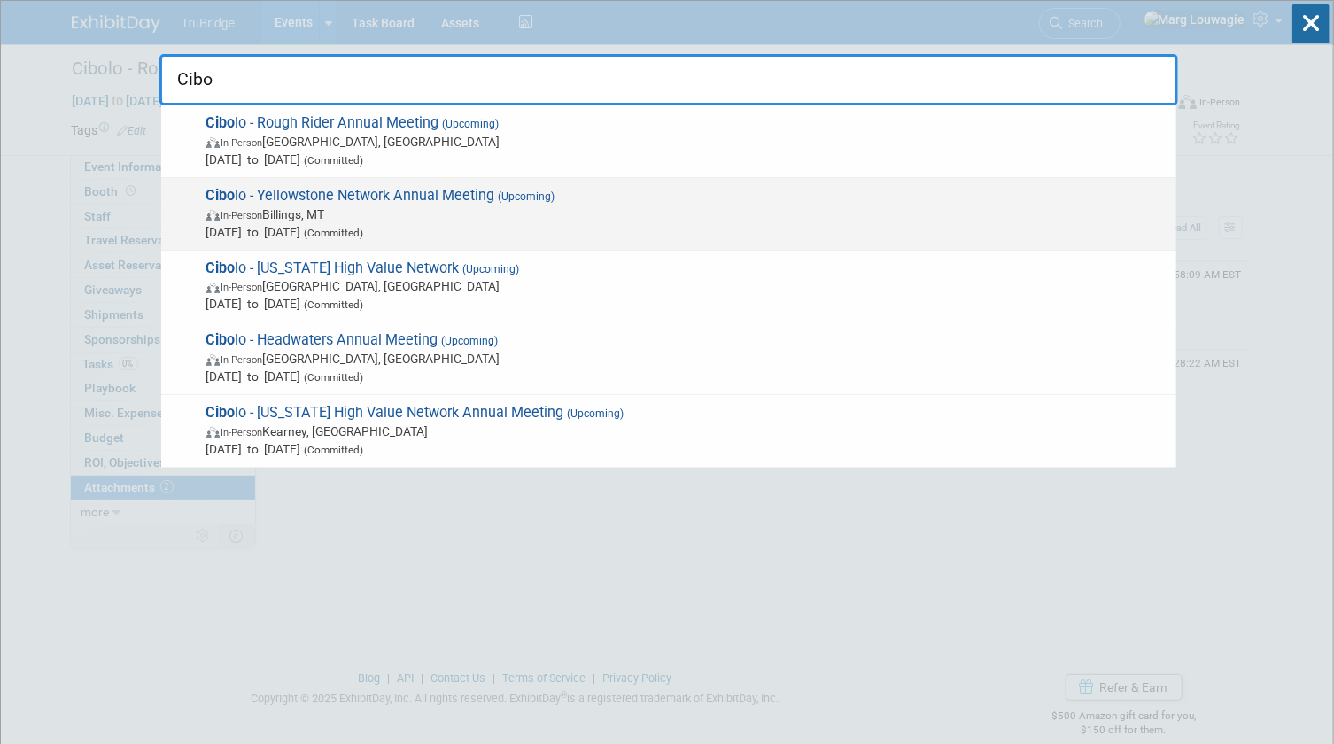
type input "Cibo"
click at [330, 188] on span "Cibo lo - Yellowstone Network Annual Meeting (Upcoming) In-Person Billings, MT …" at bounding box center [684, 214] width 966 height 54
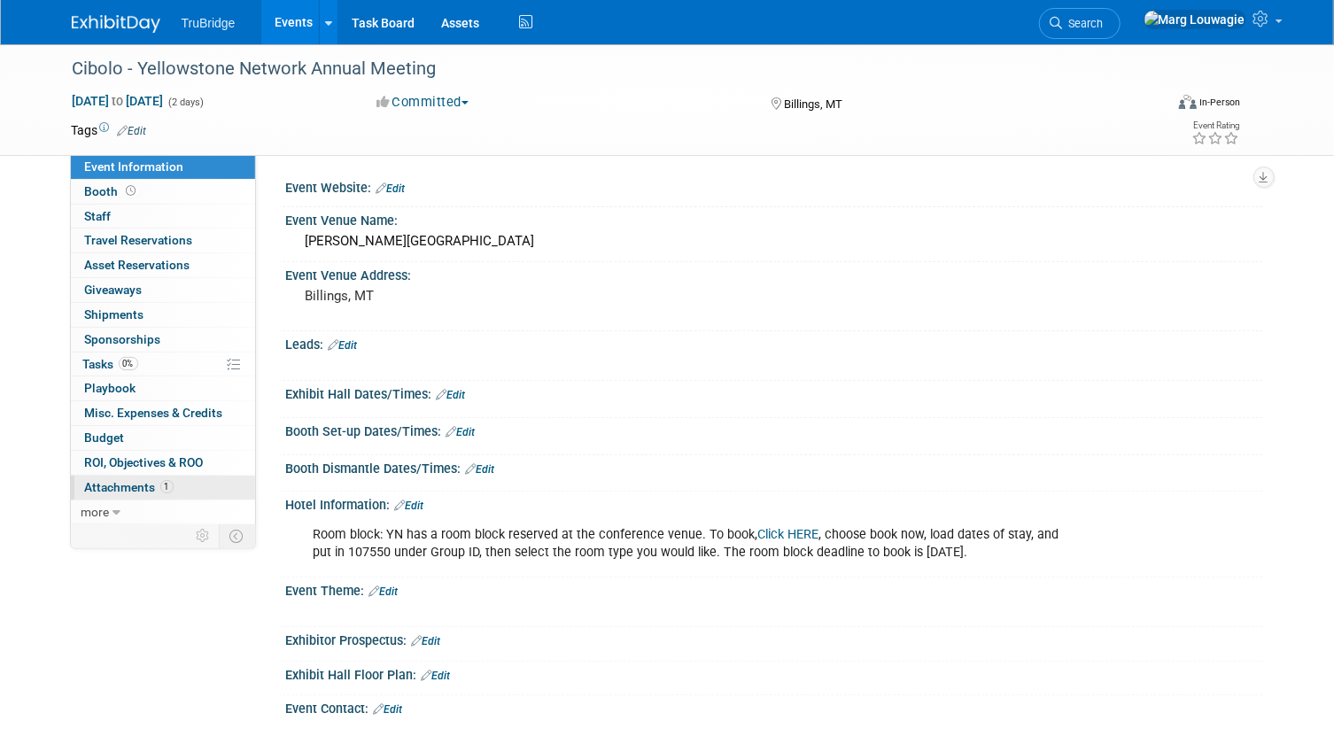
click at [136, 480] on span "Attachments 1" at bounding box center [129, 487] width 89 height 14
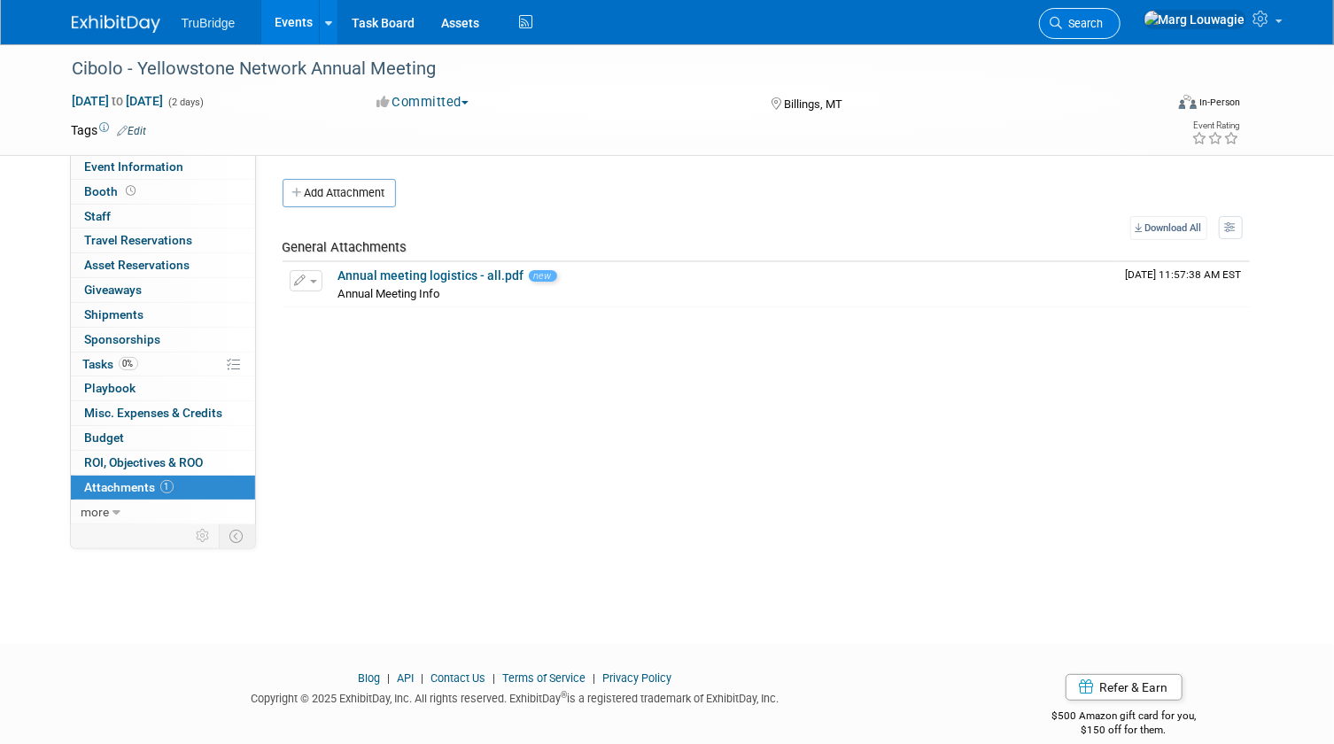
click at [1063, 20] on icon at bounding box center [1057, 23] width 12 height 12
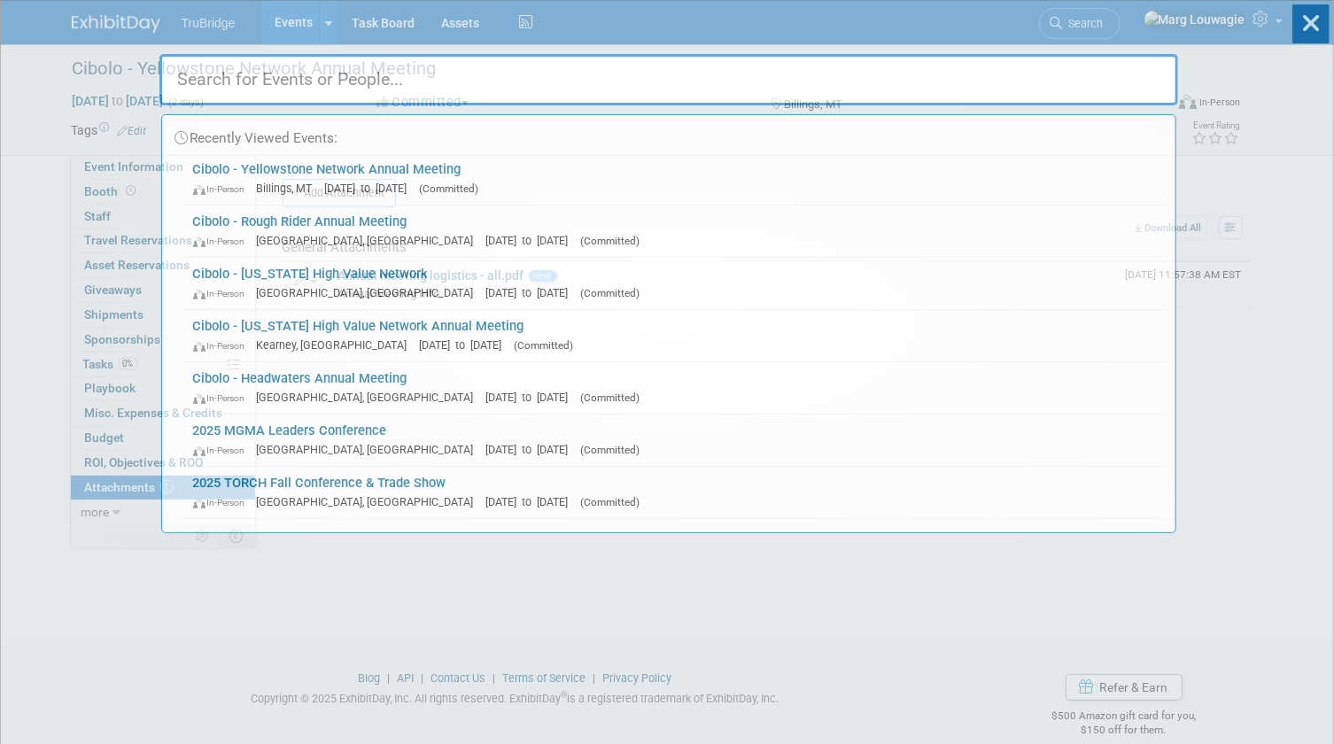
click at [1068, 75] on input "text" at bounding box center [668, 79] width 1019 height 51
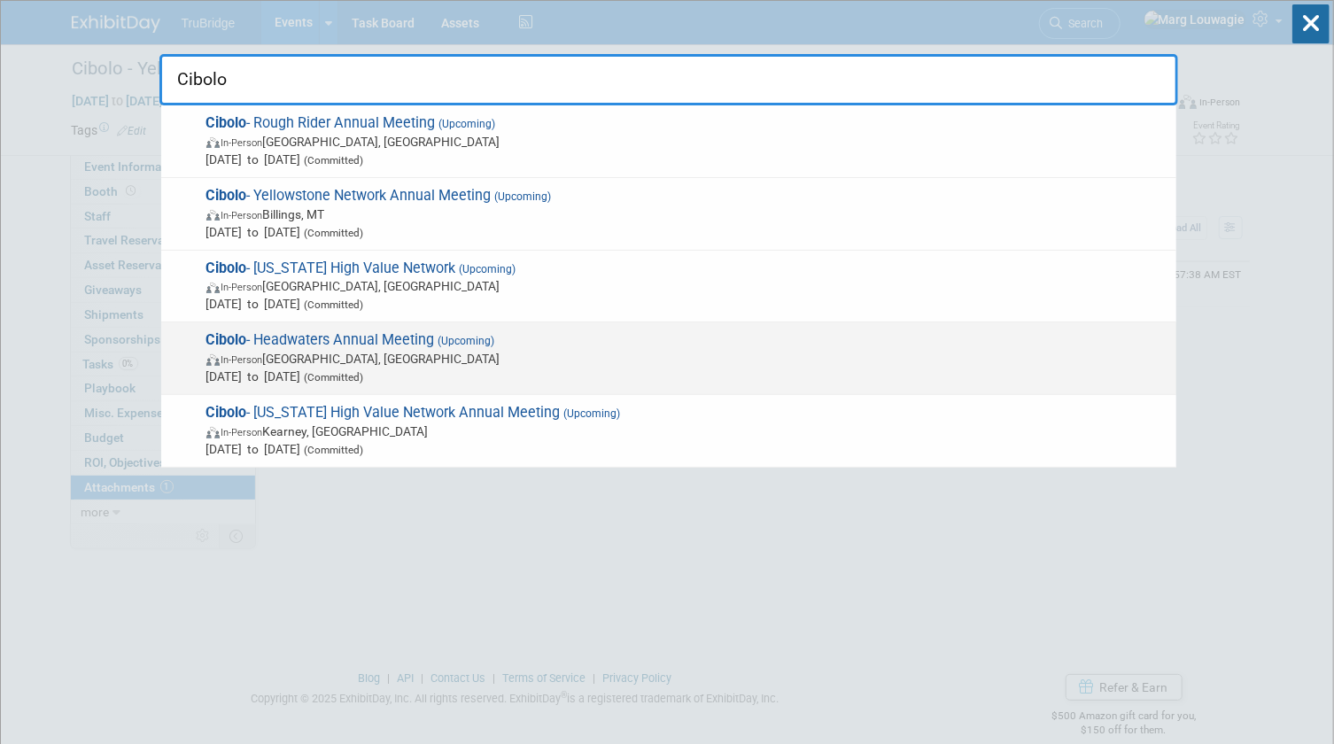
type input "Cibolo"
click at [364, 336] on span "Cibolo - Headwaters Annual Meeting (Upcoming) In-Person [PERSON_NAME], [GEOGRAP…" at bounding box center [684, 358] width 966 height 54
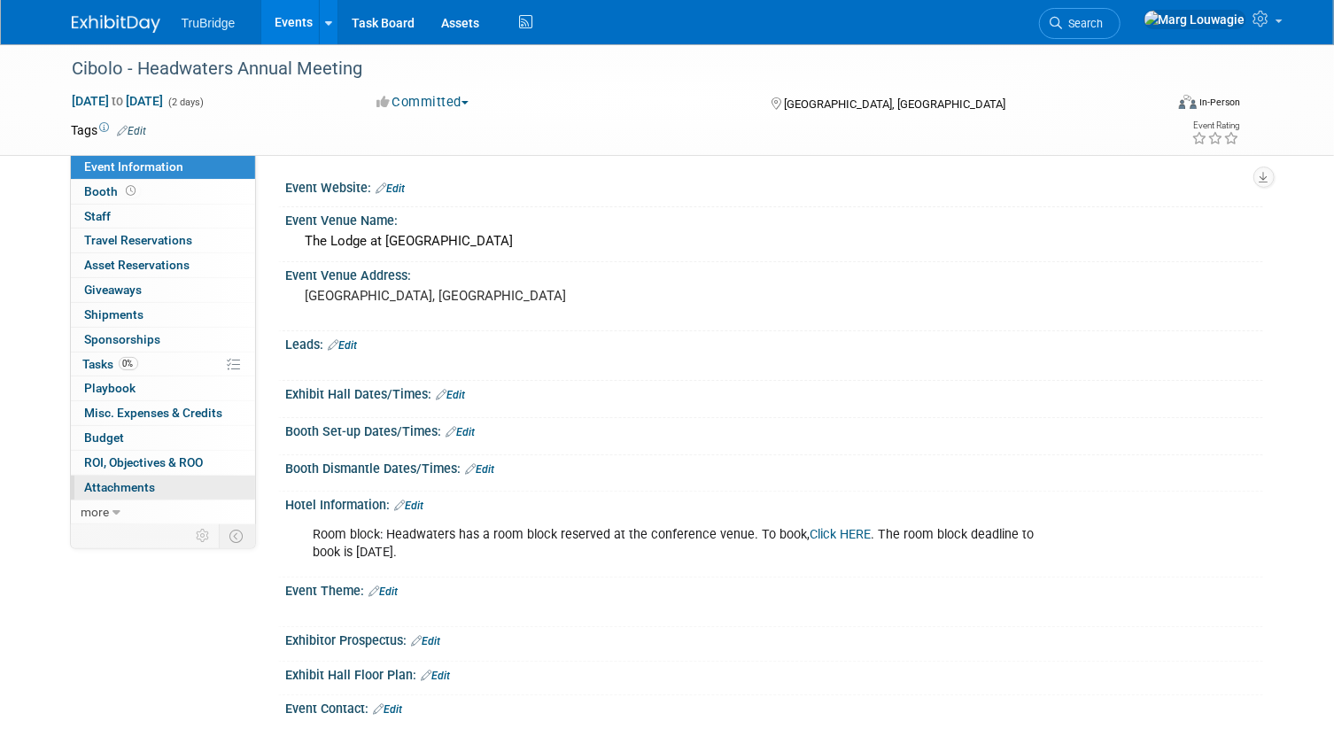
click at [174, 478] on link "0 Attachments 0" at bounding box center [163, 488] width 184 height 24
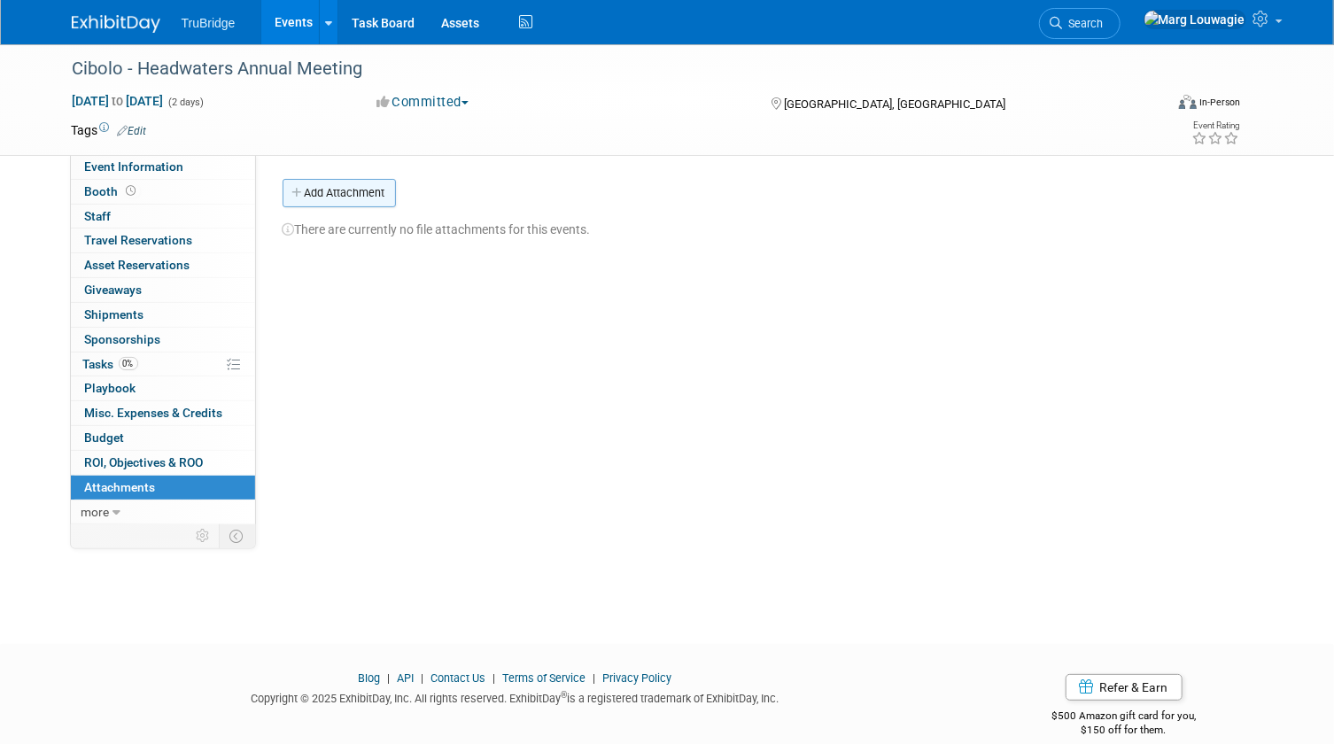
click at [349, 190] on button "Add Attachment" at bounding box center [339, 193] width 113 height 28
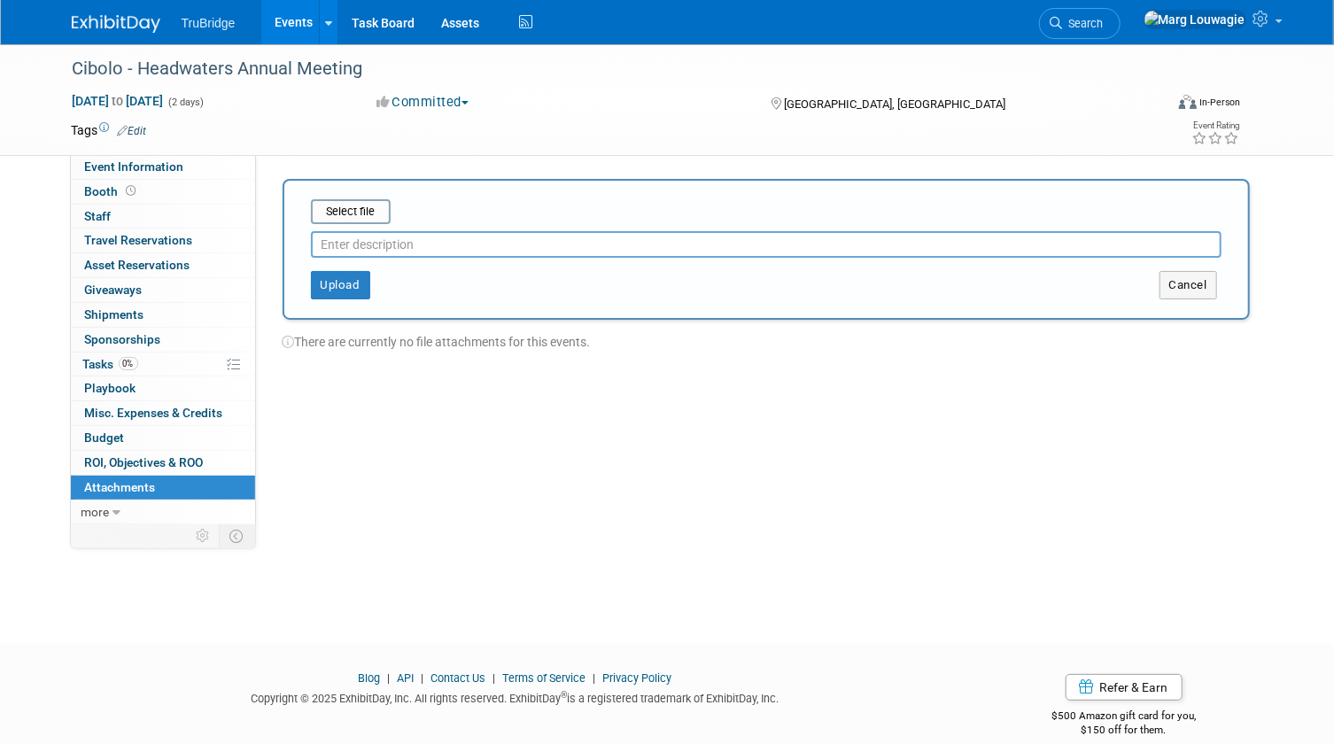
click at [348, 243] on input "text" at bounding box center [766, 244] width 911 height 27
type input "Annual Meeting Info"
click at [354, 217] on input "file" at bounding box center [283, 211] width 211 height 21
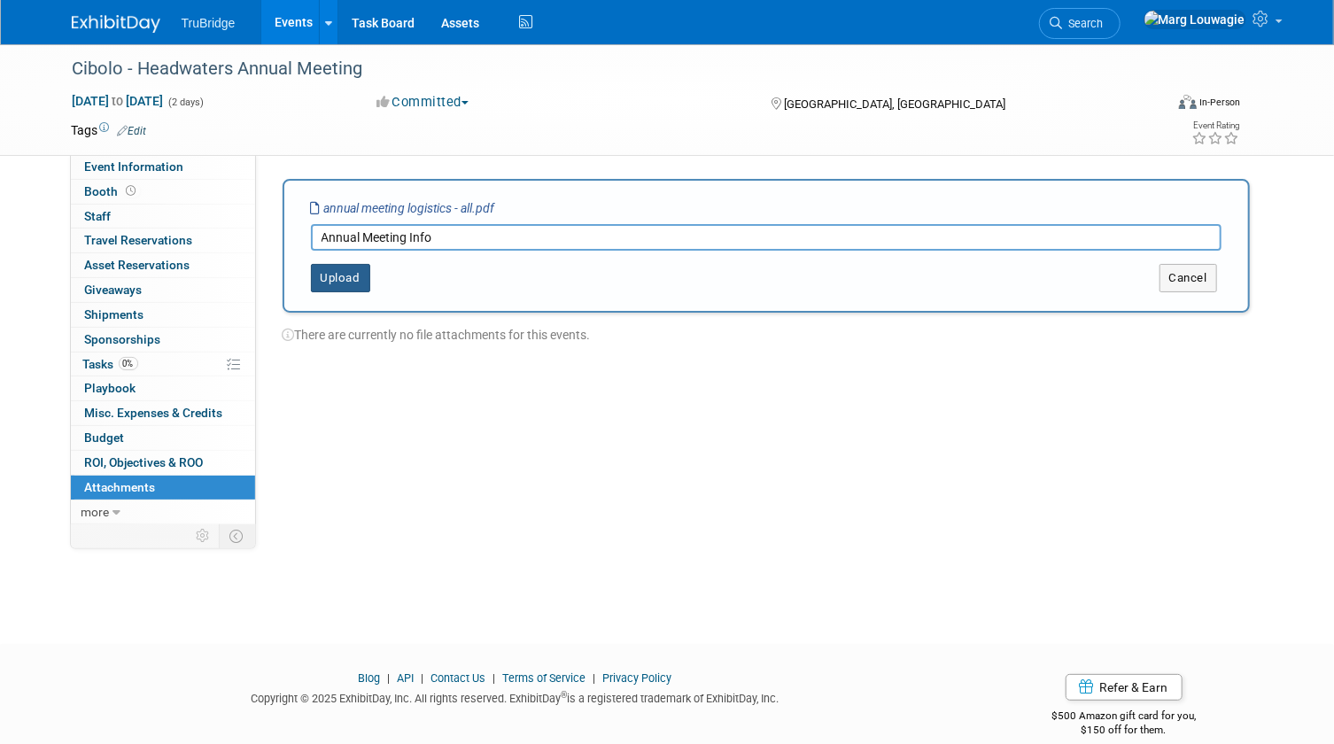
click at [338, 274] on button "Upload" at bounding box center [340, 278] width 59 height 28
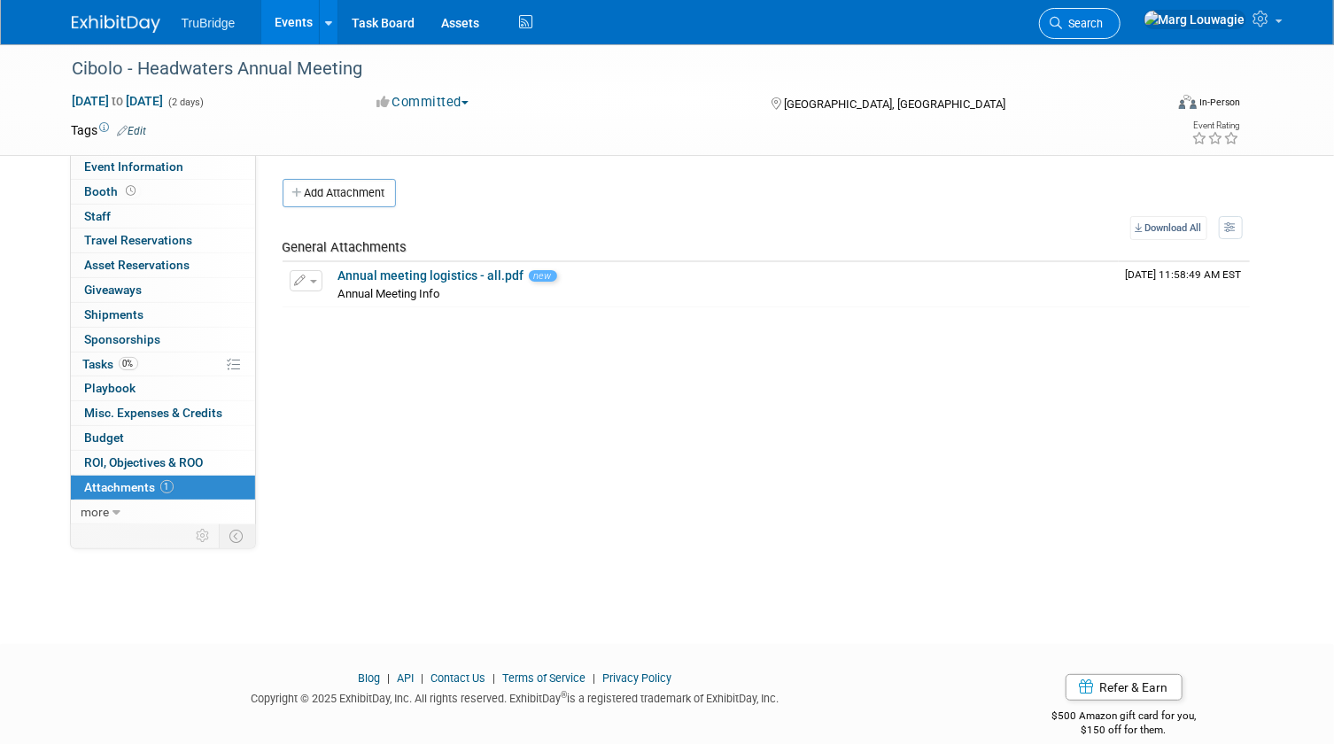
click at [1104, 19] on span "Search" at bounding box center [1083, 23] width 41 height 13
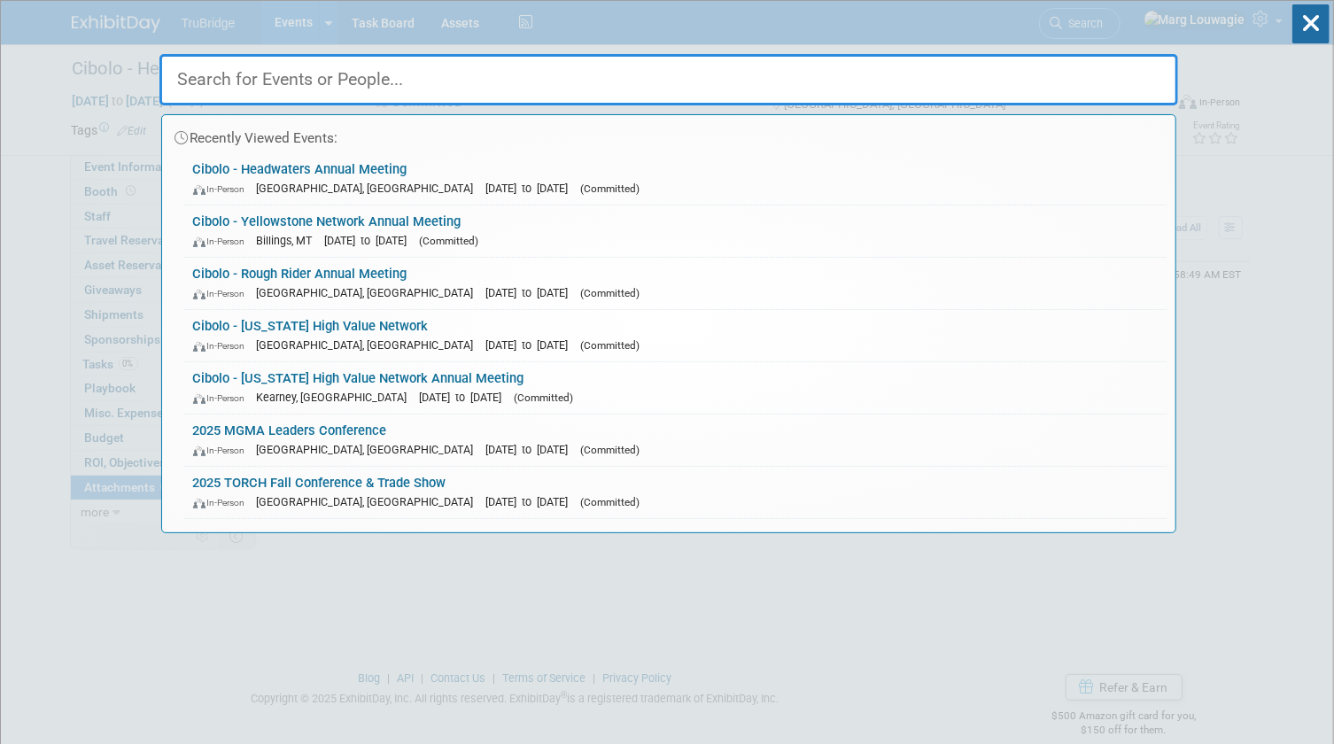
click at [1117, 77] on input "text" at bounding box center [668, 79] width 1019 height 51
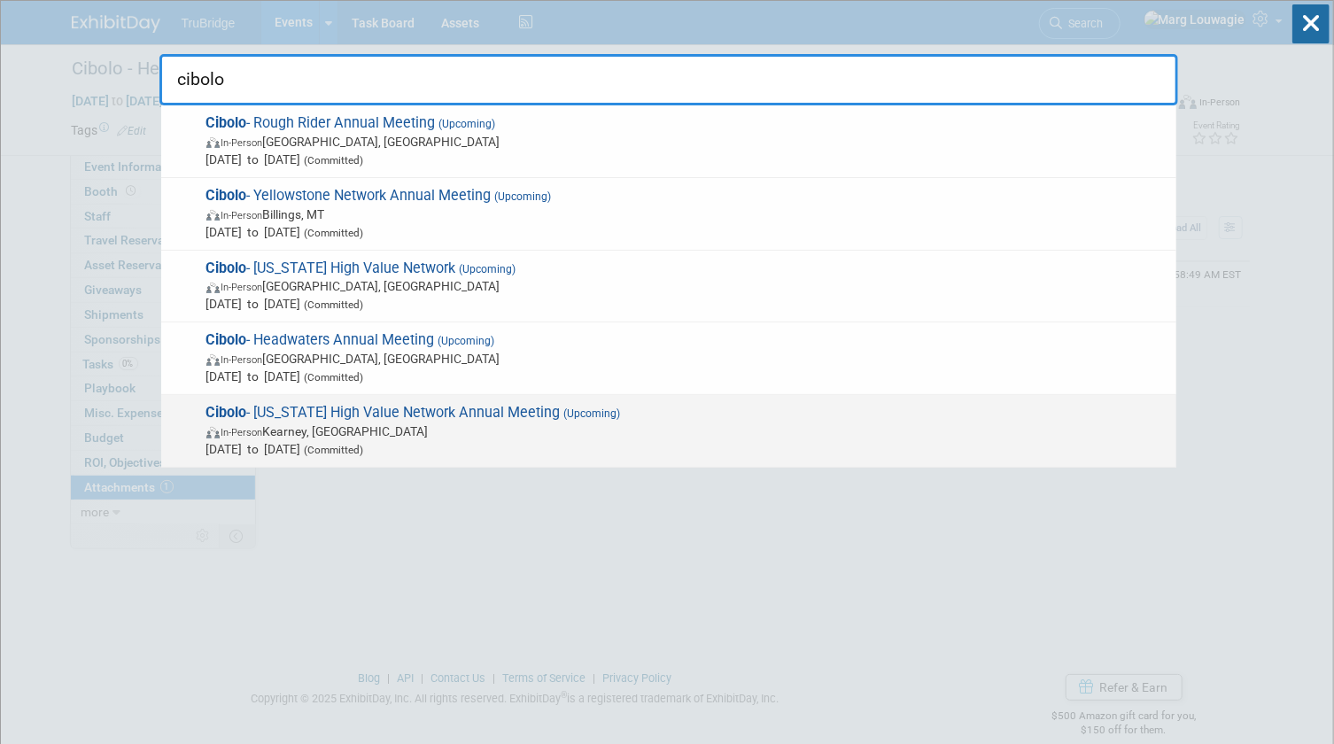
type input "cibolo"
click at [379, 415] on span "Cibolo - [US_STATE] High Value Network Annual Meeting (Upcoming) In-Person [PER…" at bounding box center [684, 431] width 966 height 54
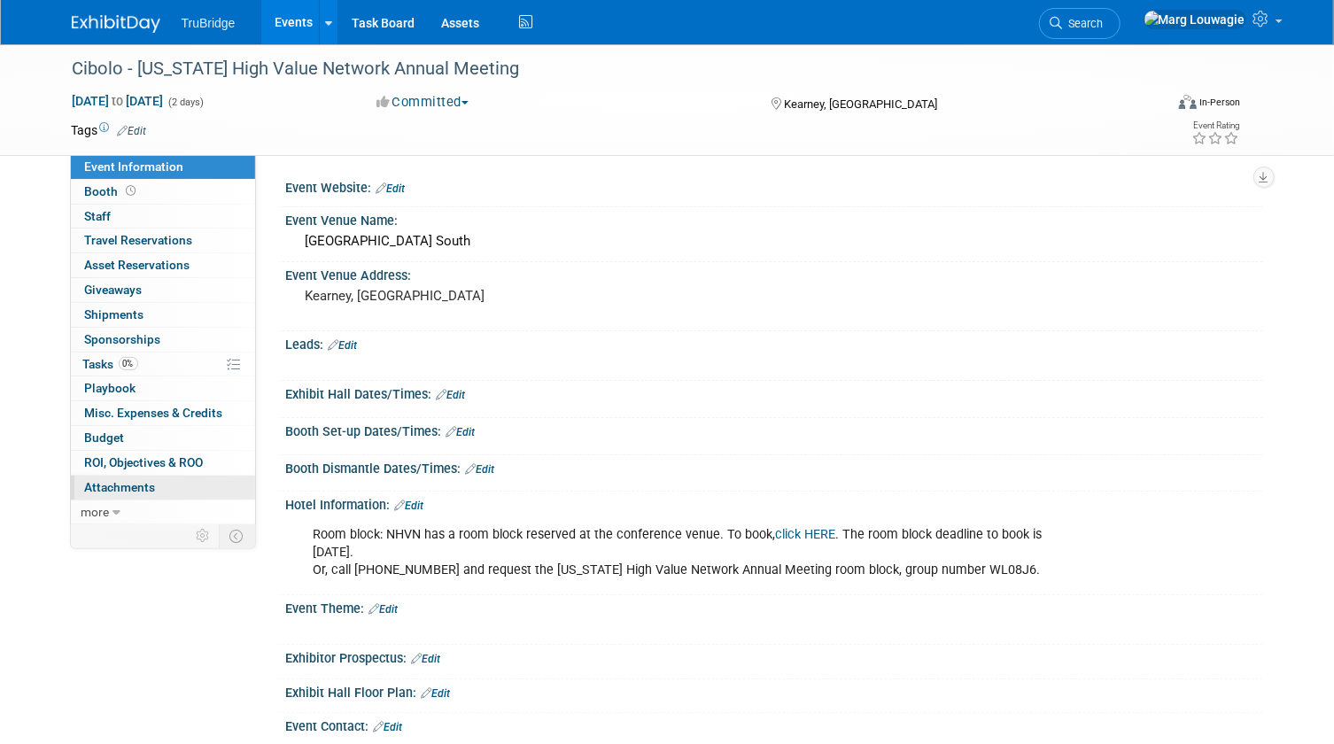
click at [198, 489] on link "0 Attachments 0" at bounding box center [163, 488] width 184 height 24
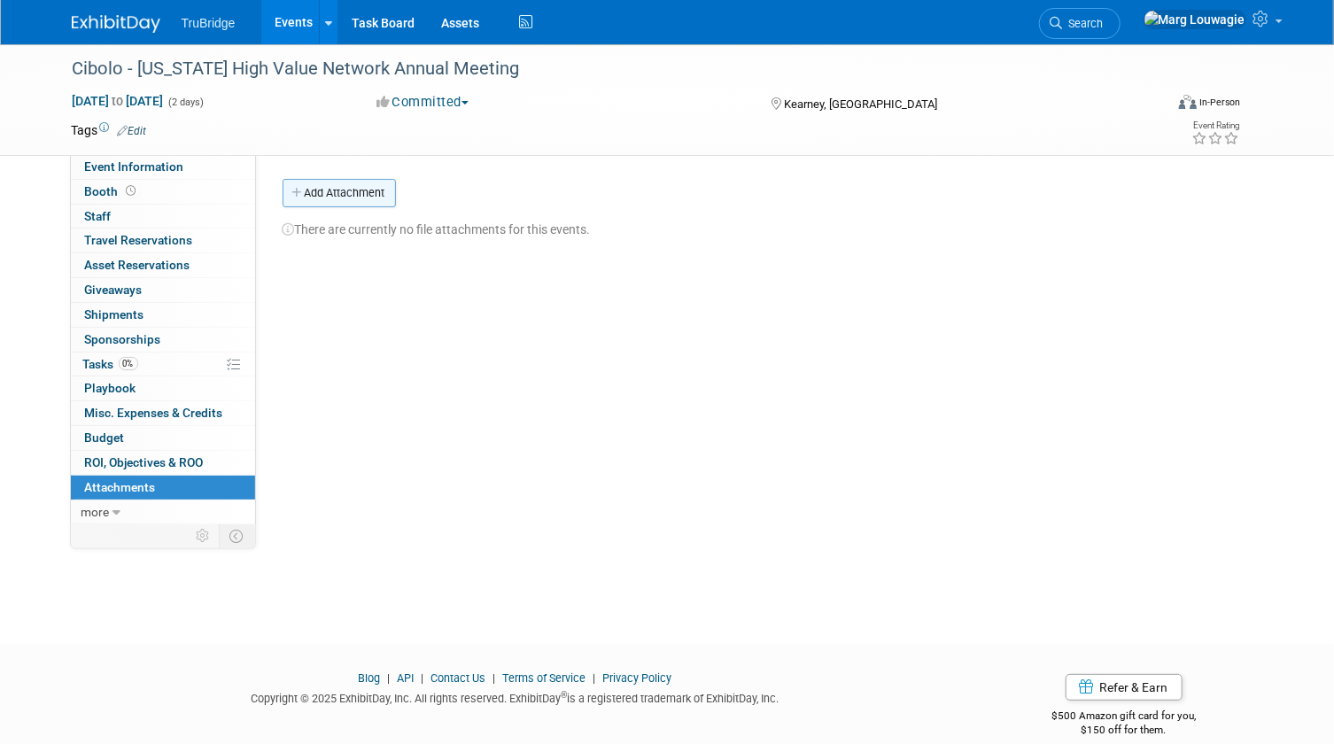
click at [326, 198] on button "Add Attachment" at bounding box center [339, 193] width 113 height 28
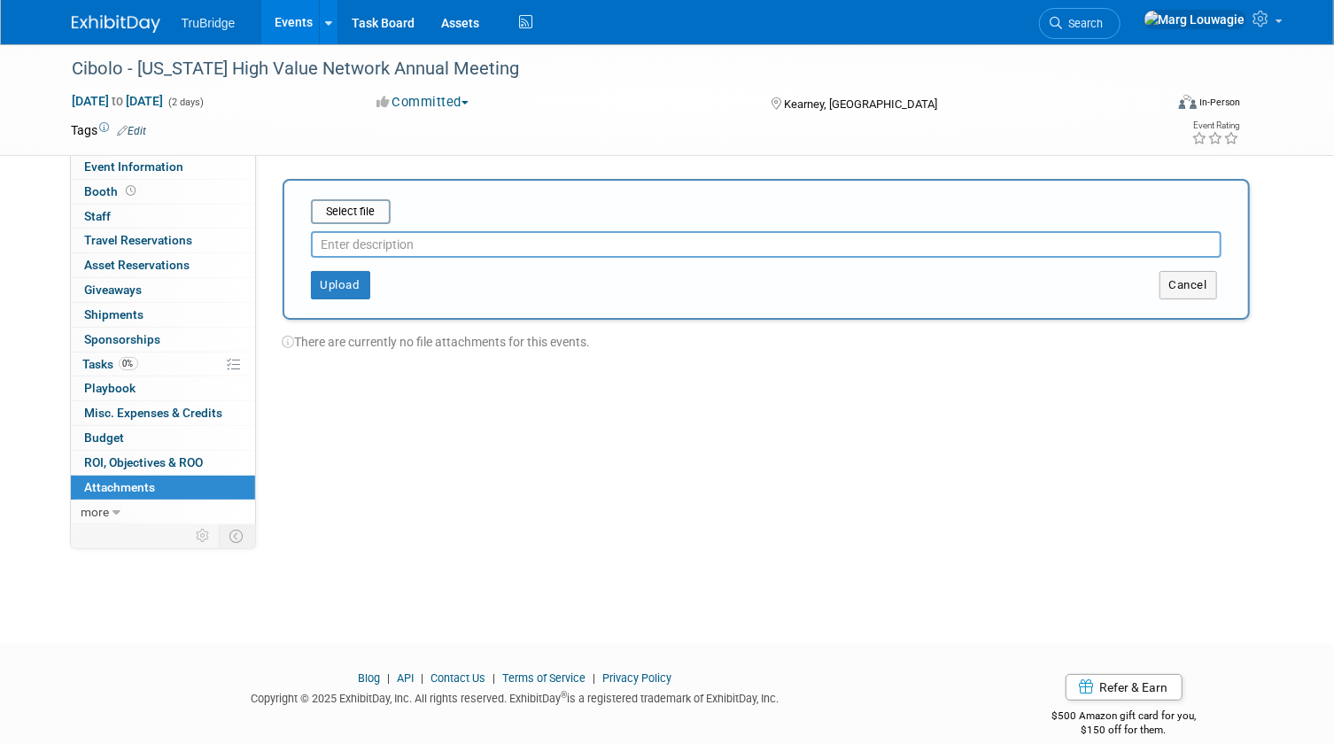
click at [354, 247] on input "text" at bounding box center [766, 244] width 911 height 27
type input "Annual Meeting Info"
click at [376, 213] on input "file" at bounding box center [283, 211] width 211 height 21
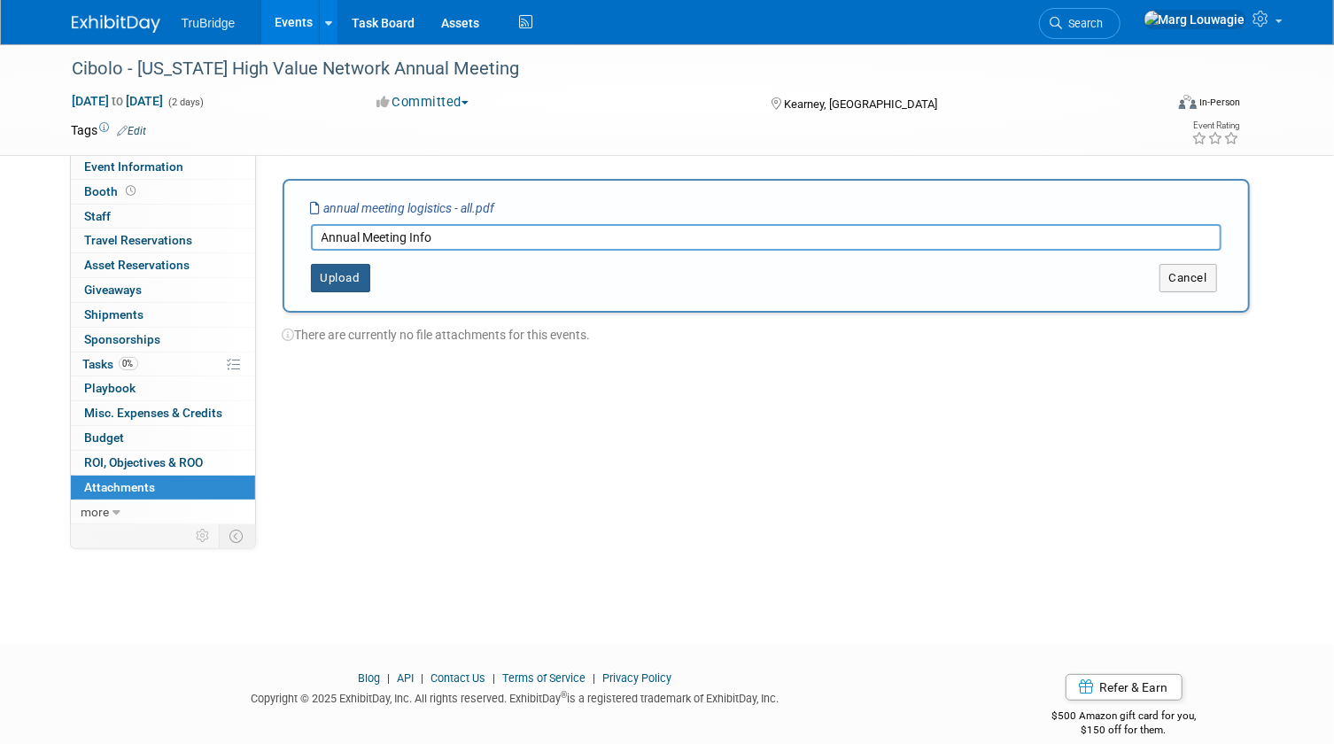
click at [349, 282] on button "Upload" at bounding box center [340, 278] width 59 height 28
